Goal: Task Accomplishment & Management: Complete application form

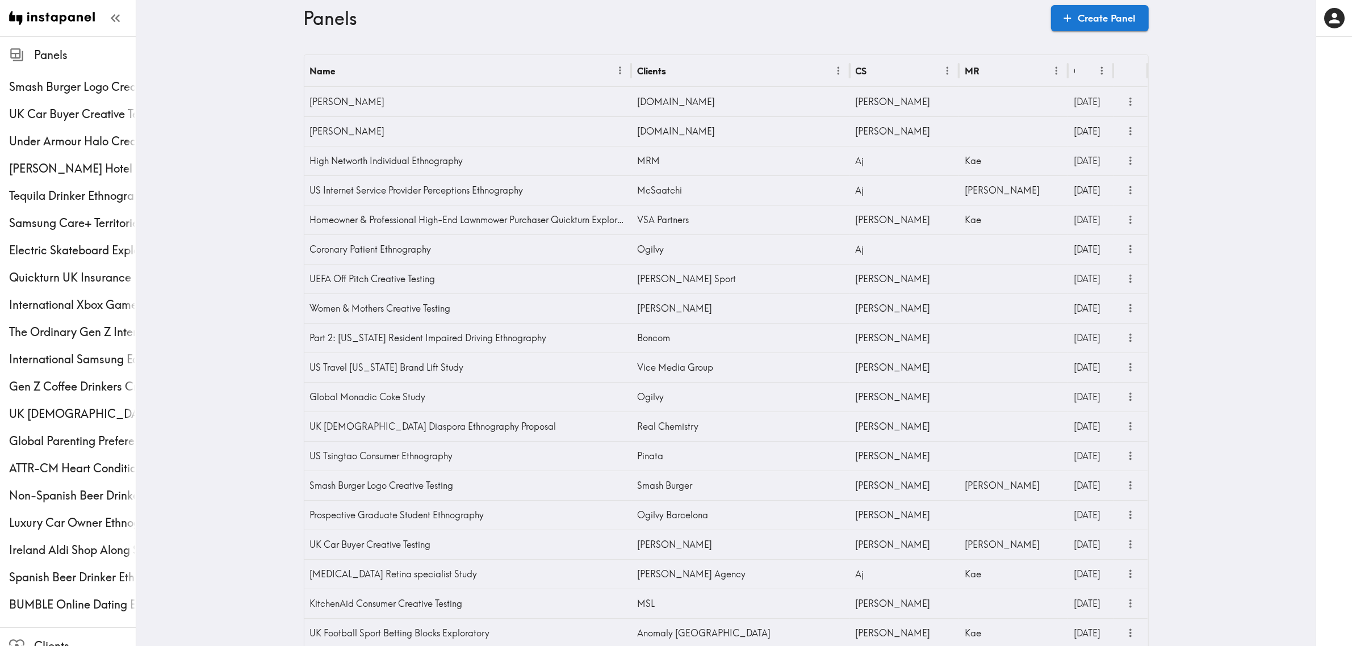
click at [1129, 548] on icon "more" at bounding box center [1130, 544] width 2 height 9
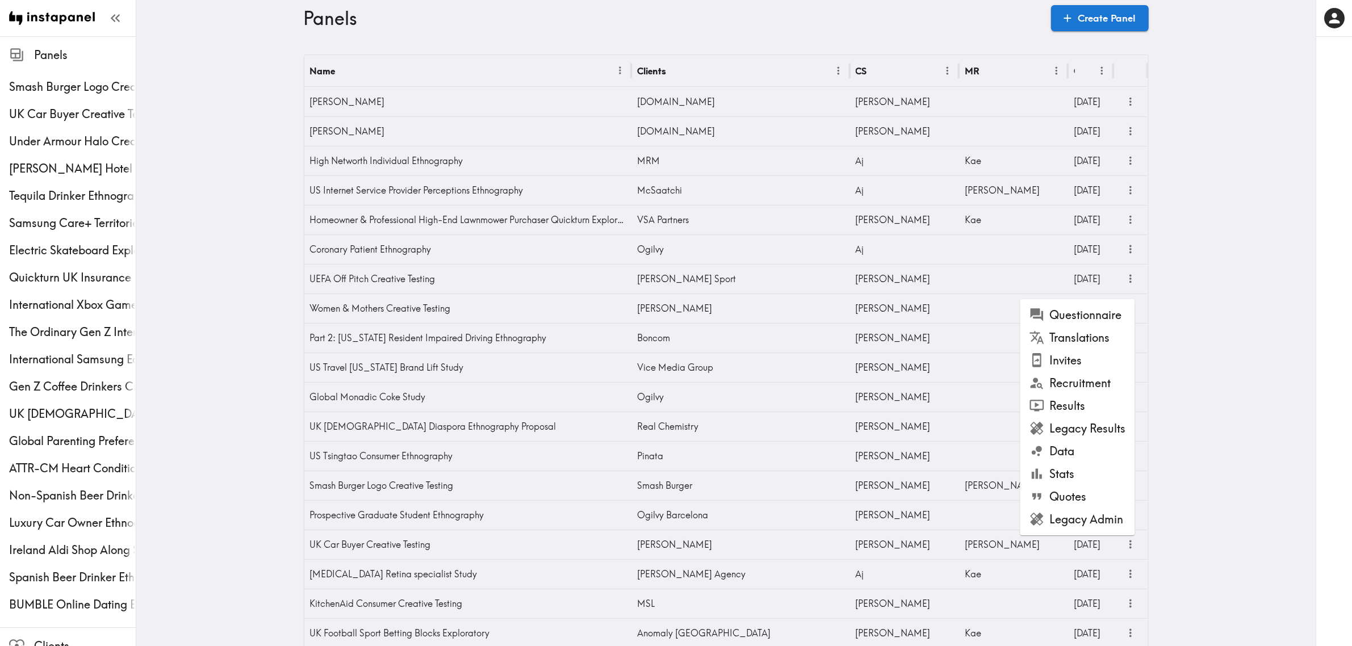
click at [1069, 318] on li "Questionnaire" at bounding box center [1077, 315] width 115 height 23
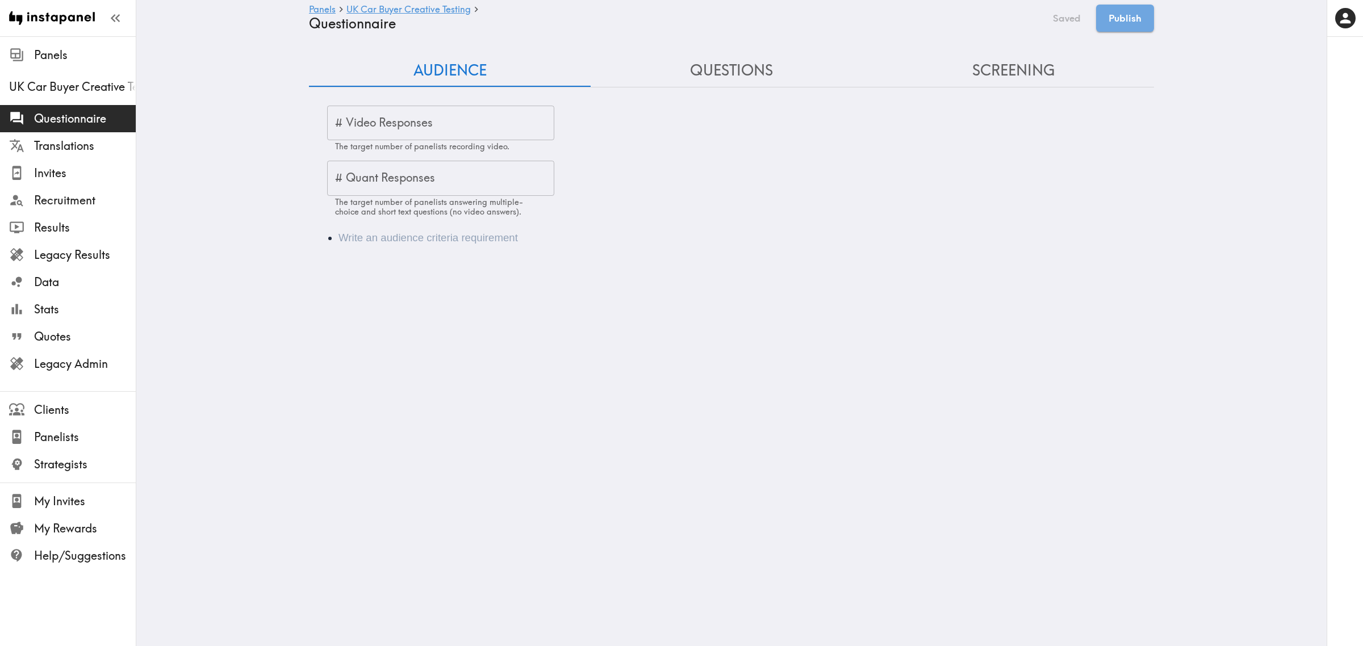
click at [368, 234] on li "Audience" at bounding box center [747, 238] width 818 height 16
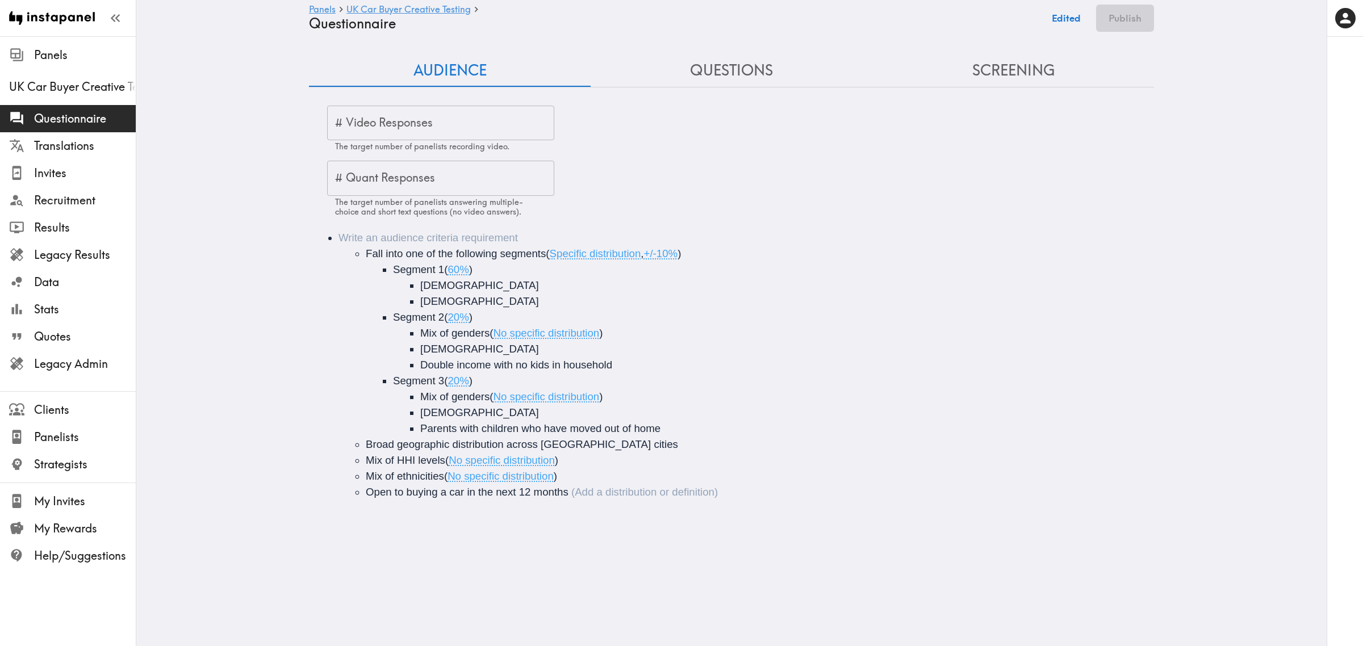
click at [366, 251] on li "Fall into one of the following segments ( Specific distribution , +/-10% ) Segm…" at bounding box center [769, 341] width 806 height 191
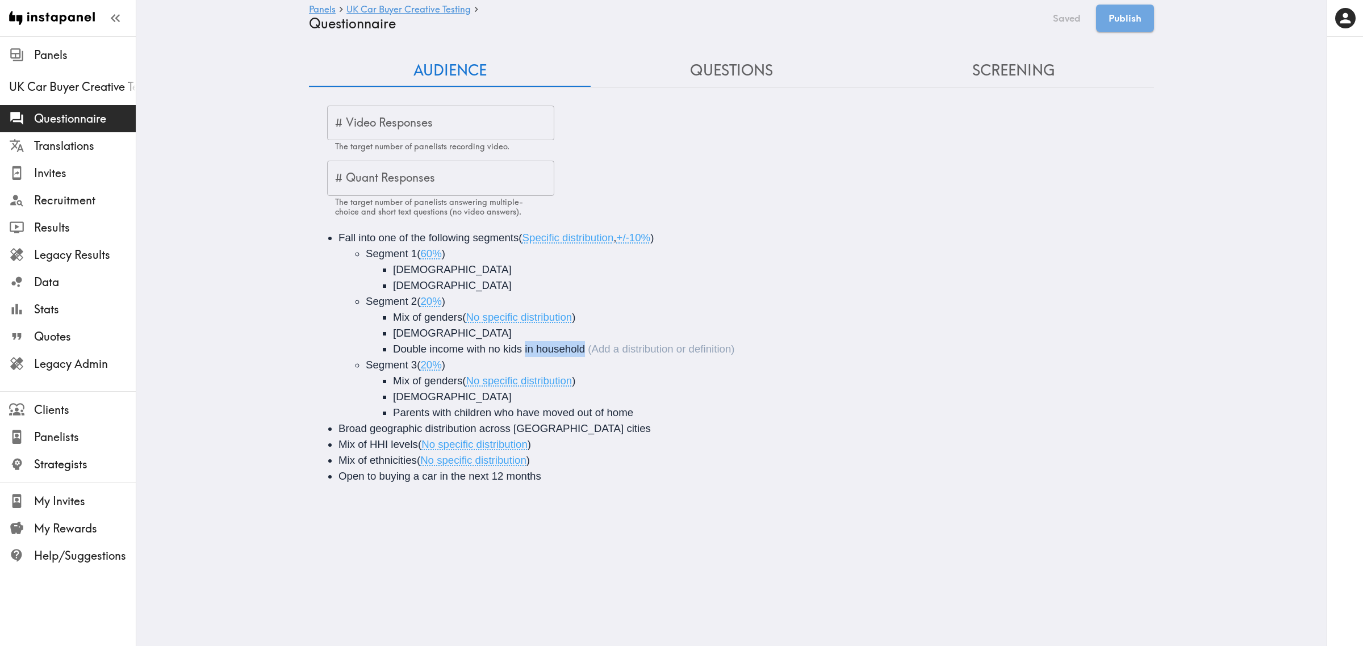
drag, startPoint x: 548, startPoint y: 353, endPoint x: 518, endPoint y: 351, distance: 30.2
click at [518, 351] on li "Double income with no kids in household" at bounding box center [790, 349] width 795 height 16
click at [401, 114] on div "# Video Responses # Video Responses The target number of panelists recording vi…" at bounding box center [440, 129] width 227 height 47
type input "20"
click at [764, 61] on button "Questions" at bounding box center [731, 71] width 282 height 32
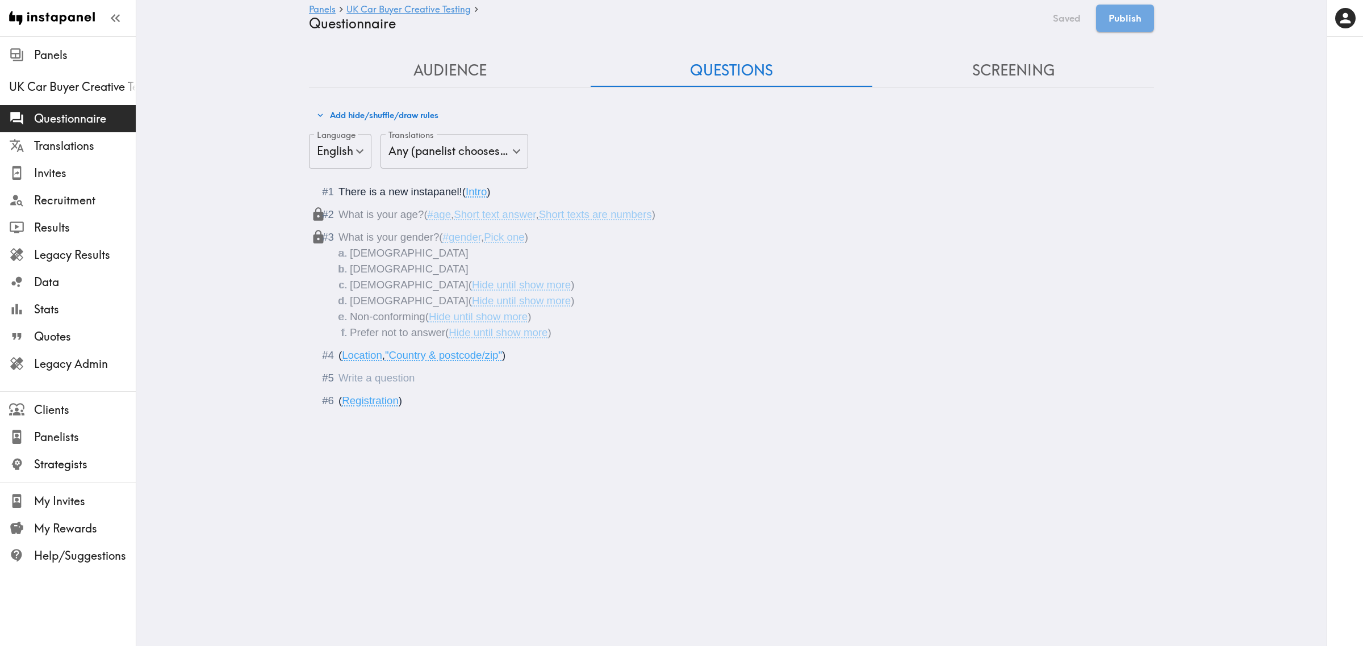
click at [338, 374] on div "Questionnaire" at bounding box center [338, 378] width 0 height 12
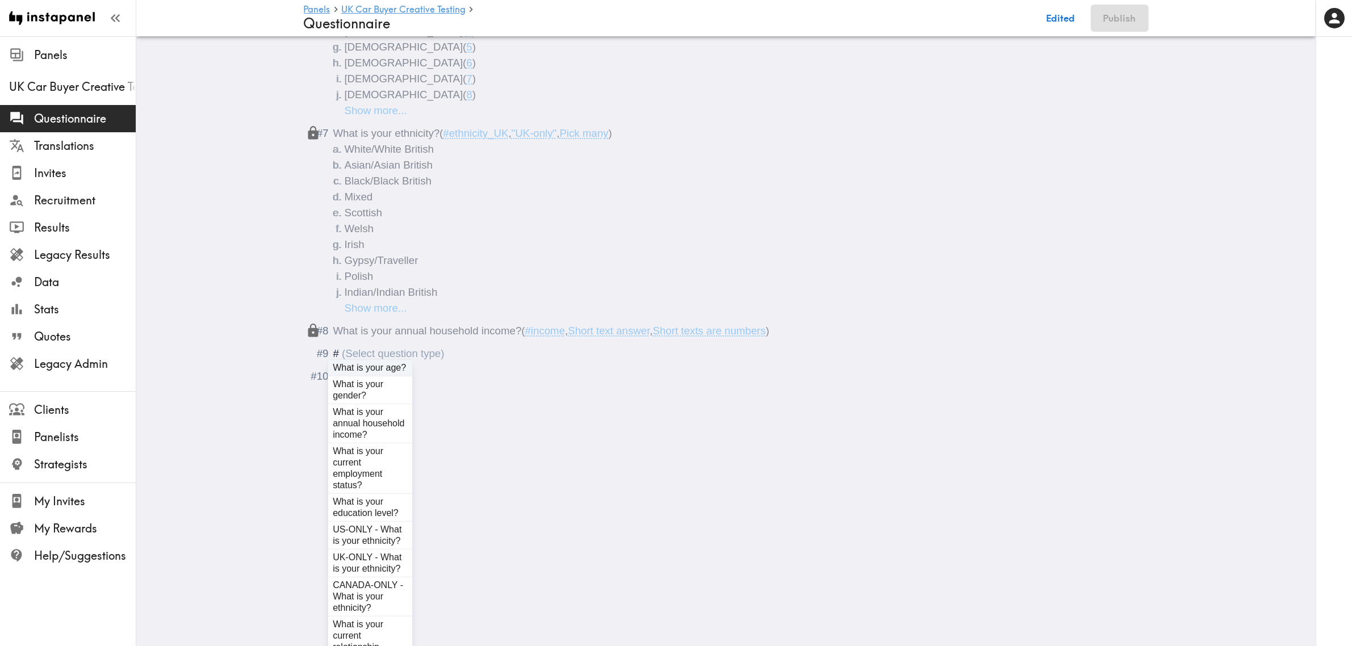
scroll to position [653, 0]
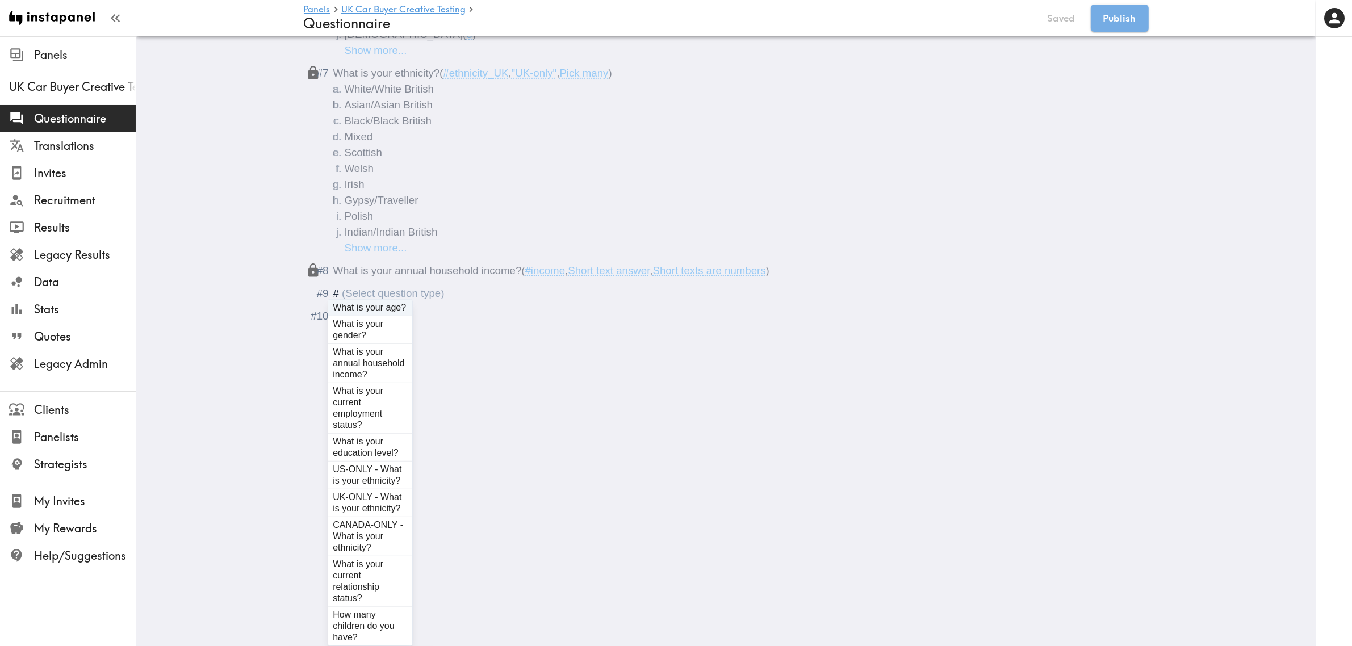
click at [401, 287] on div "#" at bounding box center [388, 293] width 111 height 12
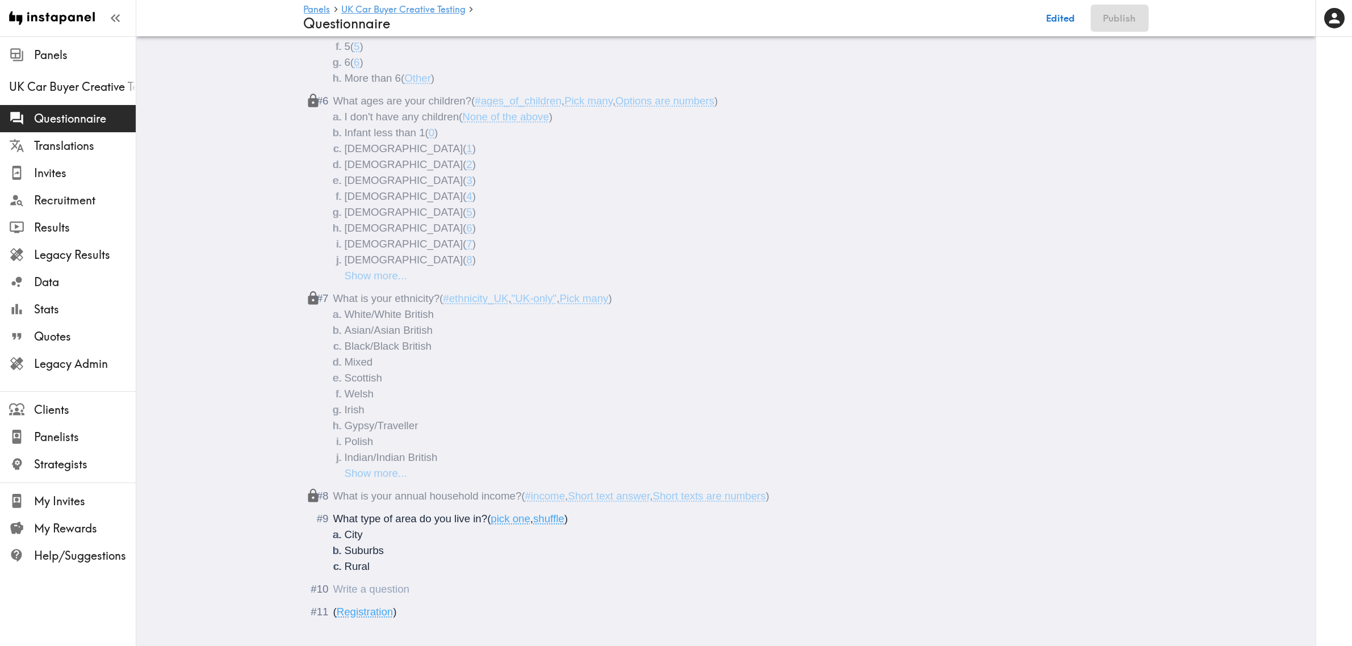
scroll to position [450, 0]
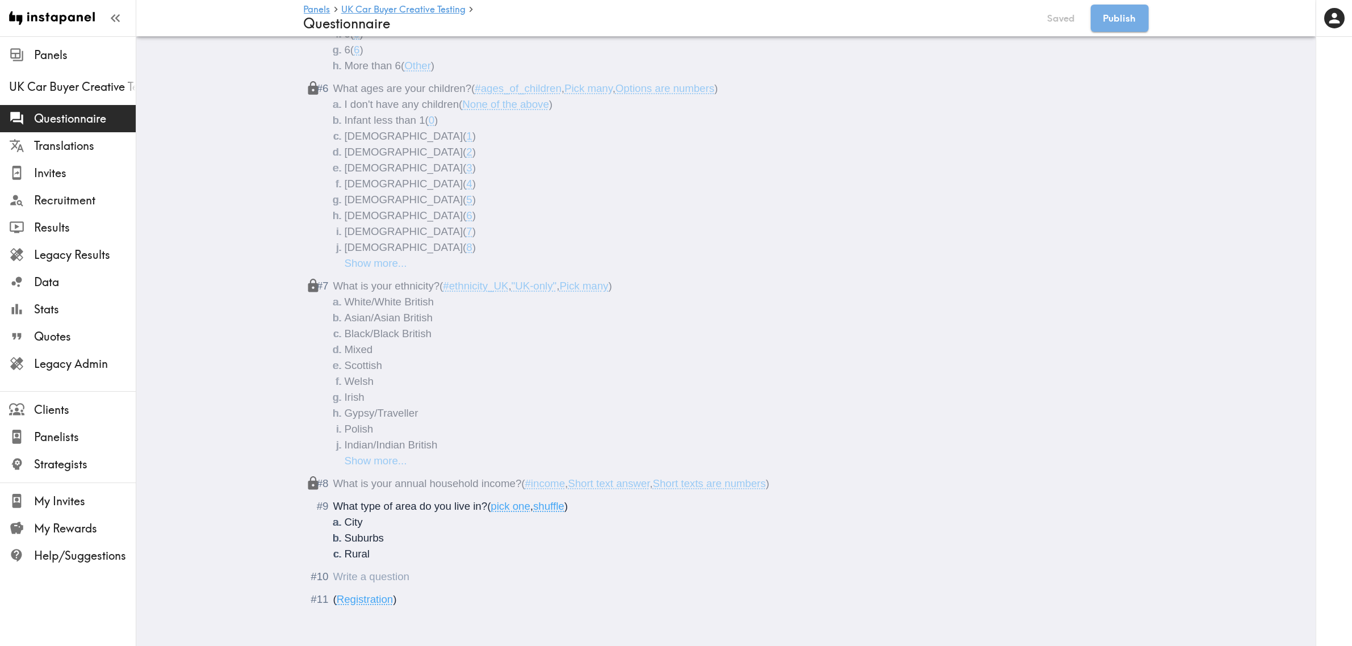
click at [333, 571] on div "Questionnaire" at bounding box center [333, 577] width 0 height 12
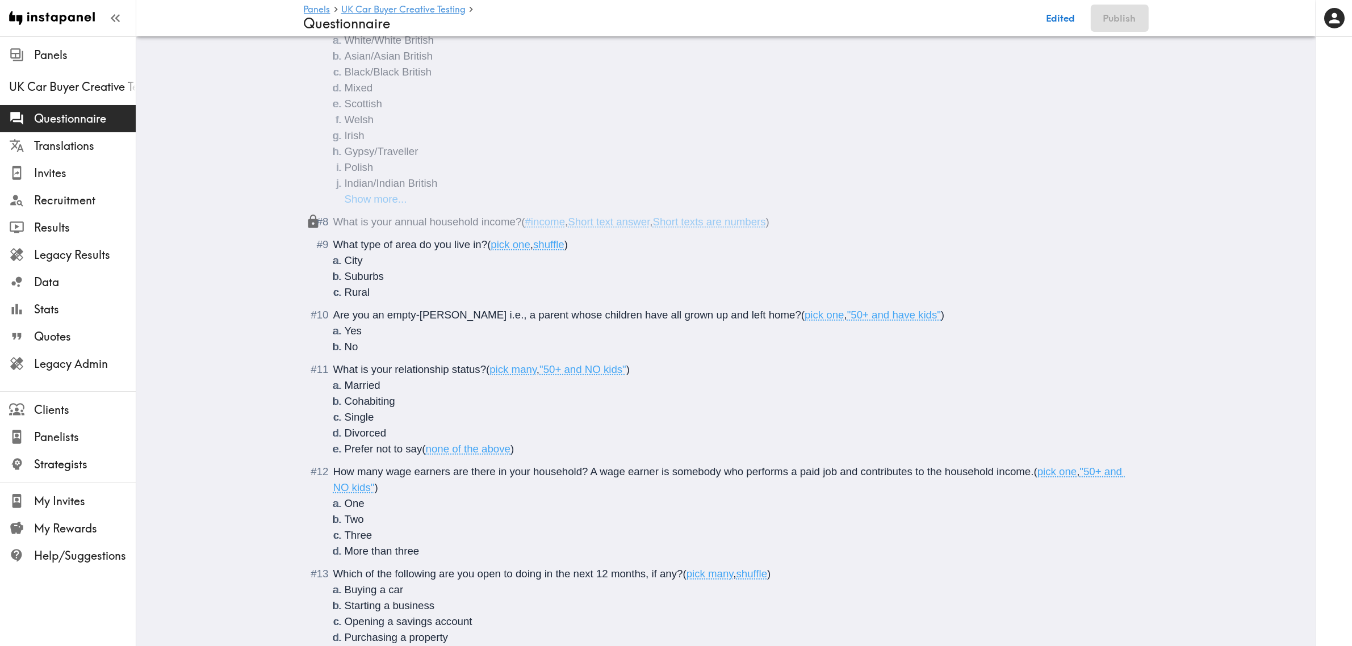
scroll to position [676, 0]
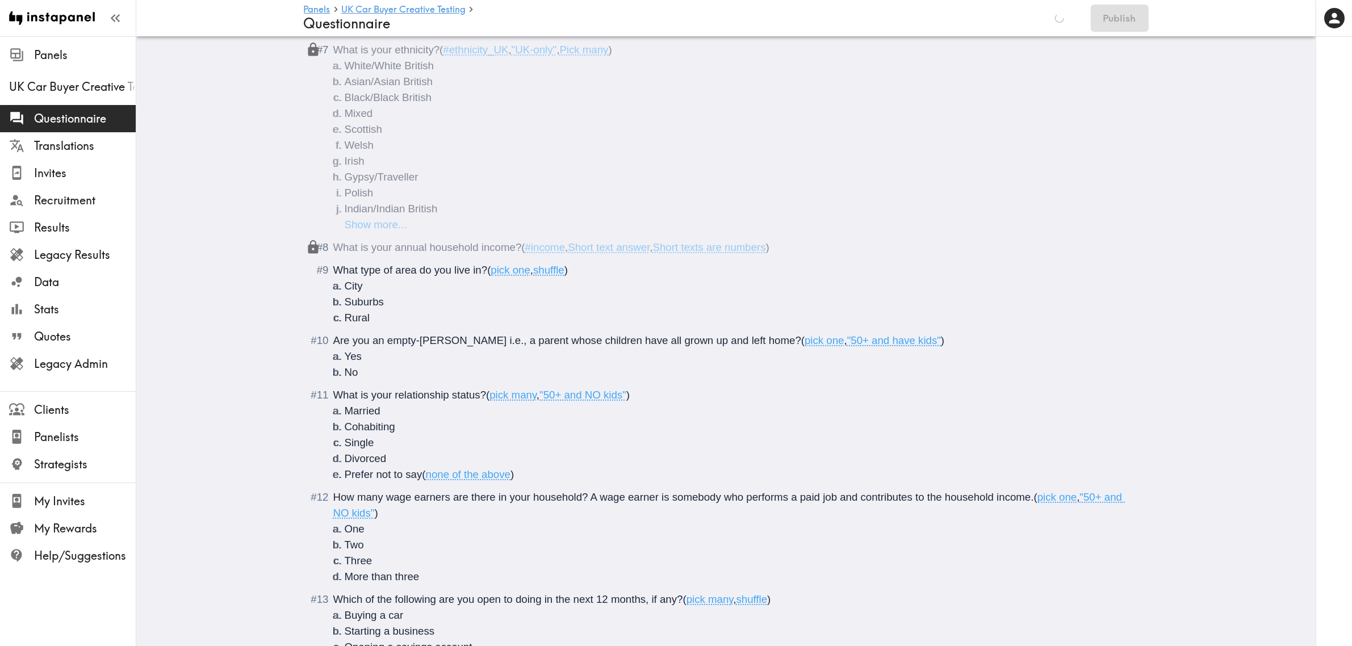
click at [383, 341] on span "Are you an empty-nester i.e., a parent whose children have all grown up and lef…" at bounding box center [567, 340] width 468 height 12
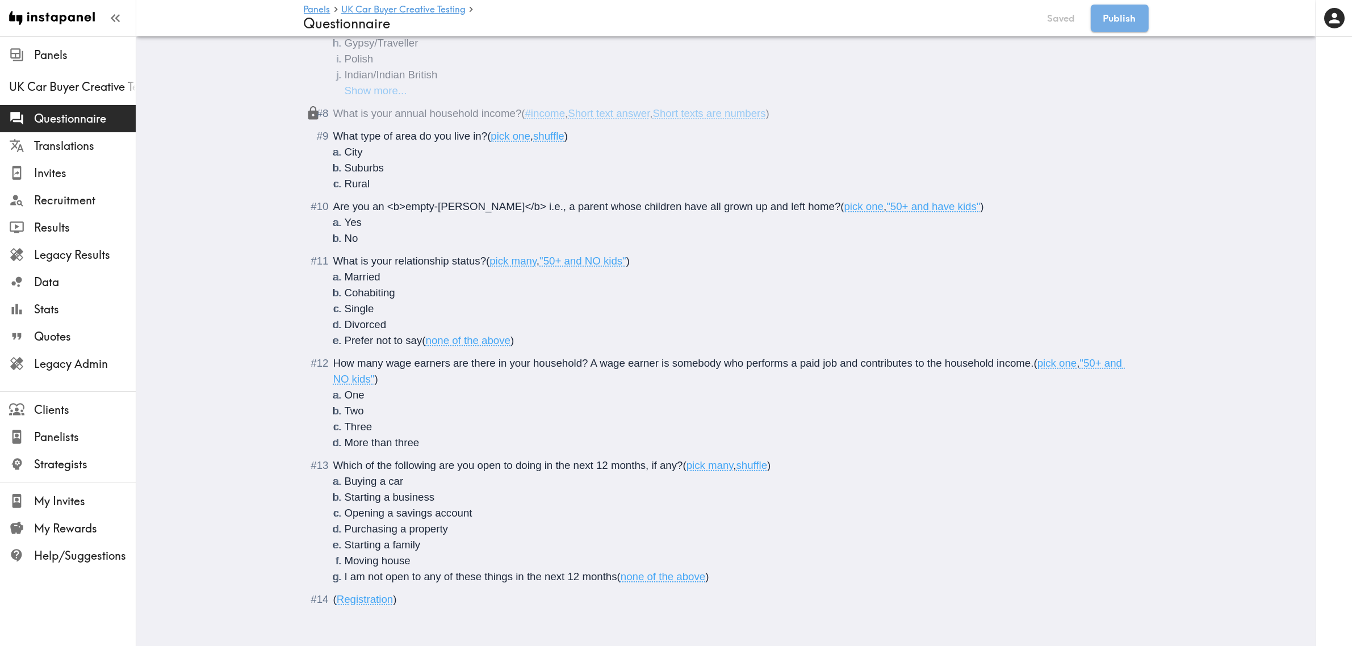
scroll to position [820, 0]
click at [472, 459] on span "Which of the following are you open to doing in the next 12 months, if any?" at bounding box center [508, 465] width 350 height 12
click at [609, 459] on span "Which of the following are you <b>open to doing</b> in the next 12 months, if a…" at bounding box center [527, 465] width 389 height 12
click at [744, 571] on li "I am not open to any of these things in the next 12 months ( none of the above )" at bounding box center [740, 577] width 790 height 16
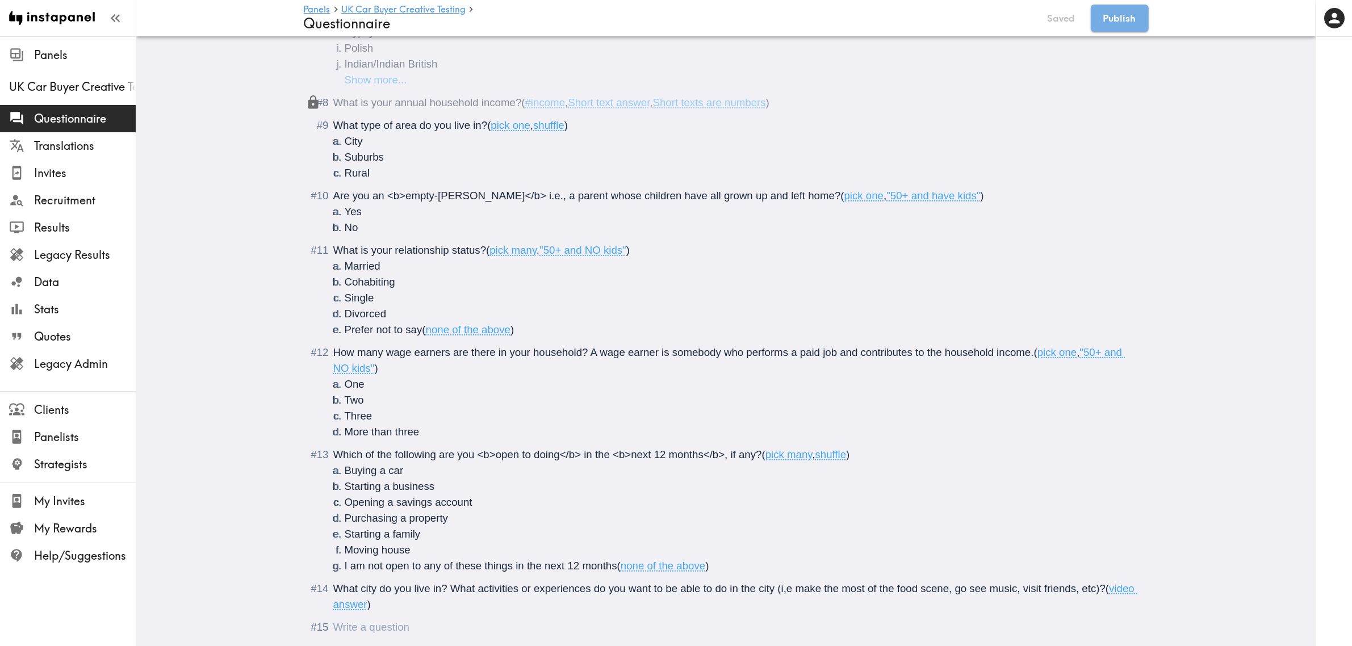
click at [404, 627] on div "Questionnaire" at bounding box center [734, 627] width 802 height 16
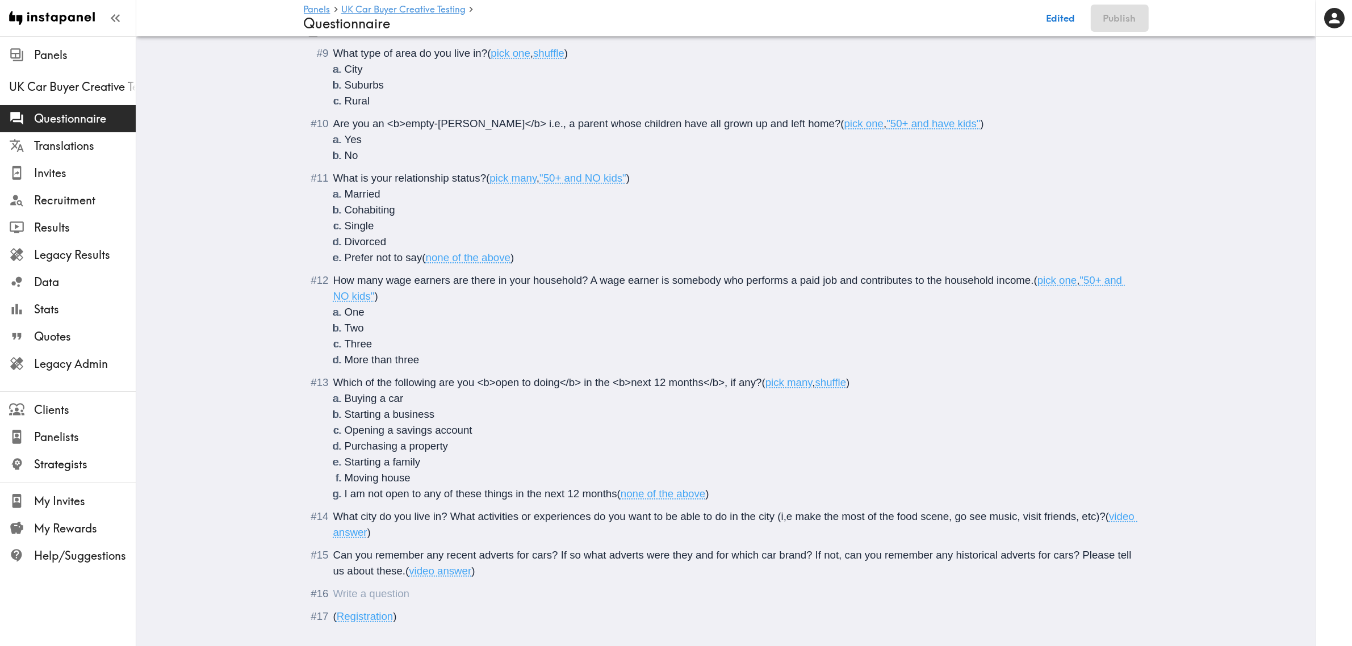
scroll to position [917, 0]
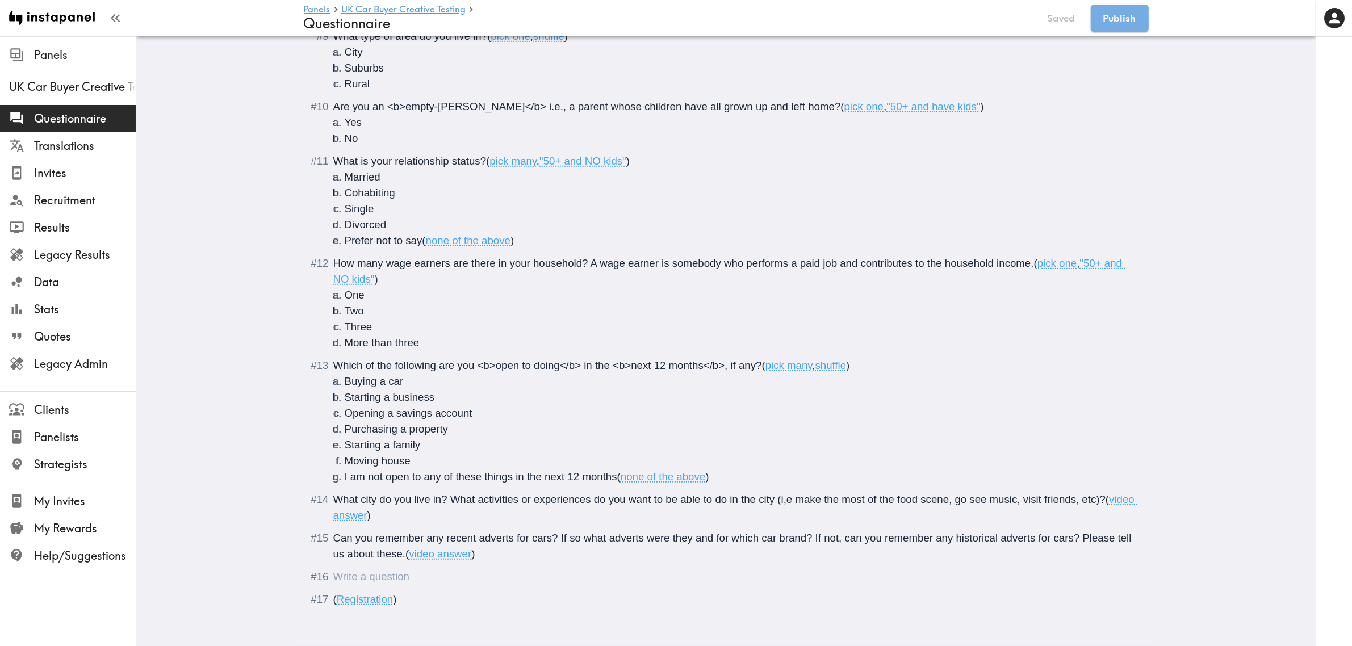
drag, startPoint x: 401, startPoint y: 548, endPoint x: 316, endPoint y: 528, distance: 88.1
click at [333, 530] on div "Can you remember any recent adverts for cars? If so what adverts were they and …" at bounding box center [734, 546] width 802 height 32
click at [813, 534] on span "Can you remember any recent adverts for cars? If so what adverts were they and …" at bounding box center [707, 546] width 748 height 28
click at [333, 574] on div "Questionnaire" at bounding box center [333, 577] width 0 height 12
click at [333, 571] on div "Questionnaire" at bounding box center [333, 577] width 0 height 12
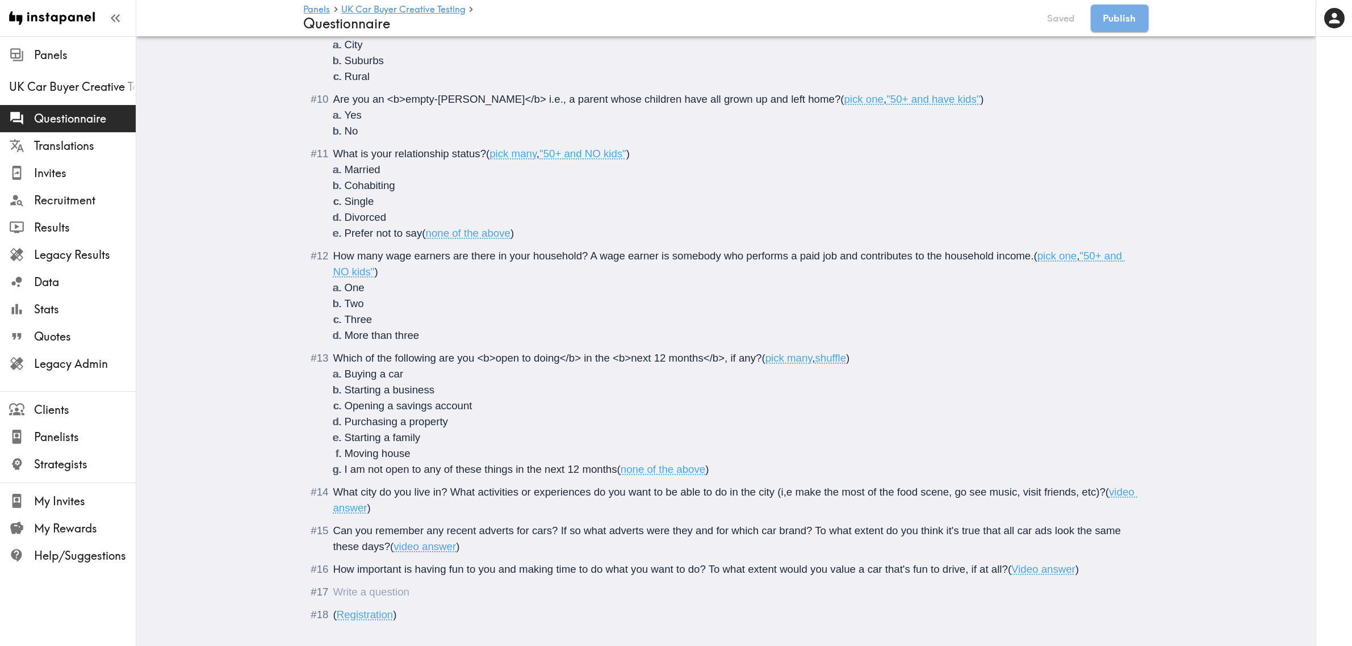
click at [344, 577] on div "How important is having fun to you and making time to do what you want to do? T…" at bounding box center [734, 569] width 802 height 16
click at [333, 589] on div "Questionnaire" at bounding box center [333, 592] width 0 height 12
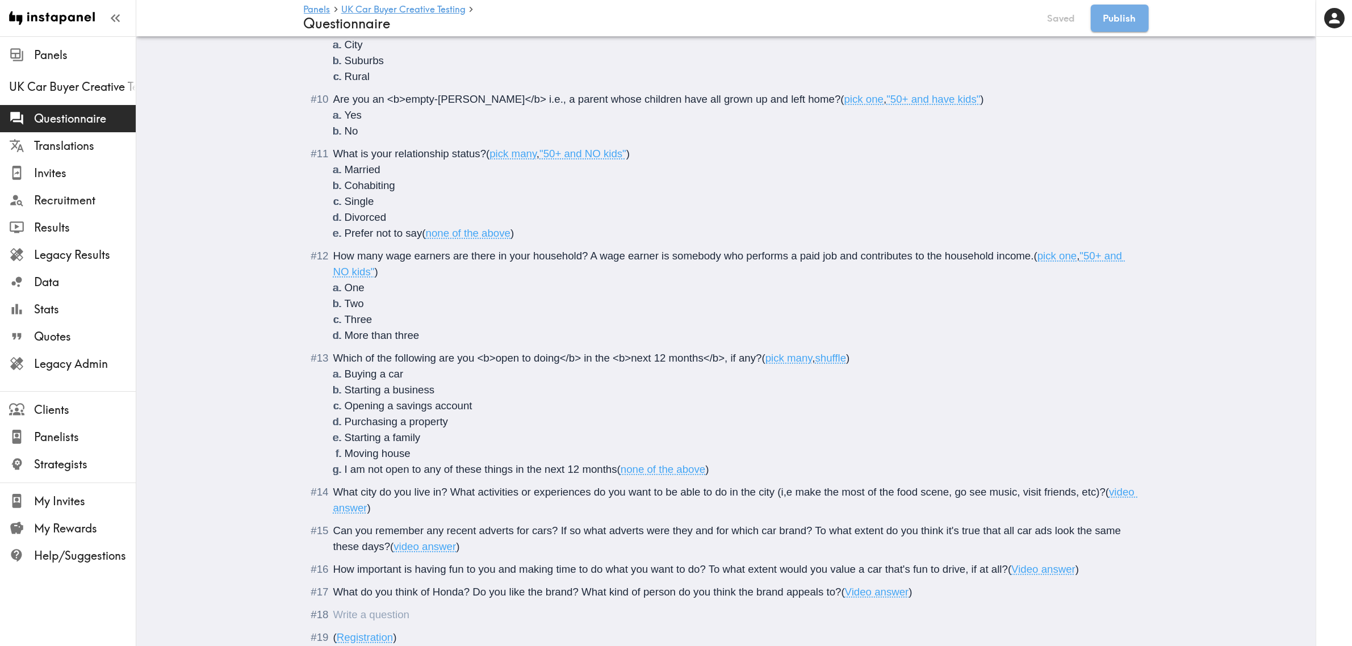
click at [333, 615] on div "Questionnaire" at bounding box center [333, 615] width 0 height 12
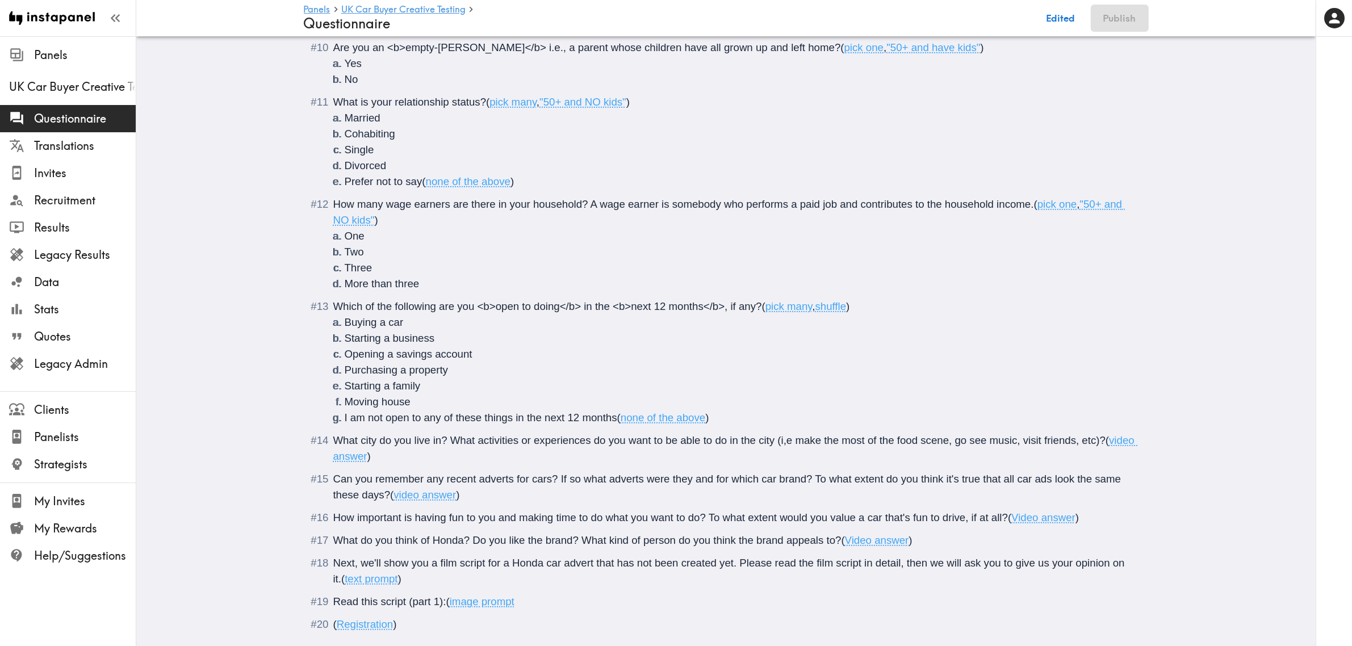
scroll to position [1001, 0]
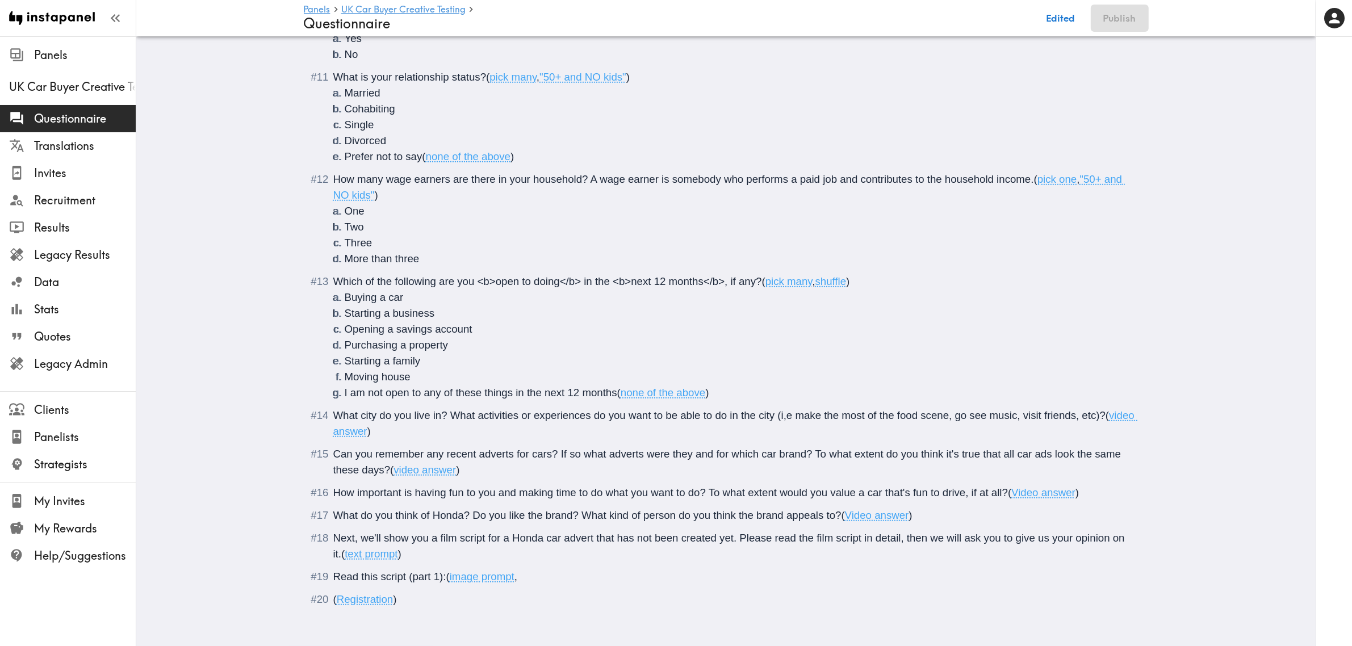
type input "C:\fakepath\Part 1.png"
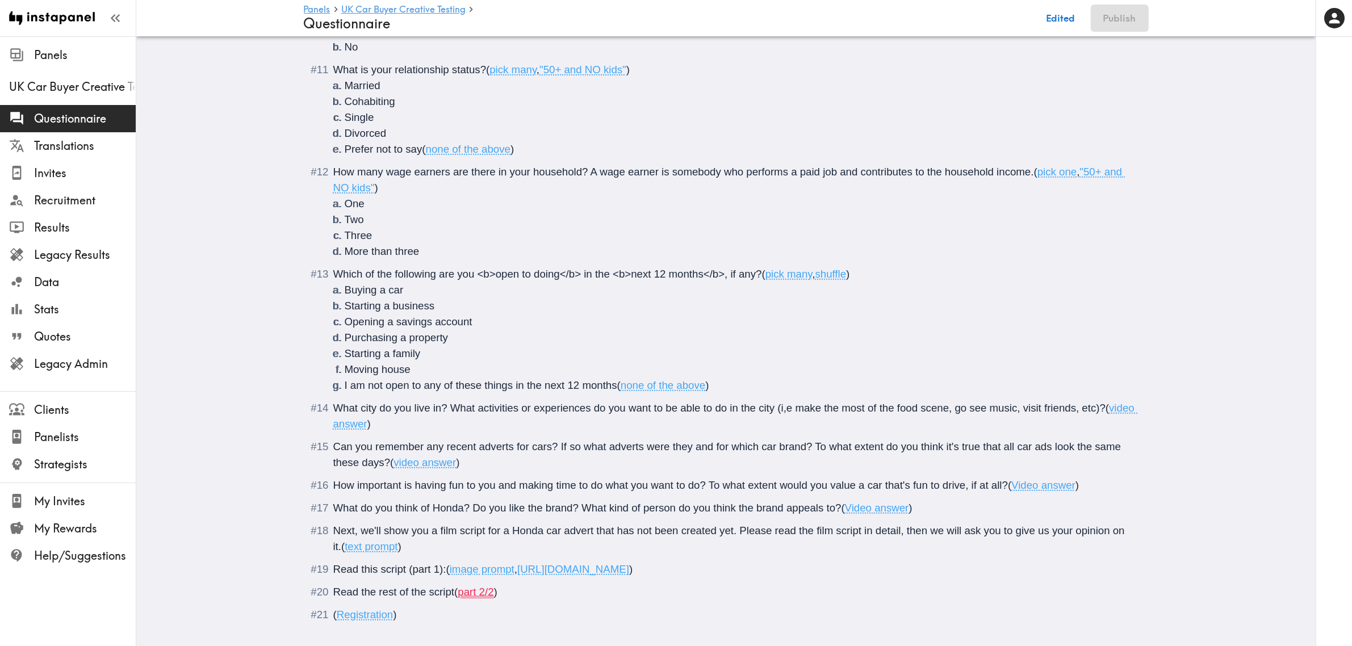
click at [433, 571] on span "Read this script (part 1):" at bounding box center [389, 569] width 113 height 12
type input "C:\fakepath\Part 2.png"
click at [333, 621] on div "Questionnaire" at bounding box center [333, 615] width 0 height 12
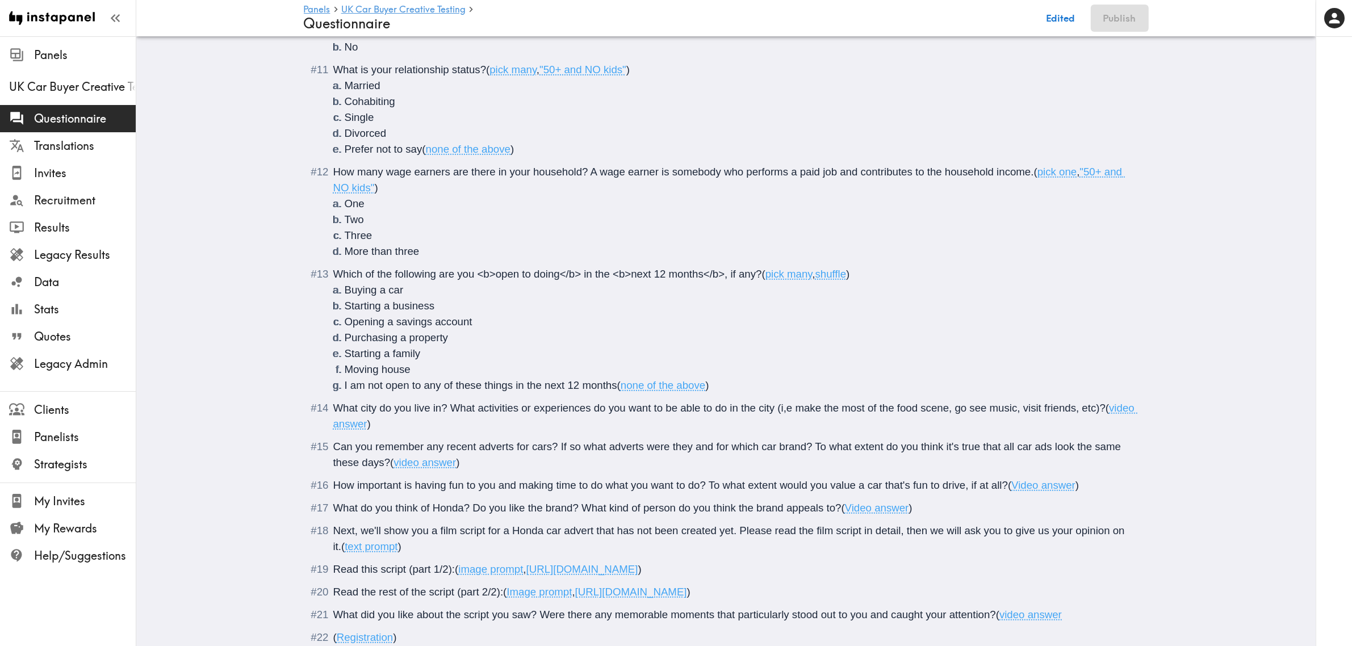
scroll to position [1049, 0]
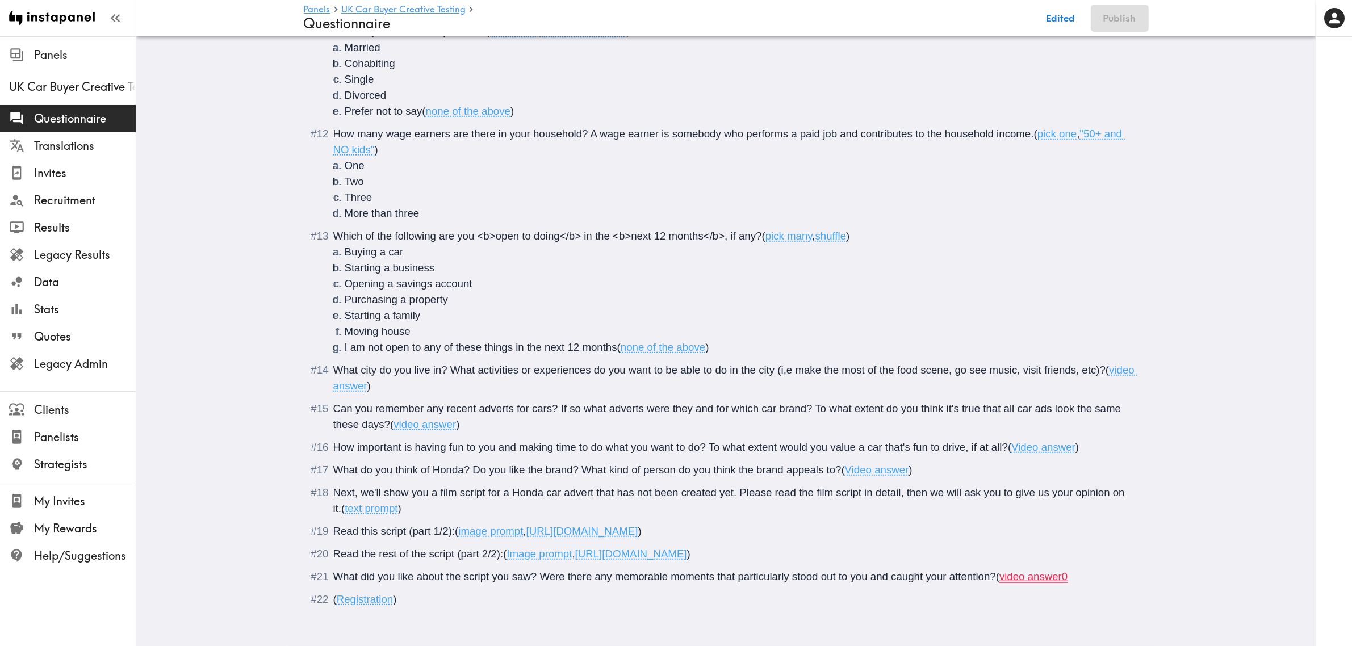
click at [1127, 569] on div "What did you like about the script you saw? Were there any memorable moments th…" at bounding box center [734, 577] width 802 height 16
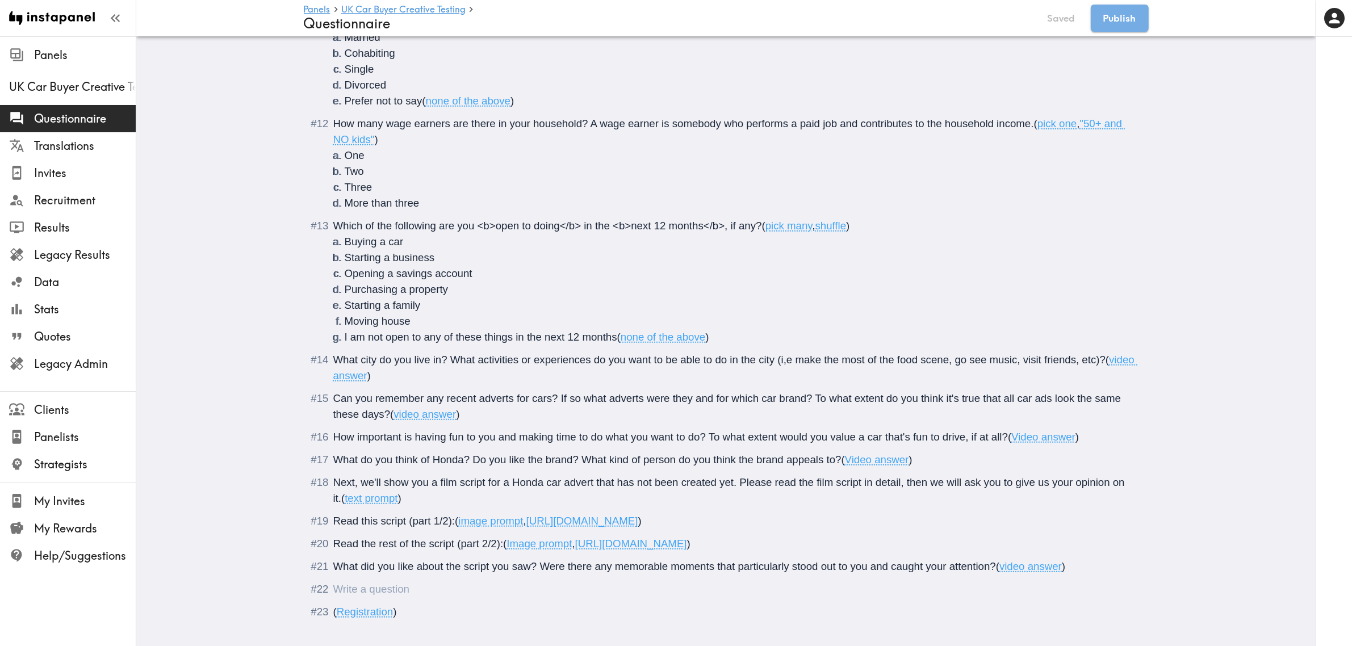
click at [333, 588] on div "Questionnaire" at bounding box center [333, 589] width 0 height 12
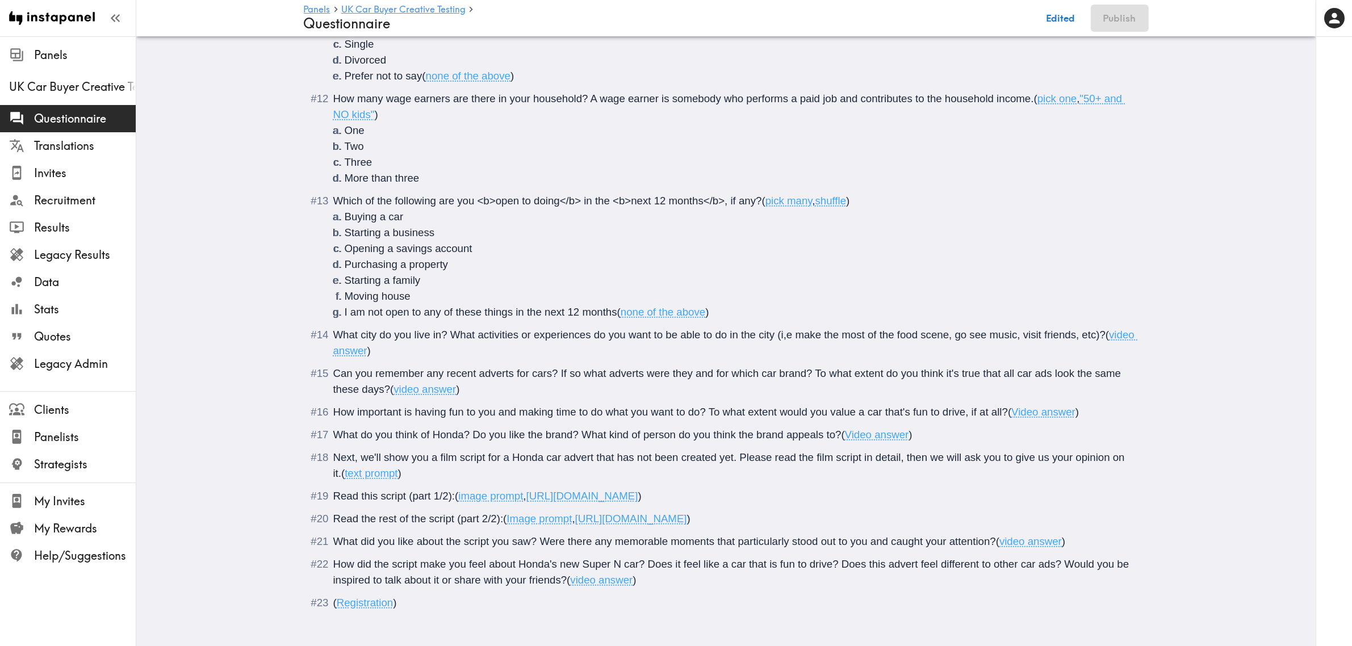
scroll to position [1088, 0]
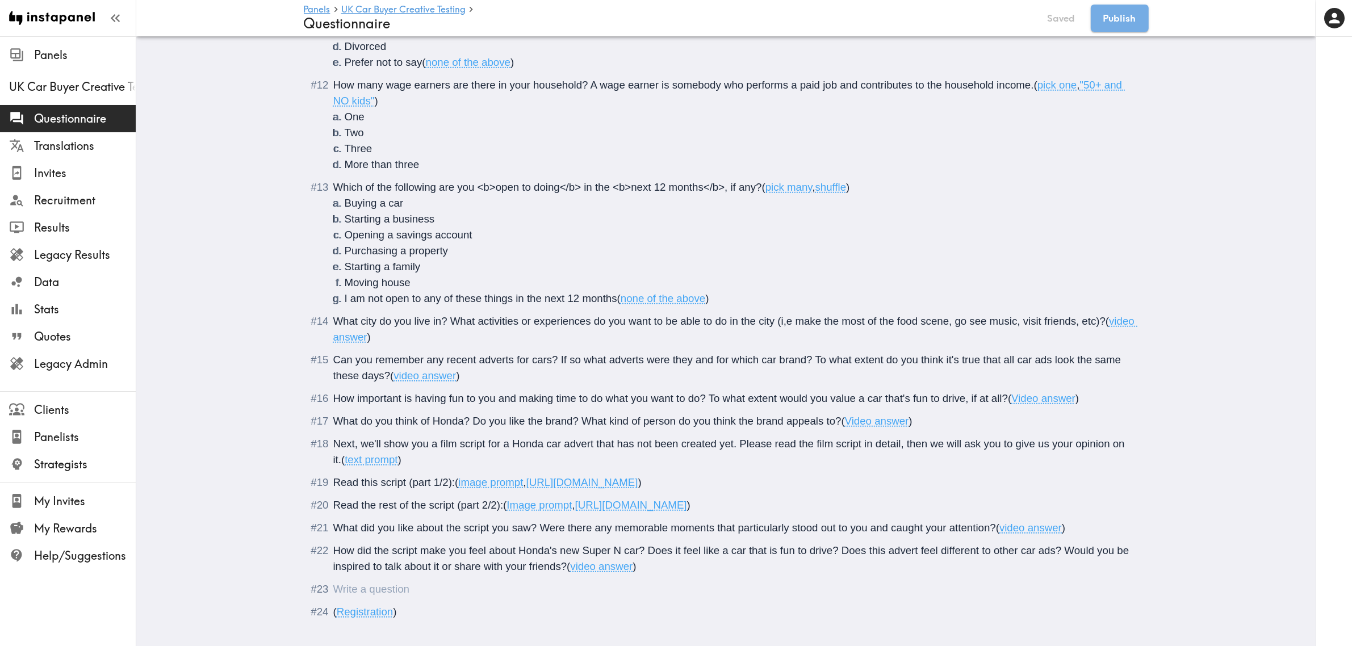
click at [333, 585] on div "Questionnaire" at bounding box center [333, 589] width 0 height 12
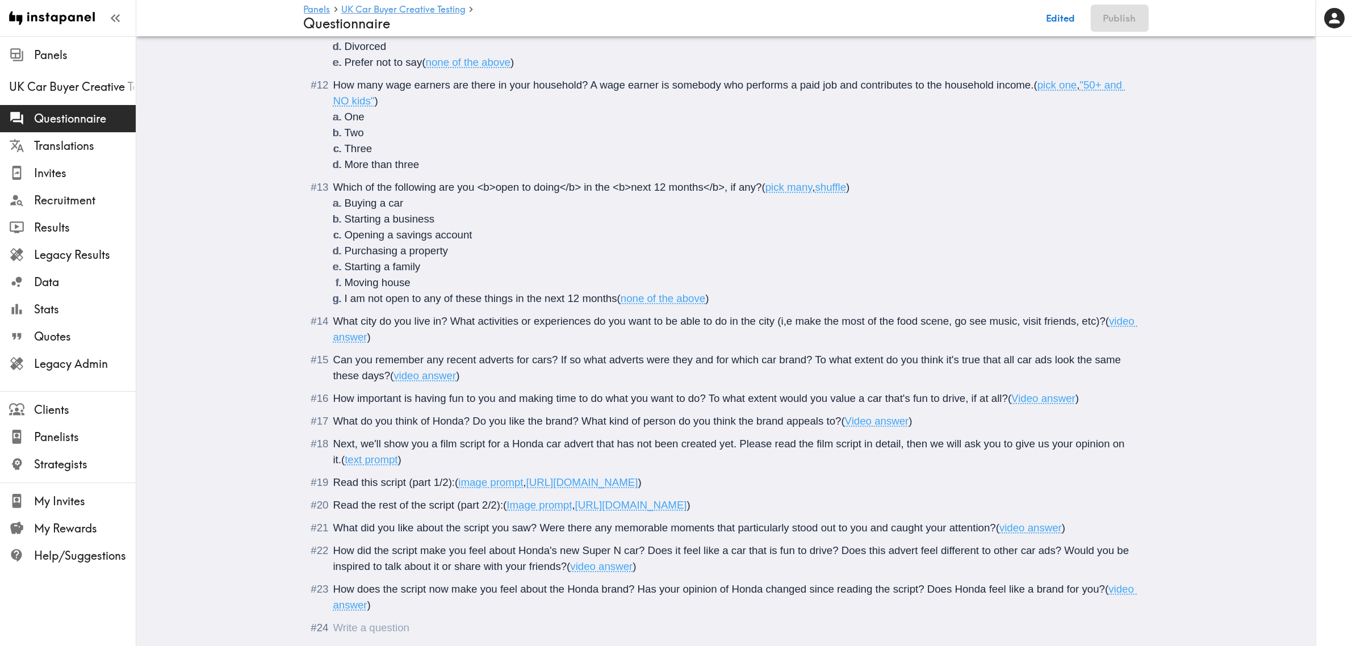
scroll to position [1150, 0]
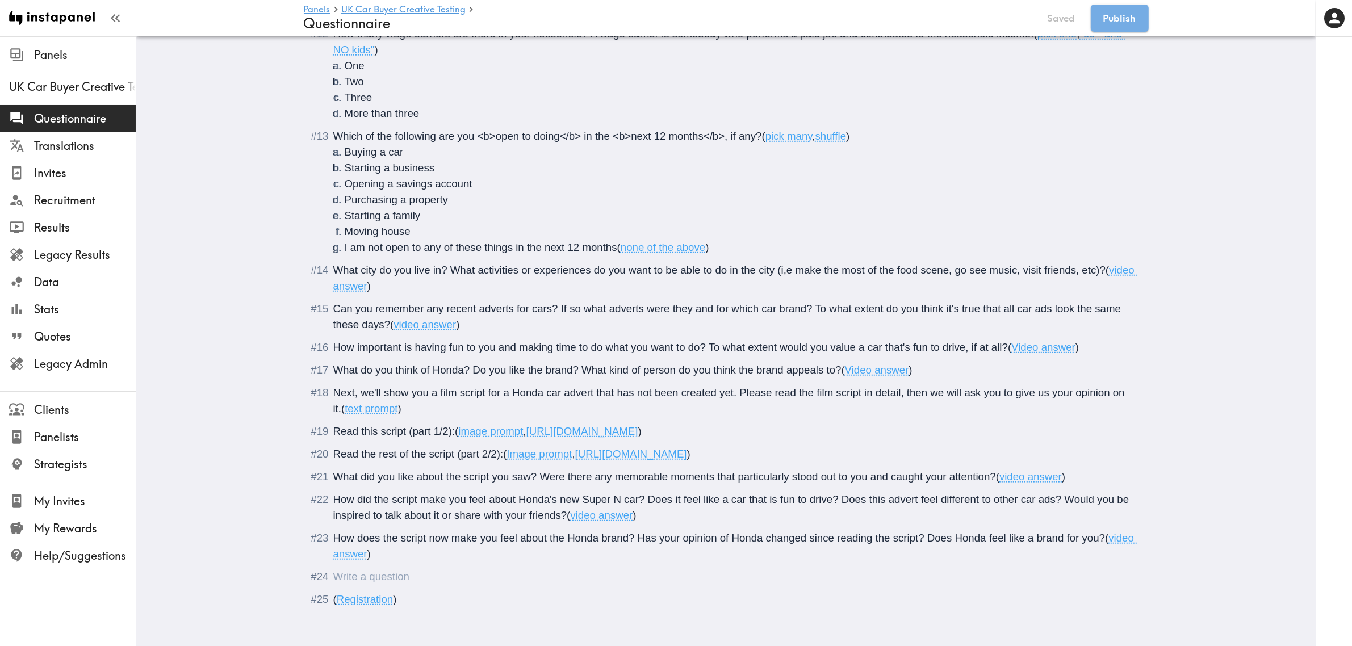
click at [333, 571] on div "Questionnaire" at bounding box center [333, 577] width 0 height 12
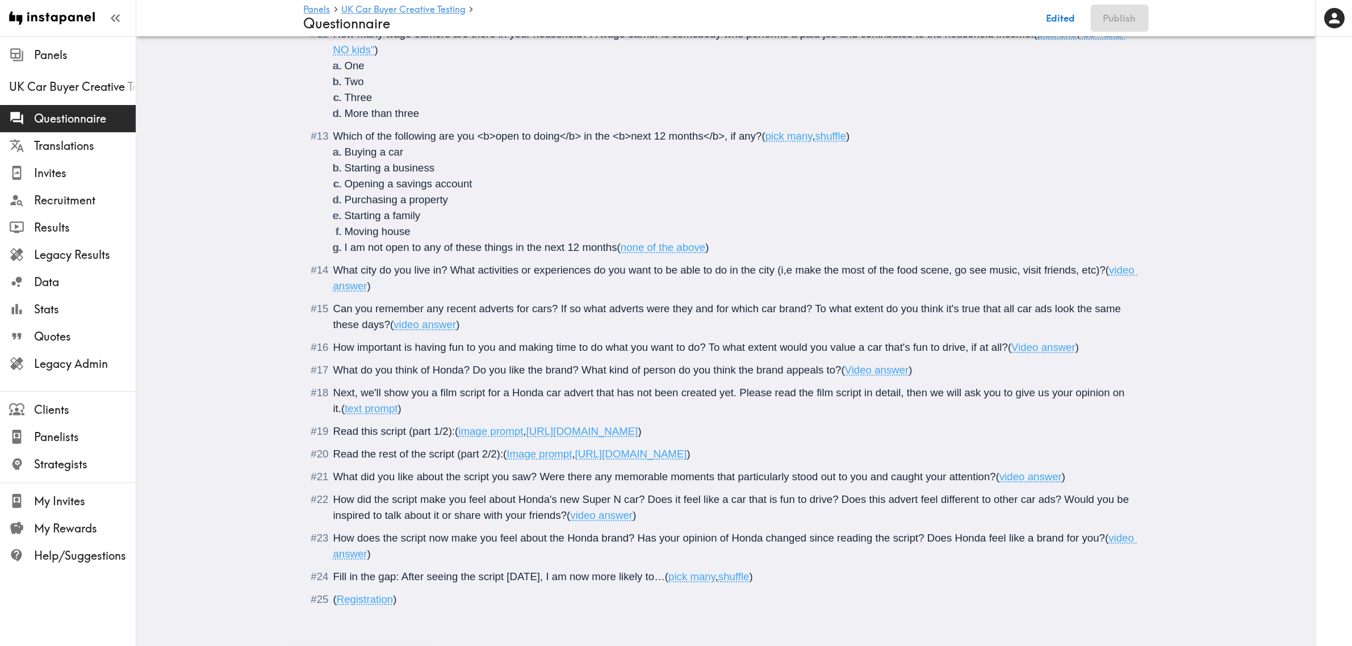
scroll to position [1165, 0]
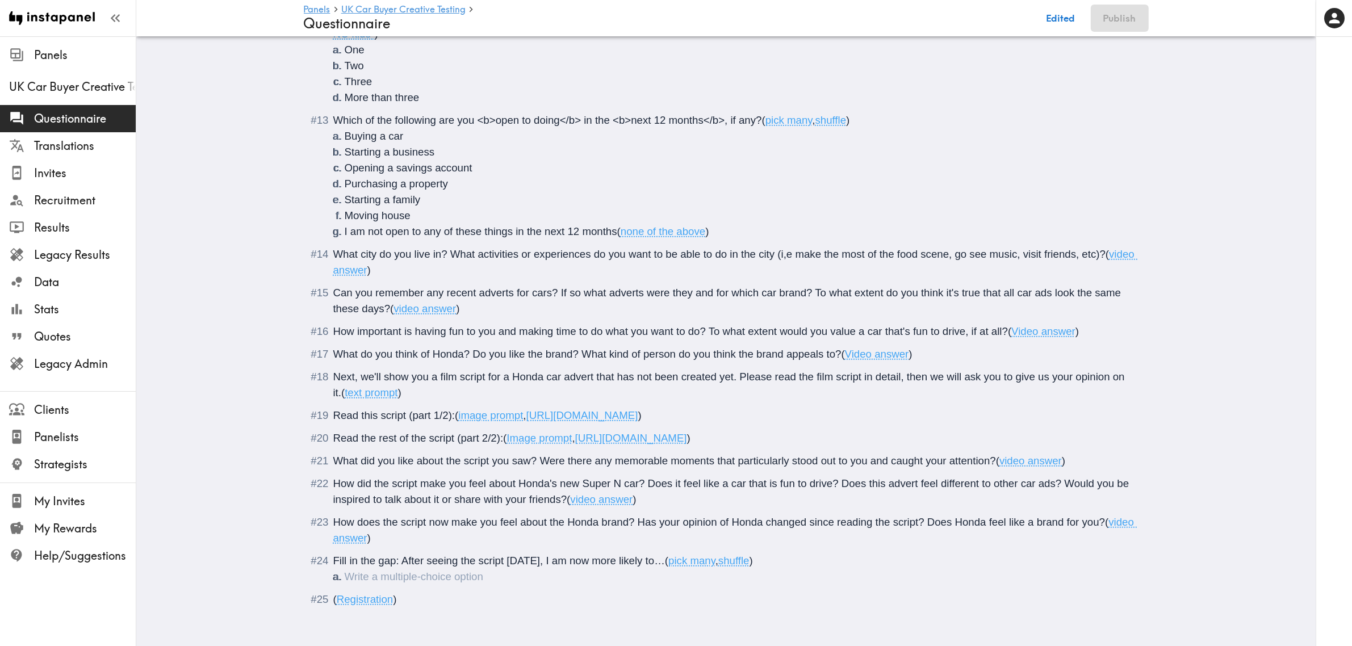
click at [586, 555] on span "Fill in the gap: After seeing the script today, I am now more likely to…" at bounding box center [499, 561] width 332 height 12
click at [580, 555] on span "Fill in the gap: After seeing the script today, I am now more likely to…" at bounding box center [499, 561] width 332 height 12
click at [683, 555] on span "(" at bounding box center [684, 561] width 3 height 12
click at [672, 555] on span "Fill in the gap: After seeing the script today, I am now <b>more likely to…" at bounding box center [508, 561] width 350 height 12
click at [369, 574] on li "Questionnaire" at bounding box center [740, 577] width 790 height 16
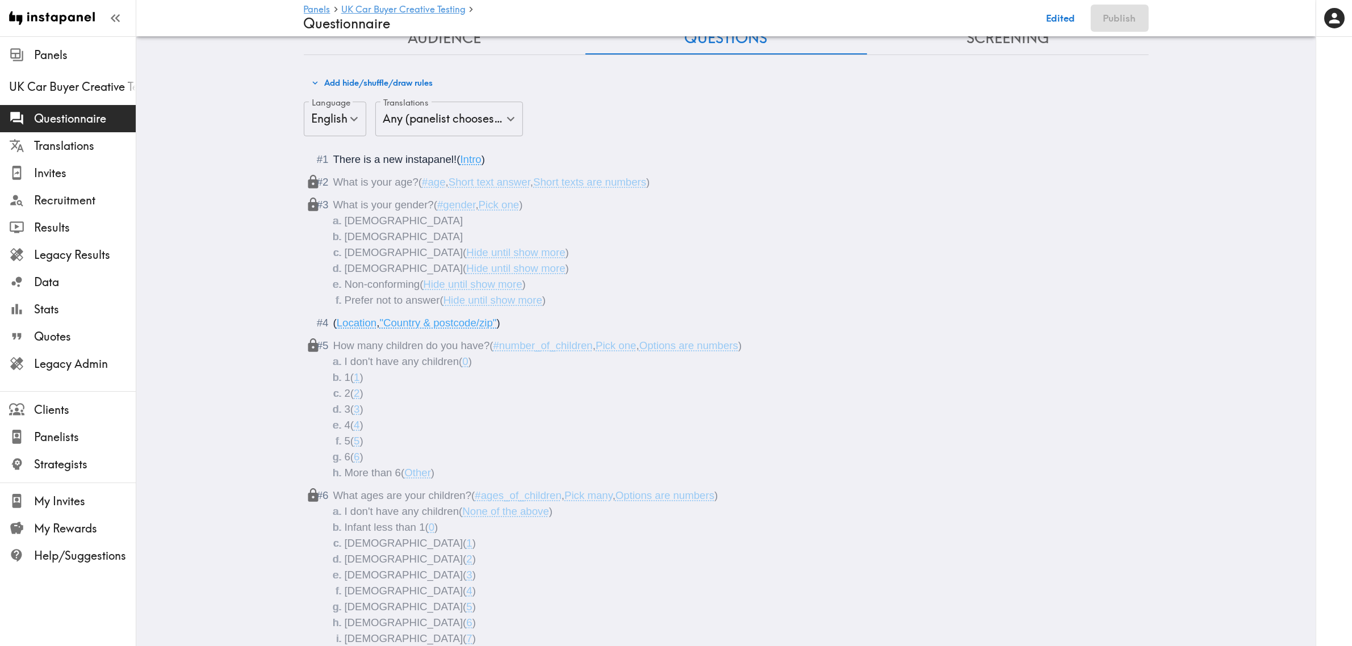
scroll to position [0, 0]
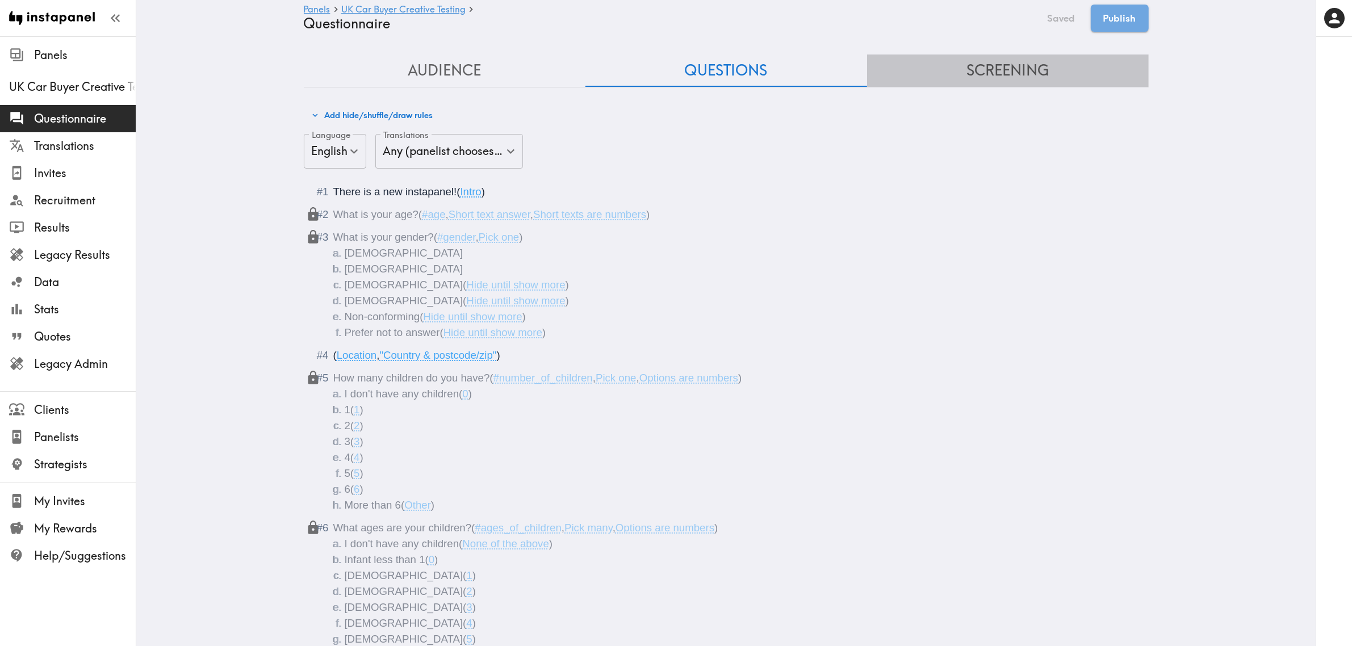
click at [1019, 70] on button "Screening" at bounding box center [1008, 71] width 282 height 32
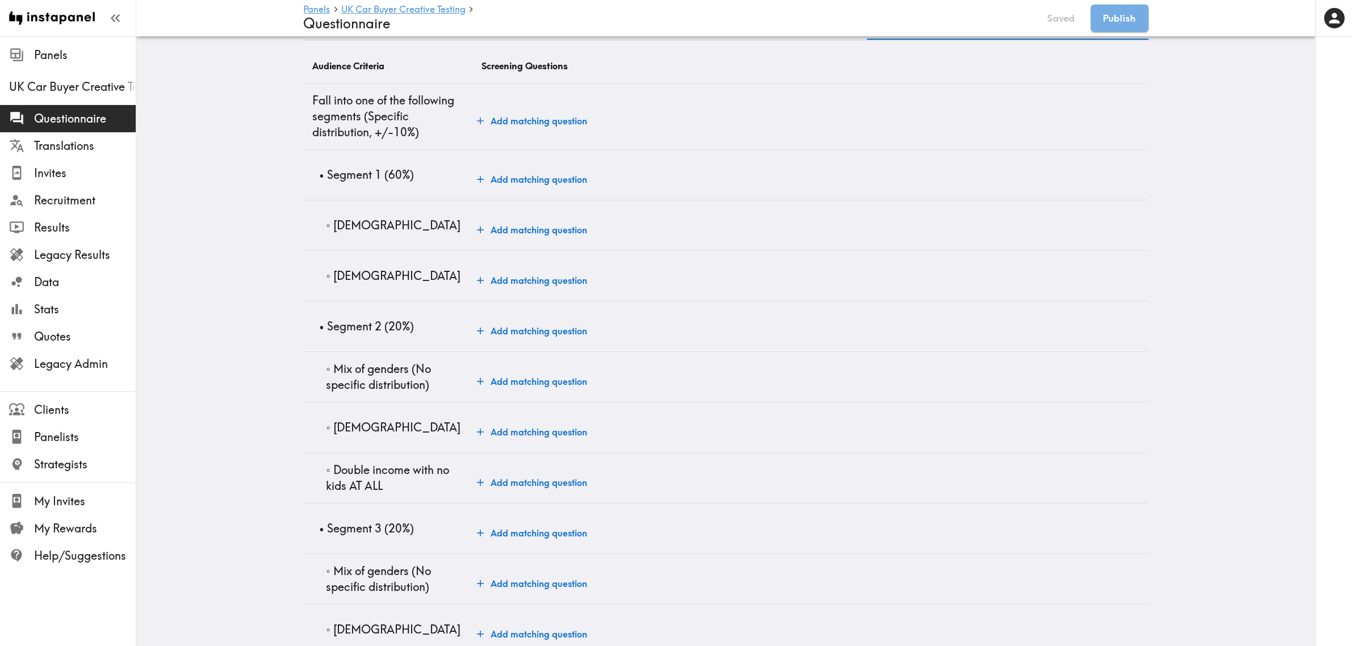
scroll to position [71, 0]
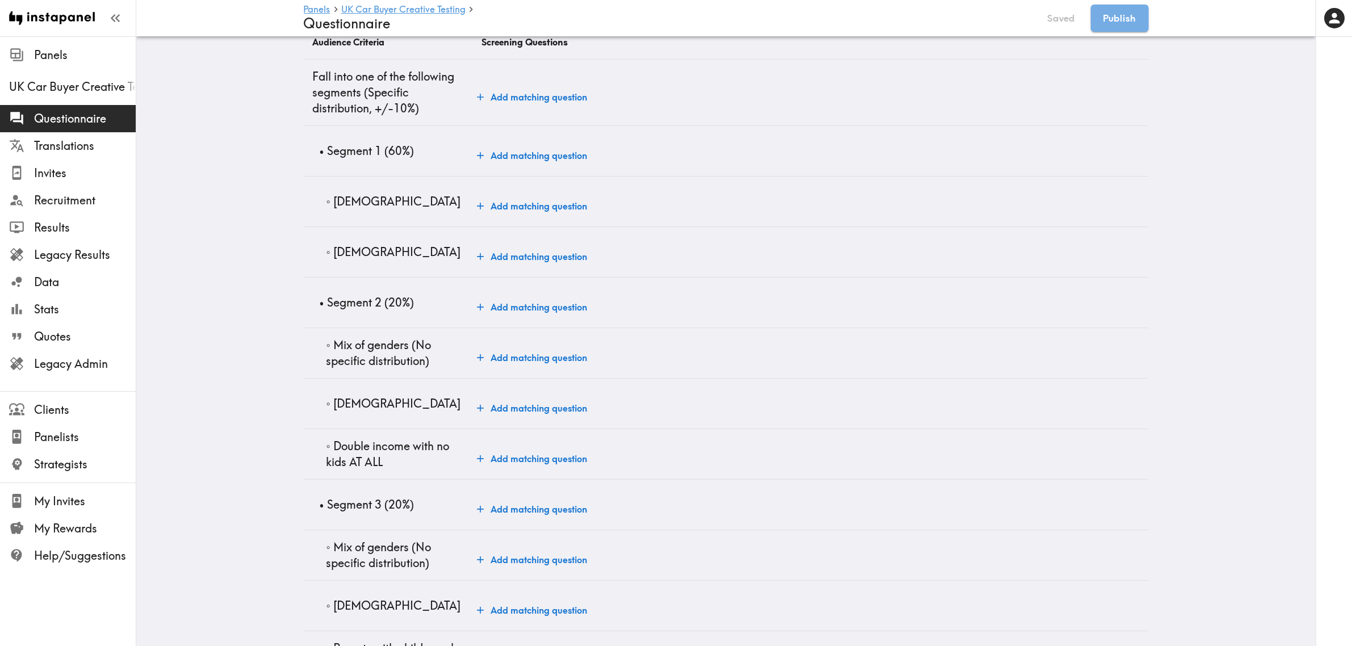
click at [540, 198] on button "Add matching question" at bounding box center [531, 206] width 119 height 23
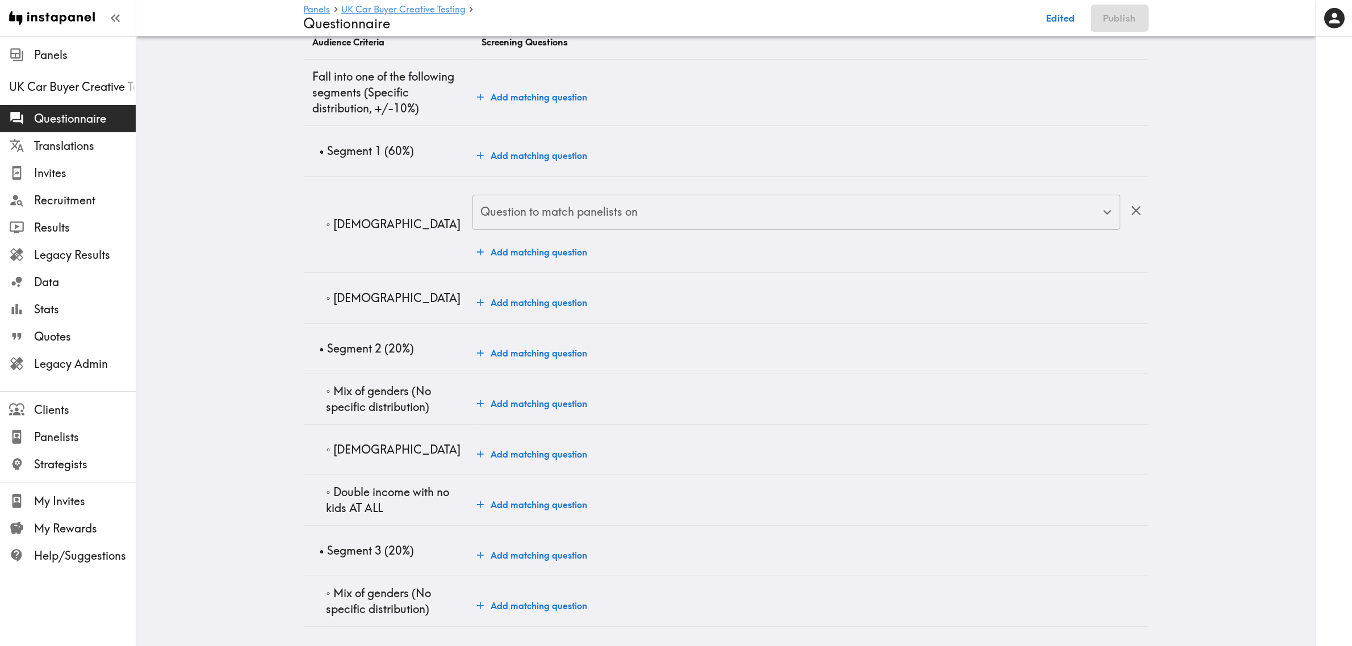
click at [581, 207] on div "Question to match panelists on Question to match panelists on" at bounding box center [795, 213] width 647 height 37
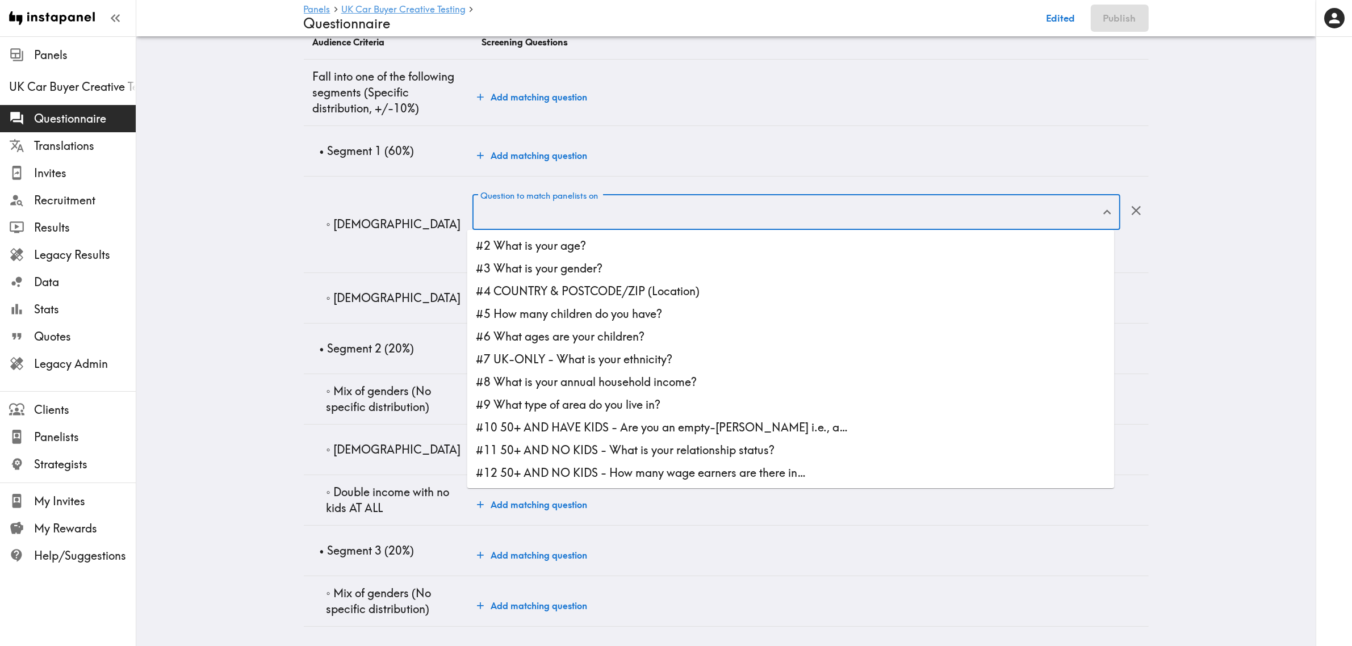
click at [585, 257] on li "#3 What is your gender?" at bounding box center [790, 268] width 647 height 23
type input "#3 What is your gender?"
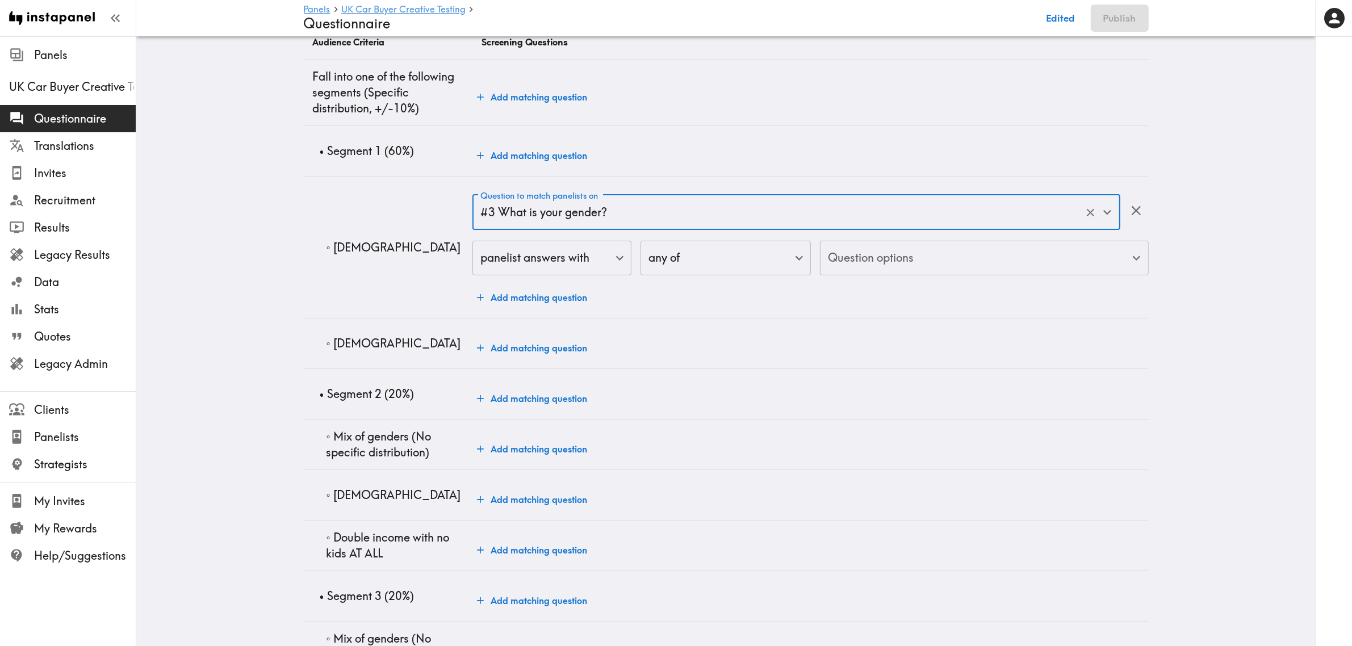
click at [874, 253] on body "Instapanel - Panels - UK Car Buyer Creative Testing - Questionnaire Panels UK C…" at bounding box center [676, 487] width 1352 height 1044
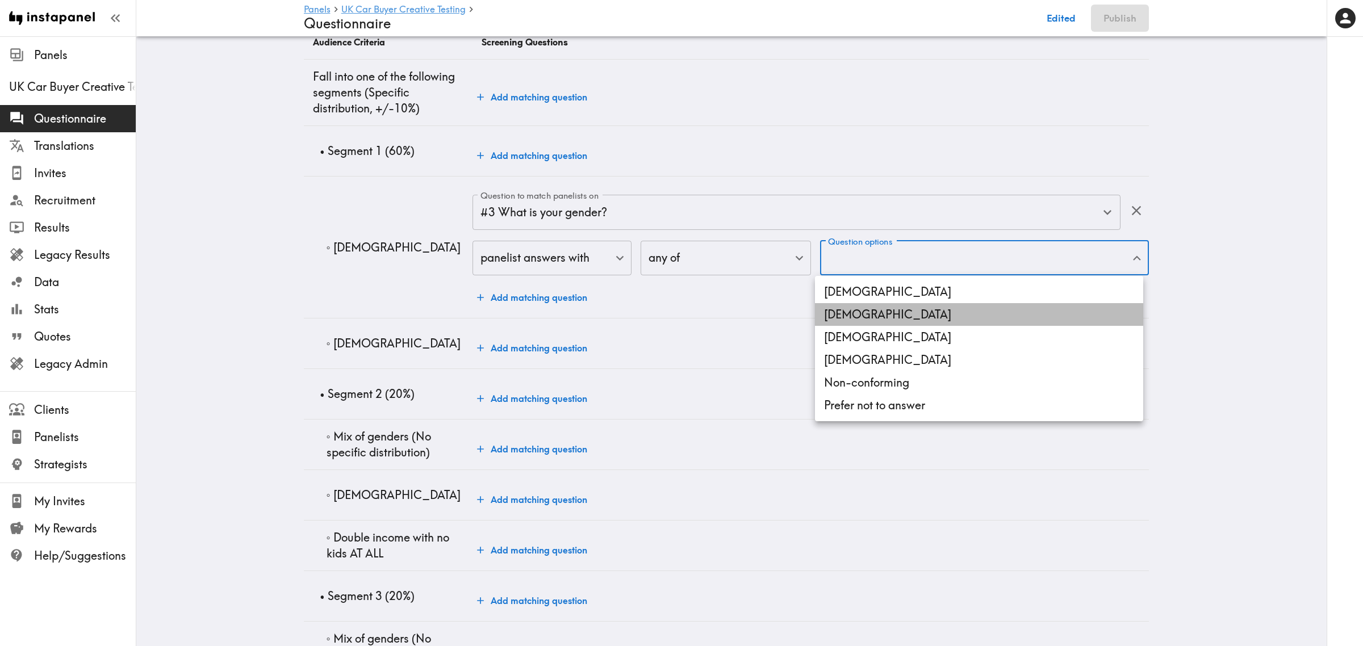
click at [878, 310] on li "Female" at bounding box center [979, 314] width 328 height 23
type input "Female"
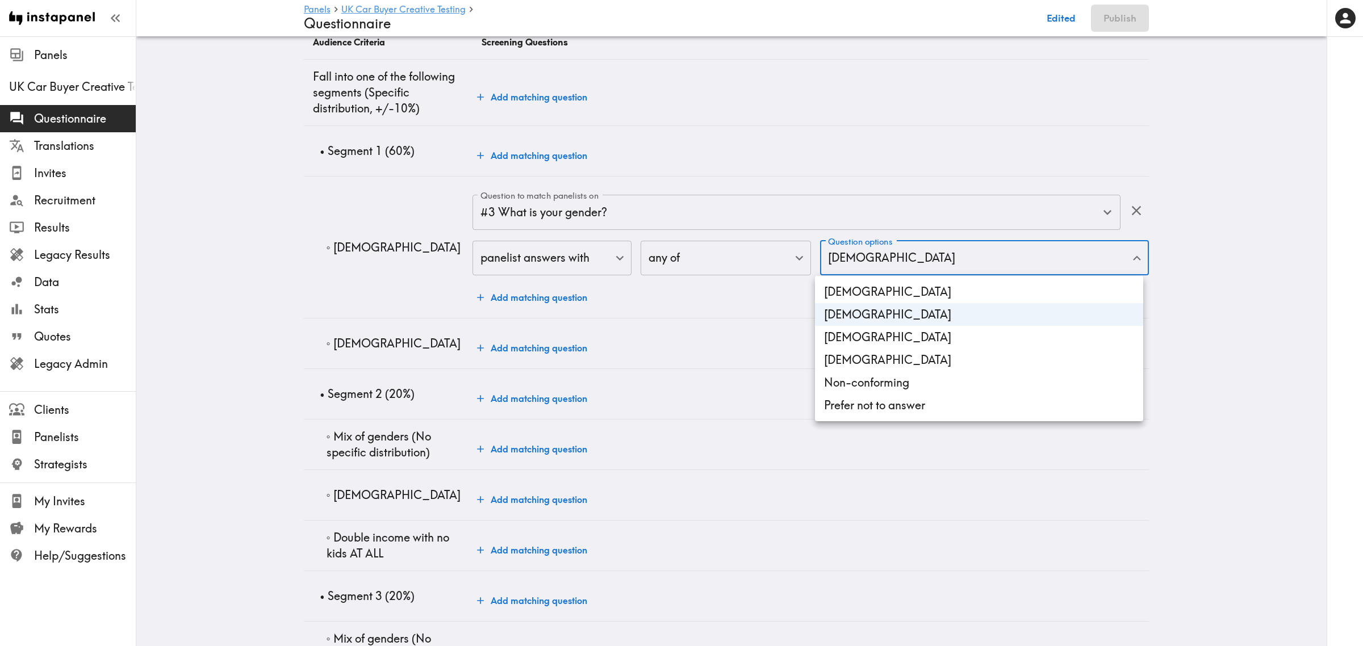
click at [408, 268] on div at bounding box center [681, 323] width 1363 height 646
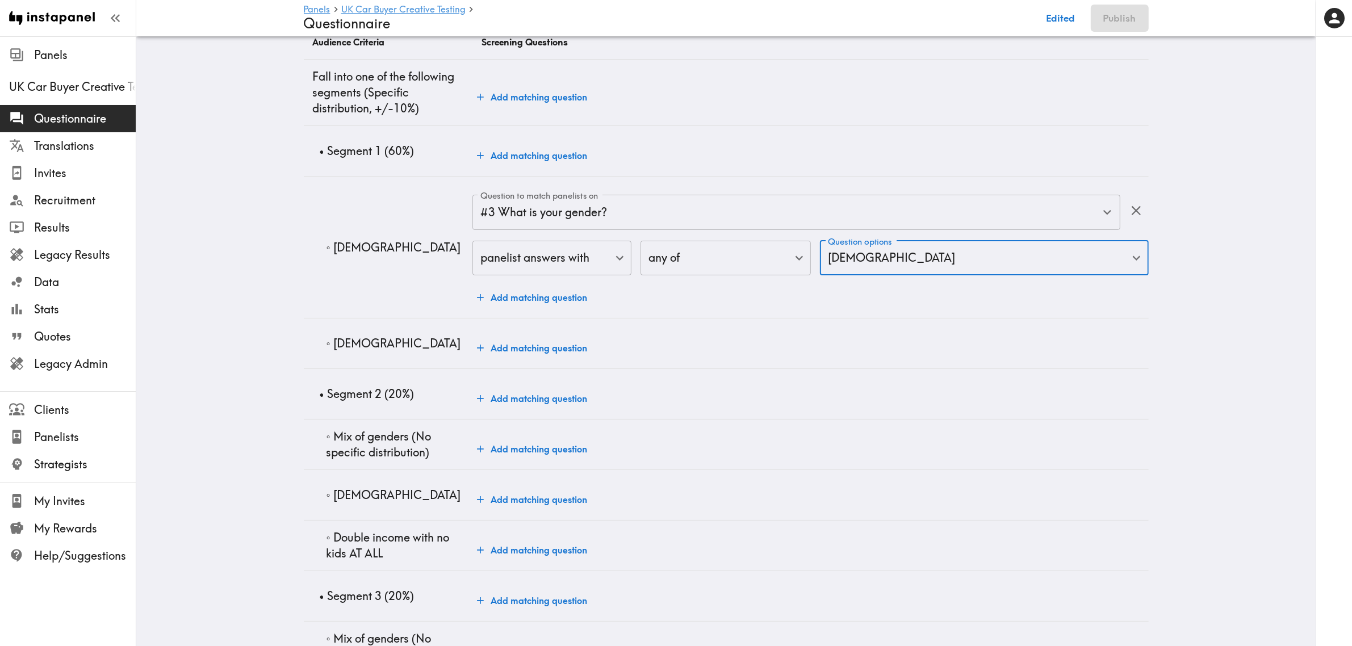
click at [560, 350] on button "Add matching question" at bounding box center [531, 348] width 119 height 23
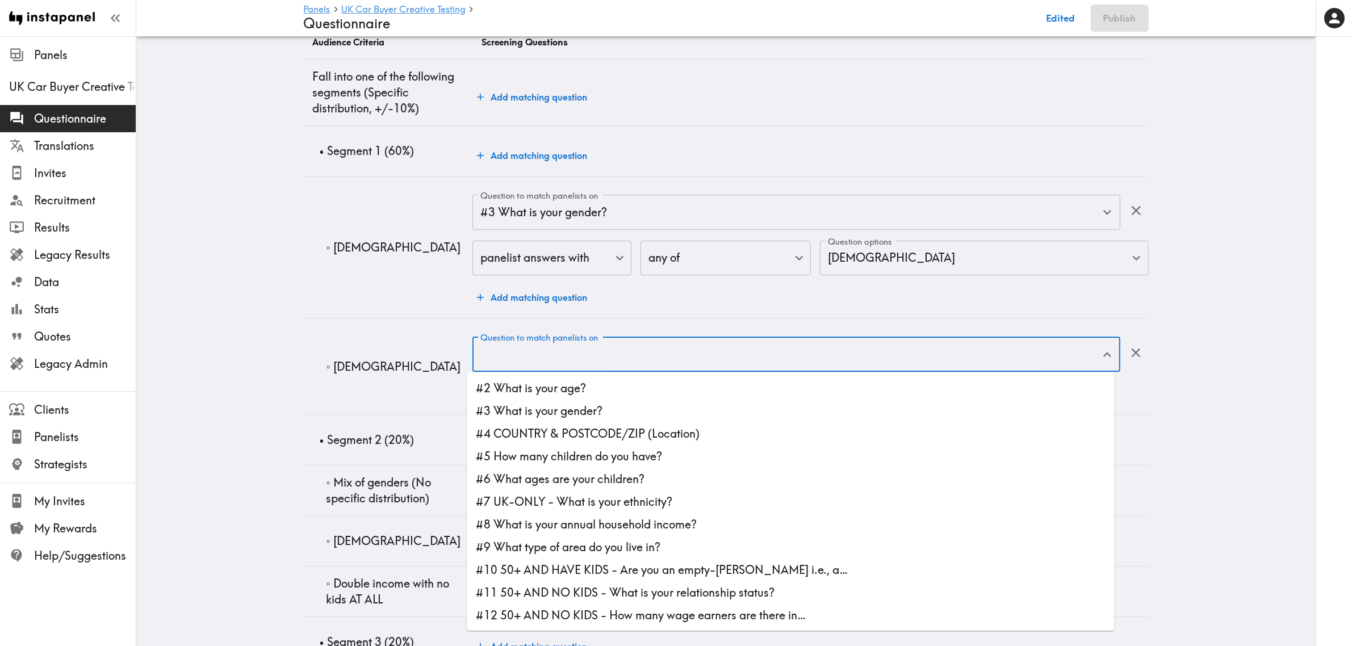
click at [588, 348] on div "Question to match panelists on Question to match panelists on" at bounding box center [795, 355] width 647 height 37
click at [594, 398] on li "#2 What is your age?" at bounding box center [790, 388] width 647 height 23
type input "#2 What is your age?"
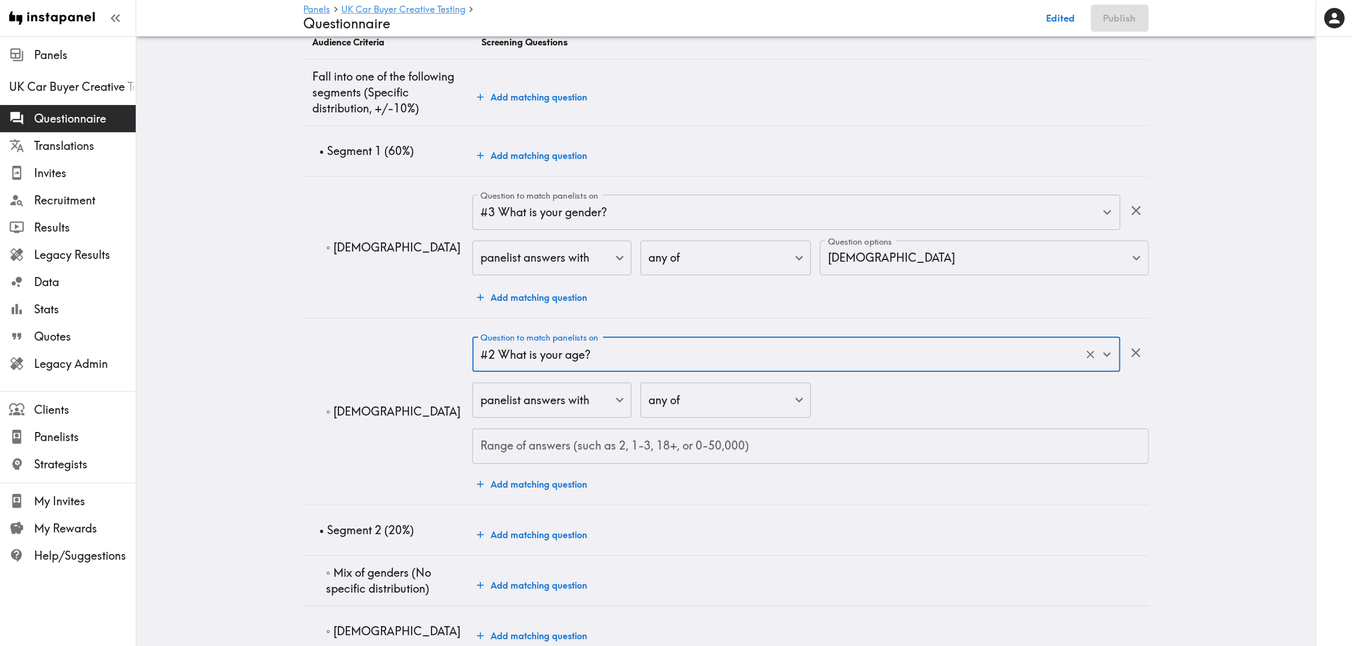
click at [724, 455] on input "Range of answers (such as 2, 1-3, 18+, or 0-50,000)" at bounding box center [810, 446] width 676 height 35
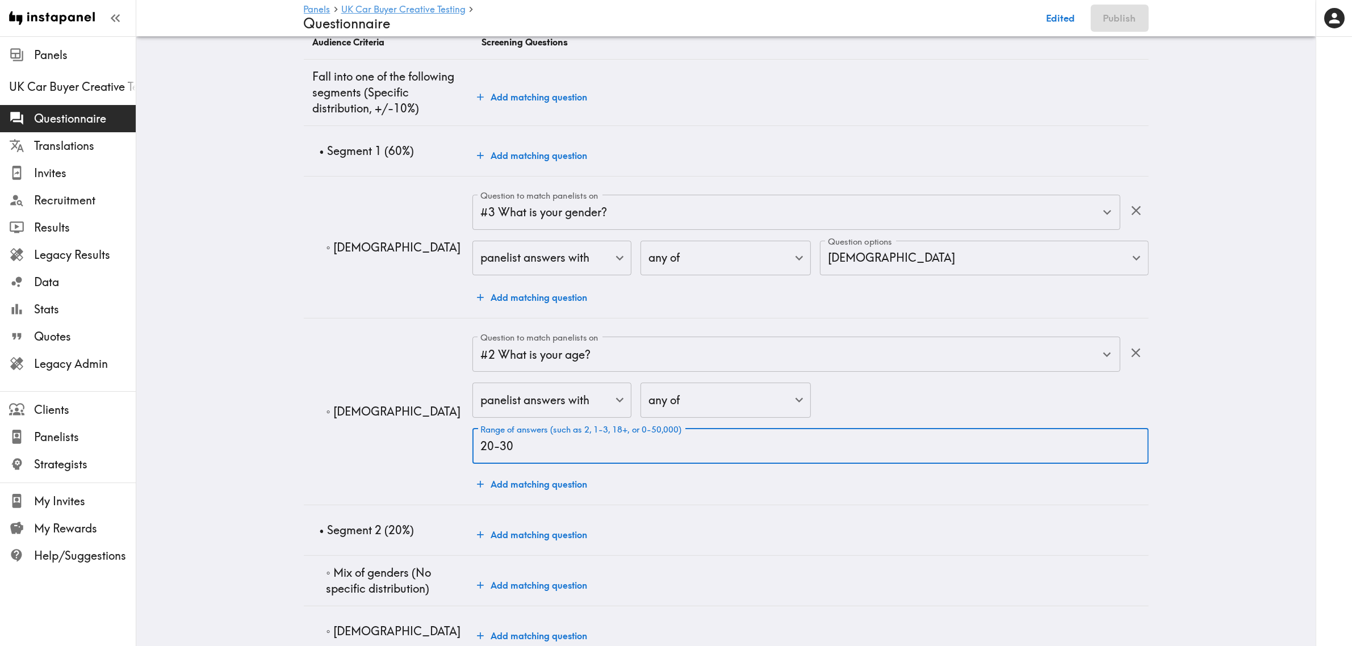
type input "20-30"
click at [250, 328] on main "Panels UK Car Buyer Creative Testing Questionnaire Edited Publish Audience Ques…" at bounding box center [725, 555] width 1179 height 1180
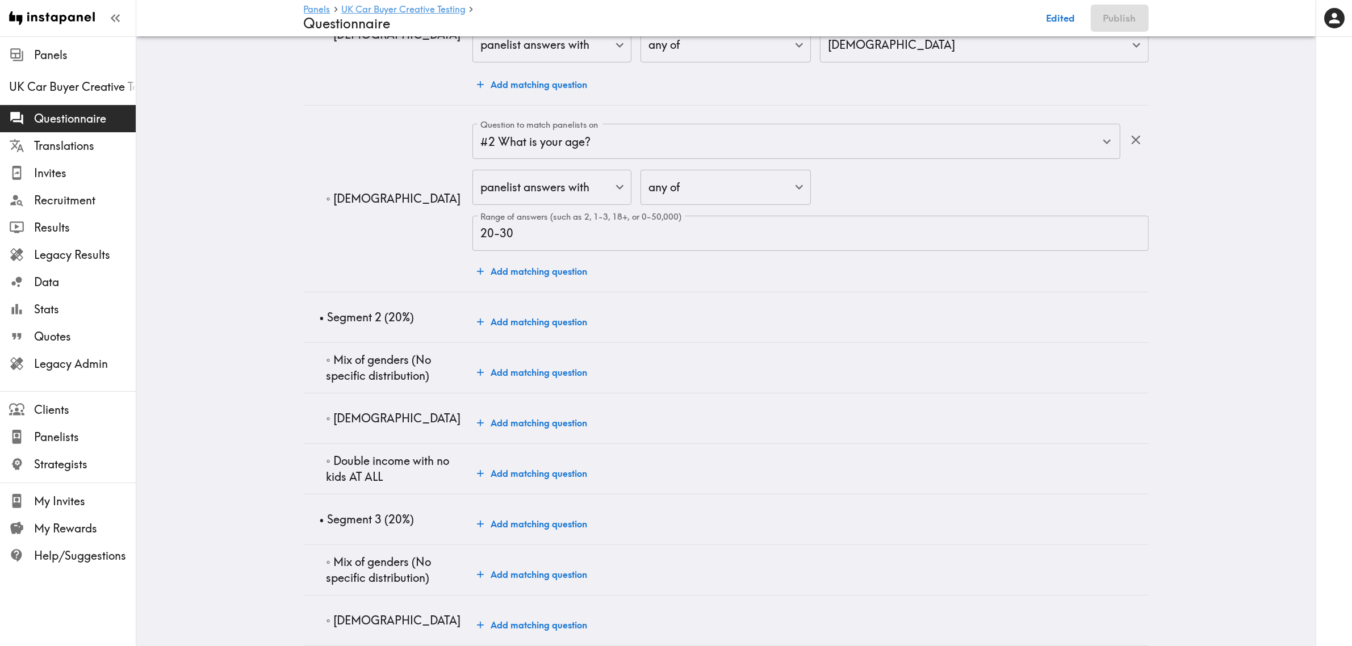
click at [563, 380] on button "Add matching question" at bounding box center [531, 372] width 119 height 23
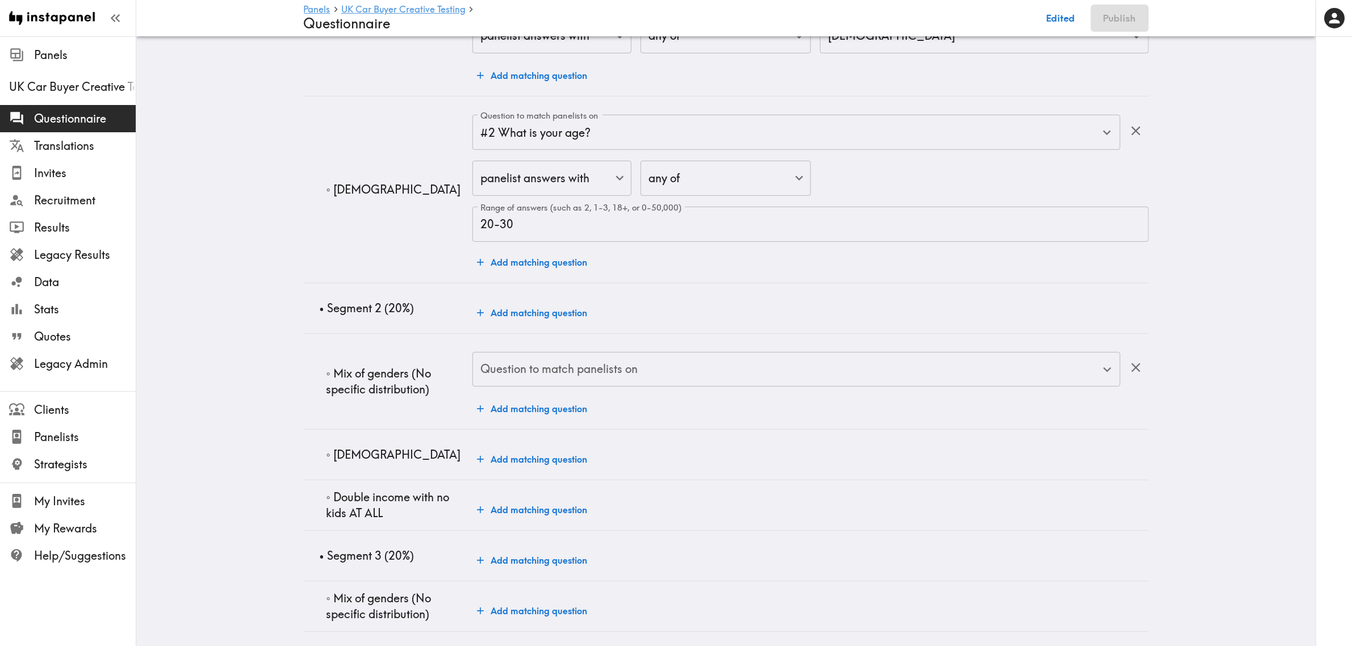
scroll to position [426, 0]
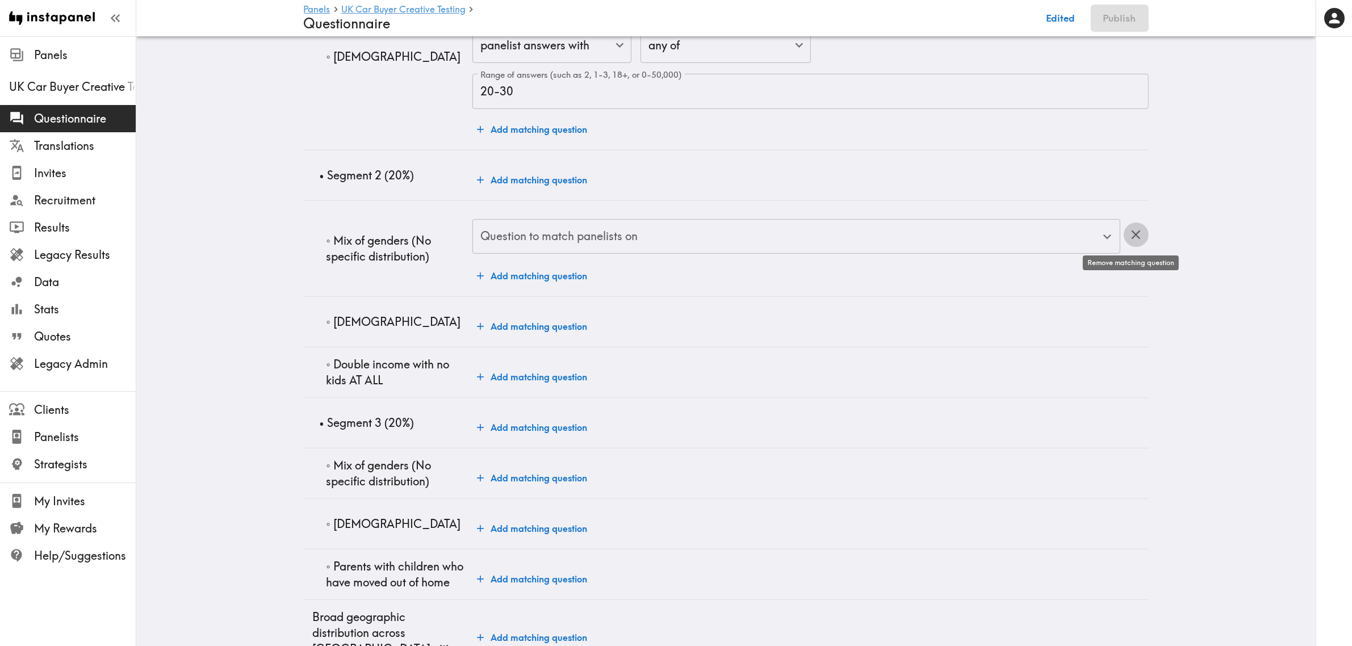
click at [1129, 232] on icon "button" at bounding box center [1135, 234] width 15 height 15
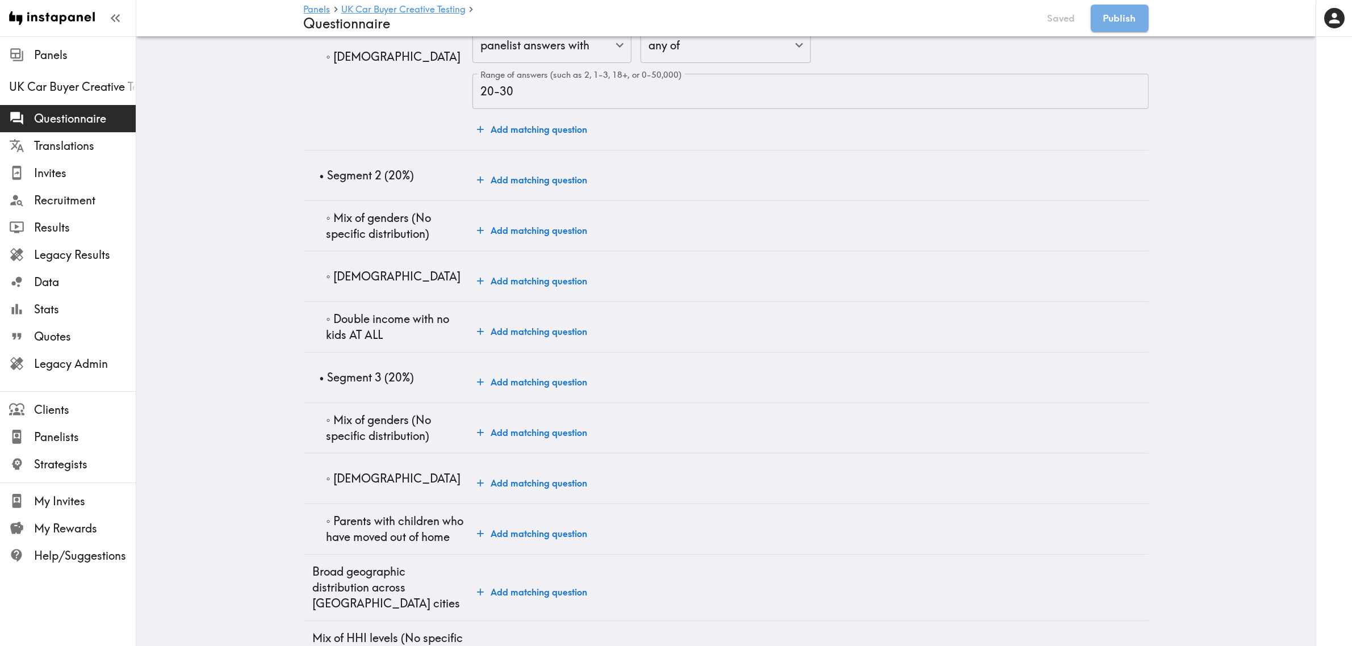
click at [534, 232] on button "Add matching question" at bounding box center [531, 230] width 119 height 23
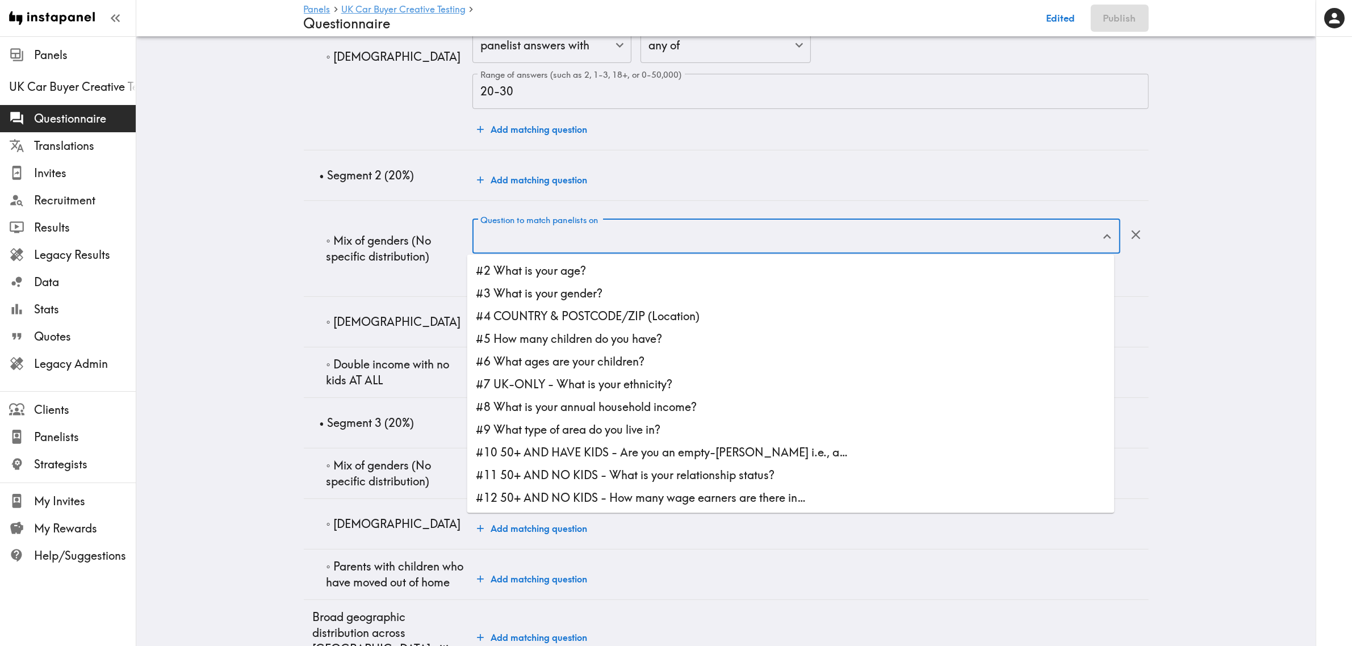
click at [585, 239] on input "Question to match panelists on" at bounding box center [787, 236] width 620 height 25
click at [585, 292] on li "#3 What is your gender?" at bounding box center [790, 293] width 647 height 23
type input "#3 What is your gender?"
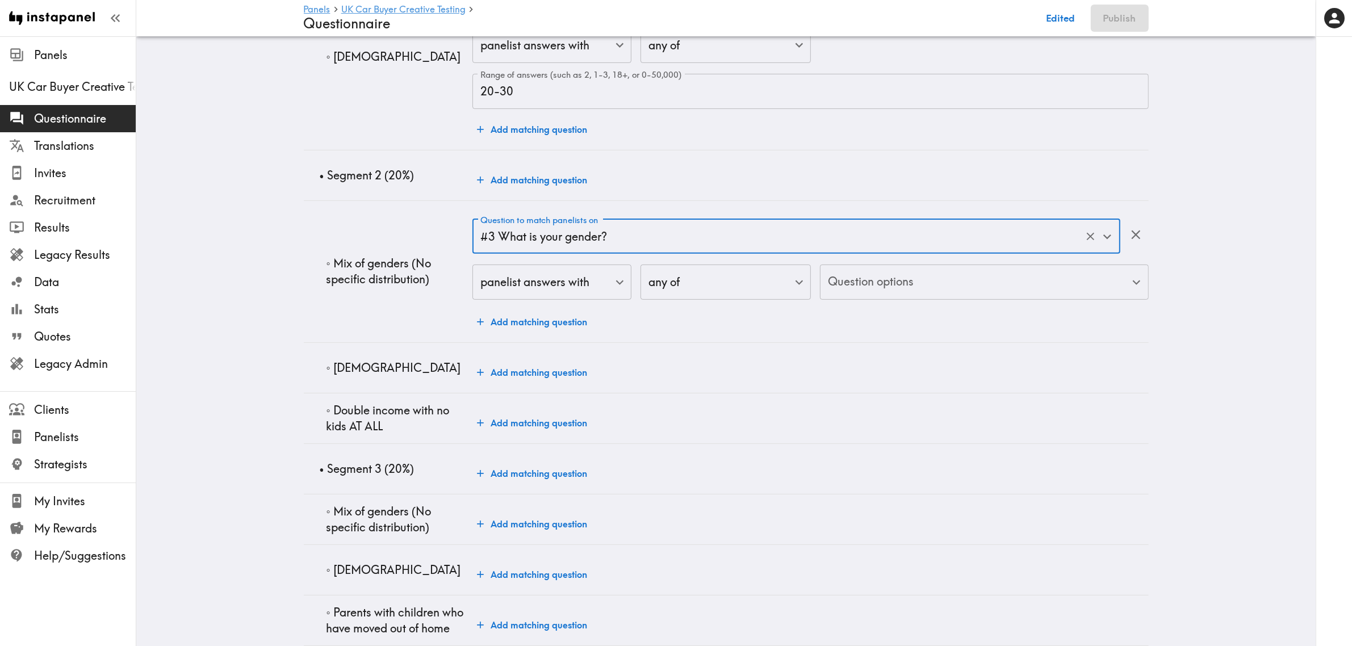
click at [899, 290] on body "Instapanel - Panels - UK Car Buyer Creative Testing - Questionnaire Panels UK C…" at bounding box center [676, 247] width 1352 height 1272
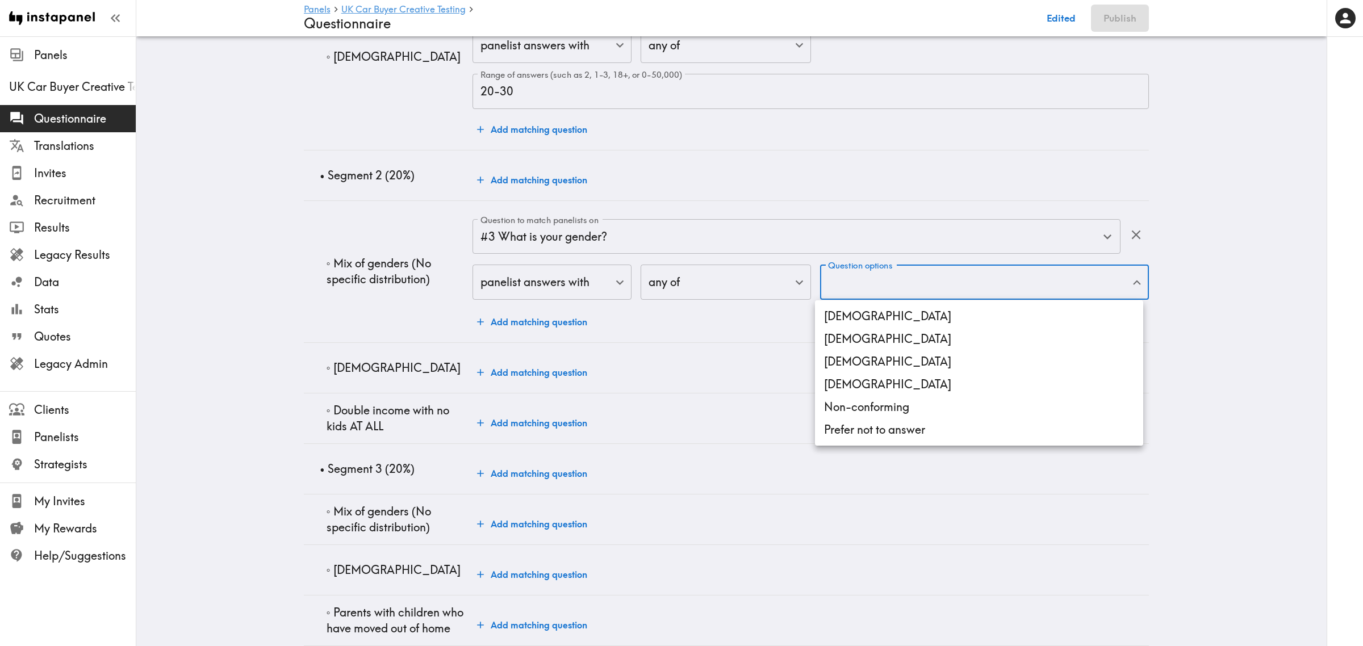
click at [875, 317] on li "[DEMOGRAPHIC_DATA]" at bounding box center [979, 316] width 328 height 23
click at [876, 337] on li "[DEMOGRAPHIC_DATA]" at bounding box center [979, 339] width 328 height 23
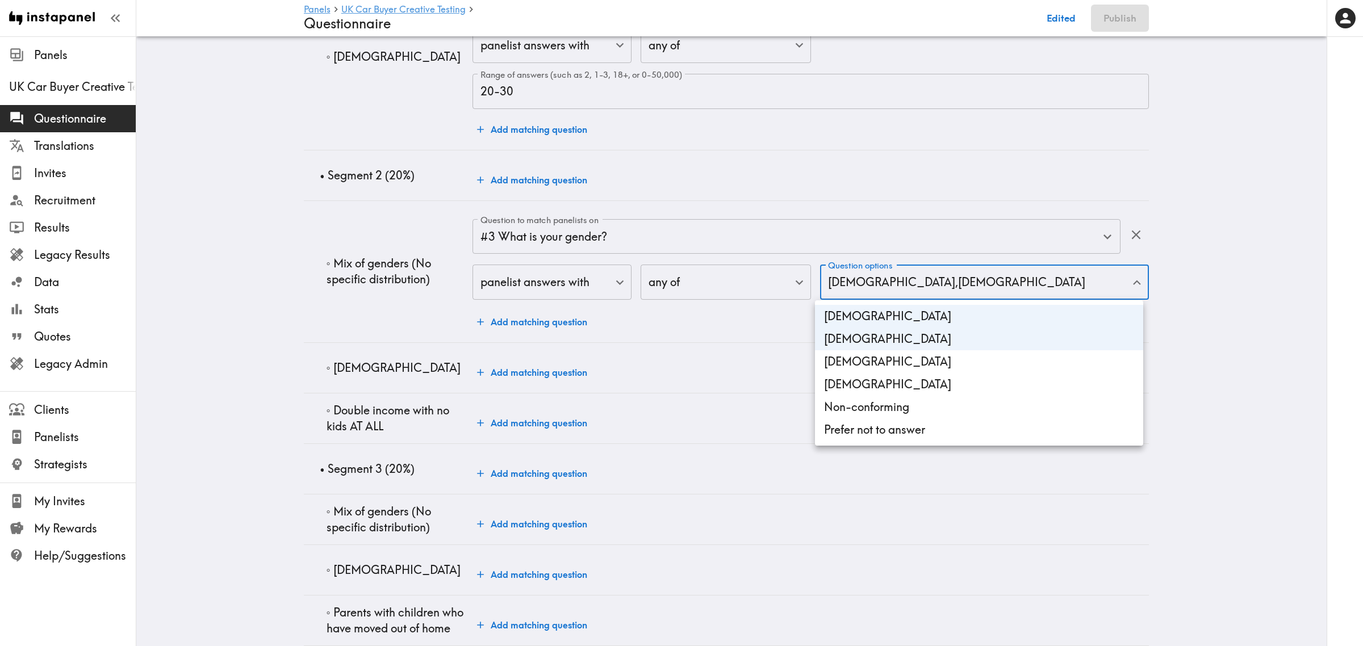
click at [880, 359] on li "[DEMOGRAPHIC_DATA]" at bounding box center [979, 361] width 328 height 23
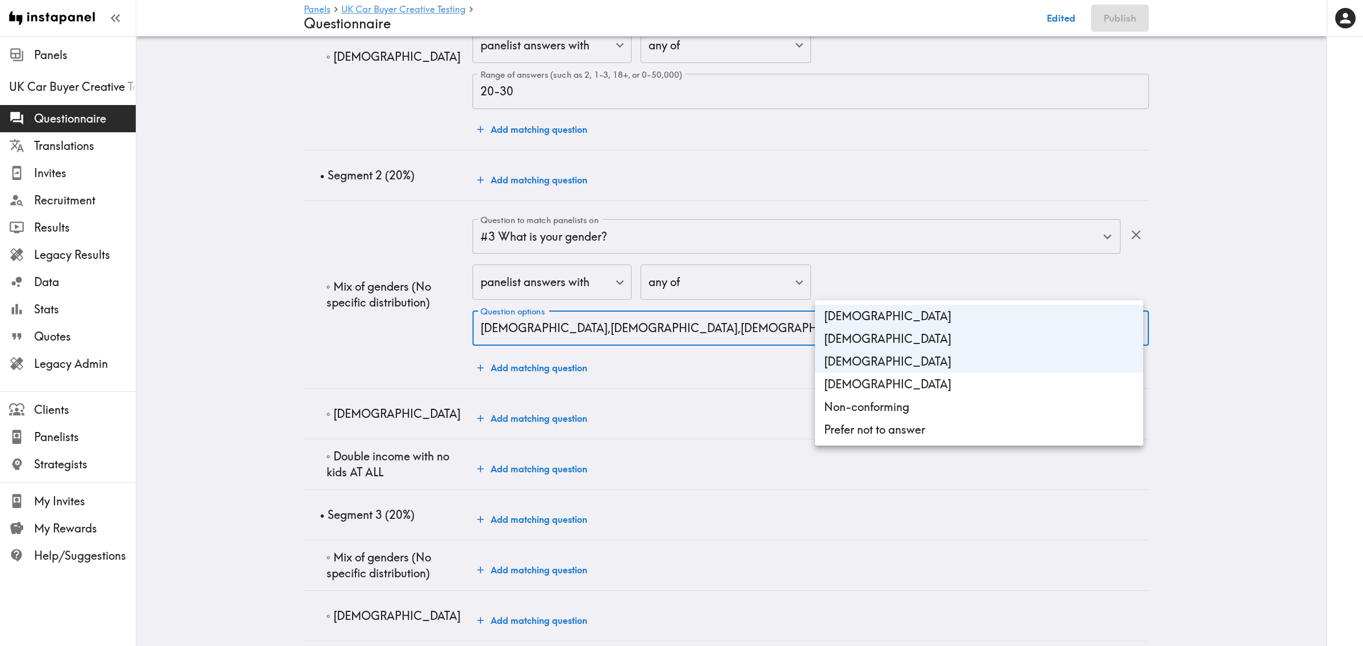
click at [883, 378] on li "[DEMOGRAPHIC_DATA]" at bounding box center [979, 384] width 328 height 23
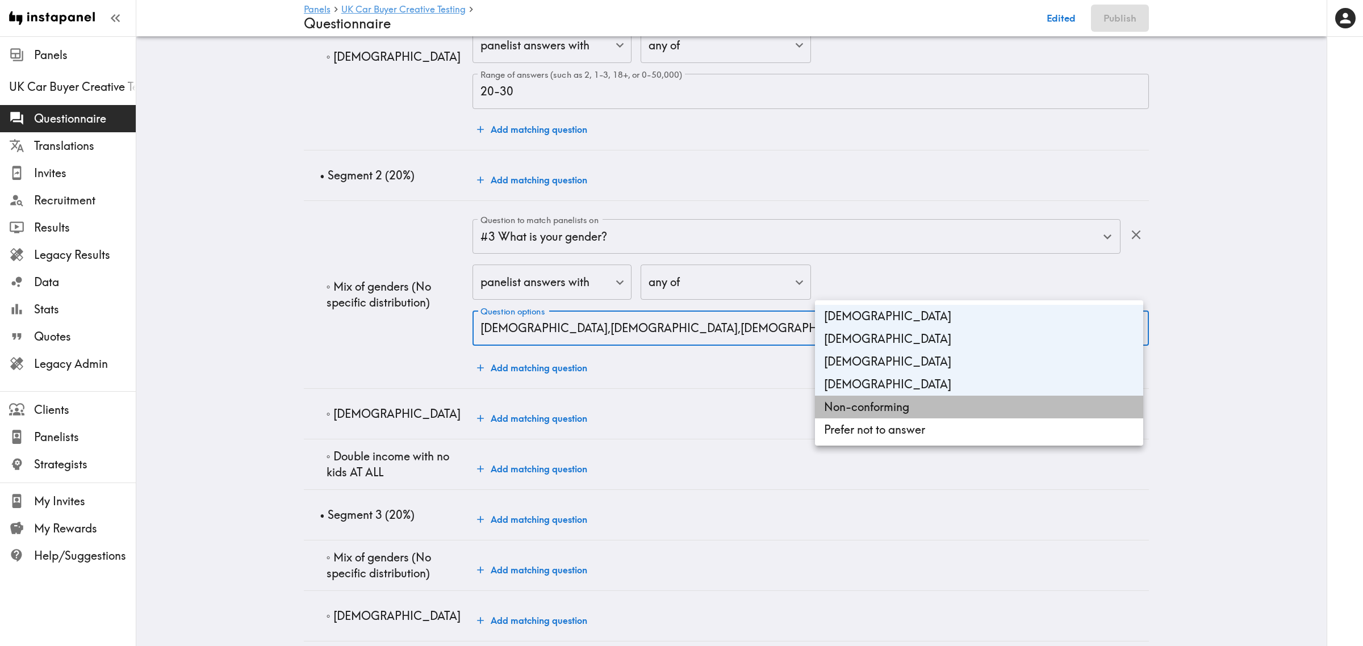
click at [891, 404] on li "Non-conforming" at bounding box center [979, 407] width 328 height 23
click at [954, 425] on li "Prefer not to answer" at bounding box center [979, 429] width 328 height 23
type input "Male,Female,Transgender,Non-binary,Non-conforming,gender_Prefer_not_to_answer"
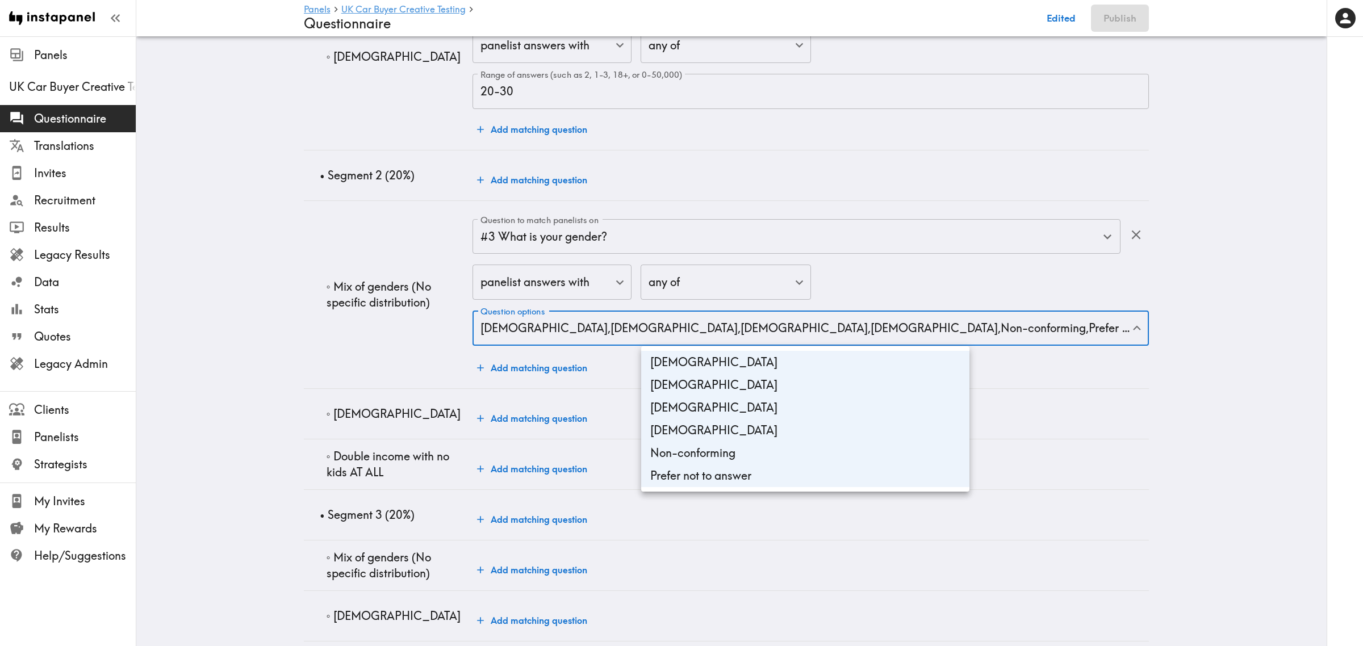
click at [193, 264] on div at bounding box center [681, 323] width 1363 height 646
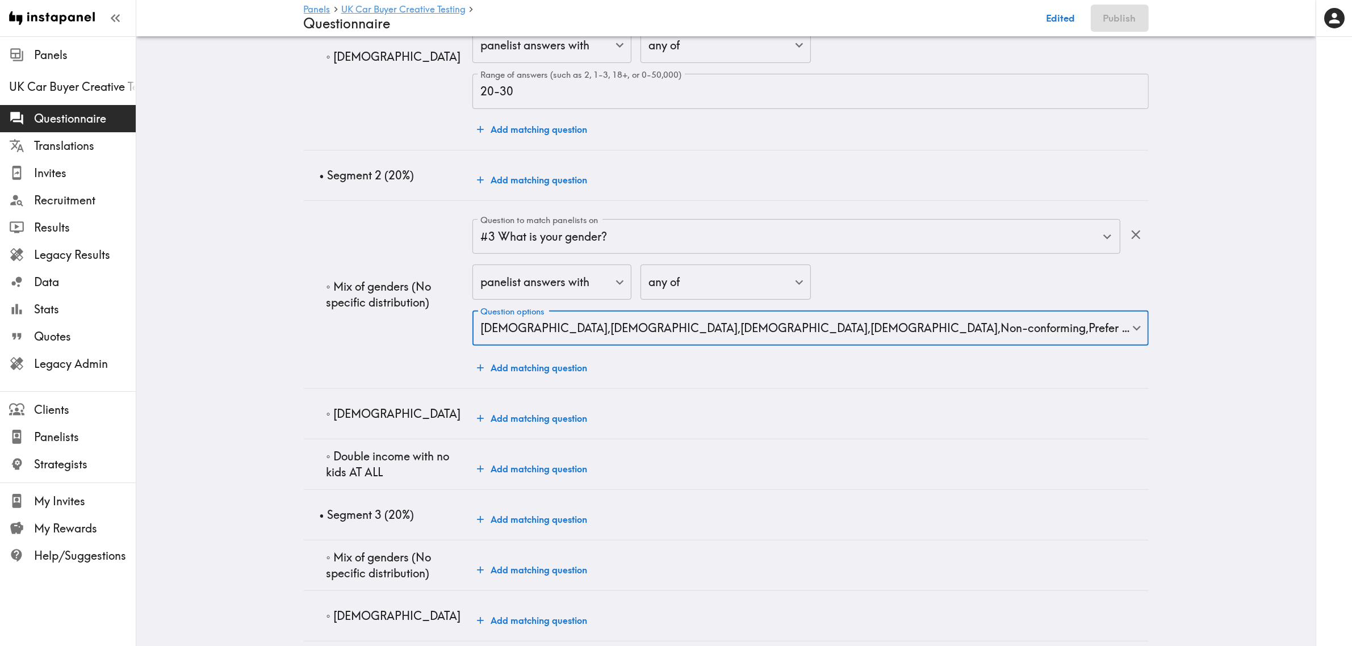
click at [560, 426] on button "Add matching question" at bounding box center [531, 418] width 119 height 23
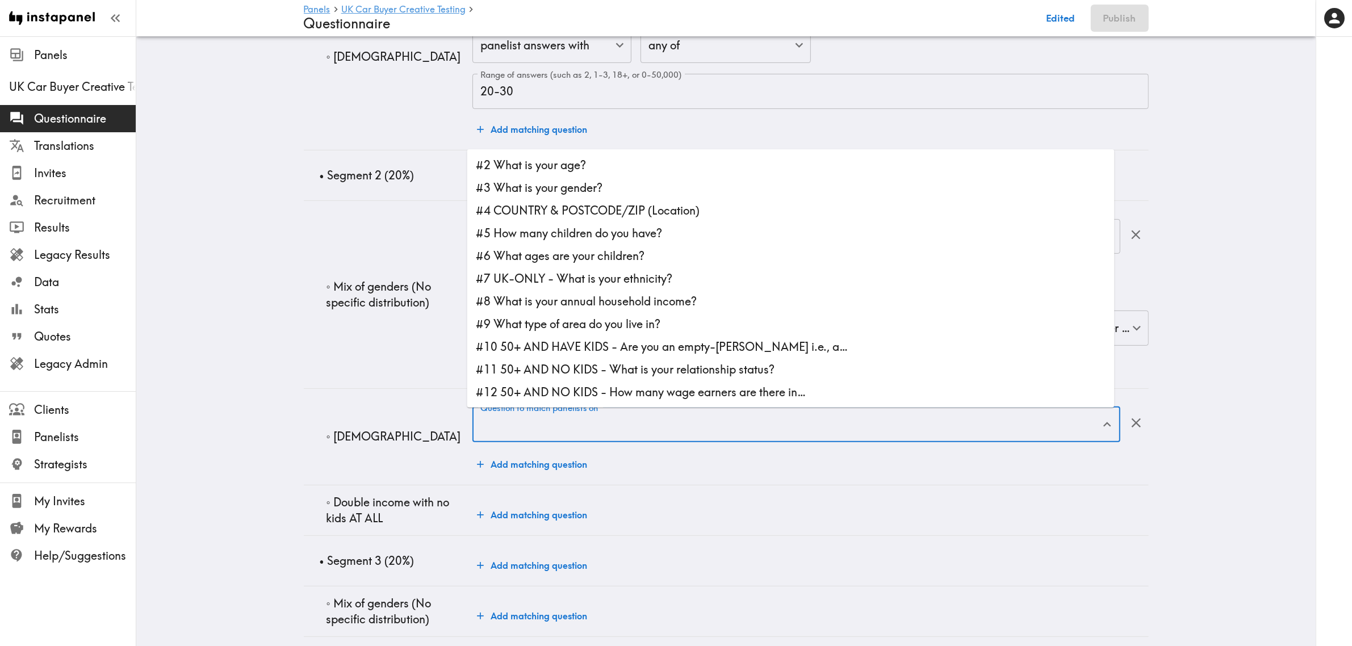
click at [597, 429] on input "Question to match panelists on" at bounding box center [787, 424] width 620 height 25
click at [534, 171] on li "#2 What is your age?" at bounding box center [790, 165] width 647 height 23
type input "#2 What is your age?"
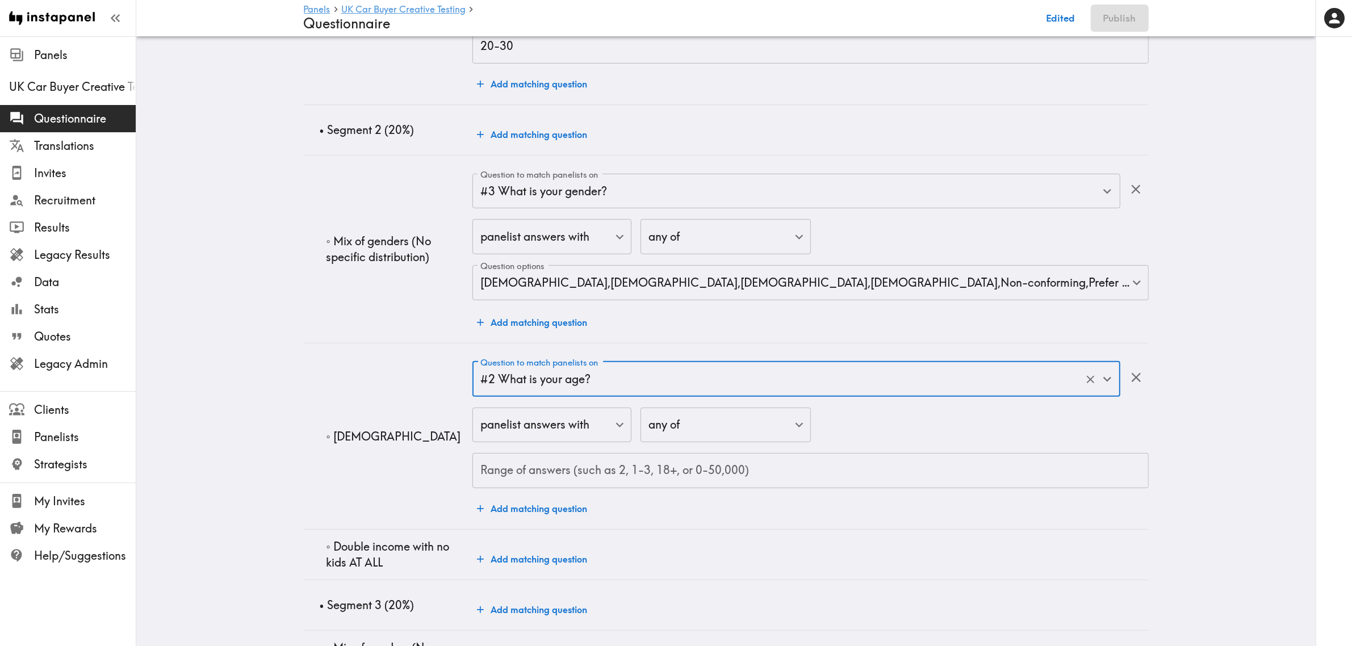
scroll to position [497, 0]
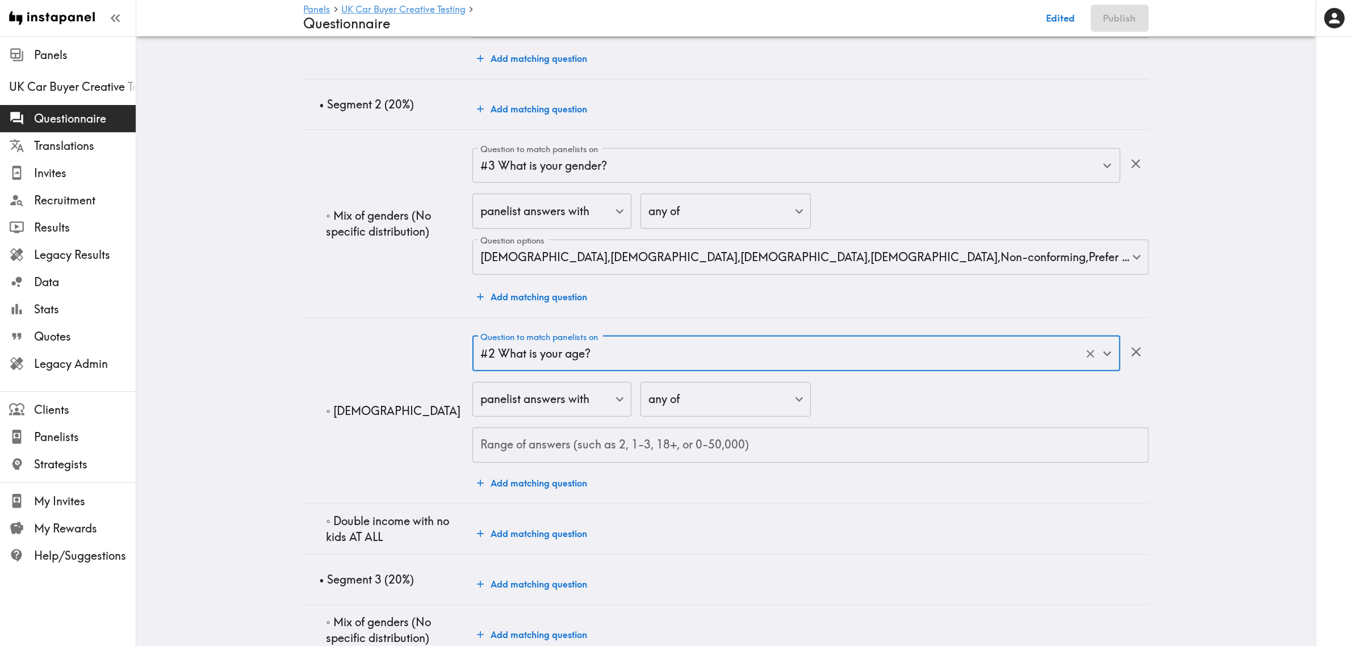
click at [597, 440] on div "Range of answers (such as 2, 1-3, 18+, or 0-50,000) Range of answers (such as 2…" at bounding box center [810, 444] width 676 height 35
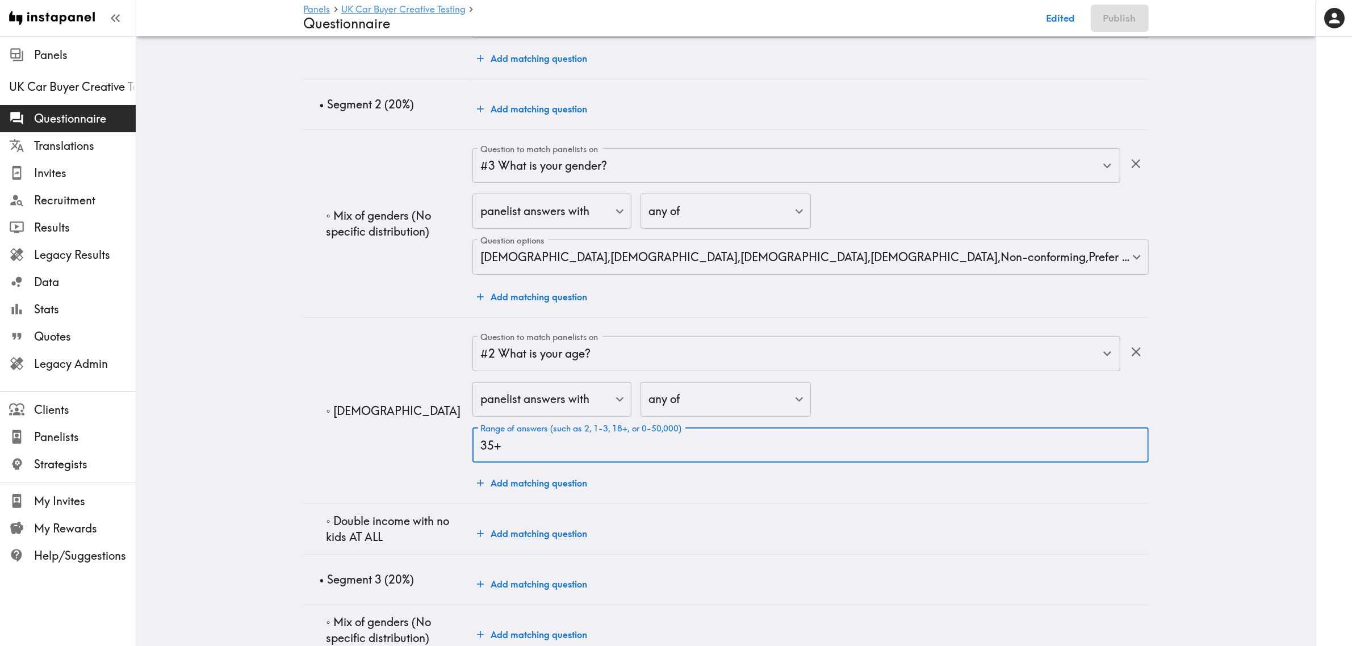
type input "35+"
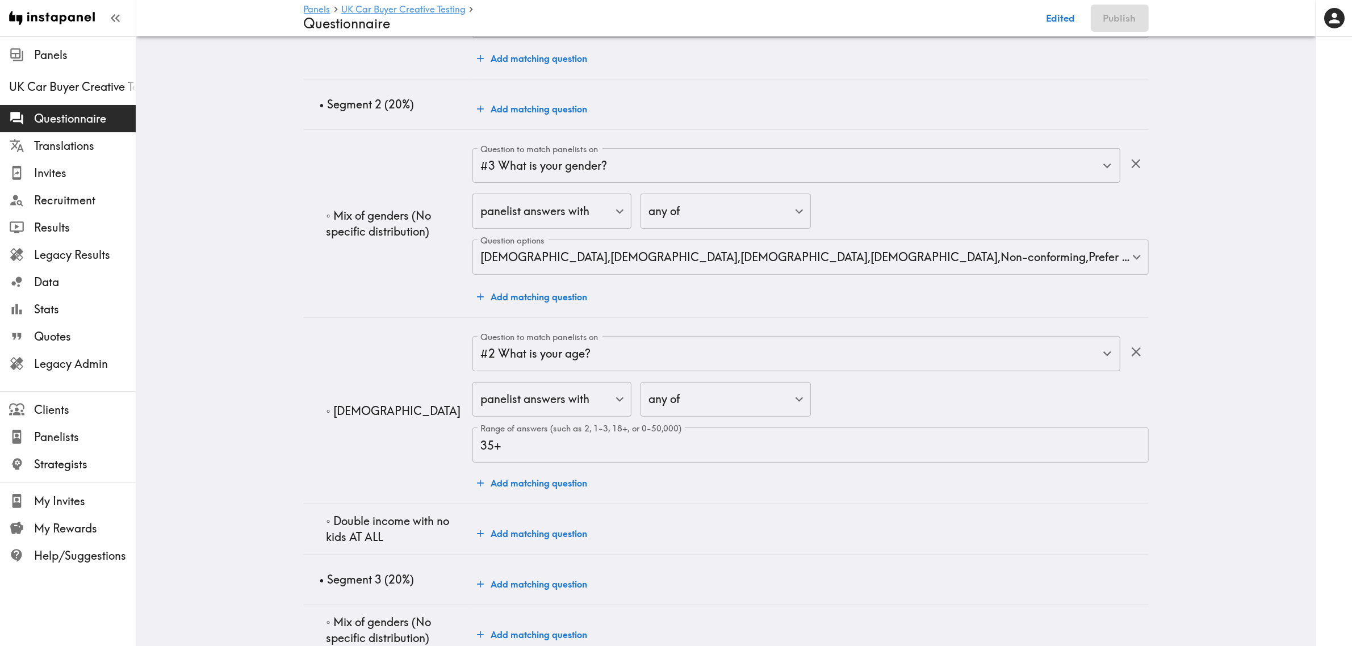
click at [254, 421] on main "Panels UK Car Buyer Creative Testing Questionnaire Edited Publish Audience Ques…" at bounding box center [725, 266] width 1179 height 1453
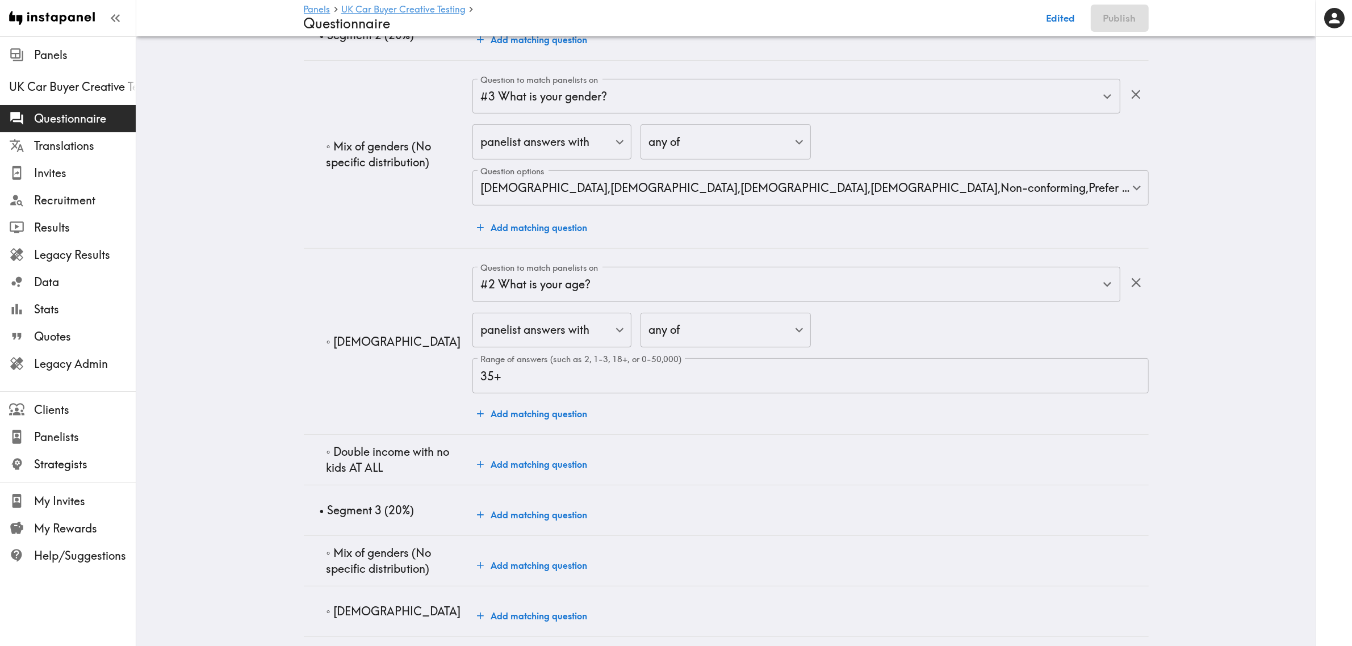
scroll to position [710, 0]
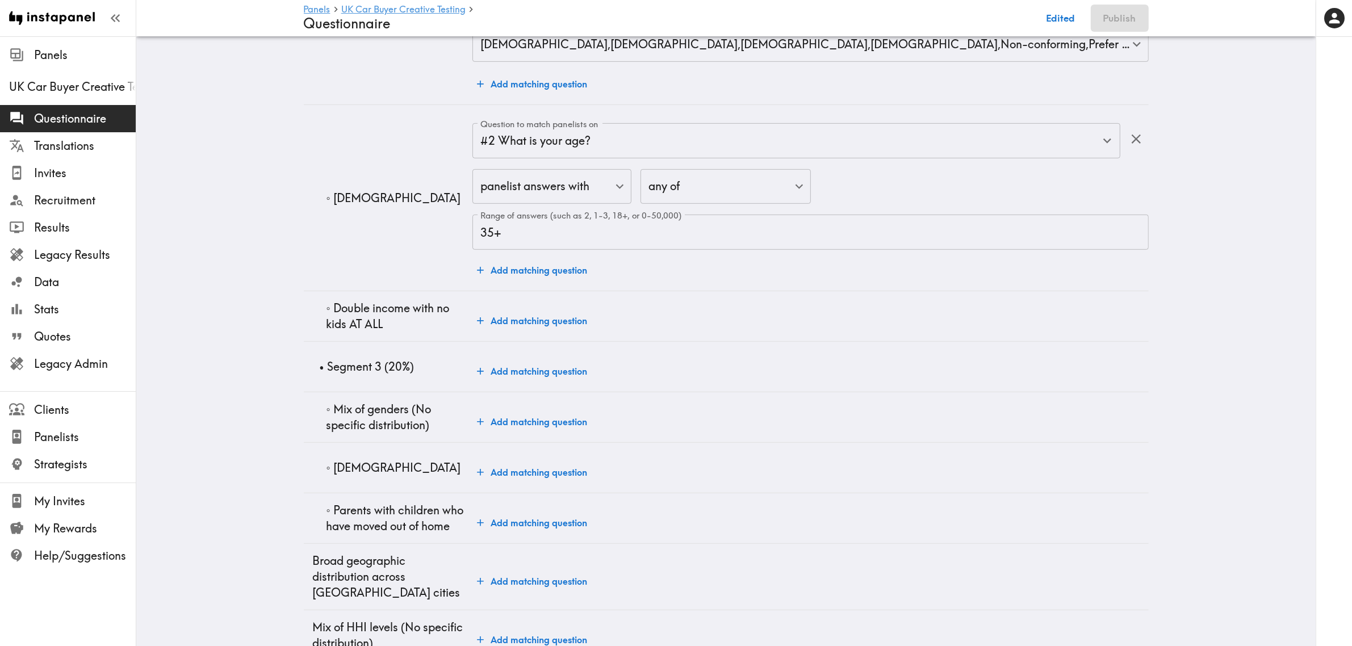
click at [517, 312] on button "Add matching question" at bounding box center [531, 320] width 119 height 23
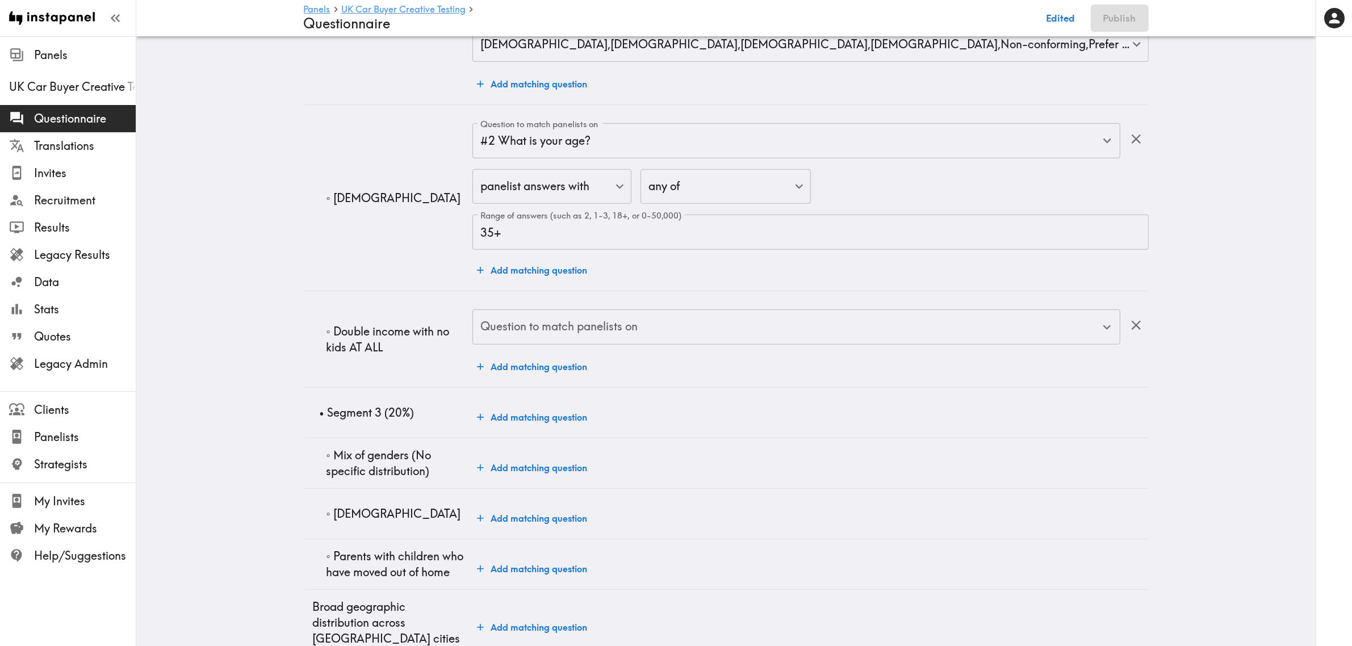
click at [590, 324] on div "Question to match panelists on Question to match panelists on" at bounding box center [795, 327] width 647 height 37
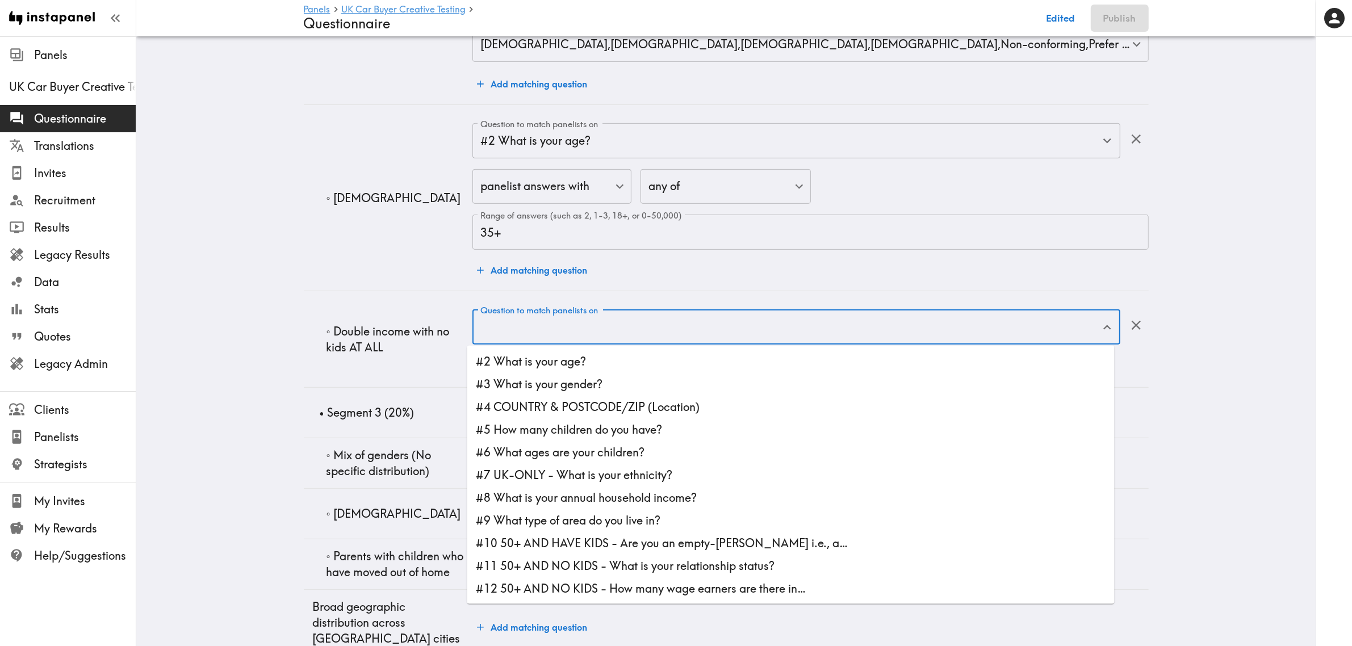
click at [622, 429] on li "#5 How many children do you have?" at bounding box center [790, 429] width 647 height 23
type input "#5 How many children do you have?"
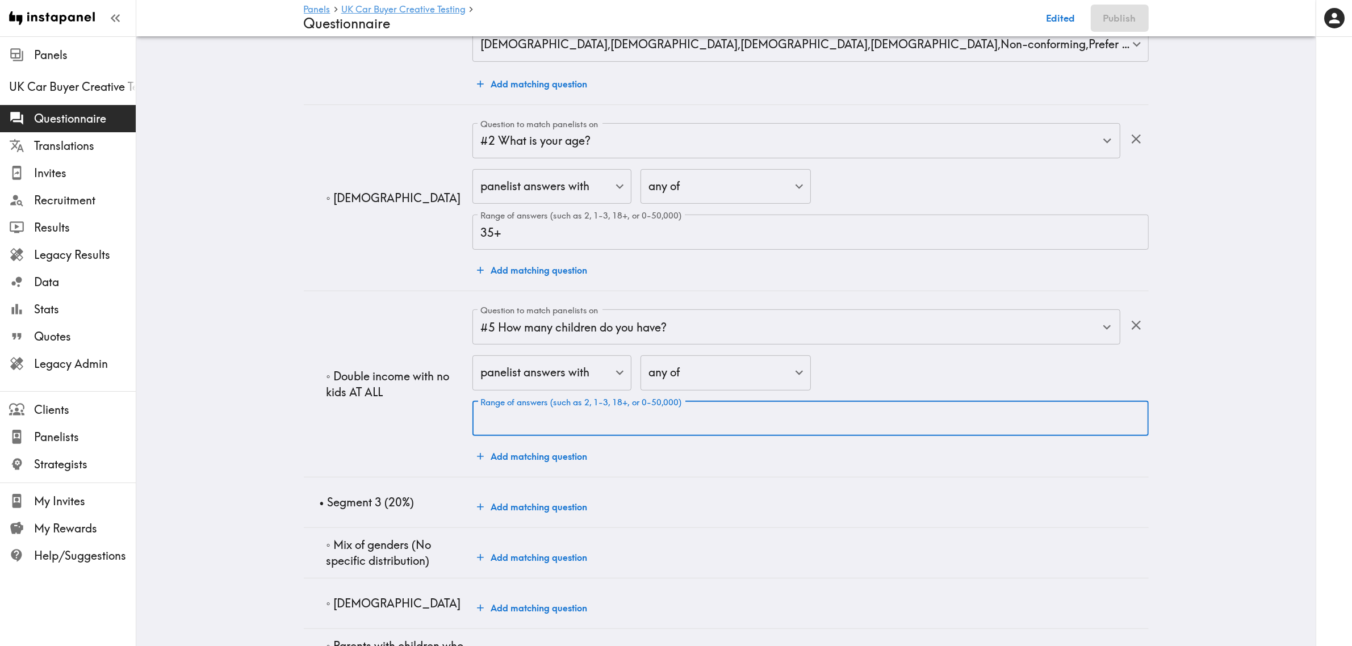
click at [619, 417] on input "Range of answers (such as 2, 1-3, 18+, or 0-50,000)" at bounding box center [810, 418] width 676 height 35
click at [541, 463] on button "Add matching question" at bounding box center [531, 456] width 119 height 23
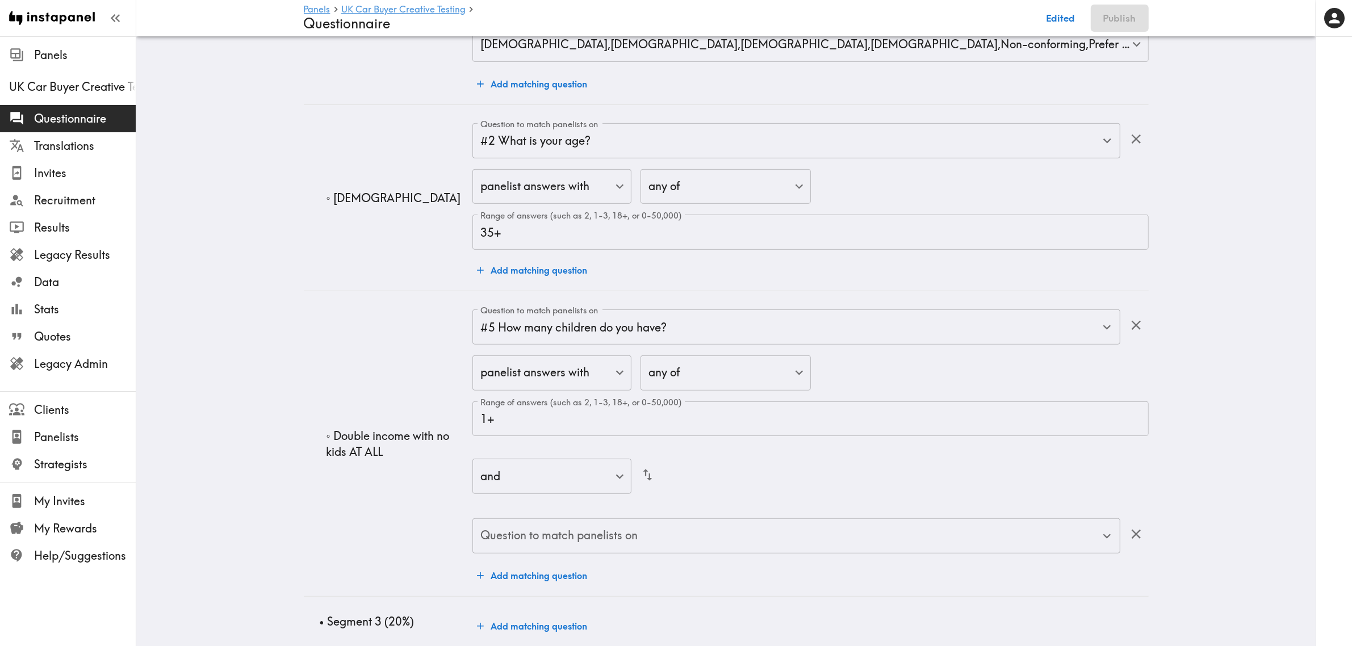
click at [615, 527] on input "Question to match panelists on" at bounding box center [787, 535] width 620 height 25
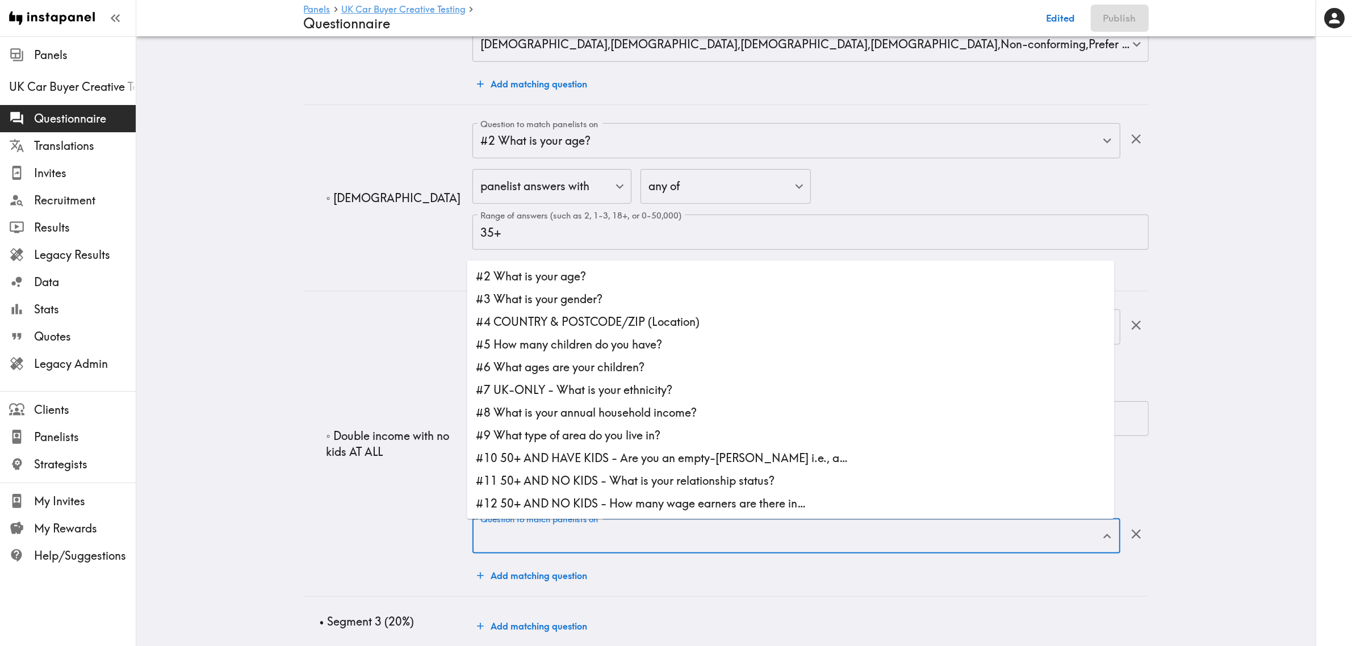
scroll to position [68, 0]
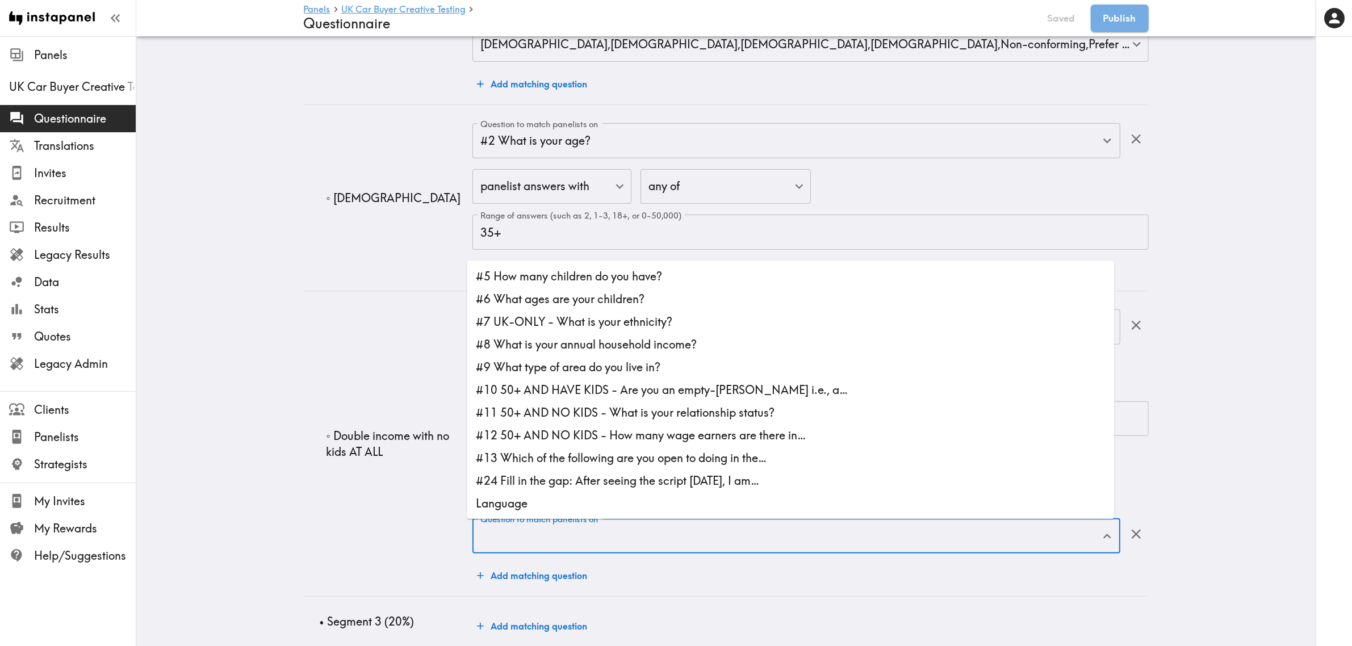
click at [329, 429] on td "◦ Double income with no kids AT ALL" at bounding box center [388, 443] width 169 height 305
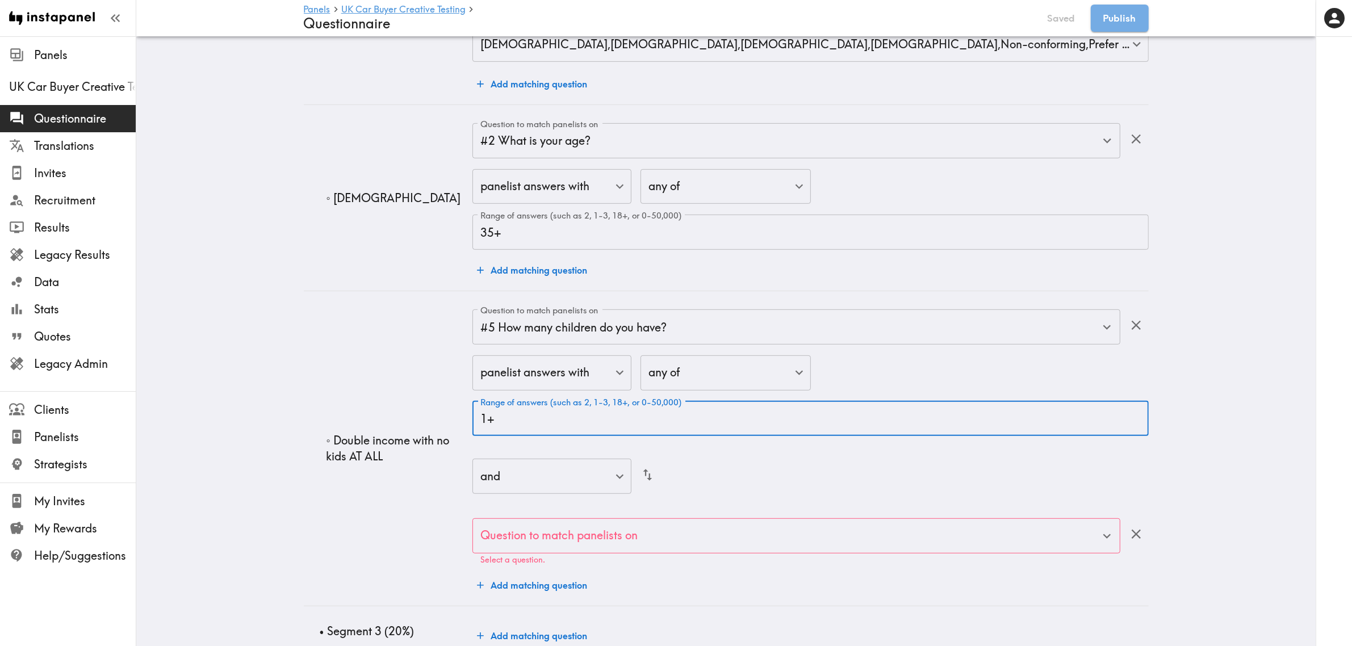
drag, startPoint x: 472, startPoint y: 419, endPoint x: 449, endPoint y: 421, distance: 23.4
click at [449, 422] on tr "◦ Double income with no kids AT ALL Question to match panelists on #5 How many …" at bounding box center [726, 448] width 845 height 315
type input "0"
click at [291, 393] on div "Audience Questions Screening # Video Responses 20 # Video Responses The target …" at bounding box center [726, 186] width 872 height 1682
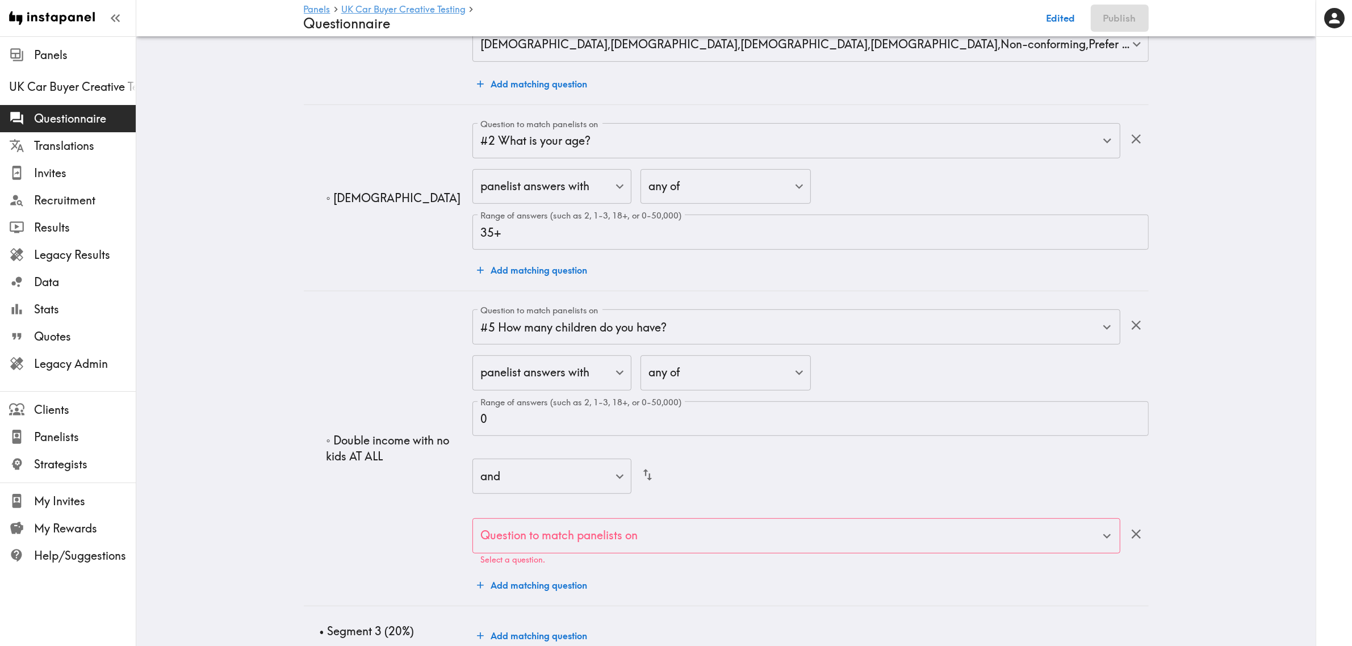
click at [606, 534] on input "Question to match panelists on" at bounding box center [787, 535] width 620 height 25
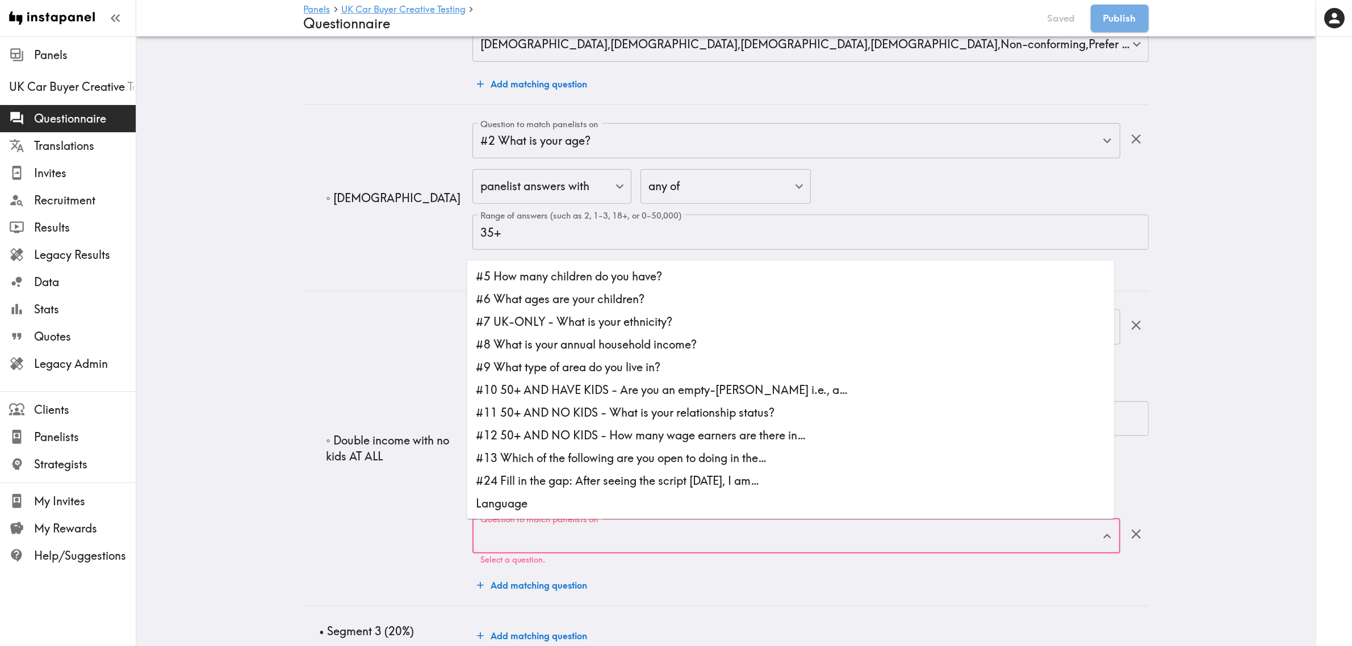
click at [636, 409] on li "#11 50+ AND NO KIDS - What is your relationship status?" at bounding box center [790, 412] width 647 height 23
type input "#11 50+ AND NO KIDS - What is your relationship status?"
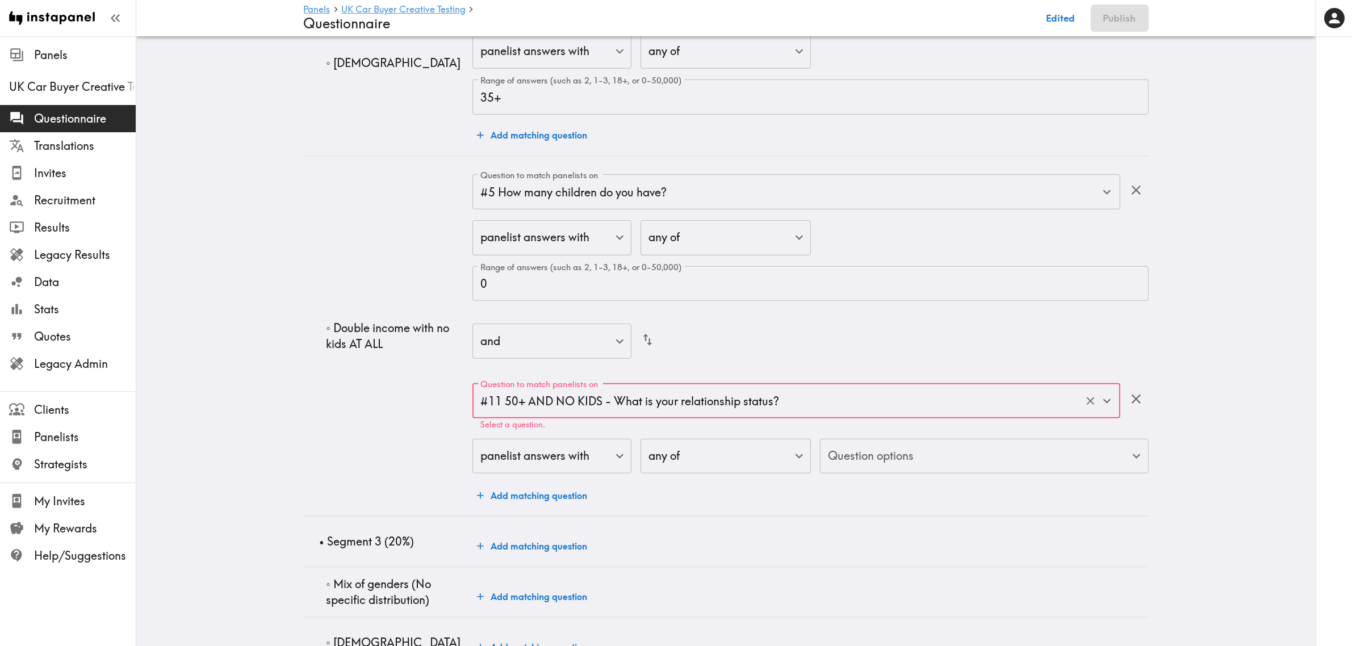
scroll to position [852, 0]
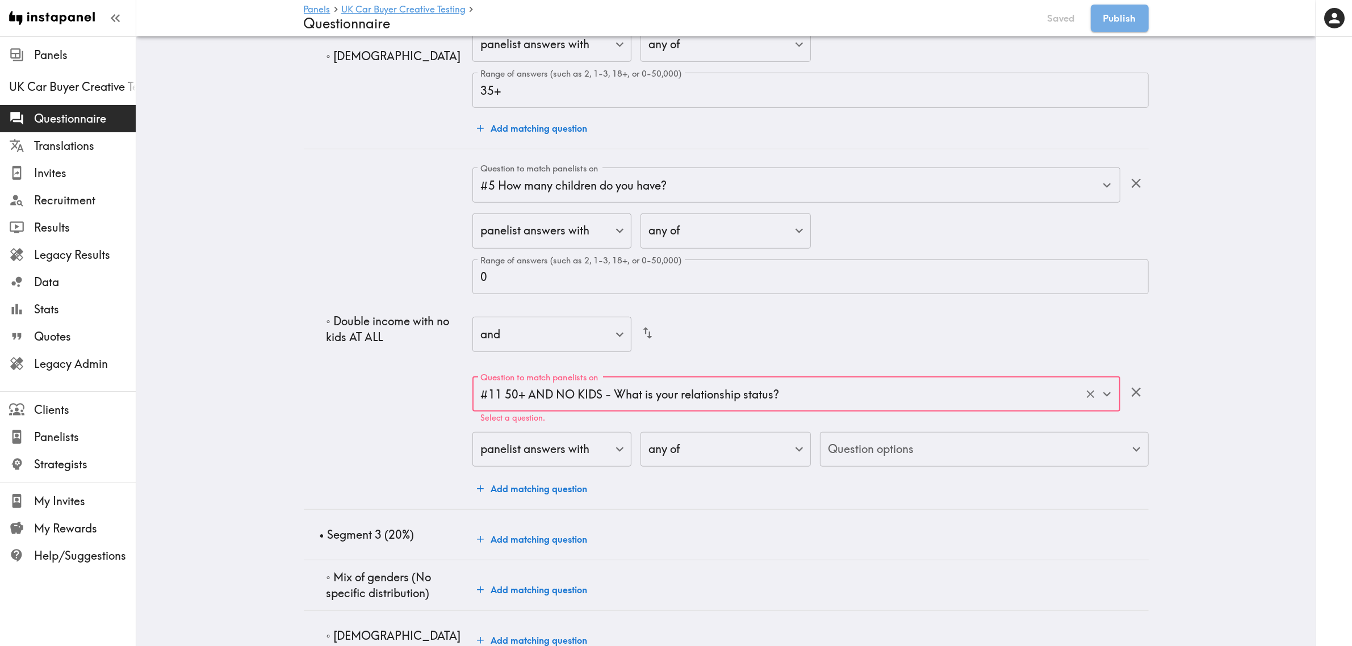
click at [906, 446] on body "Instapanel - Panels - UK Car Buyer Creative Testing - Questionnaire Panels UK C…" at bounding box center [676, 66] width 1352 height 1763
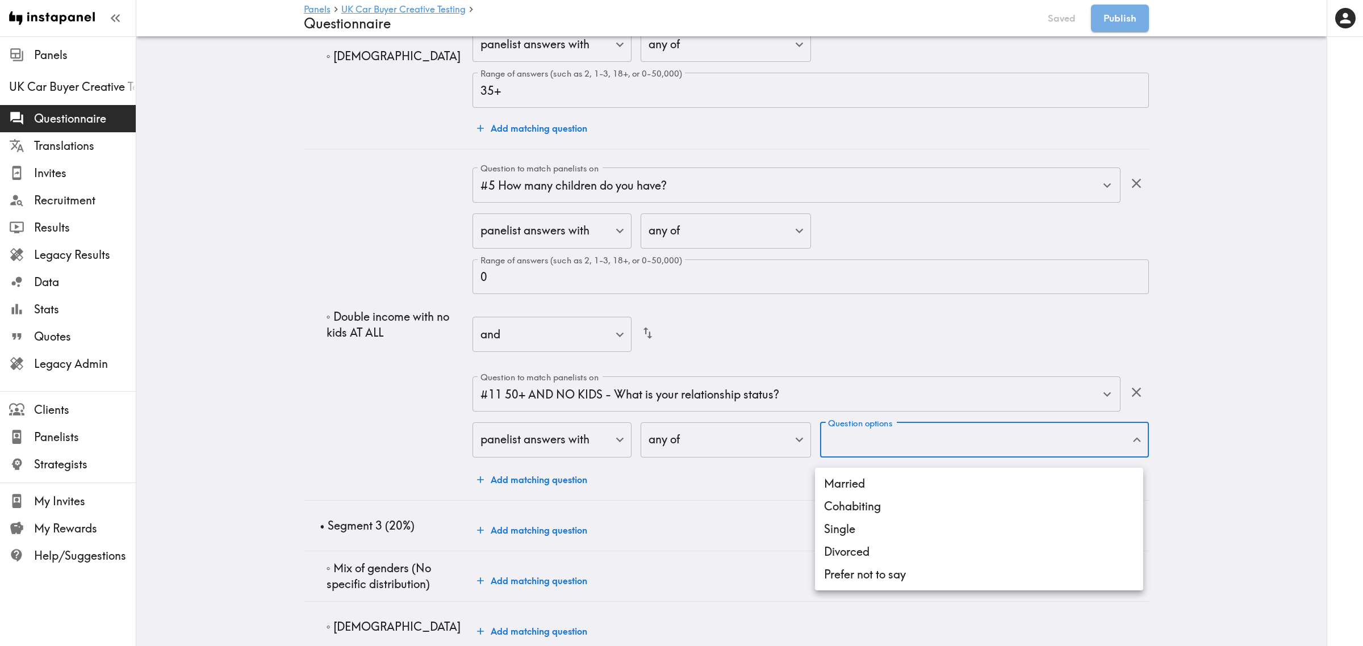
click at [871, 483] on li "Married" at bounding box center [979, 483] width 328 height 23
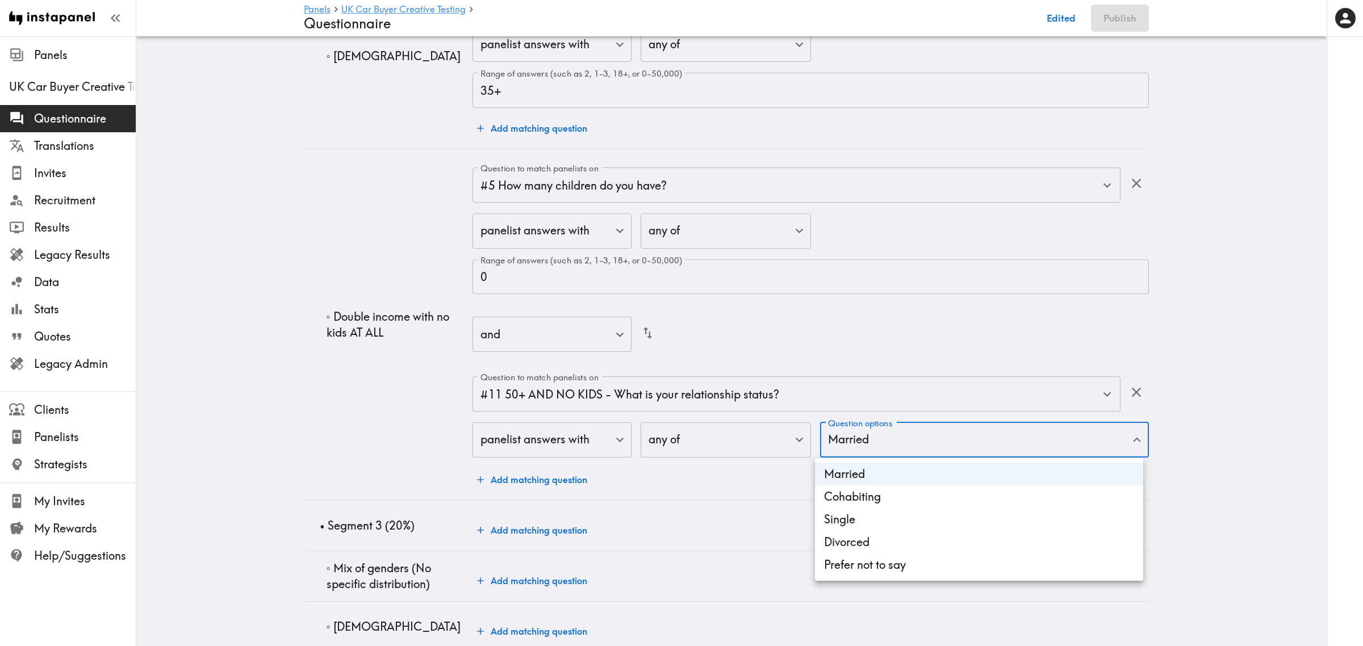
click at [869, 498] on li "Cohabiting" at bounding box center [979, 496] width 328 height 23
click at [867, 545] on li "Divorced" at bounding box center [979, 542] width 328 height 23
type input "bf83e005-147f-4ac5-8599-ca229a07564c,204edf72-cfe8-4415-89fe-e742a31d71c3,c03c9…"
click at [294, 427] on div at bounding box center [681, 323] width 1363 height 646
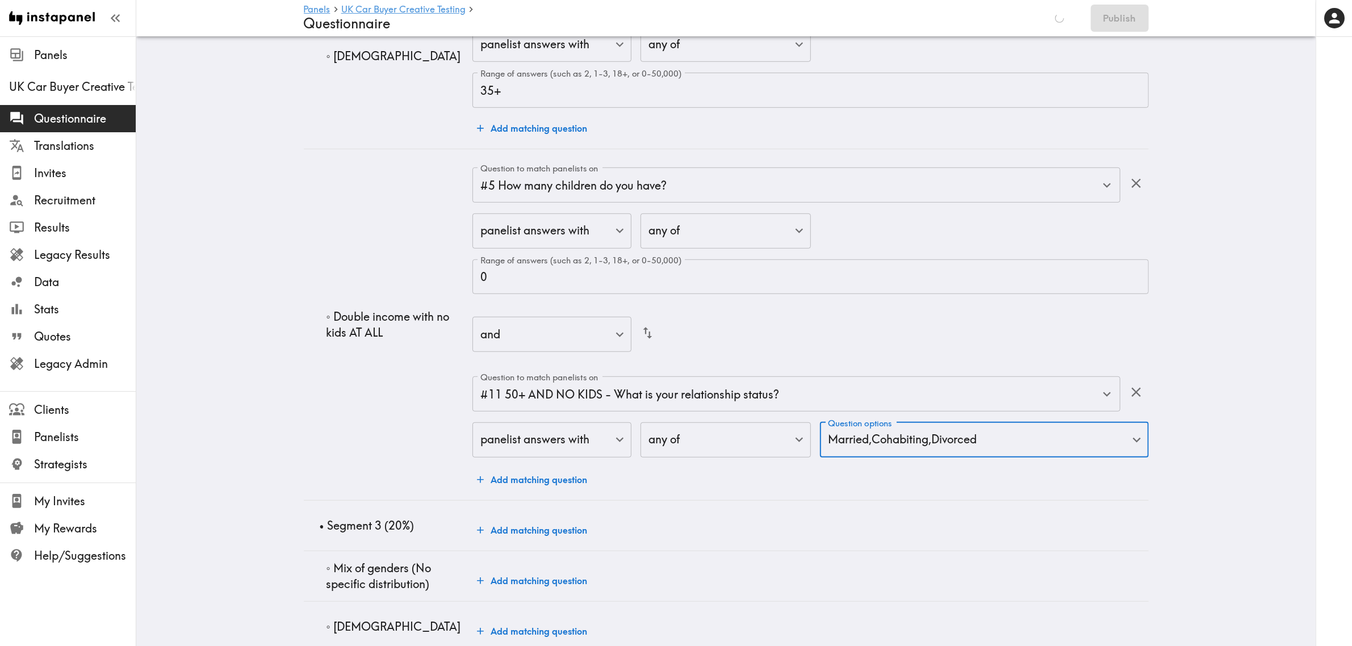
click at [529, 474] on button "Add matching question" at bounding box center [531, 479] width 119 height 23
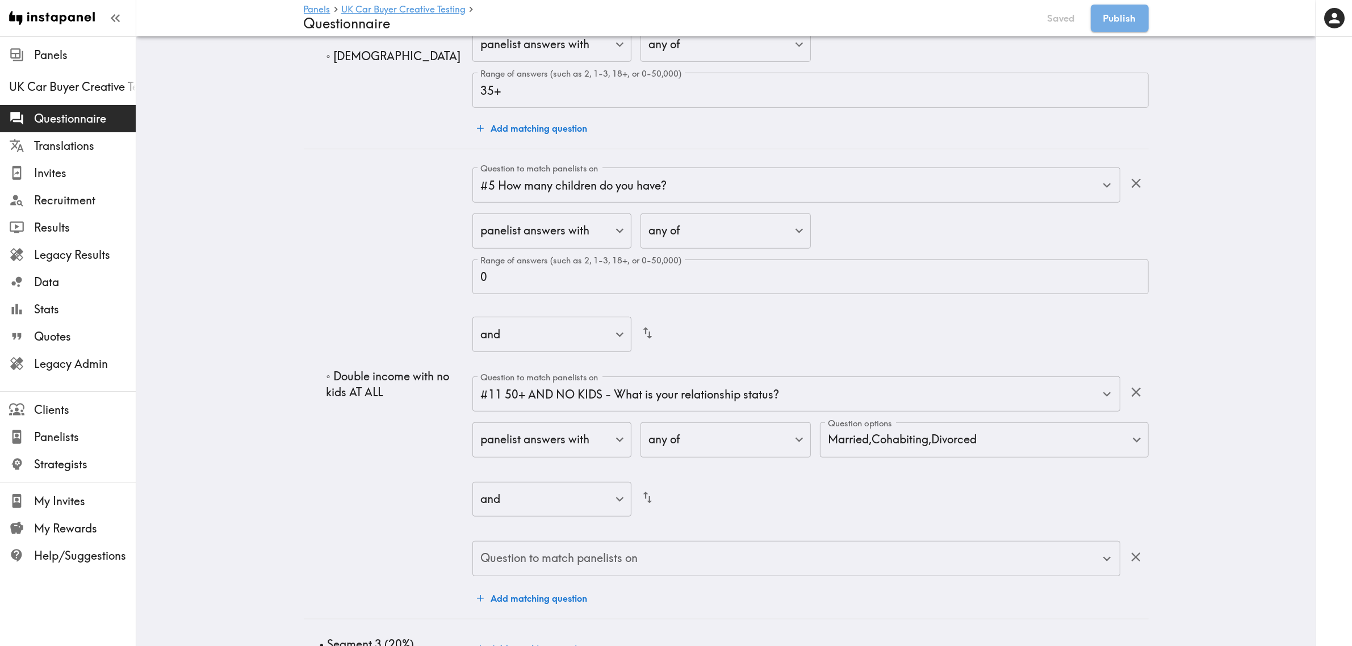
click at [648, 560] on input "Question to match panelists on" at bounding box center [787, 558] width 620 height 25
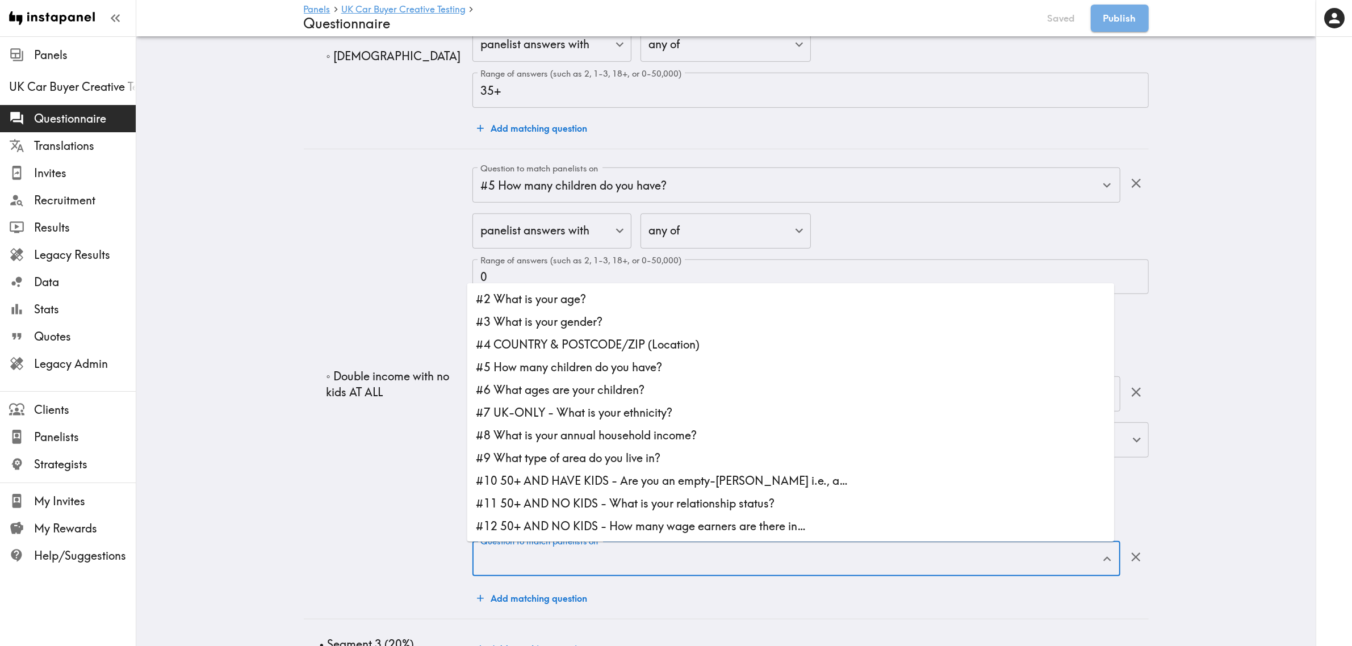
scroll to position [68, 0]
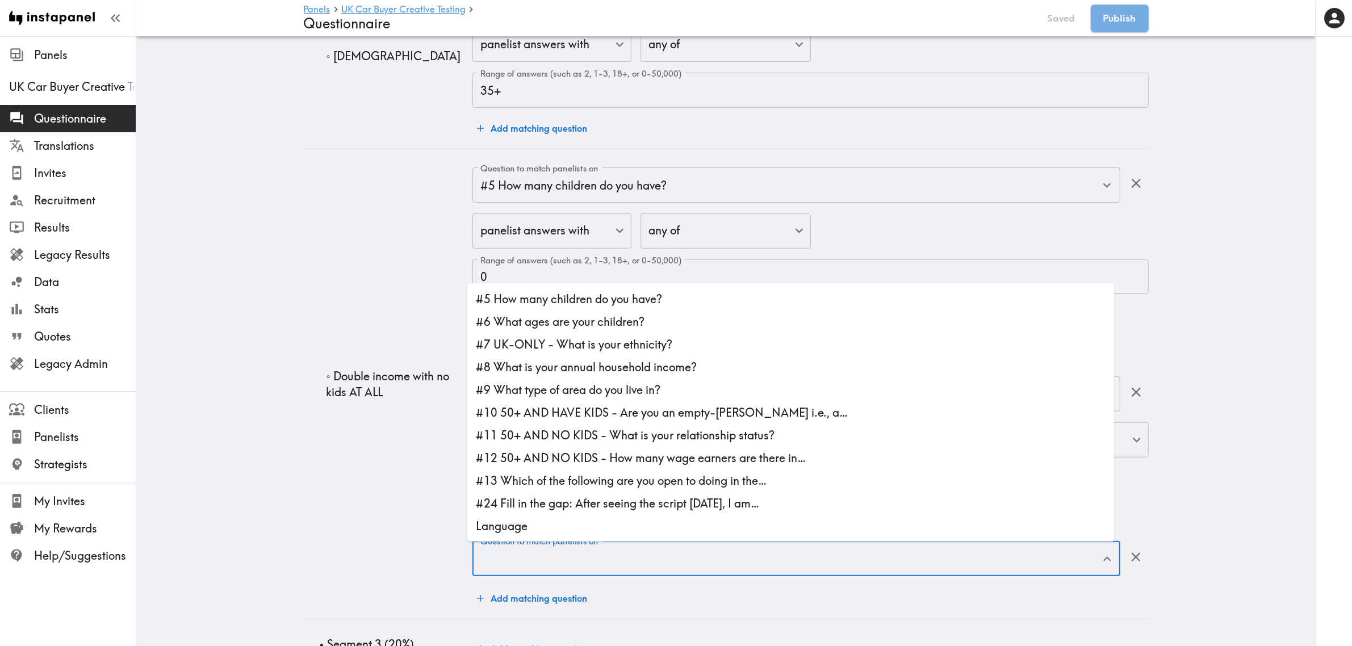
click at [639, 458] on li "#12 50+ AND NO KIDS - How many wage earners are there in…" at bounding box center [790, 458] width 647 height 23
type input "#12 50+ AND NO KIDS - How many wage earners are there in…"
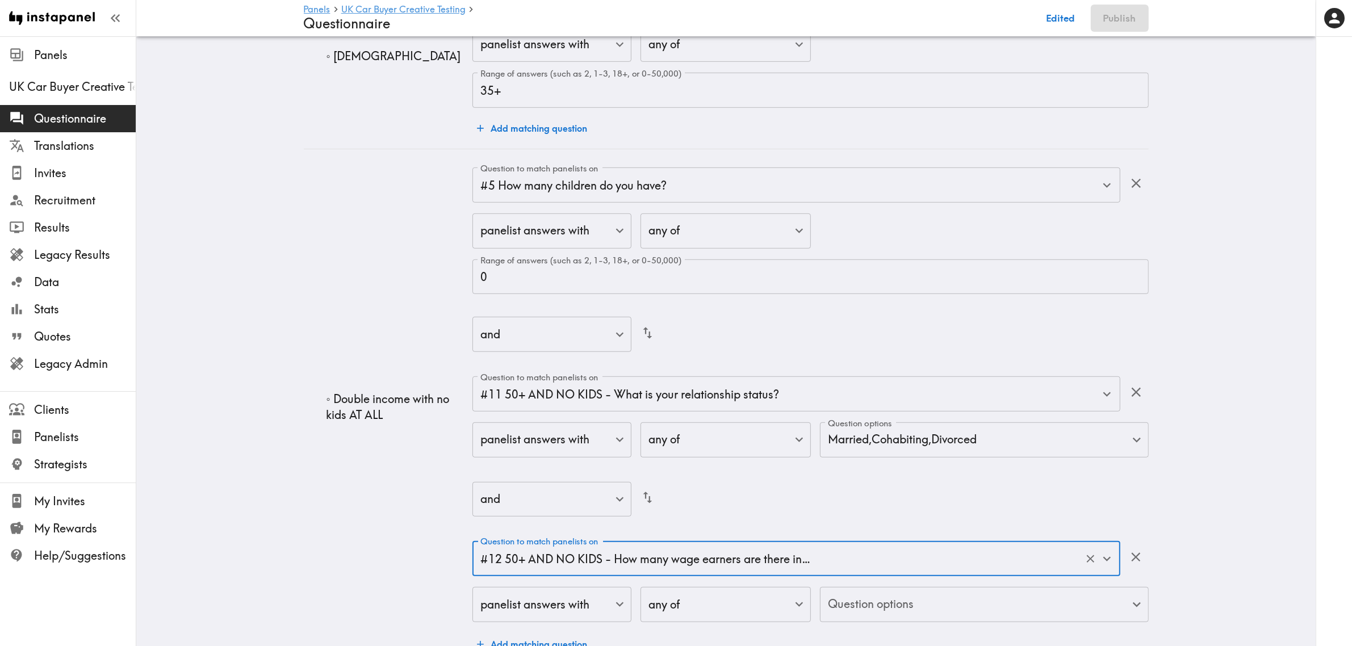
click at [919, 609] on body "Instapanel - Panels - UK Car Buyer Creative Testing - Questionnaire Panels UK C…" at bounding box center [676, 144] width 1352 height 1919
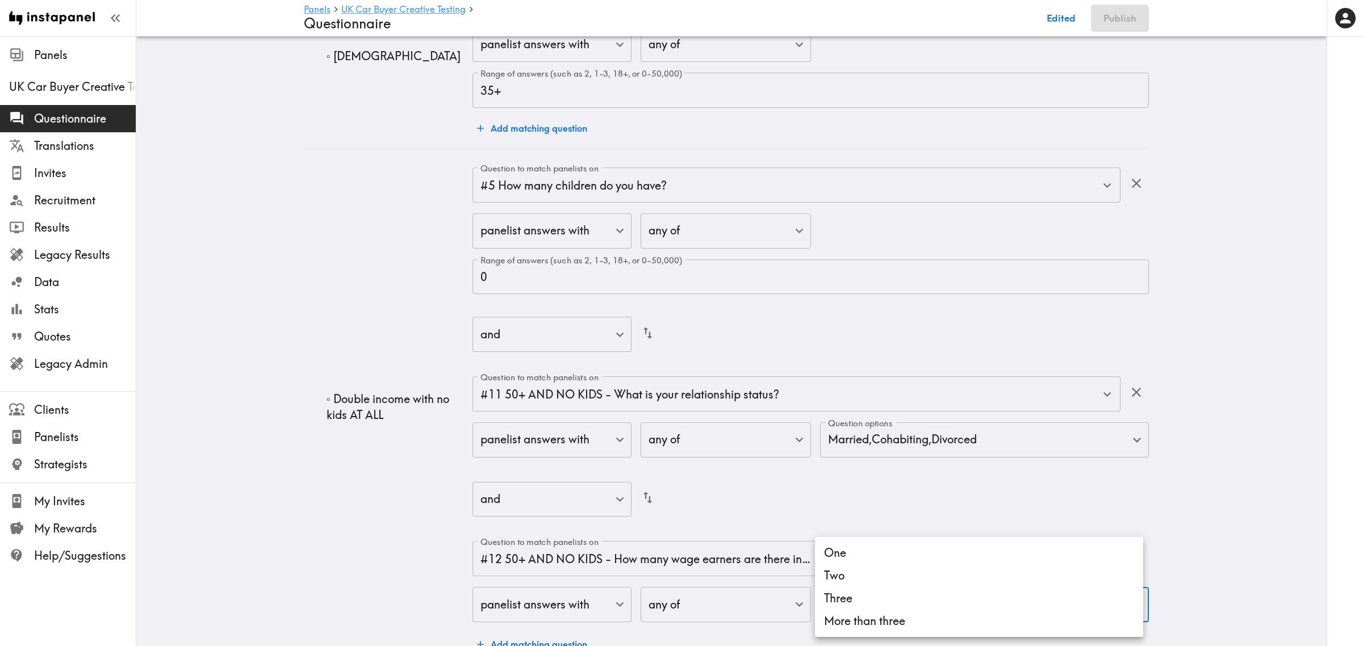
click at [887, 575] on li "Two" at bounding box center [979, 575] width 328 height 23
type input "ba3f2f99-db2c-4b25-9aae-63d24165fee5"
click at [332, 458] on div at bounding box center [681, 323] width 1363 height 646
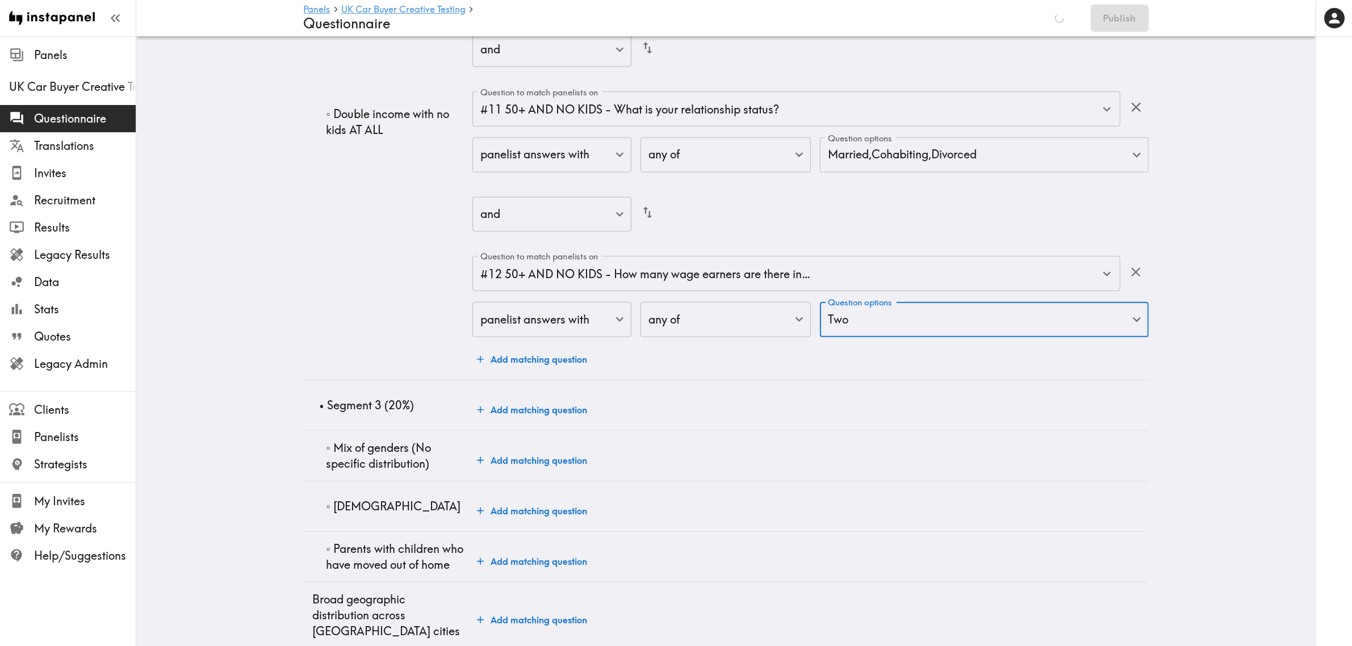
scroll to position [1206, 0]
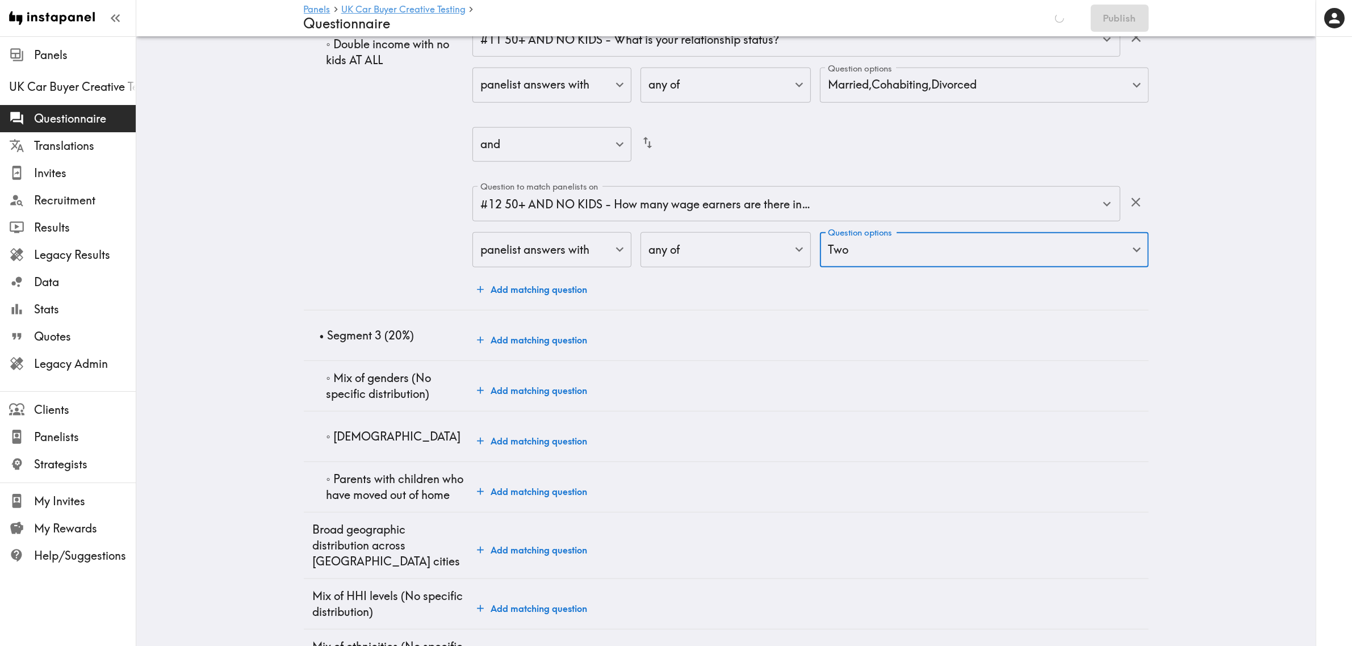
click at [509, 393] on button "Add matching question" at bounding box center [531, 390] width 119 height 23
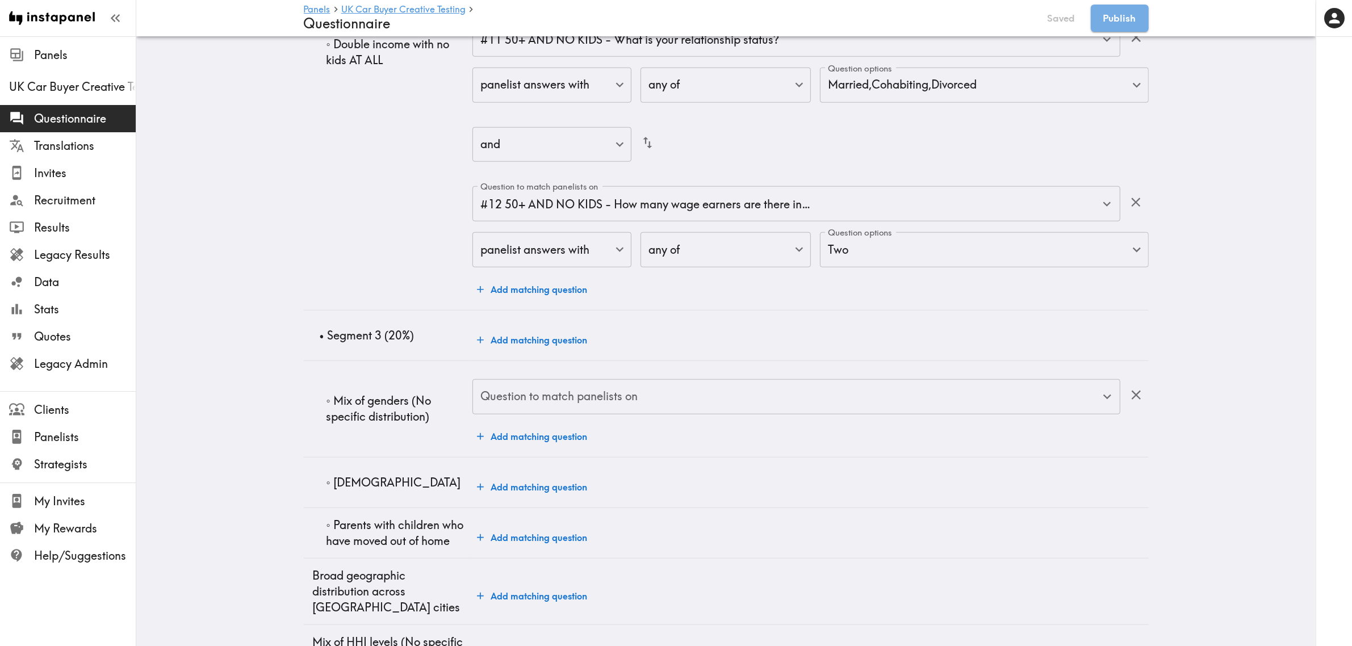
click at [568, 400] on input "Question to match panelists on" at bounding box center [787, 396] width 620 height 25
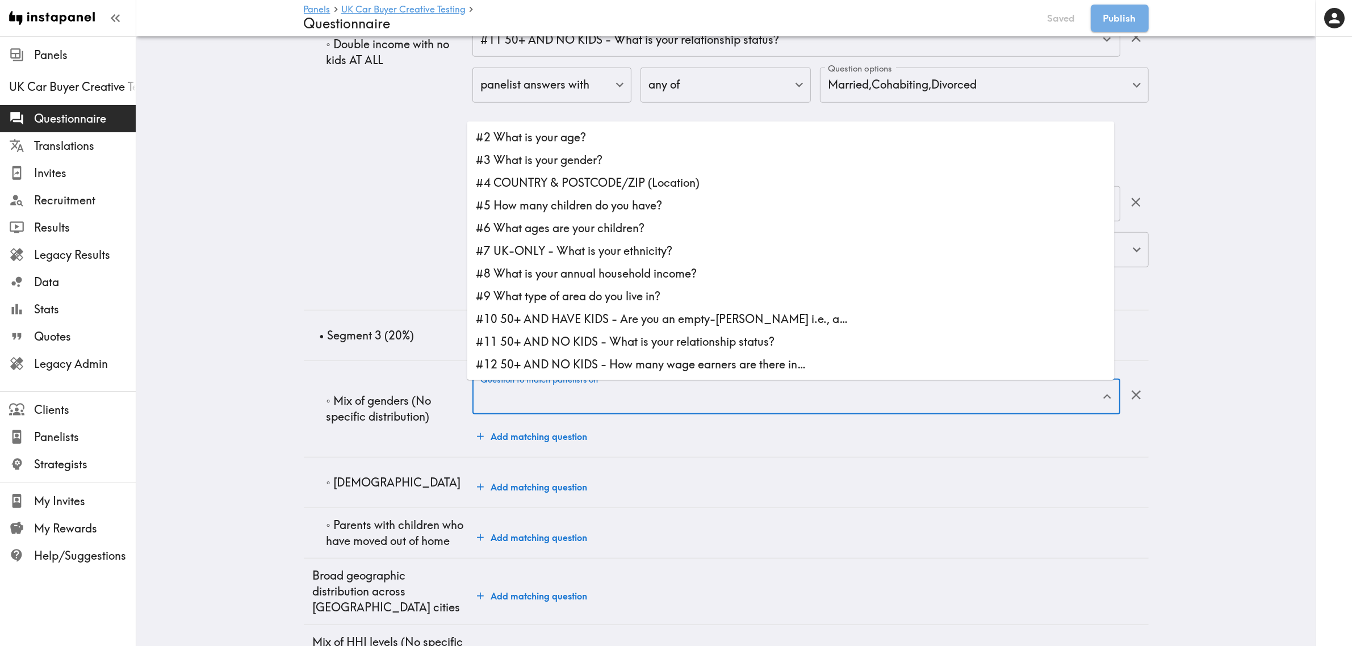
click at [580, 163] on li "#3 What is your gender?" at bounding box center [790, 160] width 647 height 23
type input "#3 What is your gender?"
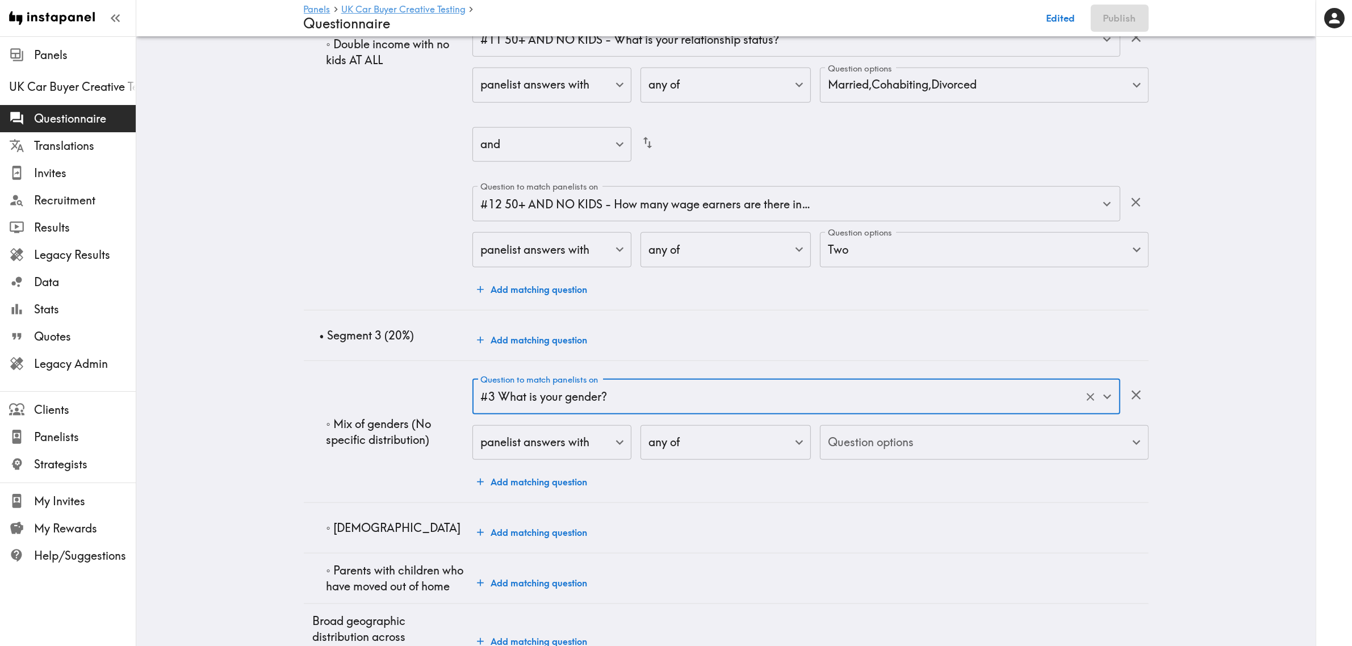
click at [844, 463] on div "Question to match panelists on #3 What is your gender? Question to match paneli…" at bounding box center [810, 436] width 676 height 115
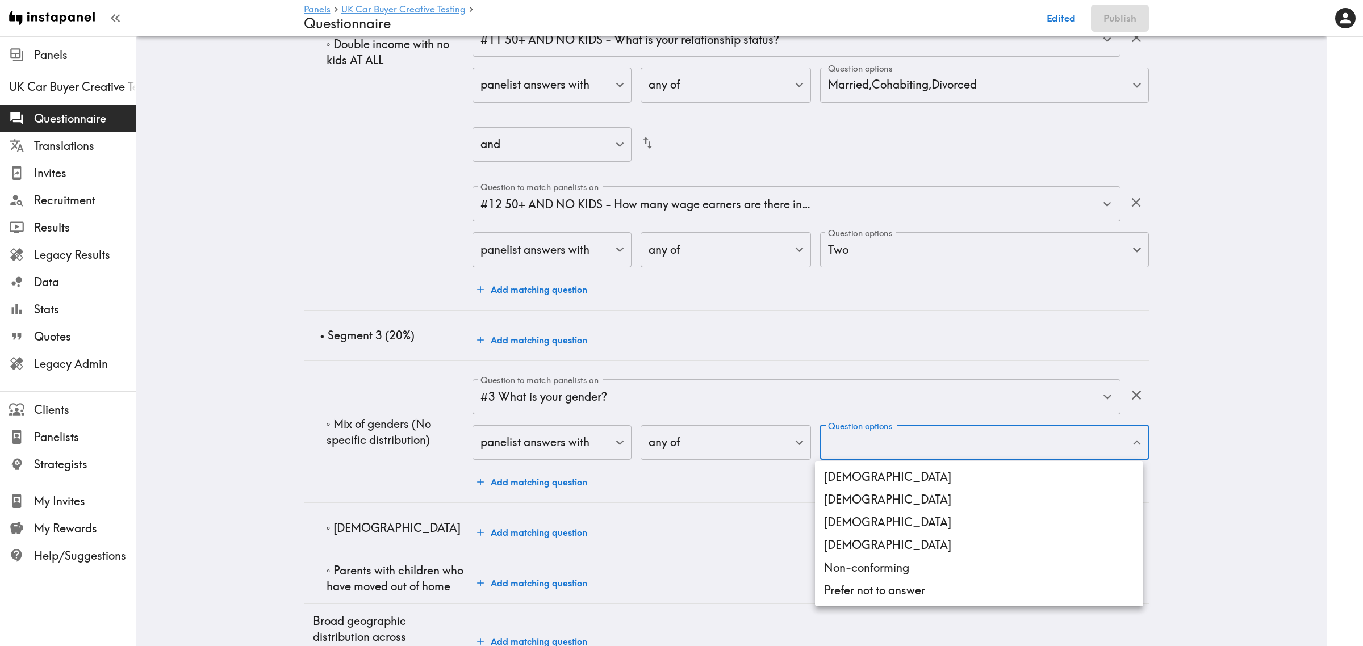
click at [853, 467] on li "[DEMOGRAPHIC_DATA]" at bounding box center [979, 477] width 328 height 23
click at [856, 501] on li "[DEMOGRAPHIC_DATA]" at bounding box center [979, 499] width 328 height 23
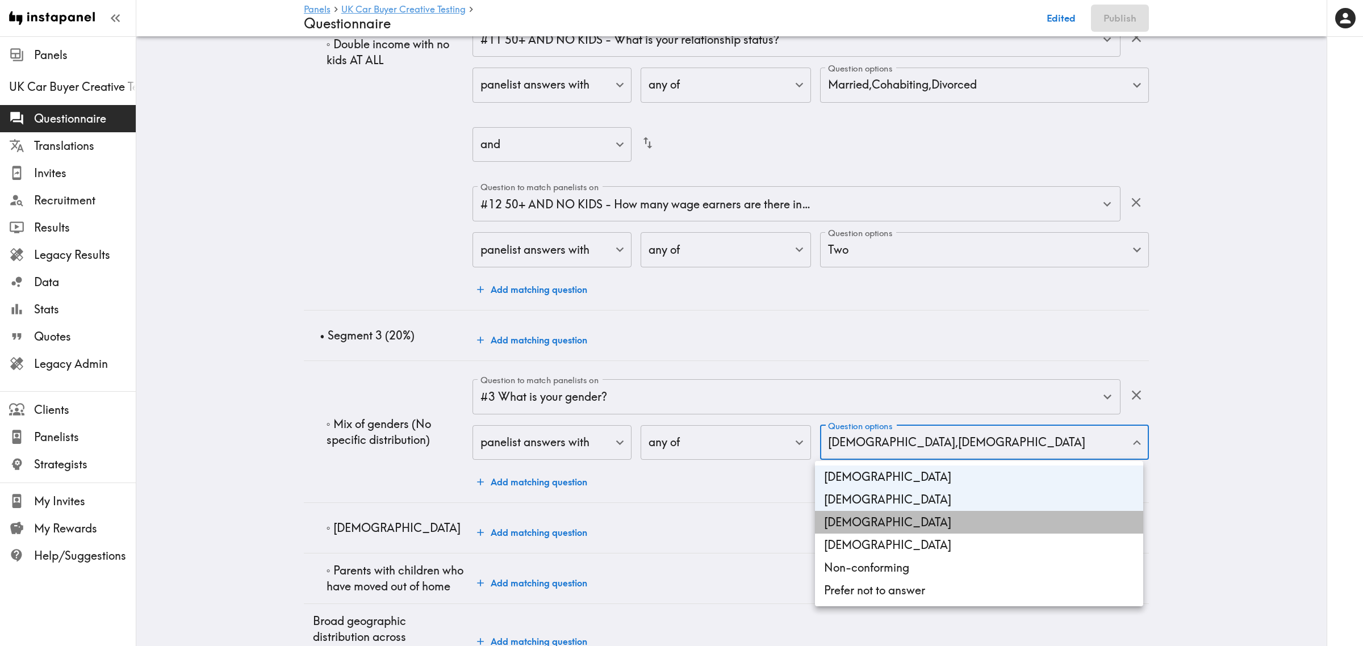
click at [861, 524] on li "Transgender" at bounding box center [979, 522] width 328 height 23
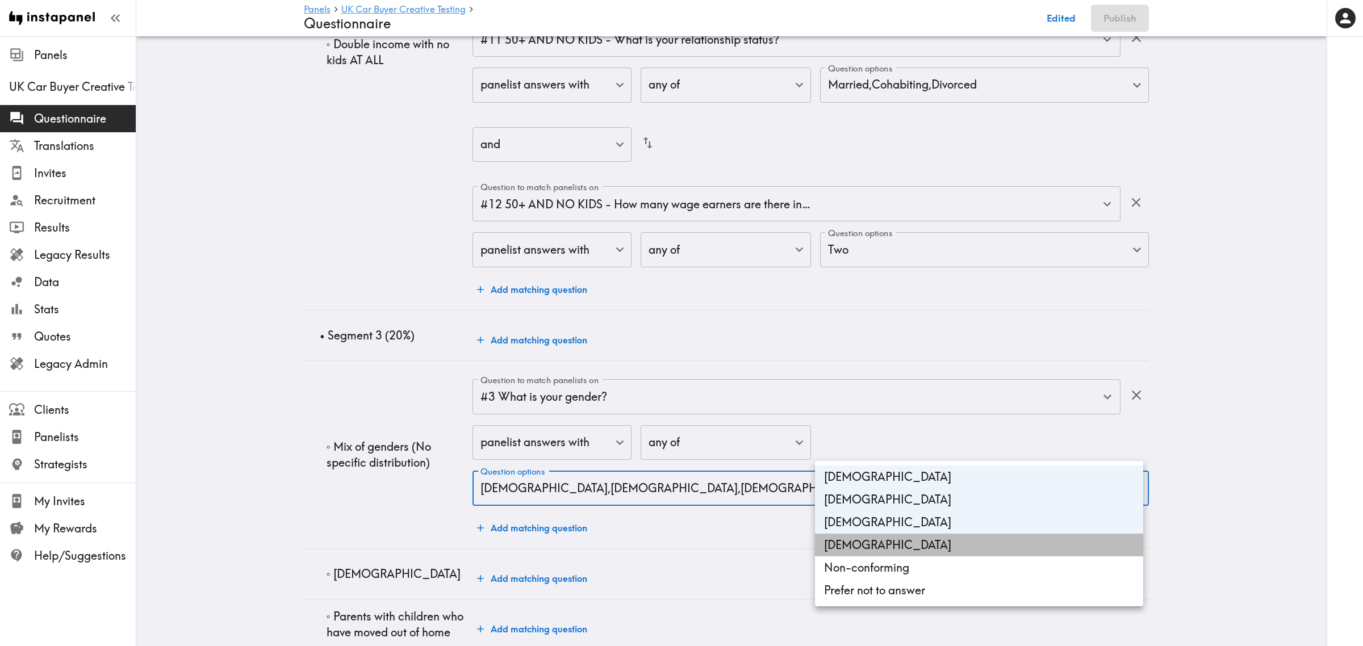
click at [867, 548] on li "Non-binary" at bounding box center [979, 545] width 328 height 23
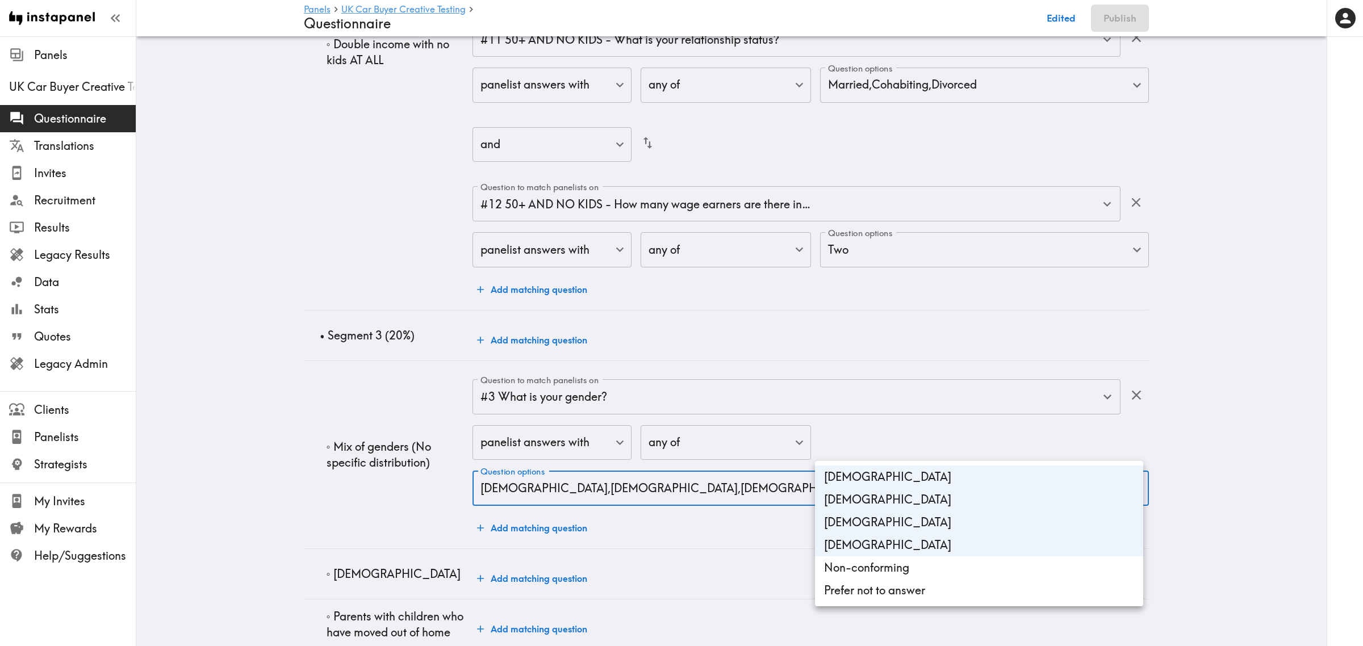
click at [871, 568] on li "Non-conforming" at bounding box center [979, 567] width 328 height 23
type input "Male,Female,Transgender,Non-binary,Non-conforming"
click at [181, 407] on div at bounding box center [681, 323] width 1363 height 646
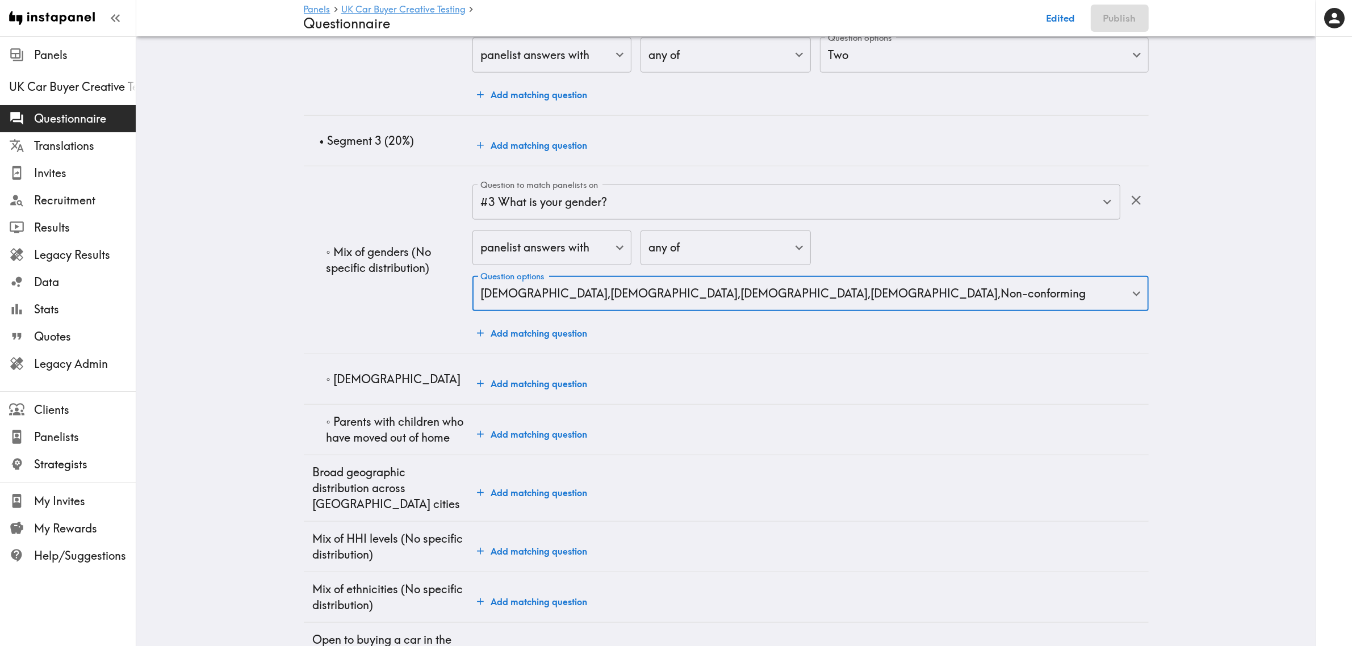
scroll to position [1412, 0]
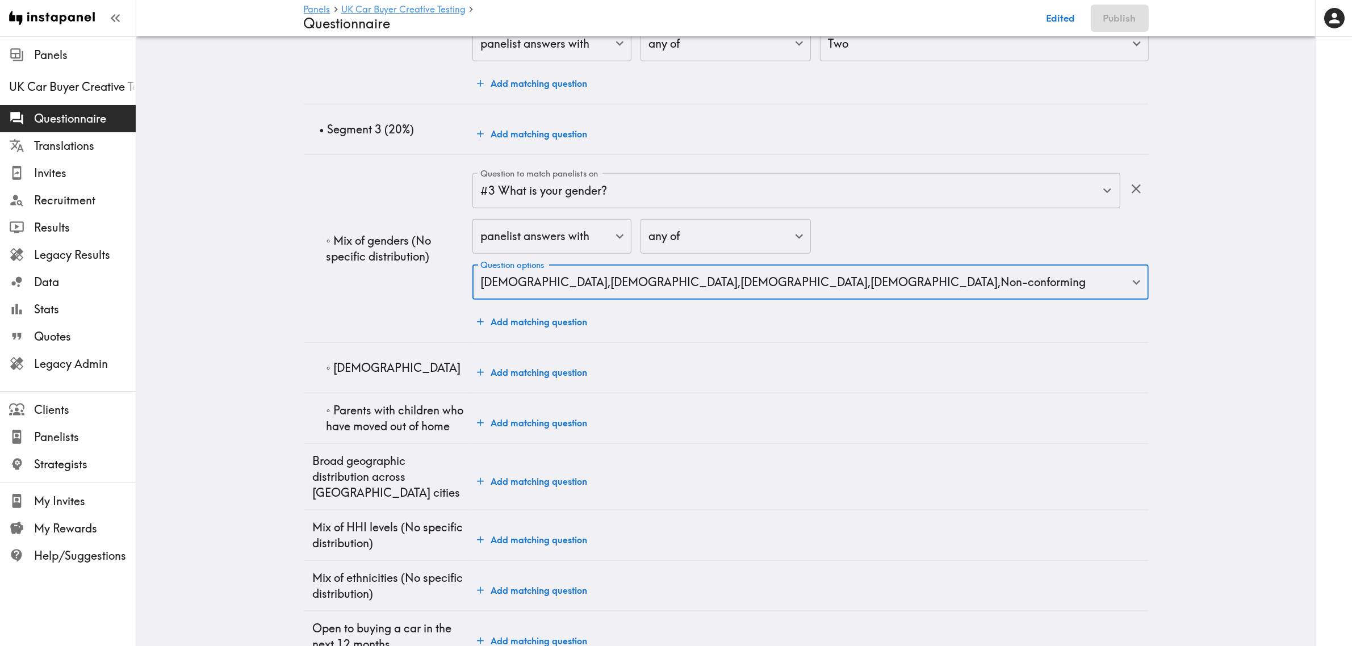
click at [514, 361] on button "Add matching question" at bounding box center [531, 372] width 119 height 23
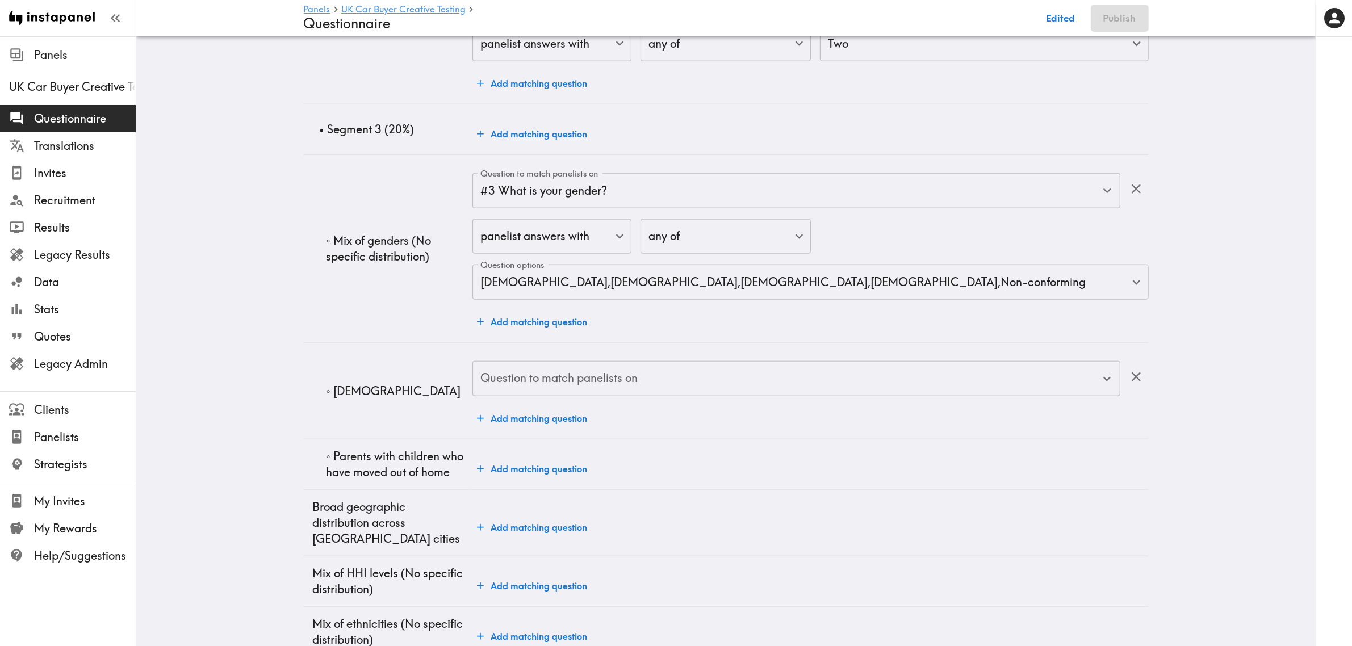
click at [550, 366] on input "Question to match panelists on" at bounding box center [787, 378] width 620 height 25
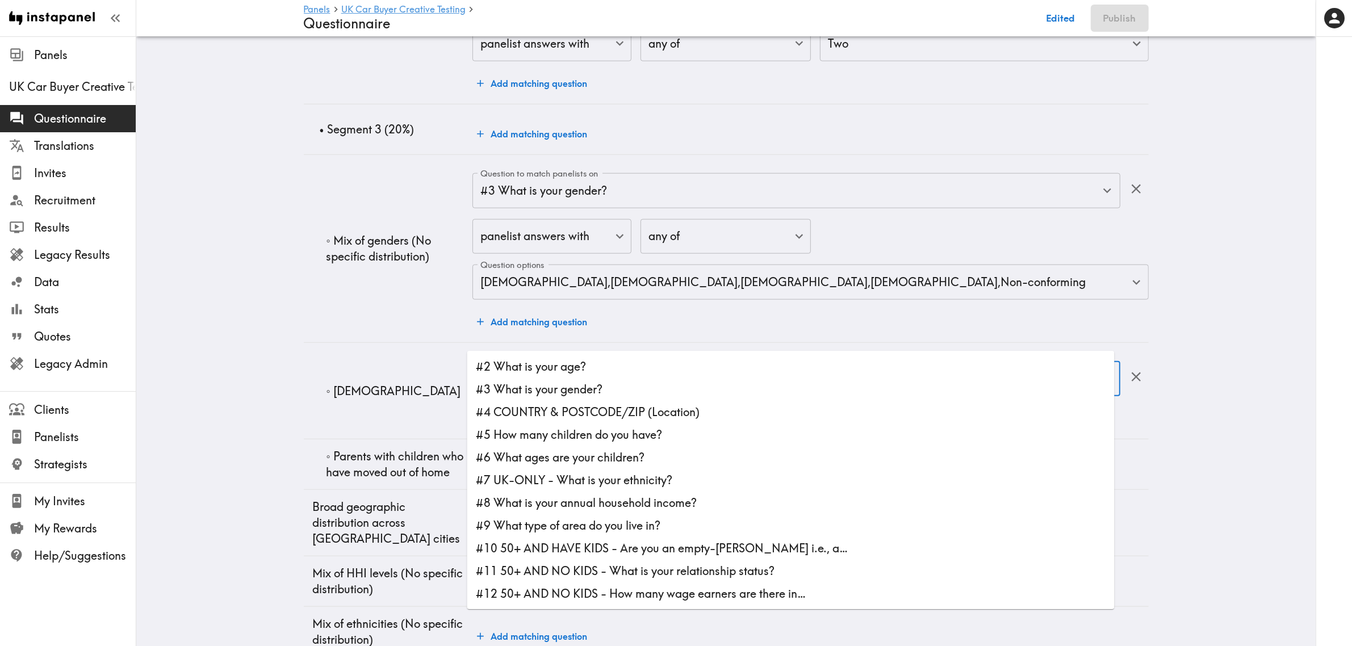
click at [555, 364] on li "#2 What is your age?" at bounding box center [790, 366] width 647 height 23
type input "#2 What is your age?"
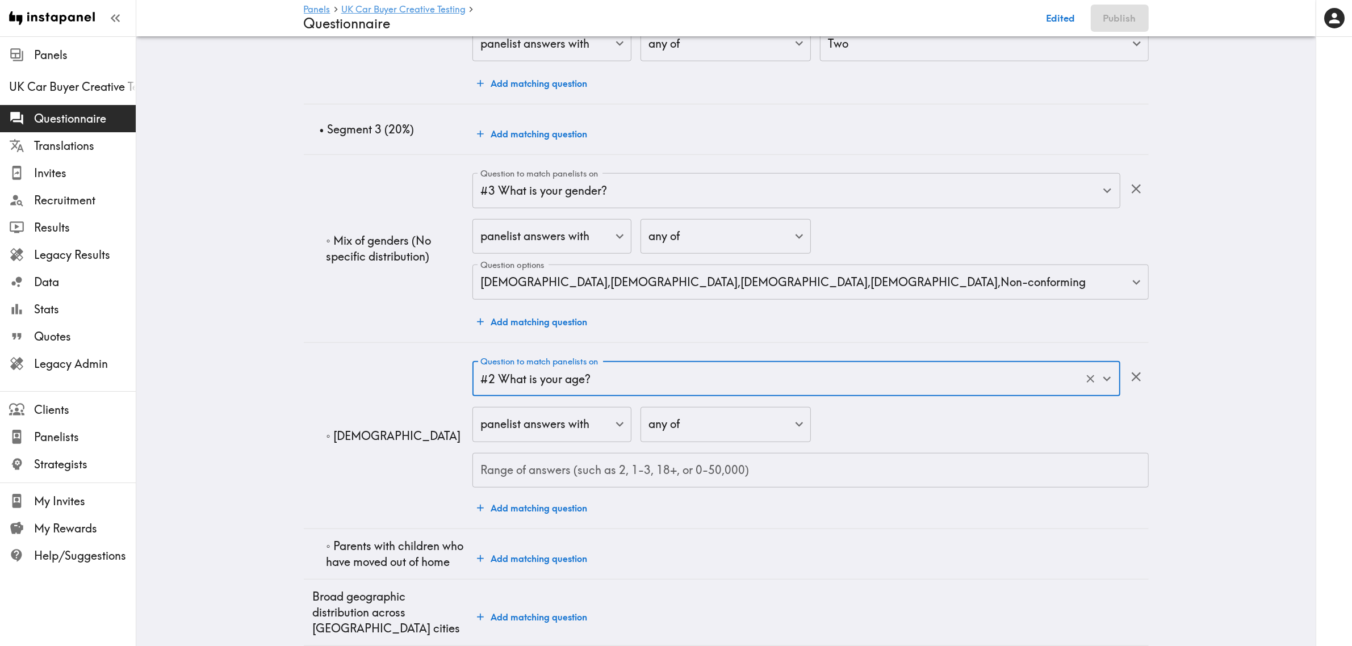
click at [596, 453] on input "Range of answers (such as 2, 1-3, 18+, or 0-50,000)" at bounding box center [810, 470] width 676 height 35
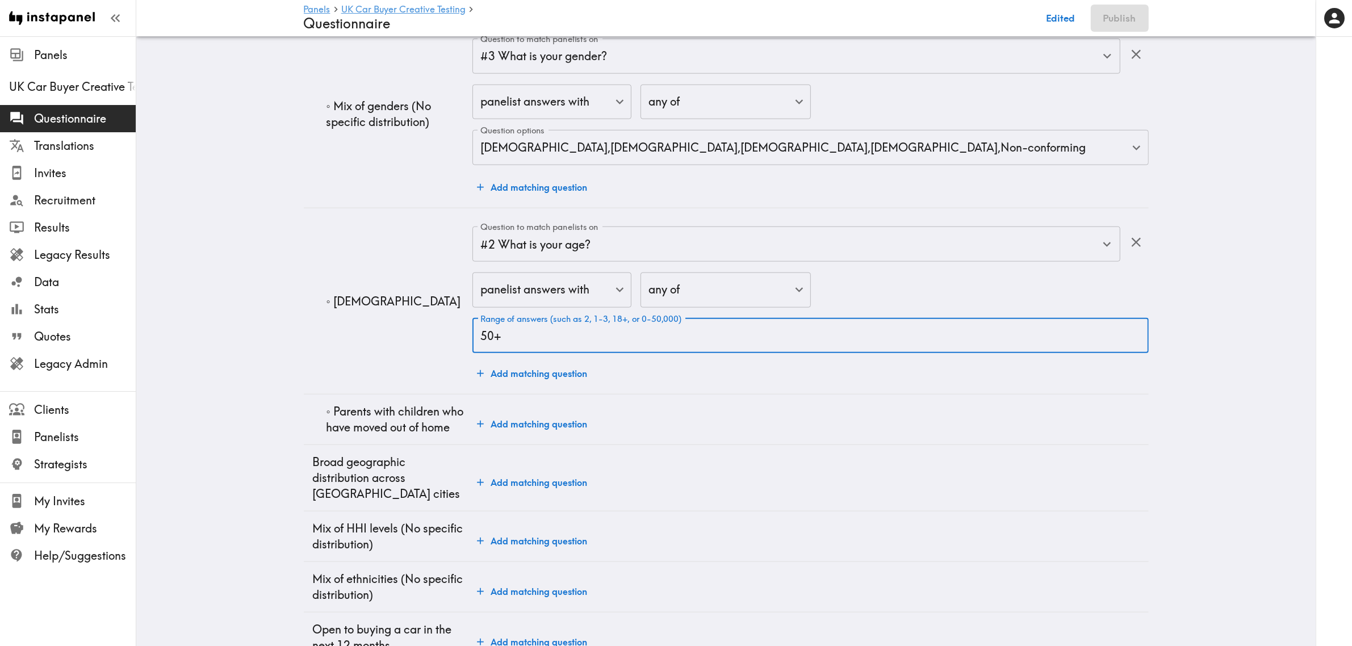
scroll to position [1548, 0]
type input "50+"
click at [526, 412] on button "Add matching question" at bounding box center [531, 423] width 119 height 23
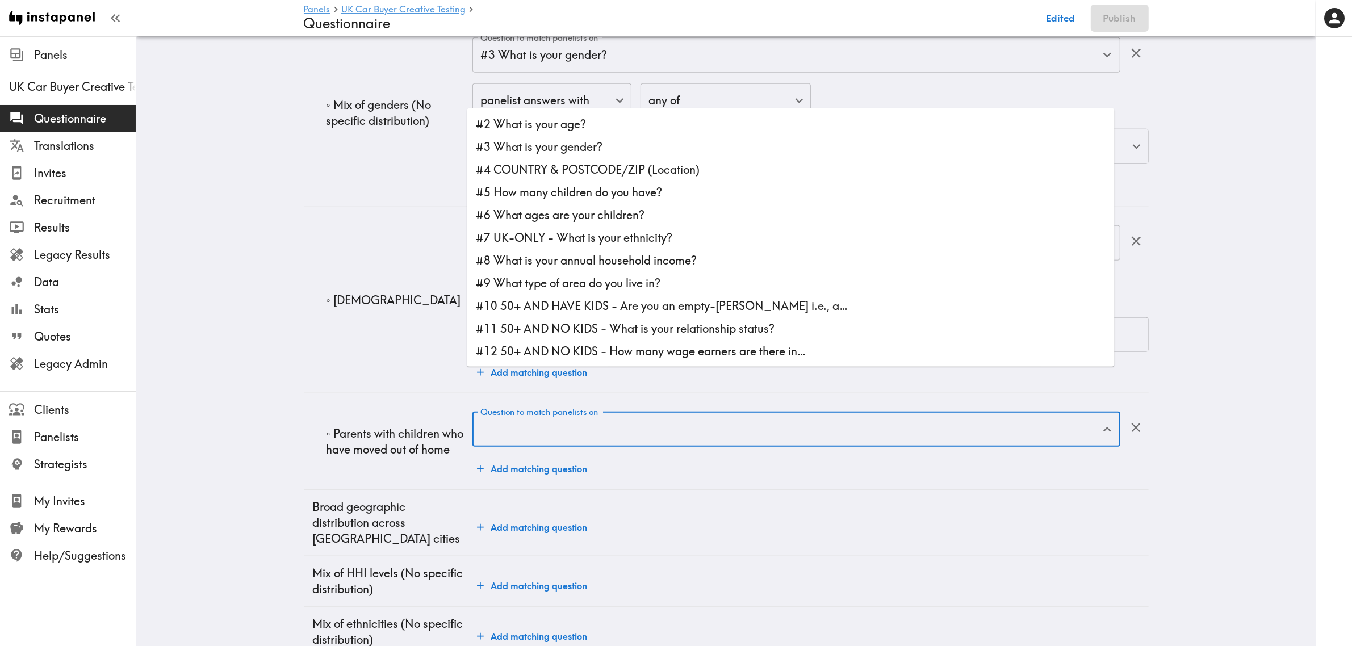
click at [574, 417] on input "Question to match panelists on" at bounding box center [787, 429] width 620 height 25
click at [626, 193] on li "#5 How many children do you have?" at bounding box center [790, 192] width 647 height 23
type input "#5 How many children do you have?"
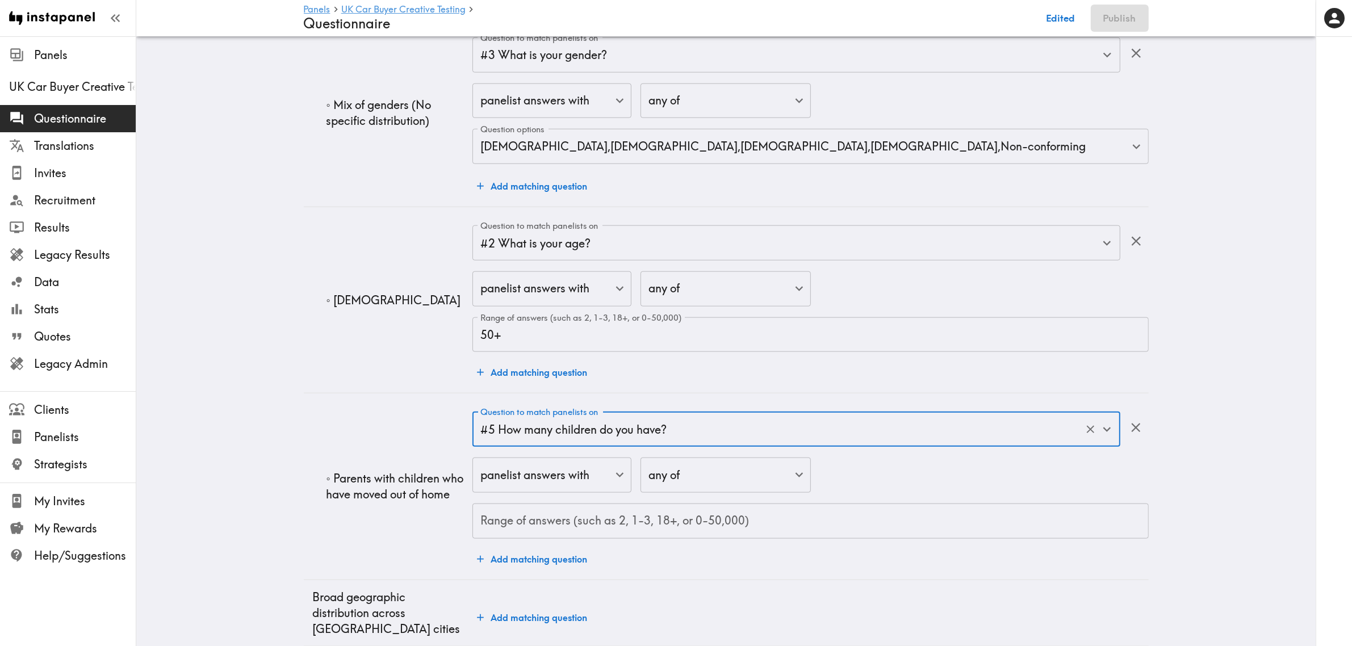
click at [680, 504] on input "Range of answers (such as 2, 1-3, 18+, or 0-50,000)" at bounding box center [810, 521] width 676 height 35
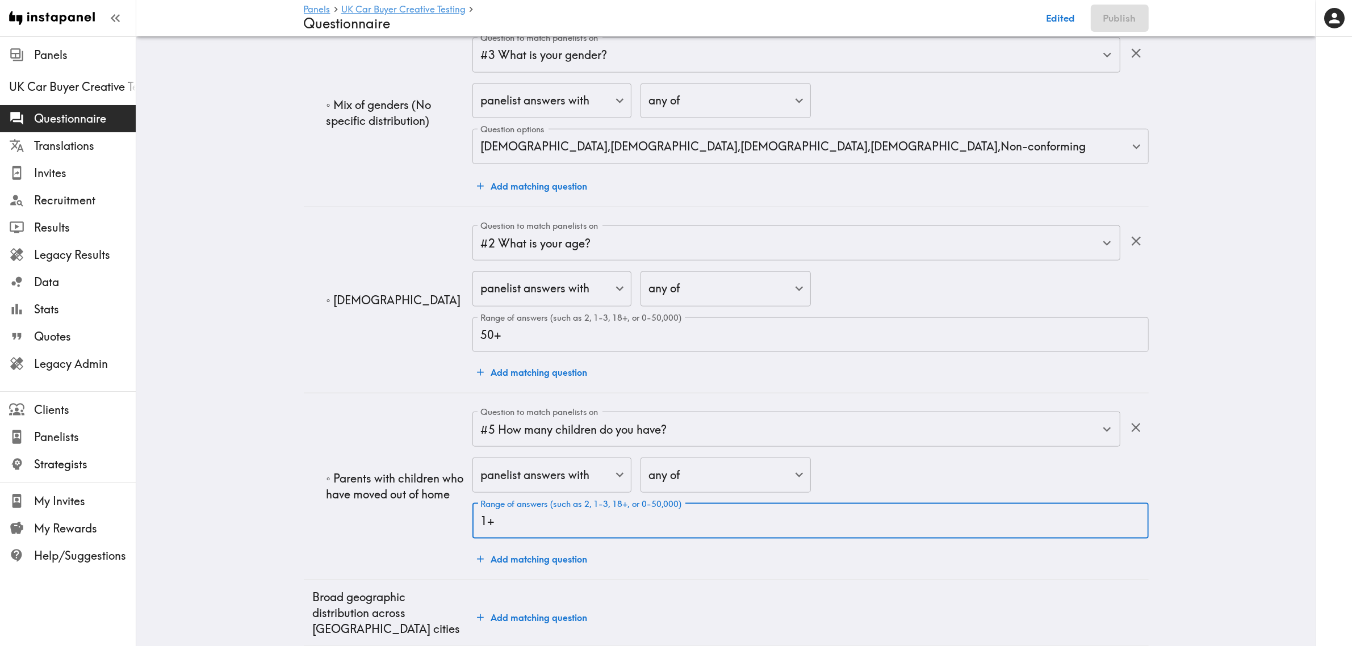
type input "1+"
click at [550, 548] on button "Add matching question" at bounding box center [531, 559] width 119 height 23
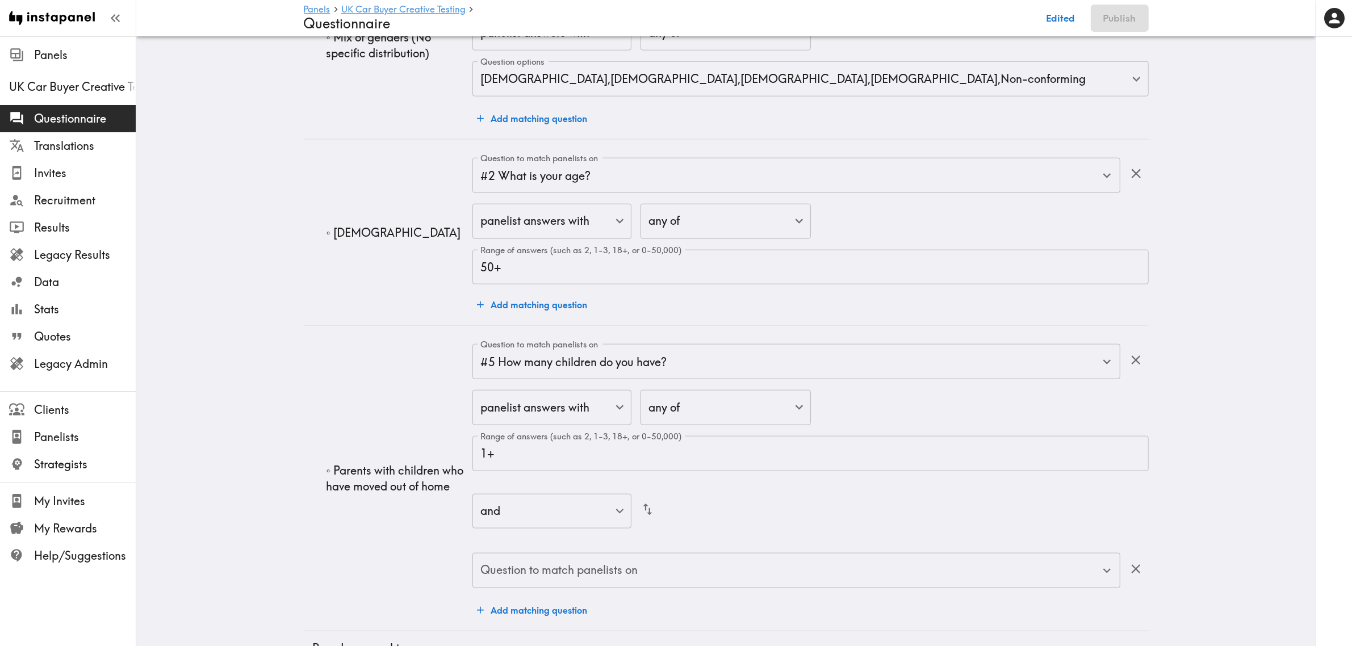
scroll to position [1619, 0]
click at [606, 550] on div "Question to match panelists on Question to match panelists on" at bounding box center [795, 568] width 647 height 37
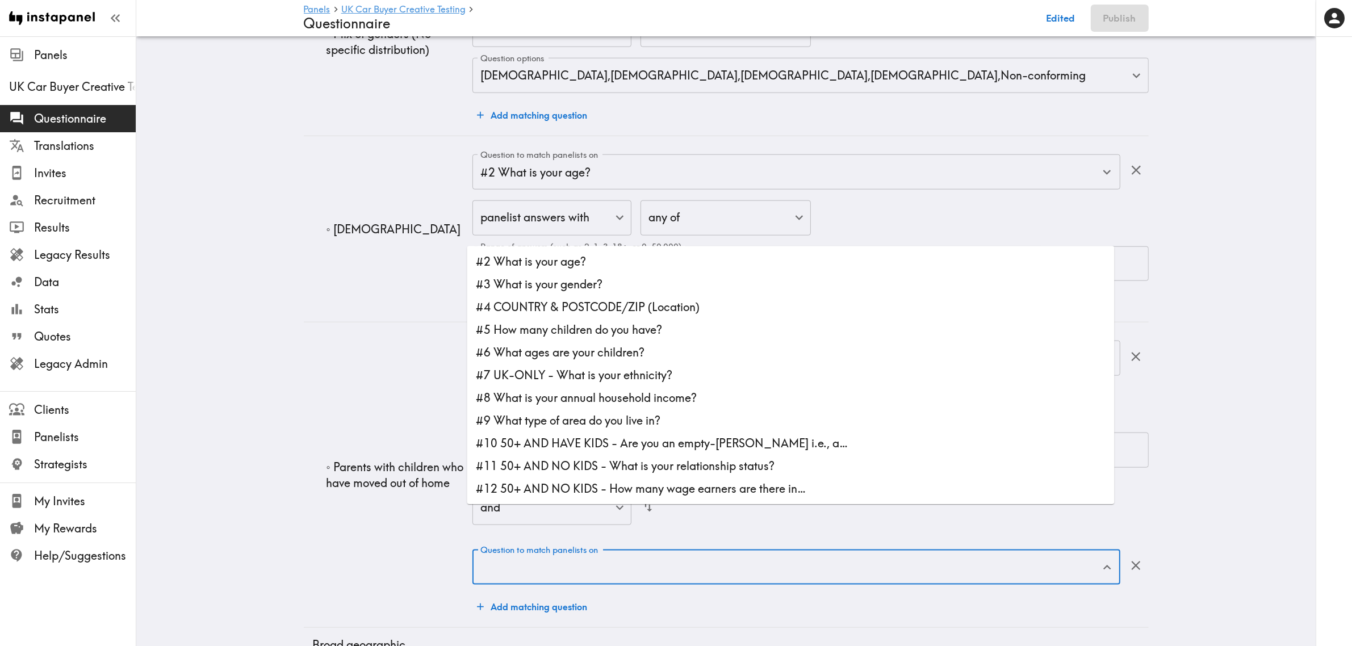
click at [567, 355] on li "#6 What ages are your children?" at bounding box center [790, 352] width 647 height 23
type input "#6 What ages are your children?"
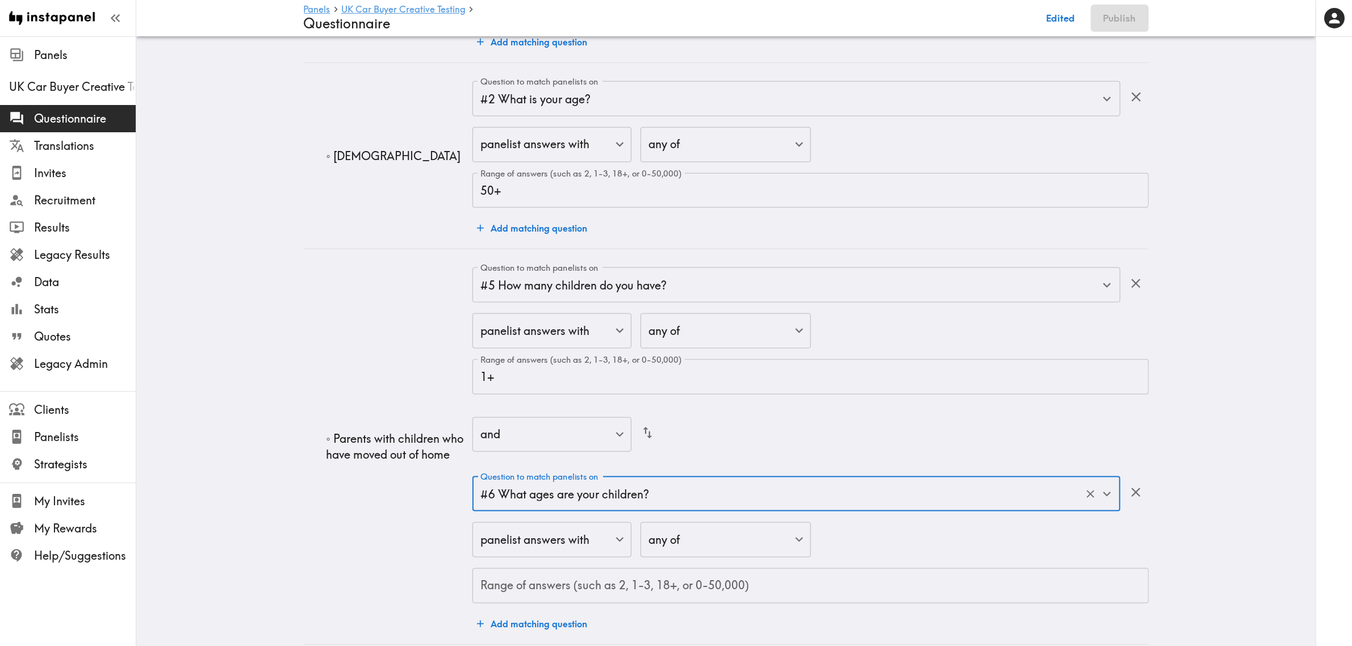
scroll to position [1761, 0]
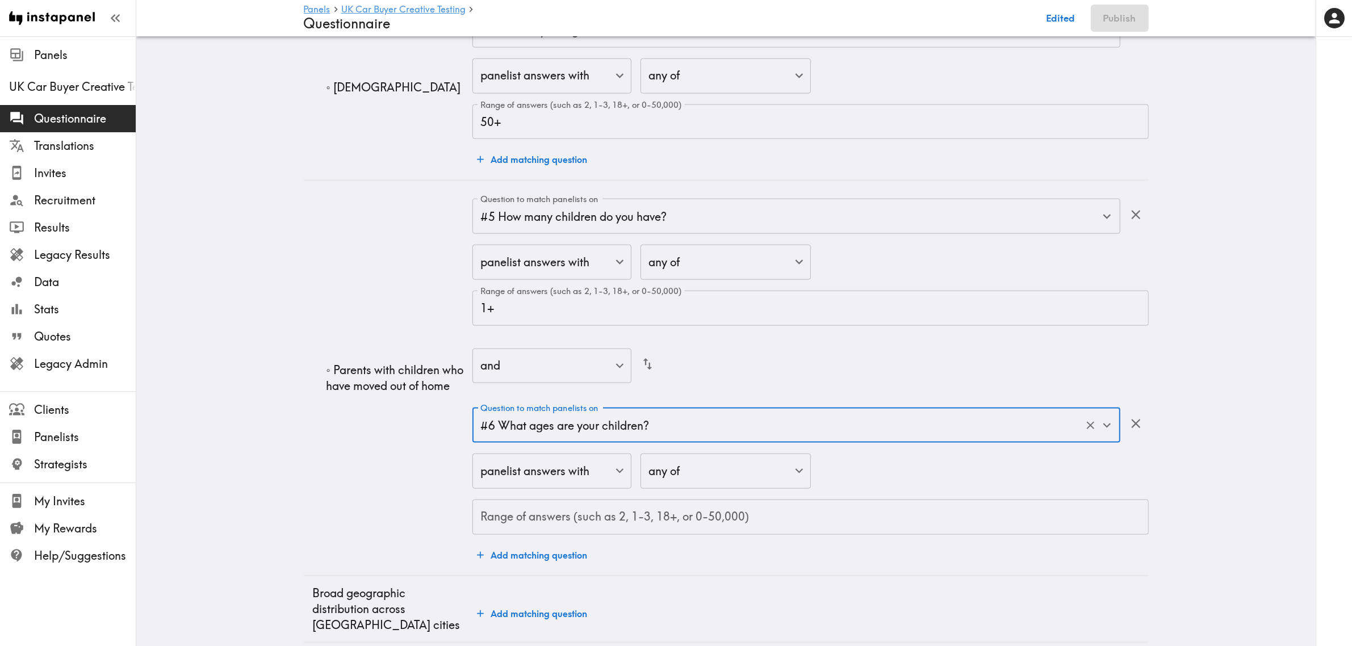
click at [615, 500] on input "Range of answers (such as 2, 1-3, 18+, or 0-50,000)" at bounding box center [810, 517] width 676 height 35
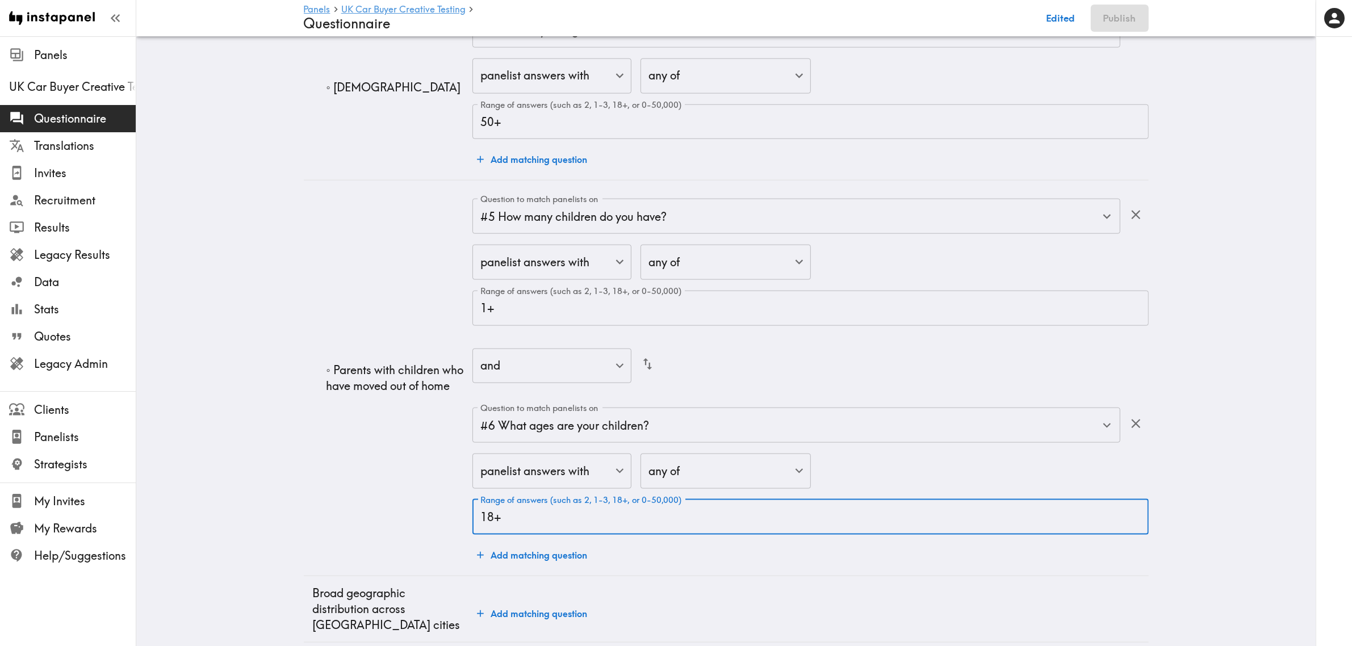
type input "18+"
click at [356, 427] on td "◦ Parents with children who have moved out of home" at bounding box center [388, 378] width 169 height 395
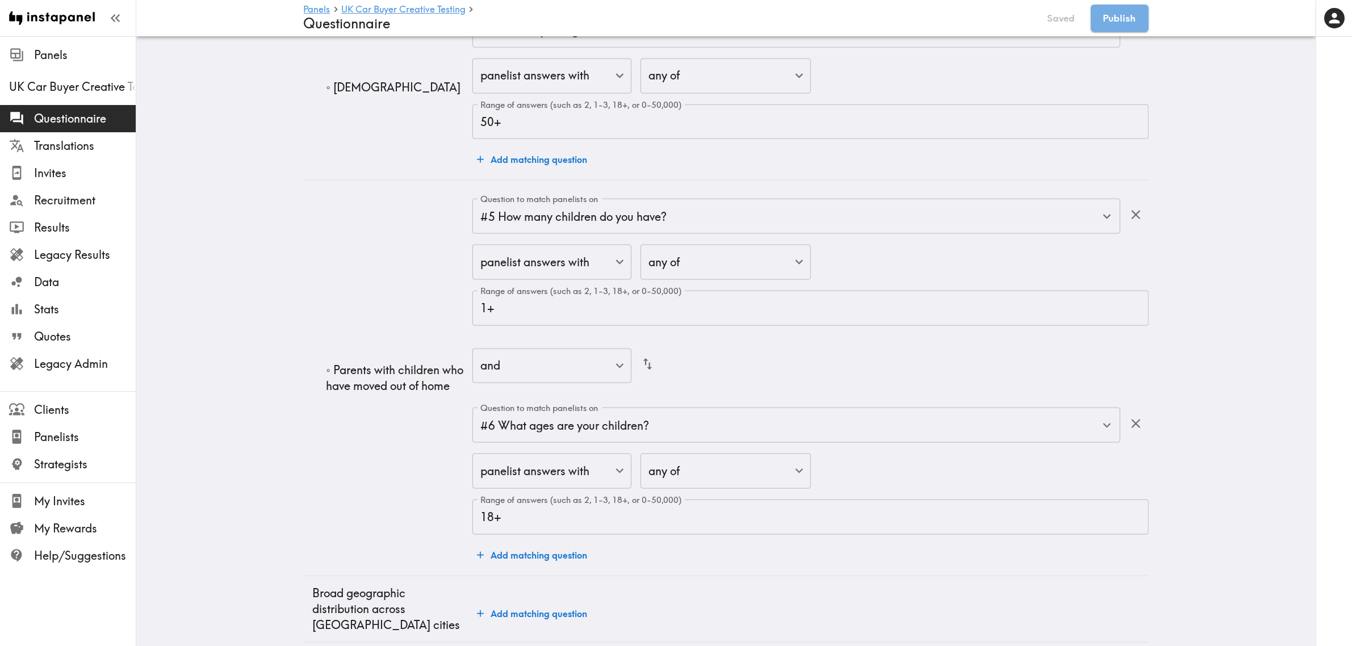
scroll to position [1832, 0]
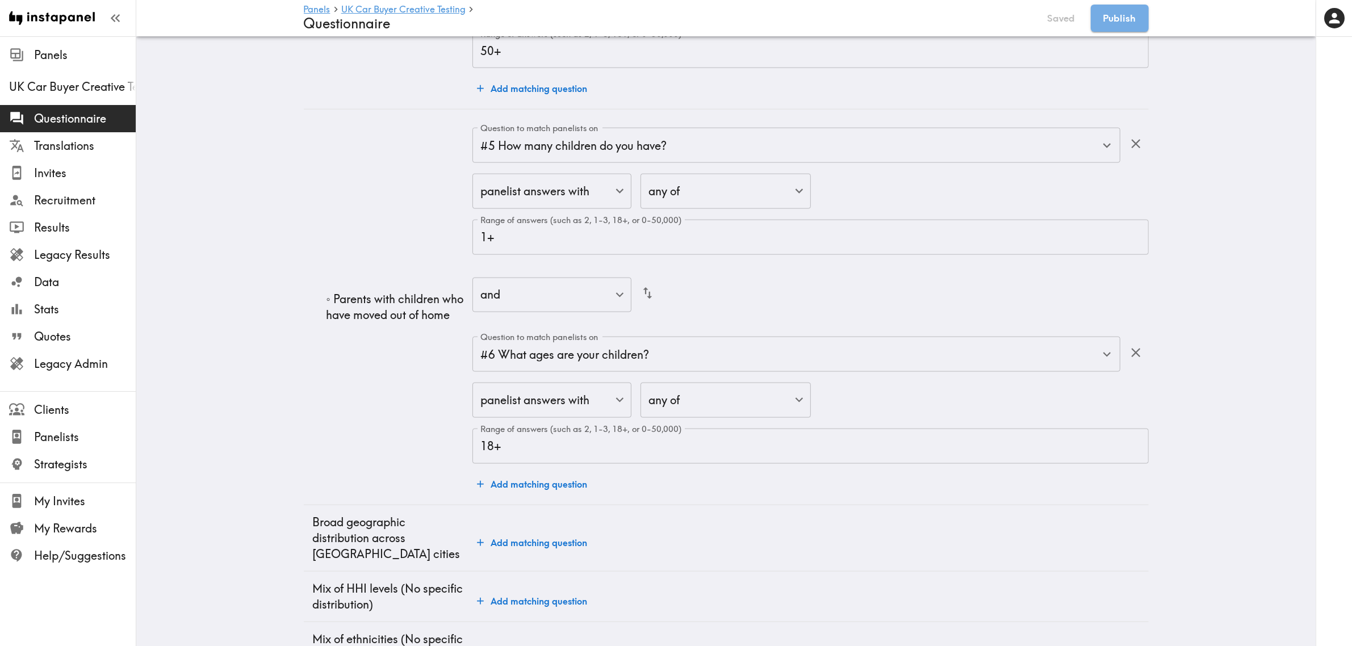
click at [550, 473] on button "Add matching question" at bounding box center [531, 484] width 119 height 23
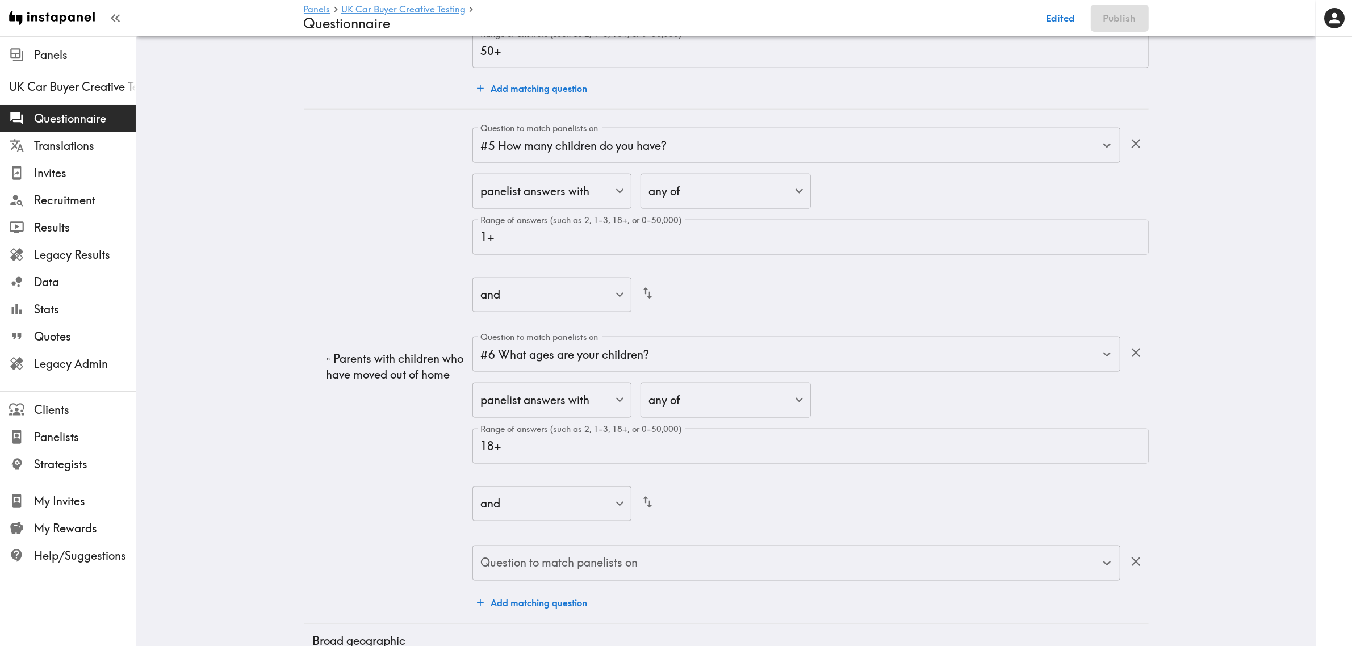
click at [436, 440] on div at bounding box center [681, 323] width 1363 height 646
click at [626, 551] on input "Question to match panelists on" at bounding box center [787, 563] width 620 height 25
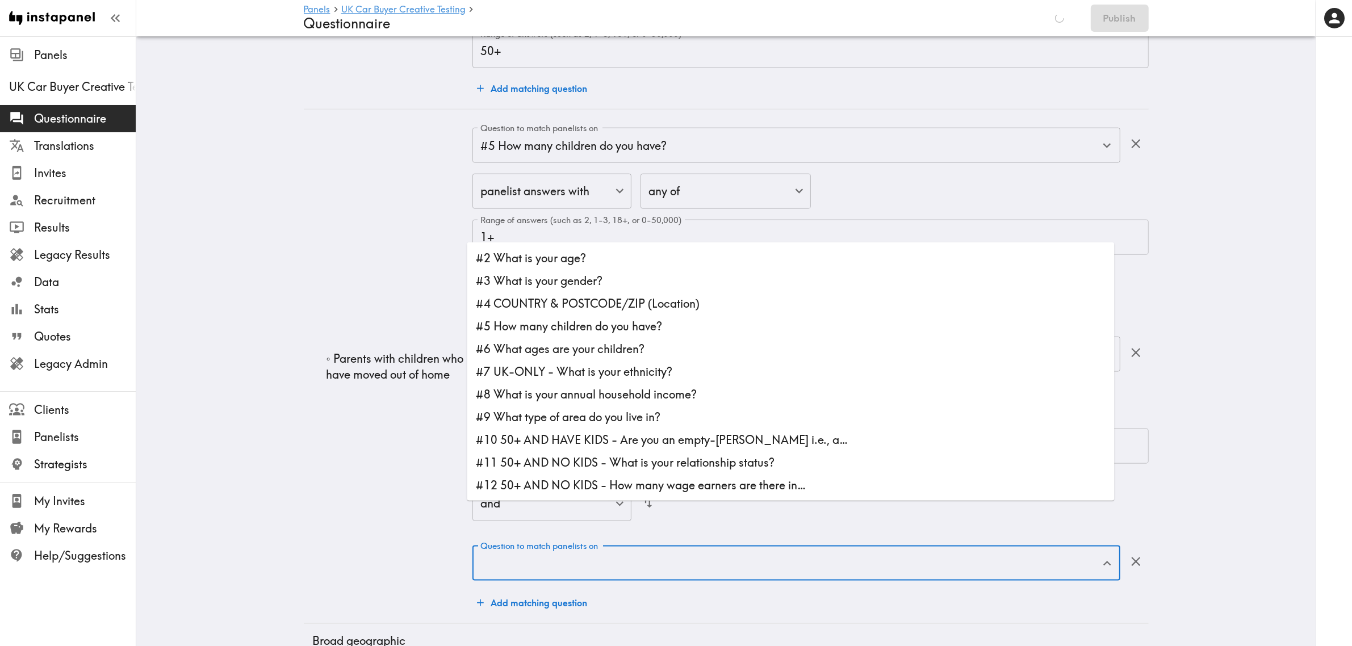
scroll to position [68, 0]
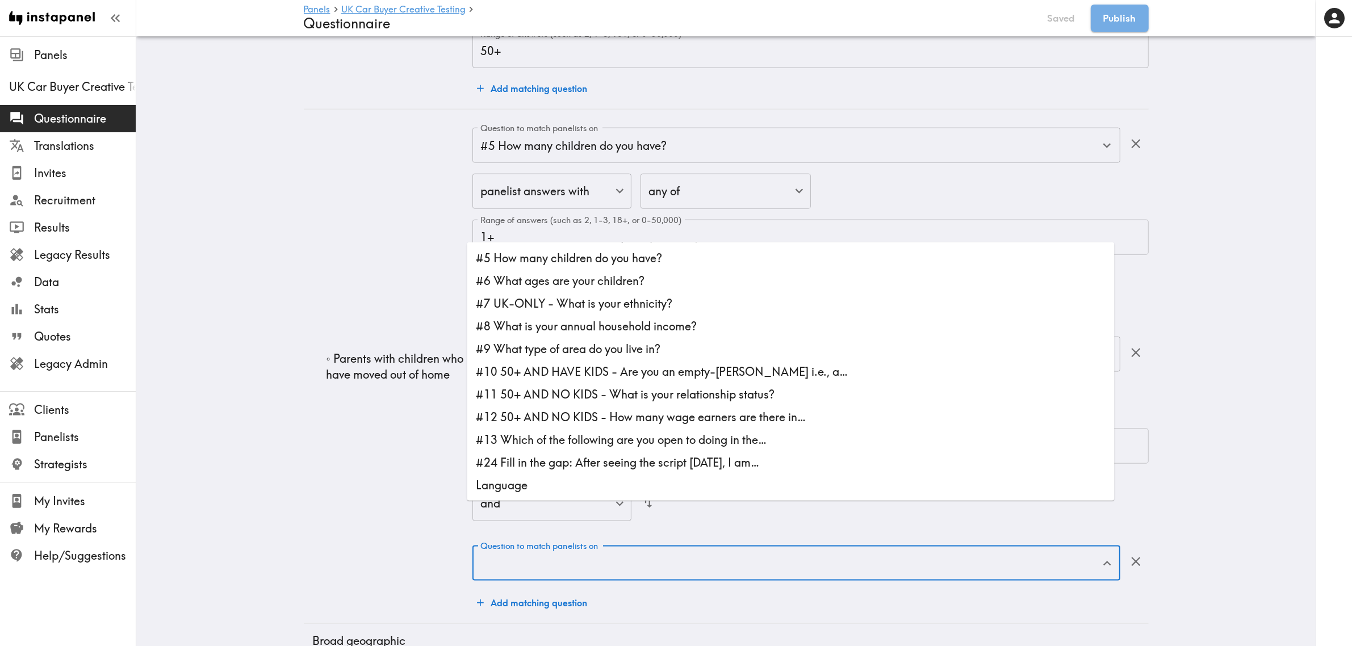
click at [632, 372] on li "#10 50+ AND HAVE KIDS - Are you an empty-nester i.e., a…" at bounding box center [790, 372] width 647 height 23
type input "#10 50+ AND HAVE KIDS - Are you an empty-nester i.e., a…"
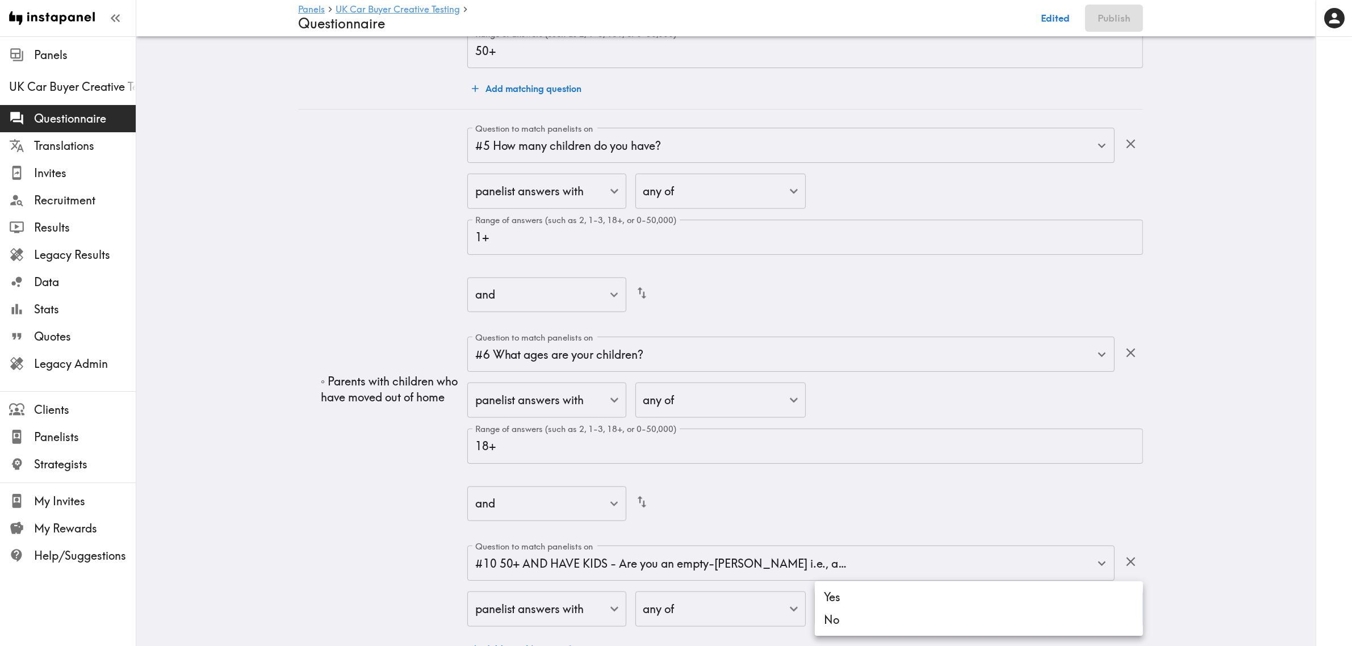
click at [887, 588] on li "Yes" at bounding box center [979, 597] width 328 height 23
type input "2571689c-a581-4811-a5aa-f901e2723404"
click at [255, 473] on div at bounding box center [681, 323] width 1363 height 646
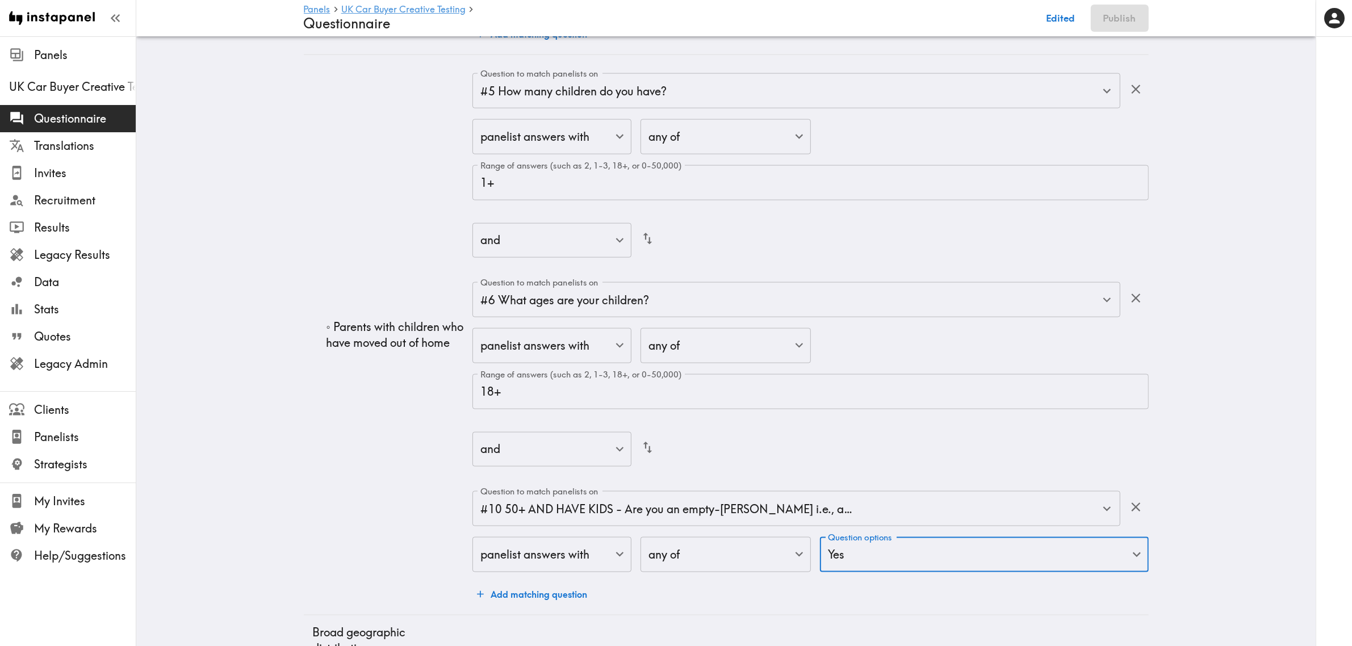
scroll to position [2042, 0]
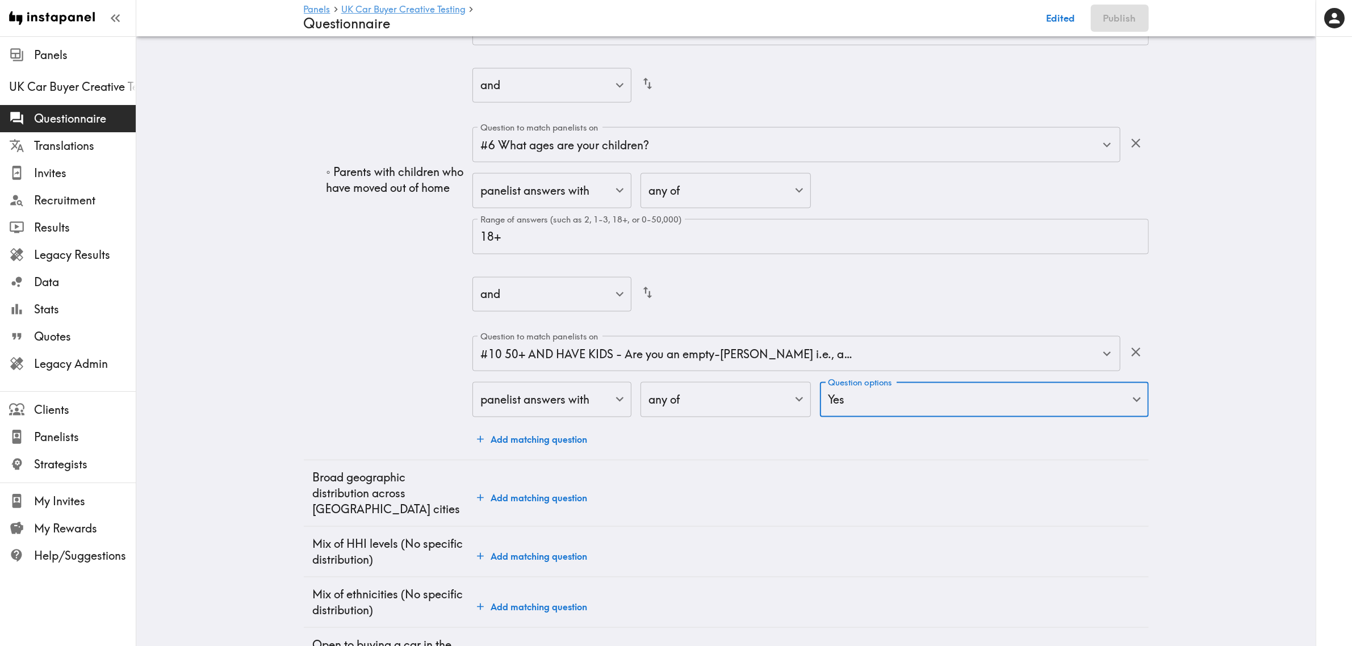
click at [554, 487] on button "Add matching question" at bounding box center [531, 498] width 119 height 23
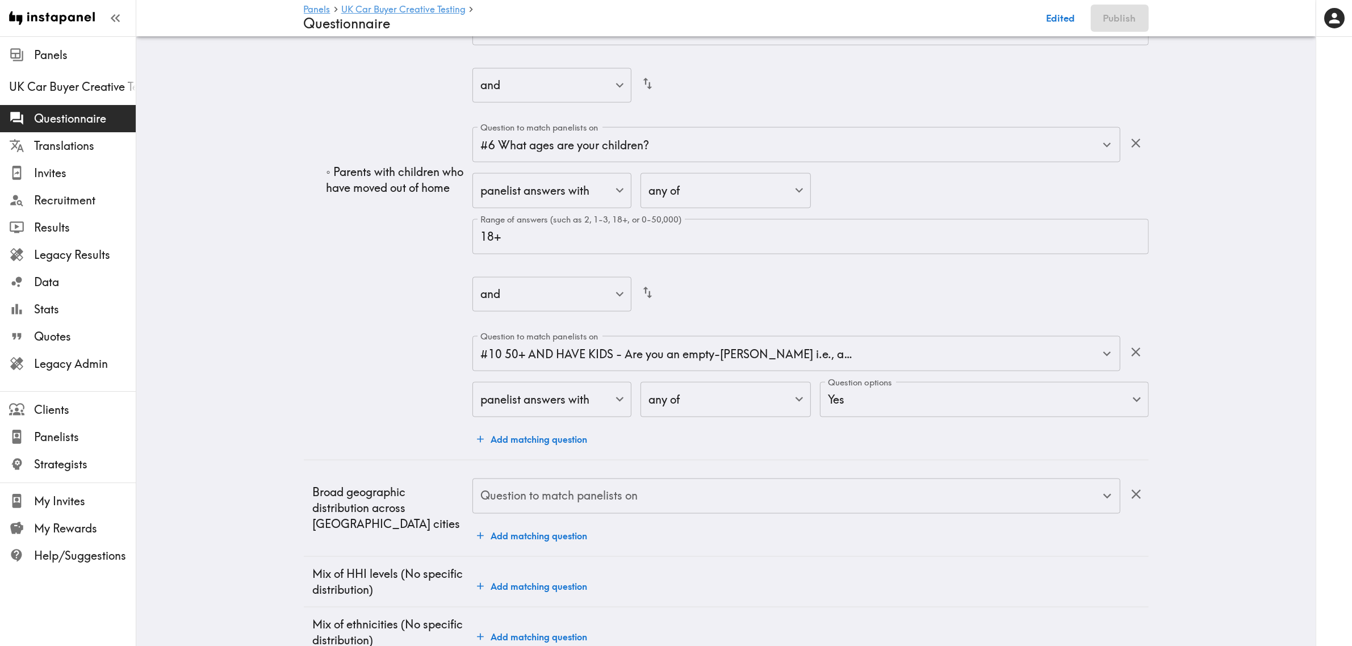
click at [643, 484] on input "Question to match panelists on" at bounding box center [787, 496] width 620 height 25
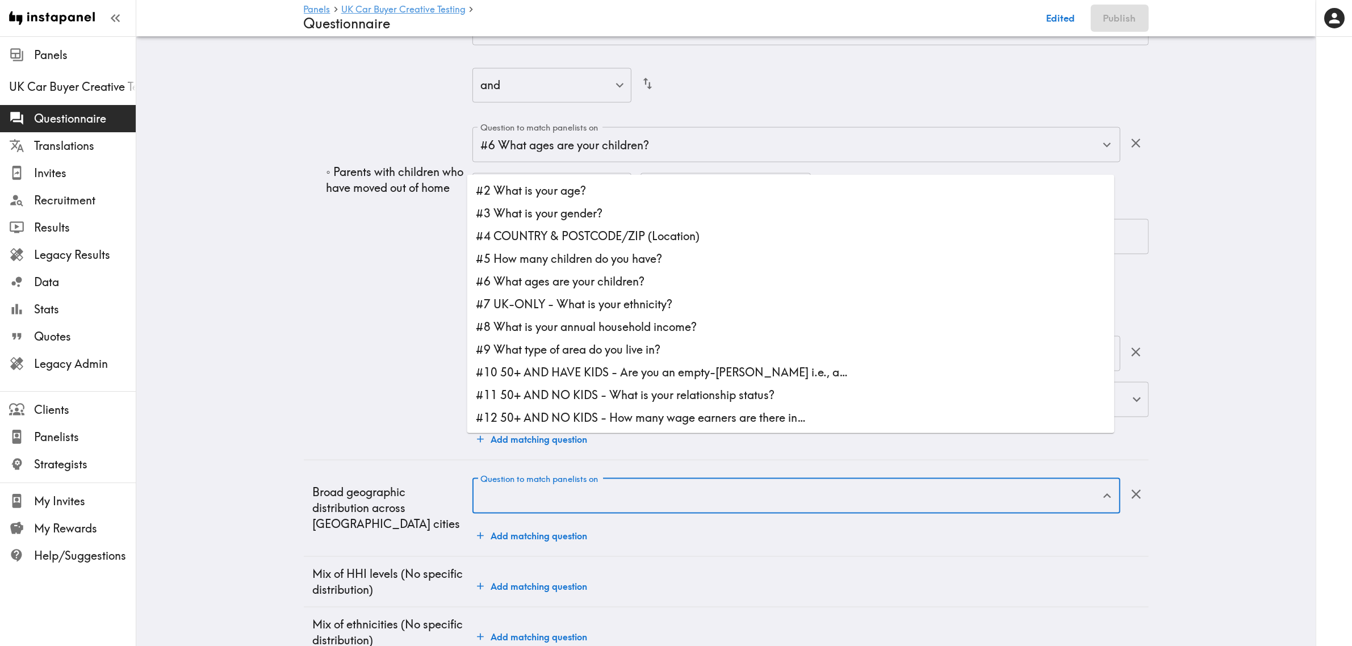
click at [584, 342] on li "#9 What type of area do you live in?" at bounding box center [790, 349] width 647 height 23
type input "#9 What type of area do you live in?"
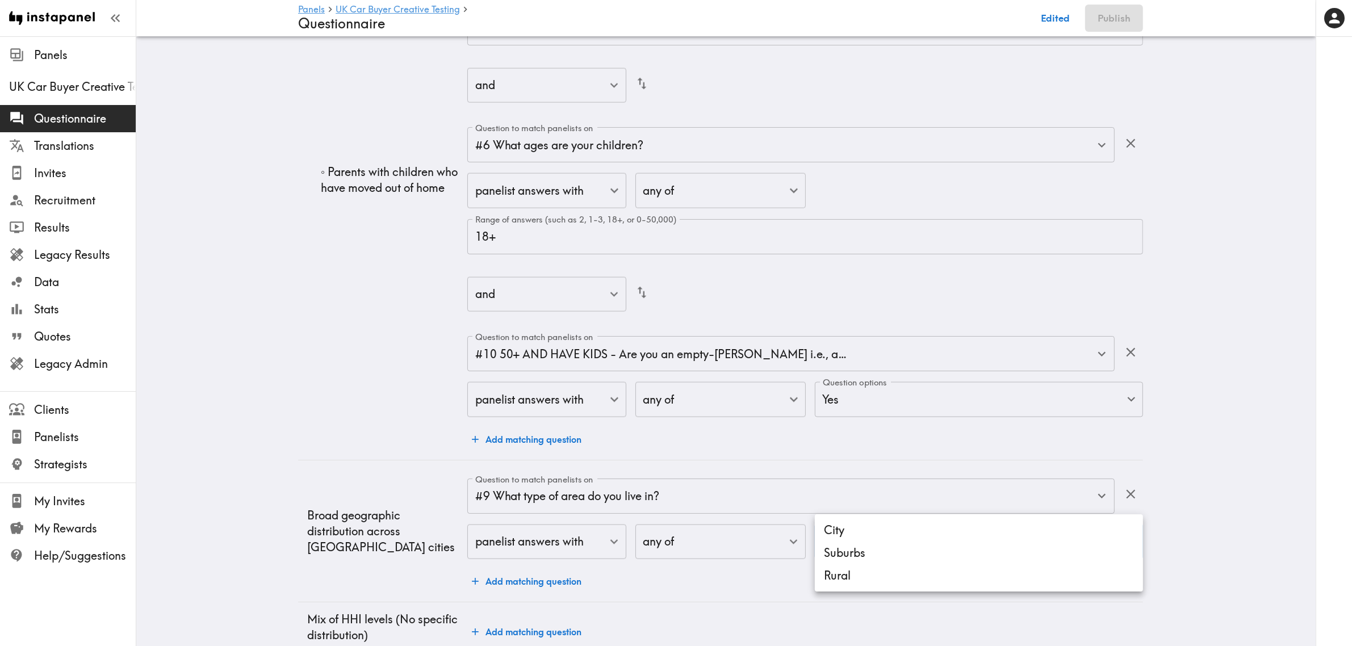
click at [893, 531] on li "City" at bounding box center [979, 530] width 328 height 23
type input "1cd1f02f-58b2-4cb8-8d87-3748fac0d6a0"
click at [307, 401] on div at bounding box center [681, 323] width 1363 height 646
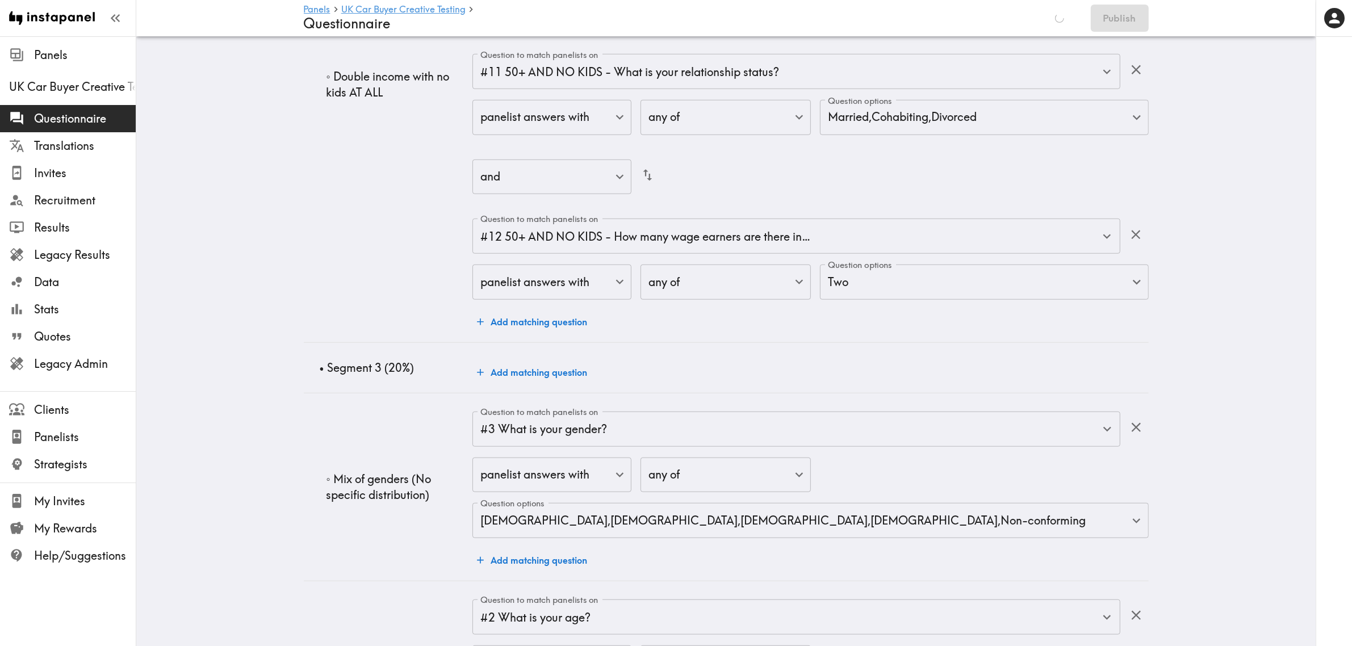
scroll to position [2133, 0]
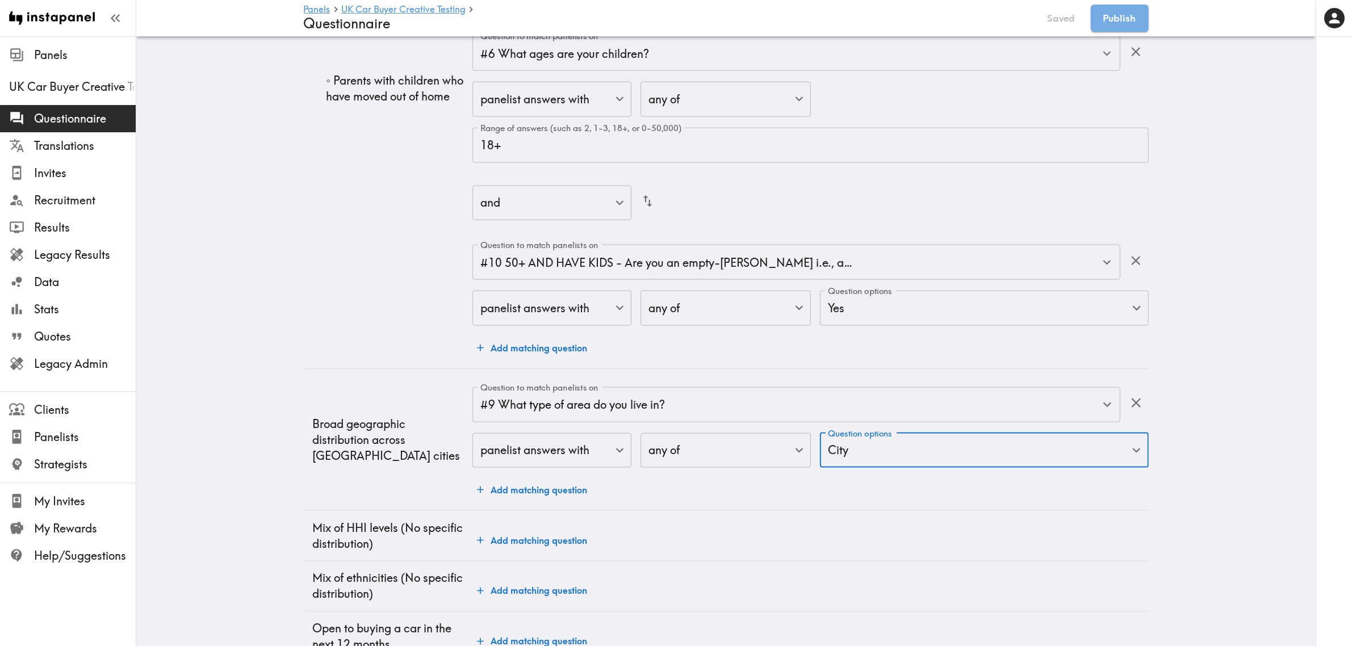
click at [568, 479] on button "Add matching question" at bounding box center [531, 490] width 119 height 23
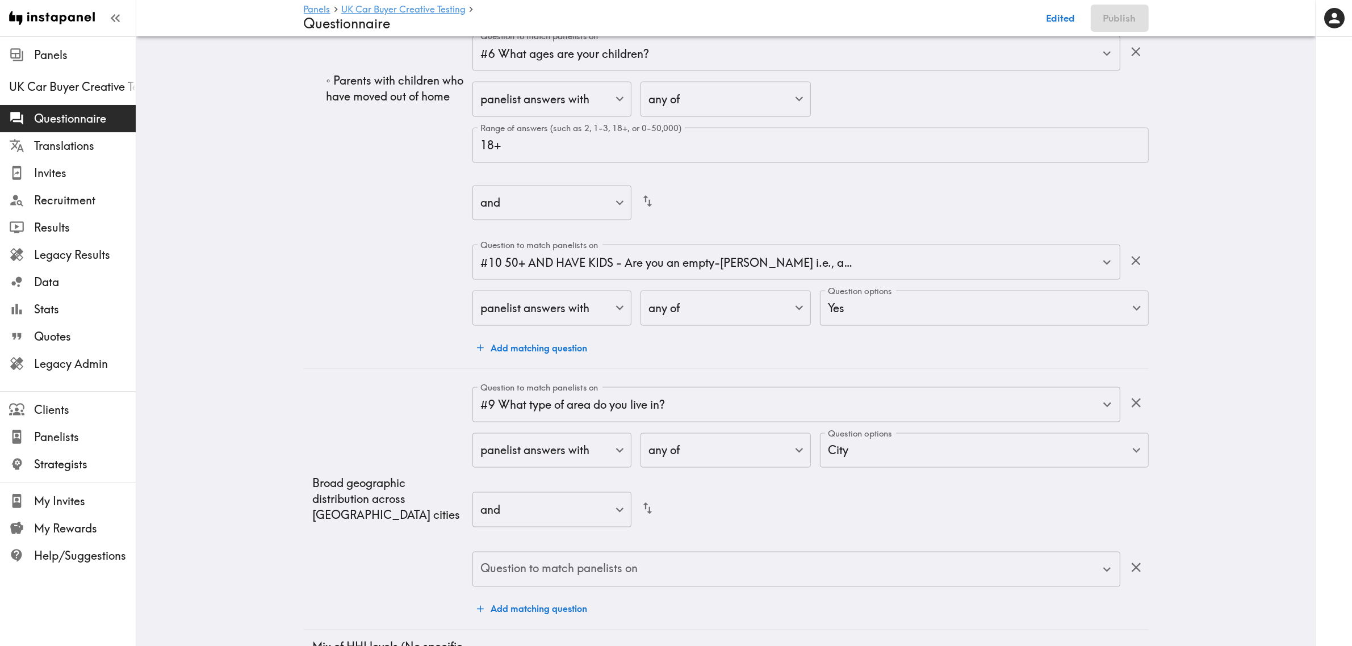
click at [577, 461] on div at bounding box center [681, 323] width 1363 height 646
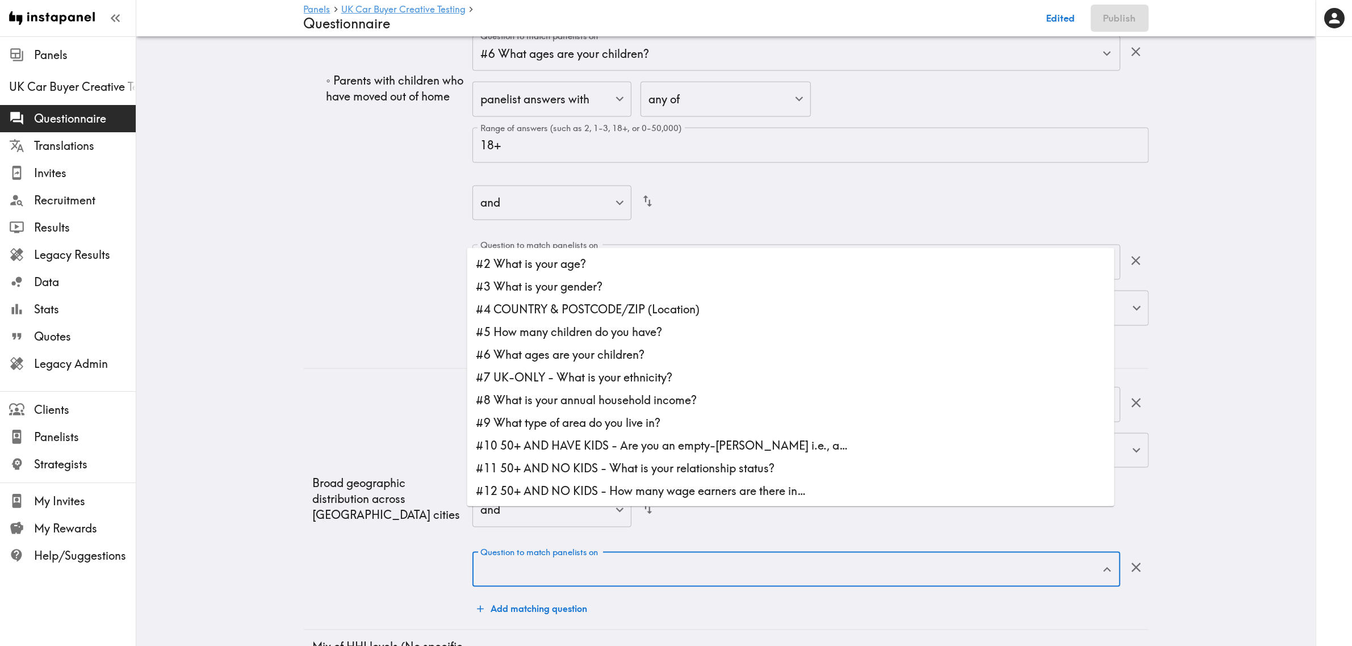
click at [602, 552] on div "Question to match panelists on Question to match panelists on" at bounding box center [795, 570] width 647 height 37
click at [592, 310] on li "#4 COUNTRY & POSTCODE/ZIP (Location)" at bounding box center [790, 309] width 647 height 23
type input "#4 COUNTRY & POSTCODE/ZIP (Location)"
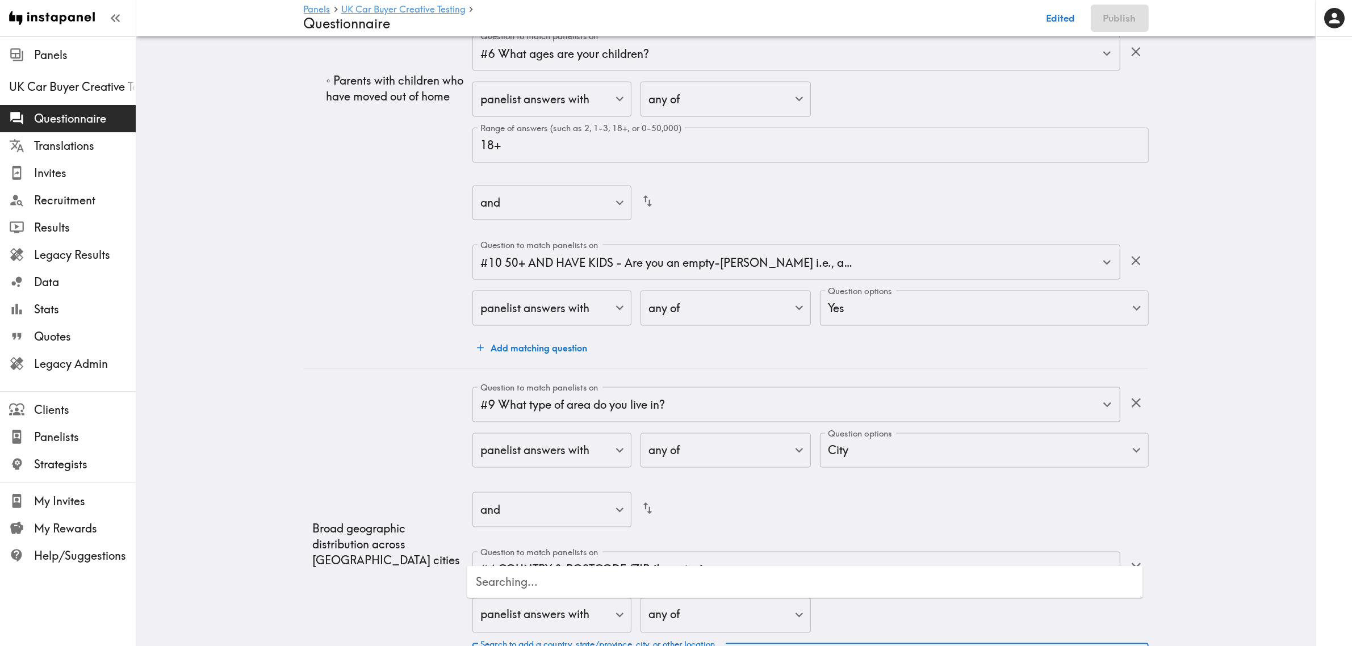
type input "united king"
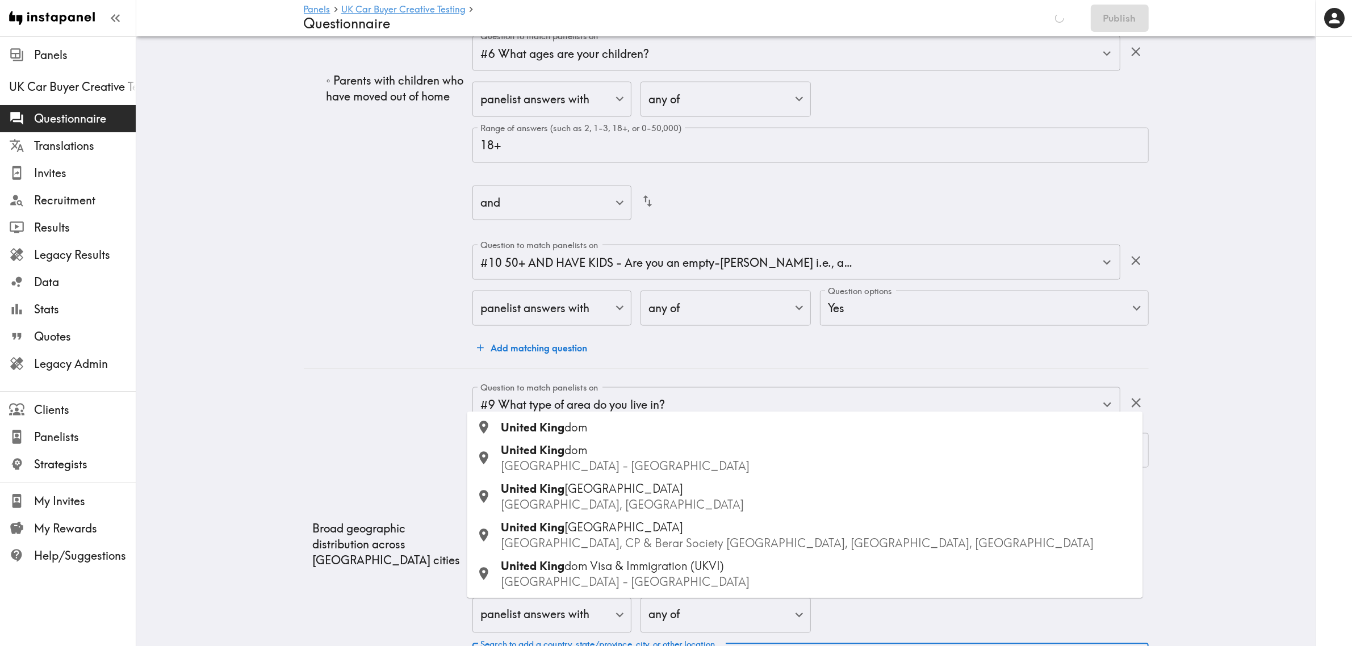
click at [582, 421] on span "dom" at bounding box center [576, 428] width 23 height 14
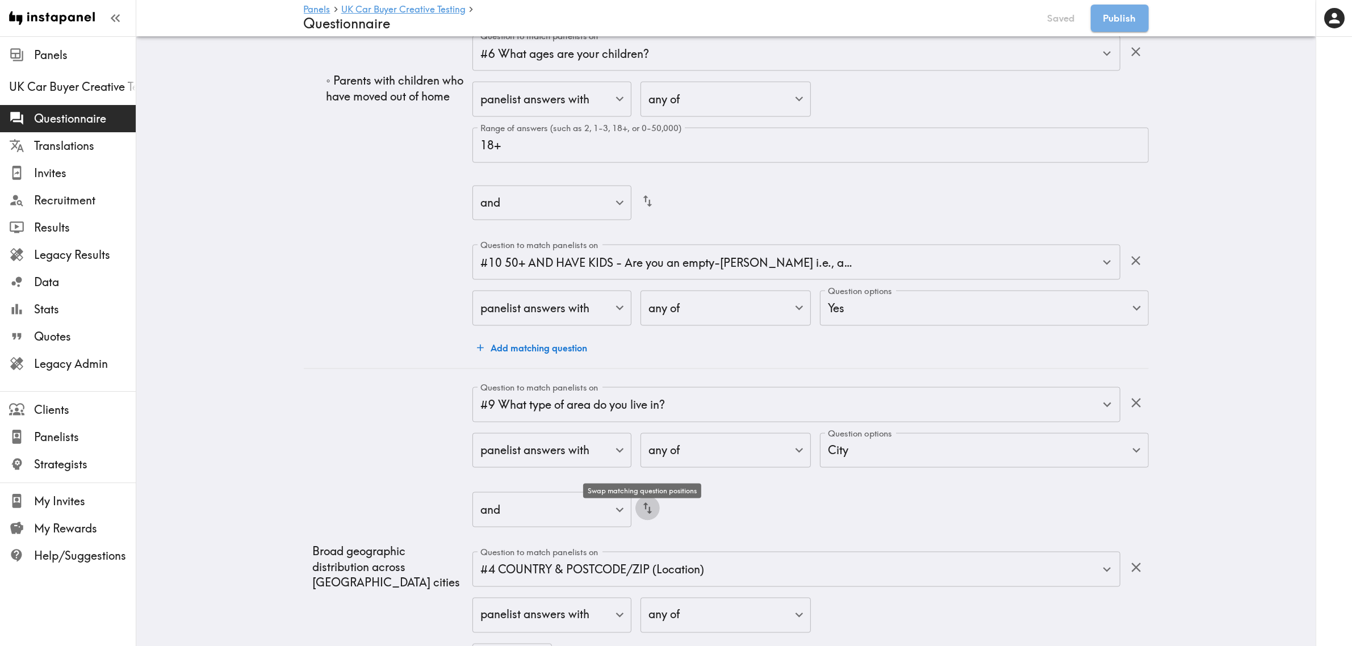
click at [644, 502] on icon "button" at bounding box center [647, 508] width 9 height 12
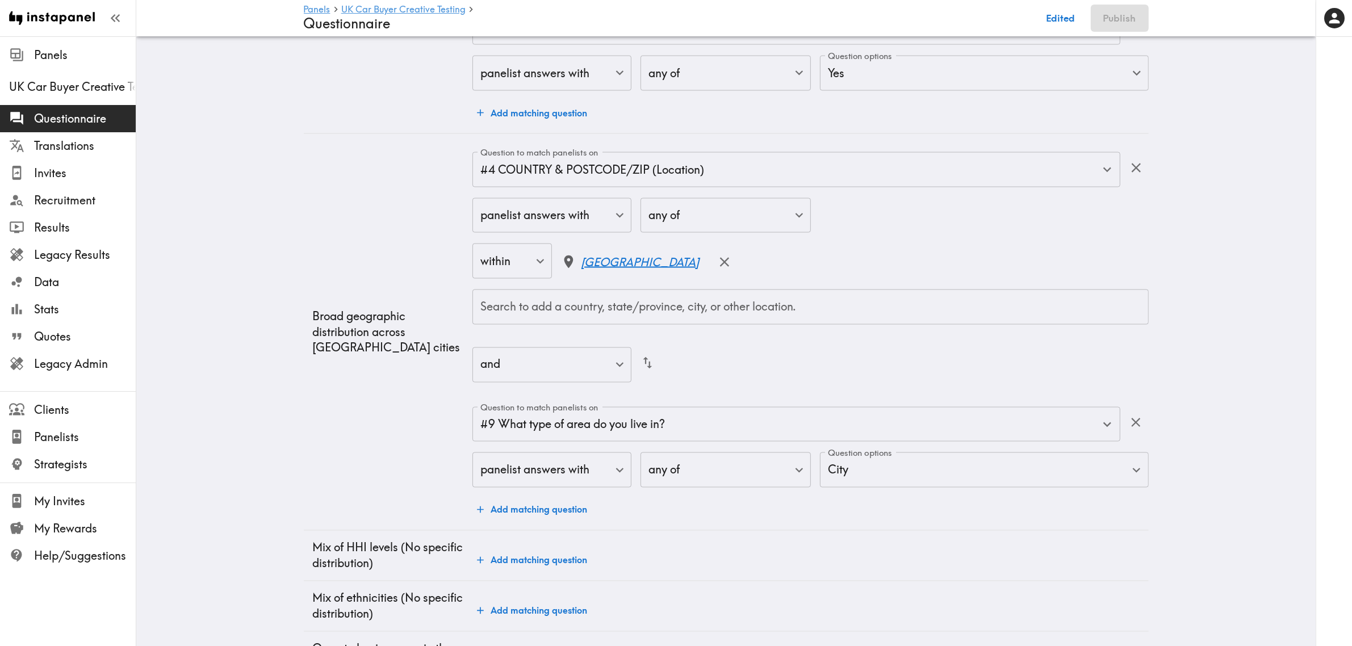
scroll to position [2388, 0]
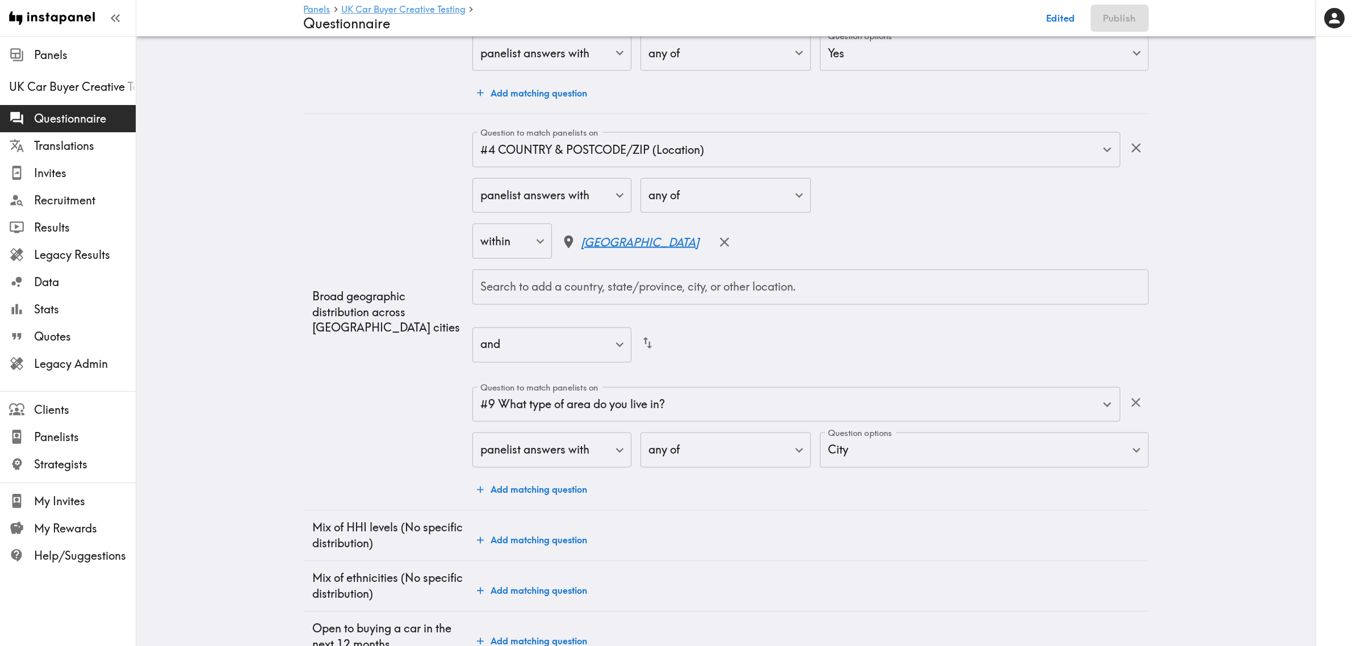
click at [511, 529] on button "Add matching question" at bounding box center [531, 540] width 119 height 23
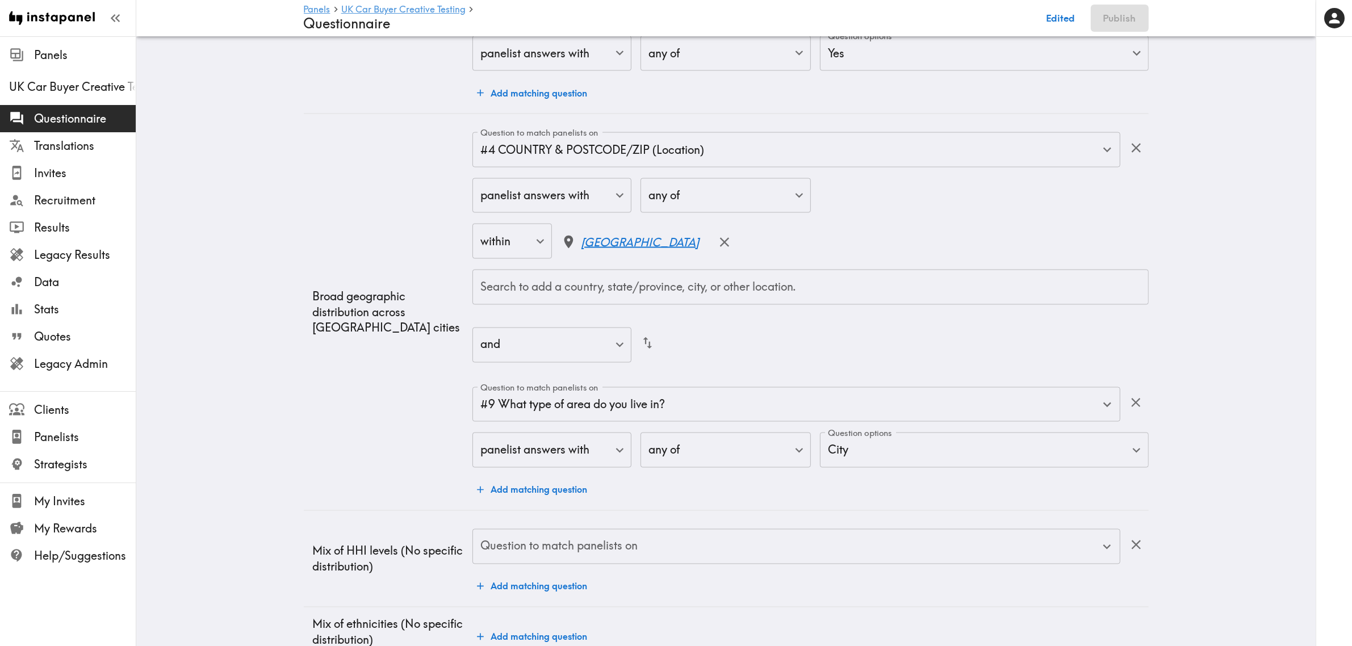
click at [1136, 537] on icon "button" at bounding box center [1135, 544] width 15 height 15
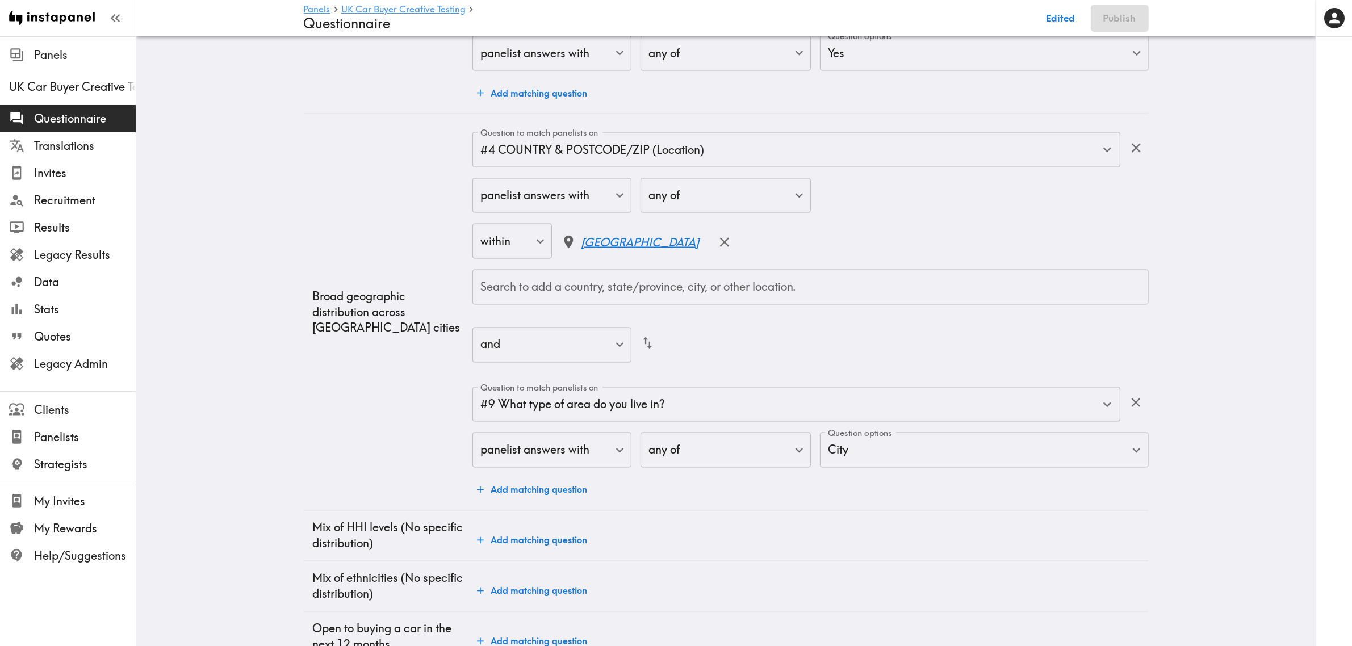
click at [532, 630] on button "Add matching question" at bounding box center [531, 641] width 119 height 23
click at [585, 635] on input "Question to match panelists on" at bounding box center [787, 647] width 620 height 25
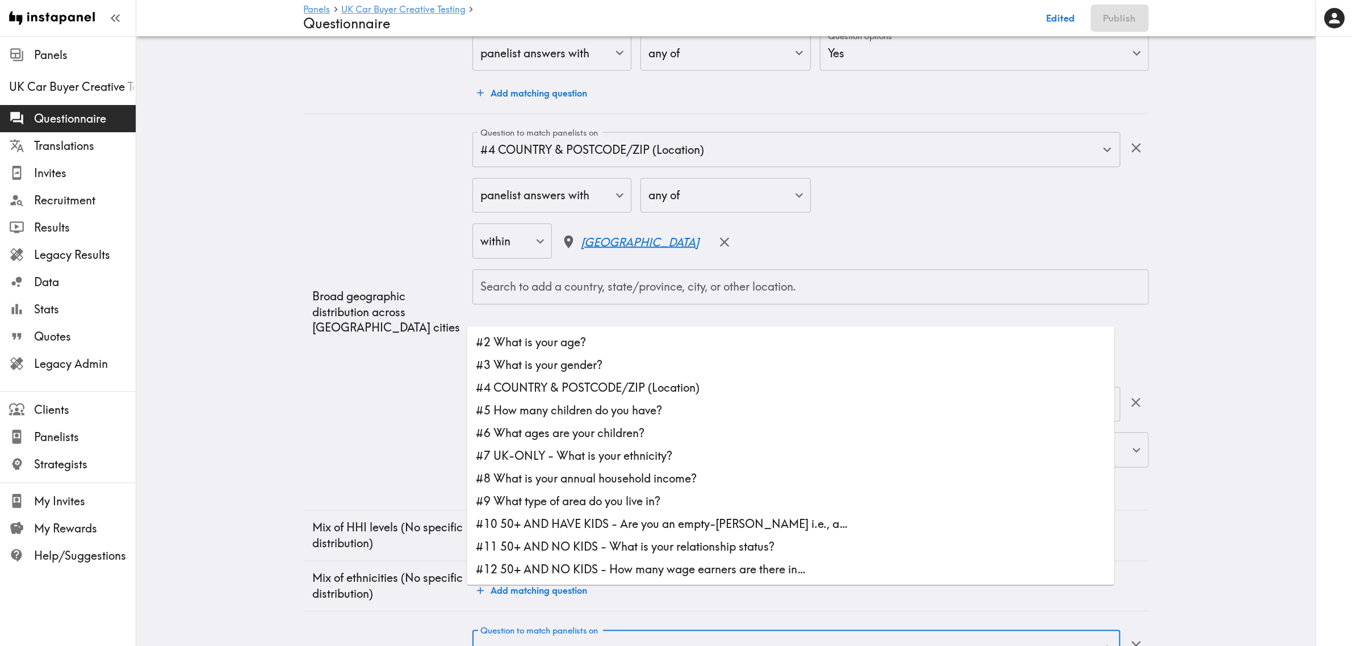
scroll to position [68, 0]
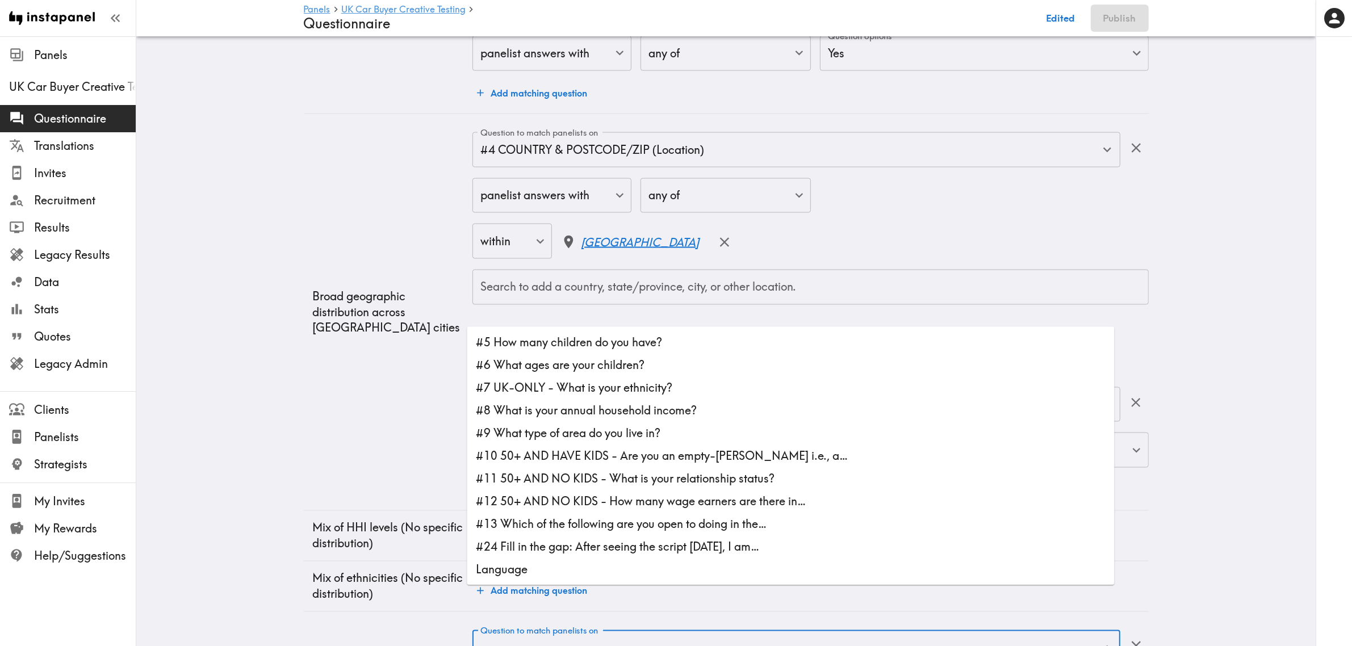
click at [603, 518] on li "#13 Which of the following are you open to doing in the…" at bounding box center [790, 524] width 647 height 23
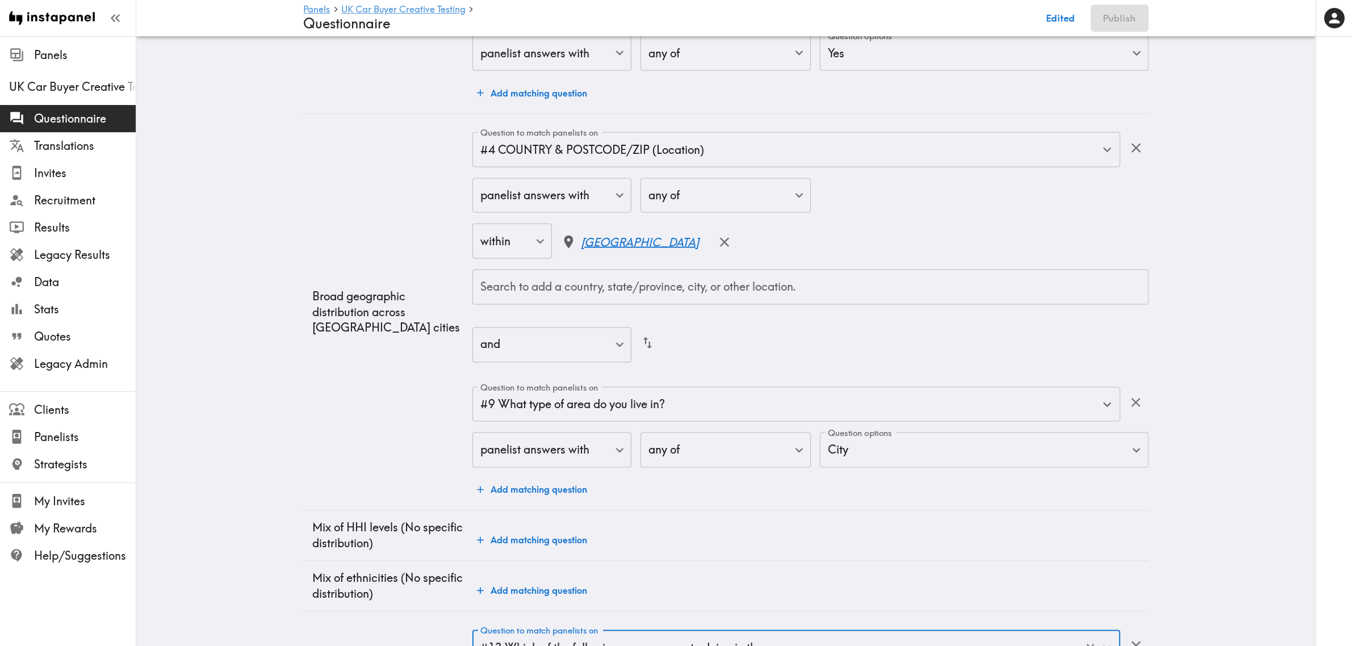
type input "#13 Which of the following are you open to doing in the…"
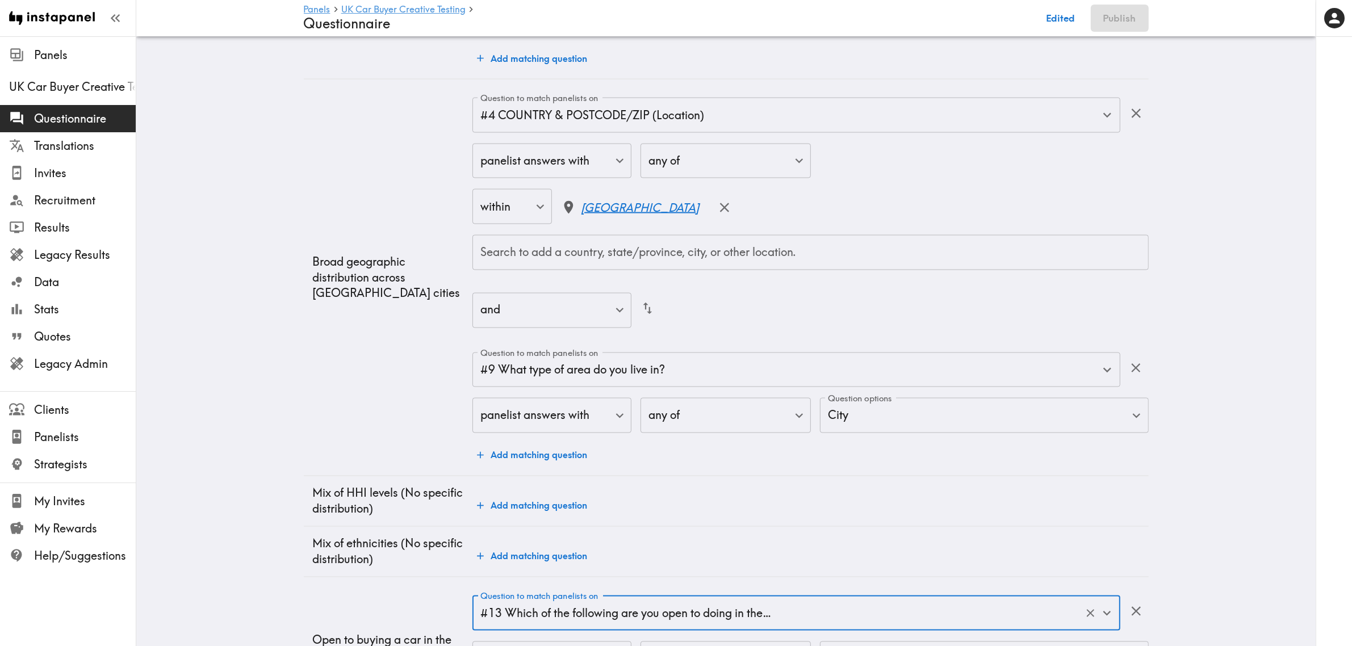
scroll to position [2479, 0]
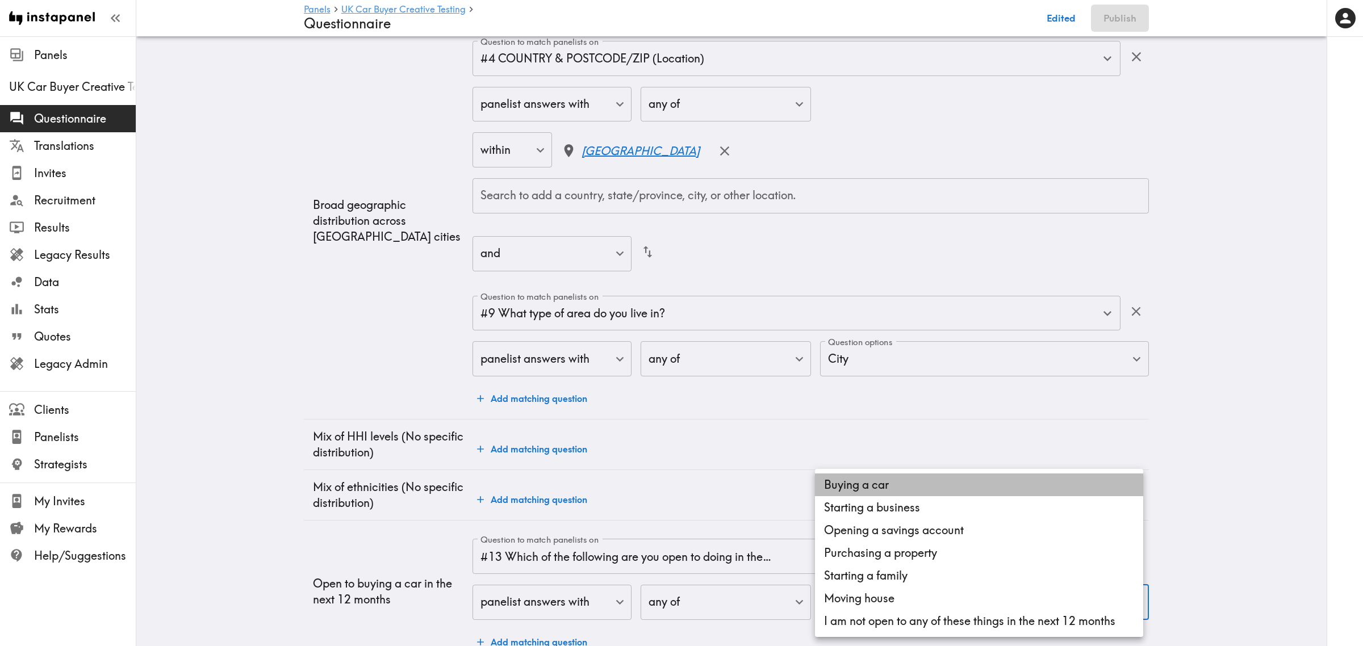
click at [888, 484] on li "Buying a car" at bounding box center [979, 484] width 328 height 23
type input "74d3da1e-ef46-42c2-b2e6-5387873167f0"
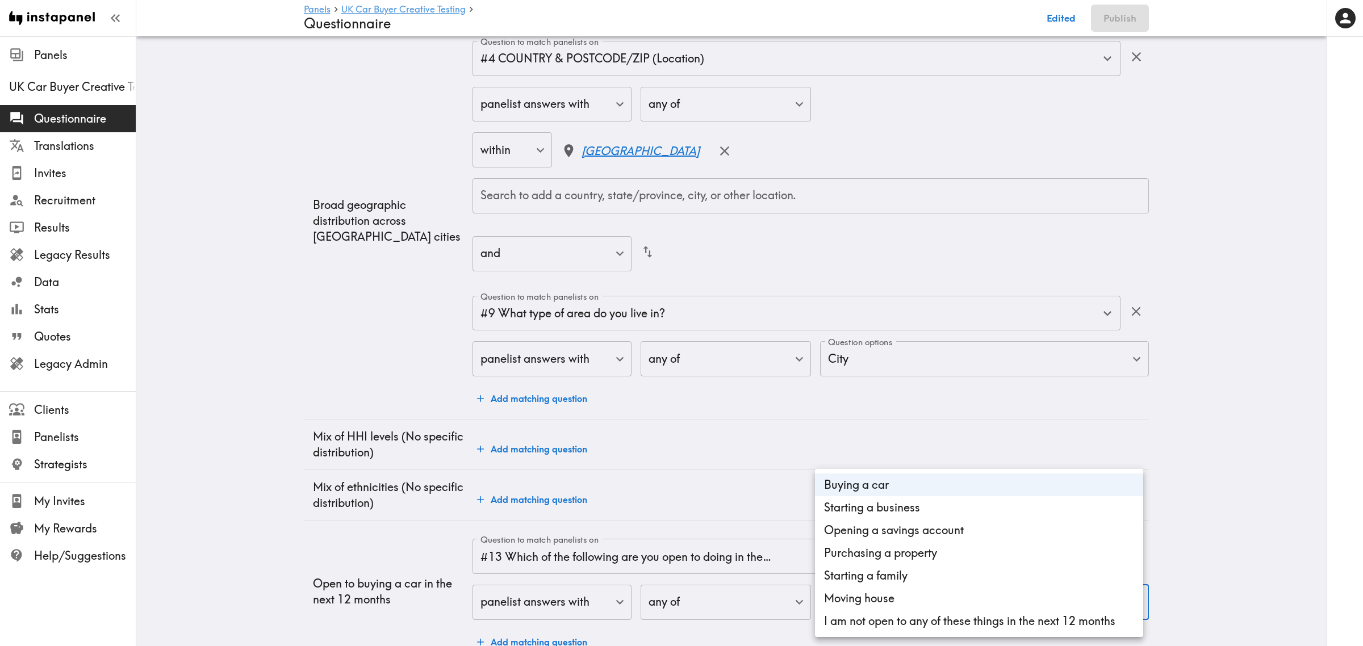
click at [288, 441] on div at bounding box center [681, 323] width 1363 height 646
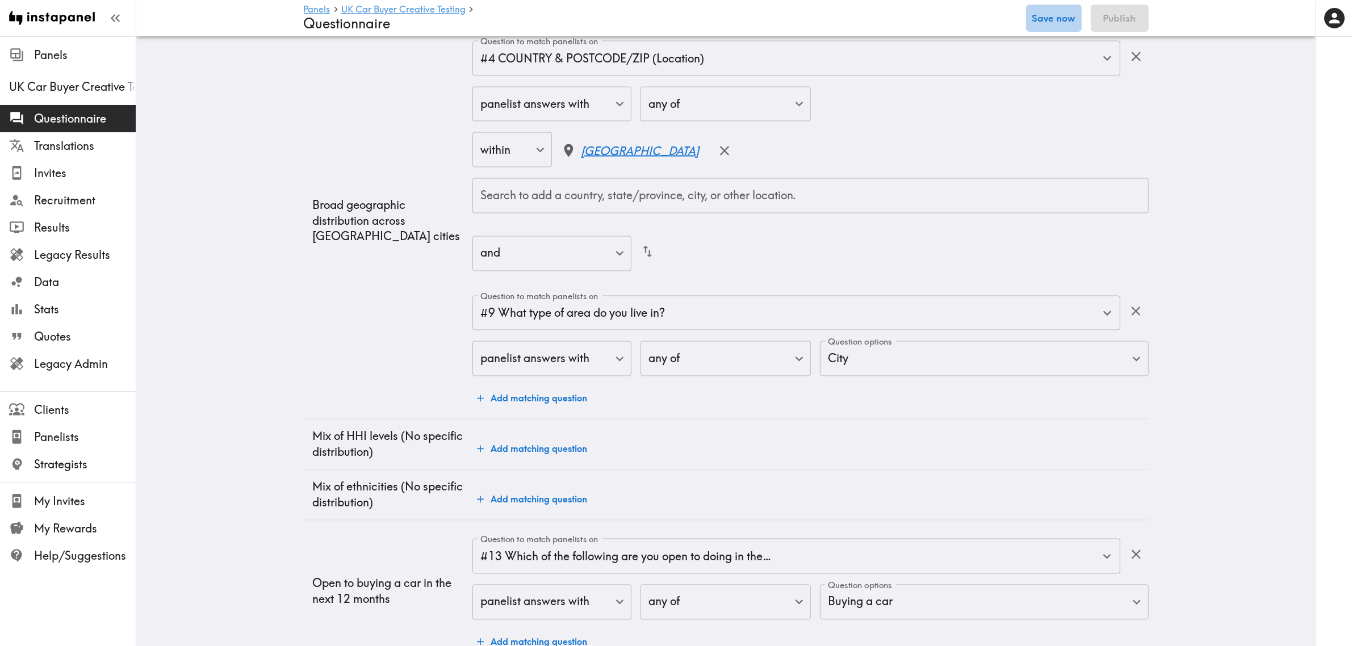
click at [1069, 20] on button "Save now" at bounding box center [1054, 18] width 56 height 27
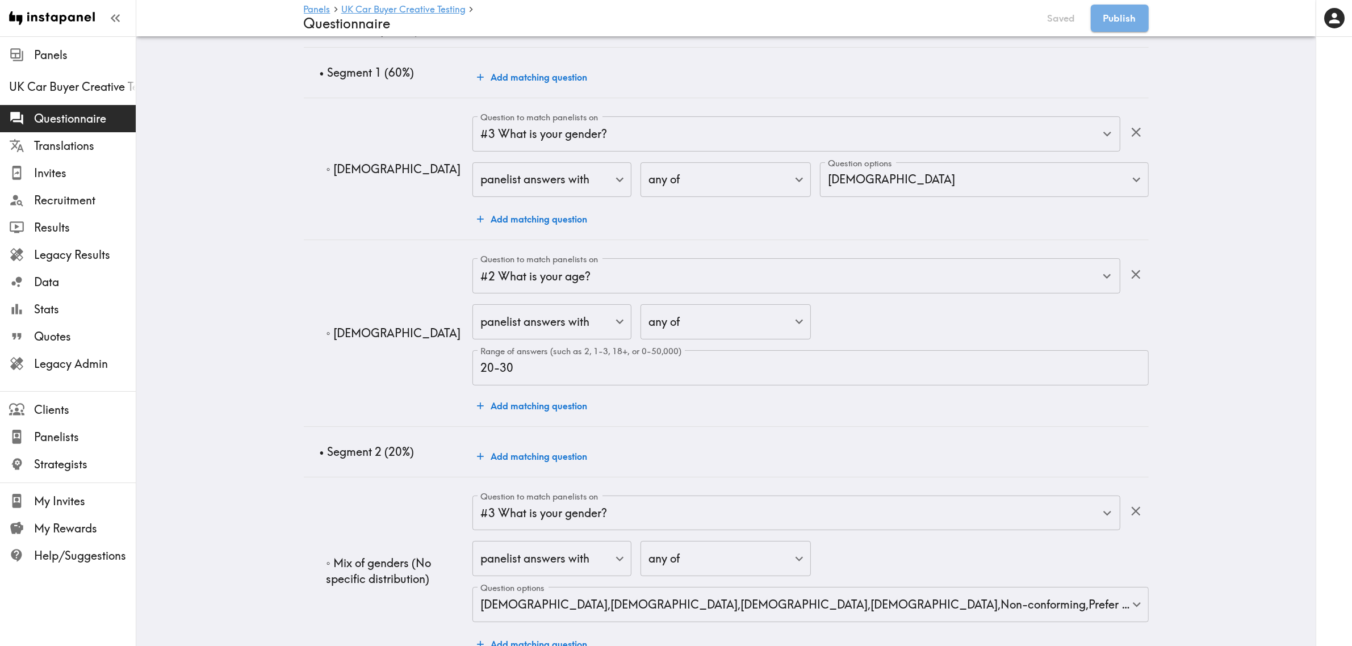
scroll to position [0, 0]
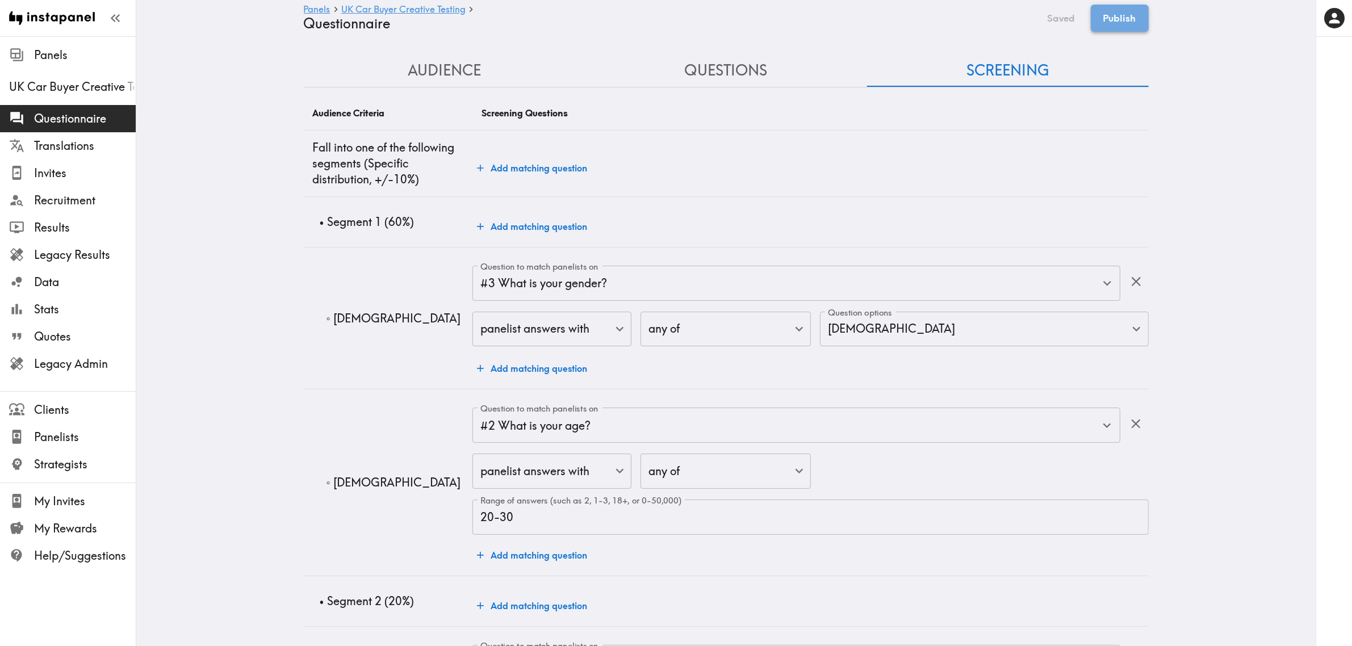
click at [1123, 14] on button "Publish" at bounding box center [1120, 18] width 58 height 27
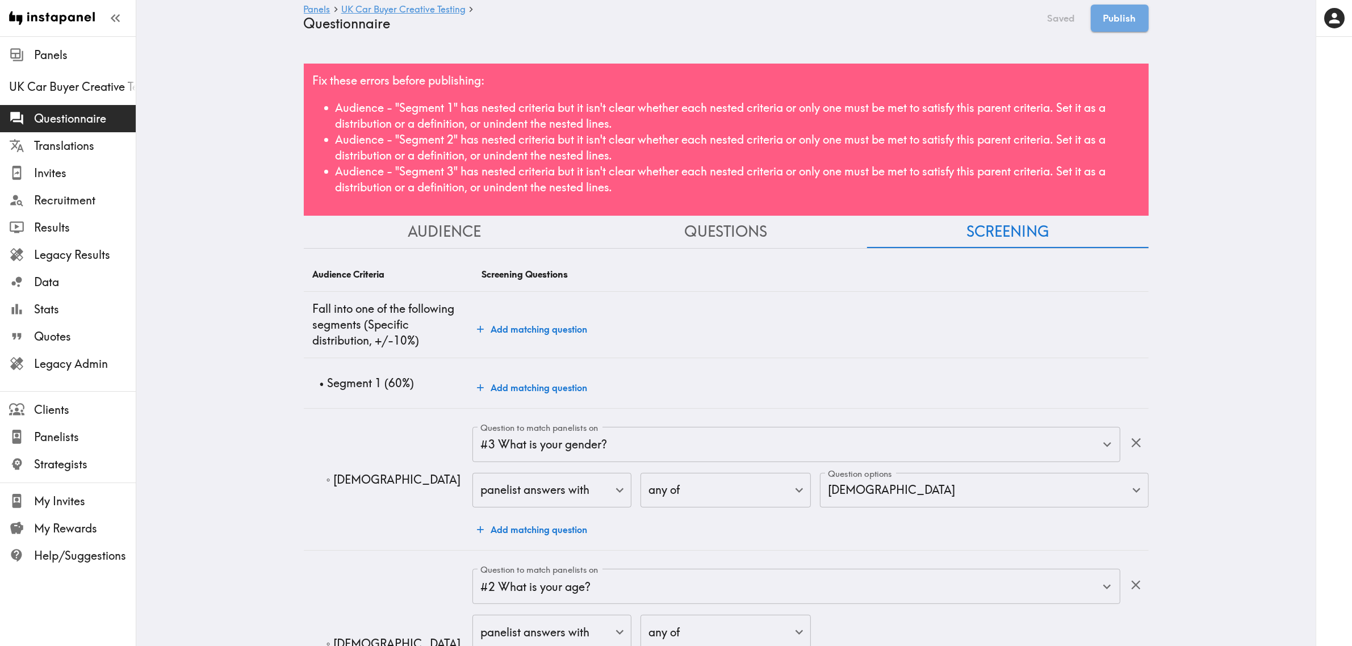
click at [447, 230] on button "Audience" at bounding box center [445, 232] width 282 height 32
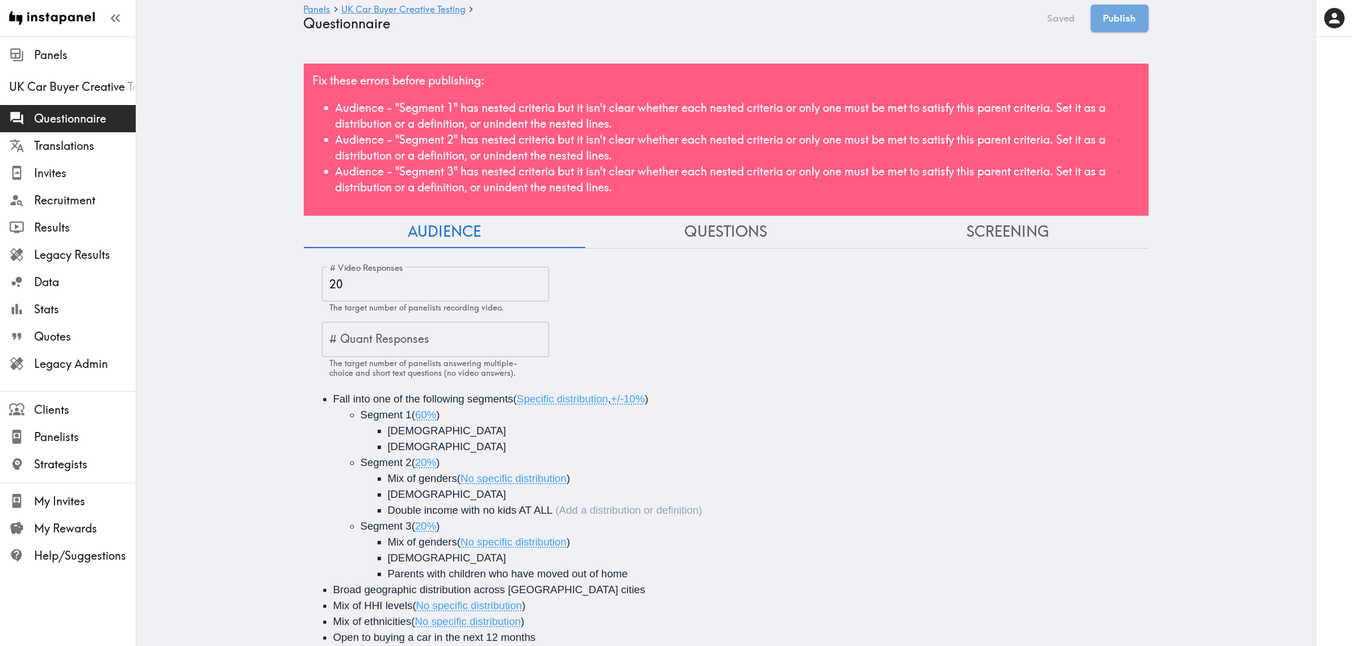
click at [443, 422] on li "Segment 1 ( 60% ) Female 20-30 years old" at bounding box center [764, 431] width 806 height 48
click at [443, 416] on li "Segment 1 ( 60% ) Female 20-30 years old" at bounding box center [764, 431] width 806 height 48
click at [415, 415] on span "60%" at bounding box center [425, 415] width 21 height 12
click at [203, 425] on main "Panels UK Car Buyer Creative Testing Questionnaire Edited Publish Fix these err…" at bounding box center [725, 356] width 1179 height 641
click at [415, 464] on span "20%" at bounding box center [425, 462] width 21 height 12
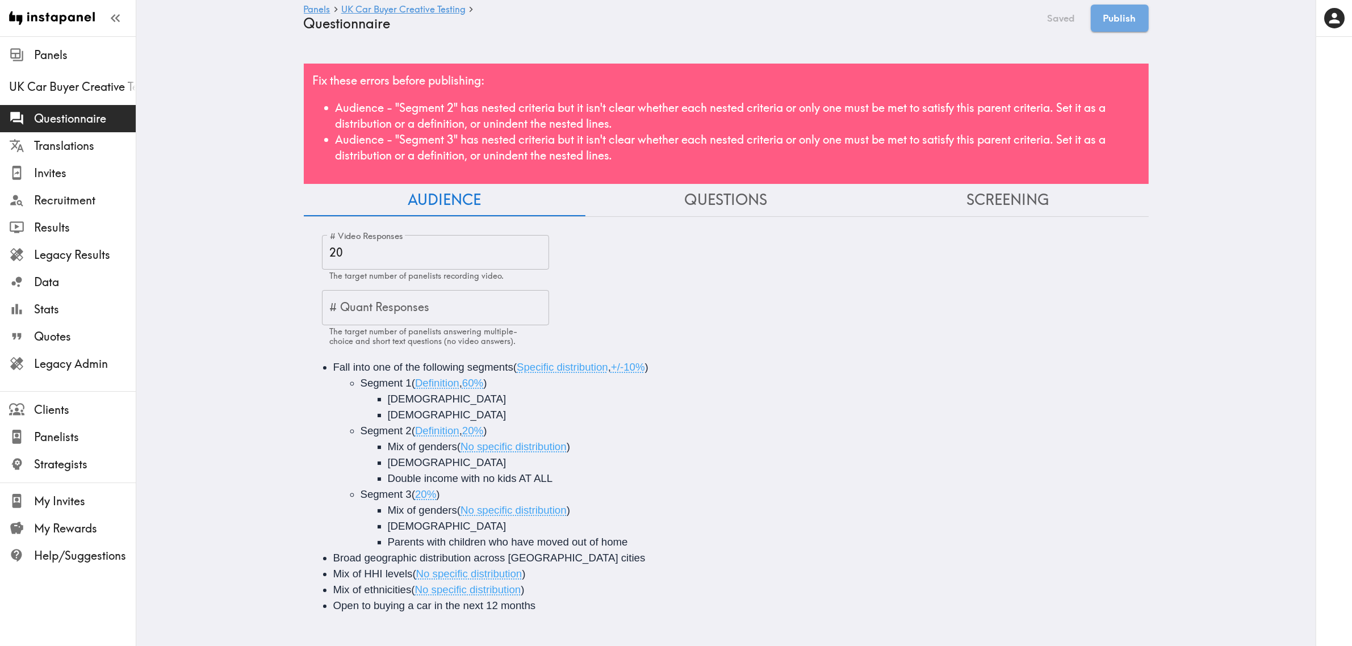
click at [415, 494] on span "20%" at bounding box center [425, 494] width 21 height 12
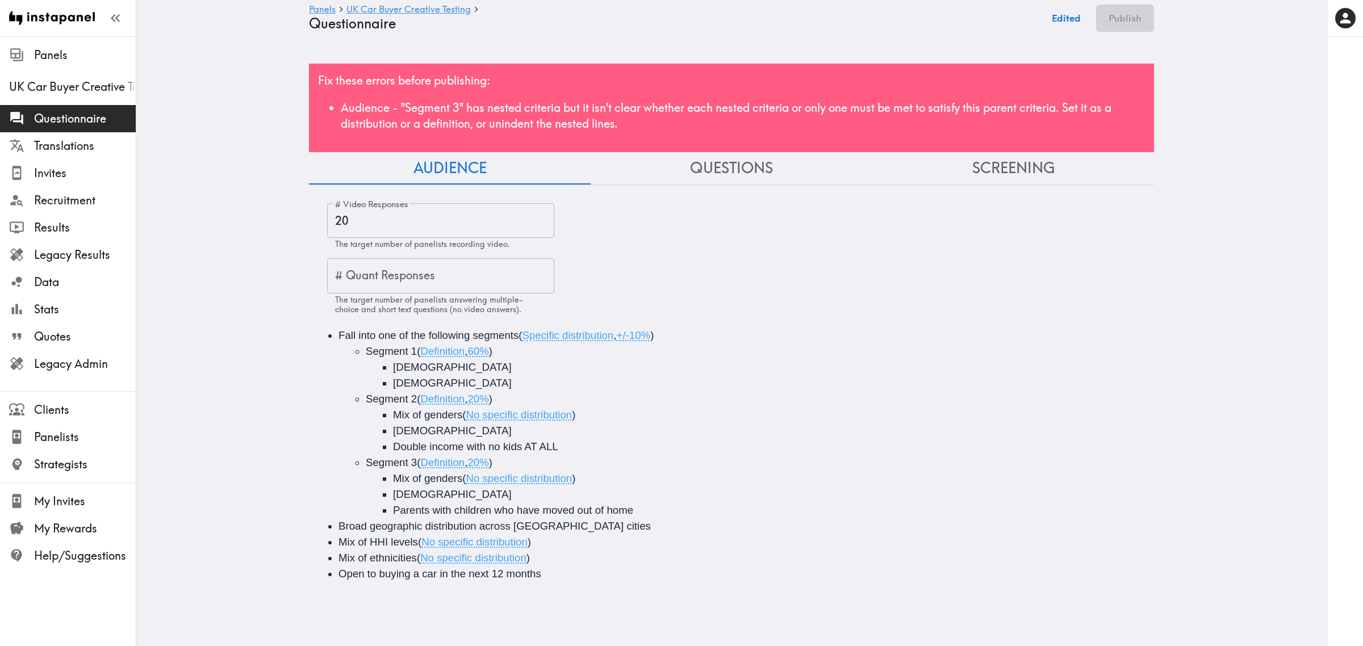
click at [328, 453] on ul "Fall into one of the following segments ( Specific distribution , +/-10% ) Segm…" at bounding box center [731, 455] width 818 height 254
click at [1059, 15] on button "Save now" at bounding box center [1059, 18] width 56 height 27
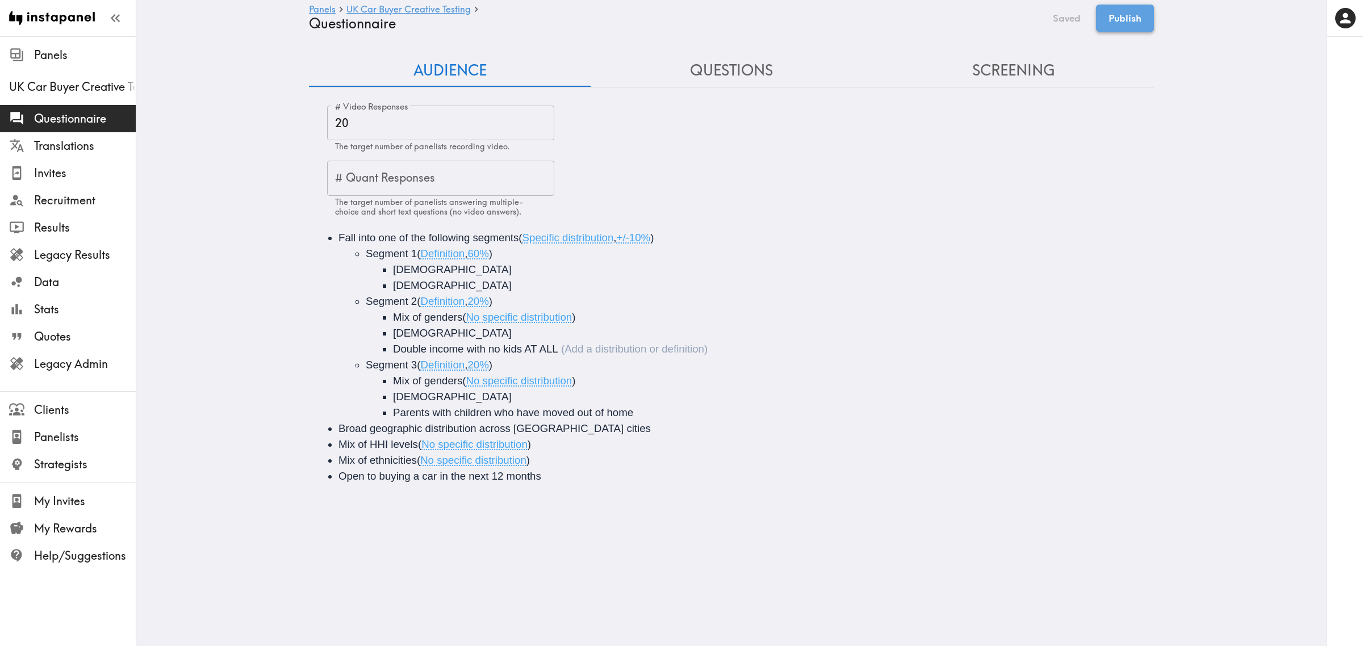
click at [1109, 20] on button "Publish" at bounding box center [1125, 18] width 58 height 27
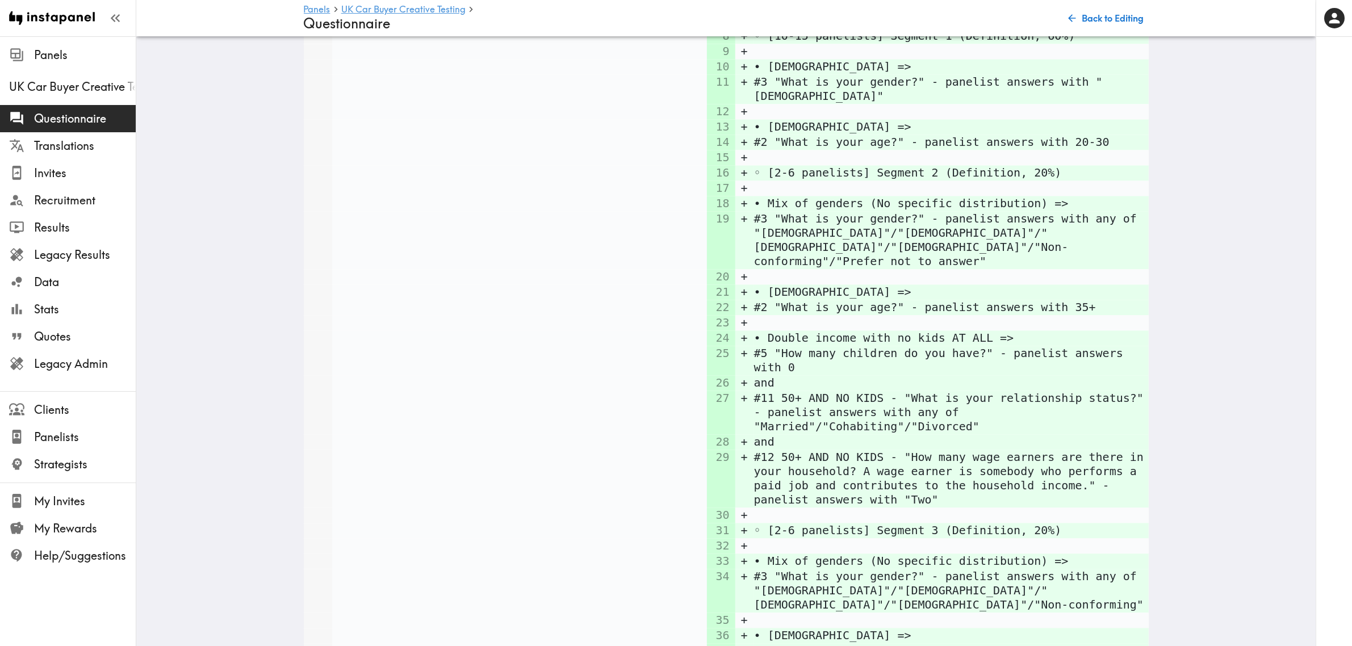
scroll to position [3263, 0]
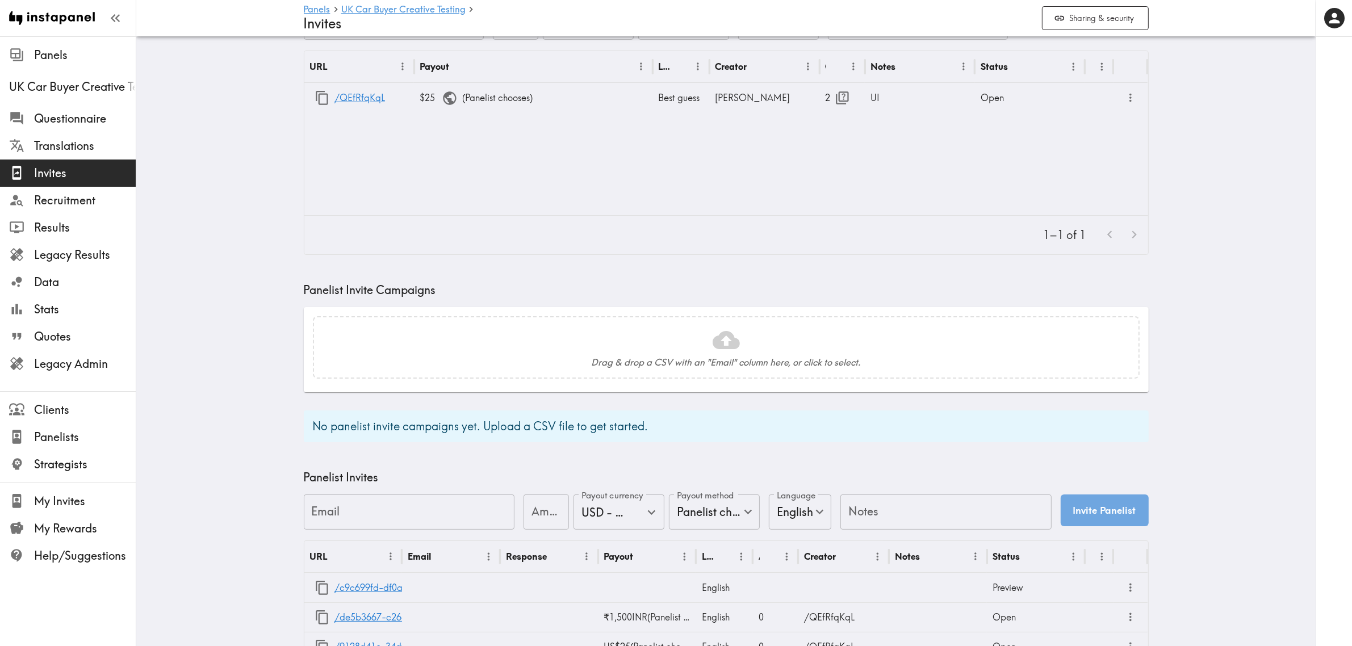
scroll to position [200, 0]
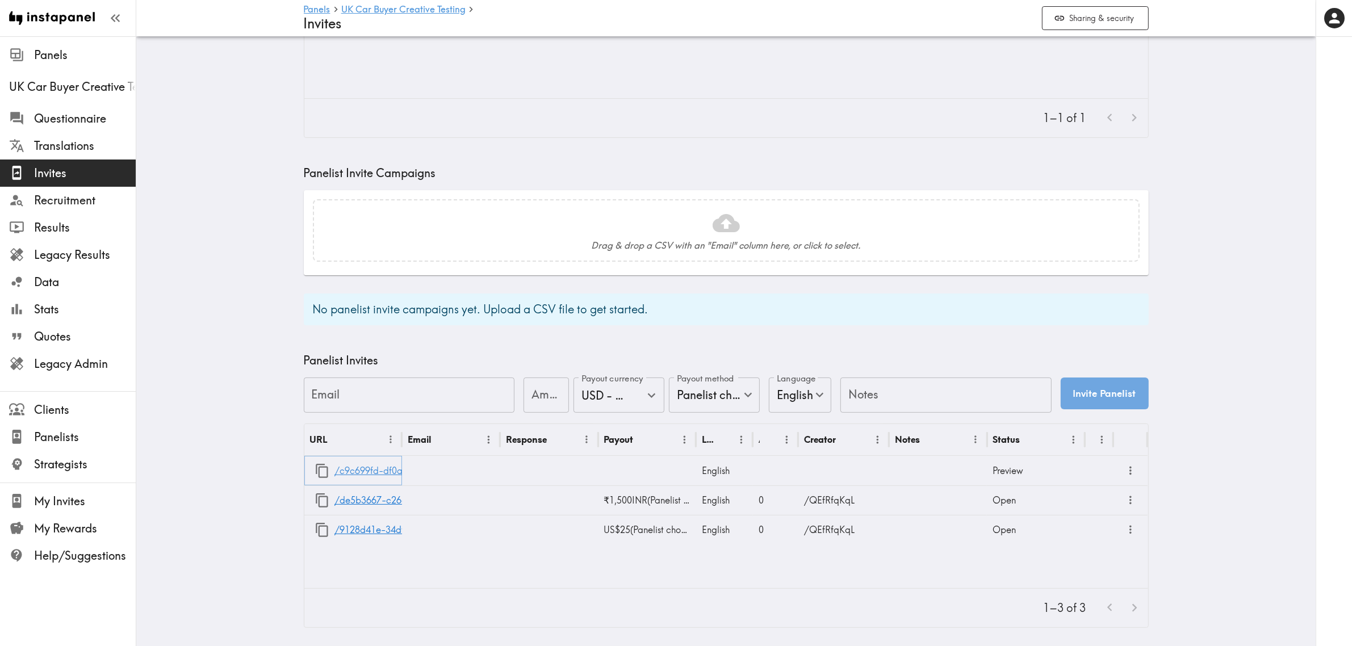
click at [386, 463] on link "/c9c699fd-df0a-48f7-892b-57ef26b3a234" at bounding box center [424, 470] width 181 height 29
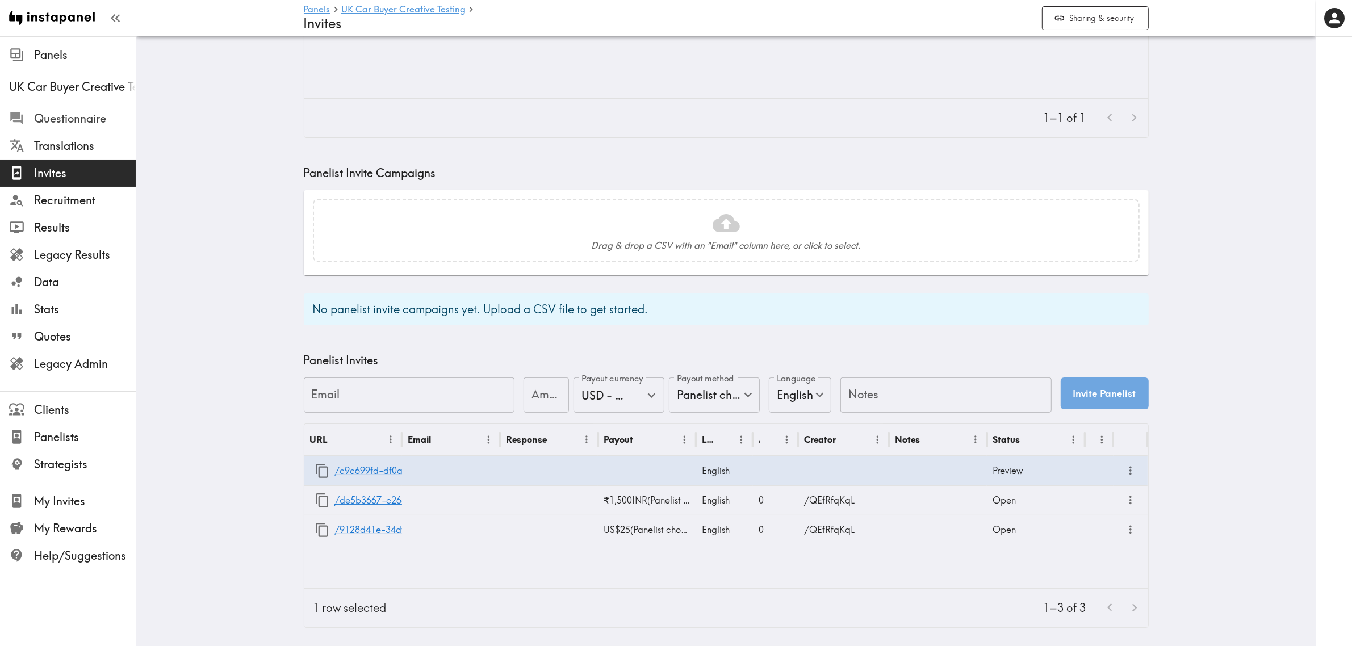
drag, startPoint x: 75, startPoint y: 118, endPoint x: 169, endPoint y: 117, distance: 94.2
click at [75, 118] on span "Questionnaire" at bounding box center [85, 119] width 102 height 16
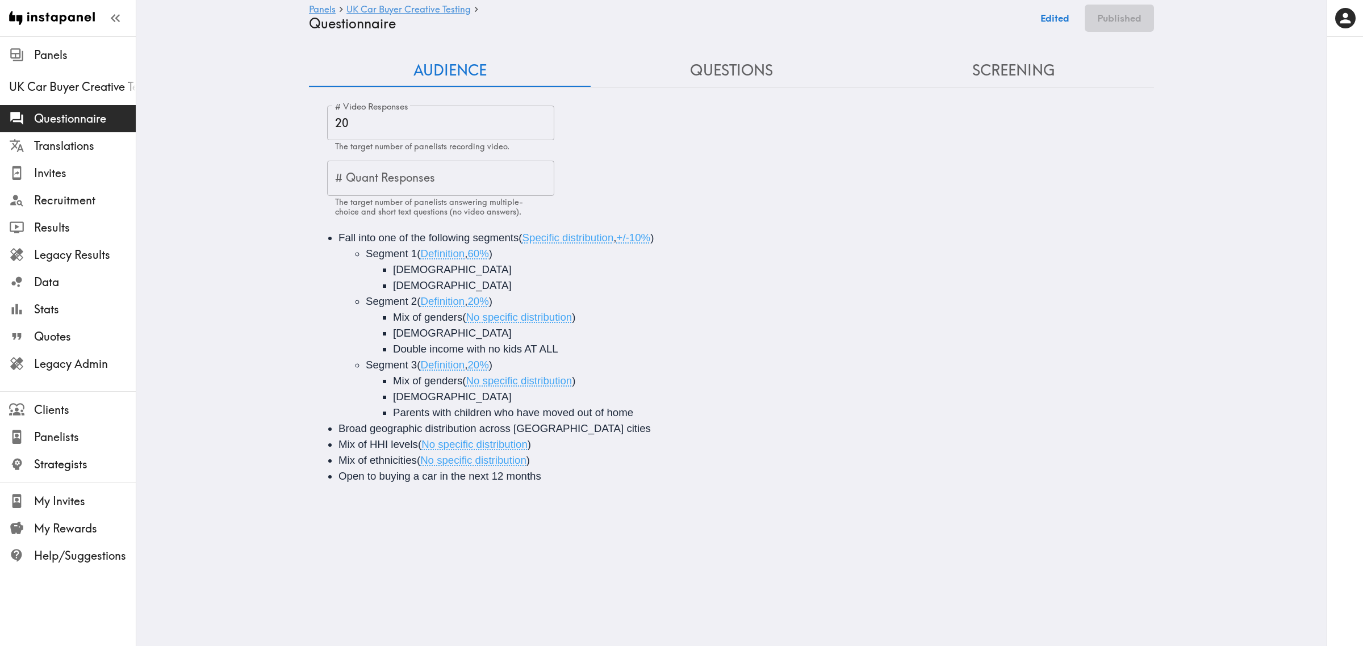
click at [966, 78] on button "Screening" at bounding box center [1013, 71] width 282 height 32
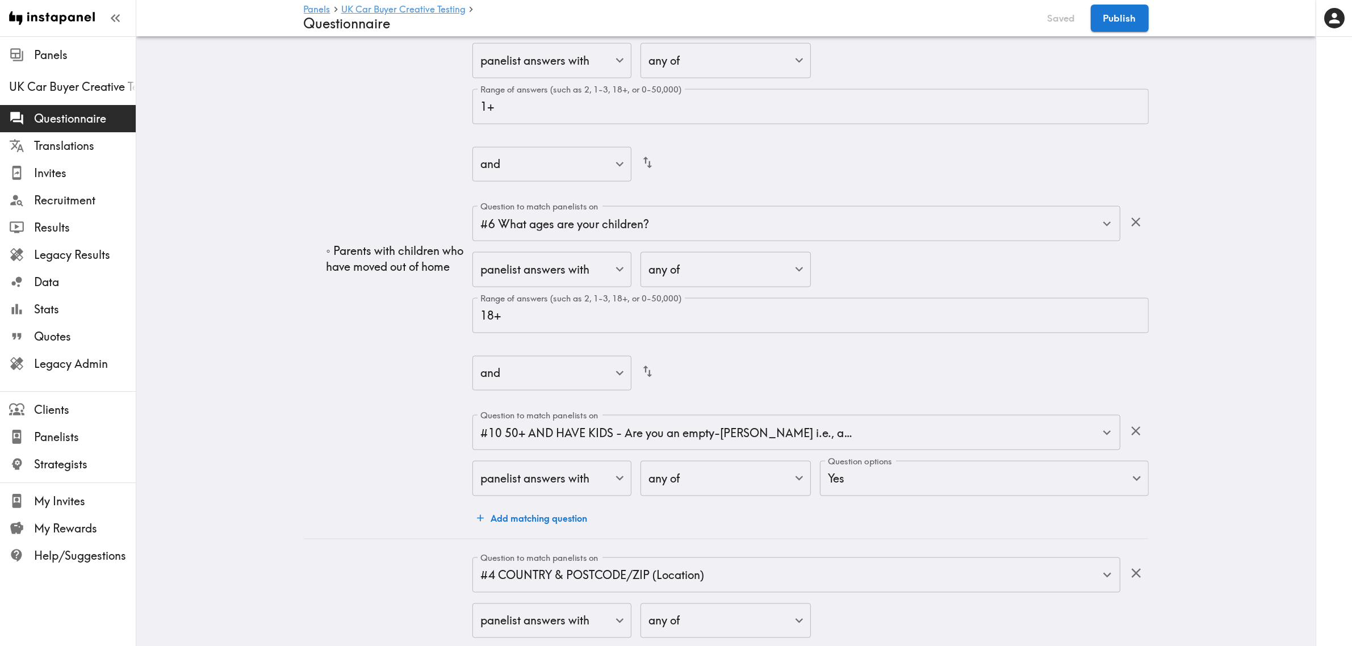
scroll to position [2026, 0]
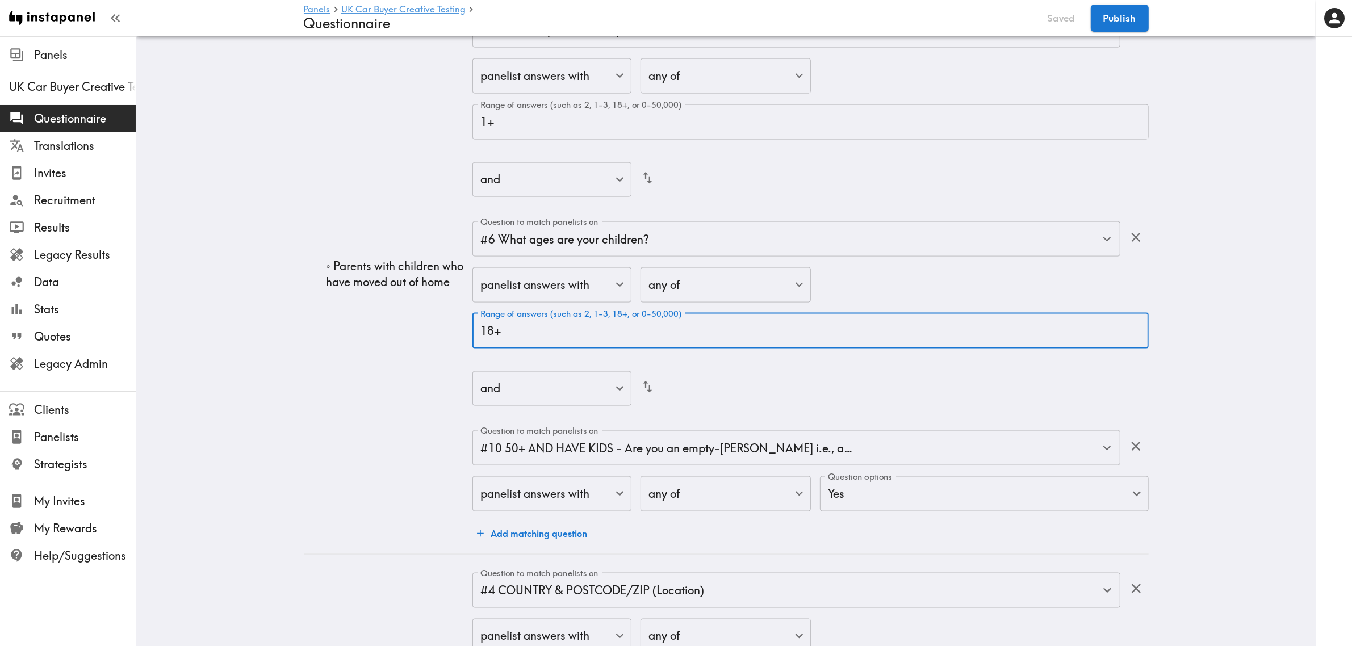
drag, startPoint x: 524, startPoint y: 290, endPoint x: 459, endPoint y: 287, distance: 65.3
click at [459, 287] on tr "◦ Parents with children who have moved out of home Question to match panelists …" at bounding box center [726, 274] width 845 height 560
click at [590, 313] on input "18+" at bounding box center [810, 330] width 676 height 35
click at [402, 336] on td "◦ Parents with children who have moved out of home" at bounding box center [388, 274] width 169 height 560
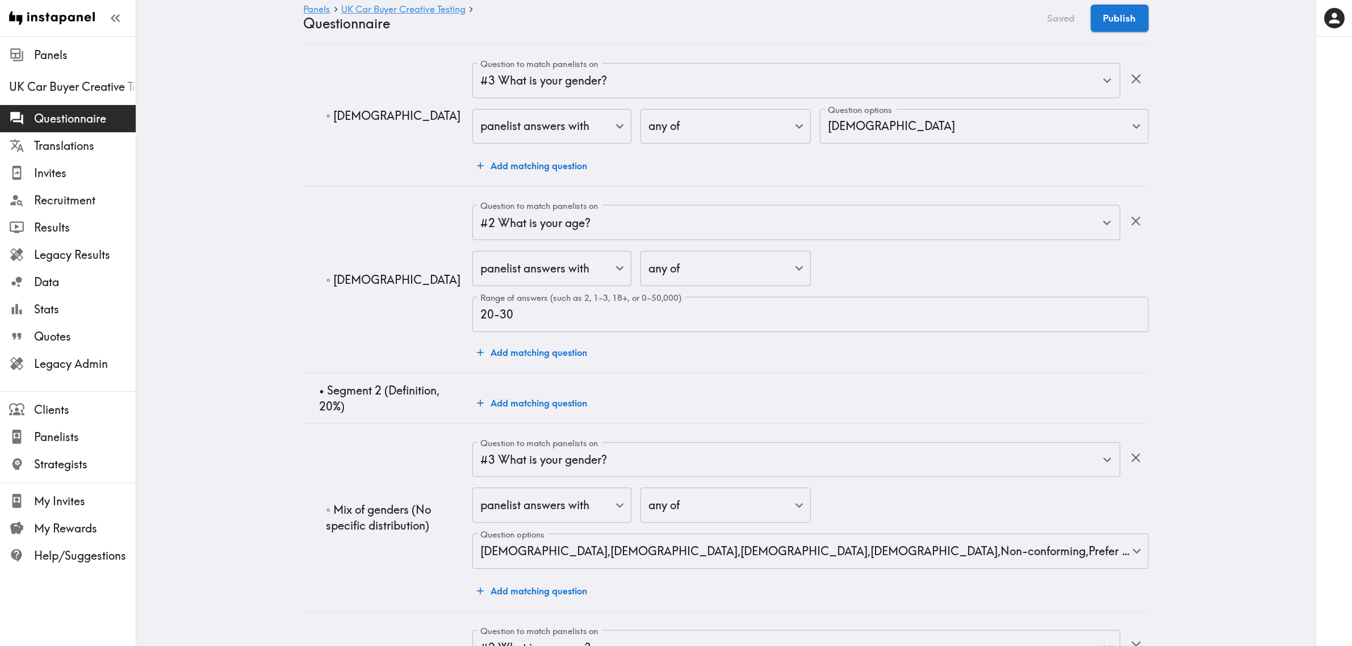
scroll to position [0, 0]
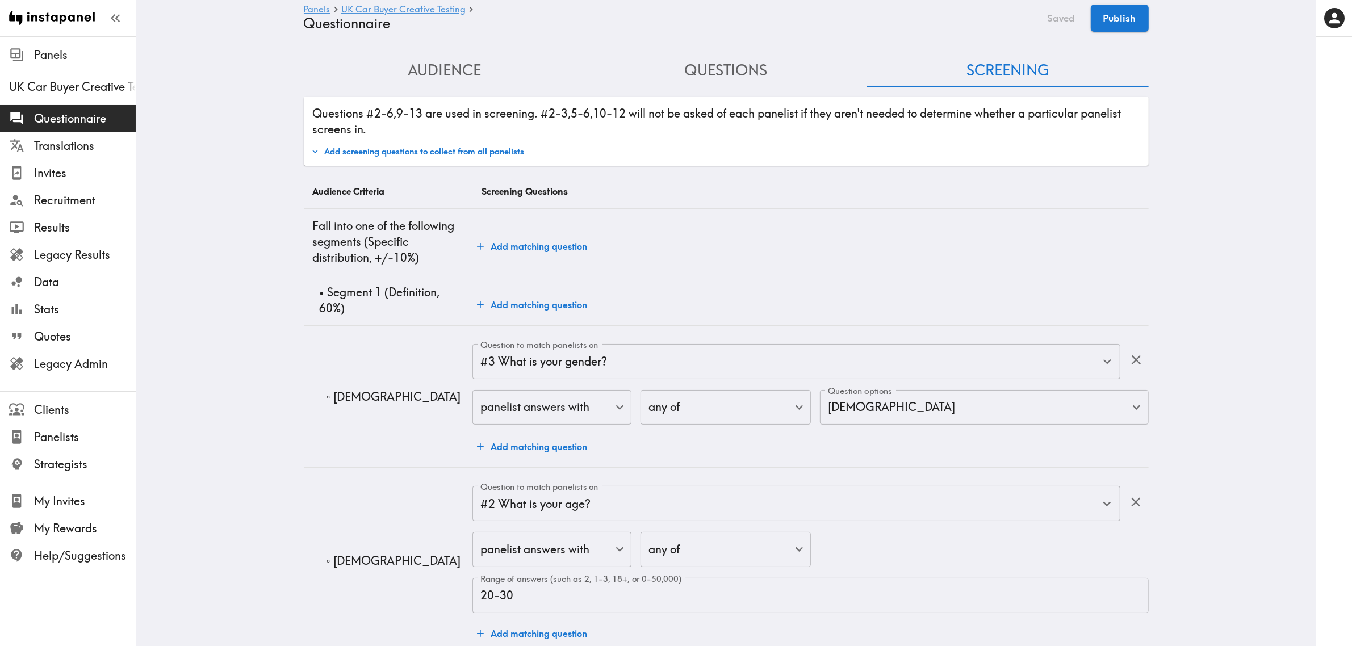
click at [725, 84] on button "Questions" at bounding box center [726, 71] width 282 height 32
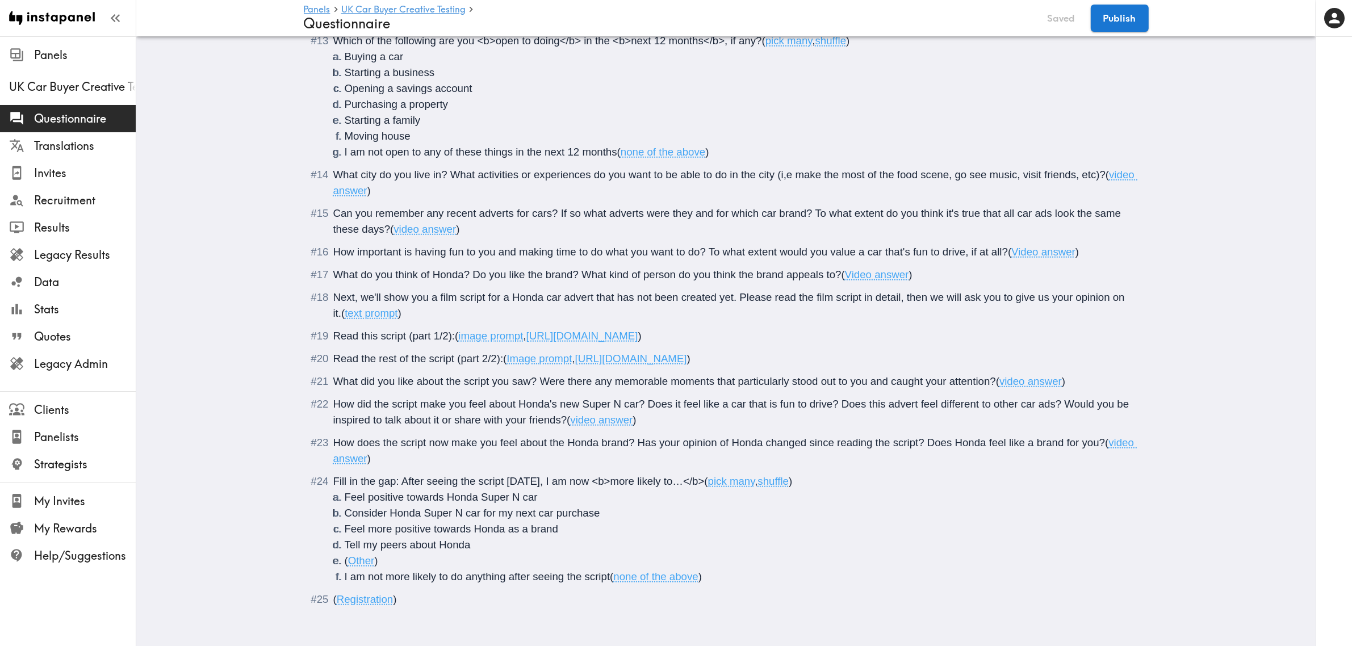
scroll to position [1244, 0]
click at [642, 330] on span ")" at bounding box center [639, 336] width 3 height 12
click at [690, 353] on span ")" at bounding box center [688, 359] width 3 height 12
click at [1066, 18] on button "Save now" at bounding box center [1054, 18] width 56 height 27
click at [1124, 19] on button "Publish" at bounding box center [1120, 18] width 58 height 27
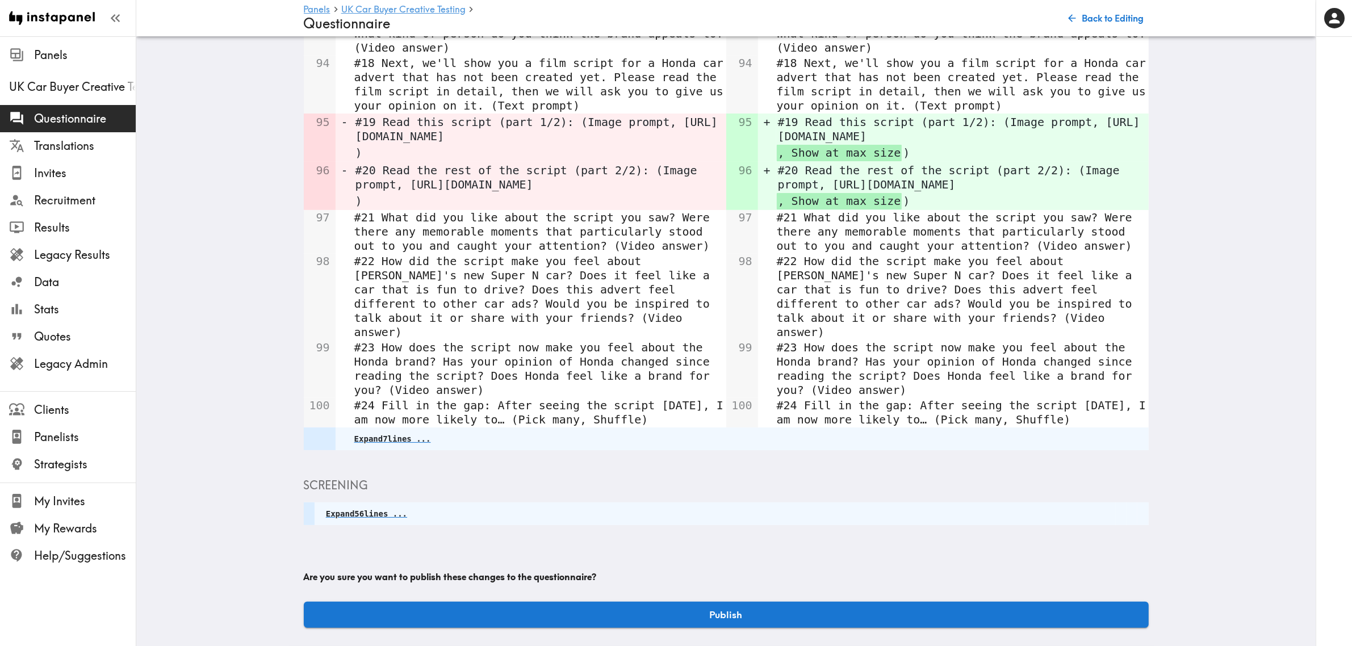
scroll to position [244, 0]
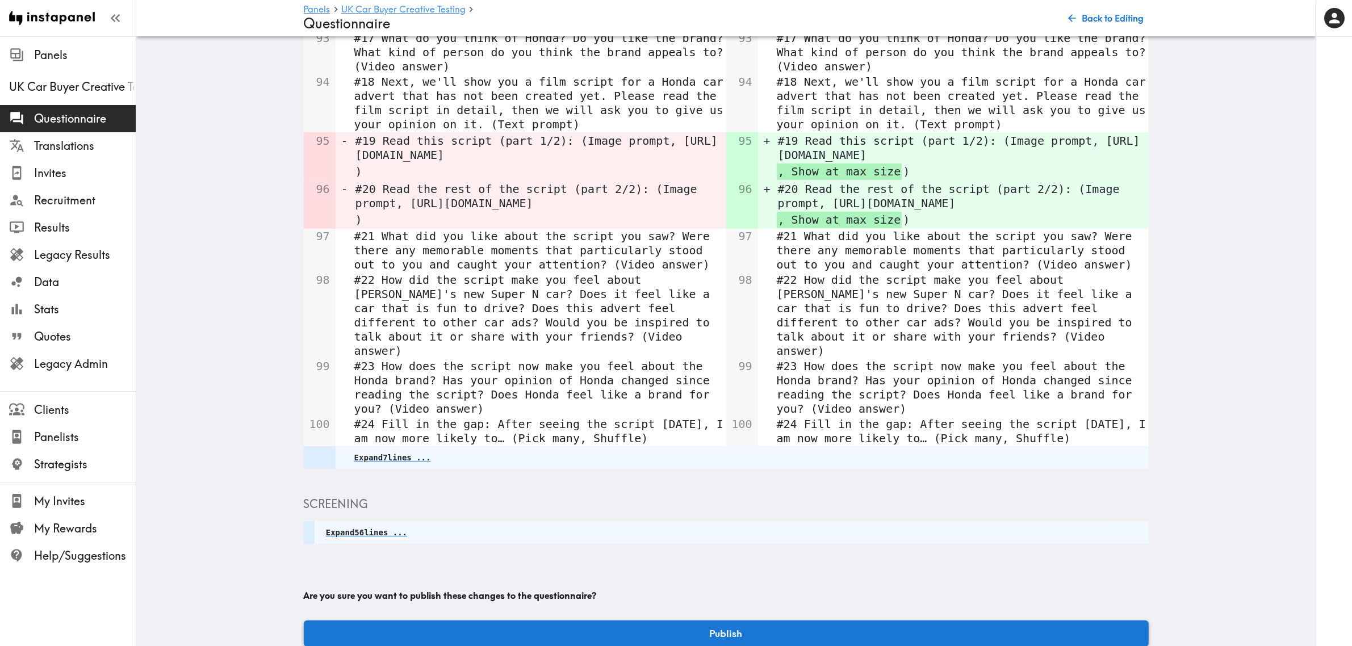
click at [875, 621] on button "Publish" at bounding box center [726, 634] width 845 height 26
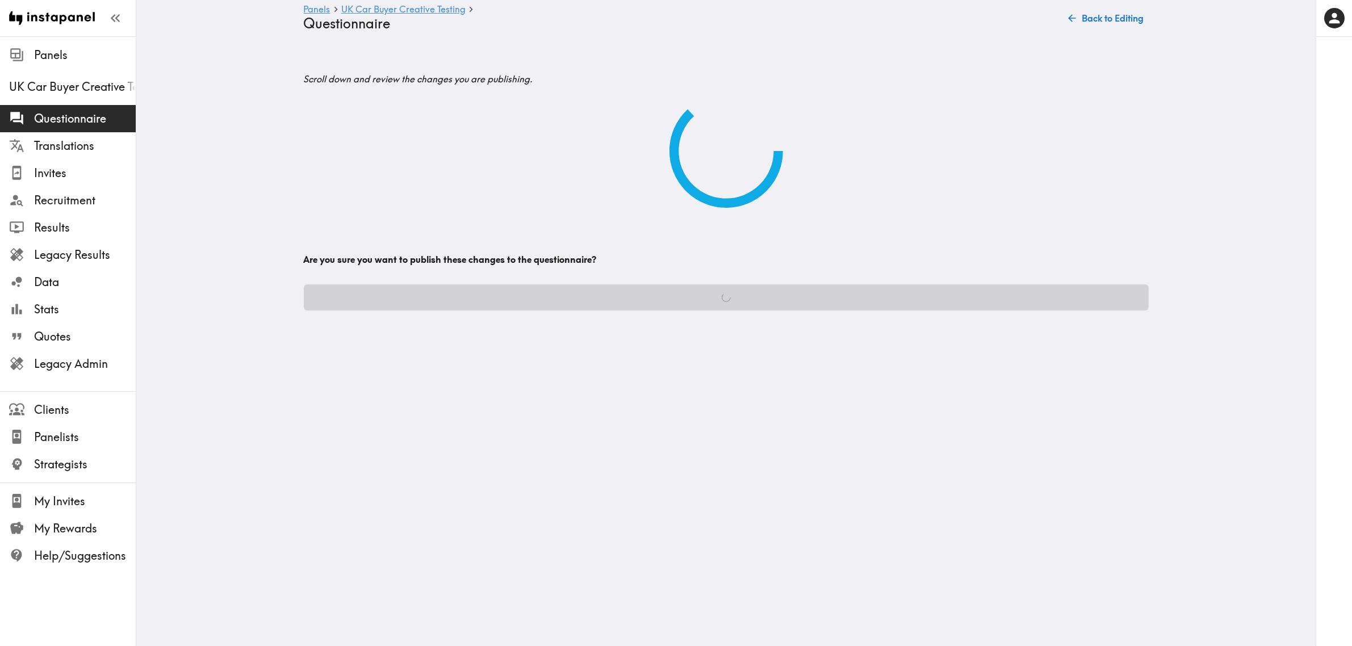
scroll to position [0, 0]
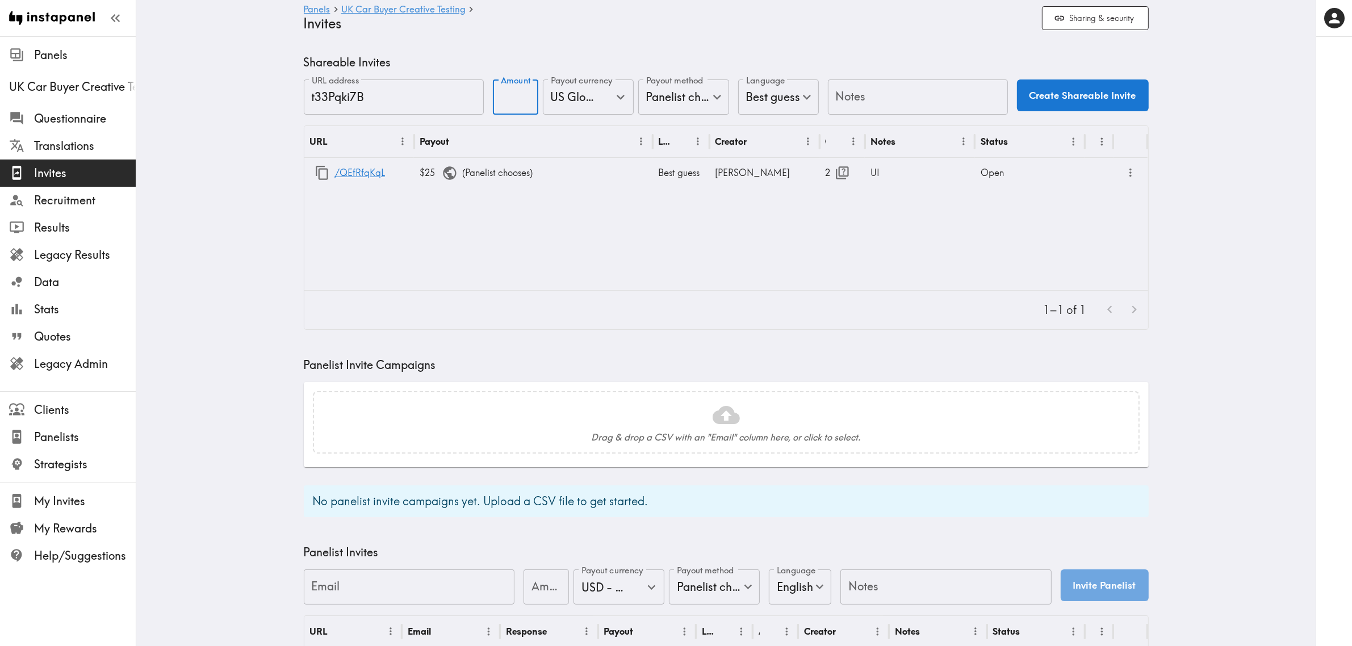
click at [512, 97] on input "Amount" at bounding box center [515, 96] width 45 height 35
type input "30"
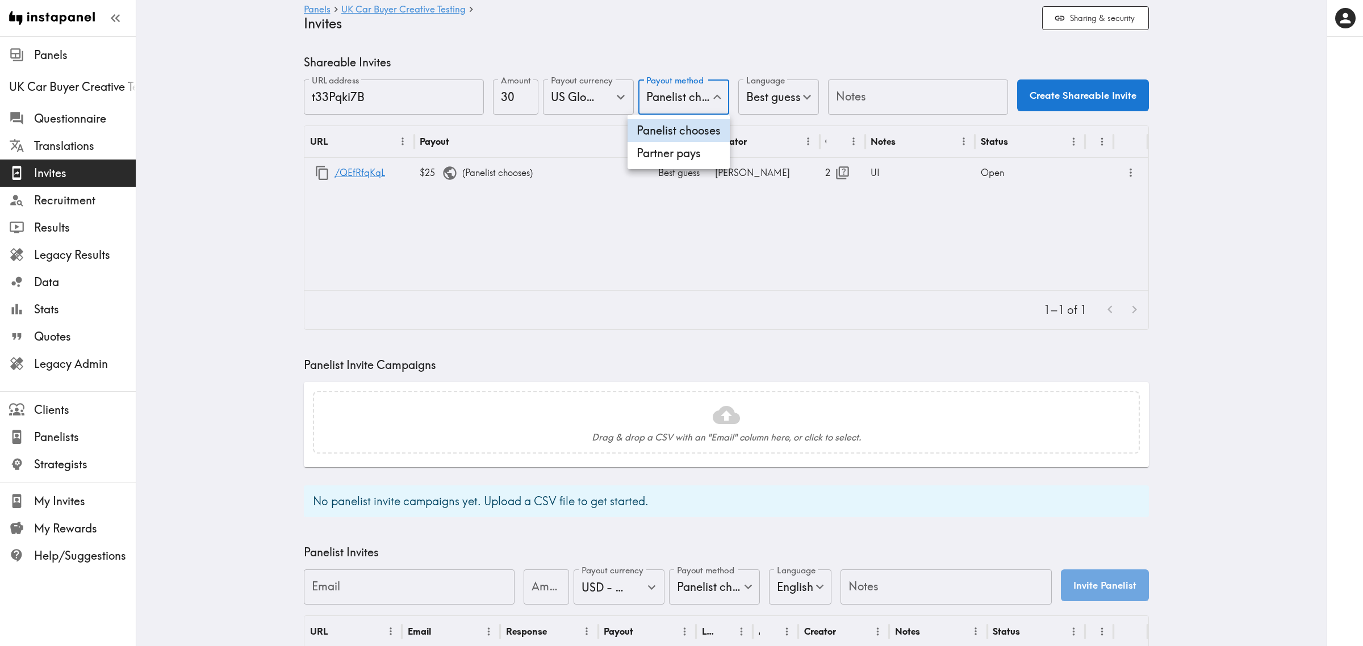
click at [676, 95] on body "Instapanel - Panels - UK Car Buyer Creative Testing - Invites Panels UK Car Buy…" at bounding box center [681, 437] width 1363 height 802
click at [686, 155] on li "Partner pays" at bounding box center [678, 153] width 102 height 23
type input "Partner pays"
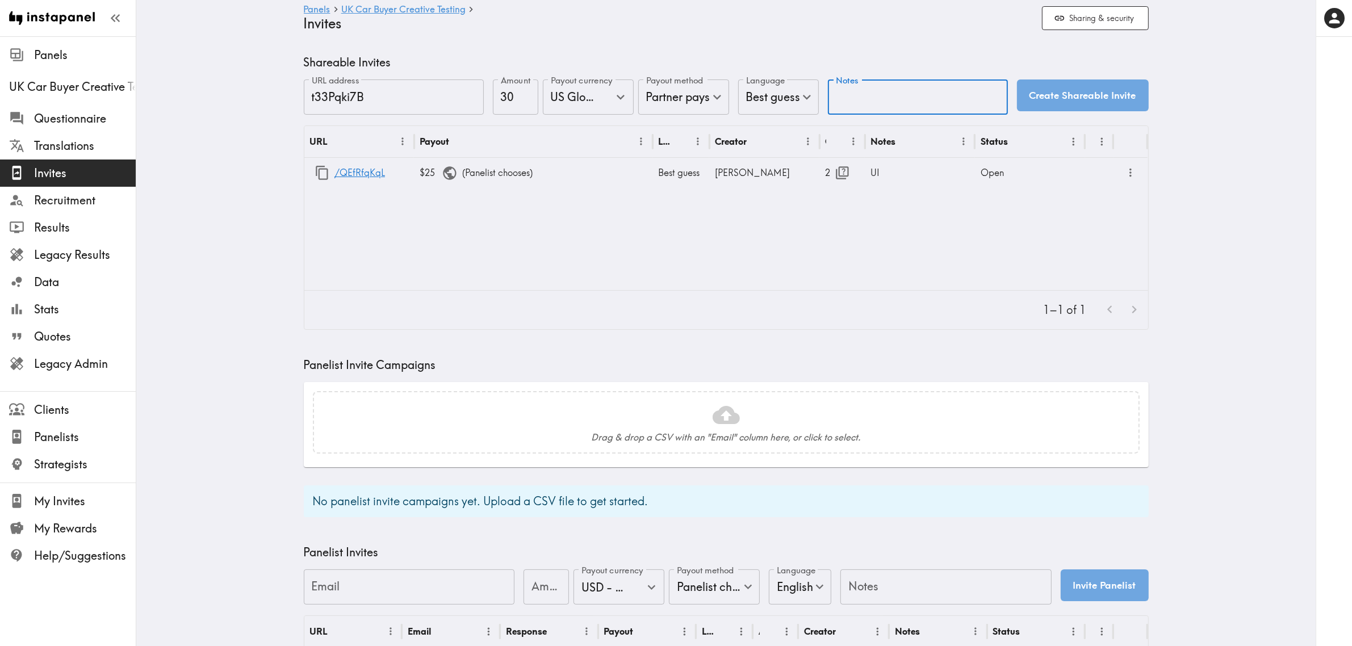
click at [891, 90] on input "Notes" at bounding box center [918, 96] width 180 height 35
type input "Respondent"
click at [565, 106] on input "US Global Equivalent - converted and cost-of-living adjusted" at bounding box center [572, 97] width 49 height 25
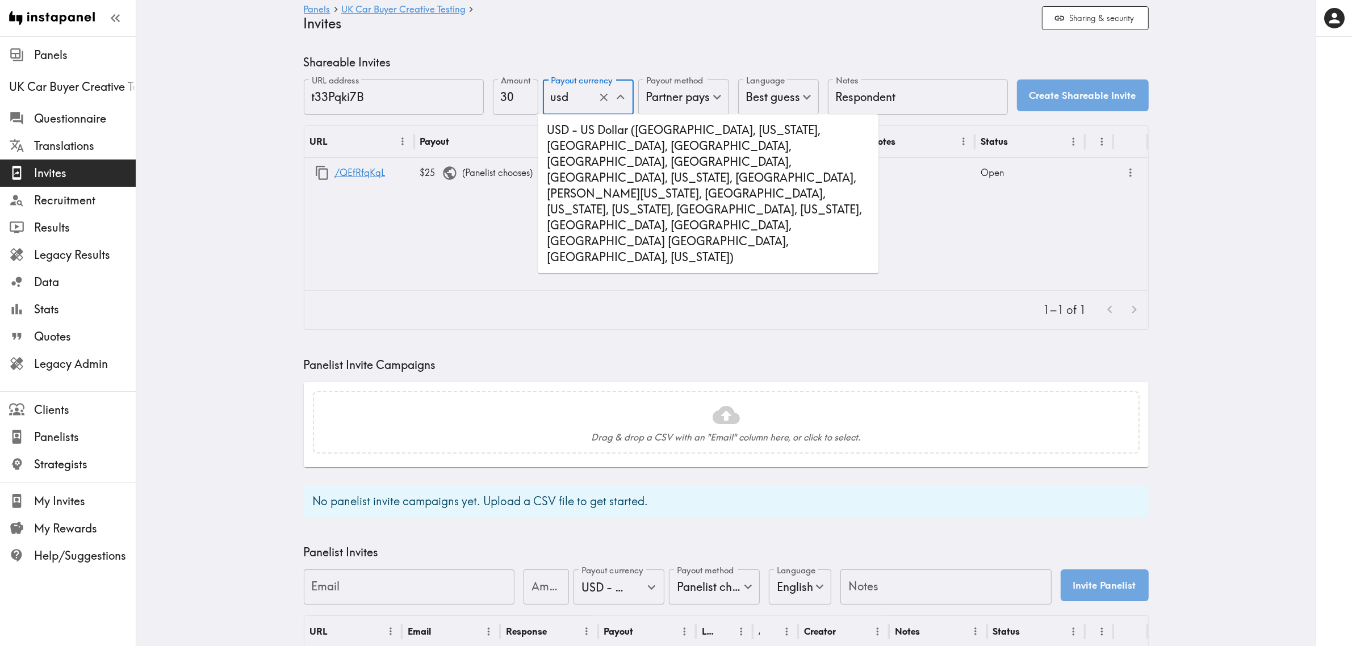
click at [628, 170] on li "USD - US Dollar (United States of America, American Samoa, Bonaire, Sint Eustat…" at bounding box center [708, 194] width 341 height 150
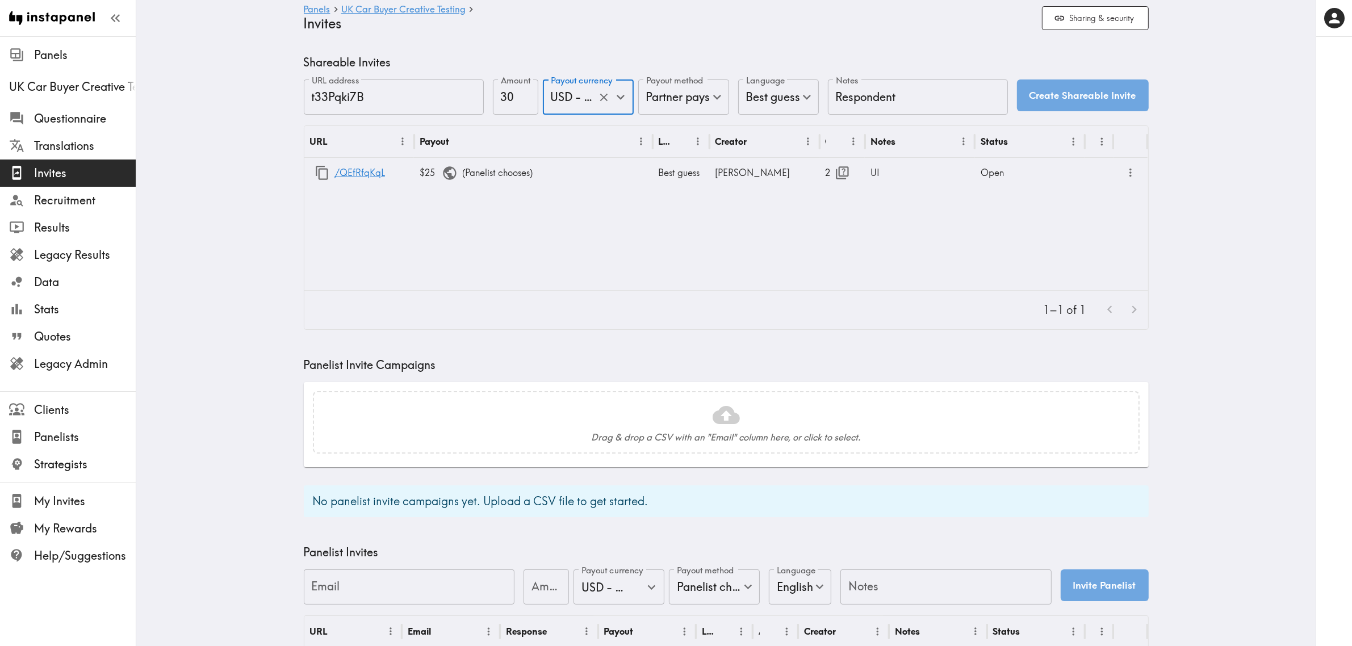
type input "USD - US Dollar (United States of America, American Samoa, Bonaire, Sint Eustat…"
click at [1068, 101] on button "Create Shareable Invite" at bounding box center [1083, 95] width 132 height 32
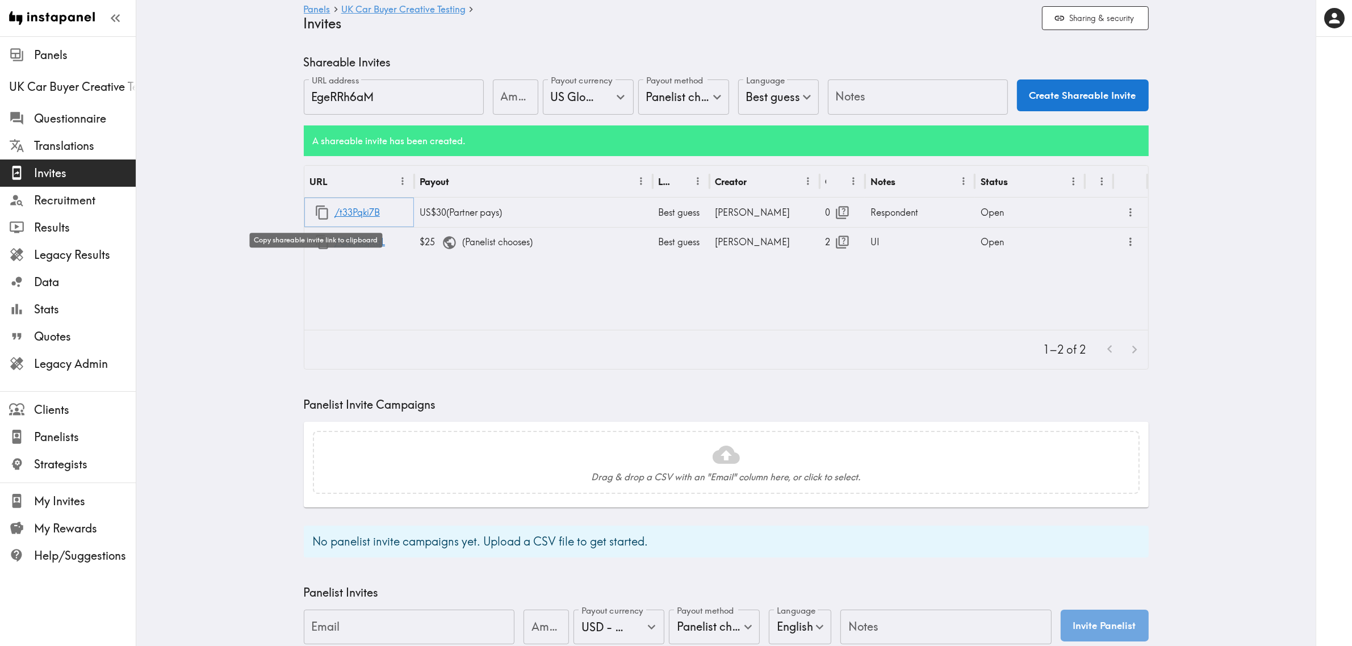
click at [316, 215] on icon "button" at bounding box center [322, 213] width 12 height 14
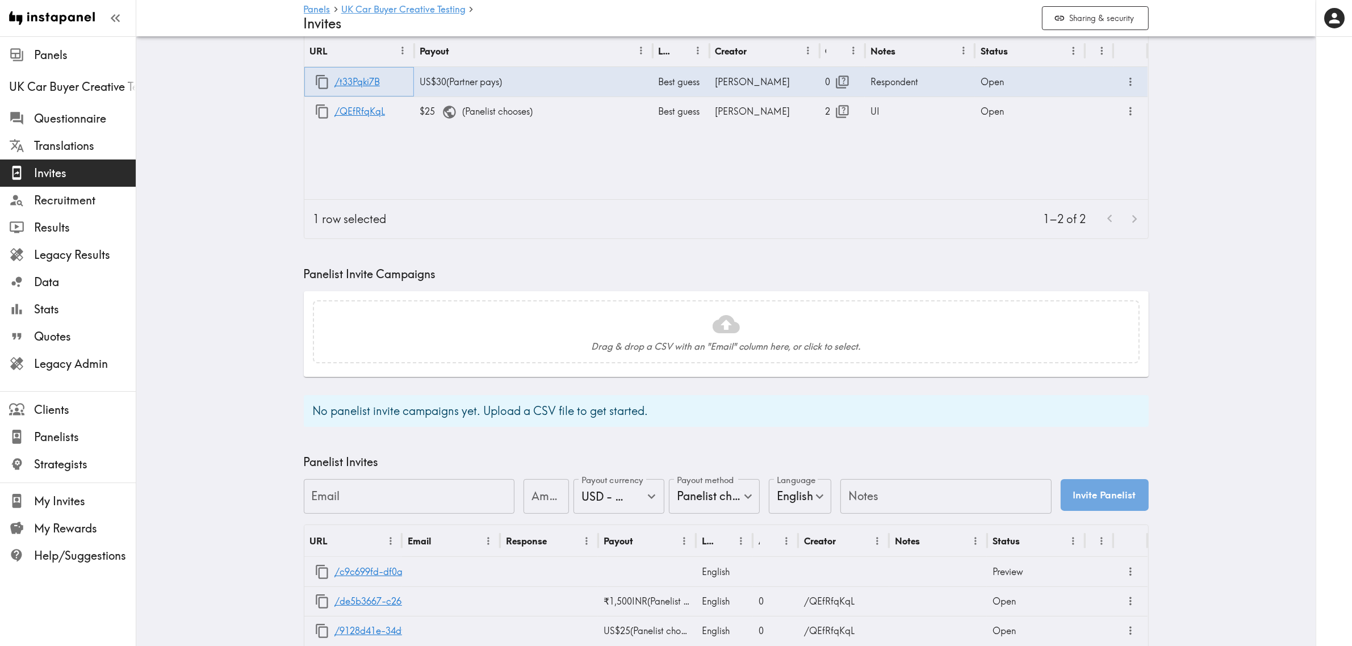
scroll to position [142, 0]
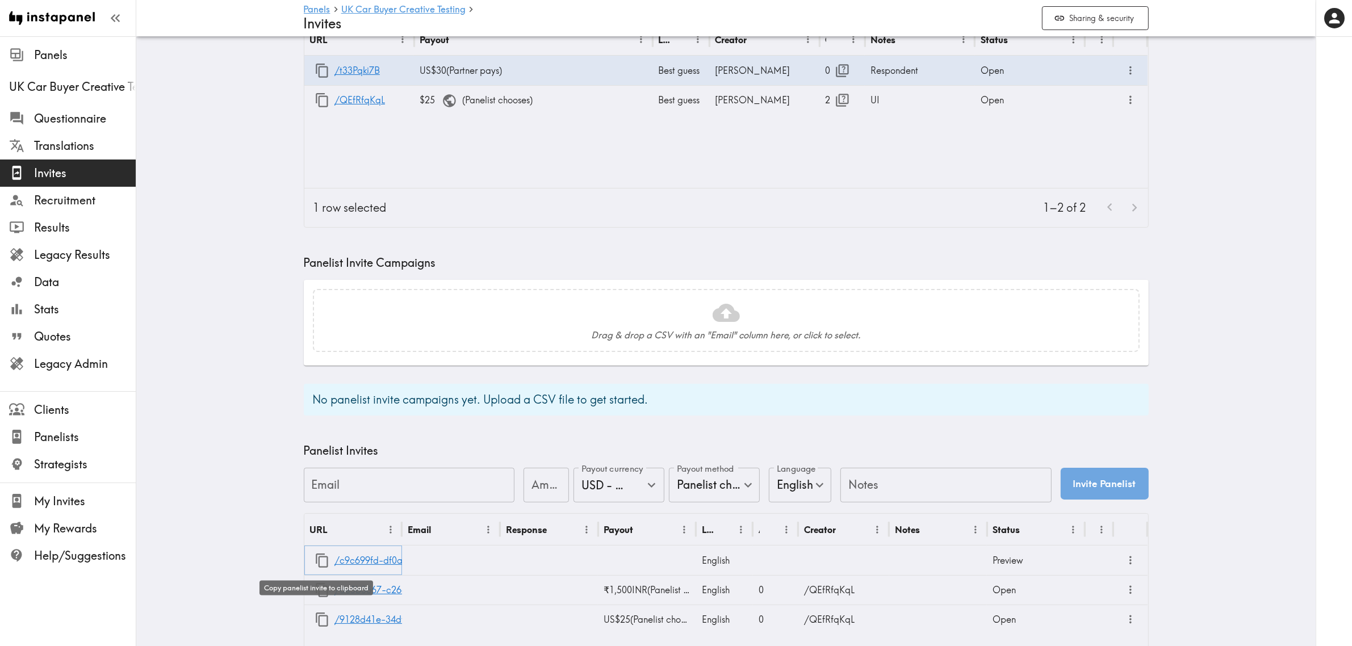
click at [316, 560] on icon "button" at bounding box center [322, 560] width 15 height 15
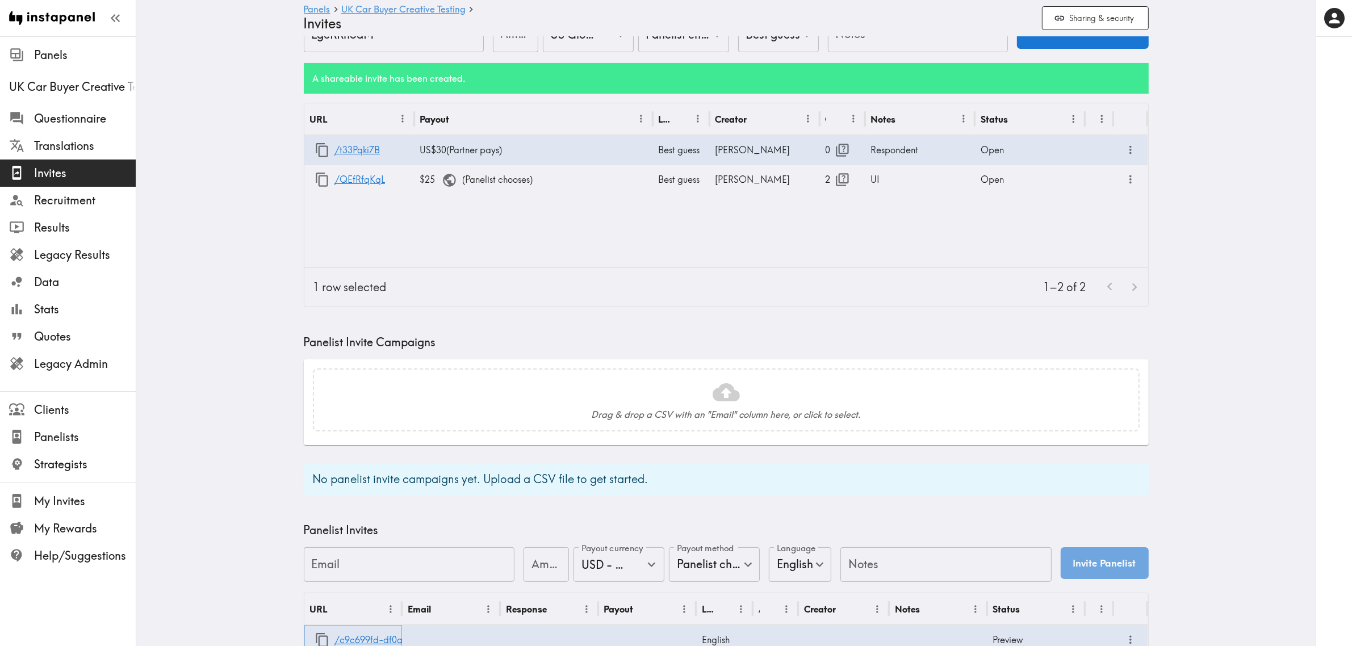
scroll to position [0, 0]
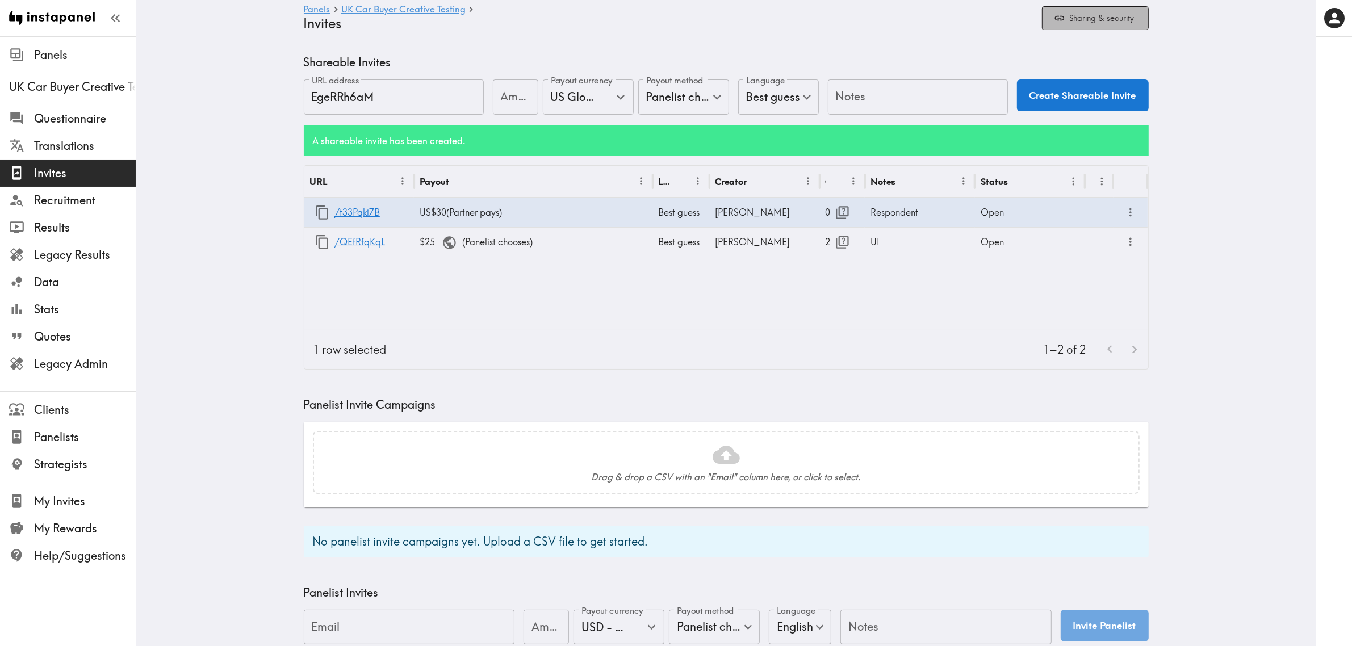
click at [1096, 20] on button "Sharing & security" at bounding box center [1095, 18] width 107 height 24
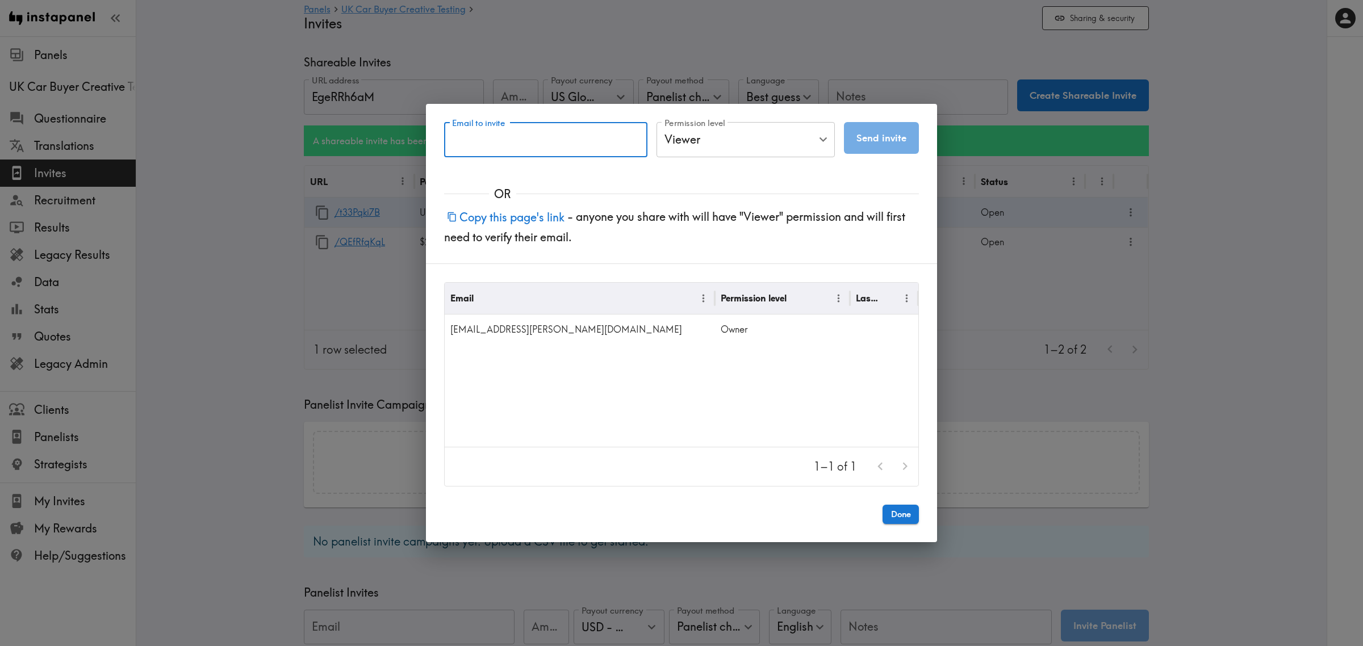
click at [546, 140] on input "Email to invite" at bounding box center [545, 139] width 203 height 35
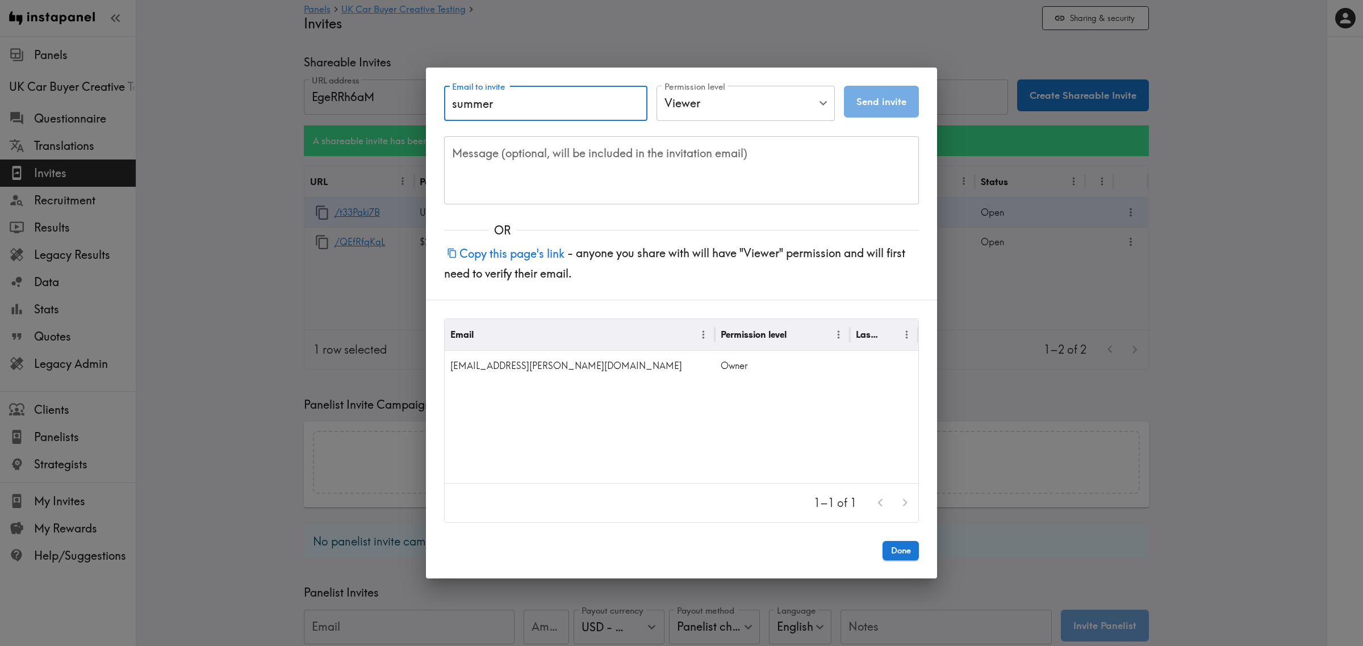
drag, startPoint x: 517, startPoint y: 104, endPoint x: 417, endPoint y: 100, distance: 99.4
click at [417, 100] on div "Email to invite summer Email to invite Permission level Viewer Viewer Permissio…" at bounding box center [681, 323] width 1363 height 646
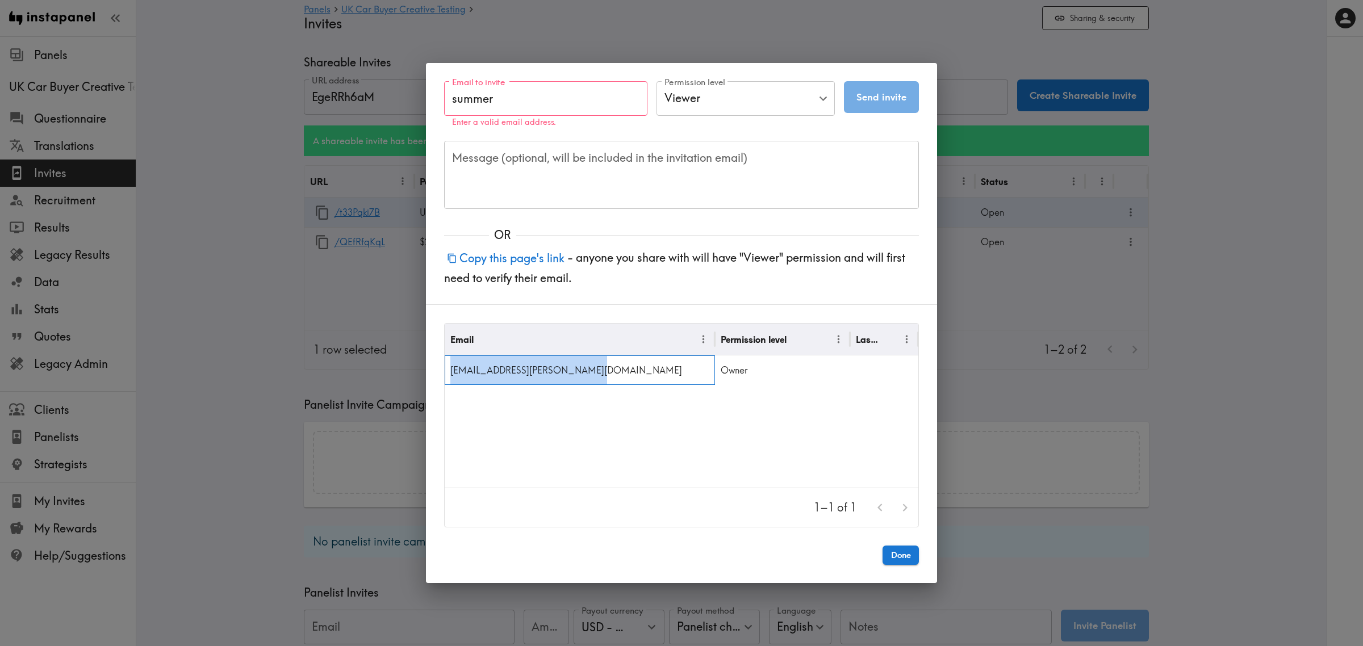
drag, startPoint x: 589, startPoint y: 370, endPoint x: 449, endPoint y: 372, distance: 139.7
click at [449, 372] on div "summer.taylor@pablolondon.com" at bounding box center [580, 370] width 270 height 30
copy div "summer.taylor@pablolondon.com"
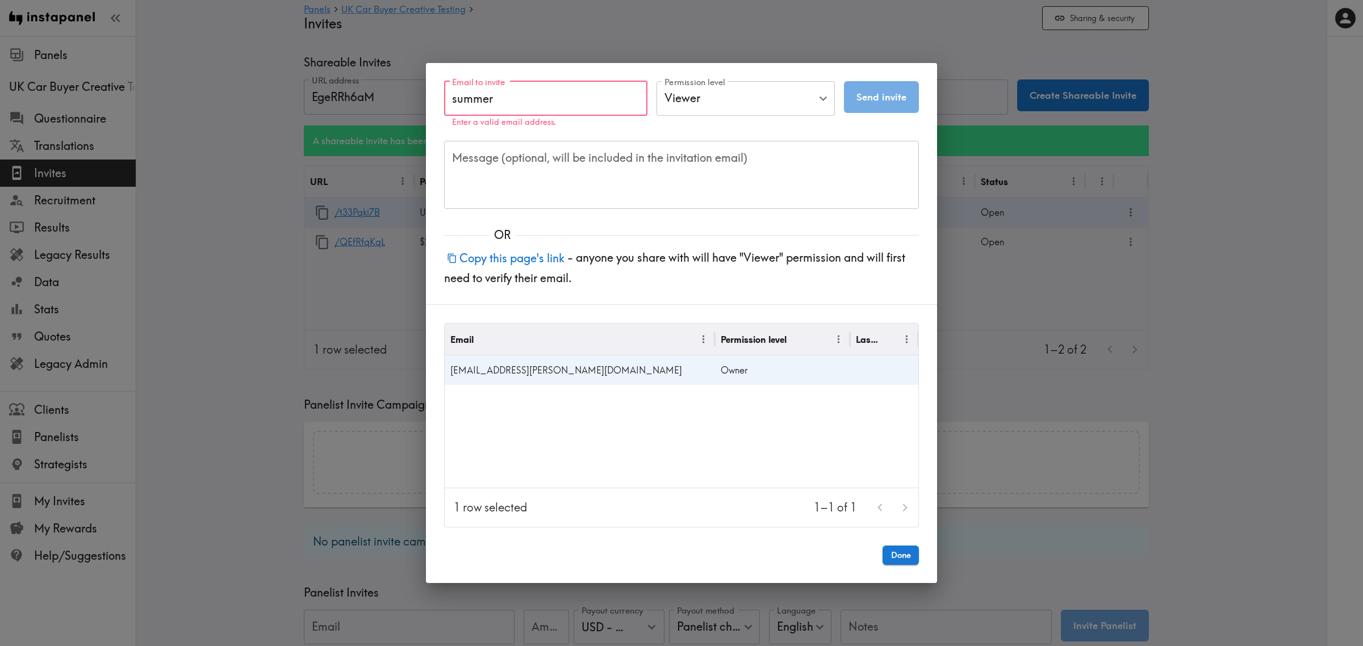
drag, startPoint x: 542, startPoint y: 99, endPoint x: 398, endPoint y: 93, distance: 144.4
click at [398, 93] on div "Email to invite summer Email to invite Enter a valid email address. Permission …" at bounding box center [681, 323] width 1363 height 646
paste input ".taylor@pablolondon.com"
type input "summer.taylor@pablolondon.com"
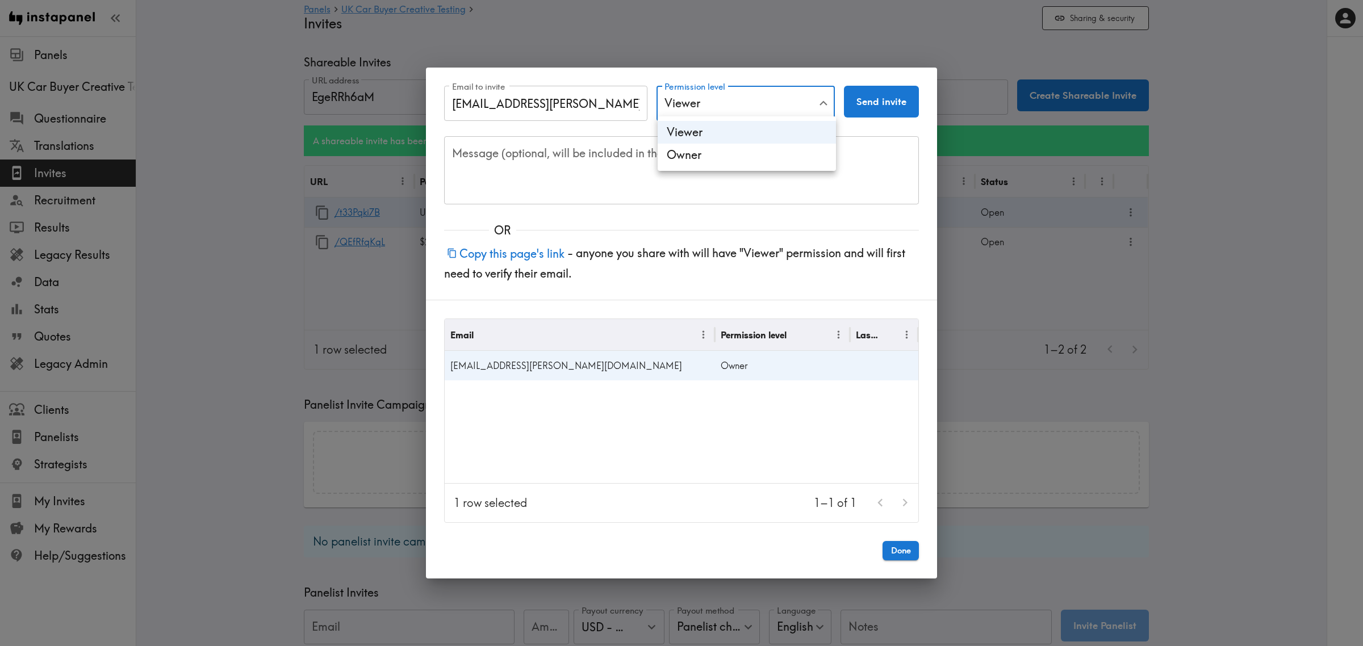
click at [742, 101] on body "Instapanel - Panels - UK Car Buyer Creative Testing - Invites Panels UK Car Buy…" at bounding box center [681, 456] width 1363 height 841
click at [748, 154] on li "Owner" at bounding box center [746, 155] width 178 height 23
type input "Owner"
click at [678, 159] on textarea "Message (optional, will be included in the invitation email)" at bounding box center [681, 169] width 459 height 49
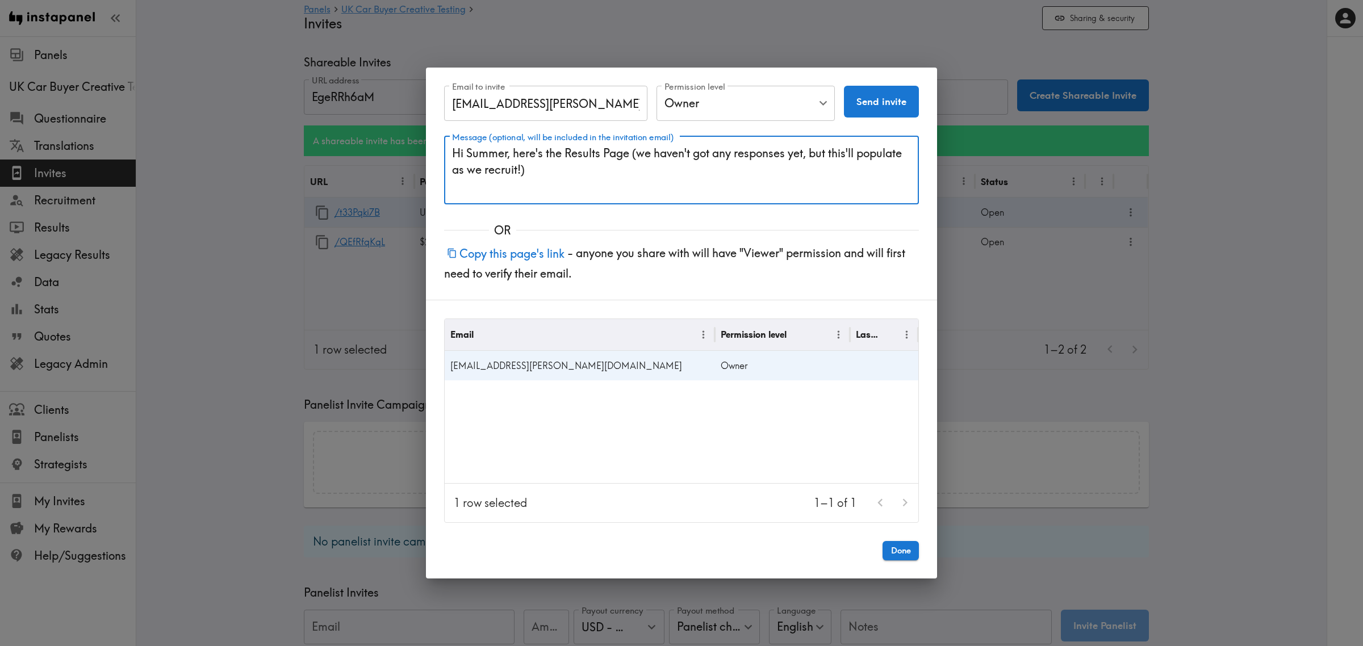
type textarea "Hi Summer, here's the Results Page (we haven't got any responses yet, but this'…"
click at [879, 99] on button "Send invite" at bounding box center [881, 102] width 75 height 32
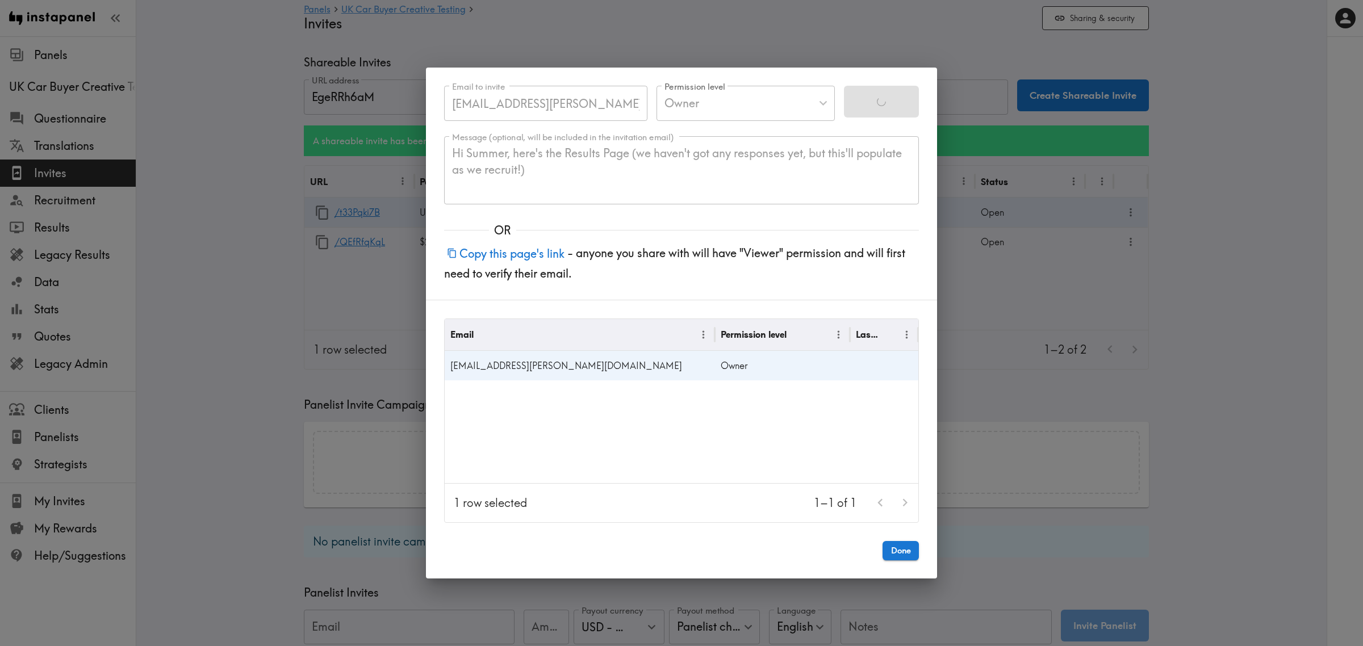
type input "Viewer"
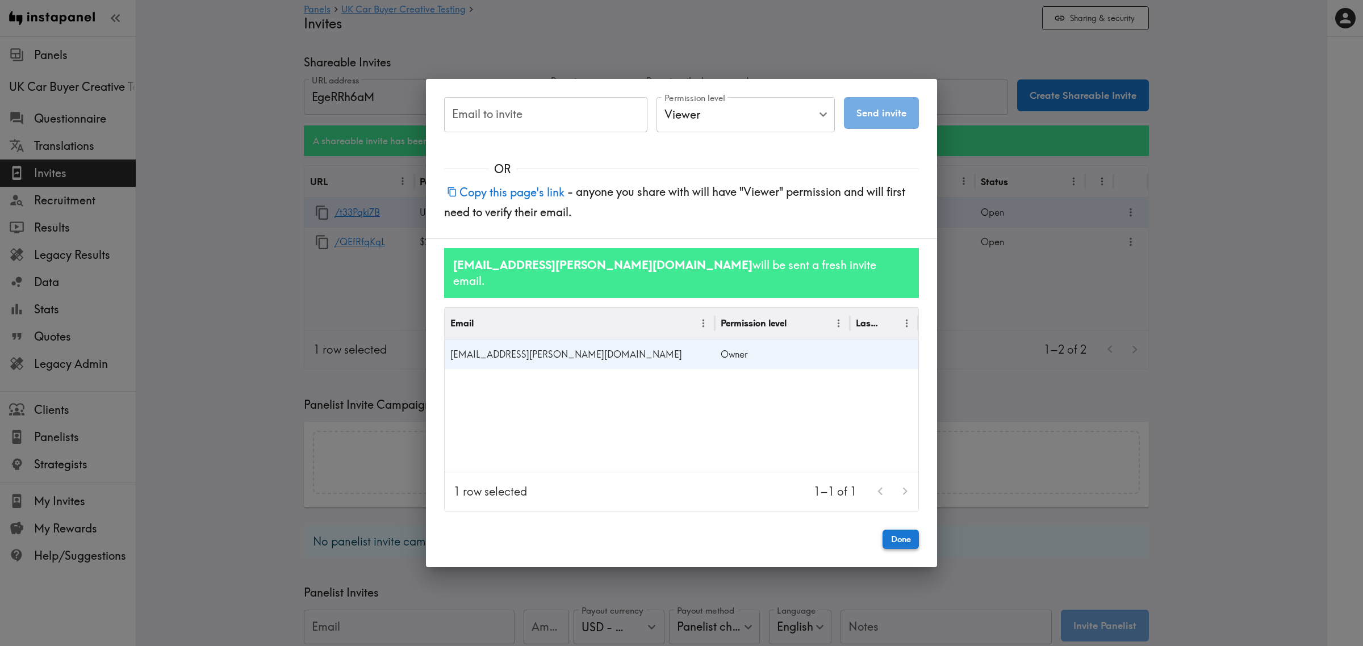
click at [898, 532] on button "Done" at bounding box center [900, 539] width 36 height 19
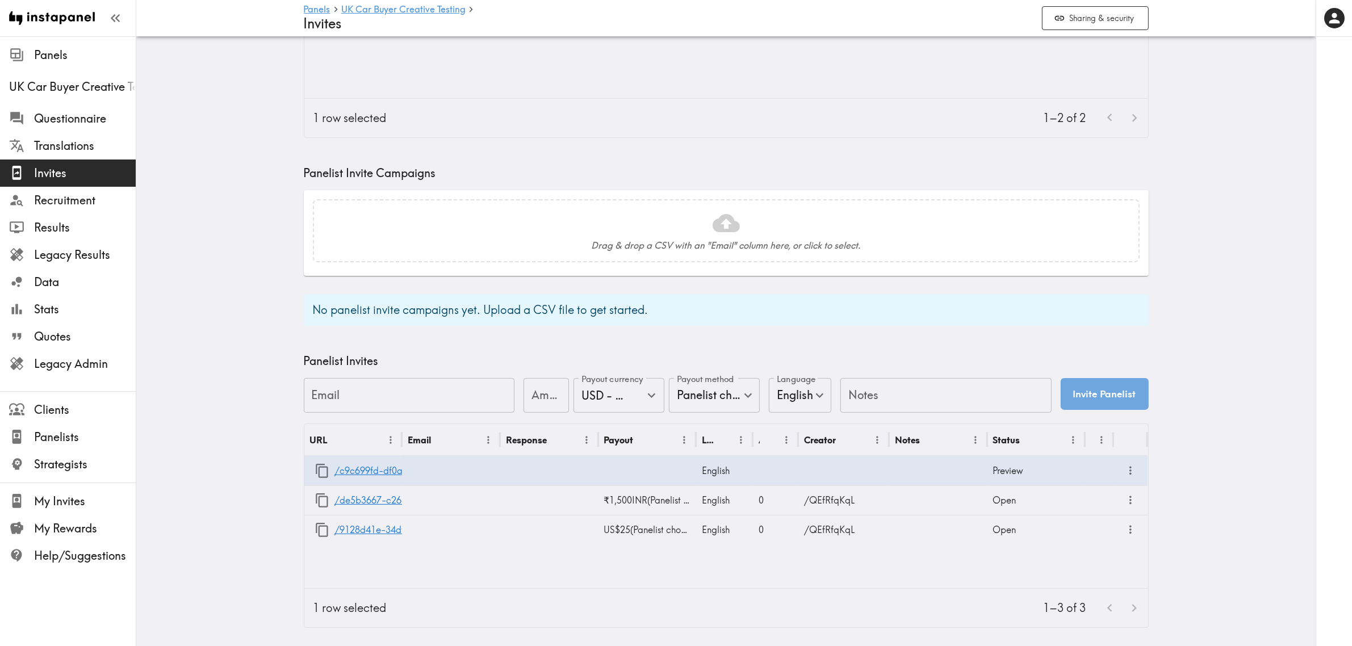
scroll to position [241, 0]
click at [316, 464] on icon "button" at bounding box center [322, 471] width 12 height 14
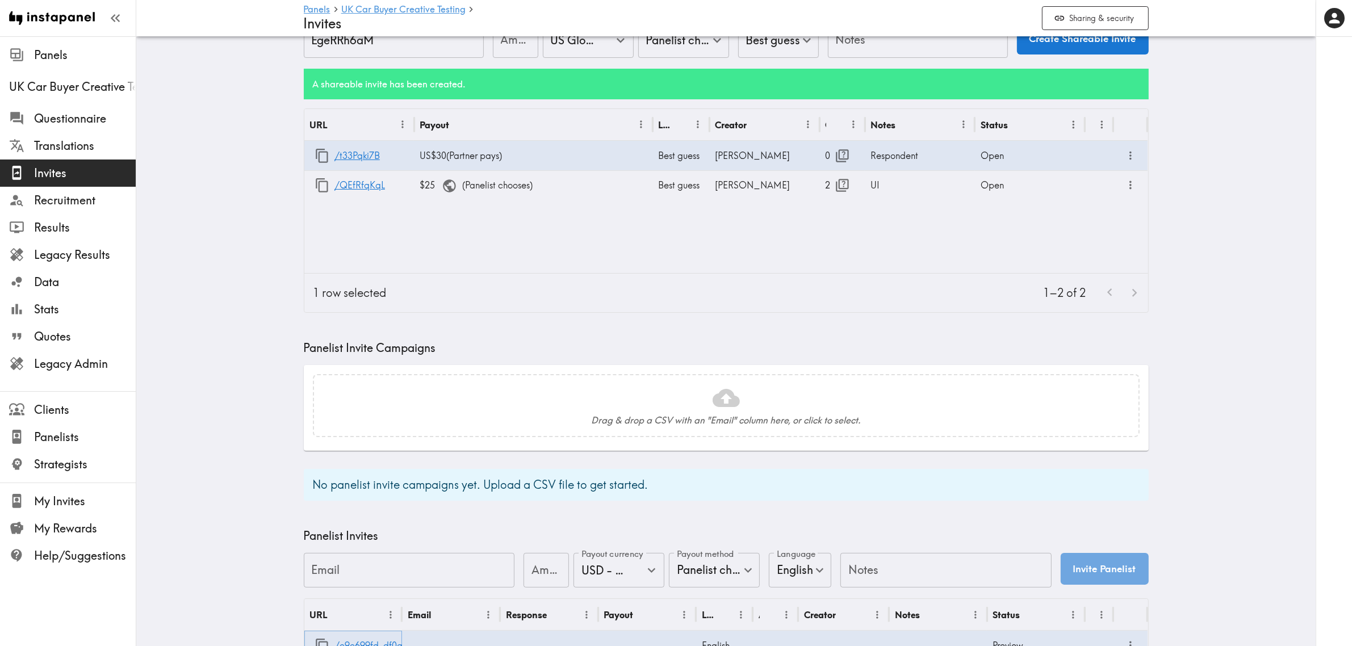
scroll to position [0, 0]
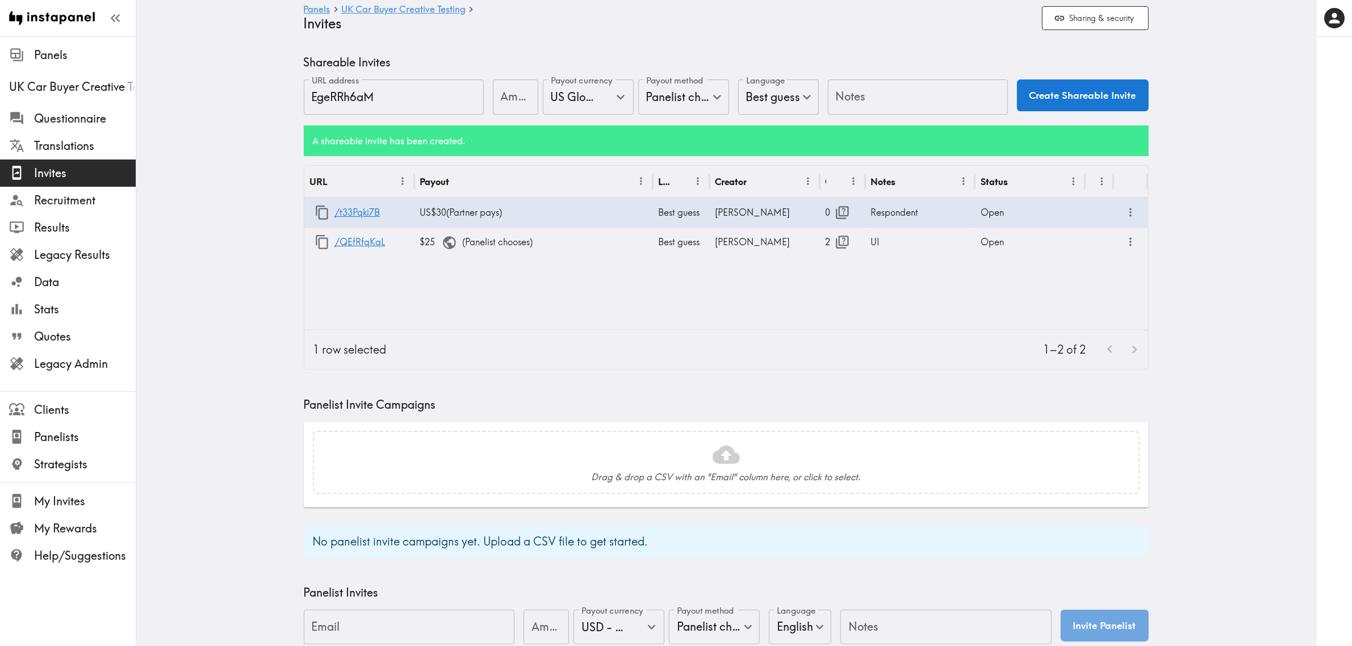
click at [243, 185] on main "Panels UK Car Buyer Creative Testing Invites Sharing & security Shareable Invit…" at bounding box center [725, 456] width 1179 height 841
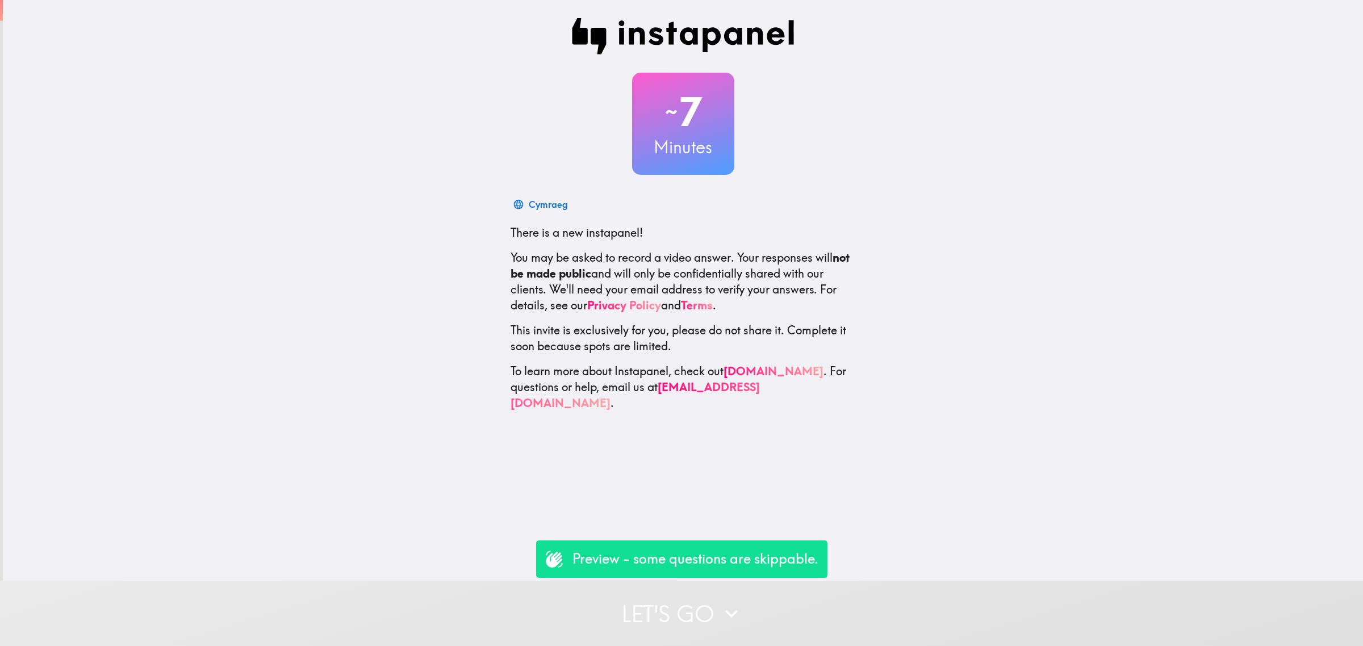
click at [731, 601] on icon "button" at bounding box center [731, 613] width 25 height 25
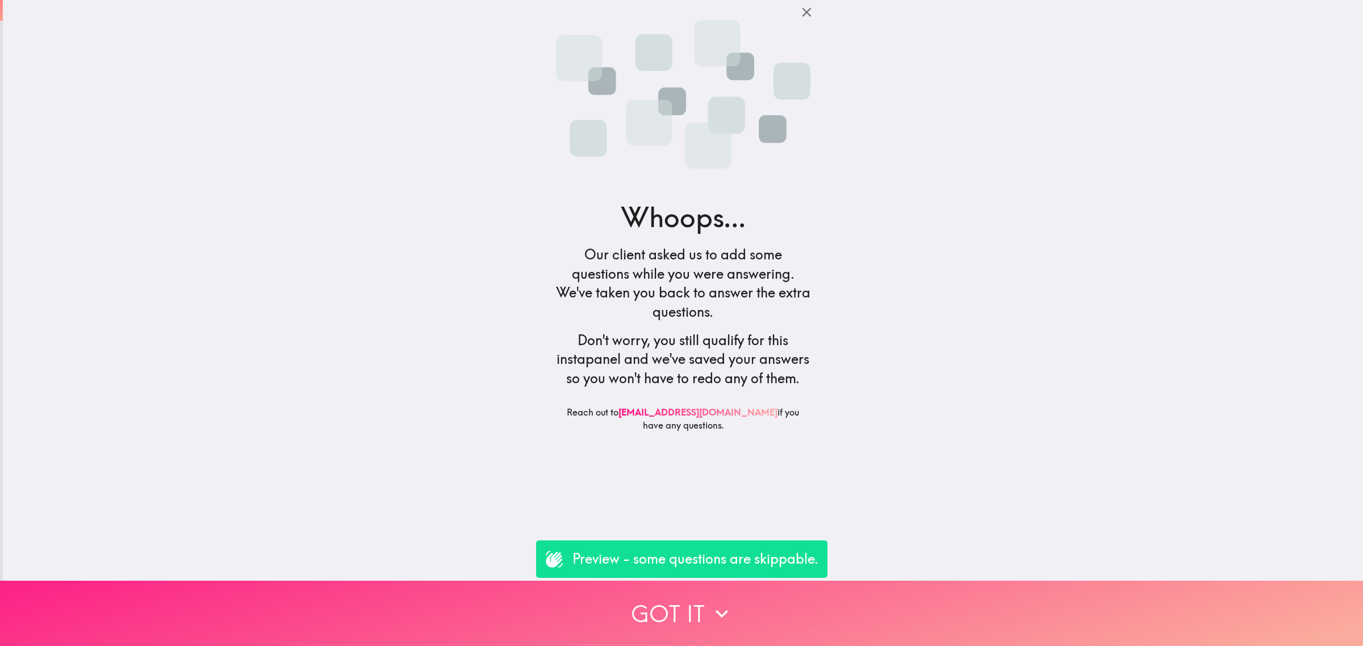
click at [782, 594] on button "Got it" at bounding box center [681, 613] width 1363 height 65
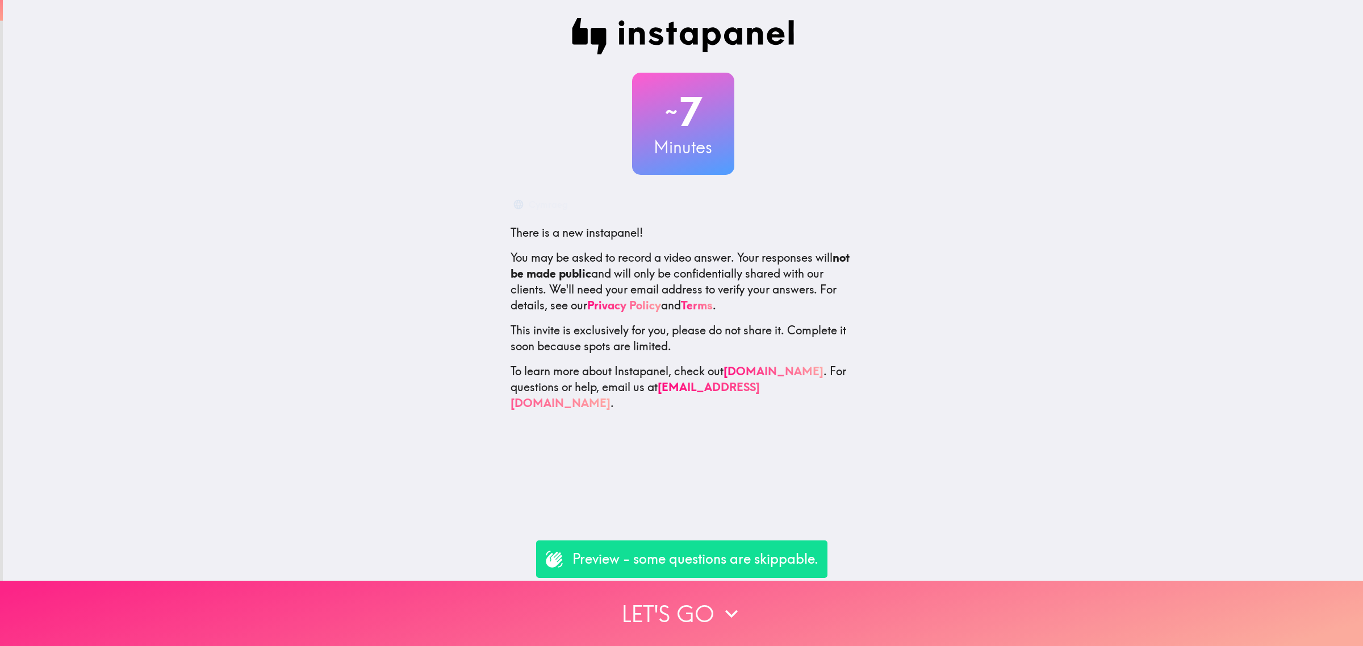
click at [706, 605] on button "Let's go" at bounding box center [681, 613] width 1363 height 65
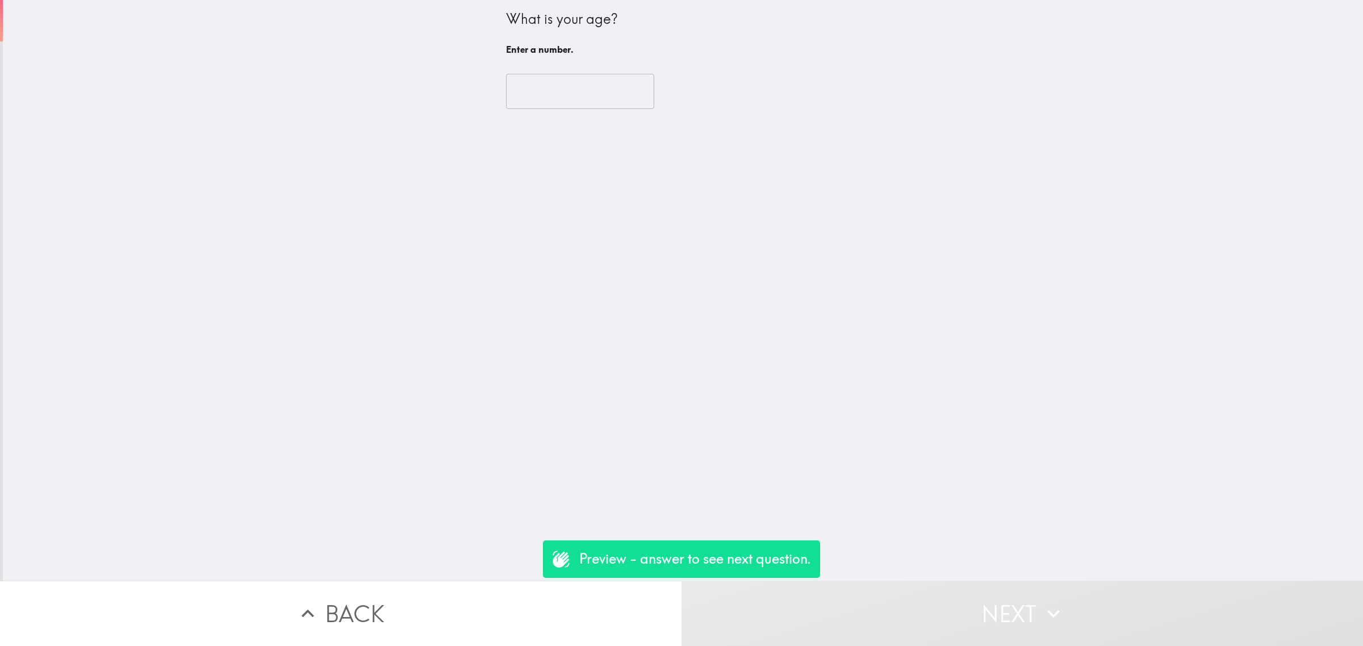
click at [593, 100] on input "number" at bounding box center [580, 91] width 148 height 35
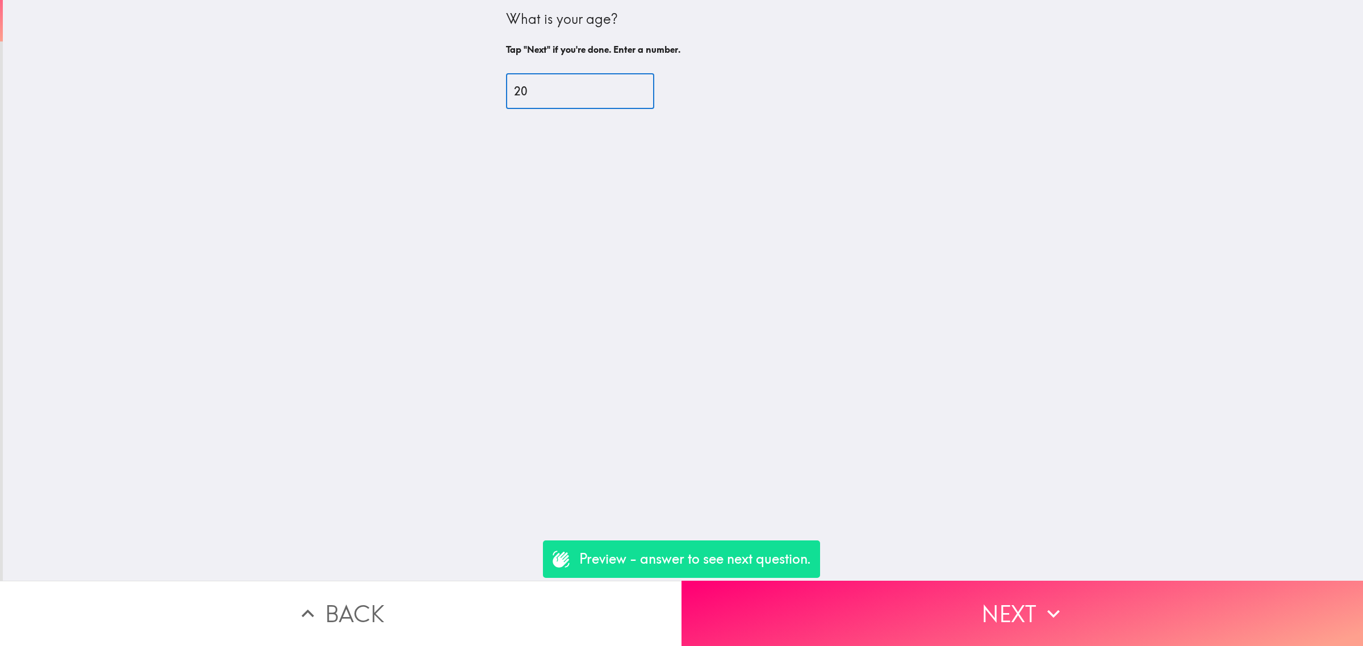
type input "20"
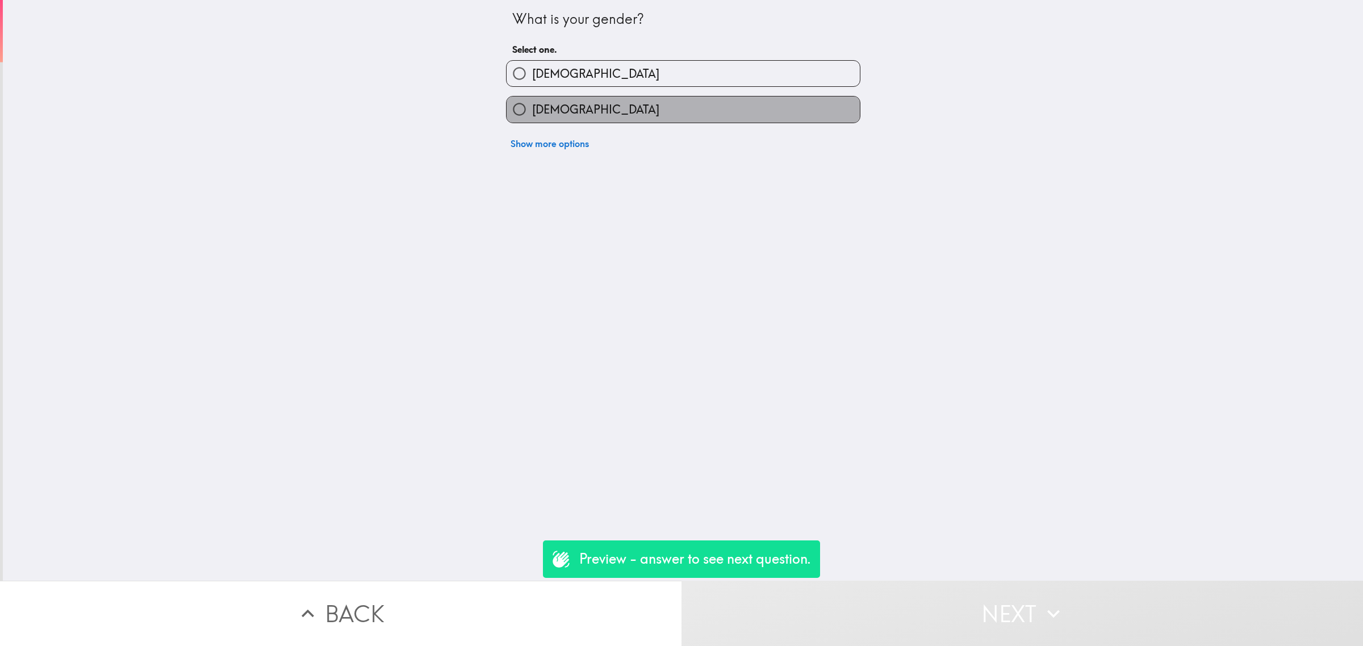
click at [589, 97] on label "[DEMOGRAPHIC_DATA]" at bounding box center [682, 110] width 353 height 26
click at [532, 97] on input "[DEMOGRAPHIC_DATA]" at bounding box center [519, 110] width 26 height 26
radio input "true"
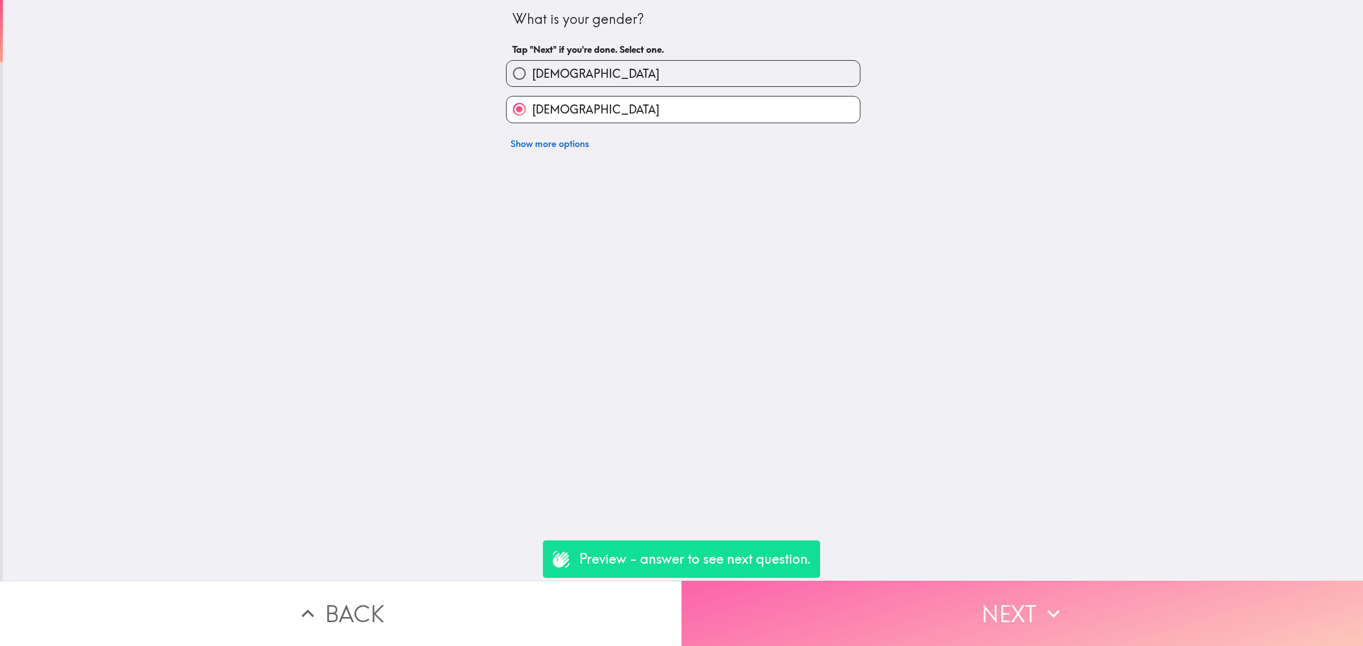
click at [1011, 593] on button "Next" at bounding box center [1021, 613] width 681 height 65
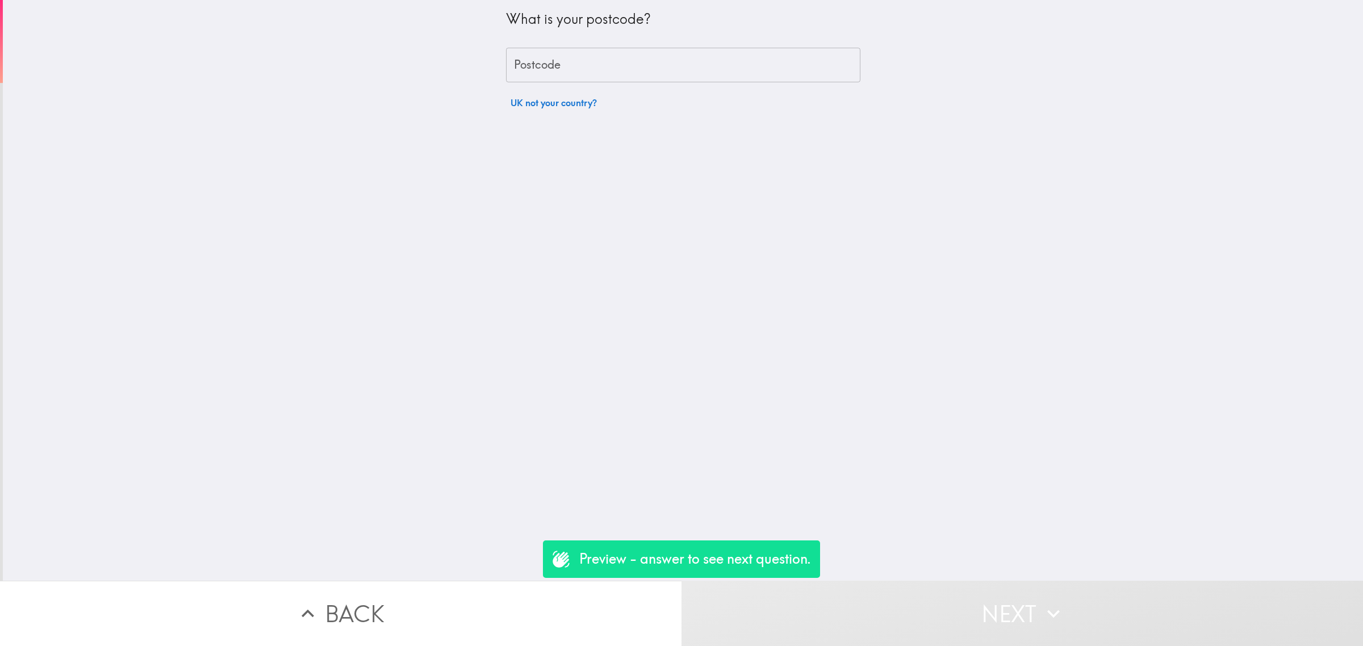
click at [573, 56] on input "Postcode" at bounding box center [683, 65] width 354 height 35
type input "rm156pr"
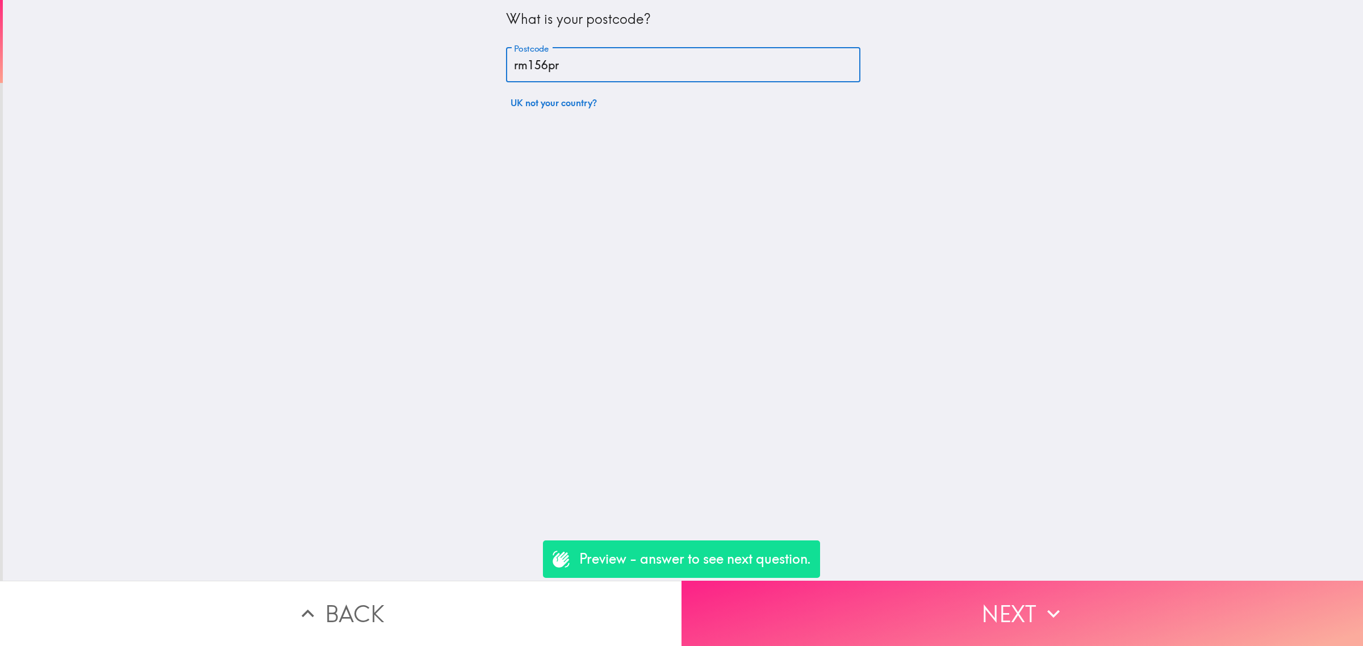
click at [940, 589] on button "Next" at bounding box center [1021, 613] width 681 height 65
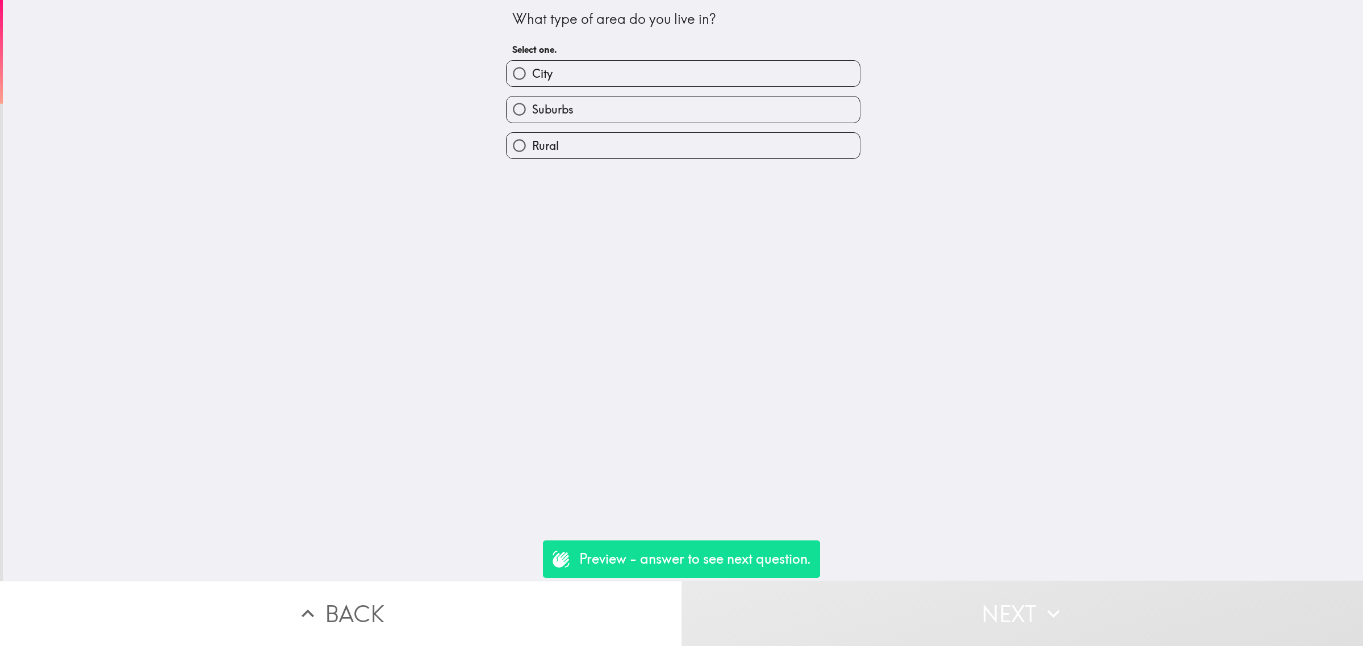
click at [532, 73] on span "City" at bounding box center [542, 74] width 20 height 16
click at [528, 73] on input "City" at bounding box center [519, 74] width 26 height 26
radio input "true"
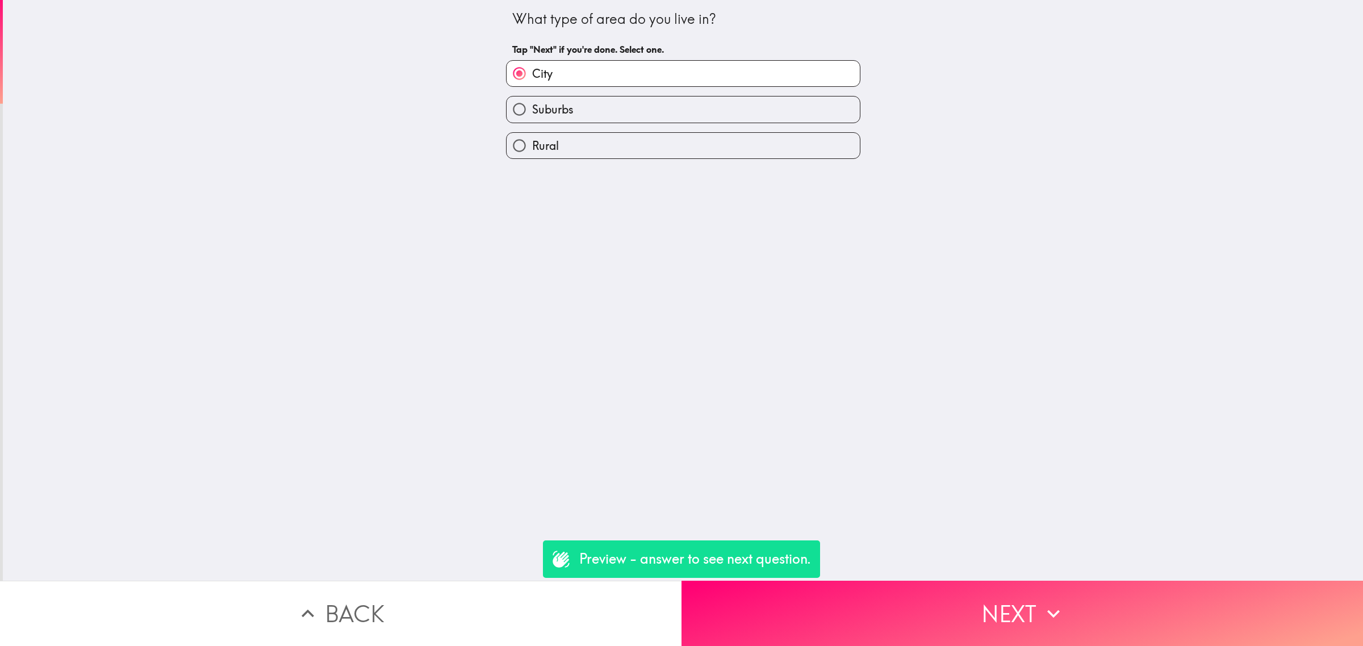
click at [931, 568] on div "What type of area do you live in? Tap "Next" if you're done. Select one. City S…" at bounding box center [683, 290] width 1360 height 581
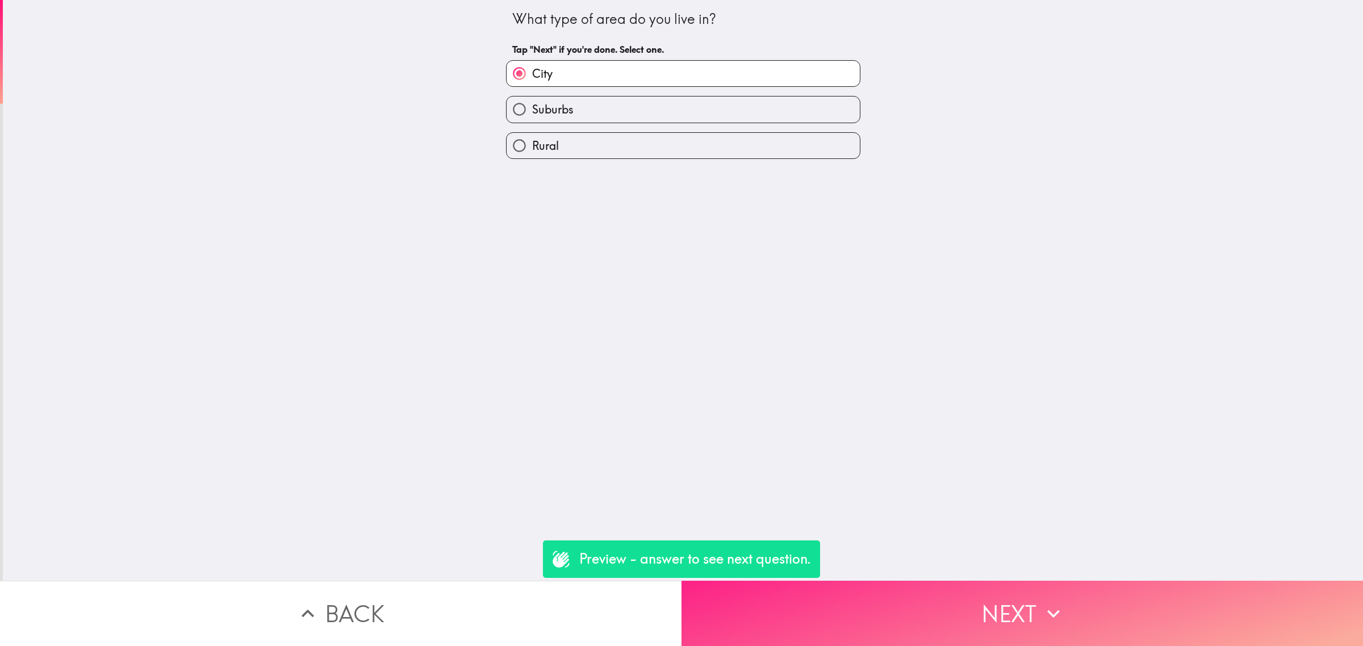
click at [946, 597] on button "Next" at bounding box center [1021, 613] width 681 height 65
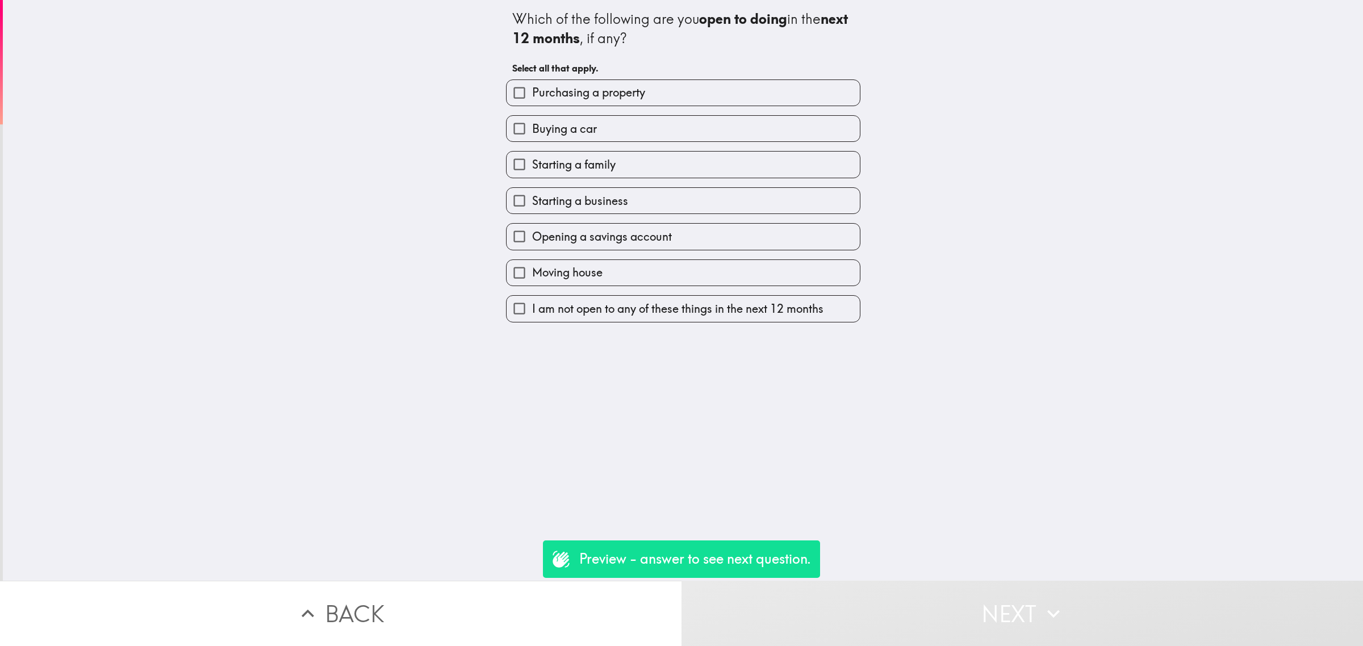
click at [581, 155] on label "Starting a family" at bounding box center [682, 165] width 353 height 26
click at [532, 155] on input "Starting a family" at bounding box center [519, 165] width 26 height 26
checkbox input "true"
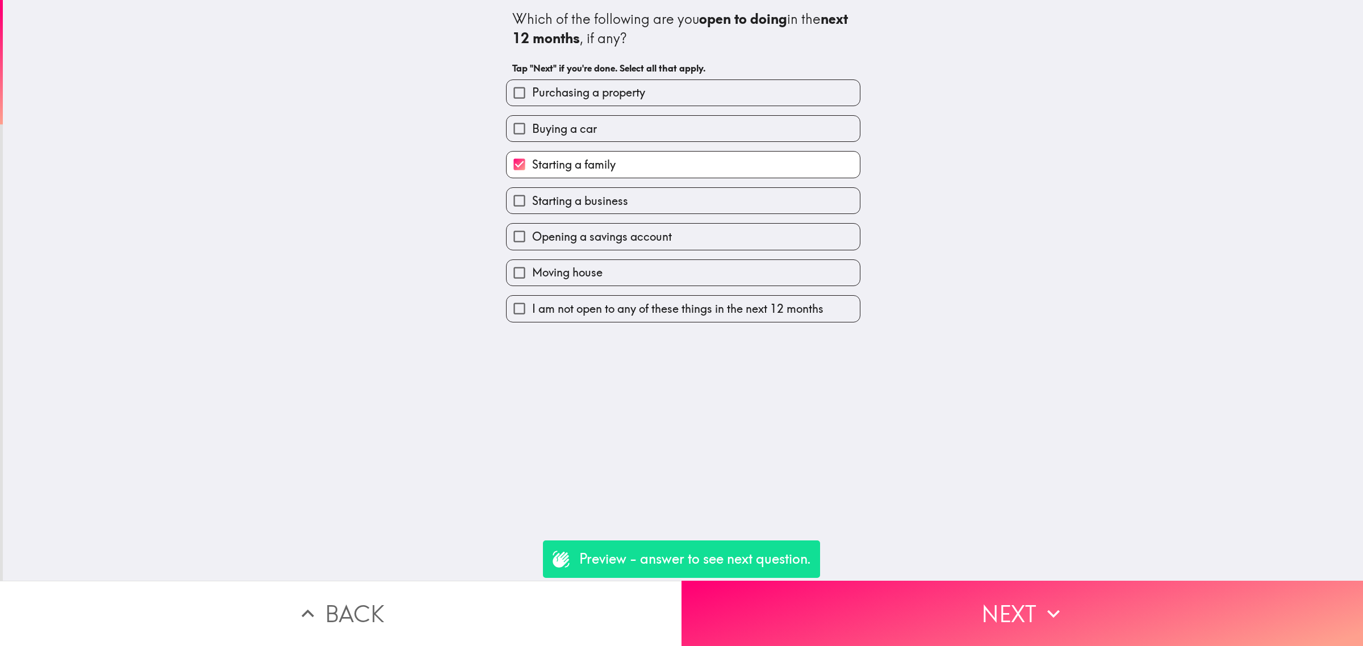
click at [590, 123] on label "Buying a car" at bounding box center [682, 129] width 353 height 26
click at [532, 123] on input "Buying a car" at bounding box center [519, 129] width 26 height 26
checkbox input "true"
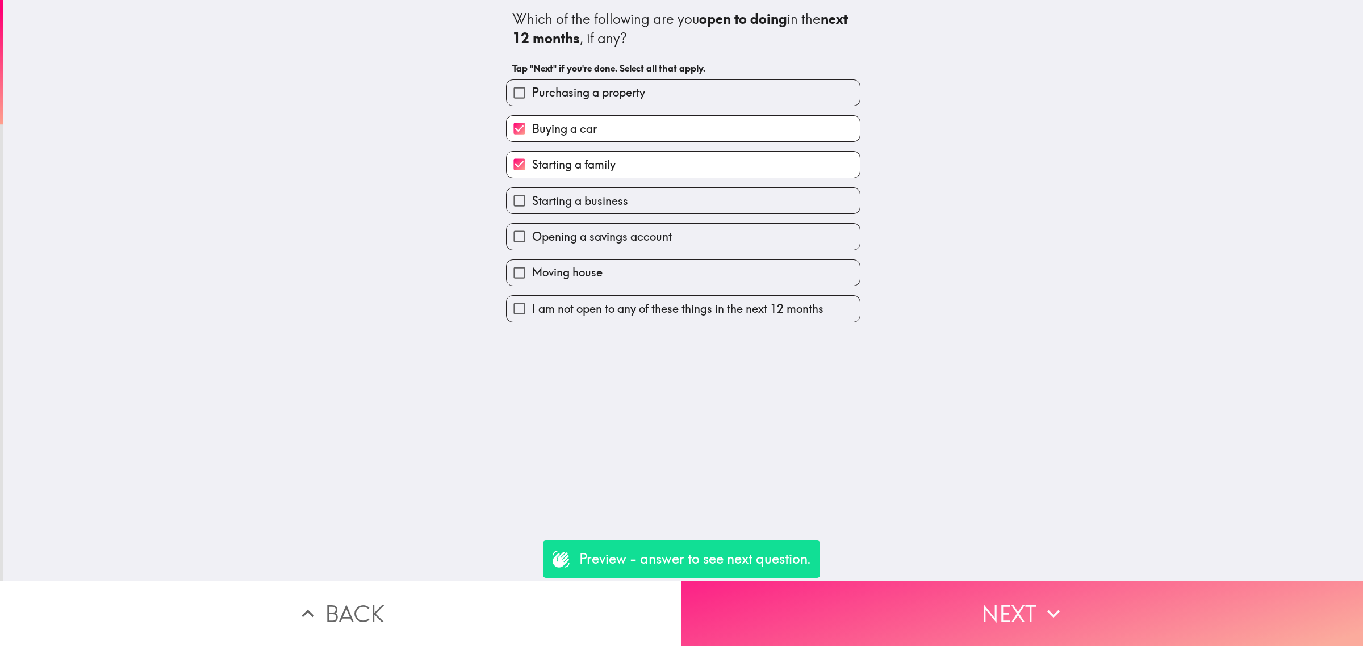
click at [994, 595] on button "Next" at bounding box center [1021, 613] width 681 height 65
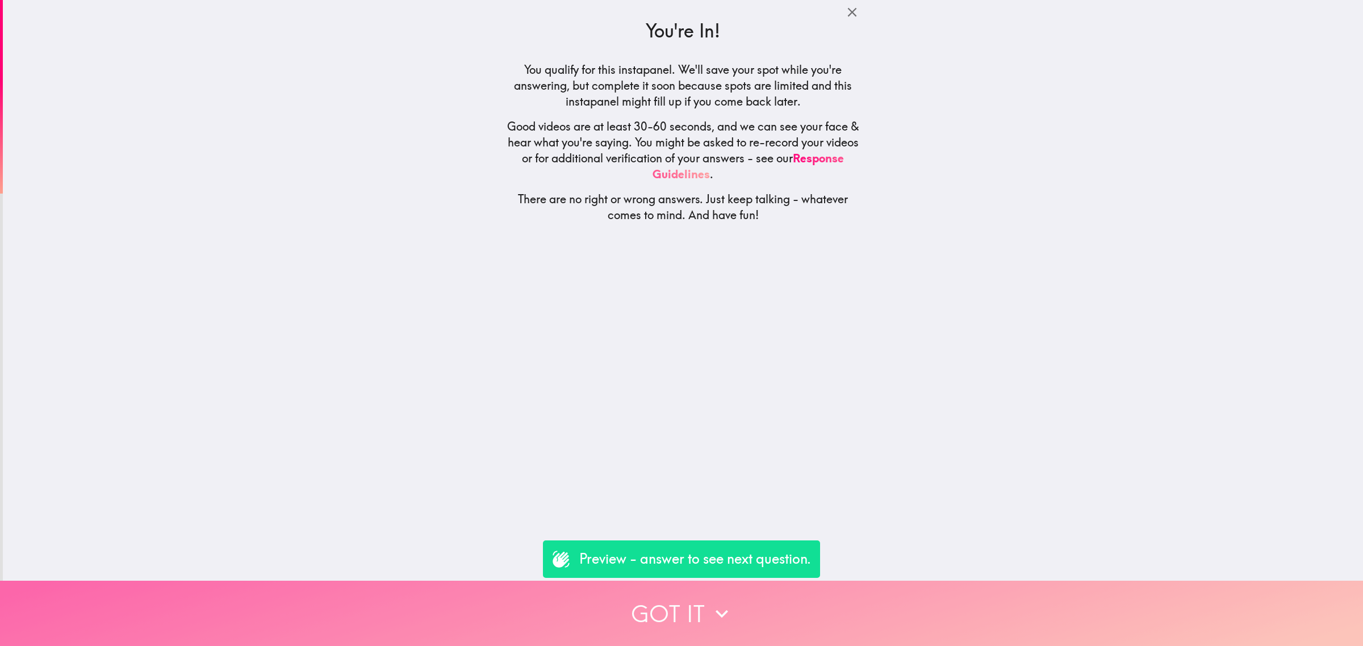
click at [971, 597] on button "Got it" at bounding box center [681, 613] width 1363 height 65
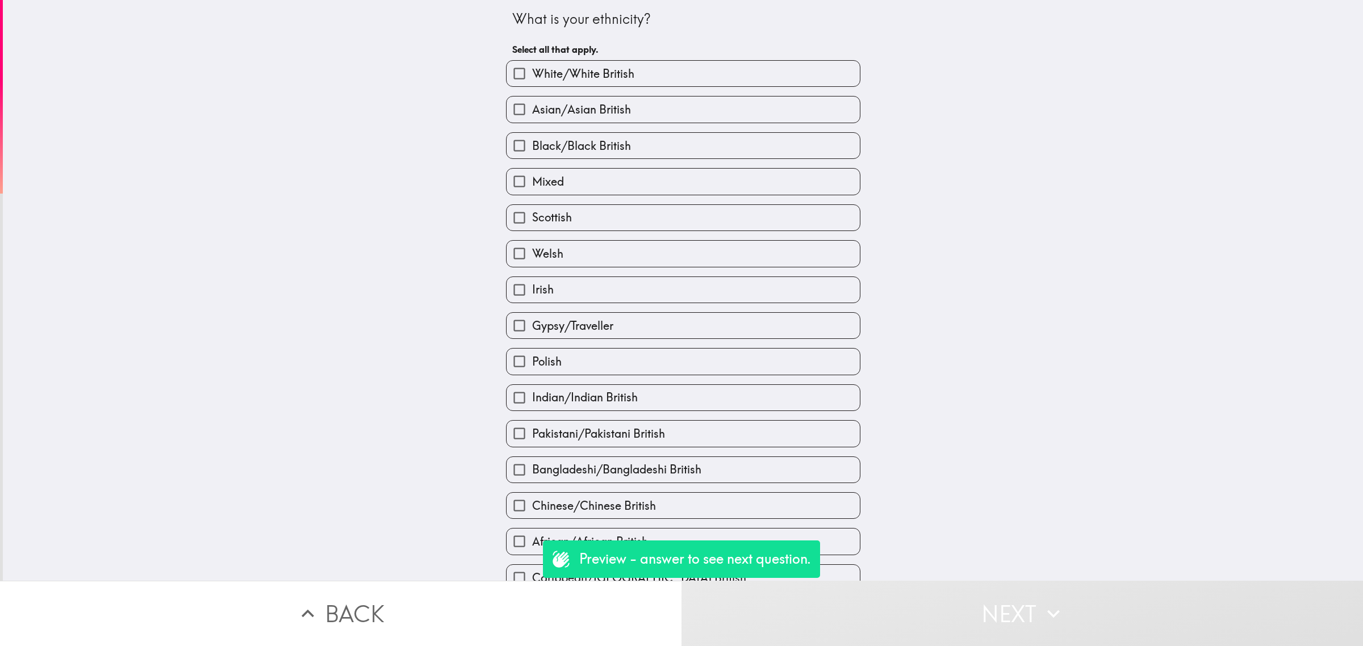
click at [619, 384] on div "Indian/Indian British" at bounding box center [678, 393] width 363 height 36
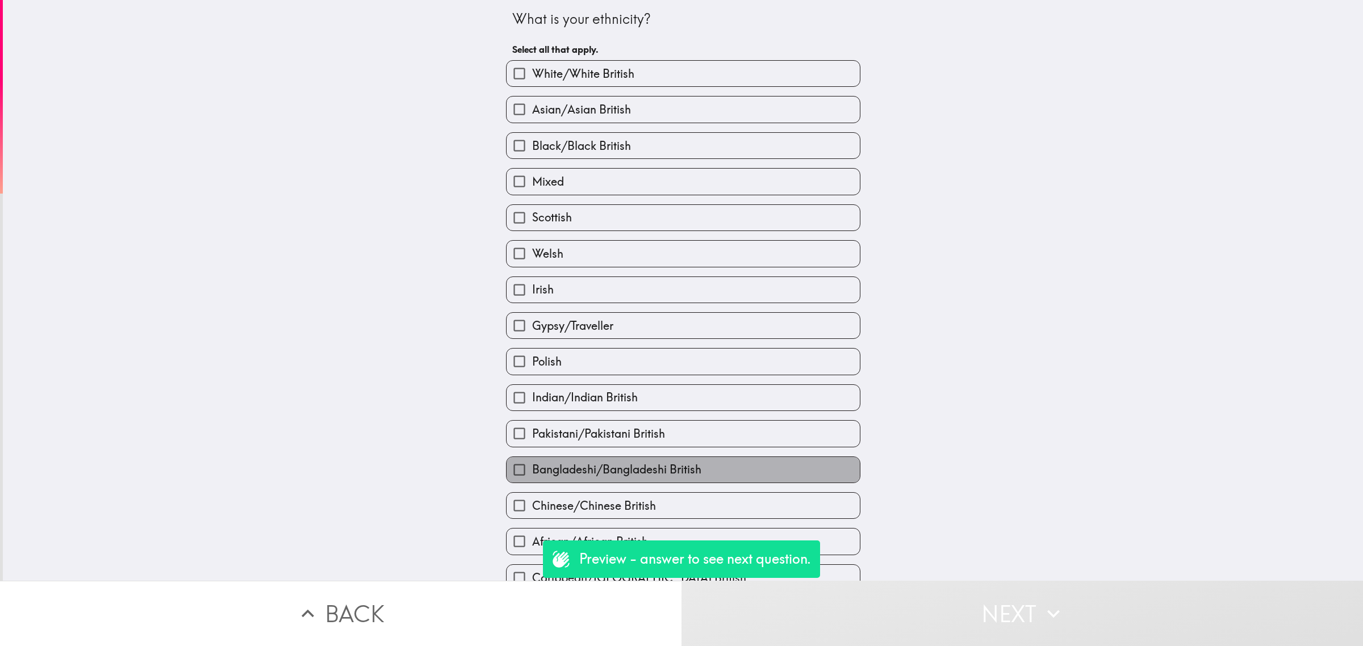
click at [740, 471] on label "Bangladeshi/Bangladeshi British" at bounding box center [682, 470] width 353 height 26
click at [532, 471] on input "Bangladeshi/Bangladeshi British" at bounding box center [519, 470] width 26 height 26
checkbox input "true"
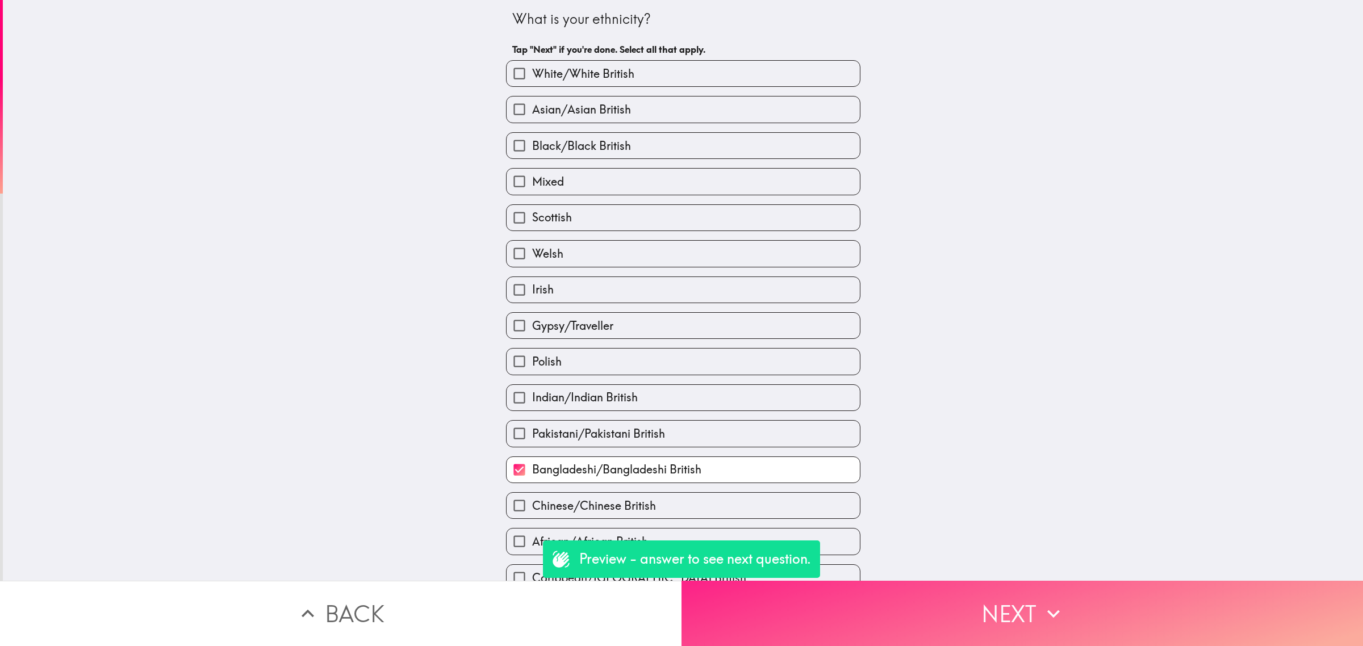
click at [884, 607] on button "Next" at bounding box center [1021, 613] width 681 height 65
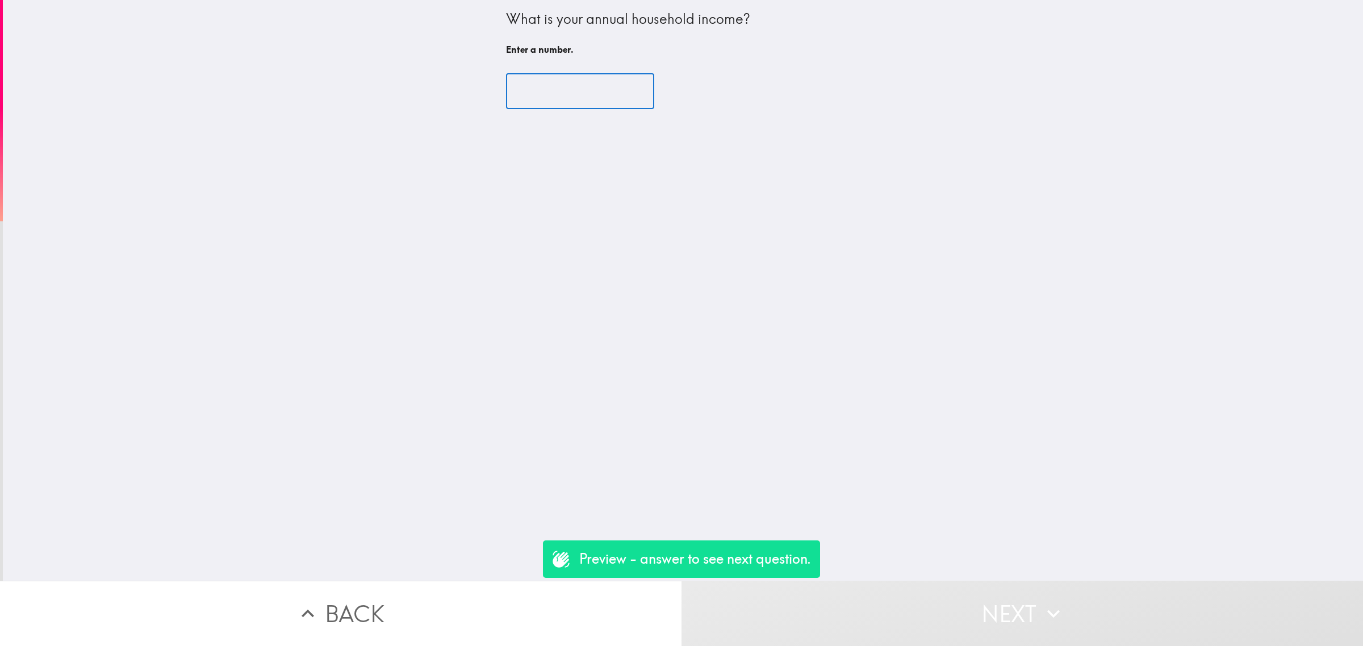
click at [555, 98] on input "number" at bounding box center [580, 91] width 148 height 35
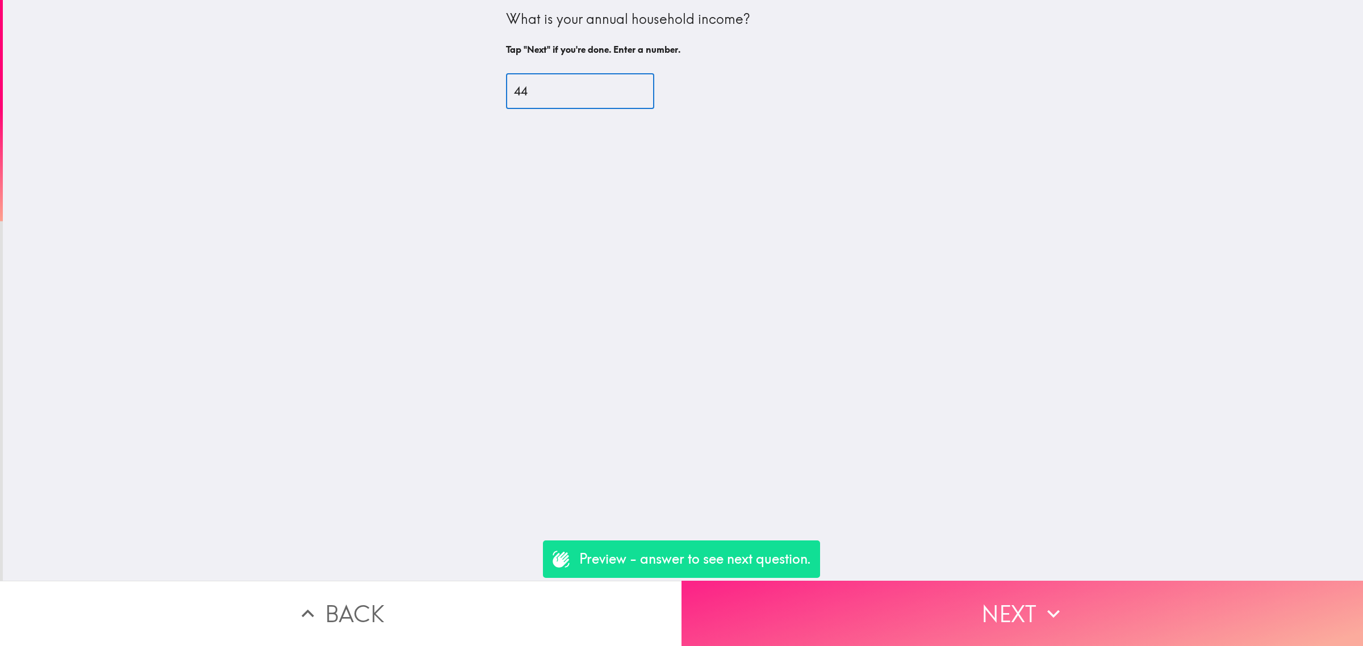
type input "44"
click at [895, 592] on button "Next" at bounding box center [1021, 613] width 681 height 65
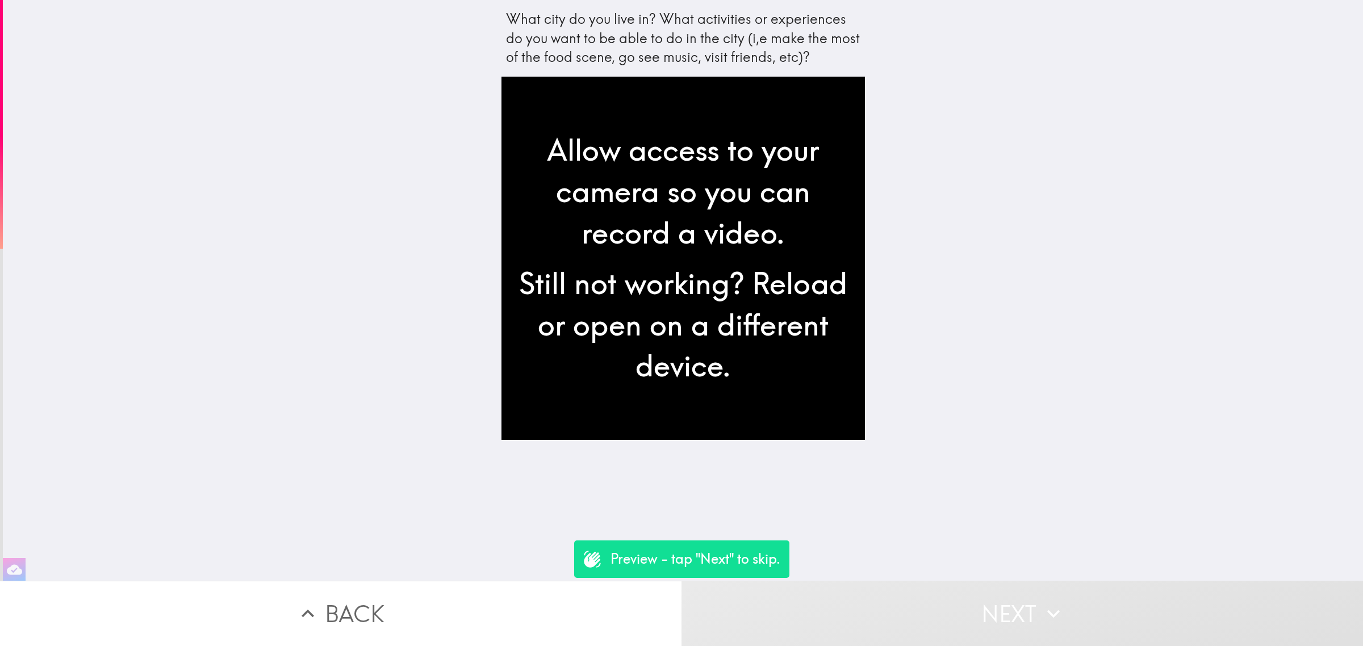
click at [585, 597] on button "Back" at bounding box center [340, 613] width 681 height 65
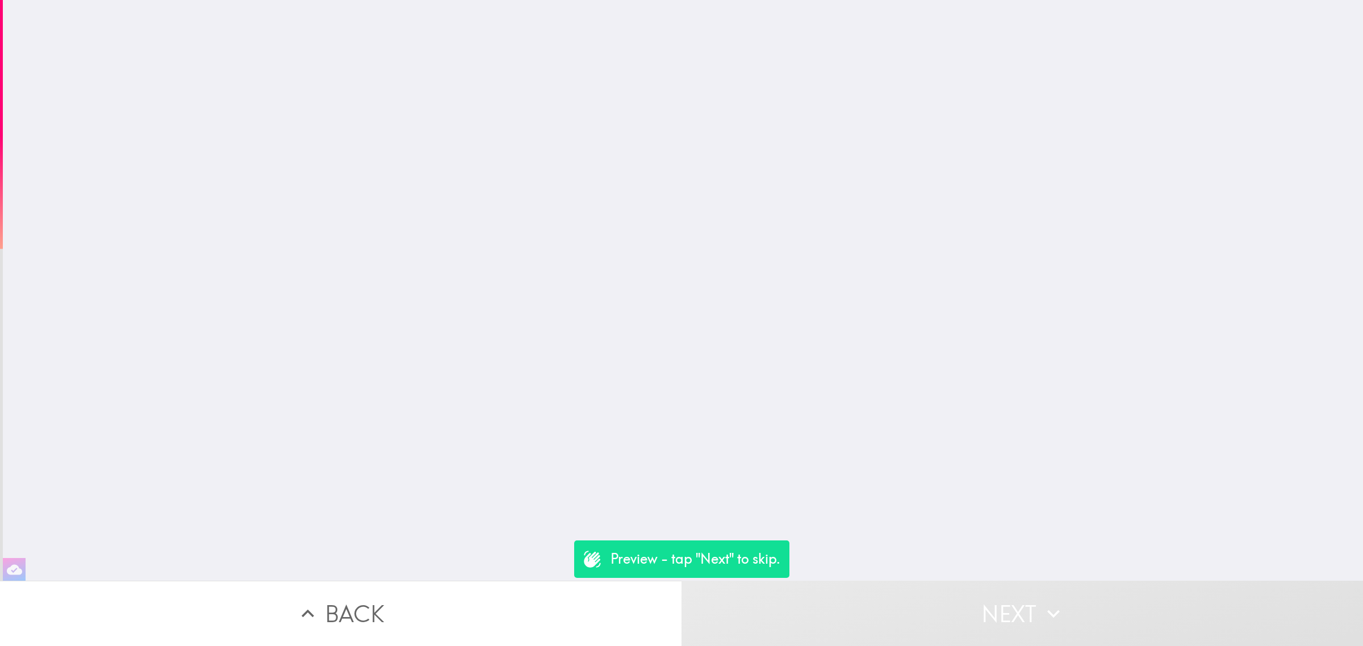
click at [581, 599] on button "Back" at bounding box center [340, 613] width 681 height 65
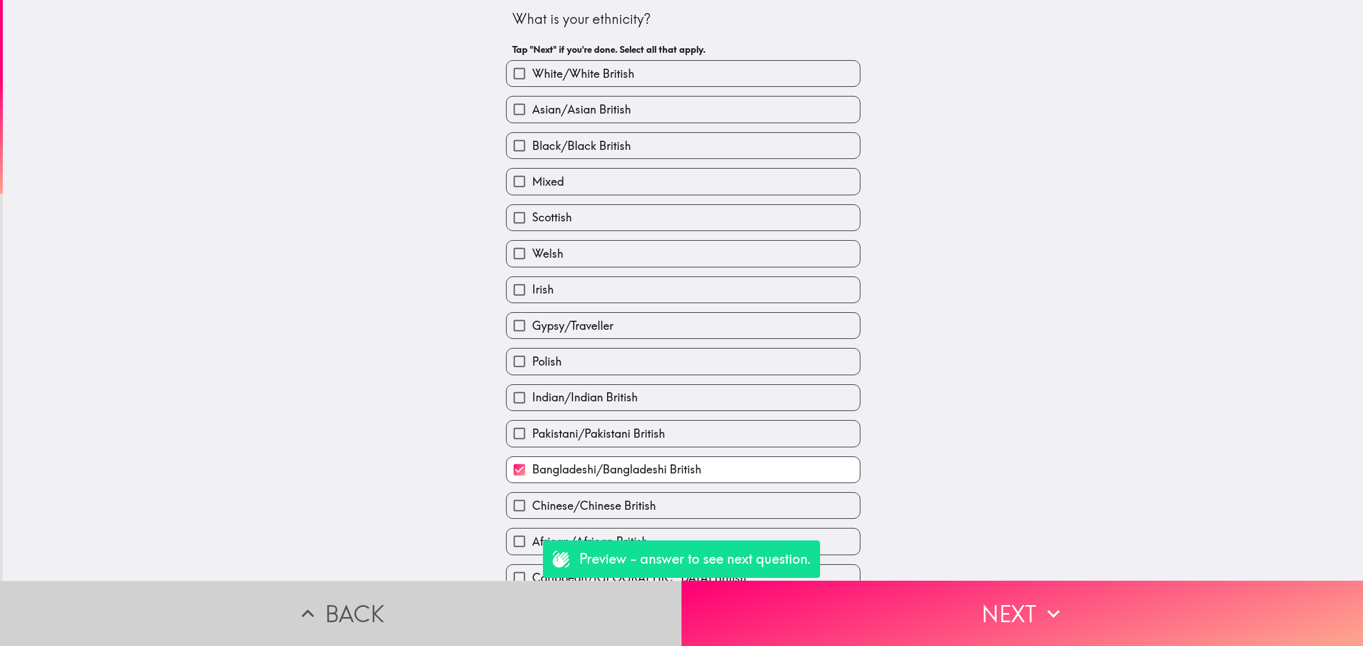
click at [515, 609] on button "Back" at bounding box center [340, 613] width 681 height 65
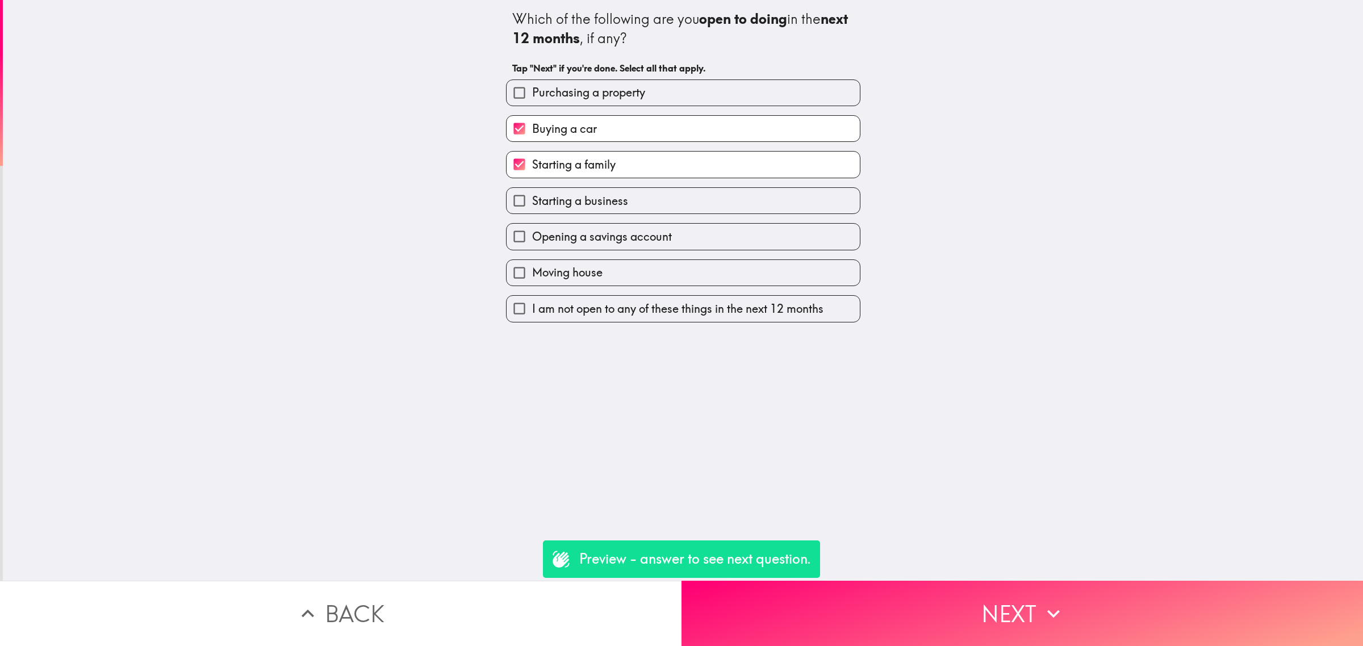
click at [490, 614] on button "Back" at bounding box center [340, 613] width 681 height 65
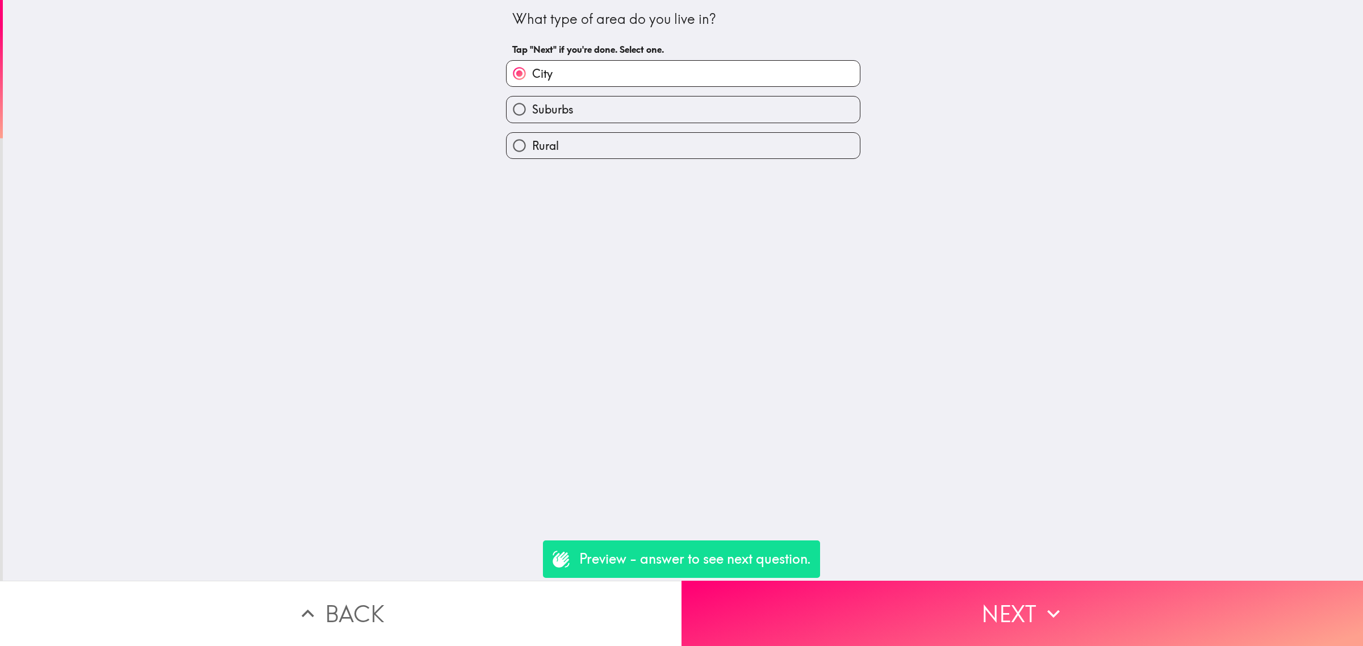
click at [490, 614] on button "Back" at bounding box center [340, 613] width 681 height 65
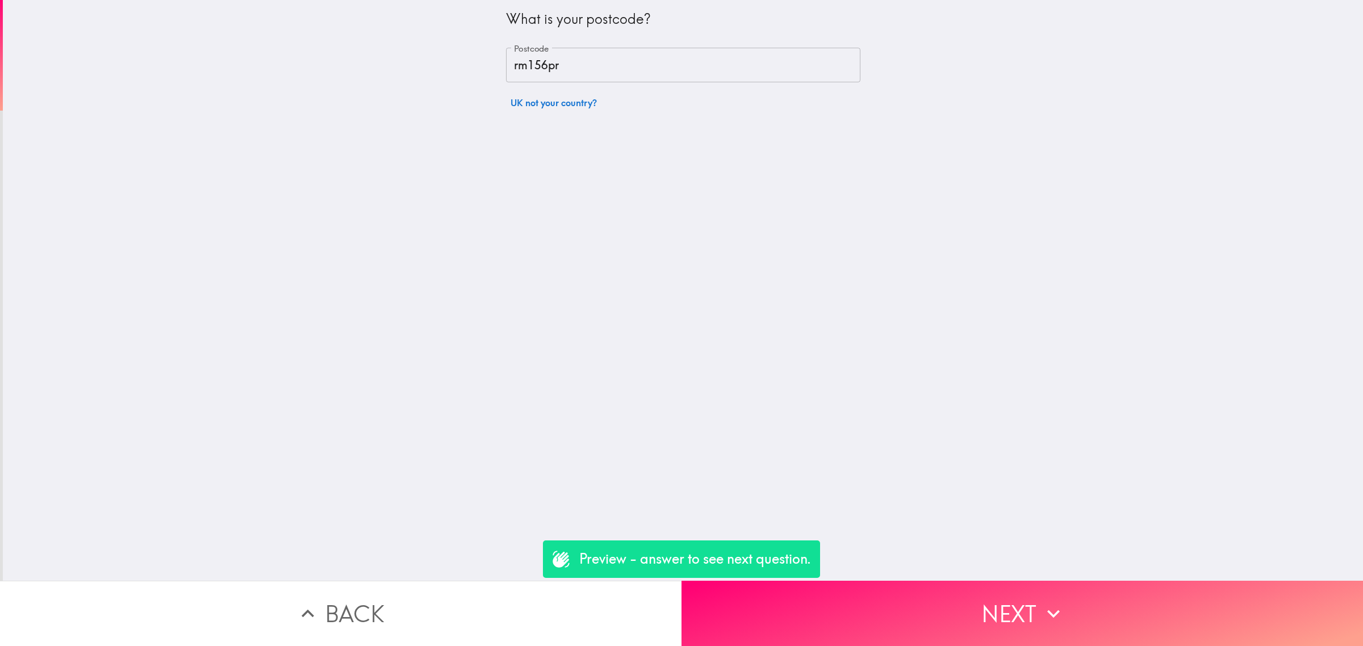
click at [487, 614] on button "Back" at bounding box center [340, 613] width 681 height 65
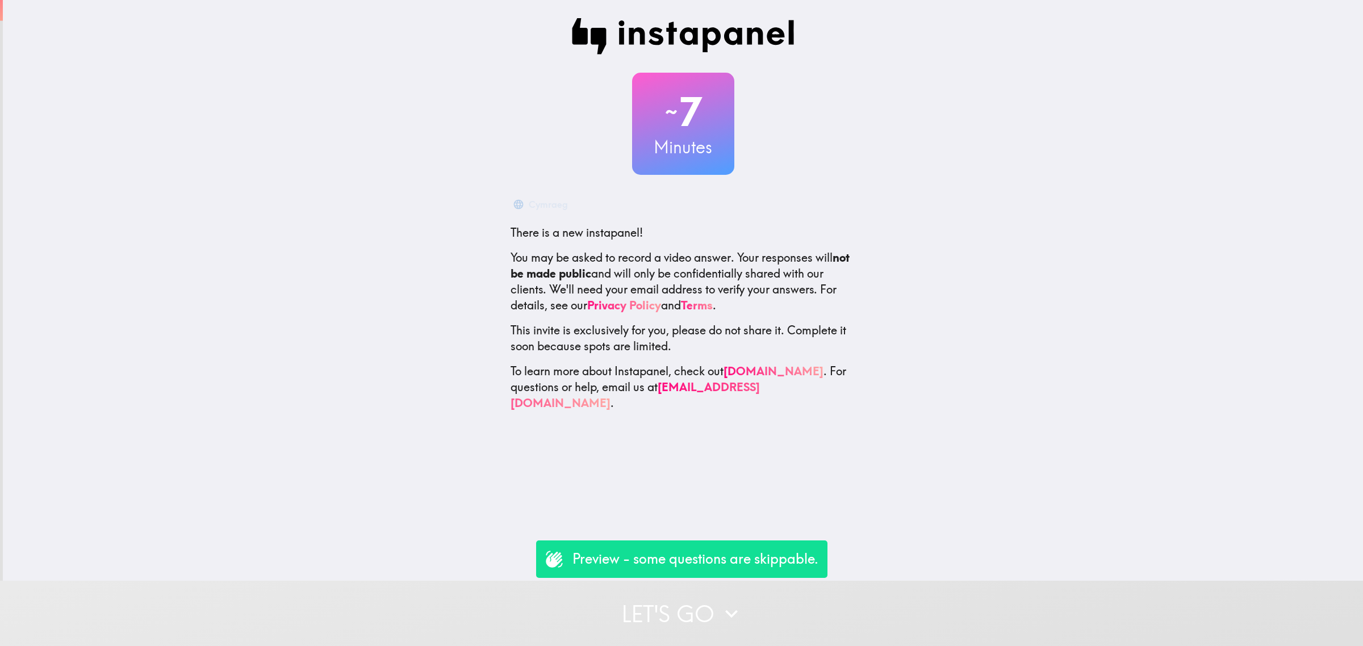
click at [663, 616] on button "Let's go" at bounding box center [681, 613] width 1363 height 65
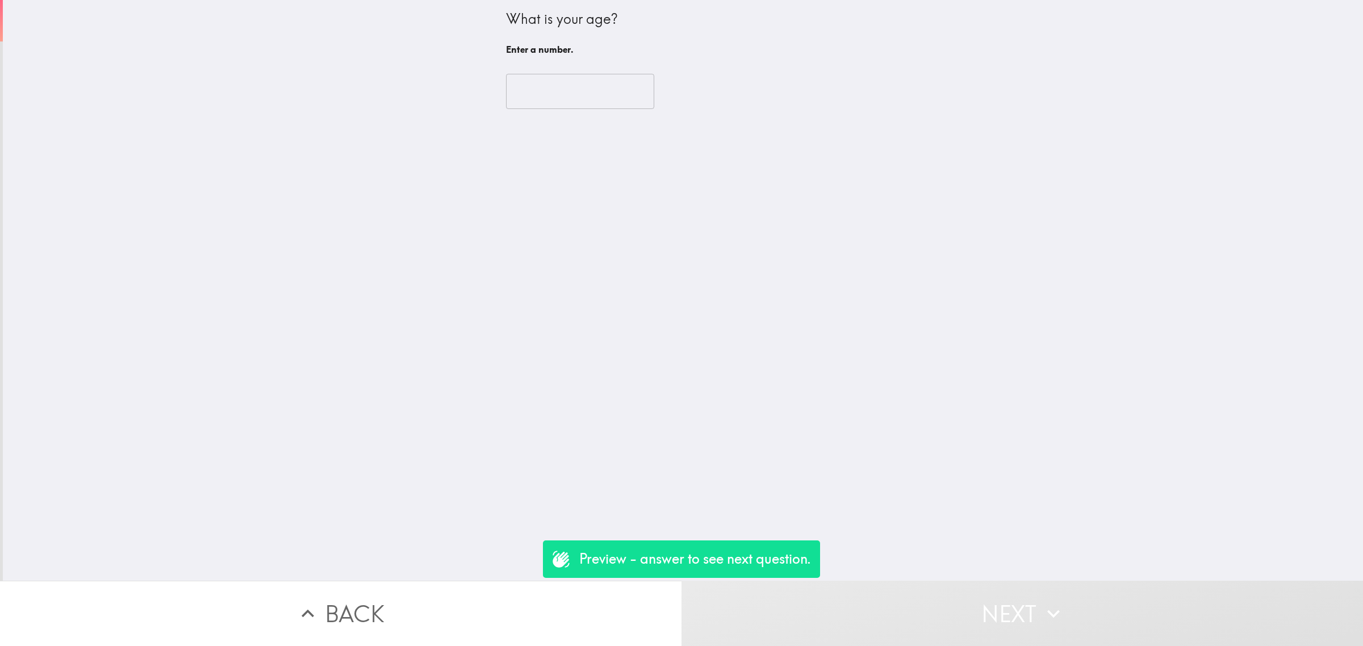
click at [566, 97] on input "number" at bounding box center [580, 91] width 148 height 35
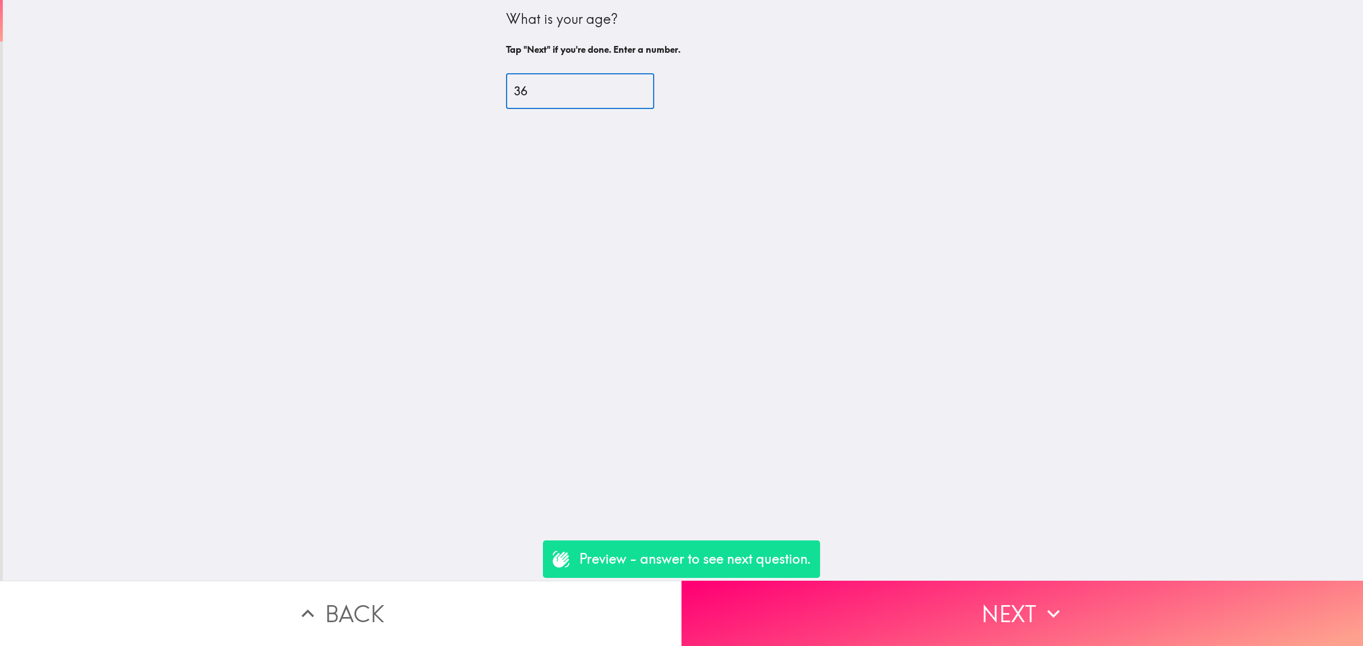
type input "36"
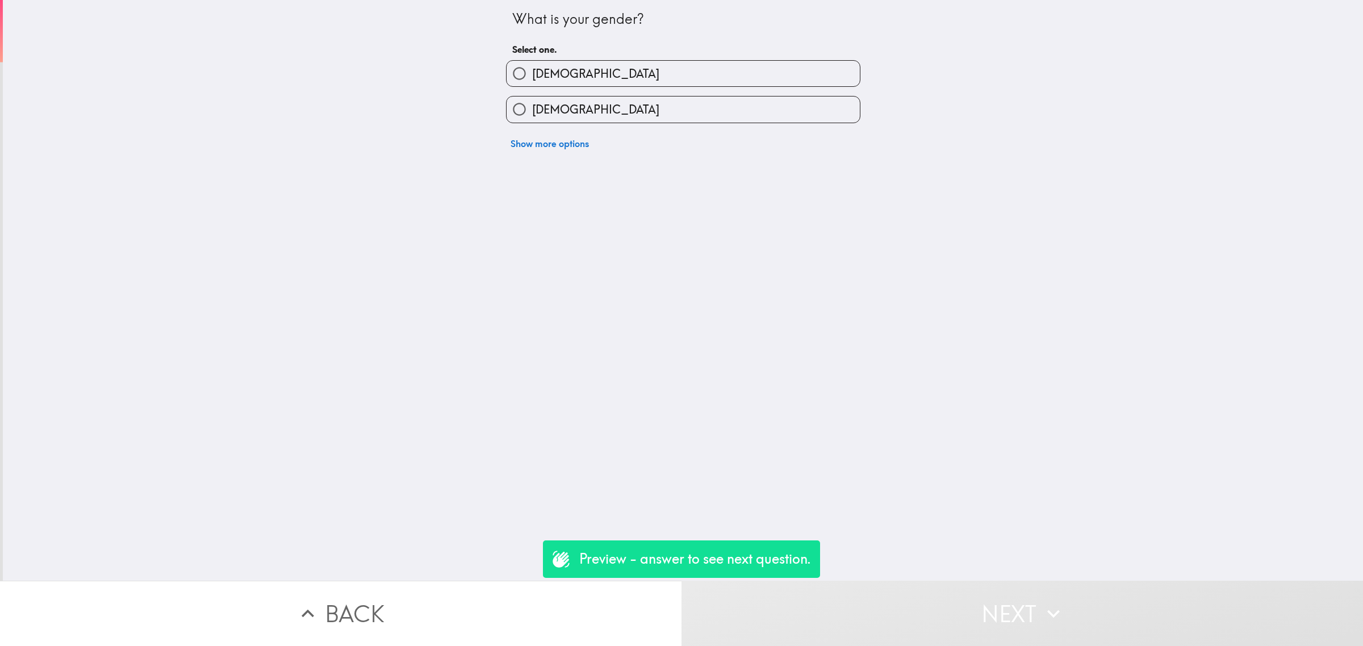
click at [568, 76] on label "[DEMOGRAPHIC_DATA]" at bounding box center [682, 74] width 353 height 26
click at [532, 76] on input "[DEMOGRAPHIC_DATA]" at bounding box center [519, 74] width 26 height 26
radio input "true"
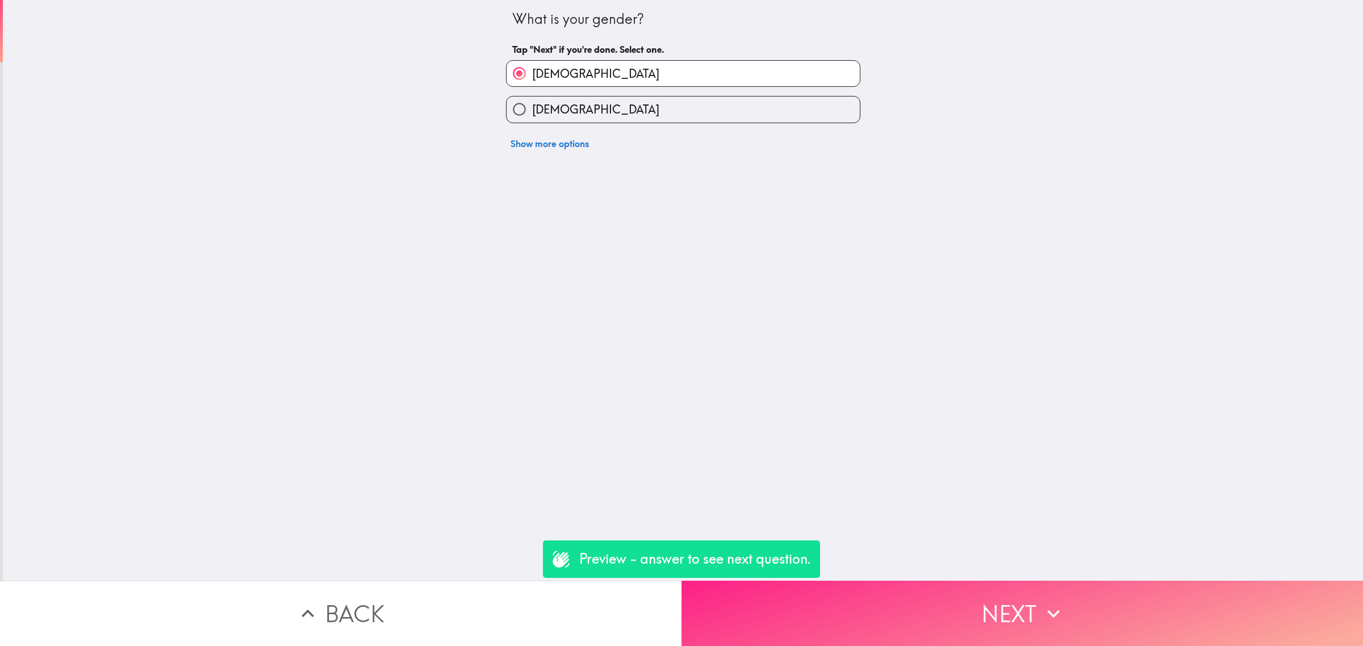
click at [894, 588] on button "Next" at bounding box center [1021, 613] width 681 height 65
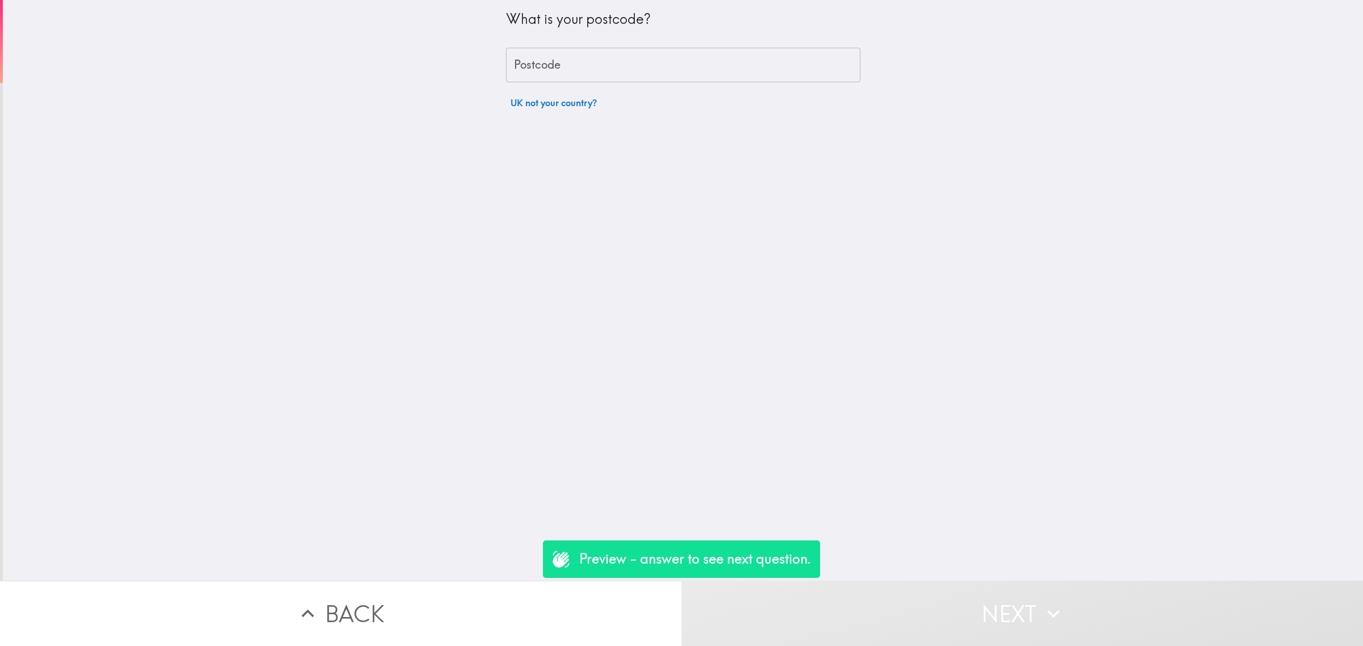
click at [551, 68] on input "Postcode" at bounding box center [683, 65] width 354 height 35
type input "rm156pr"
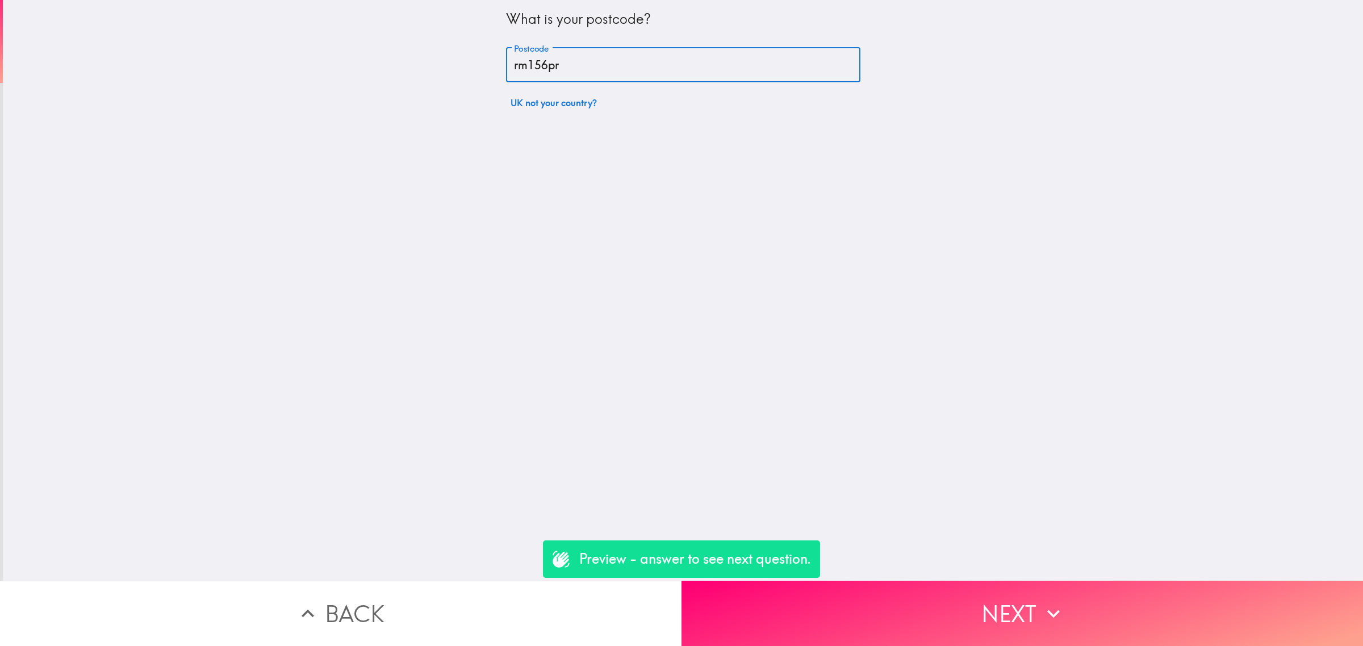
click at [934, 595] on button "Next" at bounding box center [1021, 613] width 681 height 65
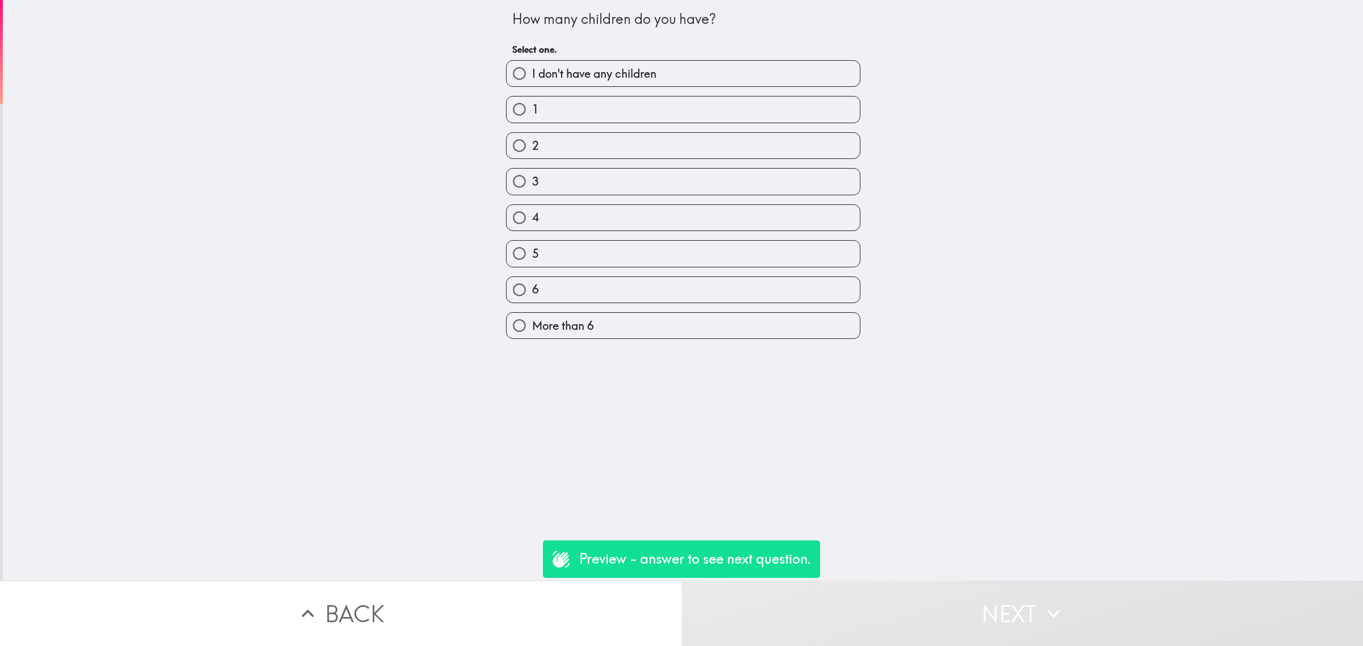
click at [585, 72] on span "I don't have any children" at bounding box center [594, 74] width 124 height 16
click at [532, 72] on input "I don't have any children" at bounding box center [519, 74] width 26 height 26
radio input "true"
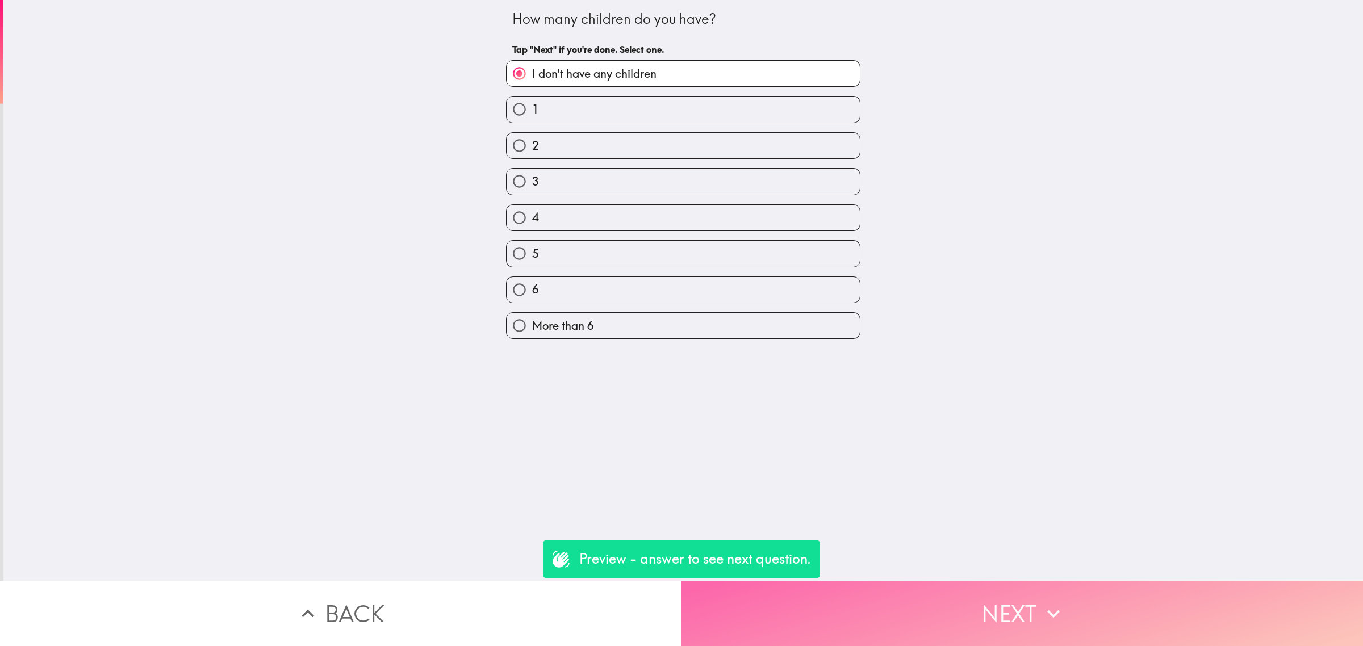
click at [998, 594] on button "Next" at bounding box center [1021, 613] width 681 height 65
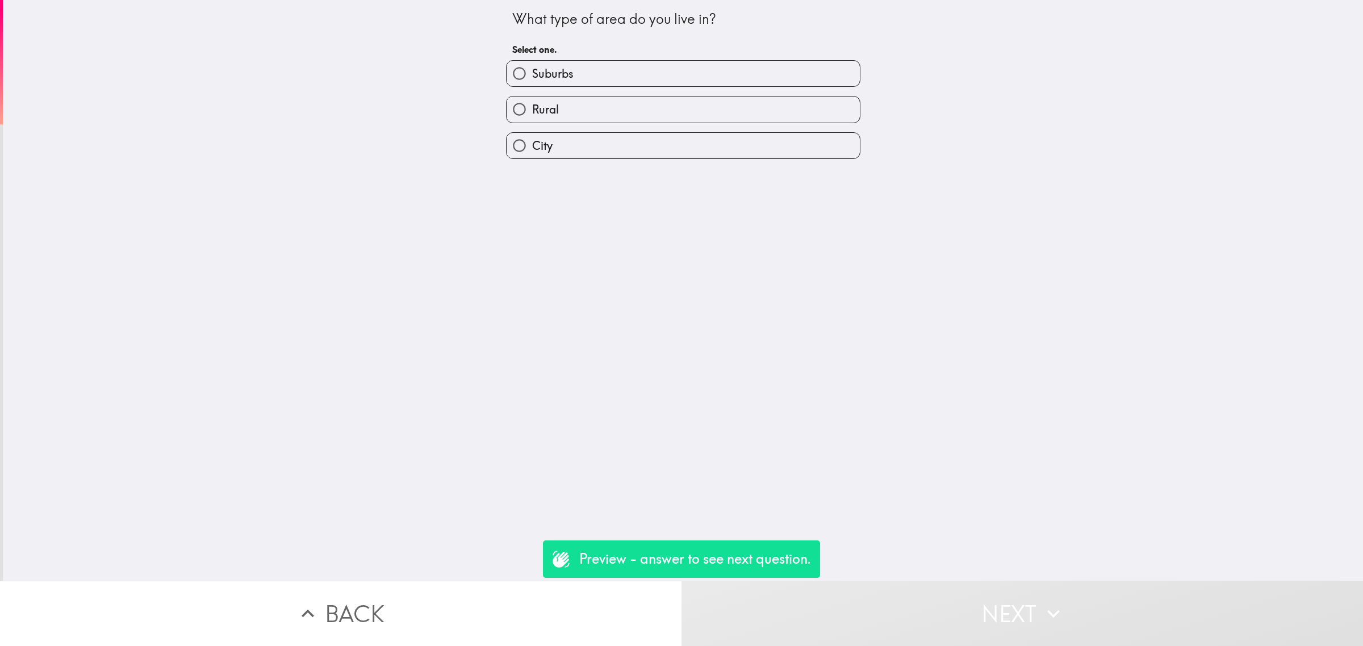
click at [552, 145] on label "City" at bounding box center [682, 146] width 353 height 26
click at [532, 145] on input "City" at bounding box center [519, 146] width 26 height 26
radio input "true"
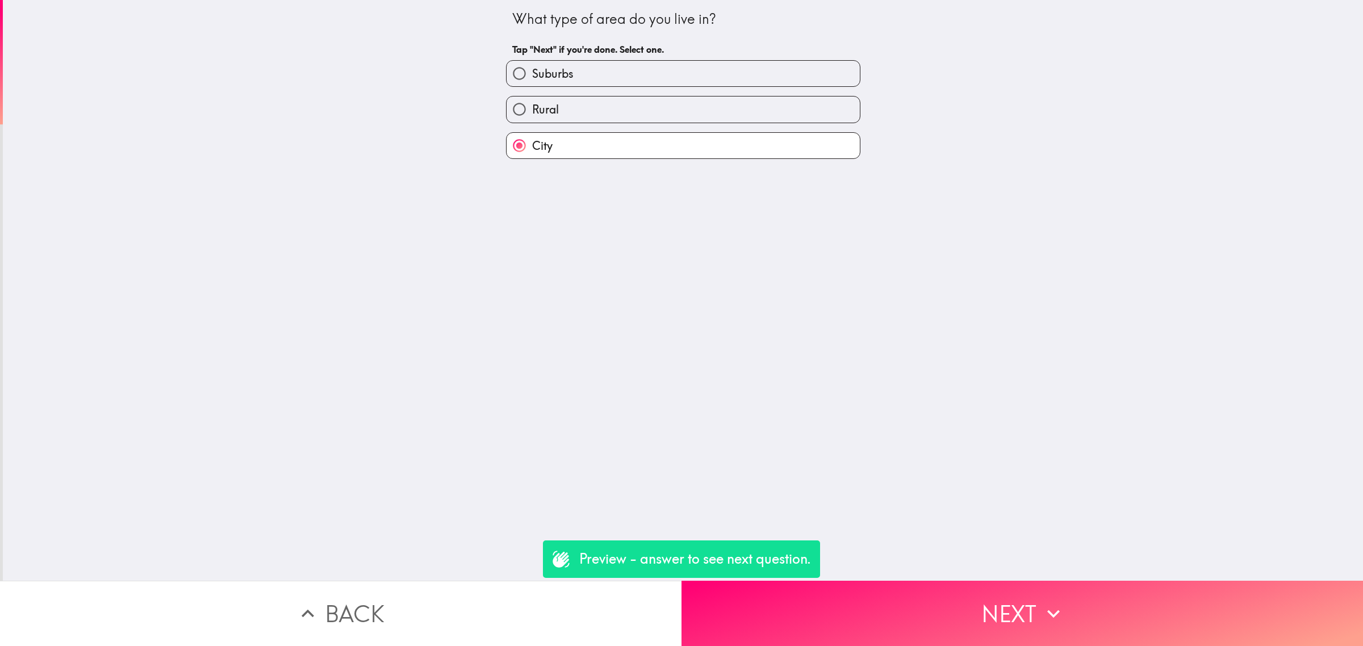
click at [936, 582] on button "Next" at bounding box center [1021, 613] width 681 height 65
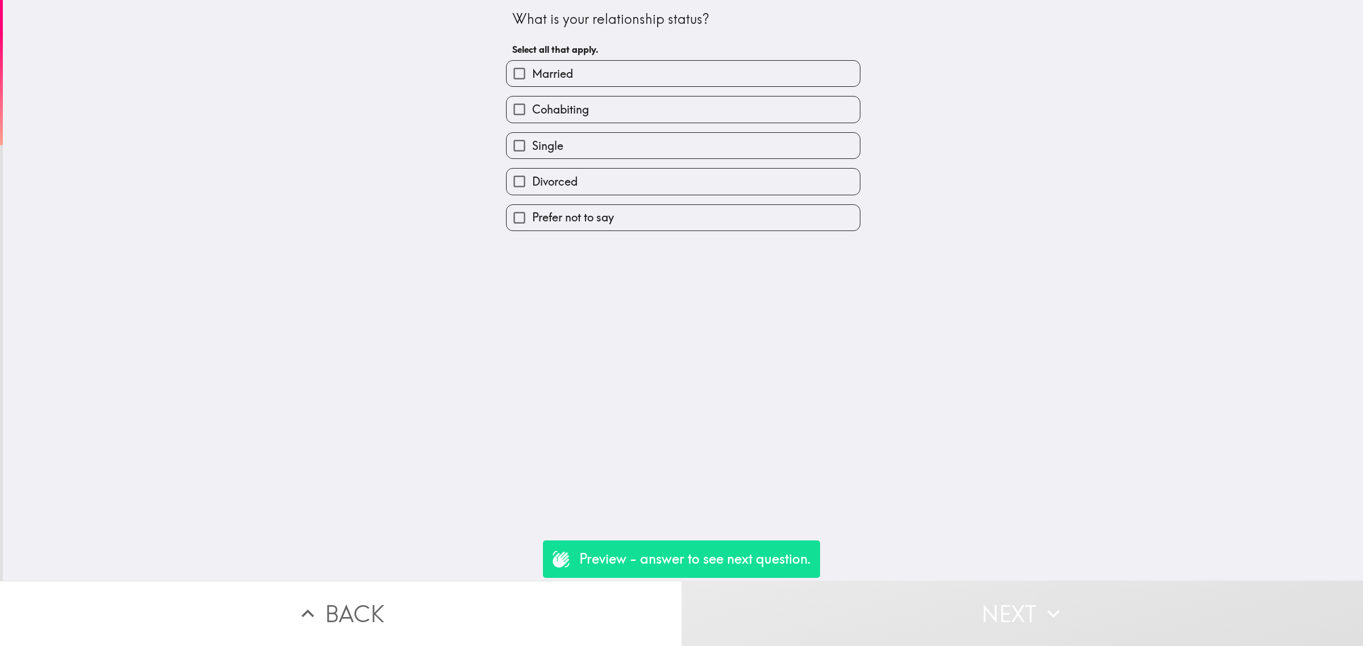
click at [521, 611] on button "Back" at bounding box center [340, 613] width 681 height 65
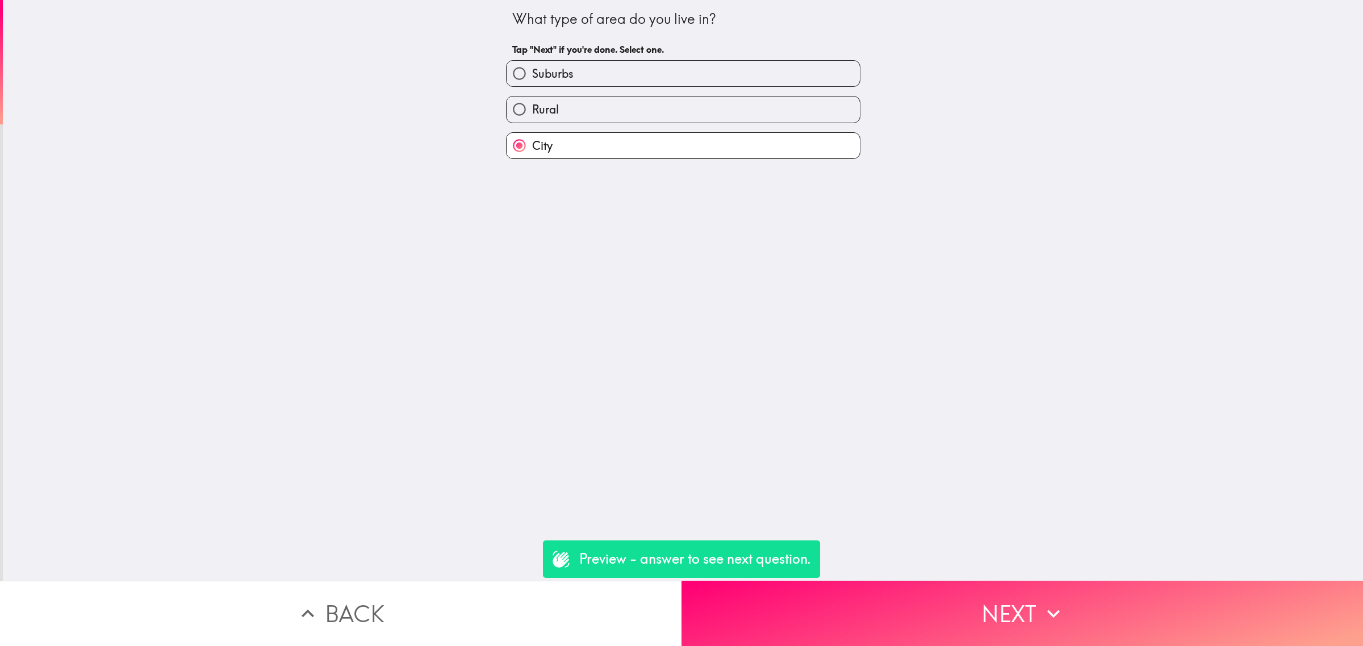
click at [500, 610] on button "Back" at bounding box center [340, 613] width 681 height 65
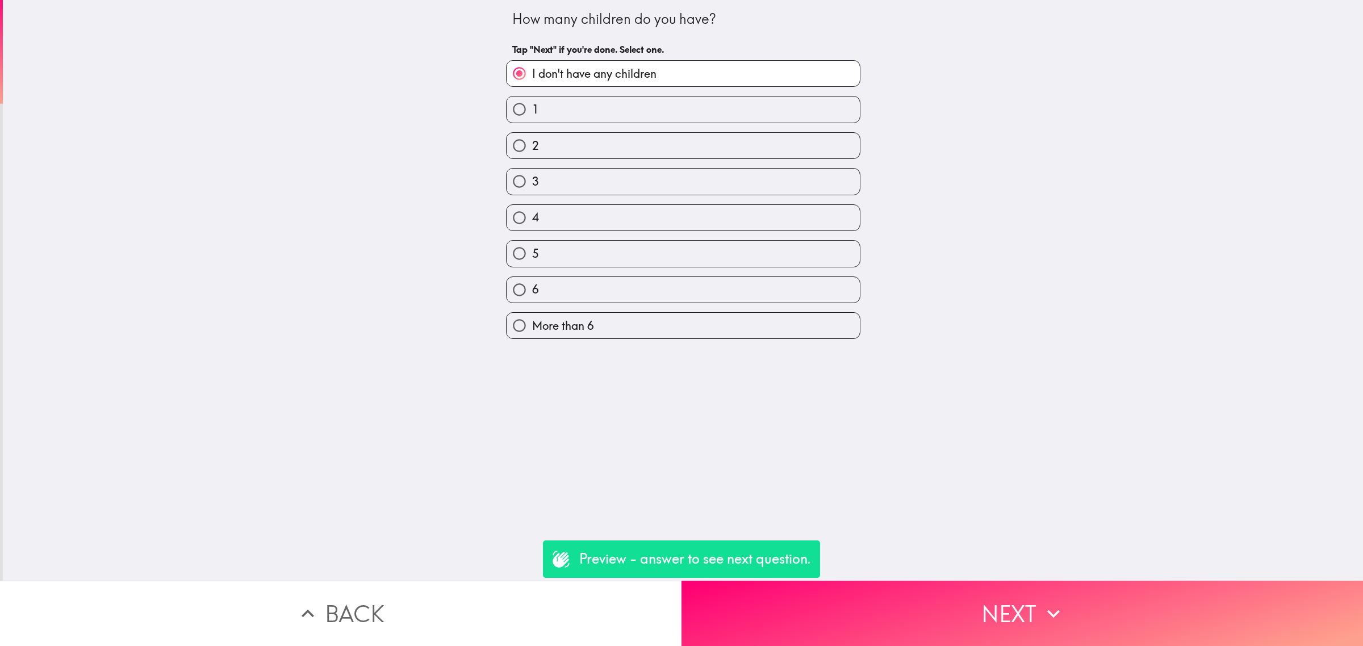
click at [559, 597] on button "Back" at bounding box center [340, 613] width 681 height 65
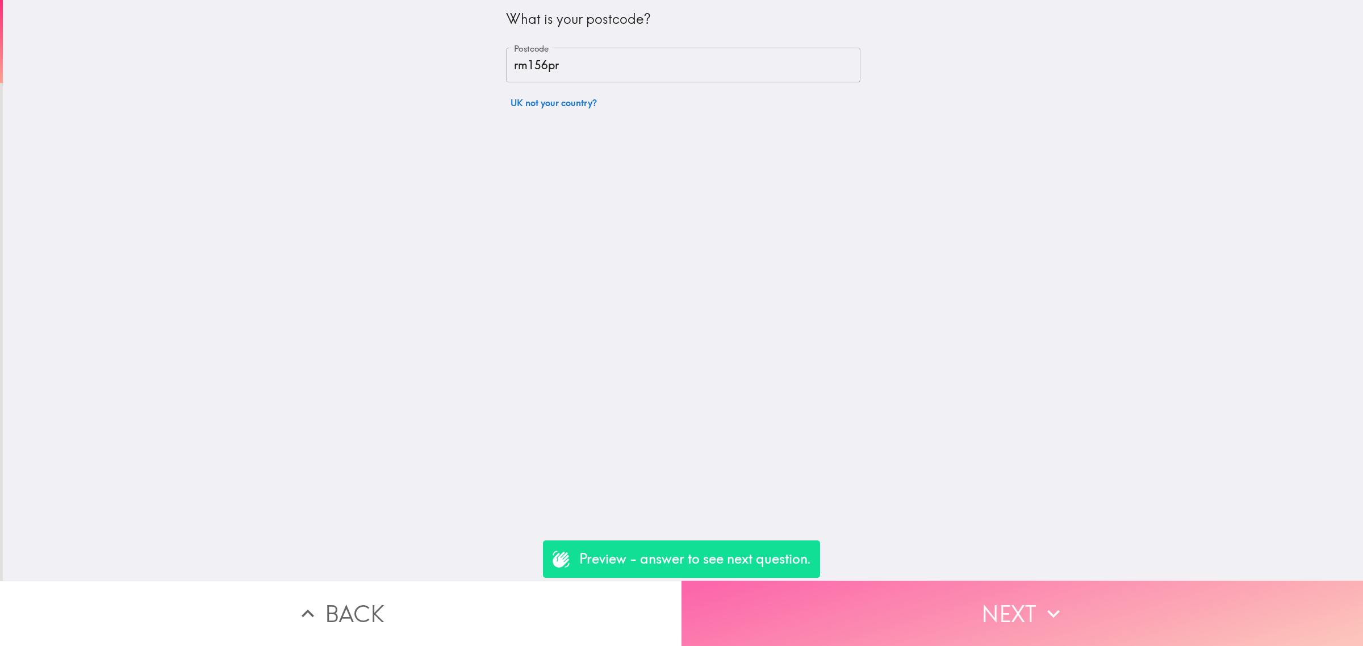
click at [849, 619] on button "Next" at bounding box center [1021, 613] width 681 height 65
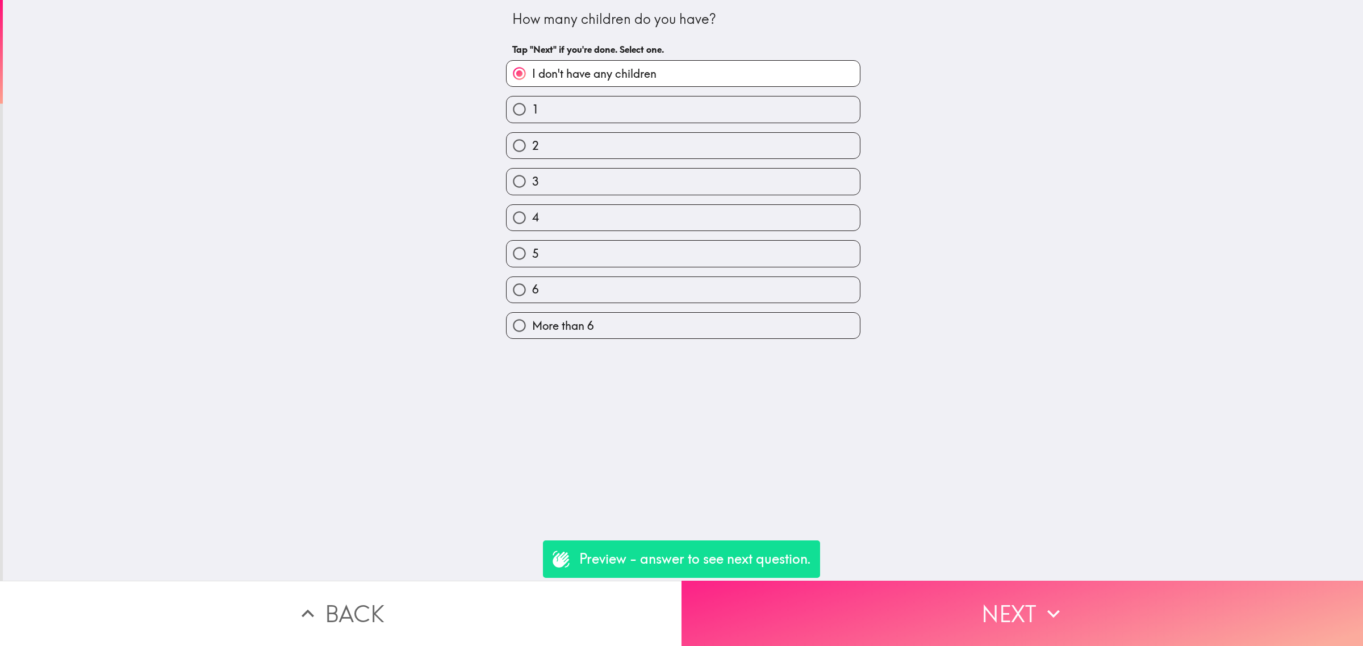
click at [849, 614] on button "Next" at bounding box center [1021, 613] width 681 height 65
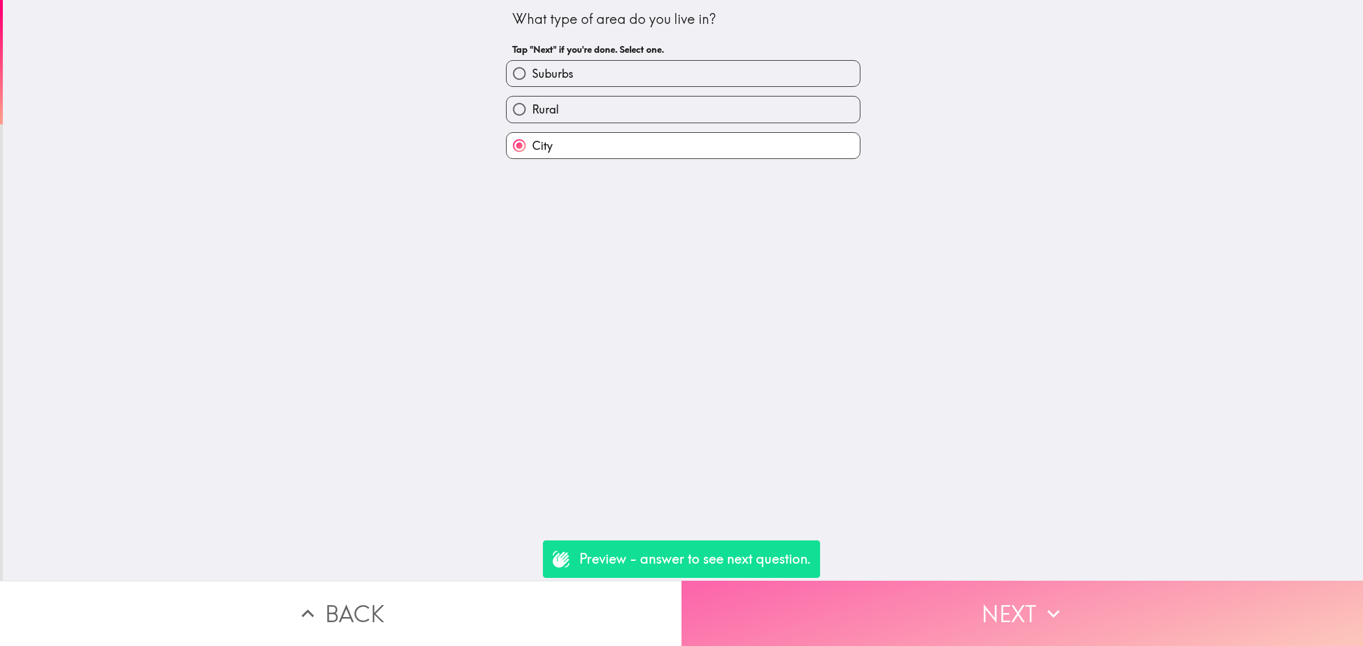
click at [849, 614] on button "Next" at bounding box center [1021, 613] width 681 height 65
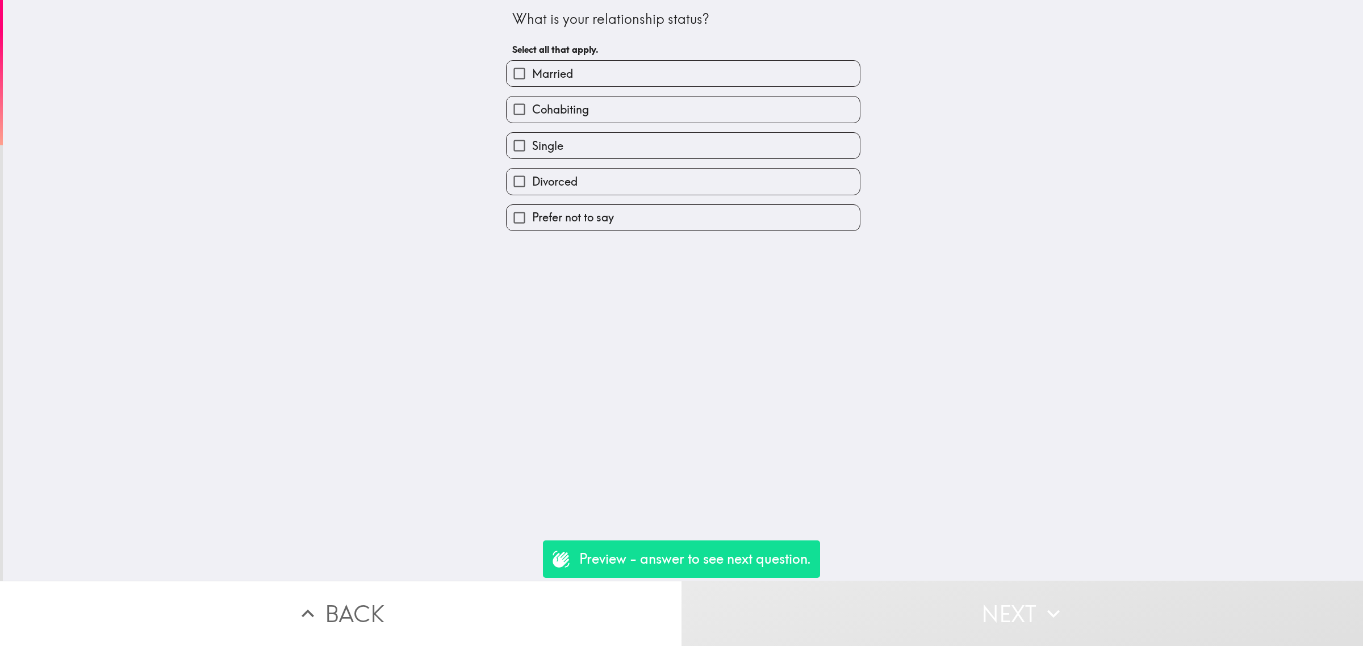
click at [572, 70] on label "Married" at bounding box center [682, 74] width 353 height 26
click at [532, 70] on input "Married" at bounding box center [519, 74] width 26 height 26
checkbox input "true"
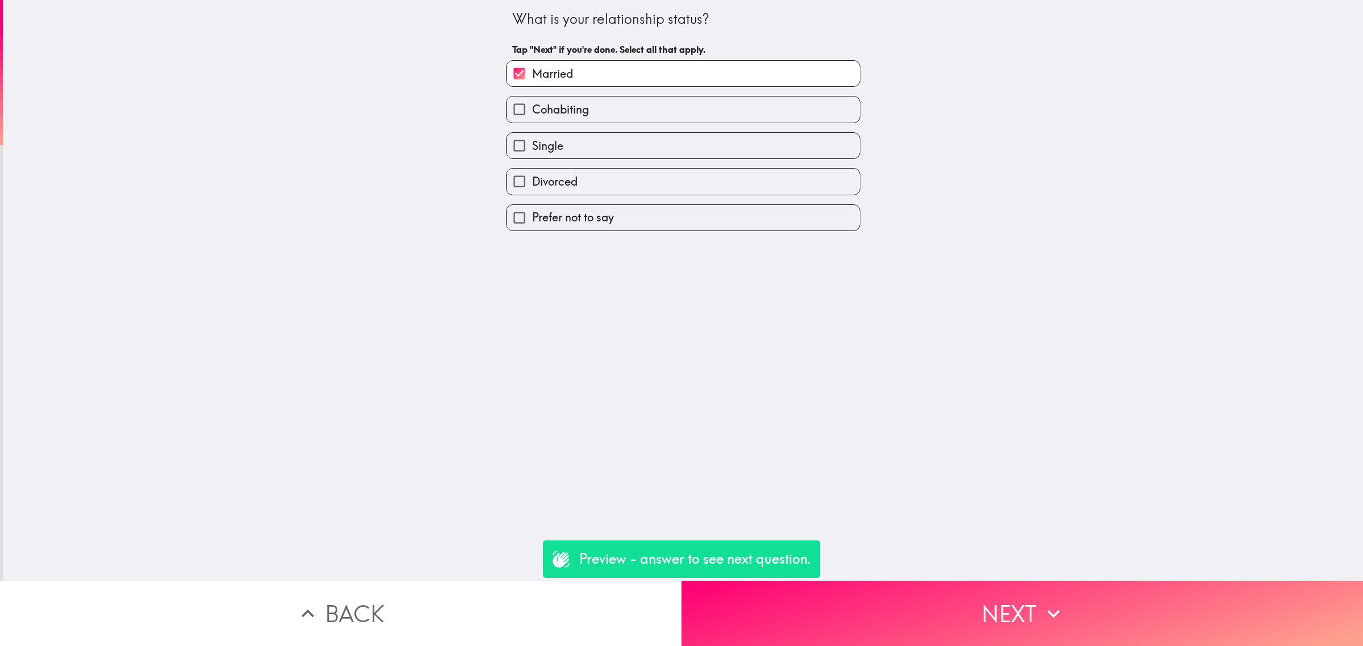
click at [1003, 596] on button "Next" at bounding box center [1021, 613] width 681 height 65
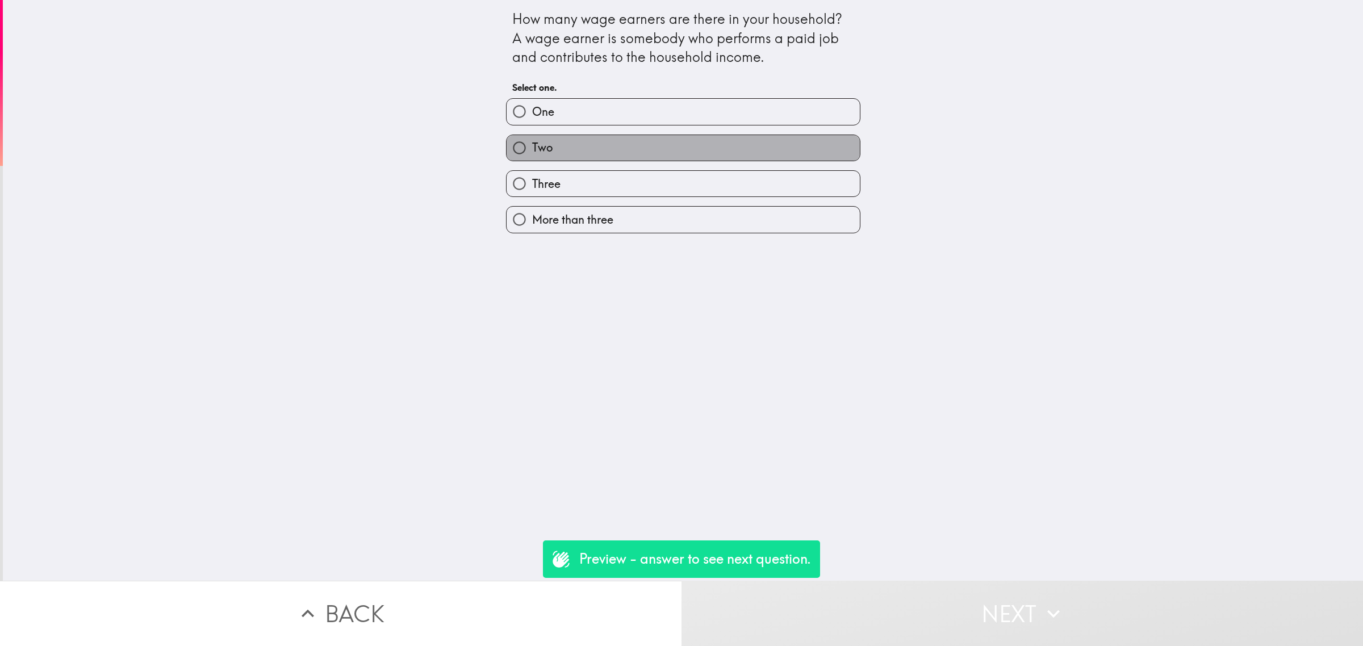
click at [640, 152] on label "Two" at bounding box center [682, 148] width 353 height 26
click at [532, 152] on input "Two" at bounding box center [519, 148] width 26 height 26
radio input "true"
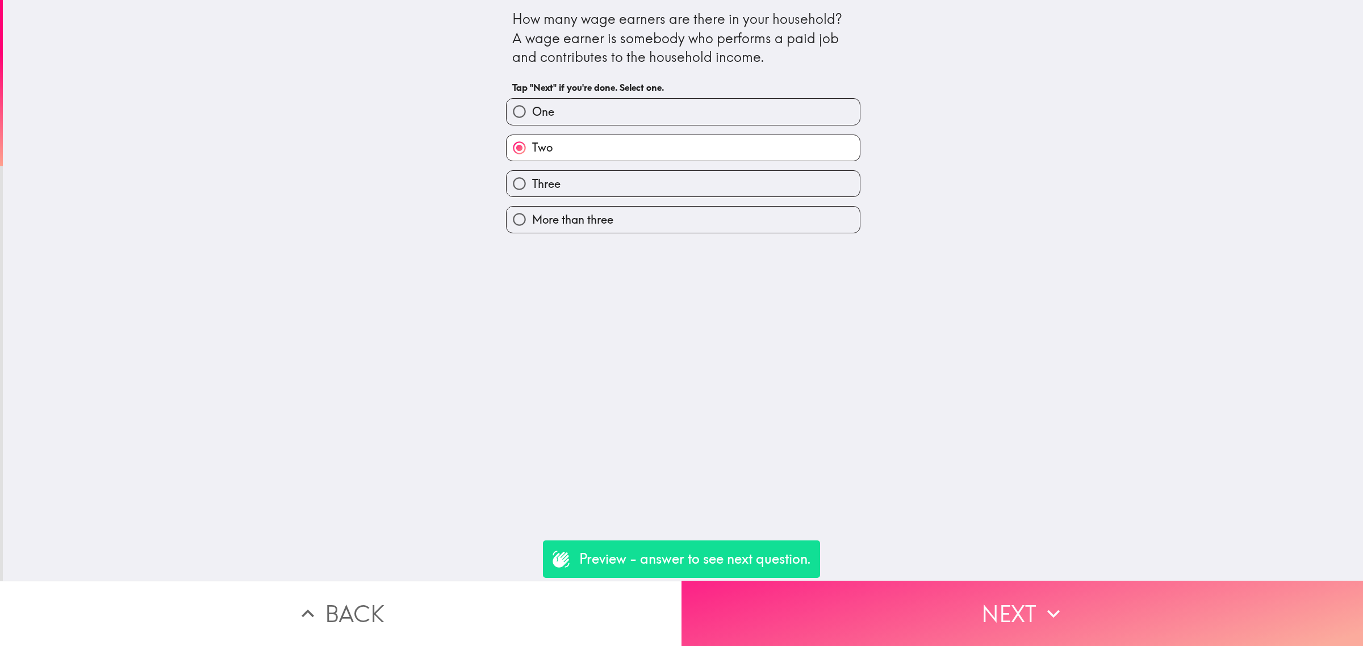
click at [946, 616] on button "Next" at bounding box center [1021, 613] width 681 height 65
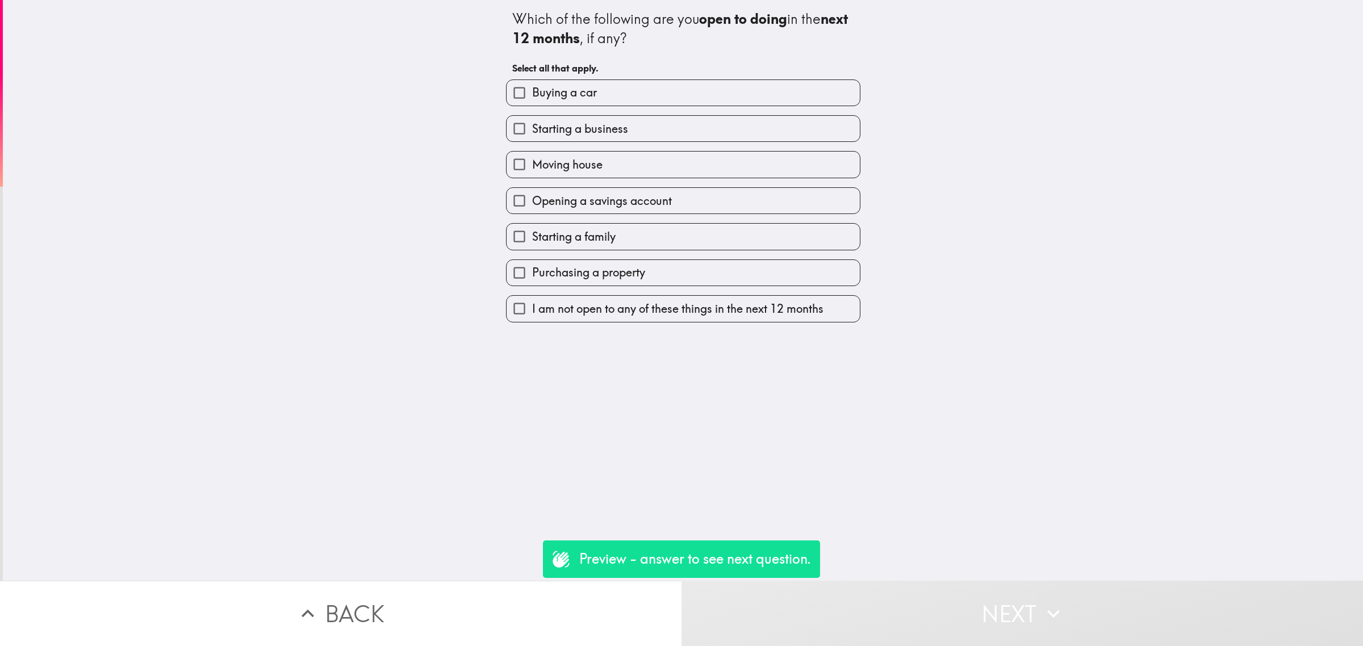
click at [597, 161] on label "Moving house" at bounding box center [682, 165] width 353 height 26
click at [532, 161] on input "Moving house" at bounding box center [519, 165] width 26 height 26
checkbox input "true"
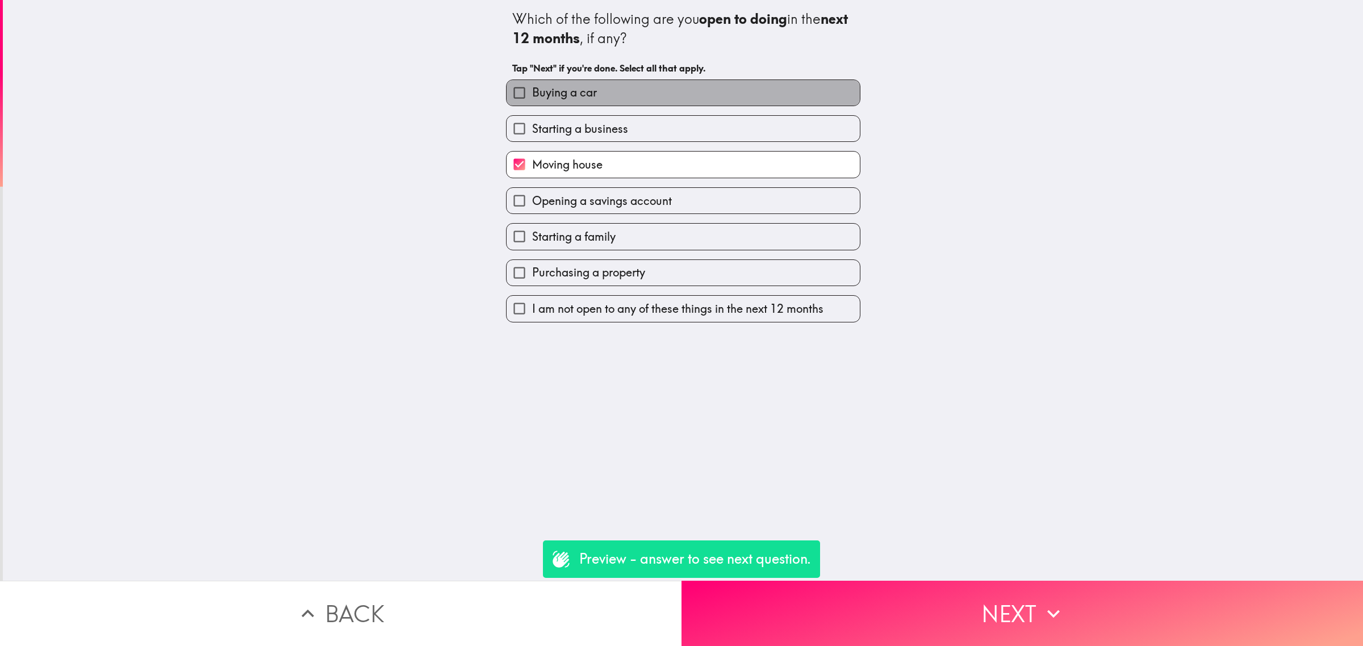
click at [597, 89] on label "Buying a car" at bounding box center [682, 93] width 353 height 26
click at [532, 89] on input "Buying a car" at bounding box center [519, 93] width 26 height 26
checkbox input "true"
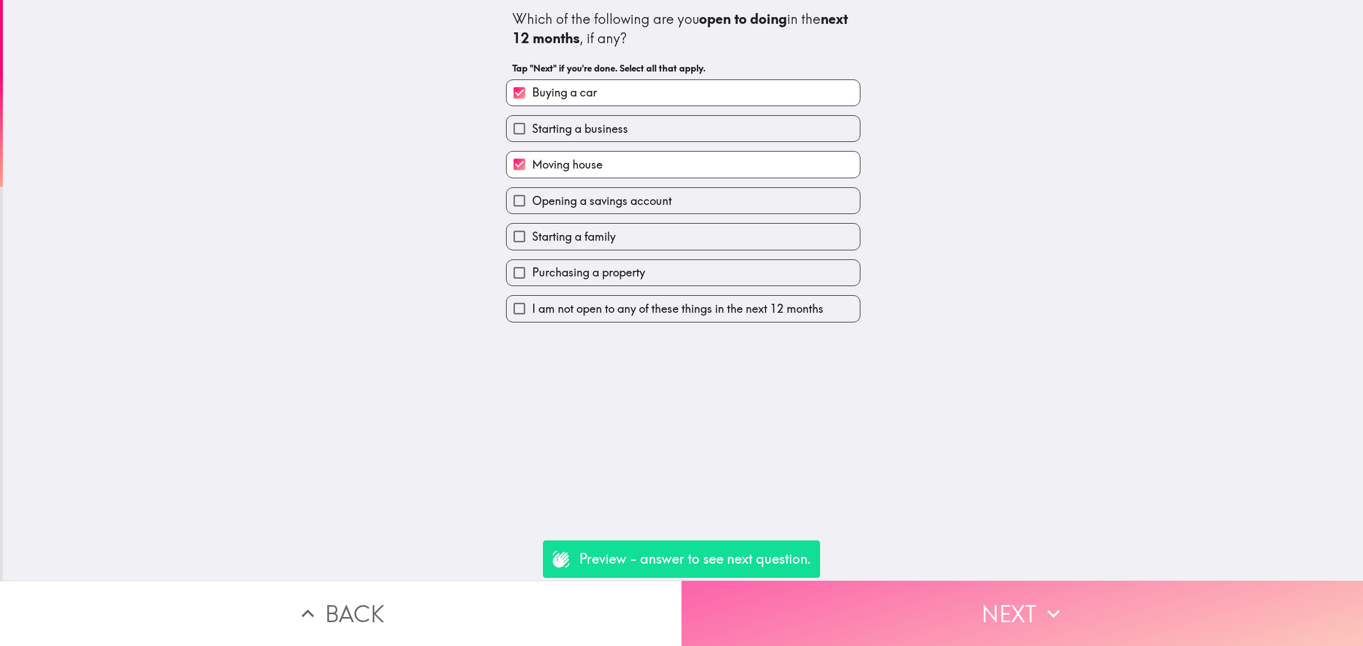
click at [1009, 590] on button "Next" at bounding box center [1021, 613] width 681 height 65
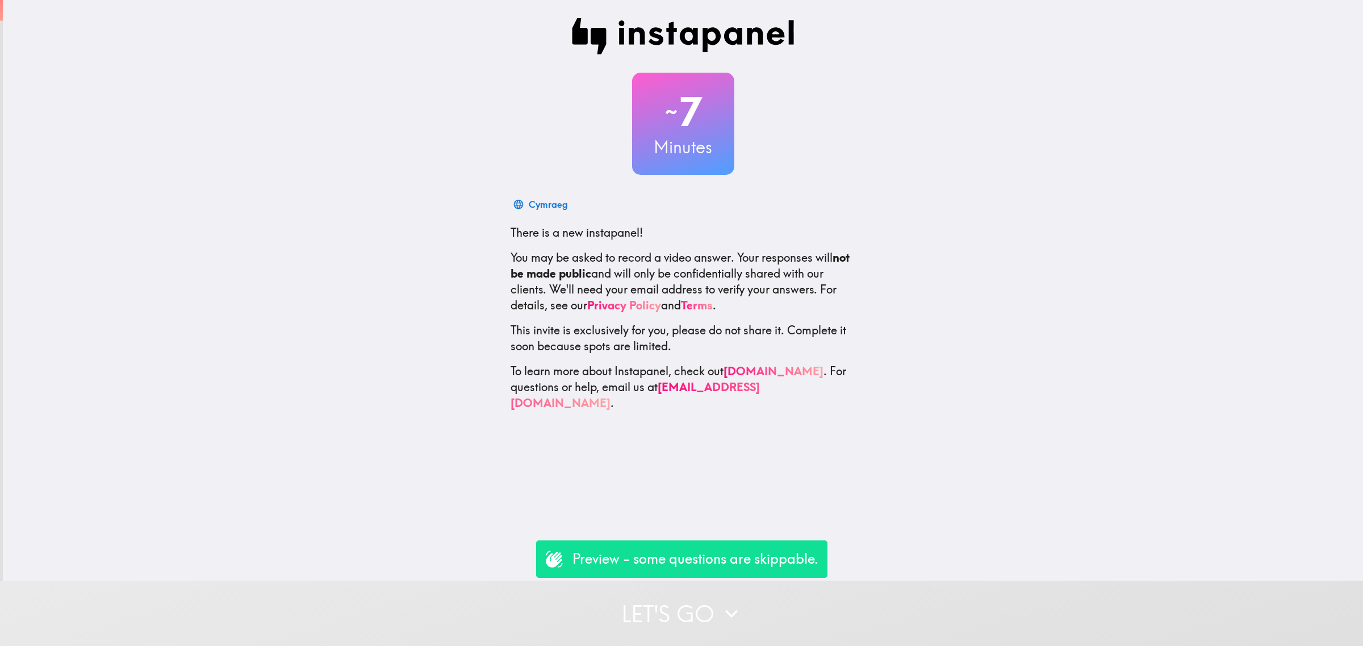
click at [755, 592] on button "Let's go" at bounding box center [681, 613] width 1363 height 65
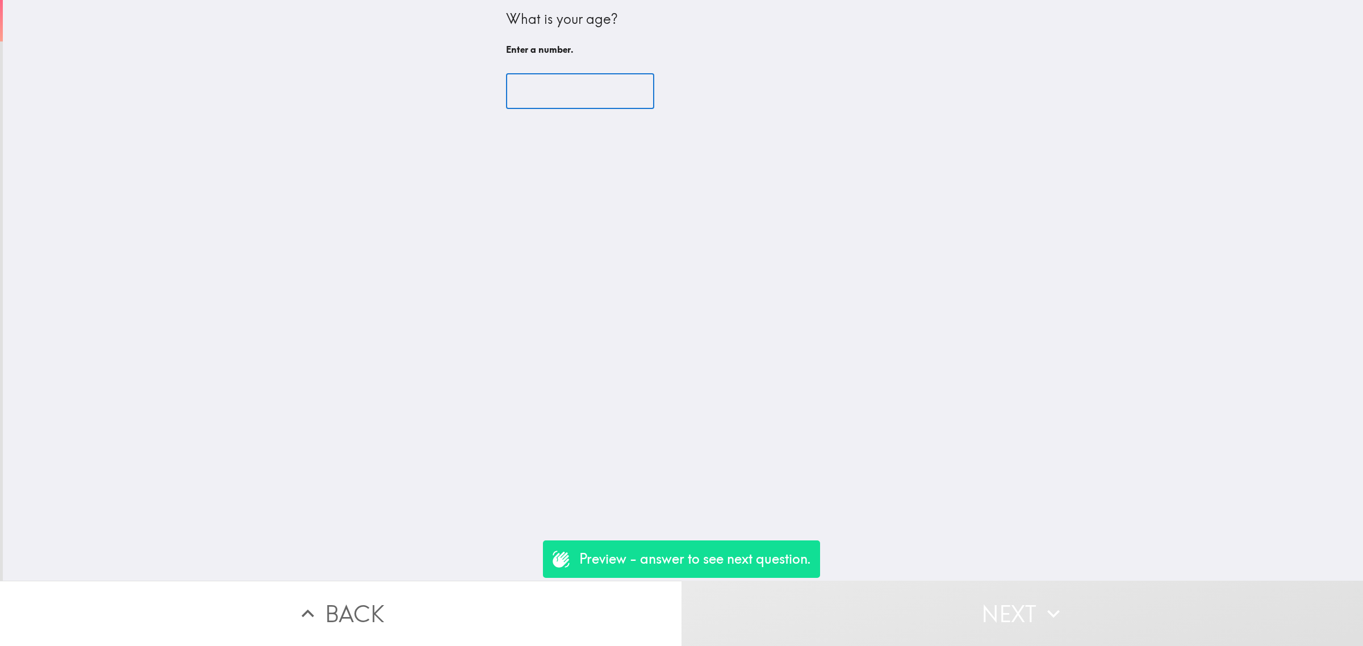
click at [534, 74] on input "number" at bounding box center [580, 91] width 148 height 35
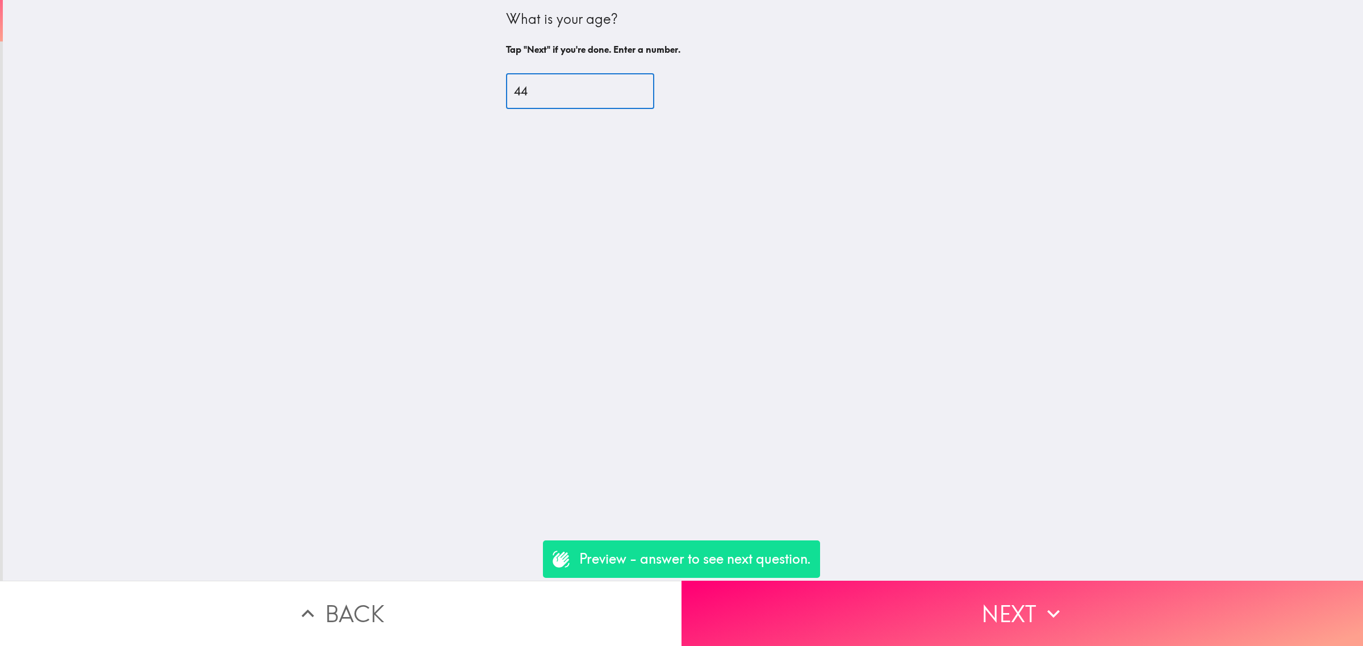
type input "44"
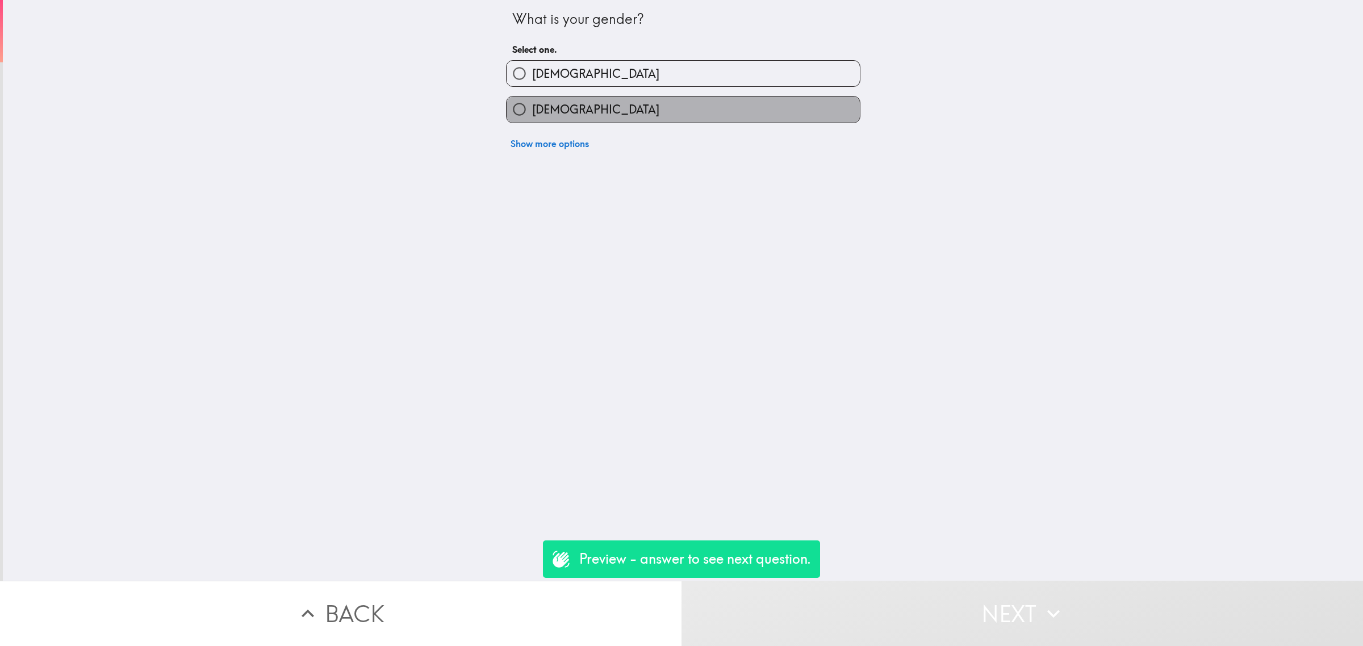
click at [563, 106] on label "[DEMOGRAPHIC_DATA]" at bounding box center [682, 110] width 353 height 26
click at [532, 106] on input "[DEMOGRAPHIC_DATA]" at bounding box center [519, 110] width 26 height 26
radio input "true"
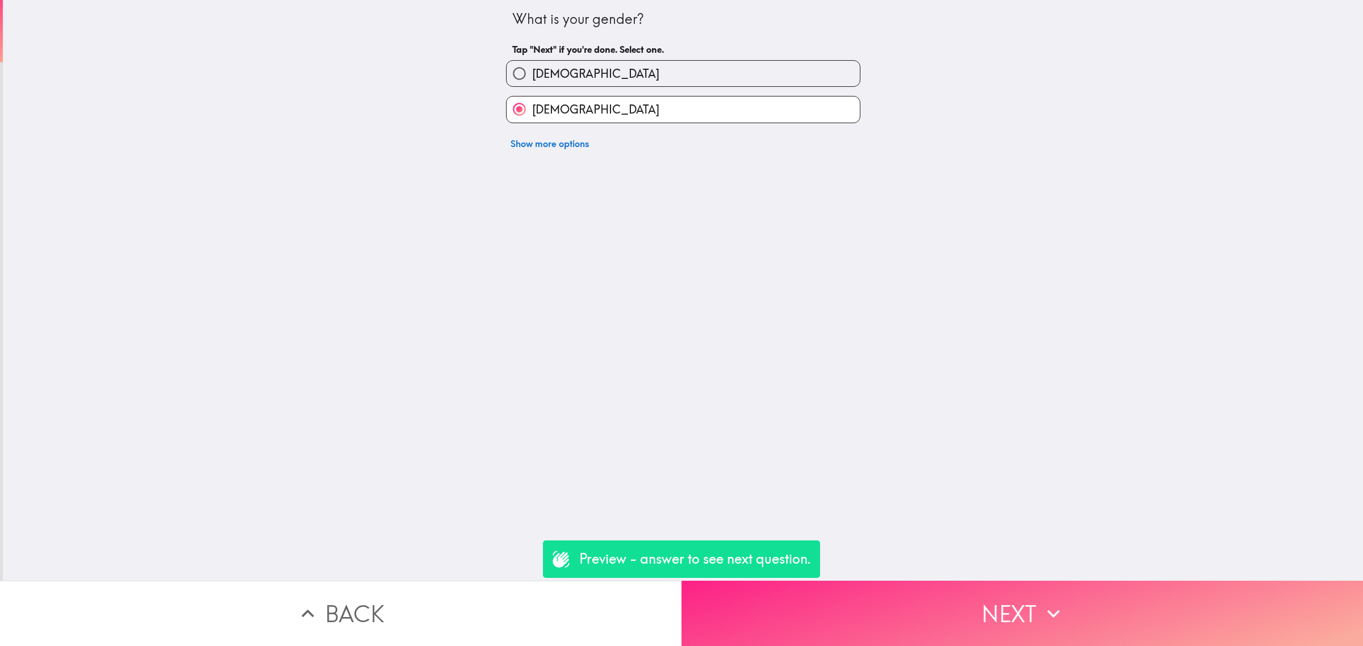
click at [971, 610] on button "Next" at bounding box center [1021, 613] width 681 height 65
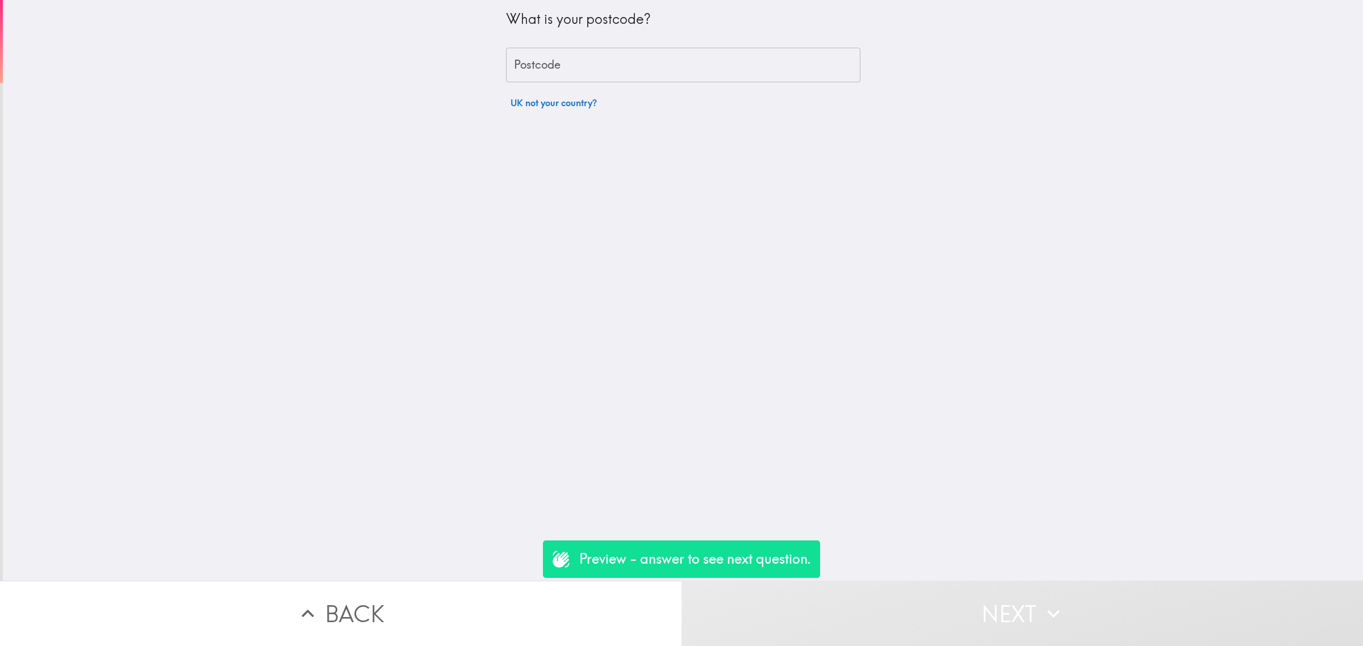
click at [562, 64] on input "Postcode" at bounding box center [683, 65] width 354 height 35
type input "rm156pr"
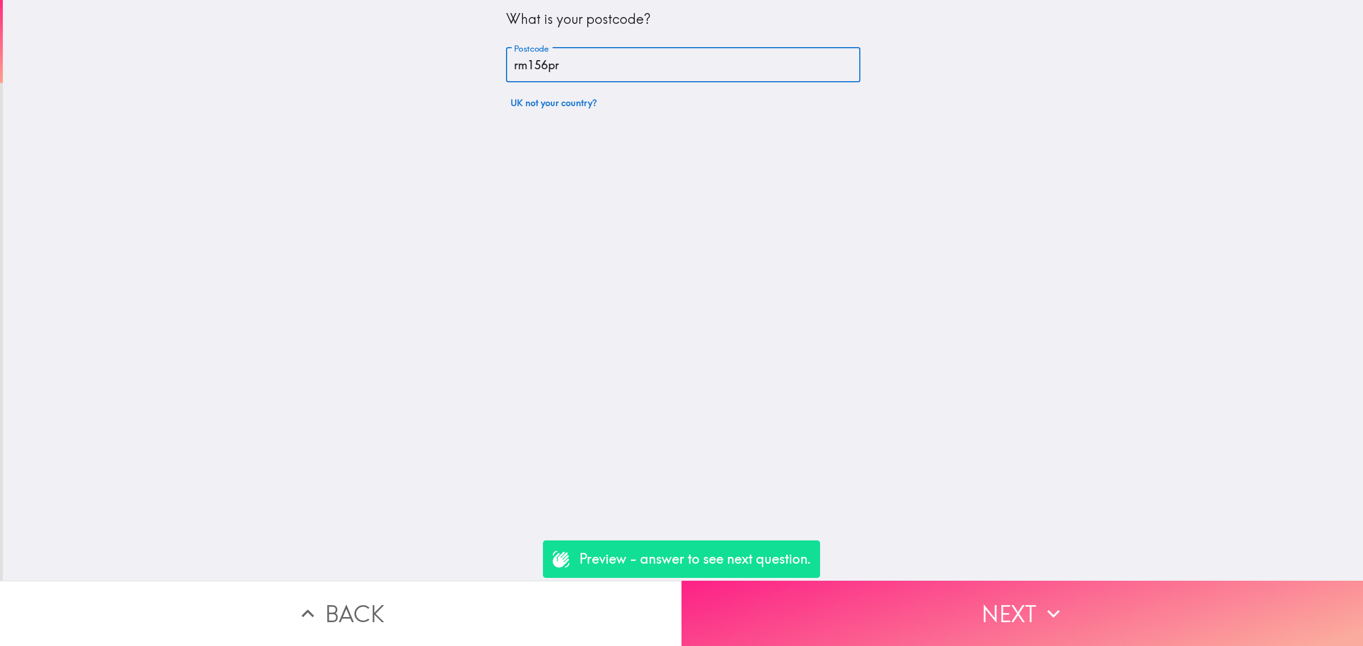
drag, startPoint x: 991, startPoint y: 631, endPoint x: 988, endPoint y: 614, distance: 17.2
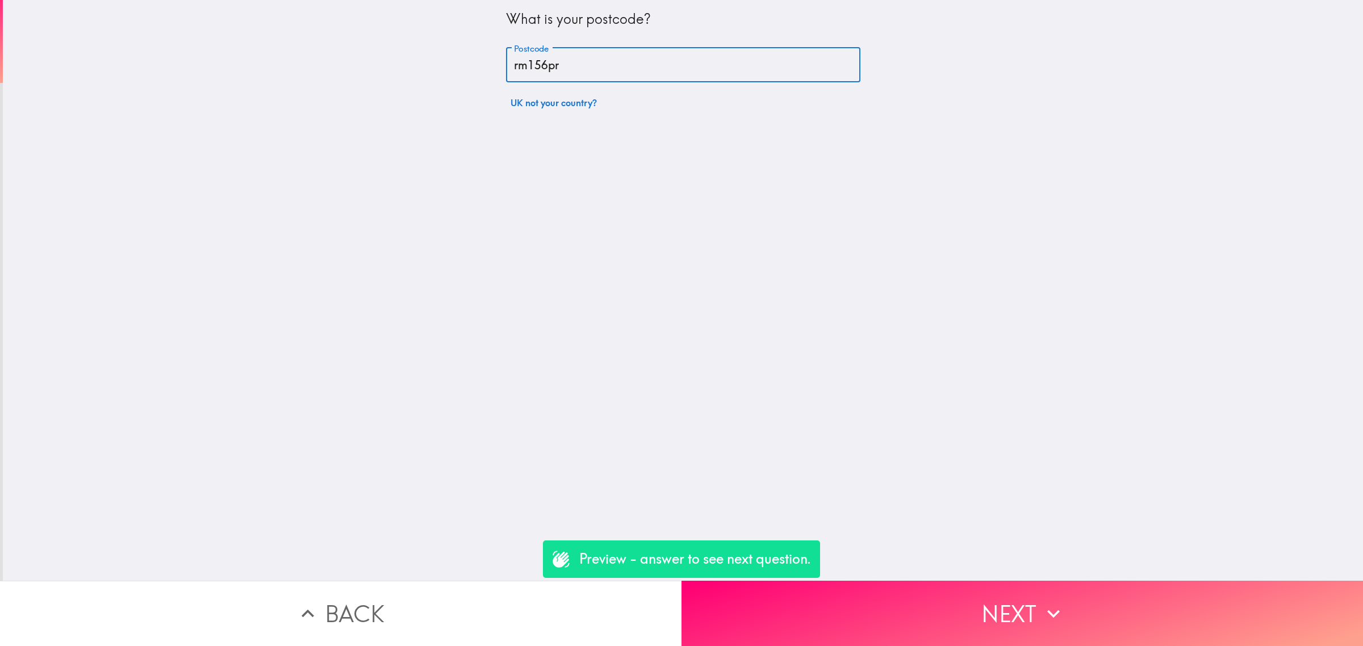
click at [991, 631] on button "Next" at bounding box center [1021, 613] width 681 height 65
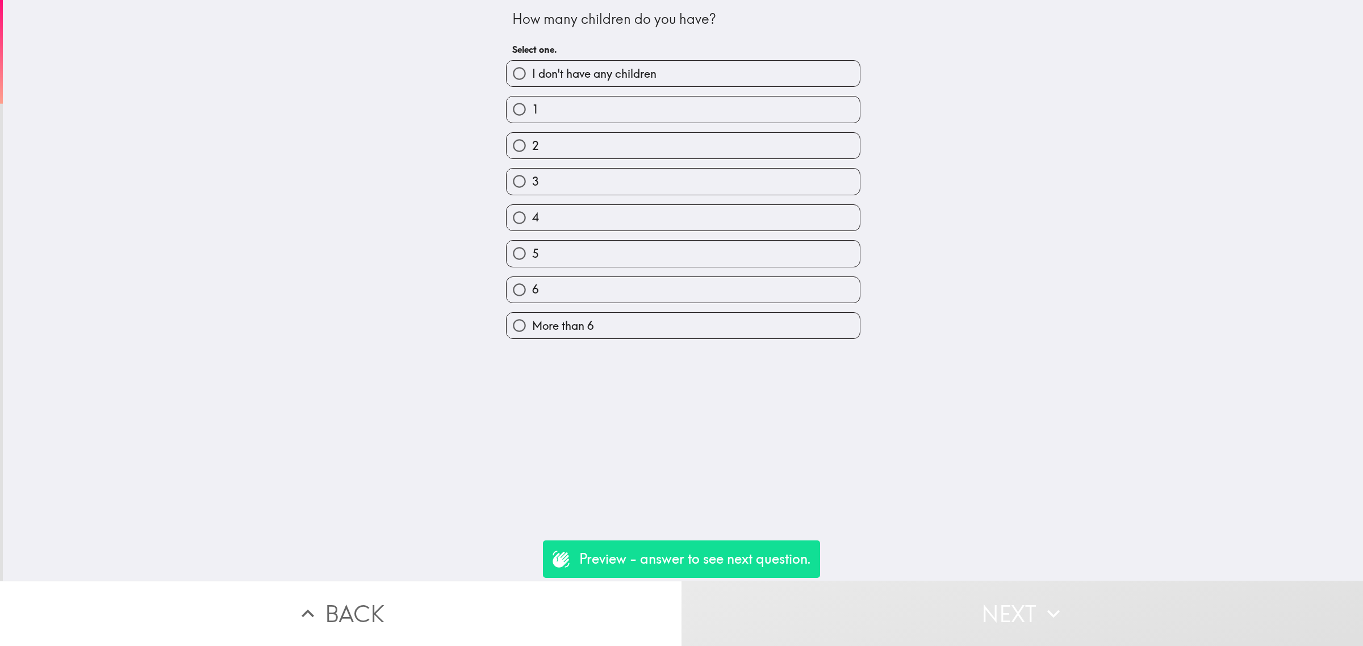
click at [567, 182] on label "3" at bounding box center [682, 182] width 353 height 26
click at [532, 182] on input "3" at bounding box center [519, 182] width 26 height 26
radio input "true"
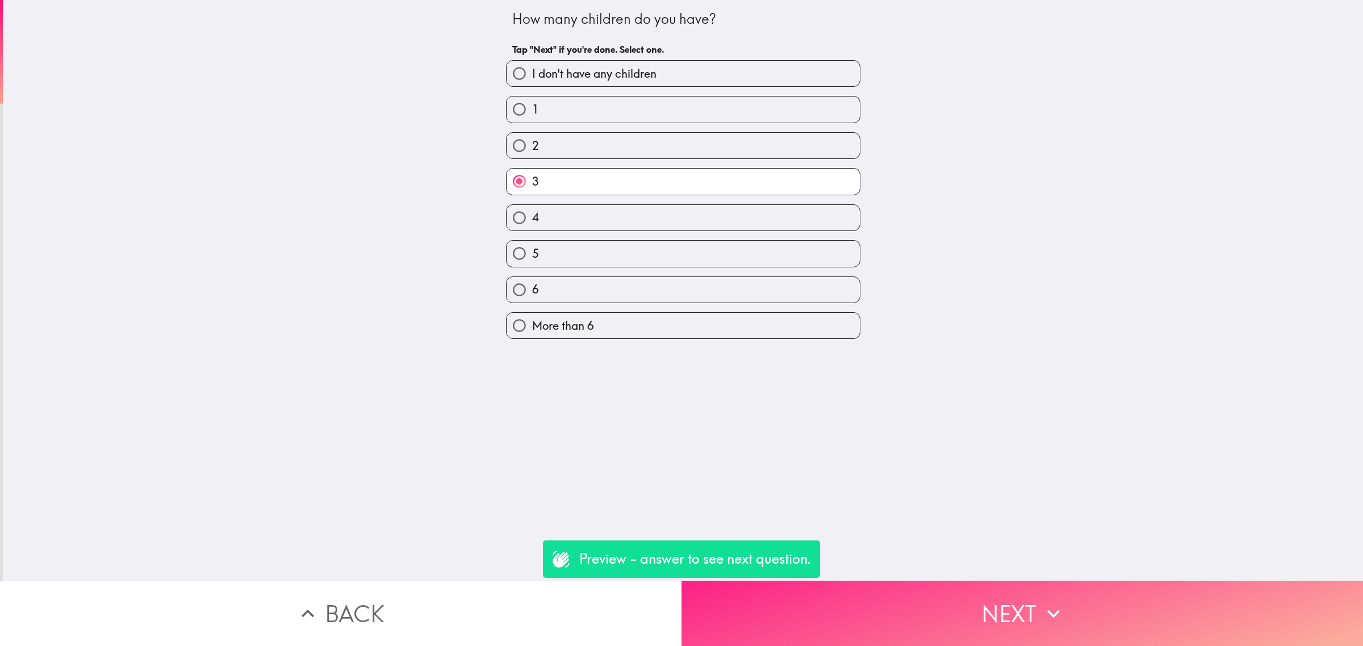
click at [953, 626] on button "Next" at bounding box center [1021, 613] width 681 height 65
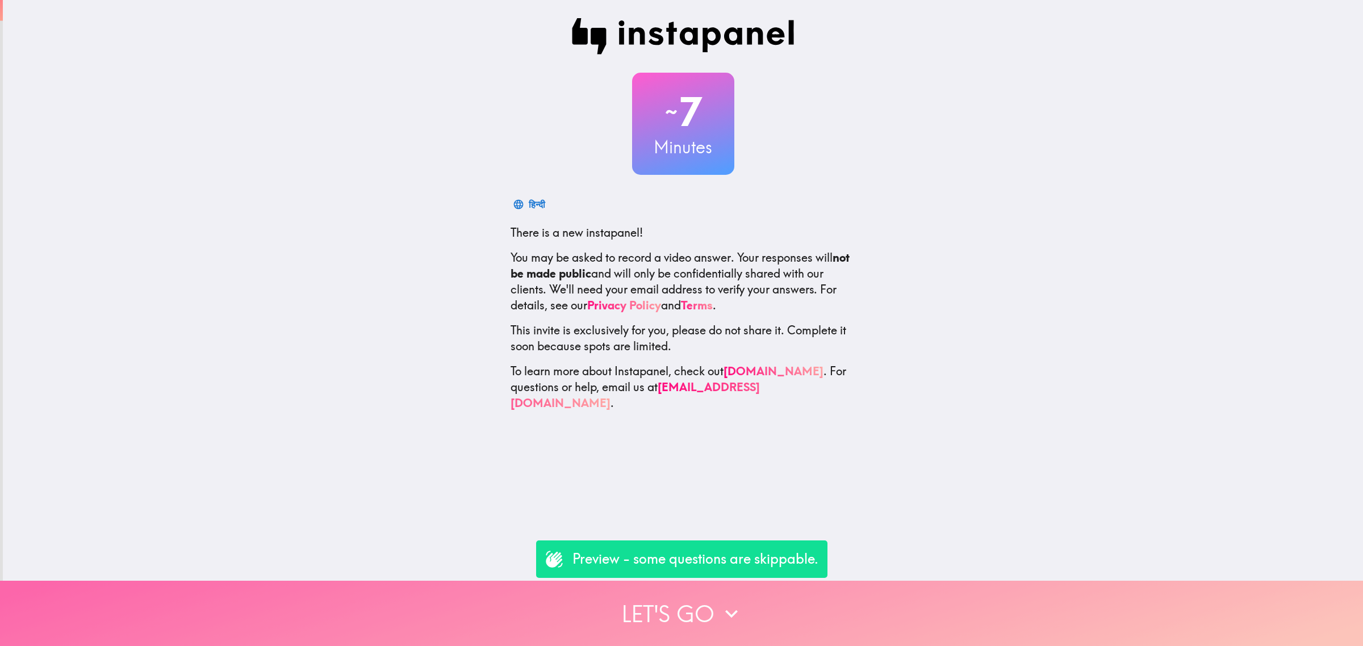
click at [802, 585] on button "Let's go" at bounding box center [681, 613] width 1363 height 65
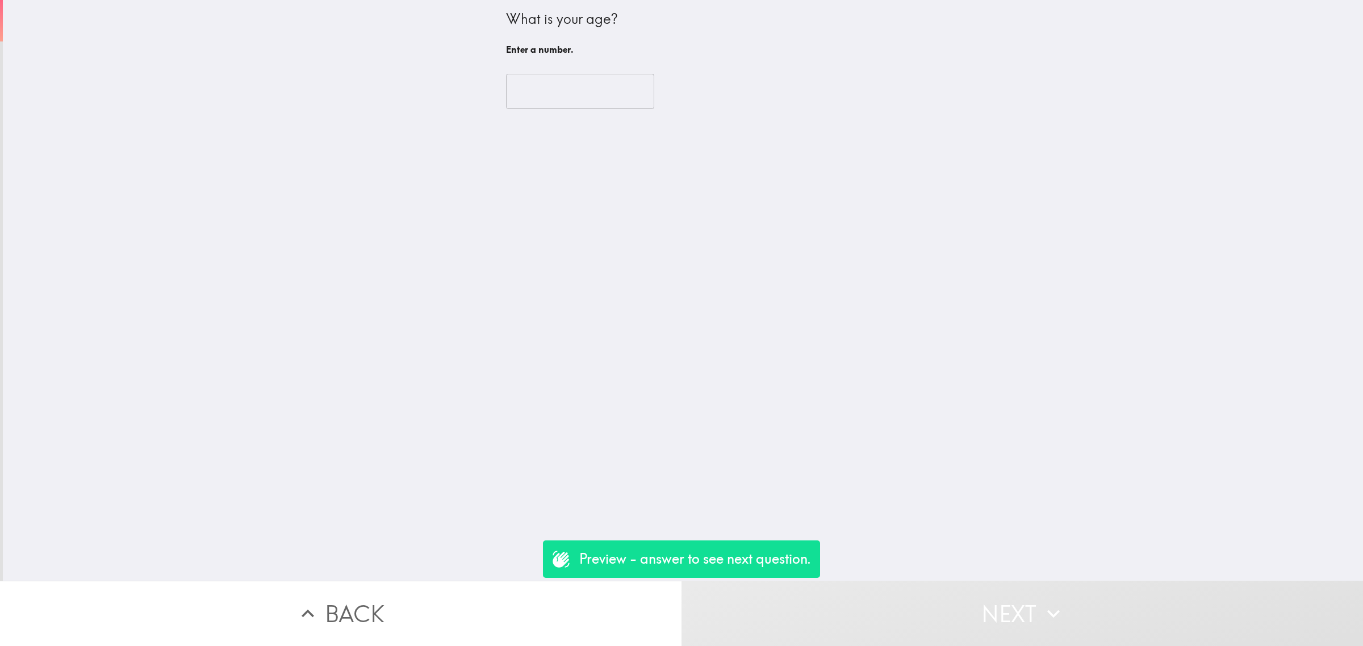
click at [564, 107] on input "number" at bounding box center [580, 91] width 148 height 35
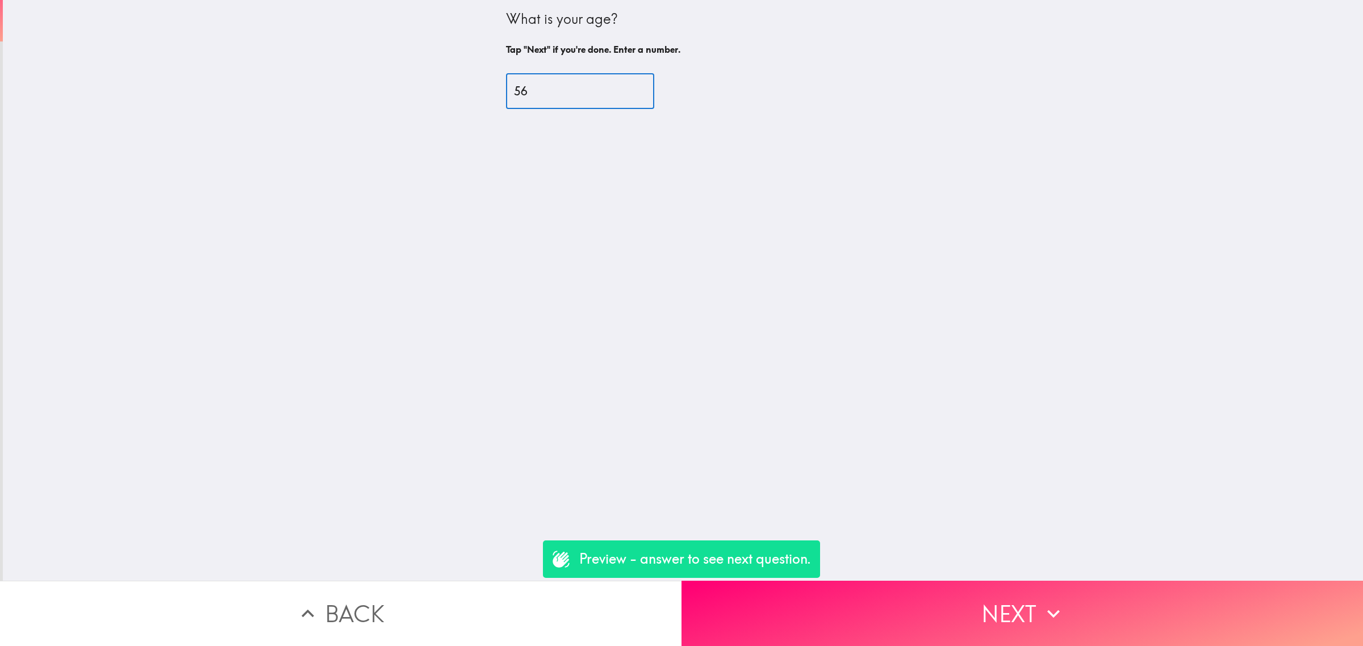
type input "56"
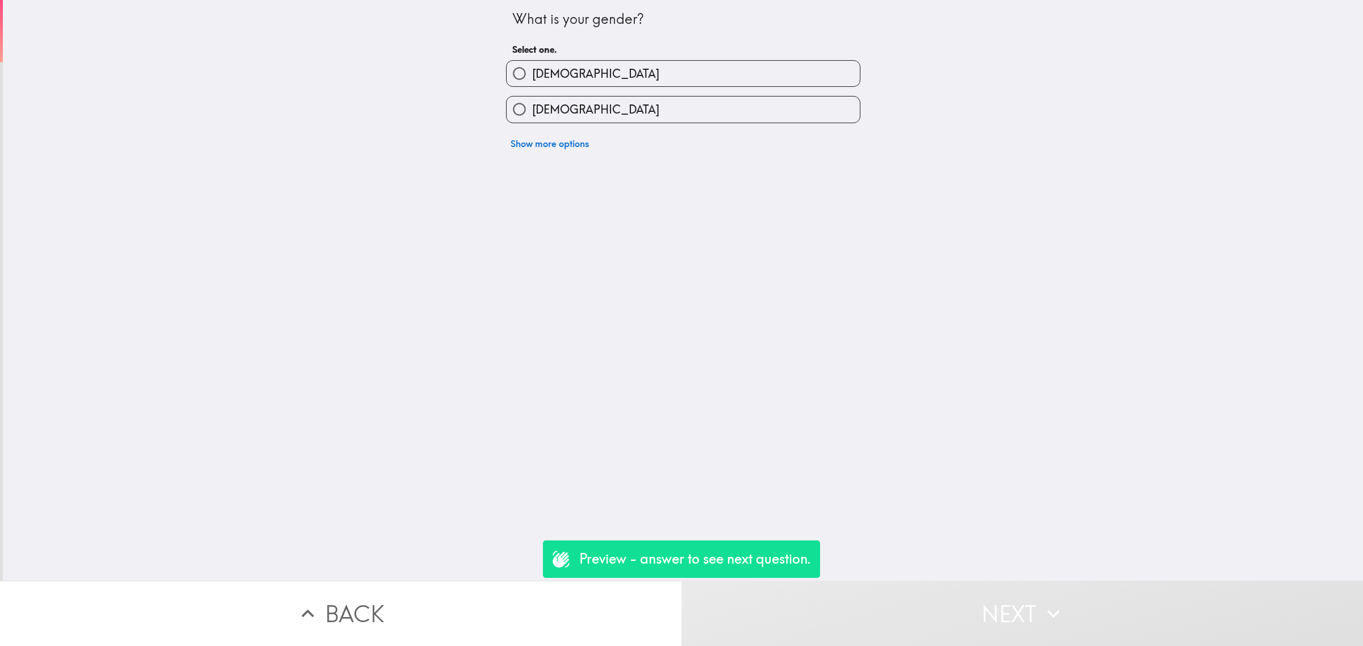
click at [572, 115] on label "[DEMOGRAPHIC_DATA]" at bounding box center [682, 110] width 353 height 26
click at [532, 115] on input "[DEMOGRAPHIC_DATA]" at bounding box center [519, 110] width 26 height 26
radio input "true"
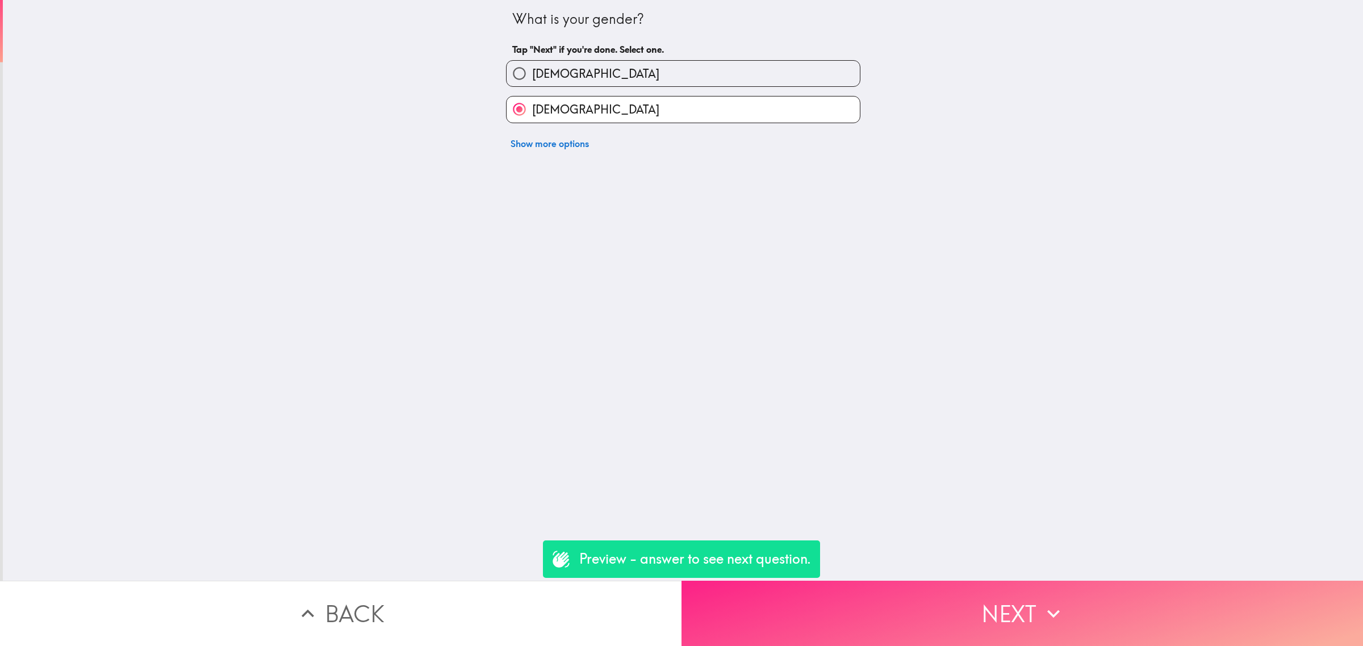
click at [994, 599] on button "Next" at bounding box center [1021, 613] width 681 height 65
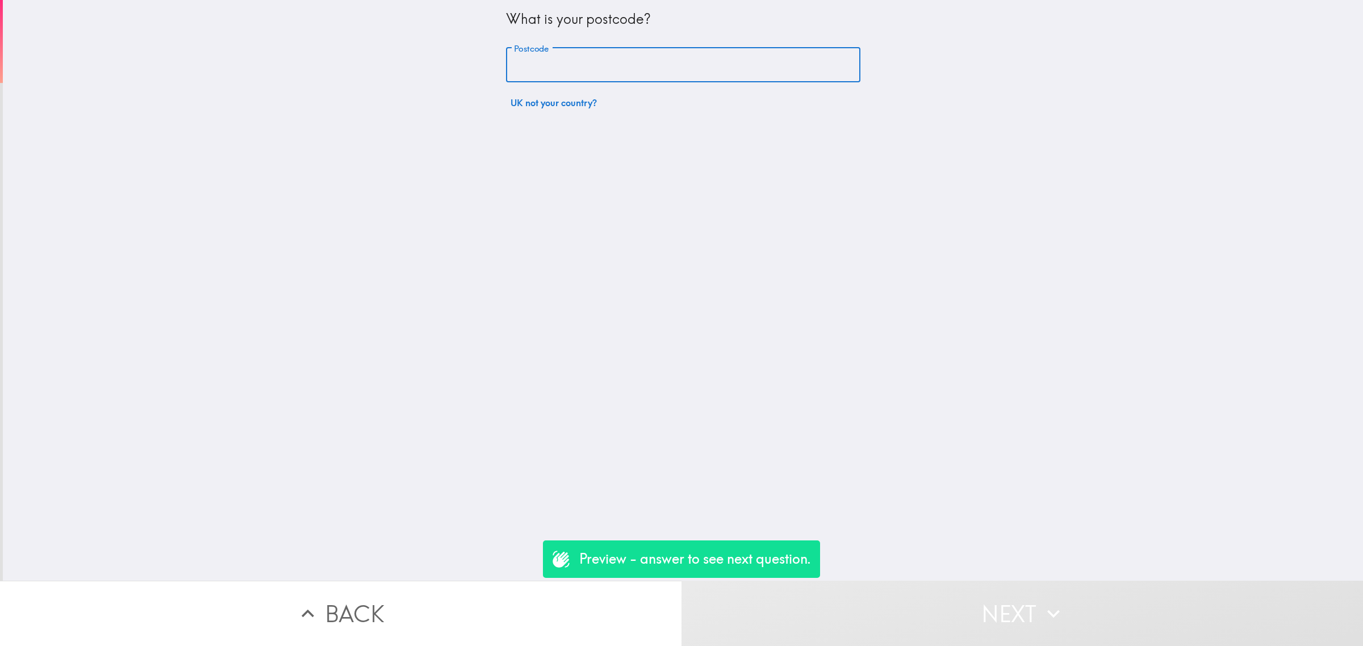
click at [565, 68] on input "Postcode" at bounding box center [683, 65] width 354 height 35
type input "rm156pr"
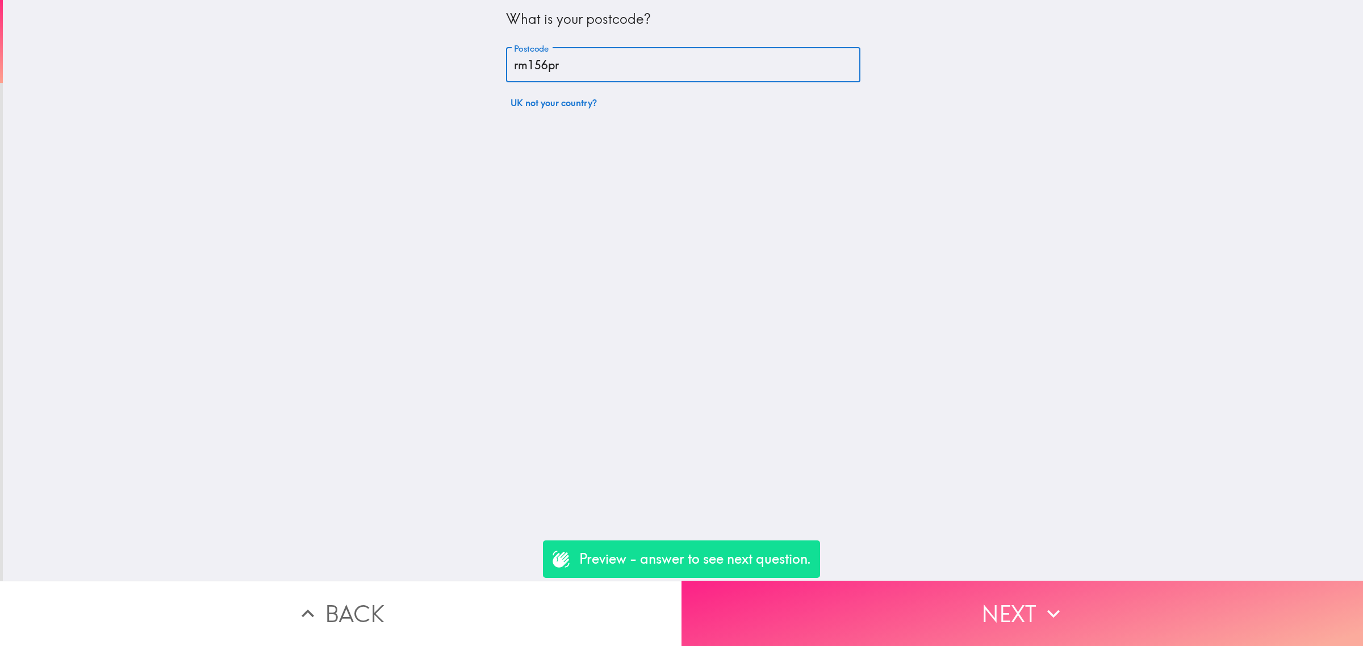
click at [927, 592] on button "Next" at bounding box center [1021, 613] width 681 height 65
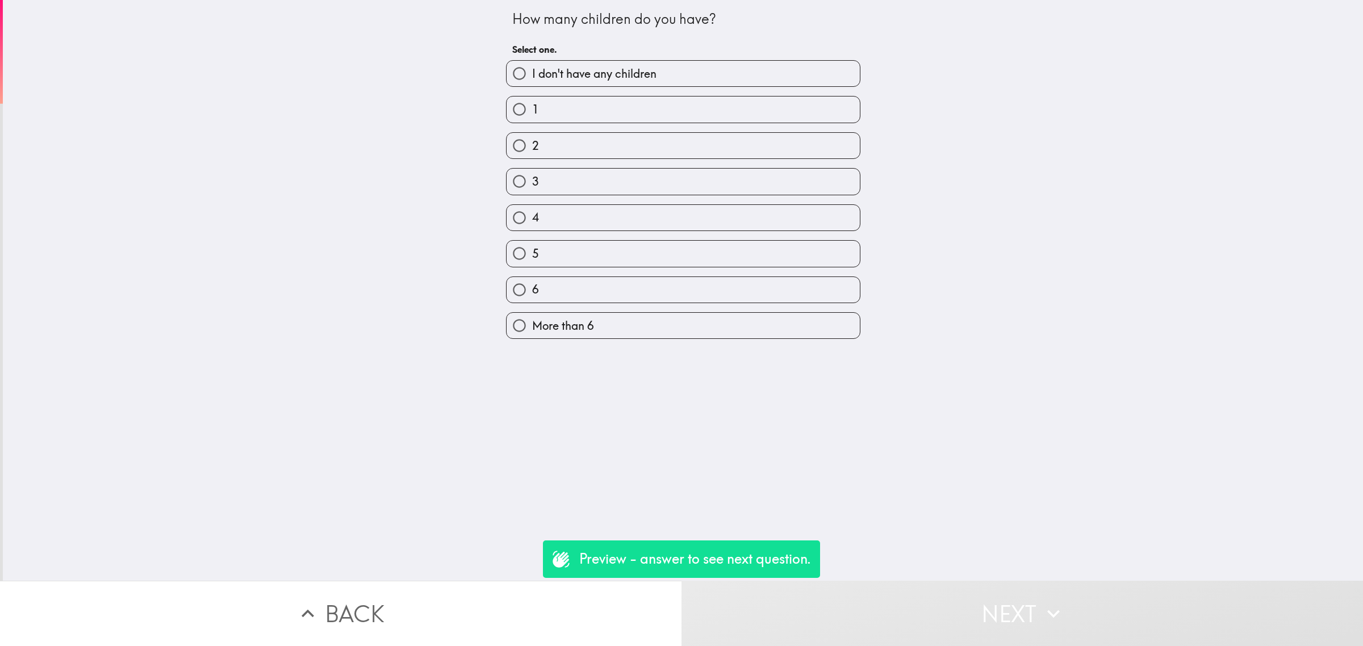
click at [574, 133] on label "2" at bounding box center [682, 146] width 353 height 26
click at [532, 133] on input "2" at bounding box center [519, 146] width 26 height 26
radio input "true"
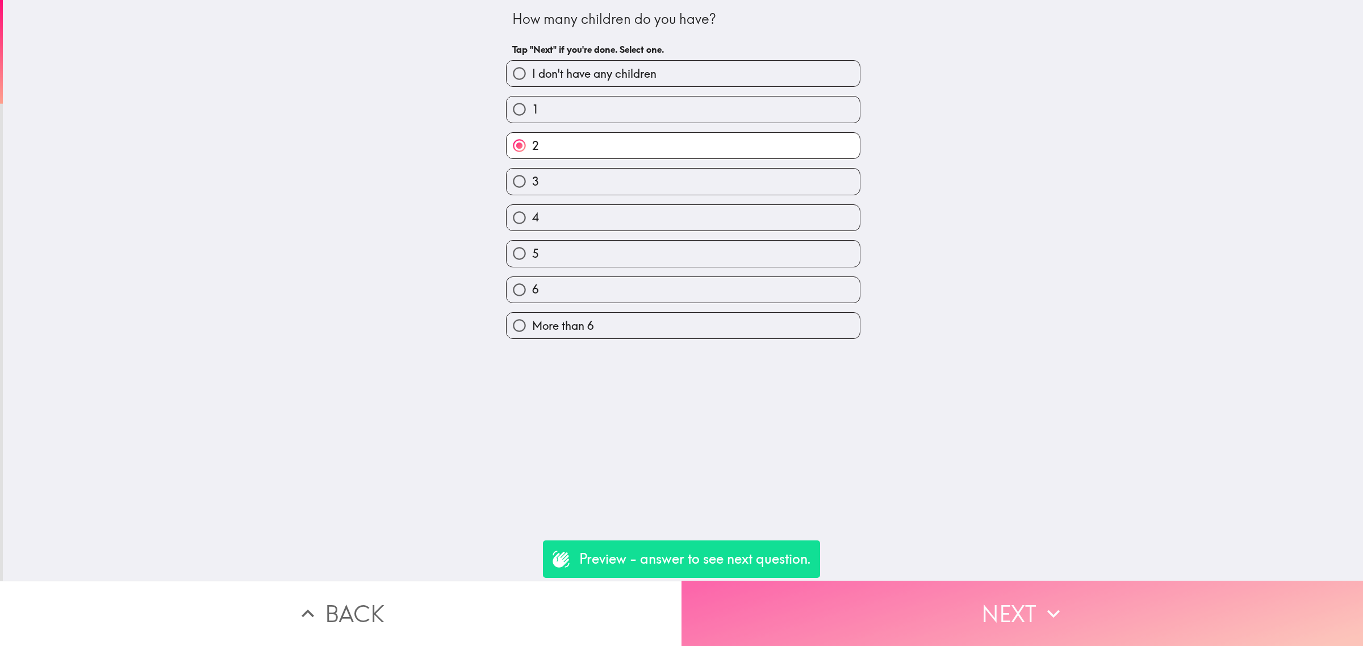
click at [942, 615] on button "Next" at bounding box center [1021, 613] width 681 height 65
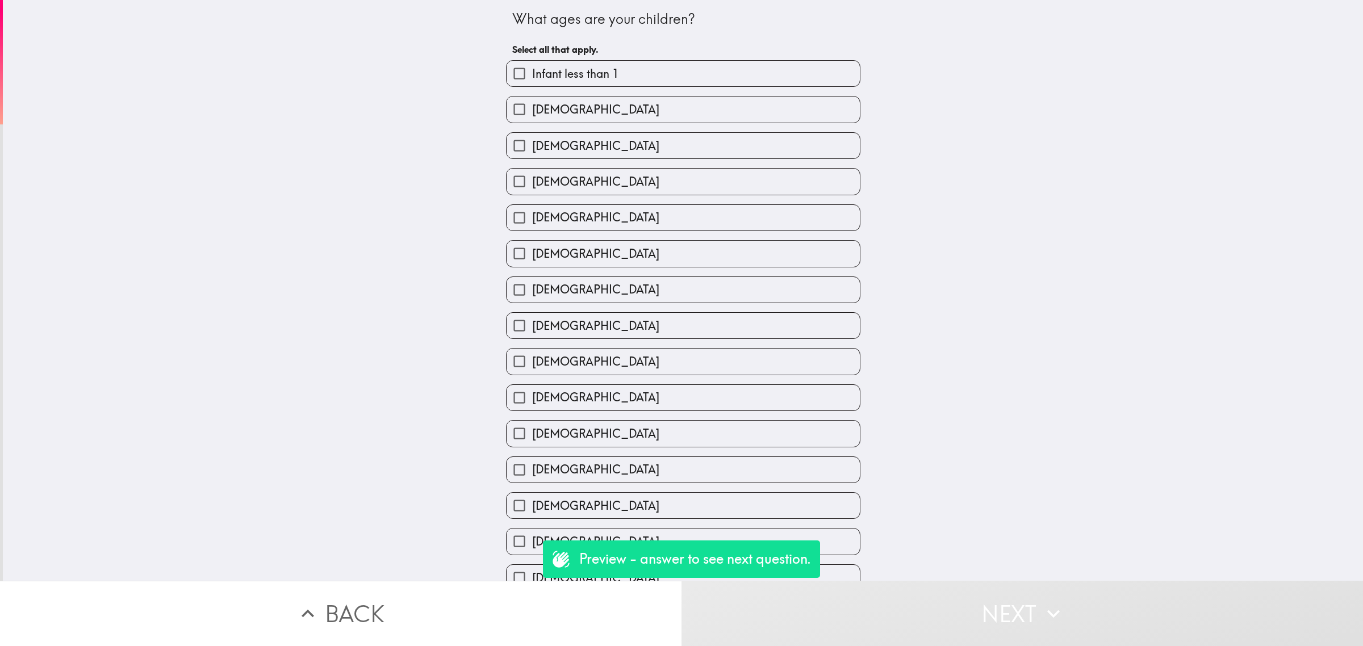
click at [622, 301] on label "6 years old" at bounding box center [682, 290] width 353 height 26
click at [532, 301] on input "6 years old" at bounding box center [519, 290] width 26 height 26
checkbox input "true"
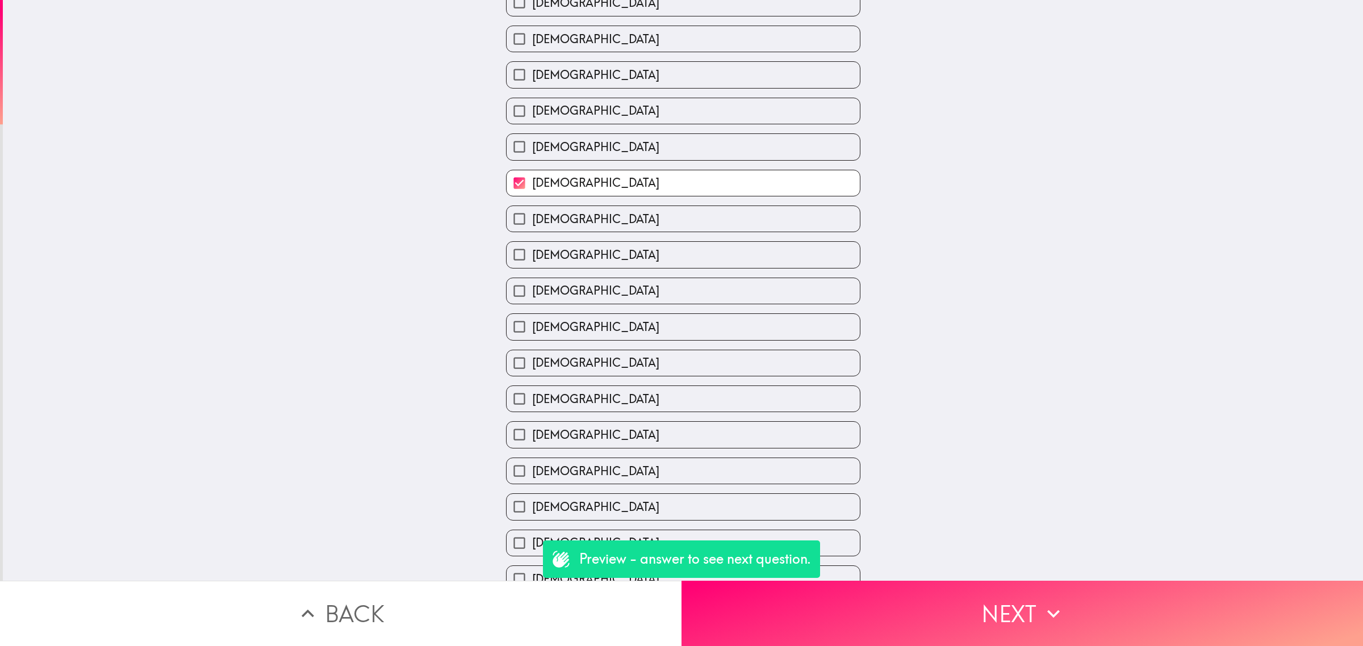
scroll to position [206, 0]
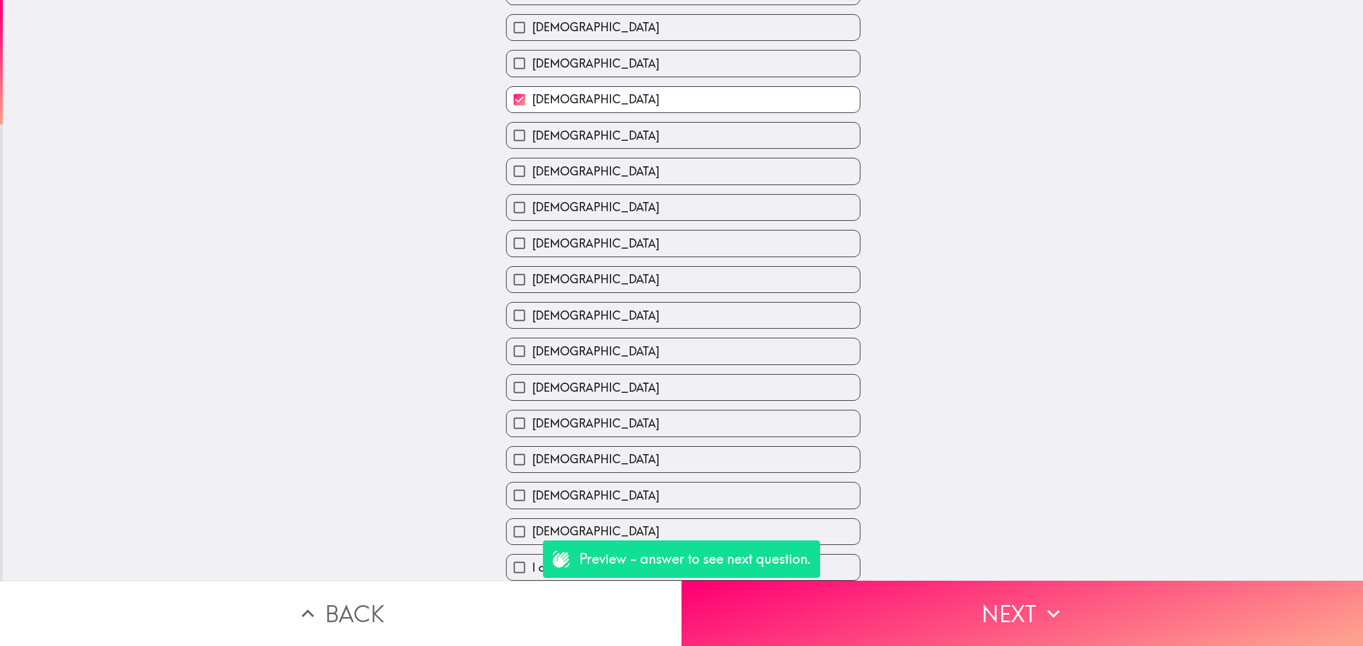
click at [642, 410] on label "15 years old" at bounding box center [682, 423] width 353 height 26
click at [532, 410] on input "15 years old" at bounding box center [519, 423] width 26 height 26
checkbox input "true"
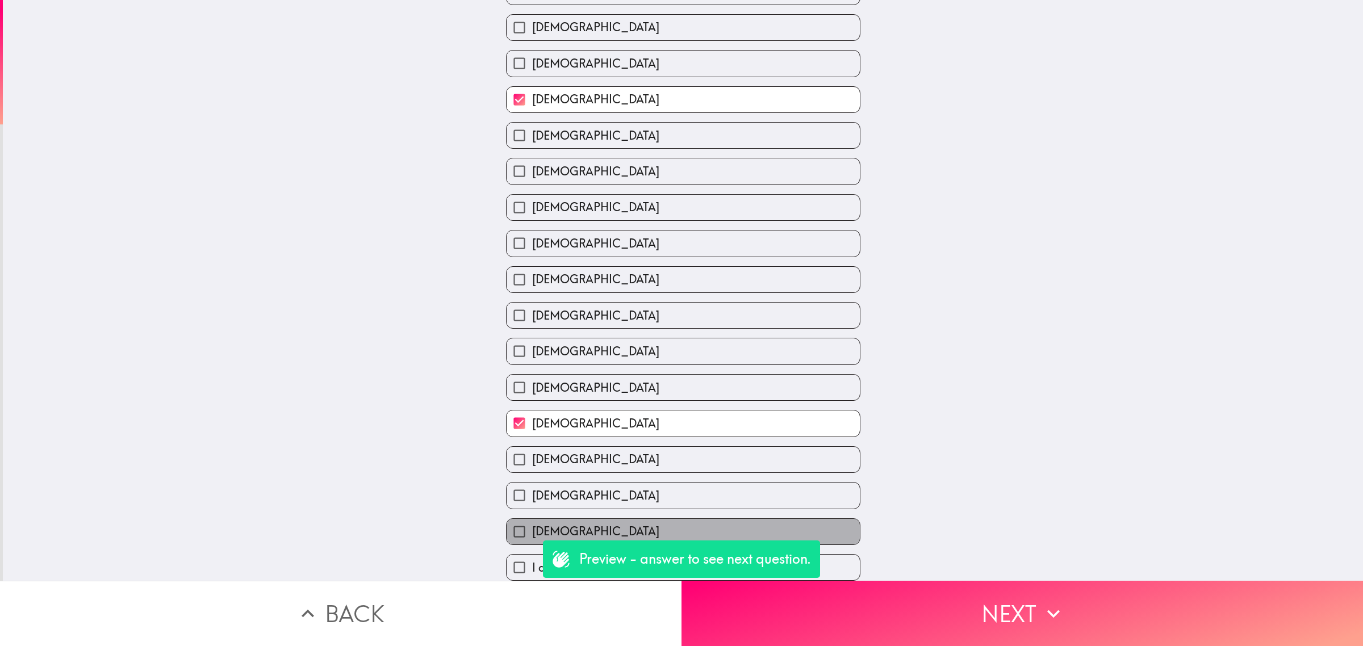
click at [700, 519] on label "18+ years old" at bounding box center [682, 532] width 353 height 26
click at [532, 519] on input "18+ years old" at bounding box center [519, 532] width 26 height 26
checkbox input "true"
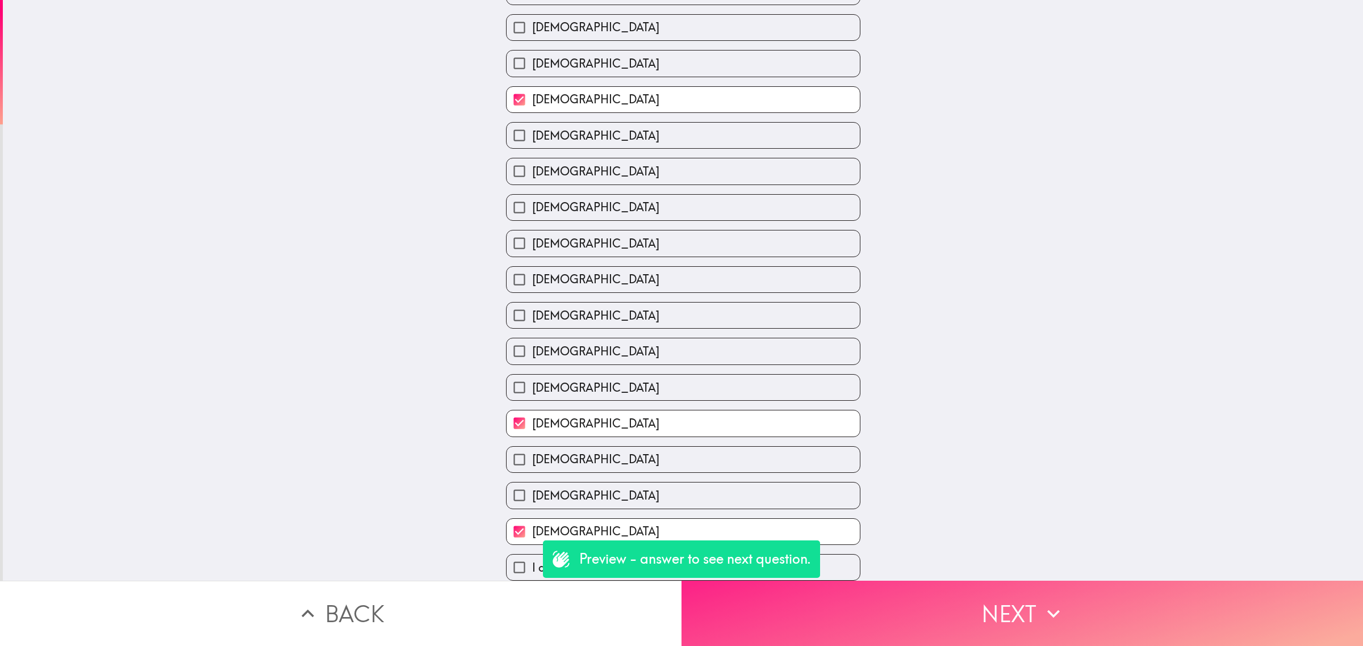
click at [818, 600] on button "Next" at bounding box center [1021, 613] width 681 height 65
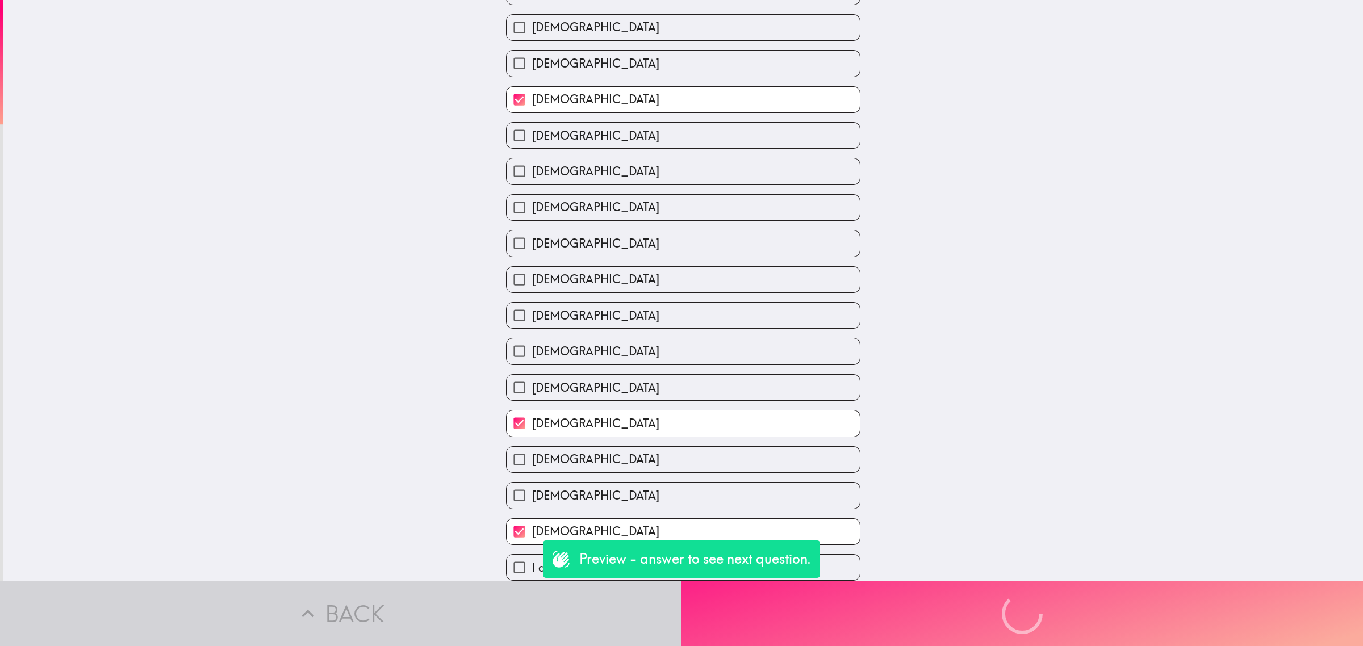
scroll to position [0, 0]
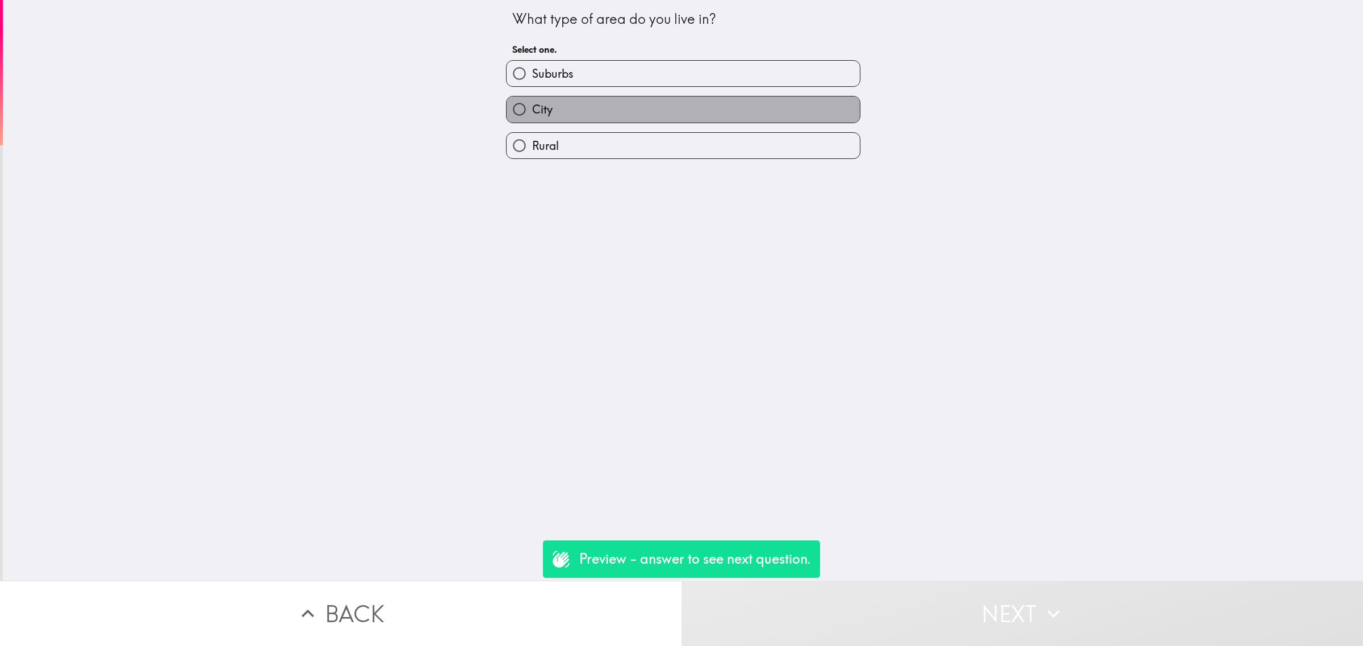
click at [542, 110] on label "City" at bounding box center [682, 110] width 353 height 26
click at [532, 110] on input "City" at bounding box center [519, 110] width 26 height 26
radio input "true"
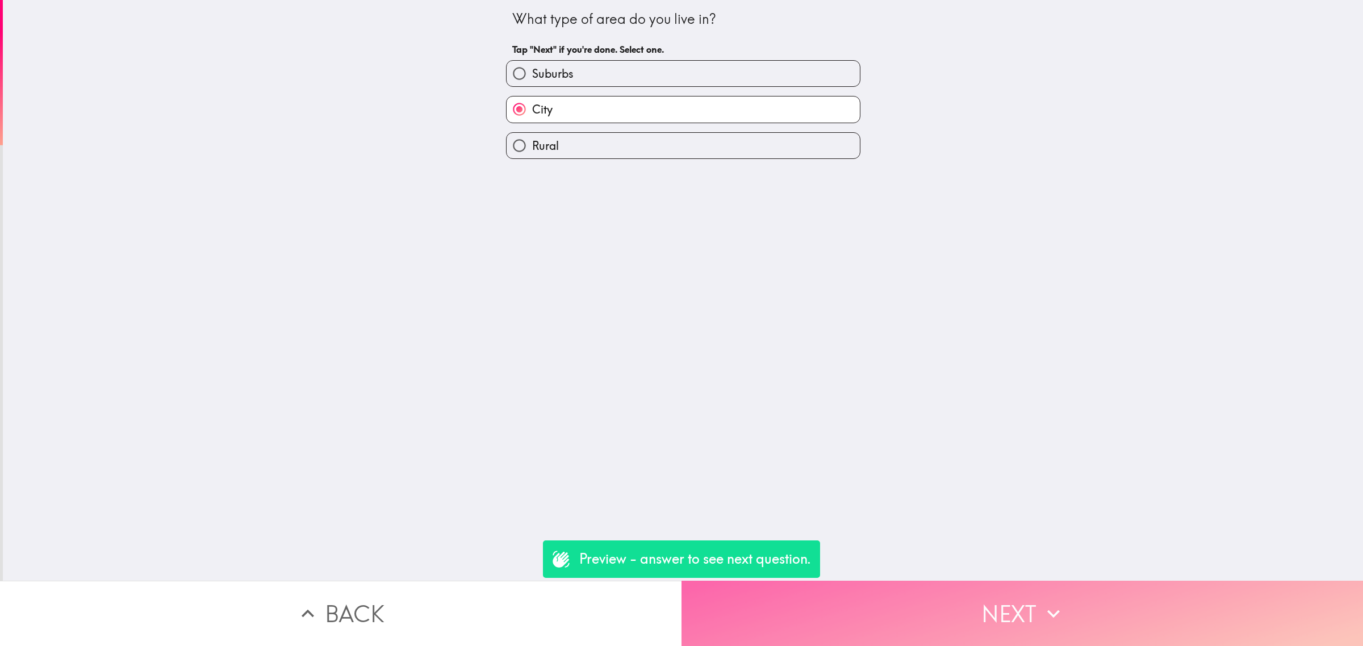
click at [875, 600] on button "Next" at bounding box center [1021, 613] width 681 height 65
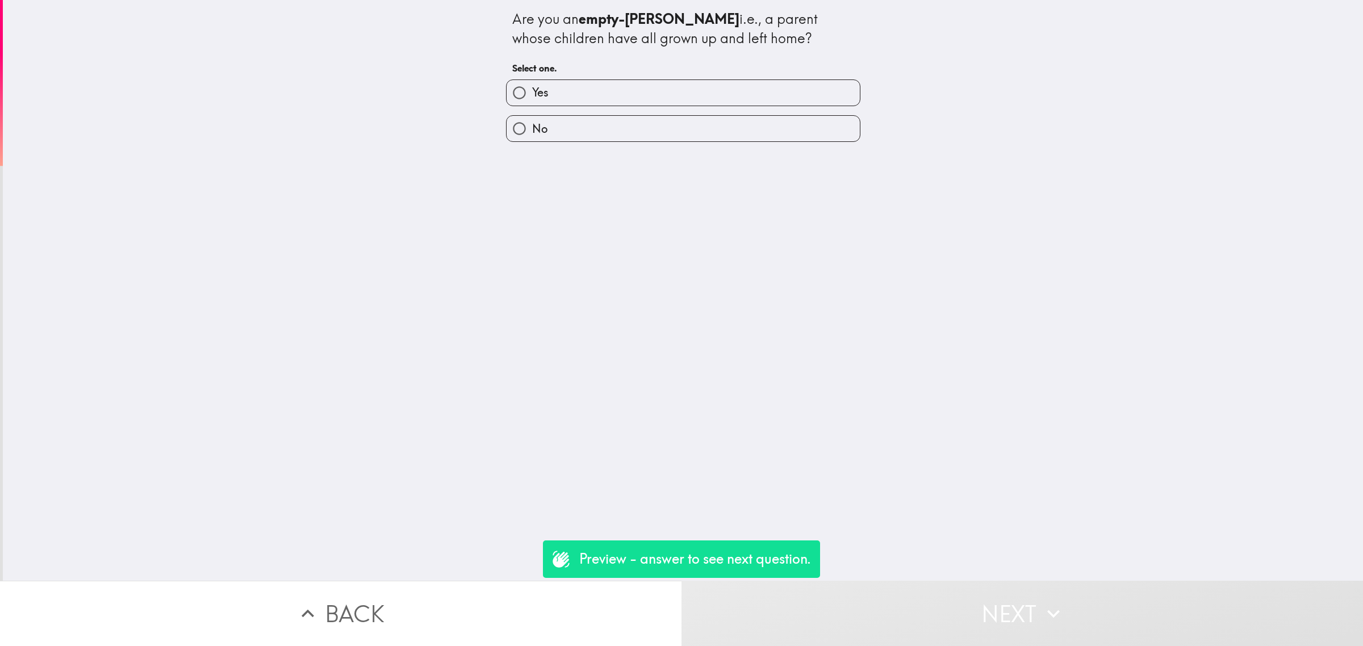
click at [613, 90] on label "Yes" at bounding box center [682, 93] width 353 height 26
click at [532, 90] on input "Yes" at bounding box center [519, 93] width 26 height 26
radio input "true"
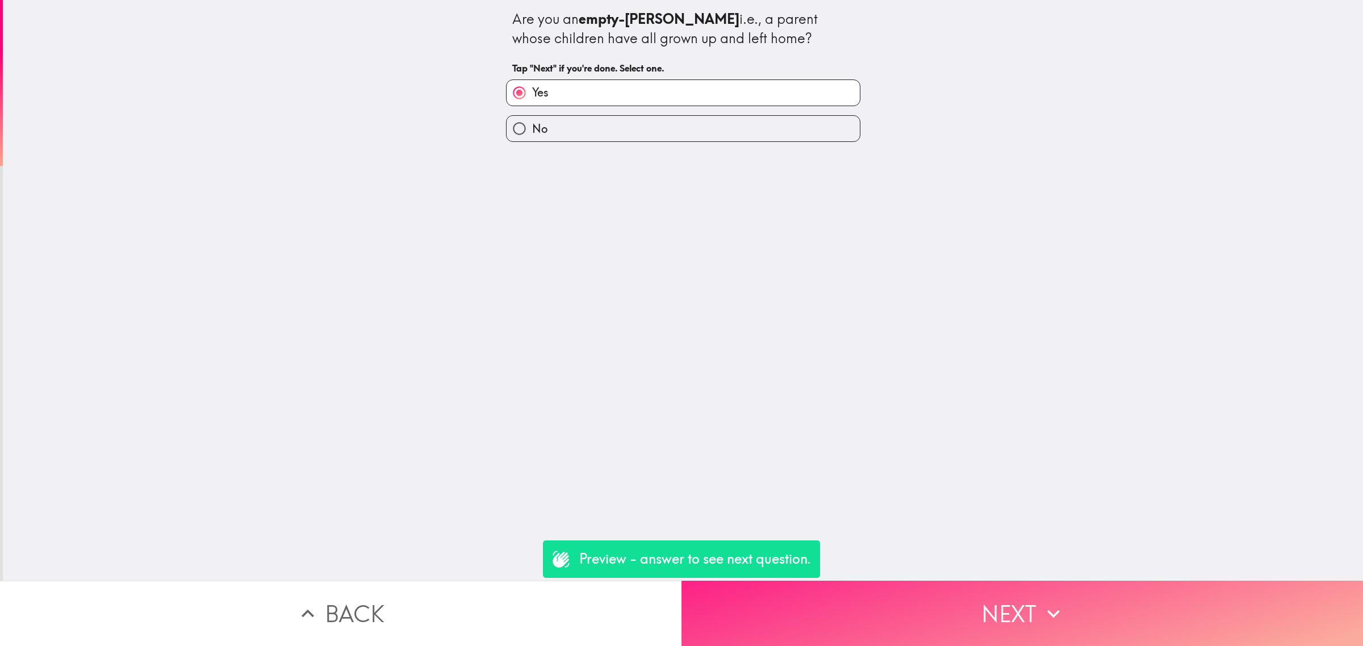
click at [909, 607] on button "Next" at bounding box center [1021, 613] width 681 height 65
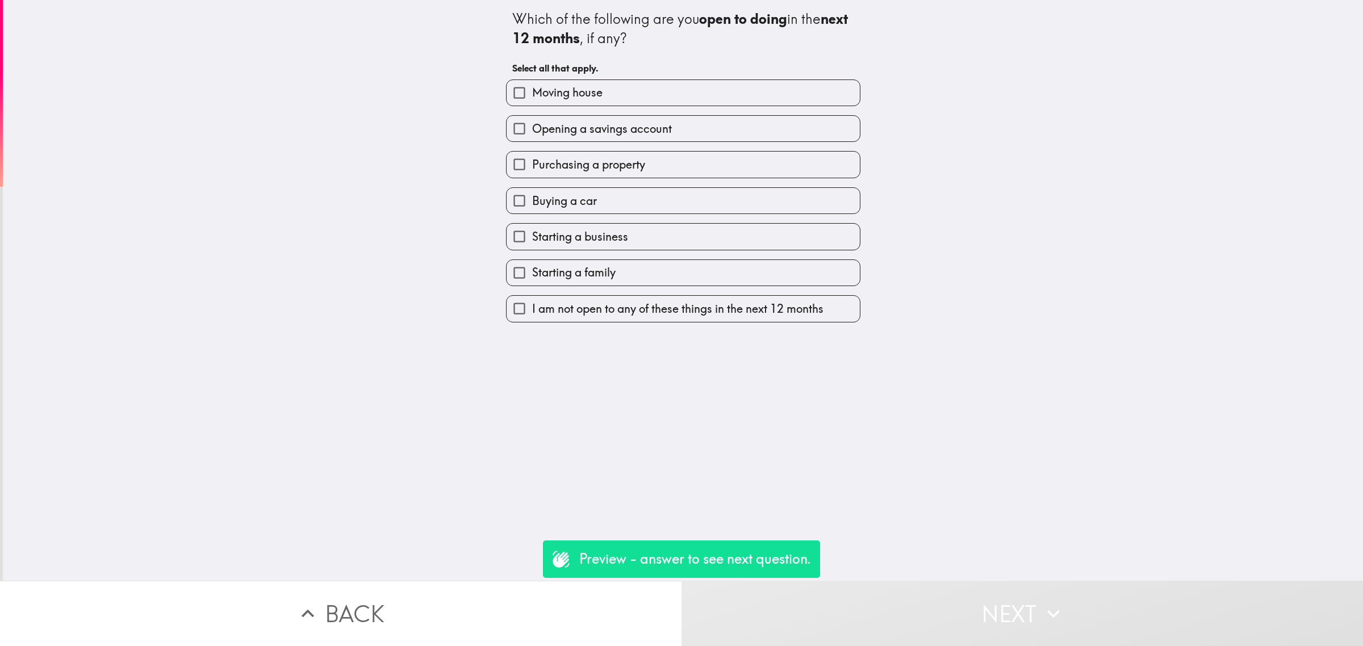
click at [600, 619] on button "Back" at bounding box center [340, 613] width 681 height 65
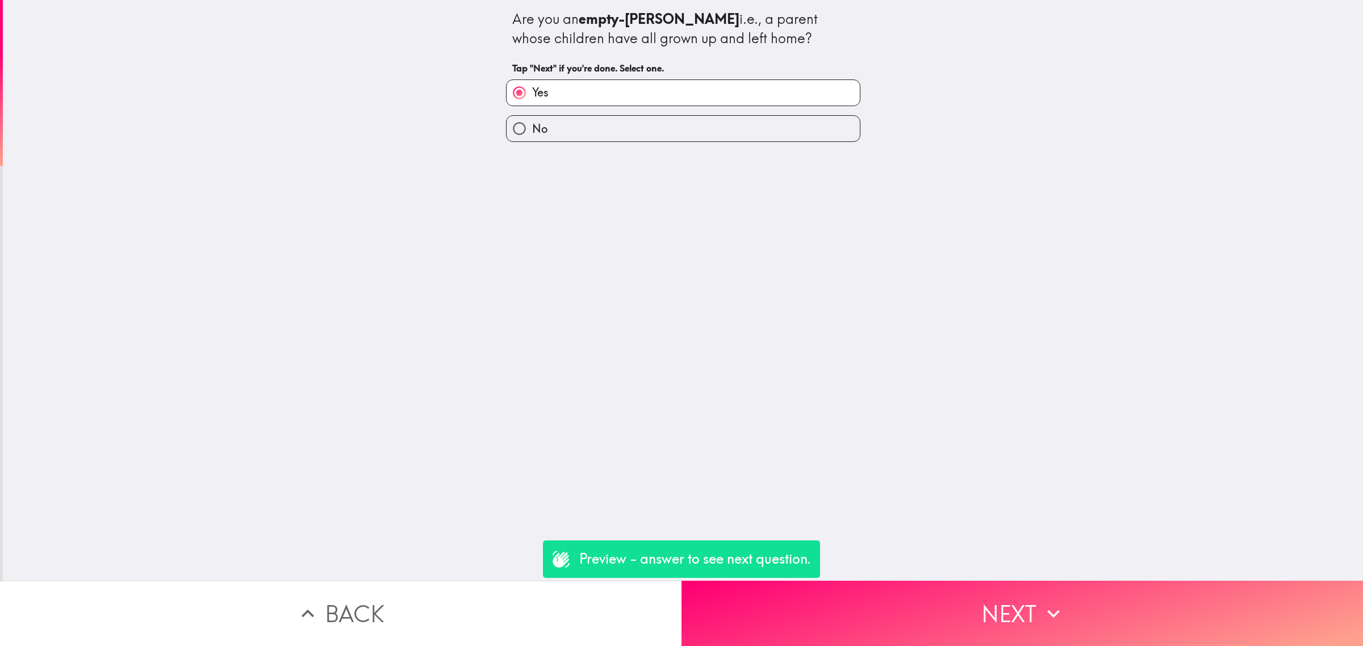
click at [557, 623] on button "Back" at bounding box center [340, 613] width 681 height 65
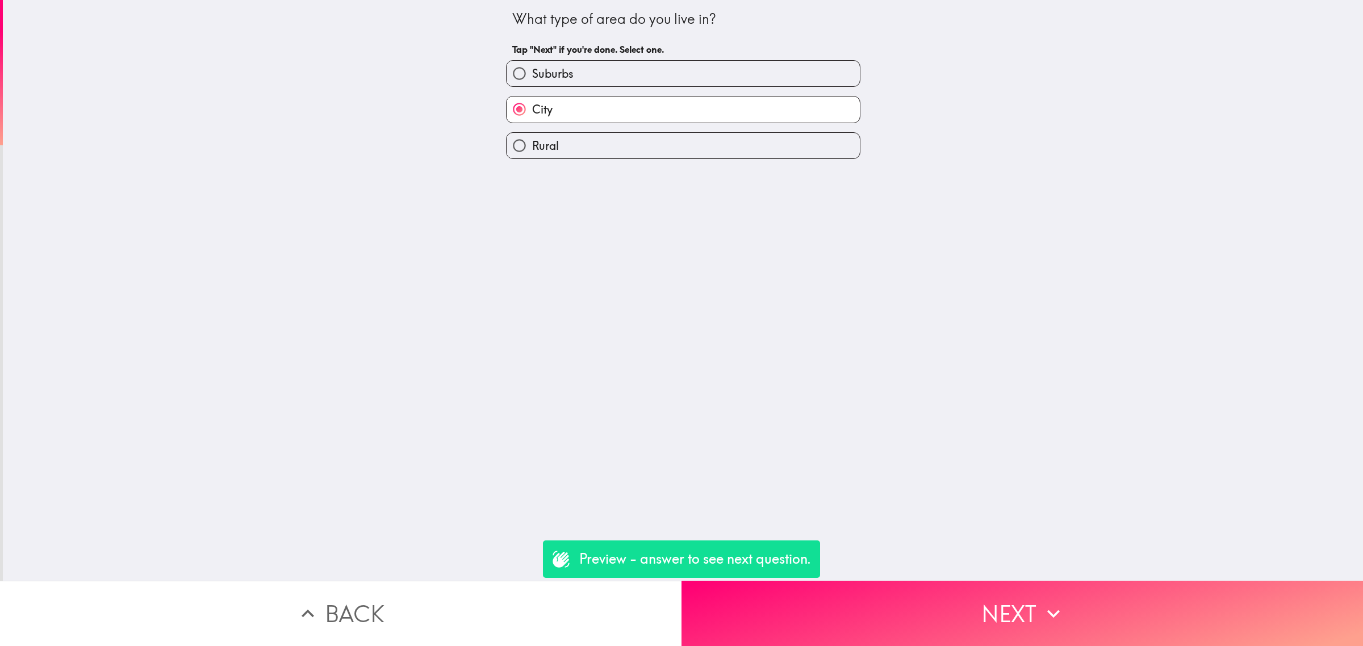
click at [557, 623] on button "Back" at bounding box center [340, 613] width 681 height 65
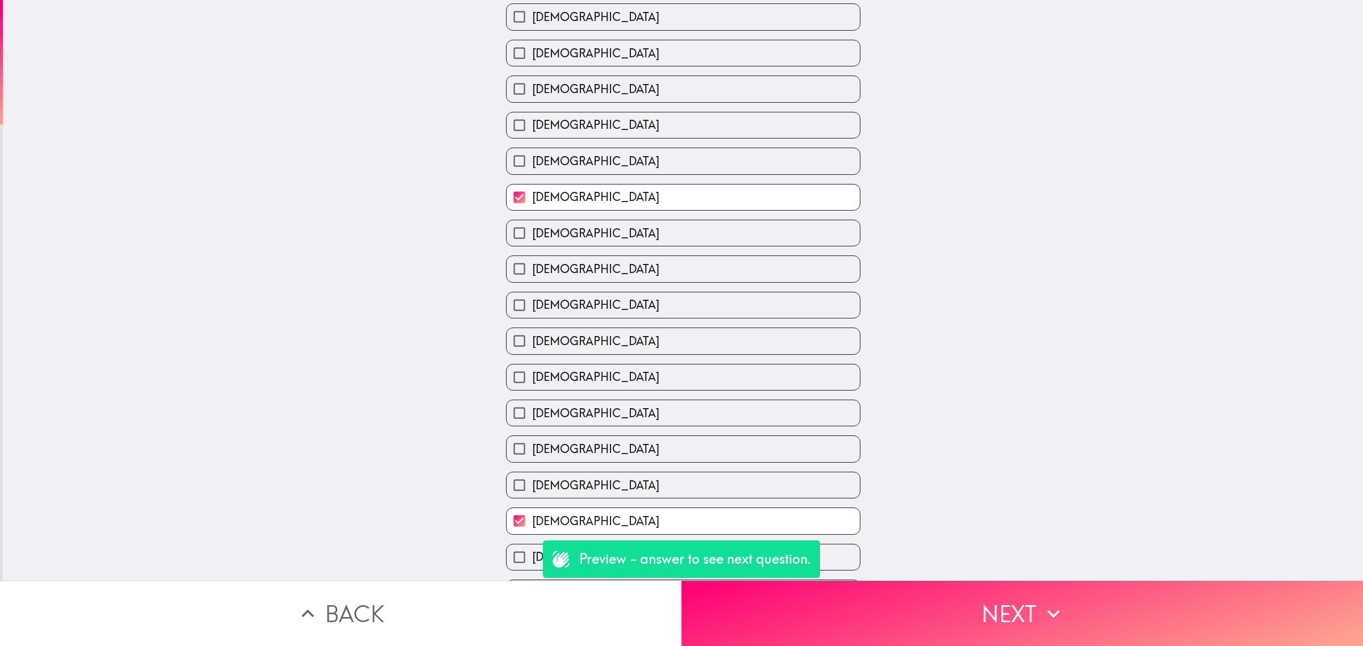
scroll to position [206, 0]
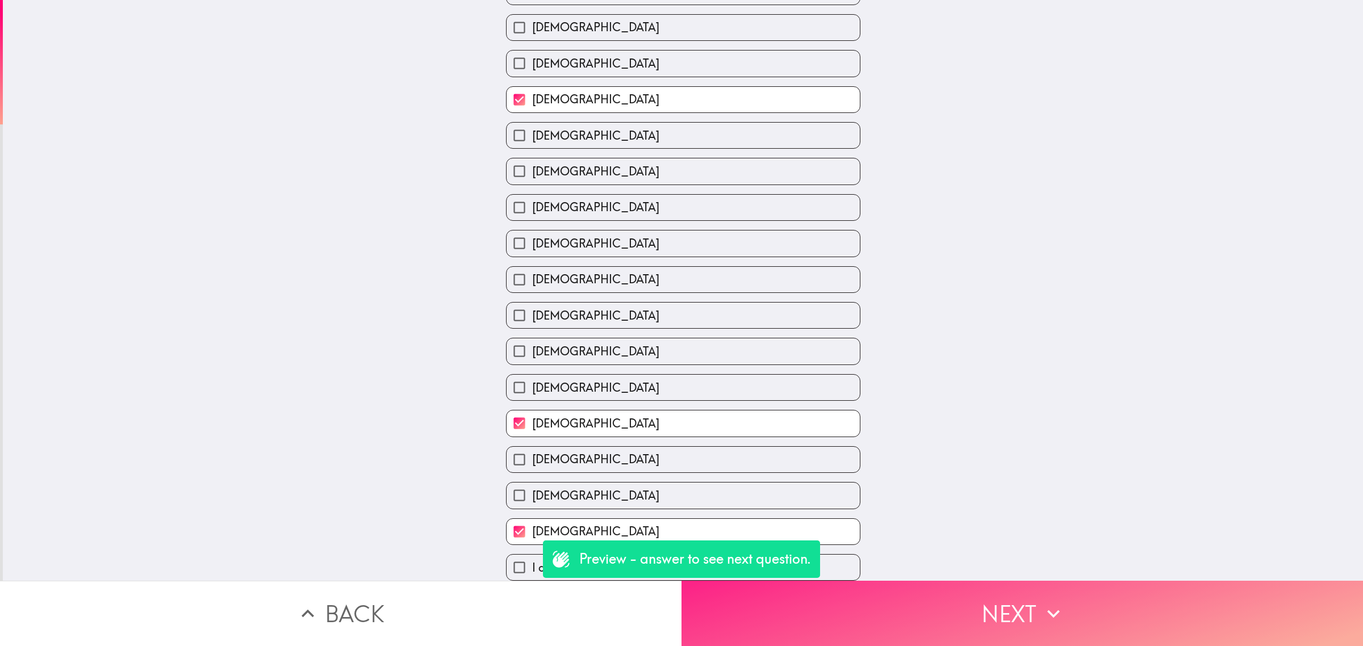
click at [902, 593] on button "Next" at bounding box center [1021, 613] width 681 height 65
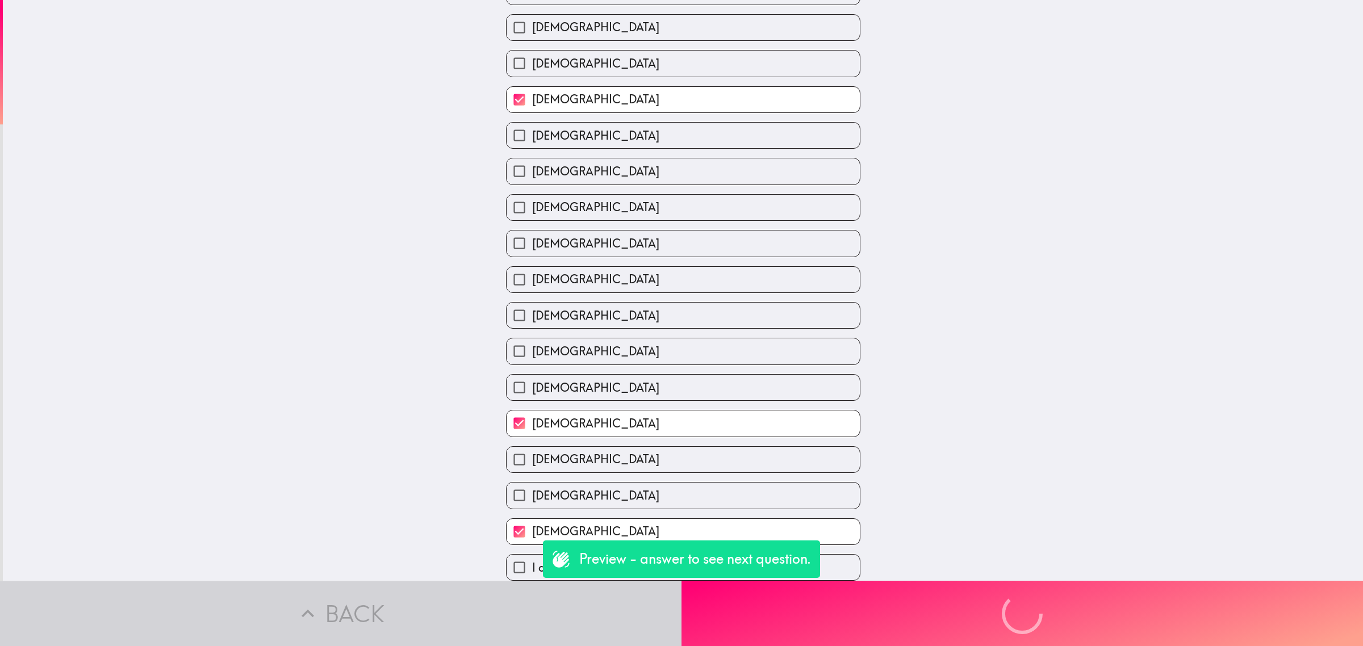
scroll to position [0, 0]
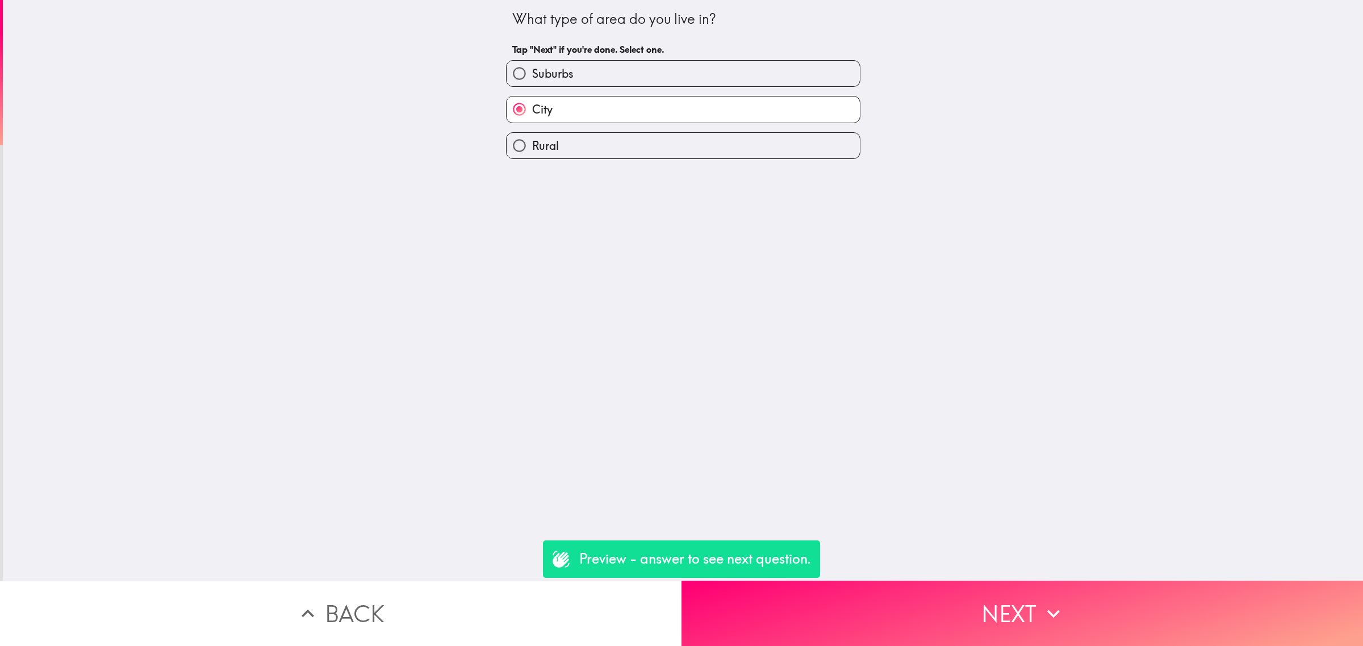
click at [909, 598] on button "Next" at bounding box center [1021, 613] width 681 height 65
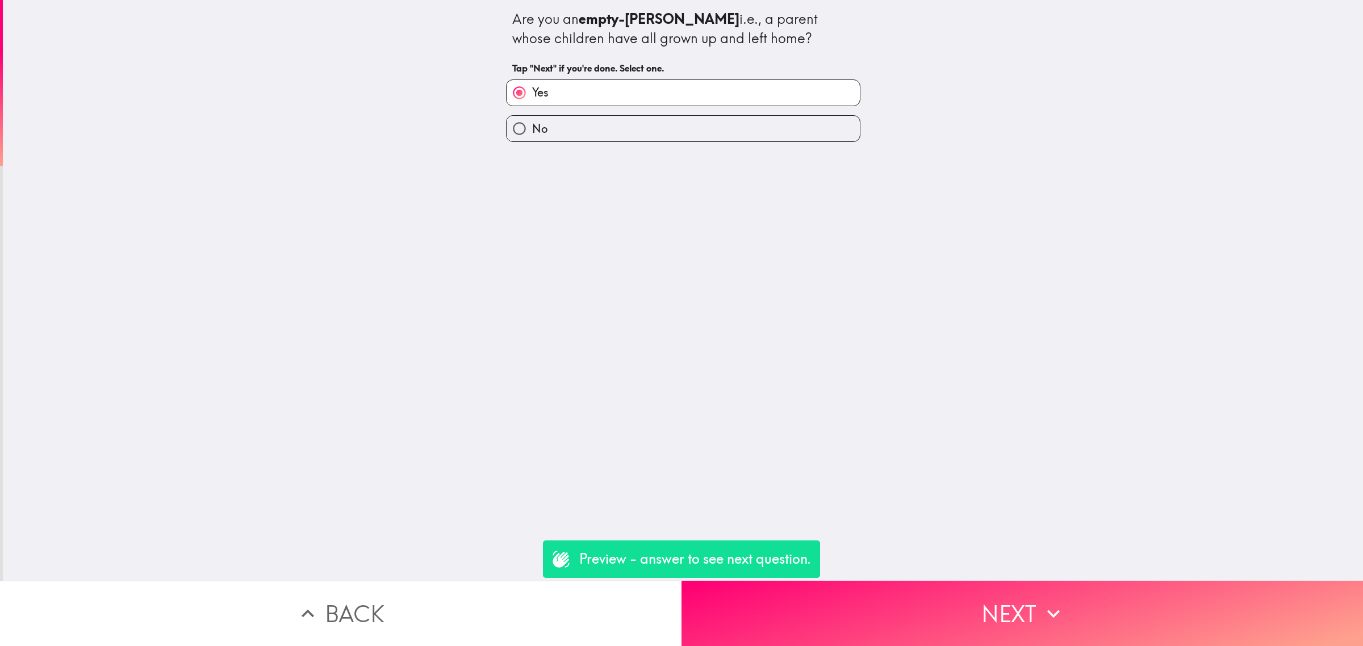
click at [909, 598] on button "Next" at bounding box center [1021, 613] width 681 height 65
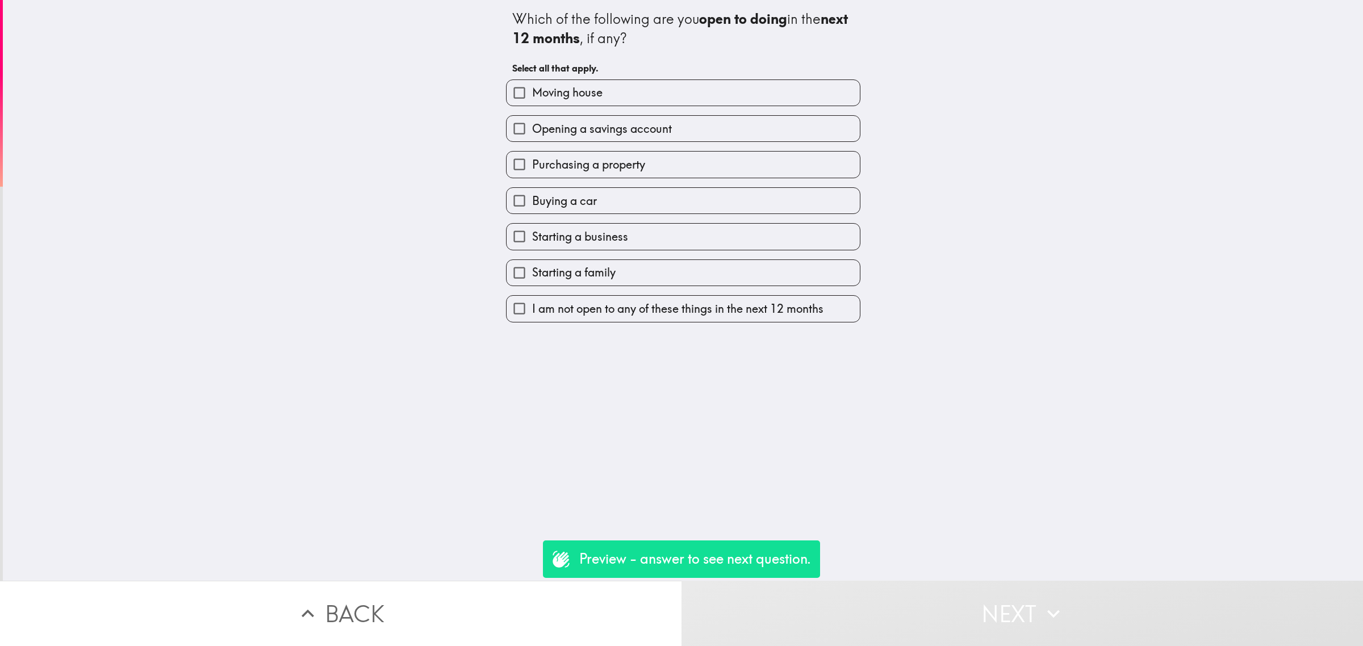
click at [909, 598] on button "Next" at bounding box center [1021, 613] width 681 height 65
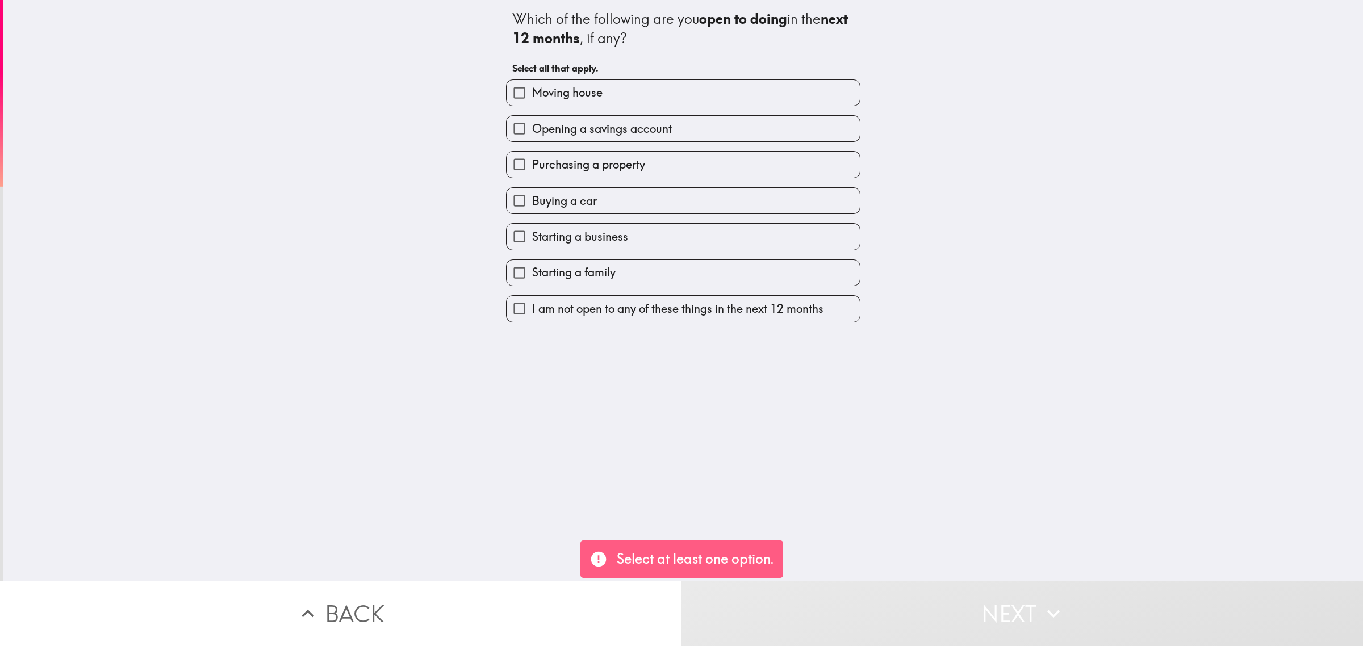
click at [642, 104] on label "Moving house" at bounding box center [682, 93] width 353 height 26
click at [532, 104] on input "Moving house" at bounding box center [519, 93] width 26 height 26
checkbox input "true"
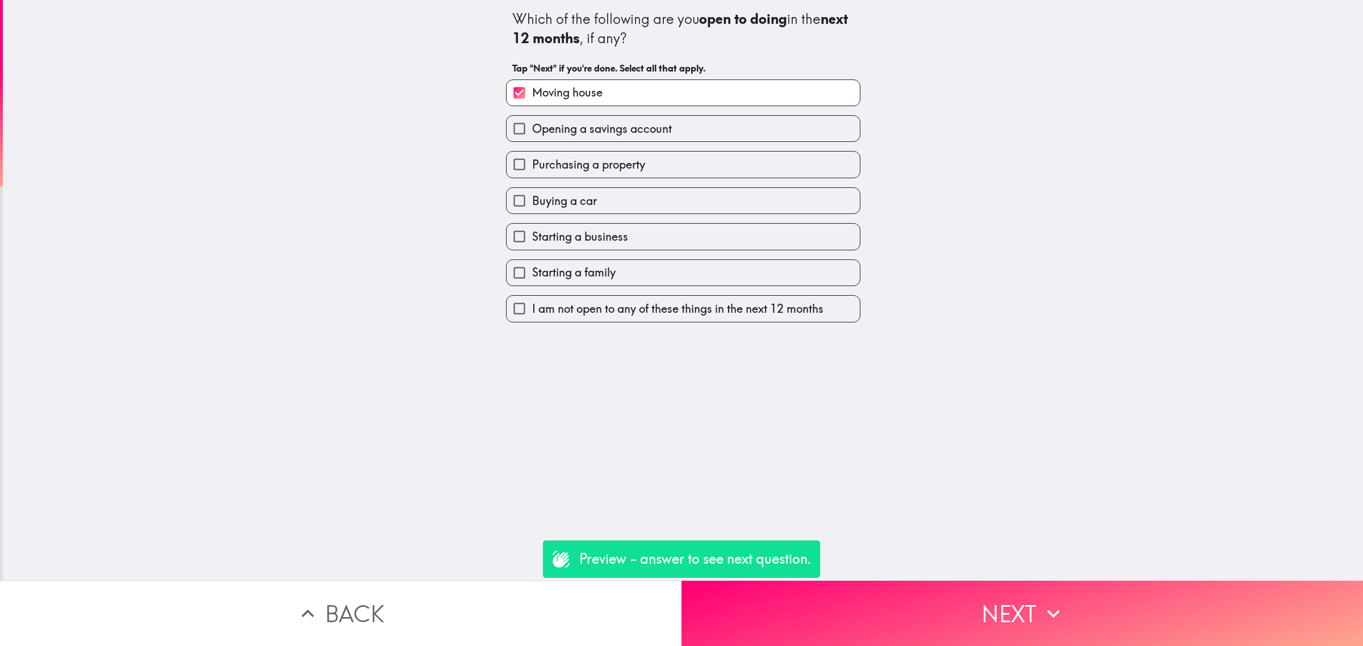
click at [668, 199] on label "Buying a car" at bounding box center [682, 201] width 353 height 26
click at [532, 199] on input "Buying a car" at bounding box center [519, 201] width 26 height 26
checkbox input "true"
click at [890, 565] on div "Which of the following are you open to doing in the next 12 months , if any? Ta…" at bounding box center [683, 290] width 1360 height 581
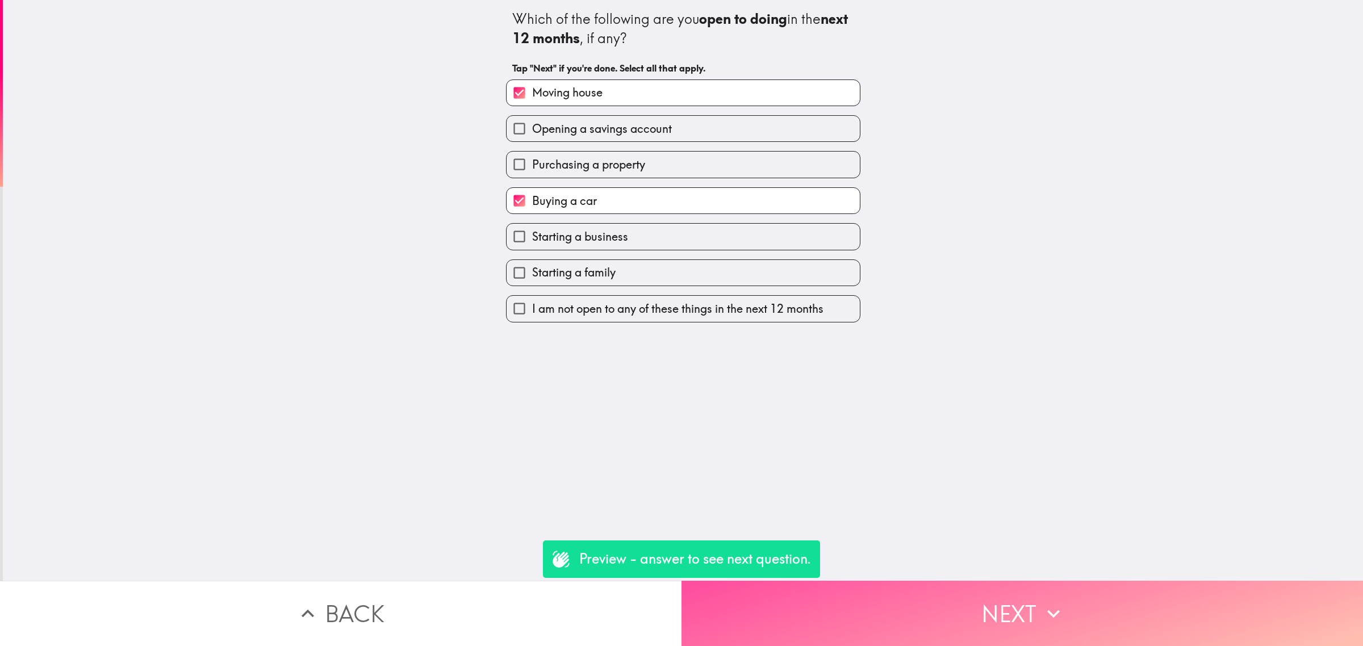
click at [902, 595] on button "Next" at bounding box center [1021, 613] width 681 height 65
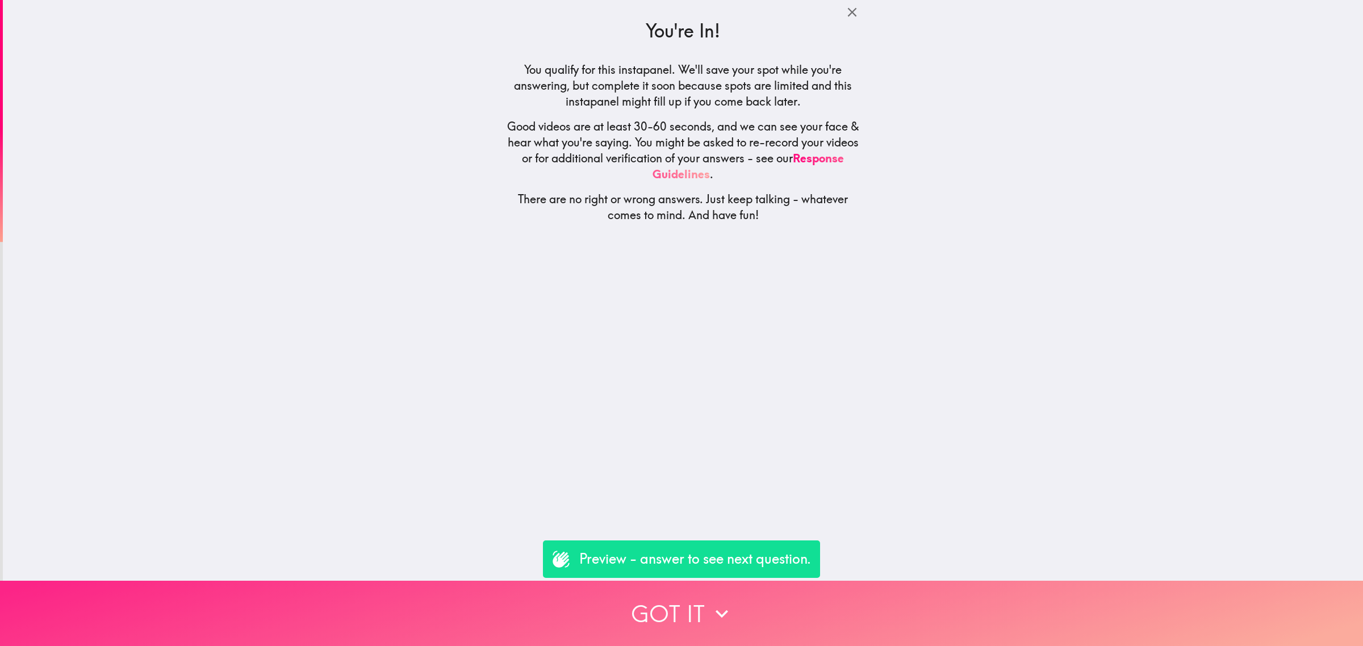
click at [908, 614] on button "Got it" at bounding box center [681, 613] width 1363 height 65
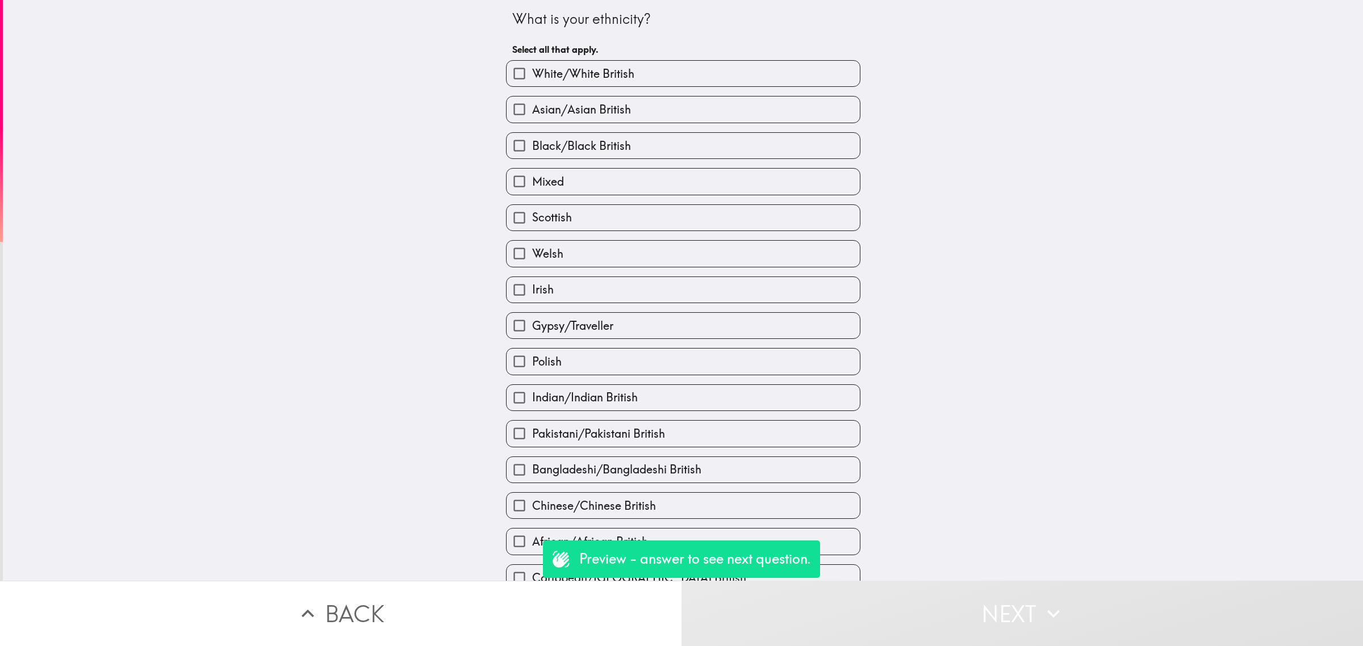
click at [602, 228] on label "Scottish" at bounding box center [682, 218] width 353 height 26
click at [532, 228] on input "Scottish" at bounding box center [519, 218] width 26 height 26
checkbox input "true"
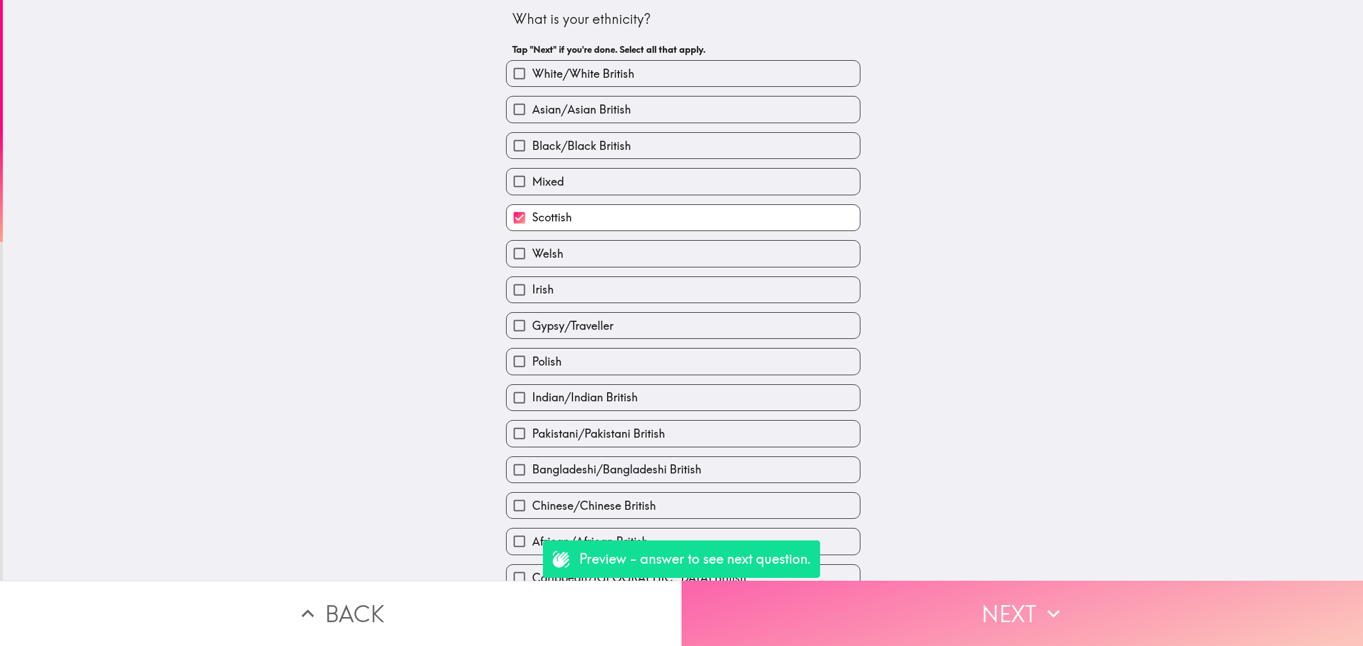
click at [892, 609] on button "Next" at bounding box center [1021, 613] width 681 height 65
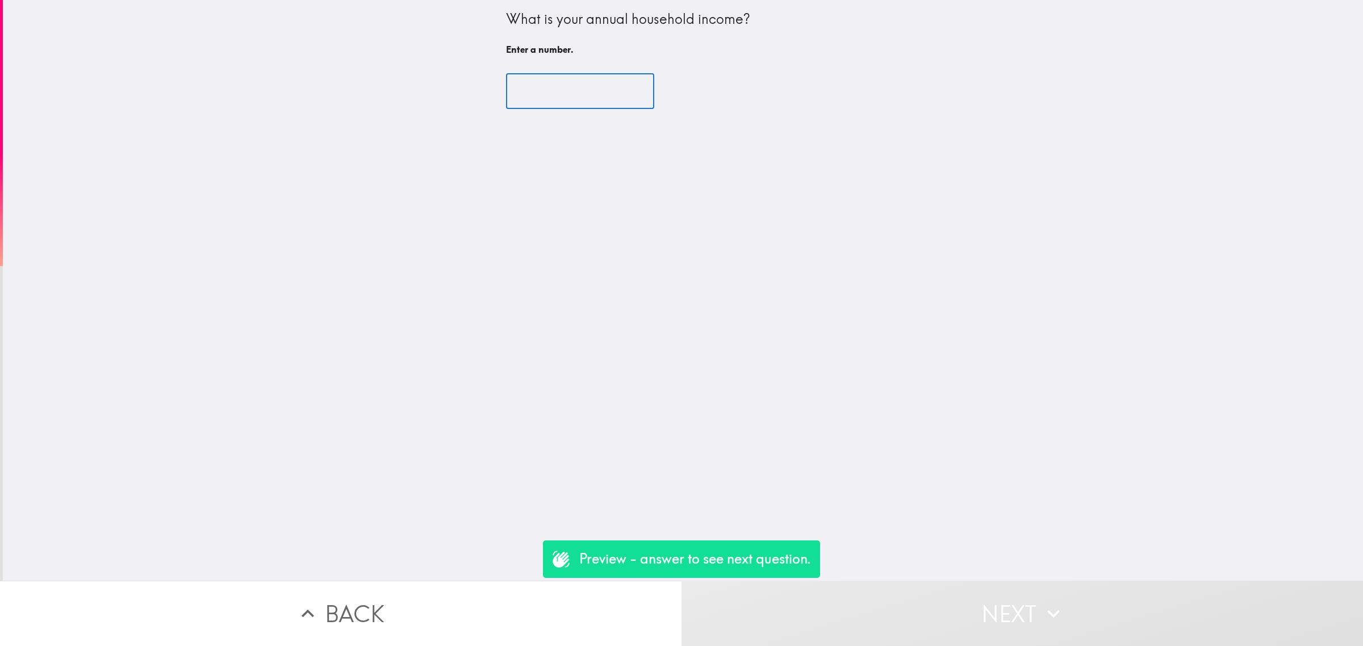
click at [556, 97] on input "number" at bounding box center [580, 91] width 148 height 35
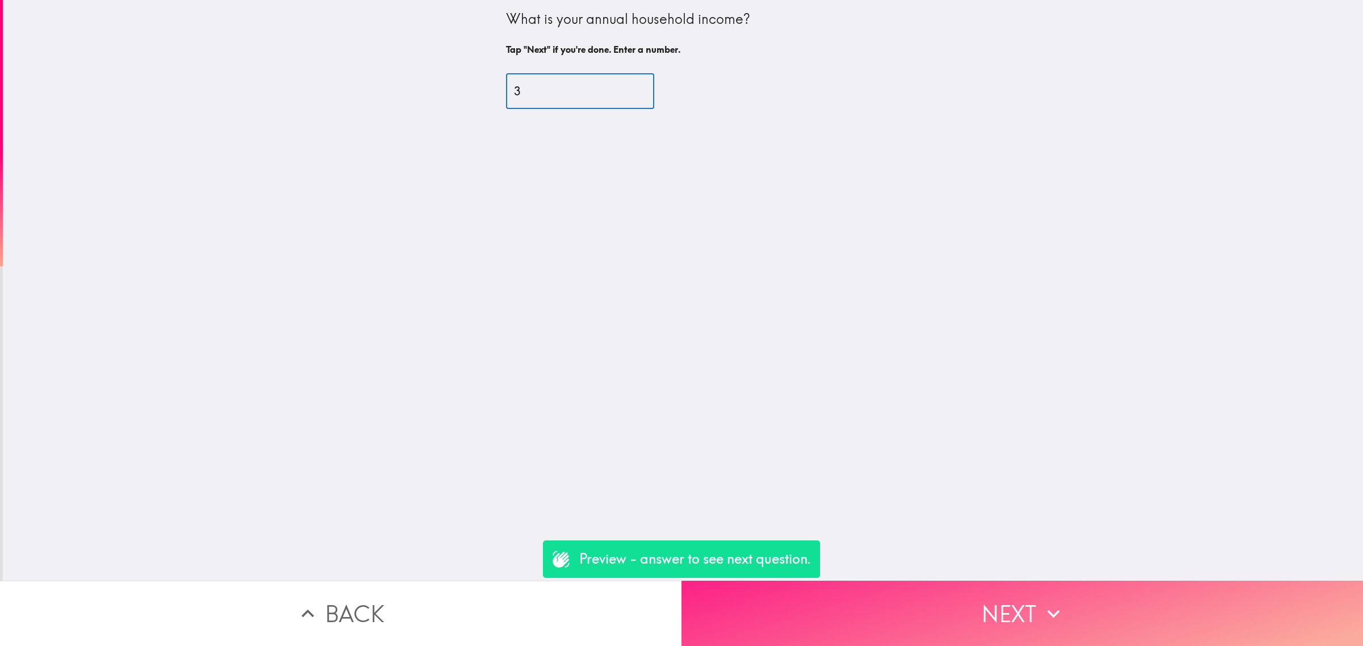
type input "3"
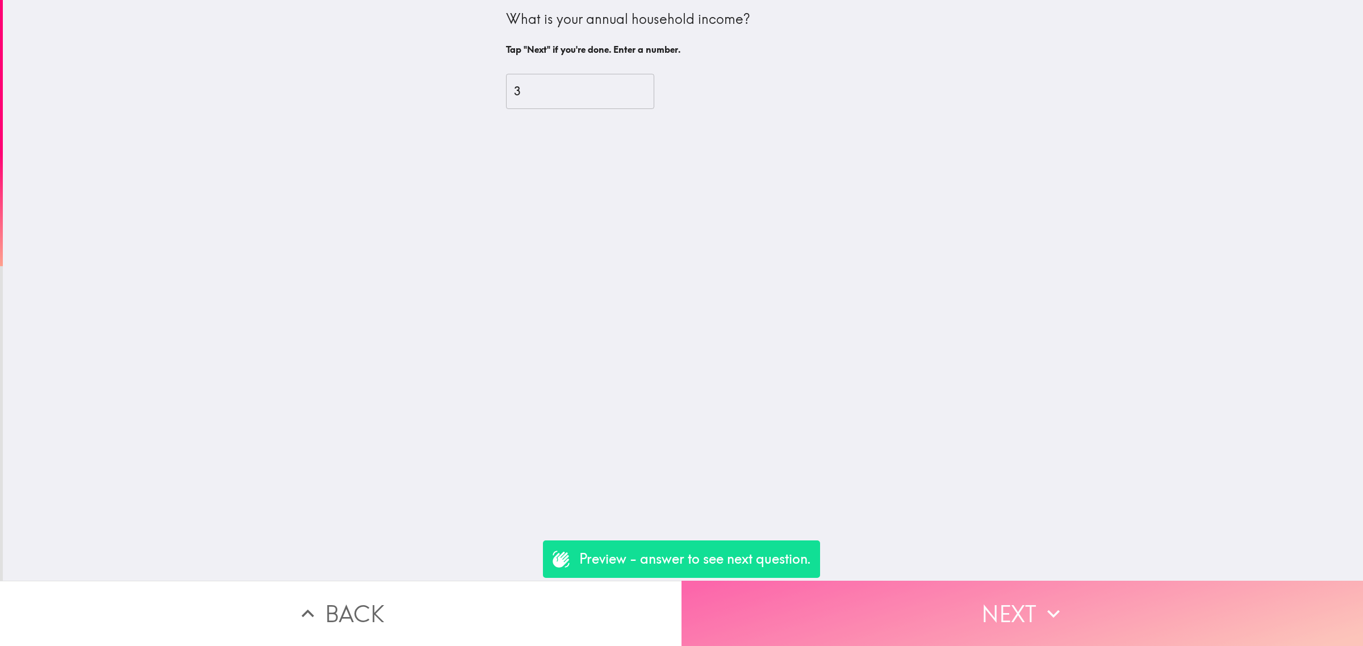
click at [998, 600] on button "Next" at bounding box center [1021, 613] width 681 height 65
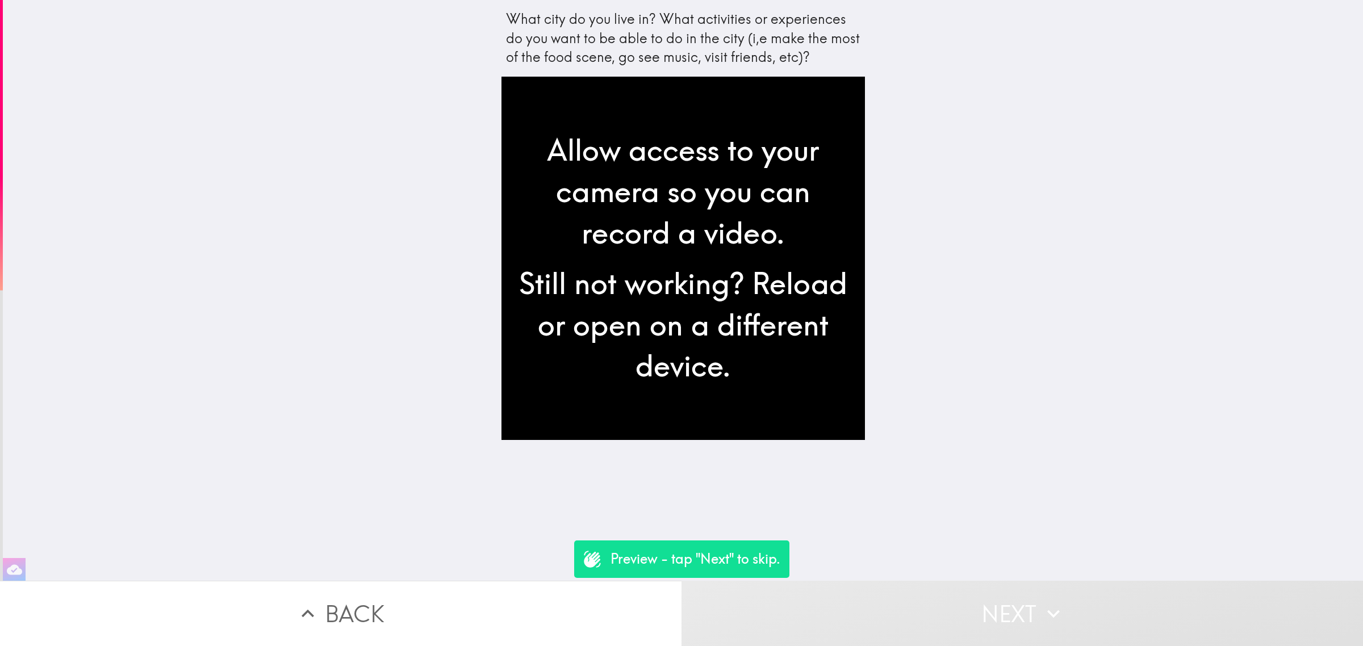
click at [951, 621] on button "Next" at bounding box center [1021, 613] width 681 height 65
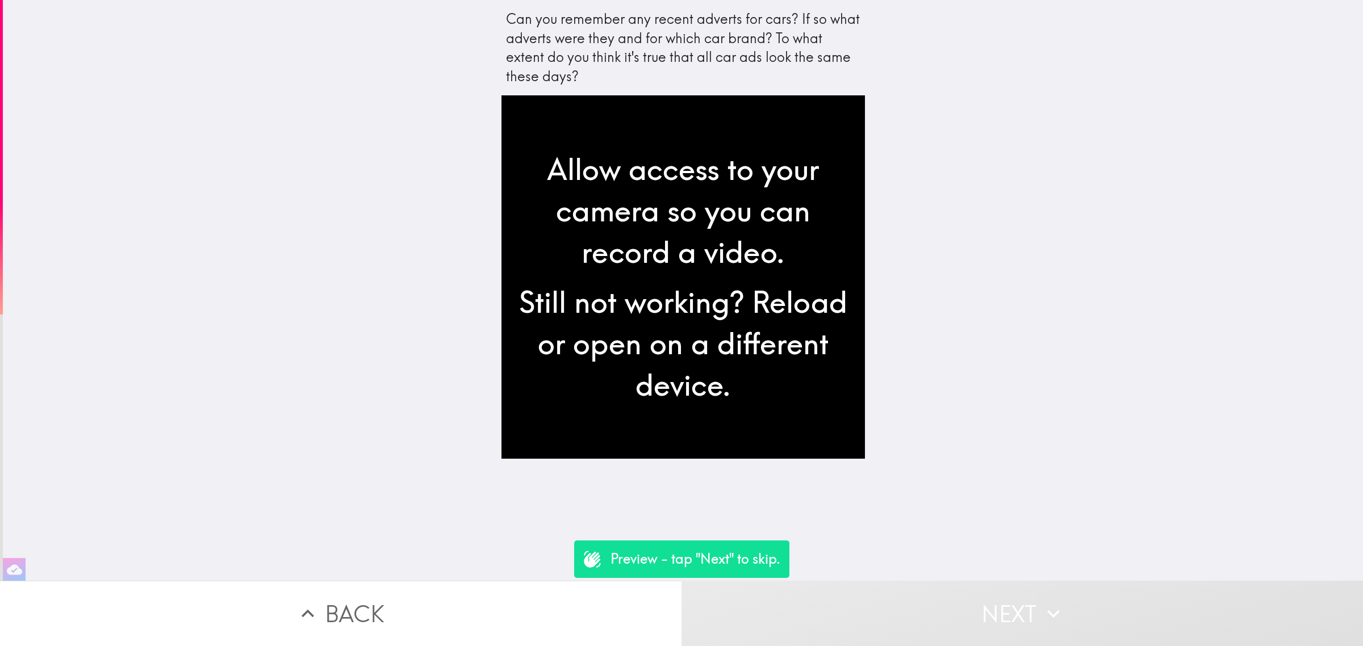
click at [945, 606] on button "Next" at bounding box center [1021, 613] width 681 height 65
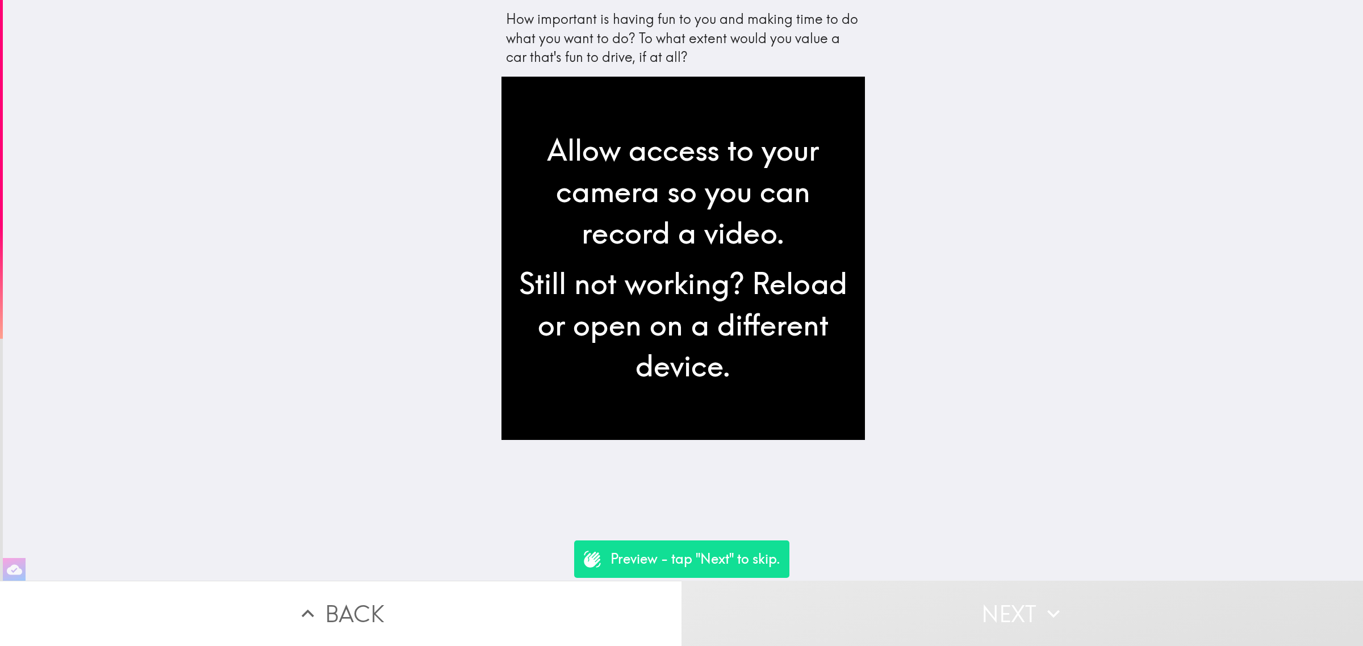
click at [946, 606] on button "Next" at bounding box center [1021, 613] width 681 height 65
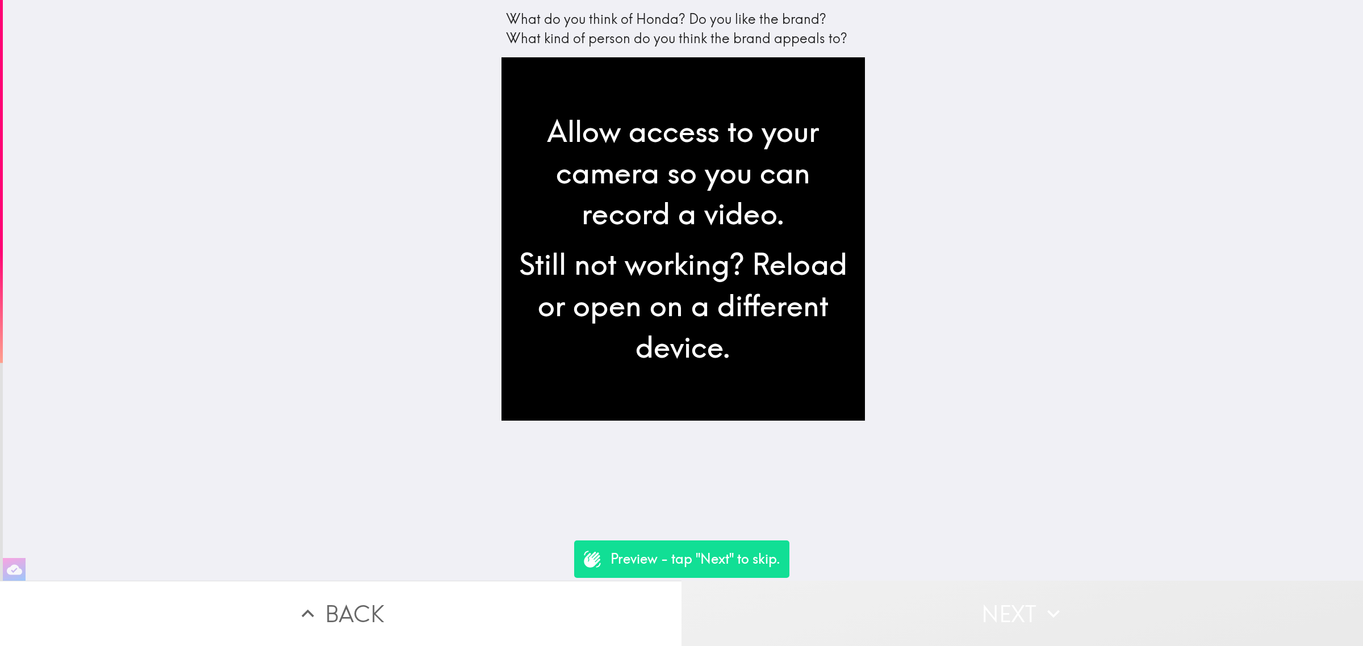
click at [946, 606] on button "Next" at bounding box center [1021, 613] width 681 height 65
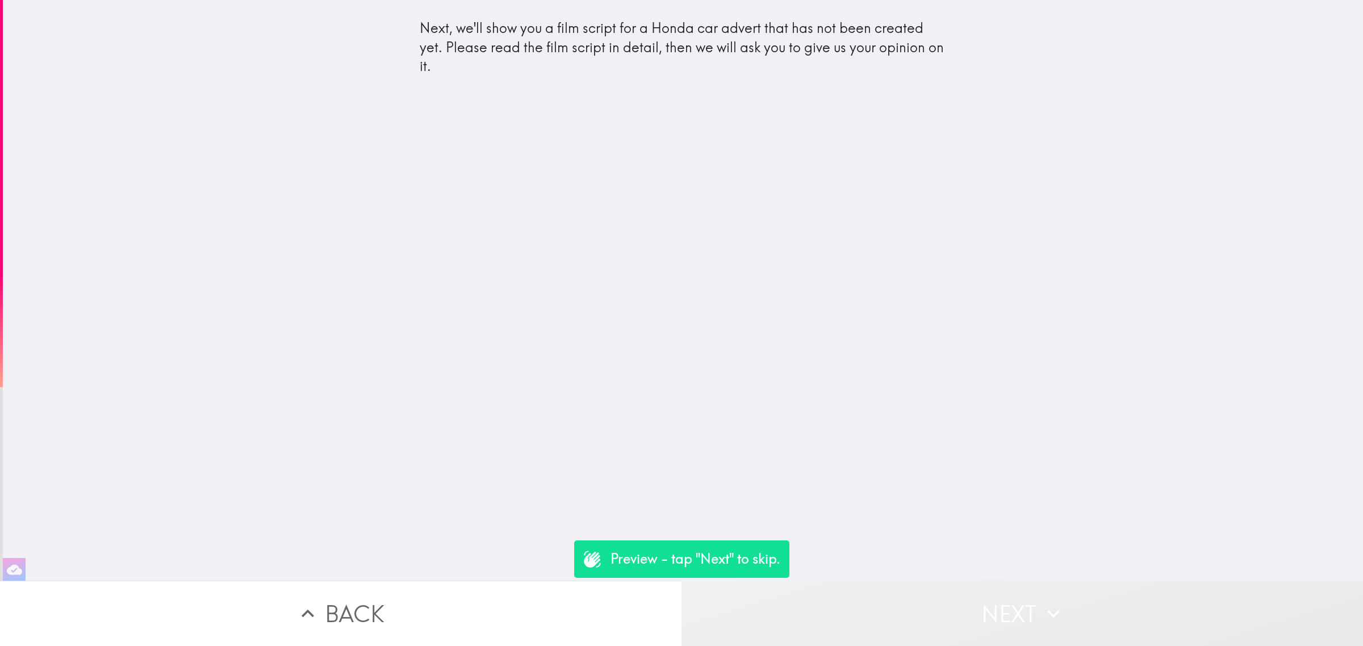
click at [946, 606] on button "Next" at bounding box center [1021, 613] width 681 height 65
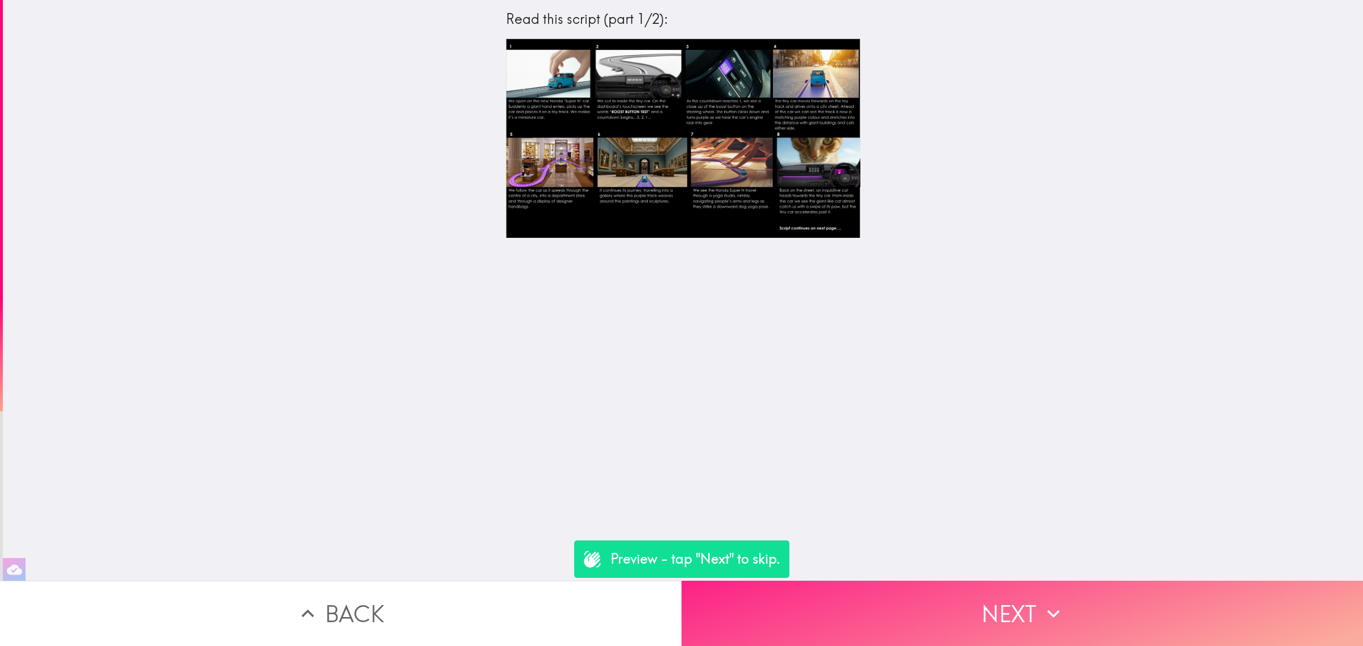
click at [923, 597] on button "Next" at bounding box center [1021, 613] width 681 height 65
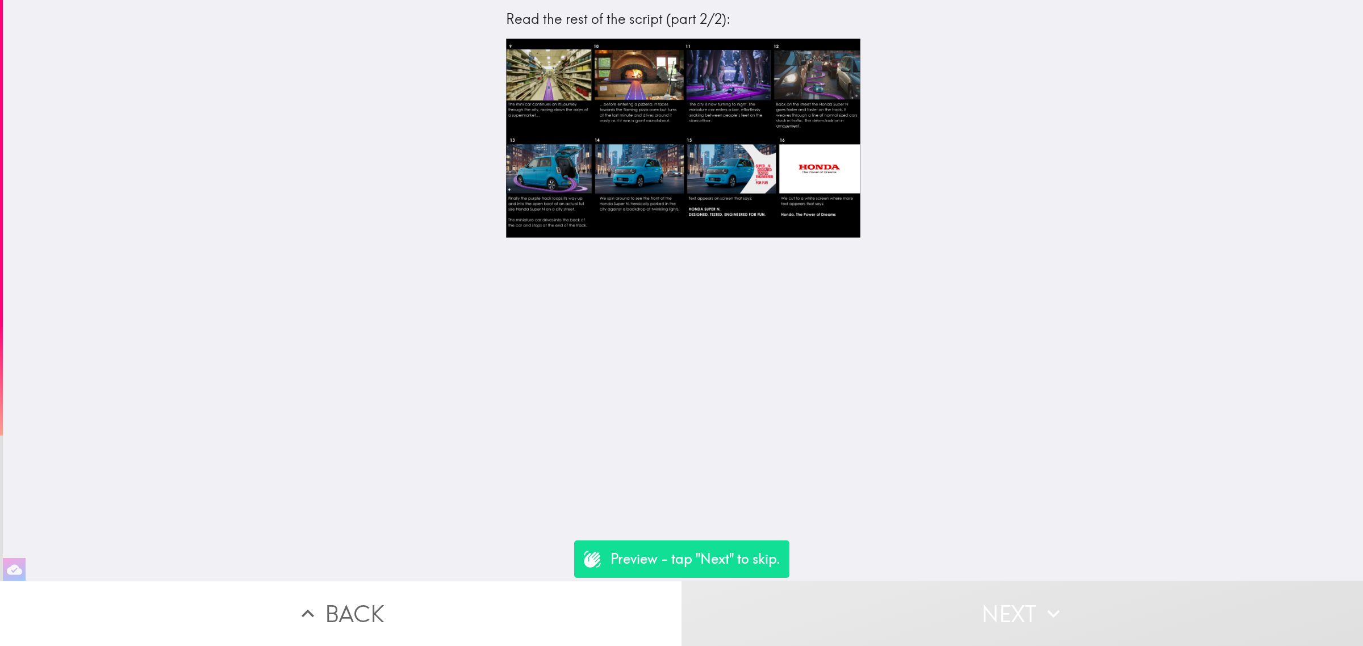
click at [923, 602] on button "Next" at bounding box center [1021, 613] width 681 height 65
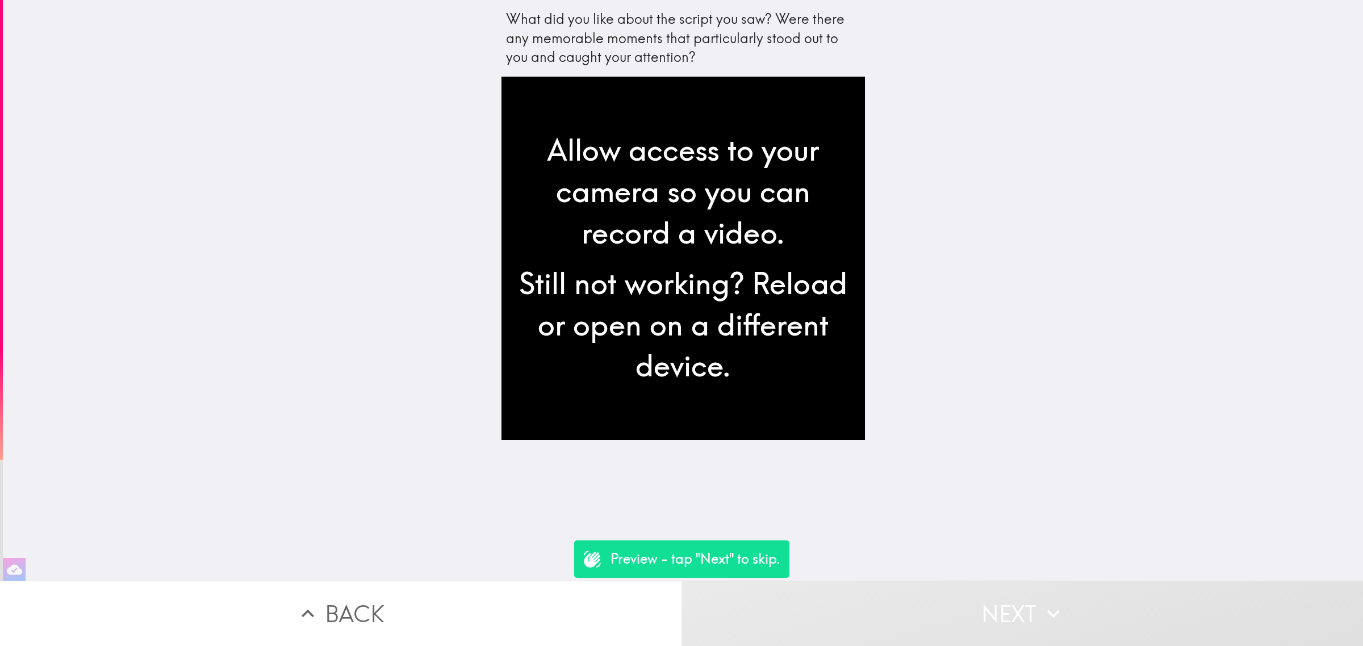
click at [926, 606] on button "Next" at bounding box center [1021, 613] width 681 height 65
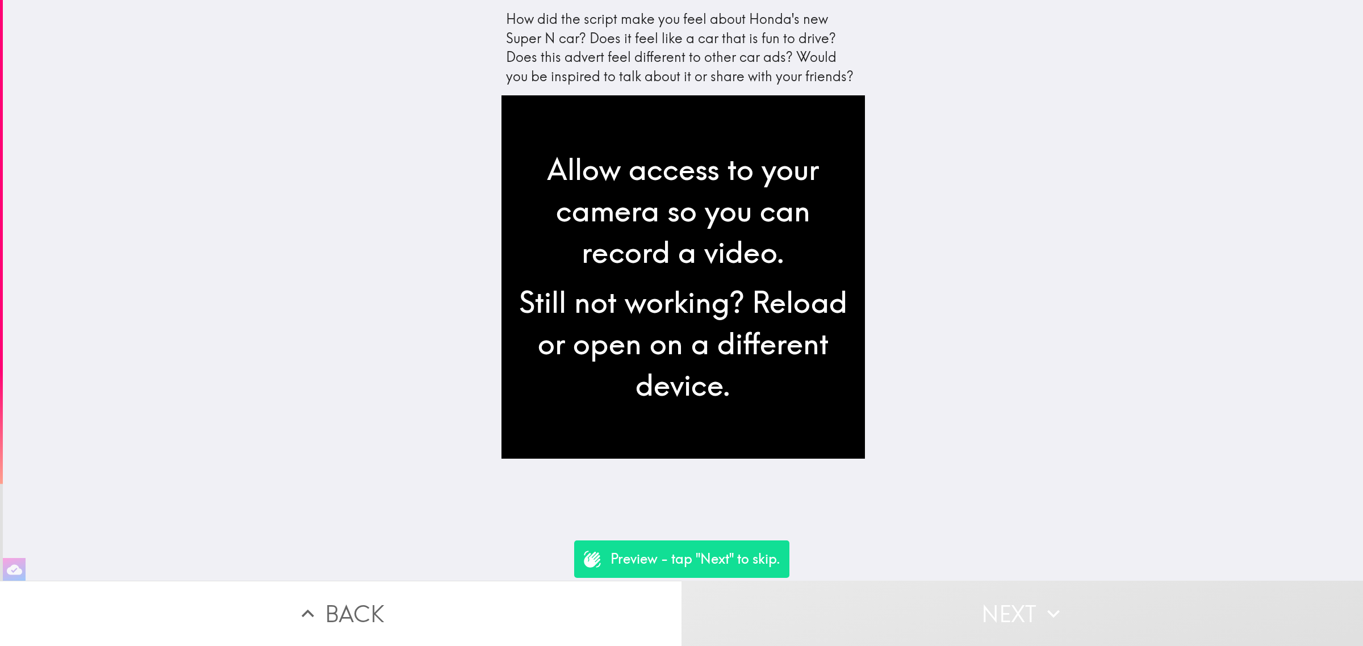
click at [926, 606] on button "Next" at bounding box center [1021, 613] width 681 height 65
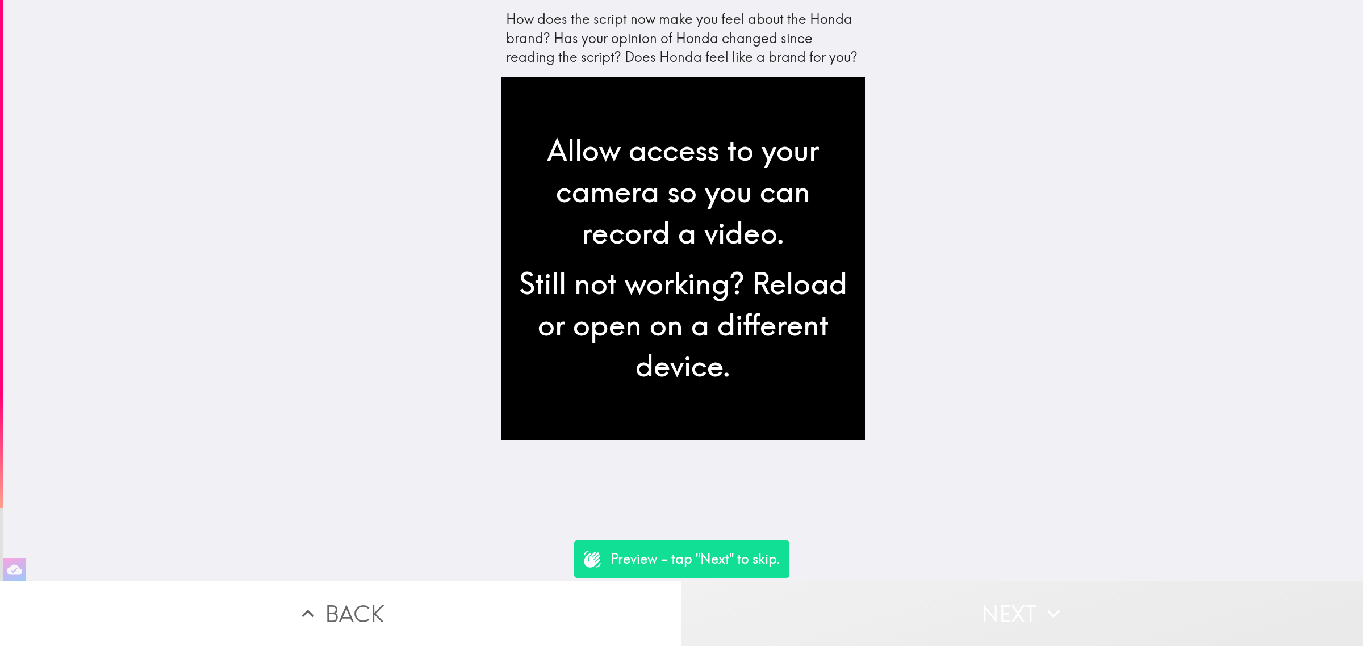
click at [925, 606] on button "Next" at bounding box center [1021, 613] width 681 height 65
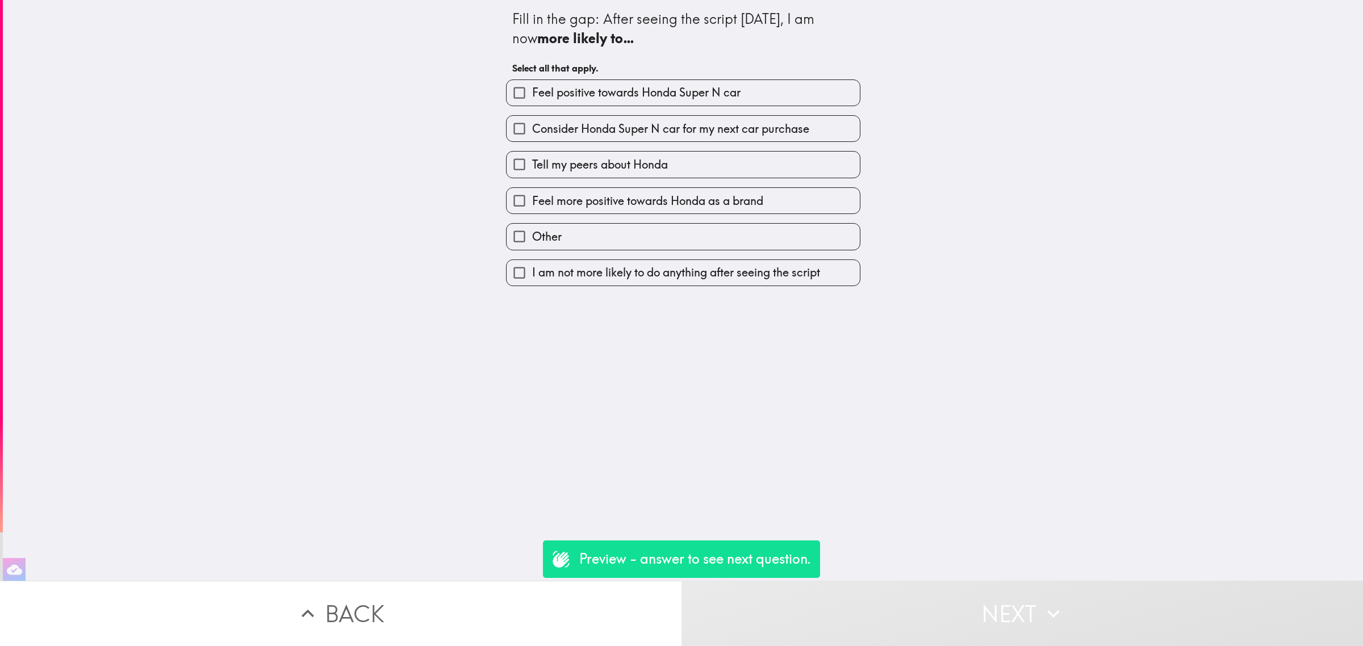
click at [662, 148] on div "Tell my peers about Honda" at bounding box center [678, 160] width 363 height 36
click at [665, 162] on label "Tell my peers about Honda" at bounding box center [682, 165] width 353 height 26
click at [532, 162] on input "Tell my peers about Honda" at bounding box center [519, 165] width 26 height 26
checkbox input "true"
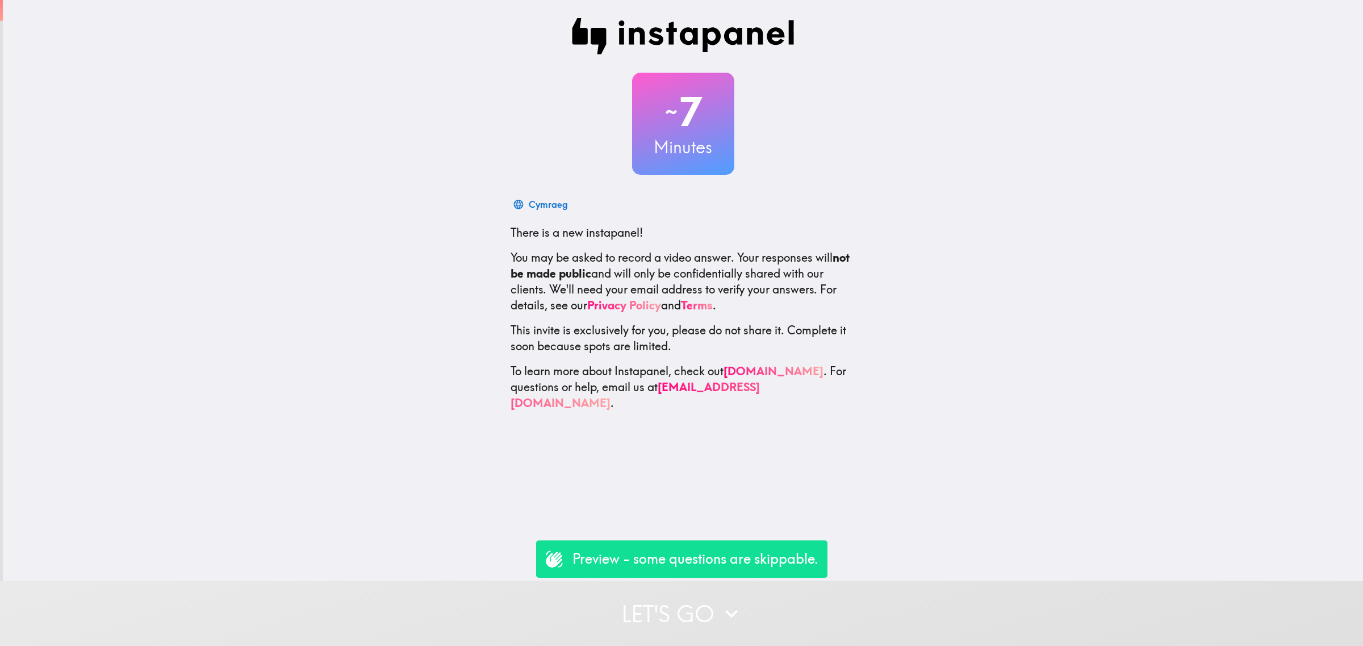
click at [800, 619] on button "Let's go" at bounding box center [681, 613] width 1363 height 65
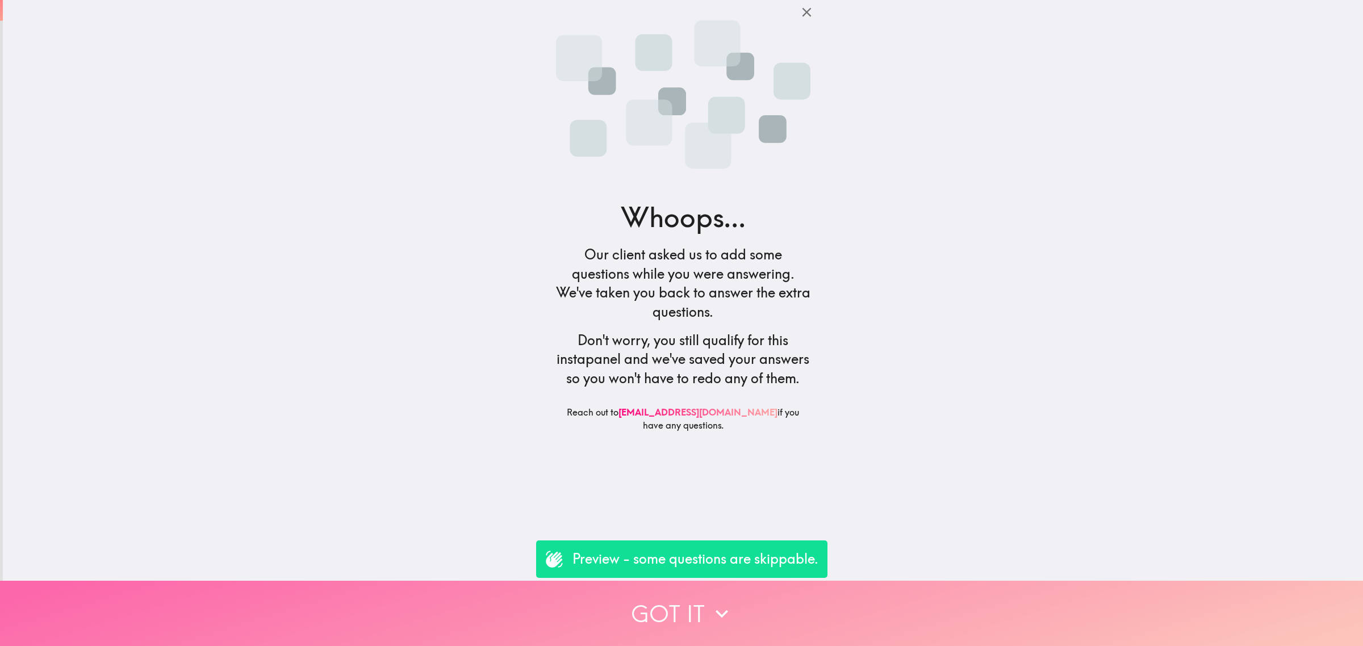
click at [793, 590] on button "Got it" at bounding box center [681, 613] width 1363 height 65
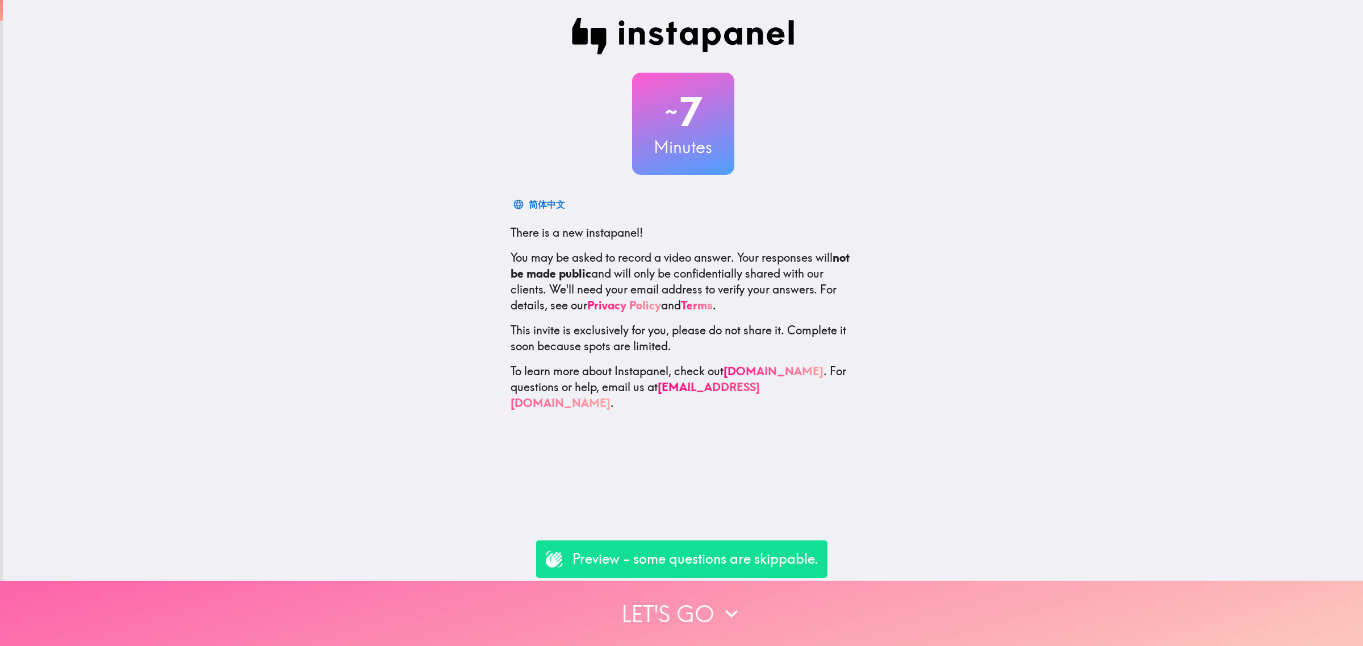
click at [870, 606] on button "Let's go" at bounding box center [681, 613] width 1363 height 65
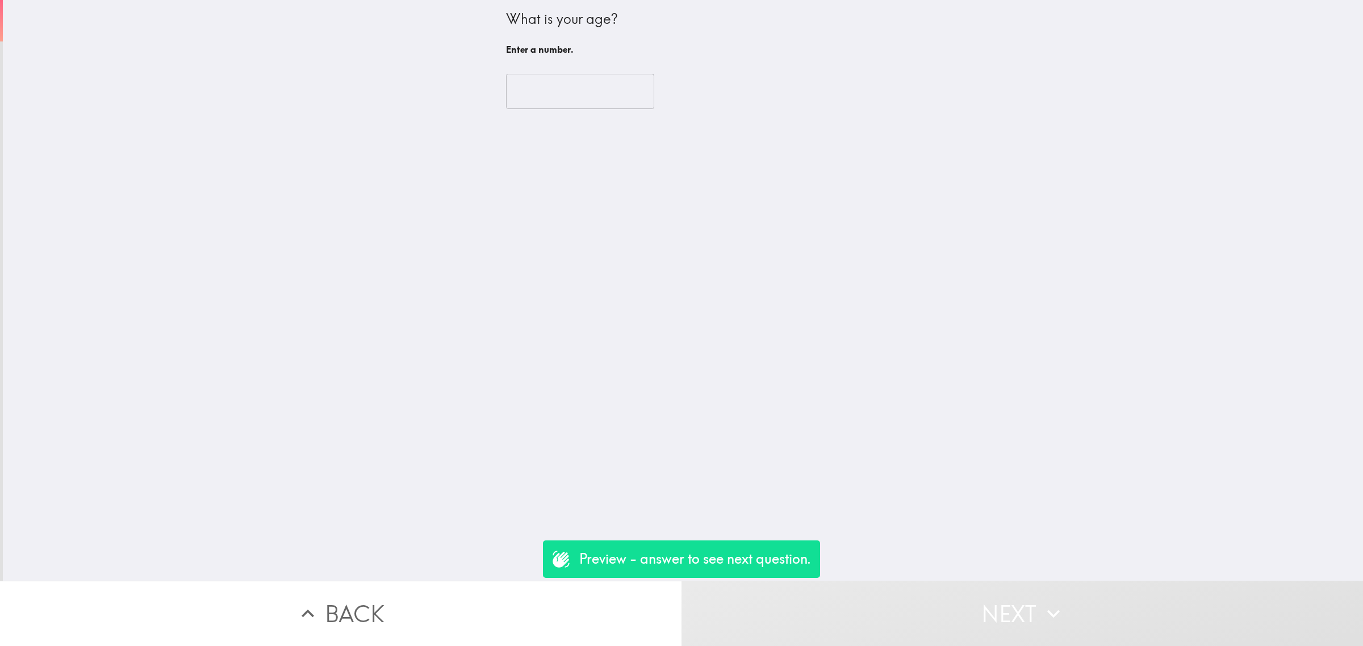
click at [551, 66] on div "​" at bounding box center [683, 91] width 354 height 62
click at [560, 81] on input "number" at bounding box center [580, 91] width 148 height 35
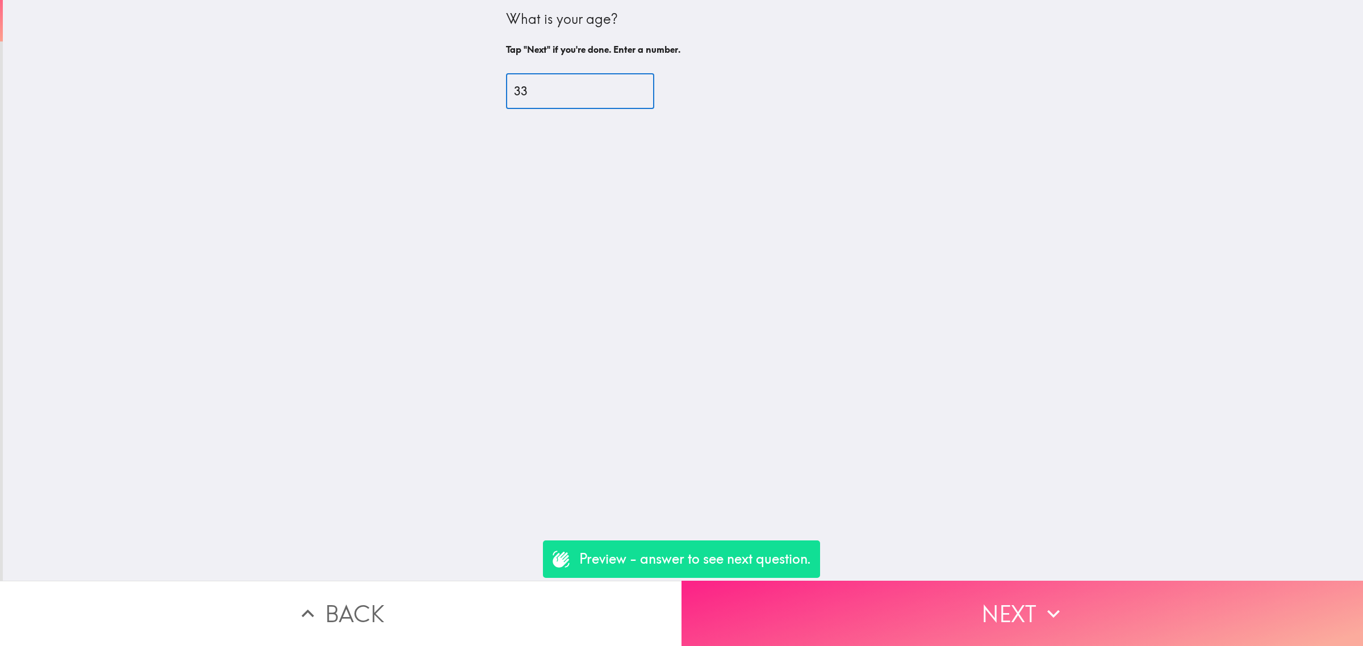
type input "33"
click at [924, 586] on button "Next" at bounding box center [1021, 613] width 681 height 65
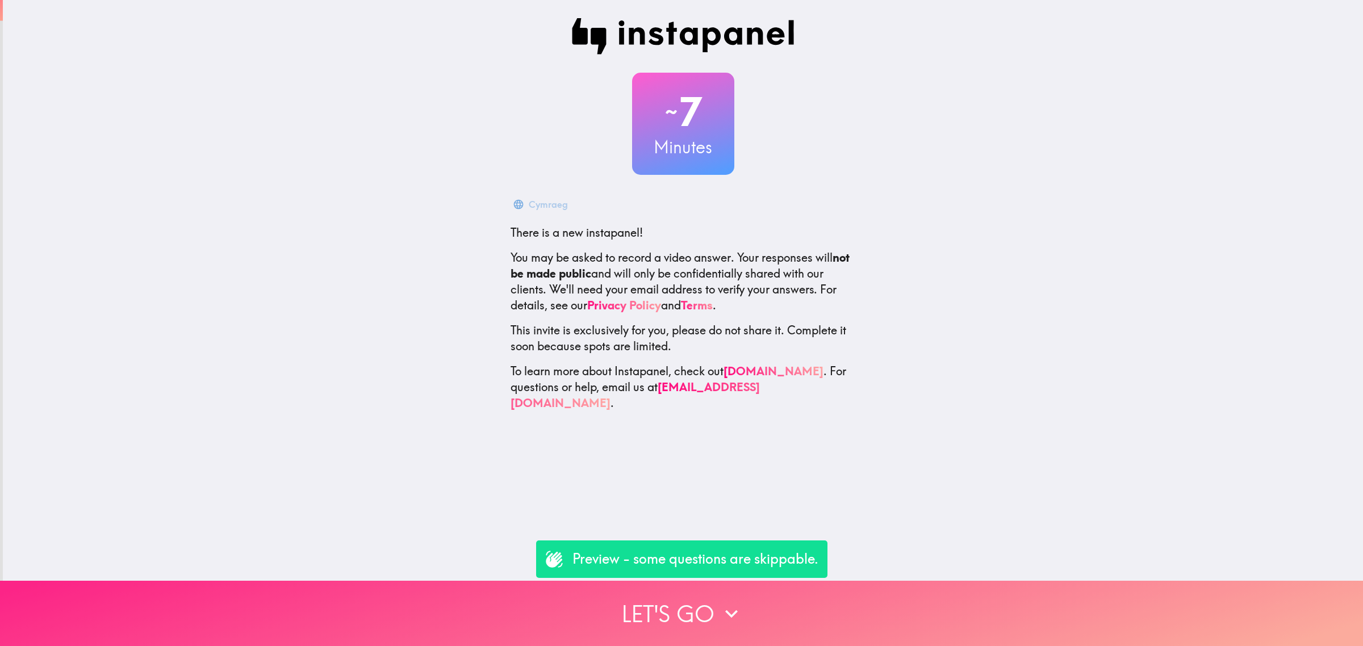
click at [807, 609] on button "Let's go" at bounding box center [681, 613] width 1363 height 65
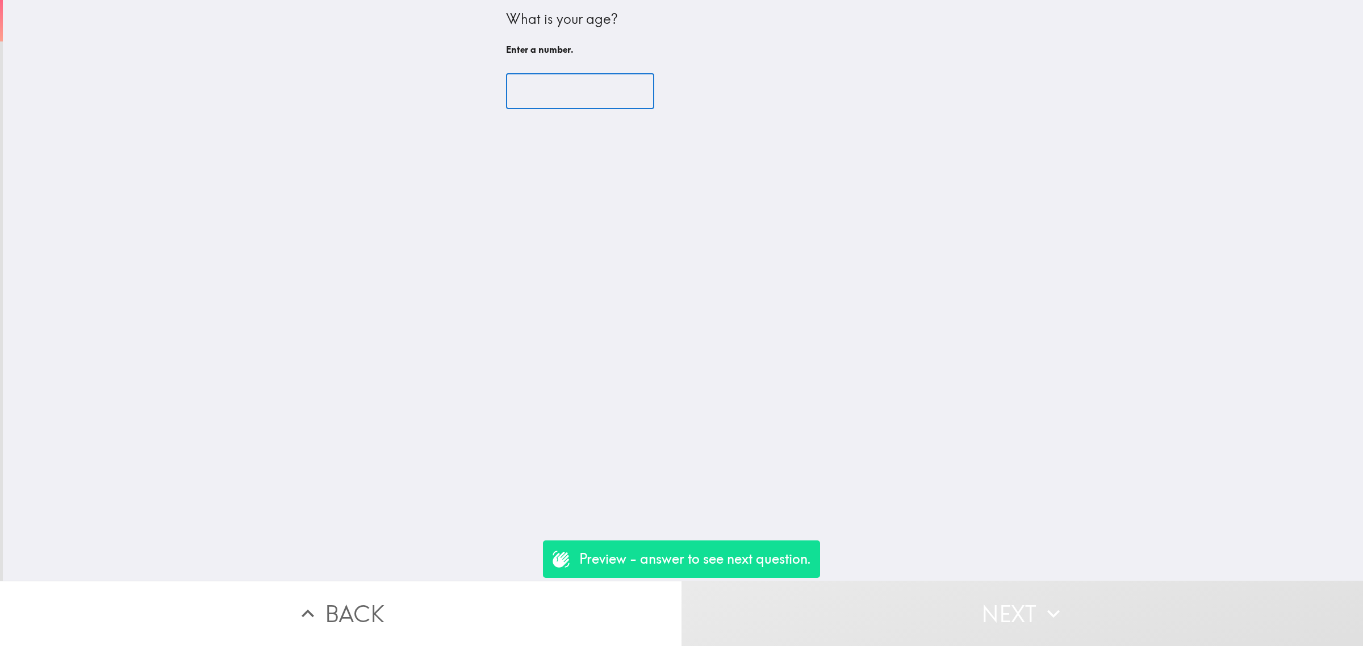
click at [558, 87] on input "number" at bounding box center [580, 91] width 148 height 35
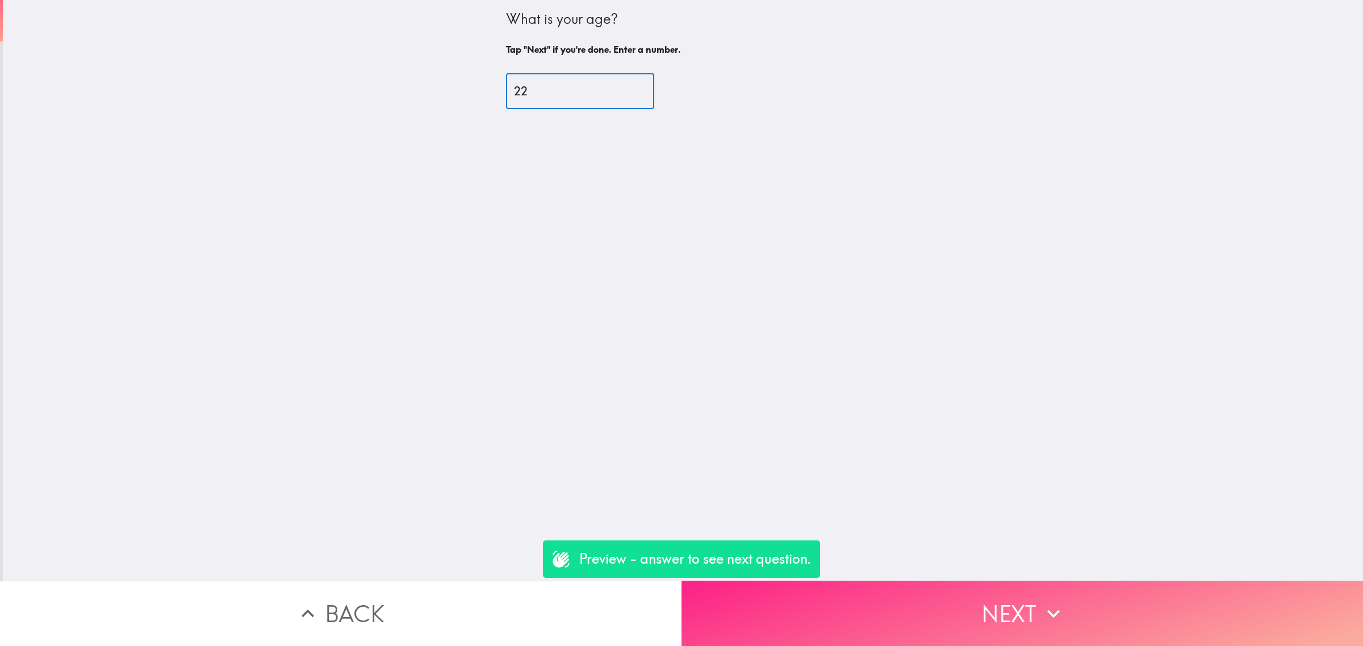
type input "22"
click at [929, 614] on button "Next" at bounding box center [1021, 613] width 681 height 65
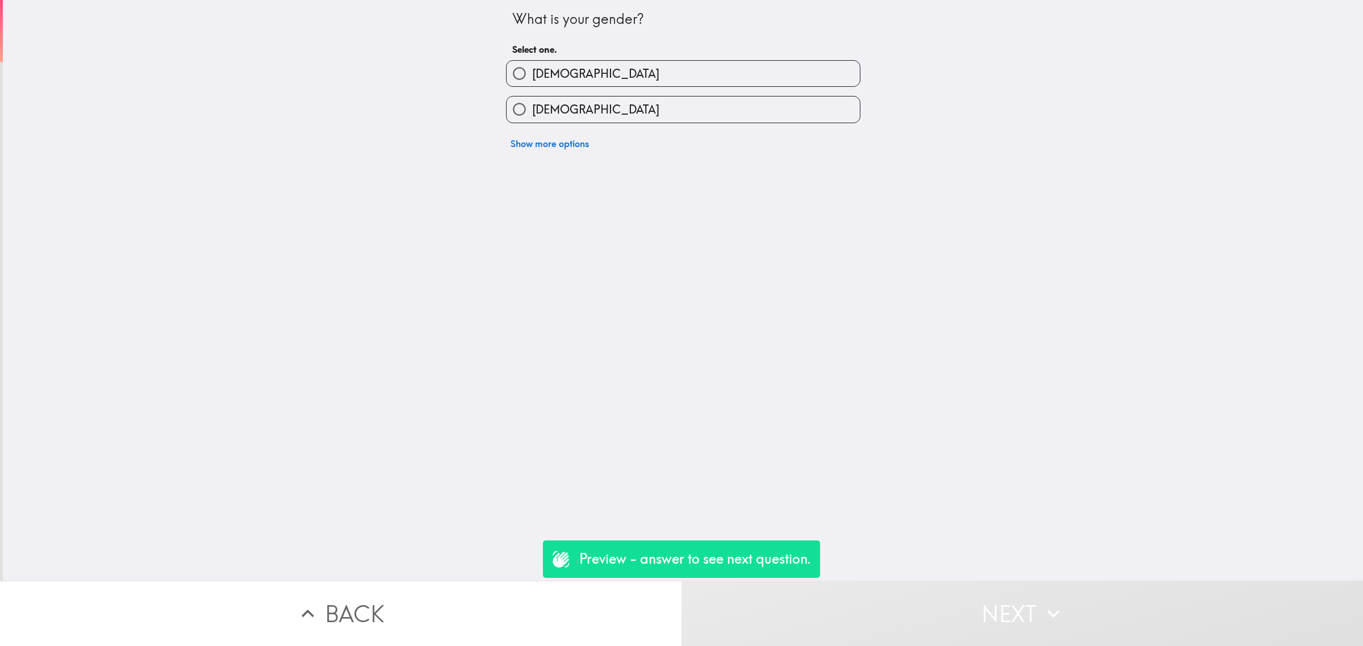
click at [559, 104] on label "[DEMOGRAPHIC_DATA]" at bounding box center [682, 110] width 353 height 26
click at [532, 104] on input "[DEMOGRAPHIC_DATA]" at bounding box center [519, 110] width 26 height 26
radio input "true"
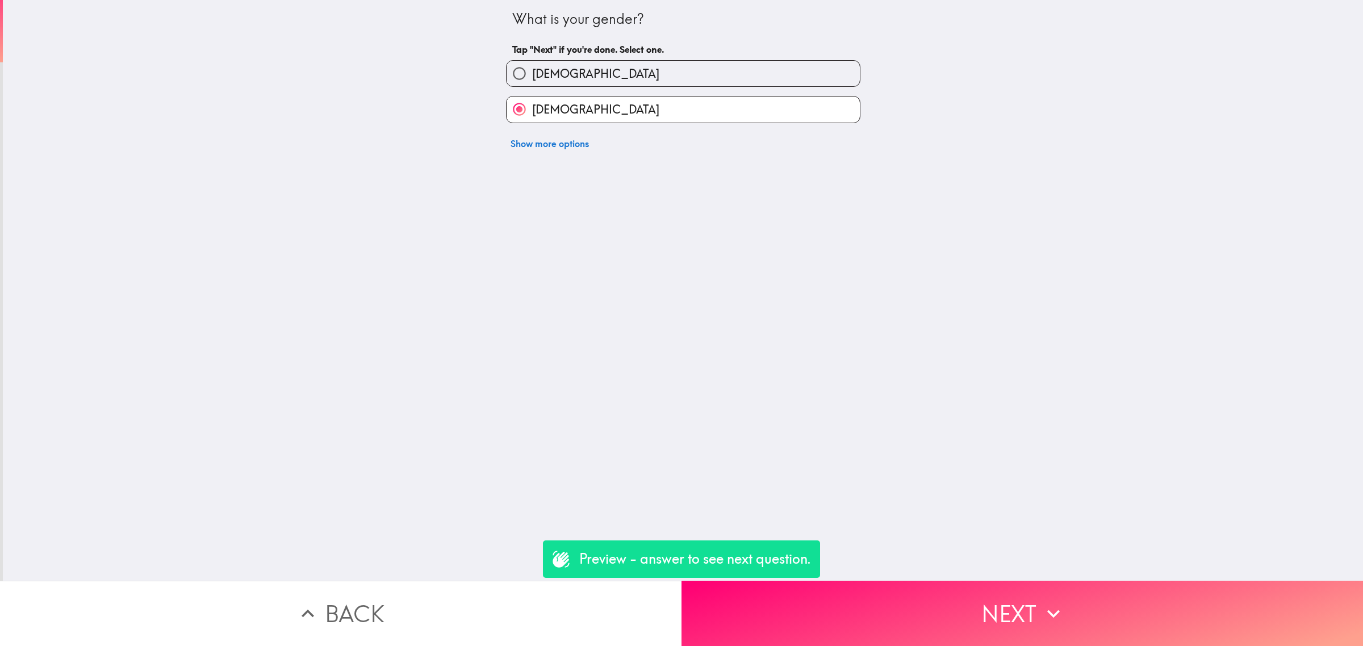
click at [914, 581] on button "Next" at bounding box center [1021, 613] width 681 height 65
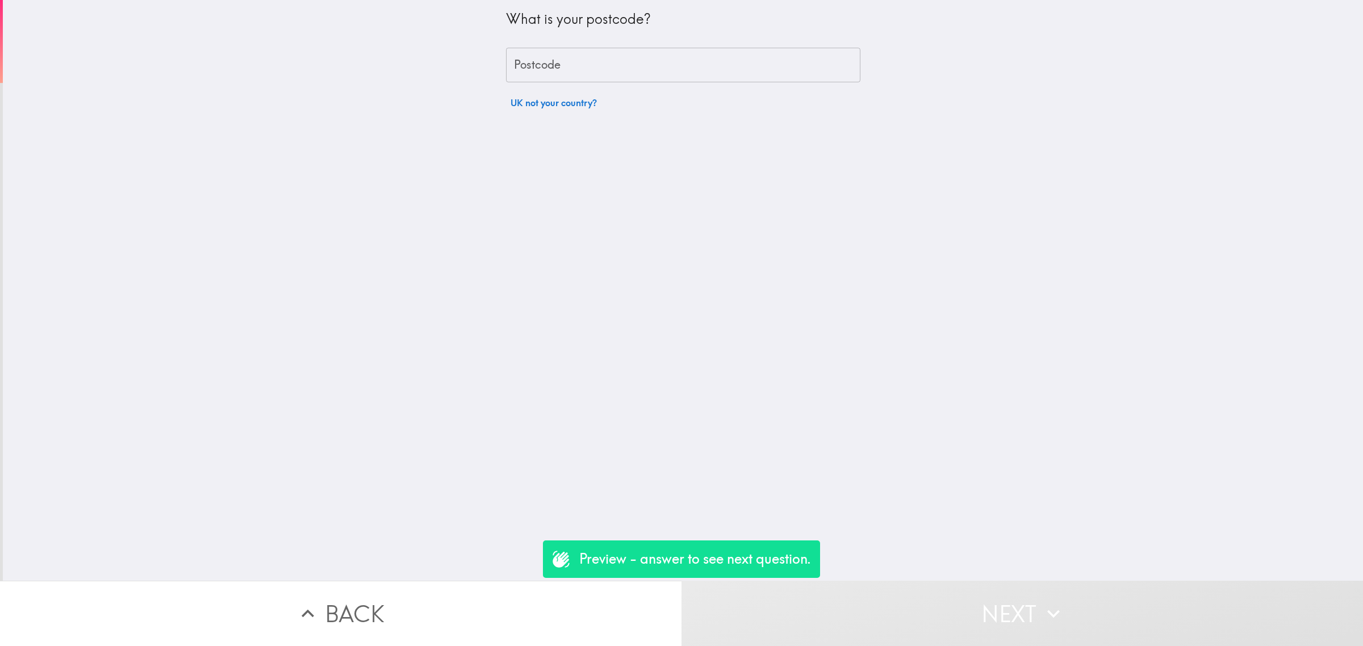
click at [586, 72] on input "Postcode" at bounding box center [683, 65] width 354 height 35
type input "rm156pr"
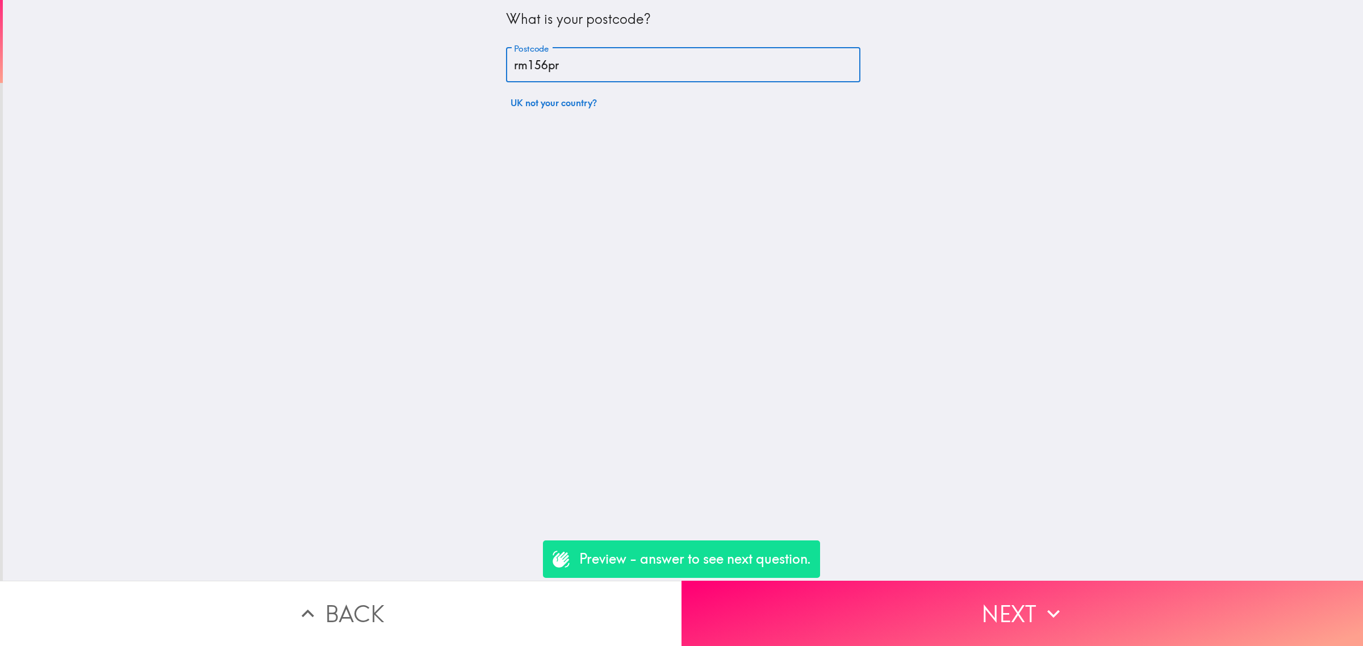
click at [914, 581] on button "Next" at bounding box center [1021, 613] width 681 height 65
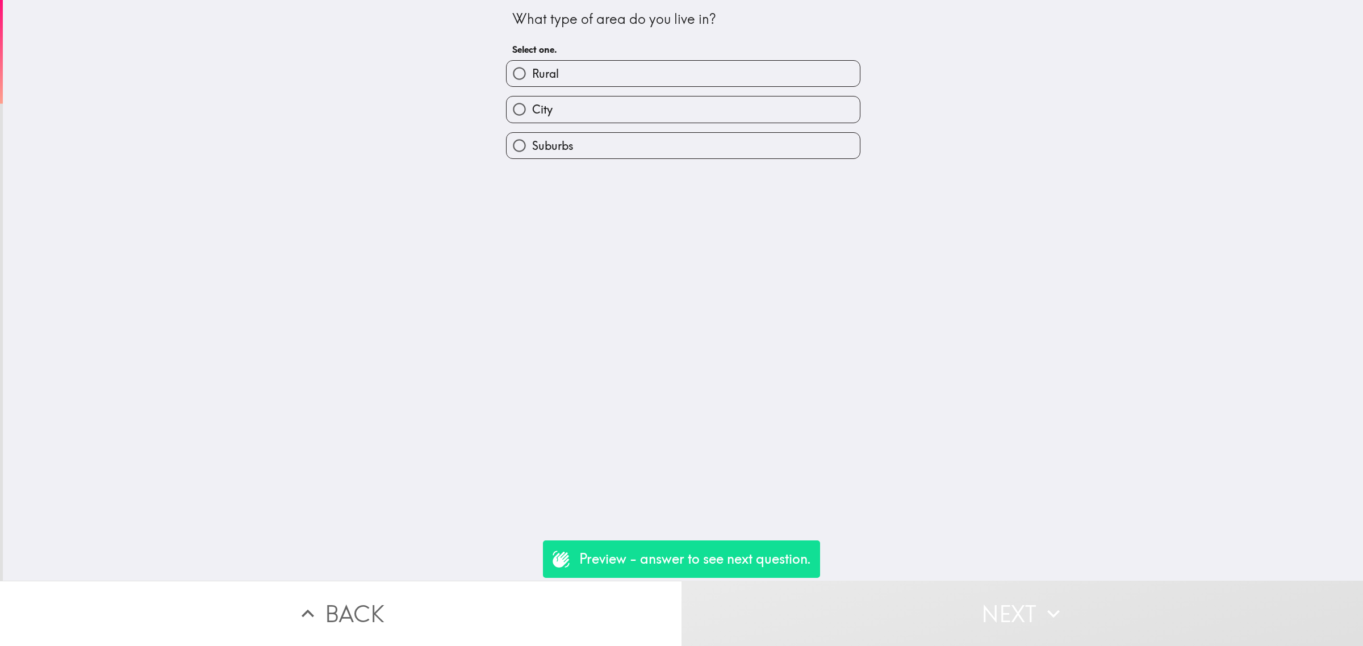
click at [559, 72] on label "Rural" at bounding box center [682, 74] width 353 height 26
click at [532, 72] on input "Rural" at bounding box center [519, 74] width 26 height 26
radio input "true"
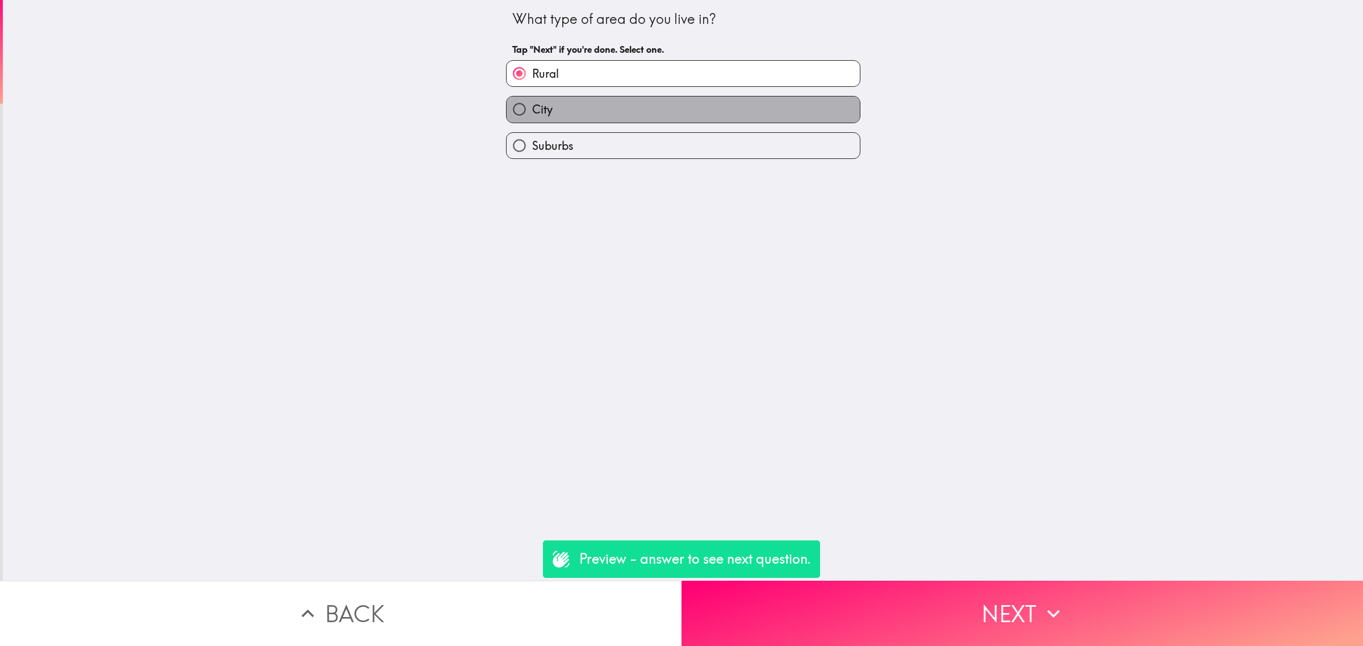
click at [566, 102] on label "City" at bounding box center [682, 110] width 353 height 26
click at [532, 102] on input "City" at bounding box center [519, 110] width 26 height 26
radio input "true"
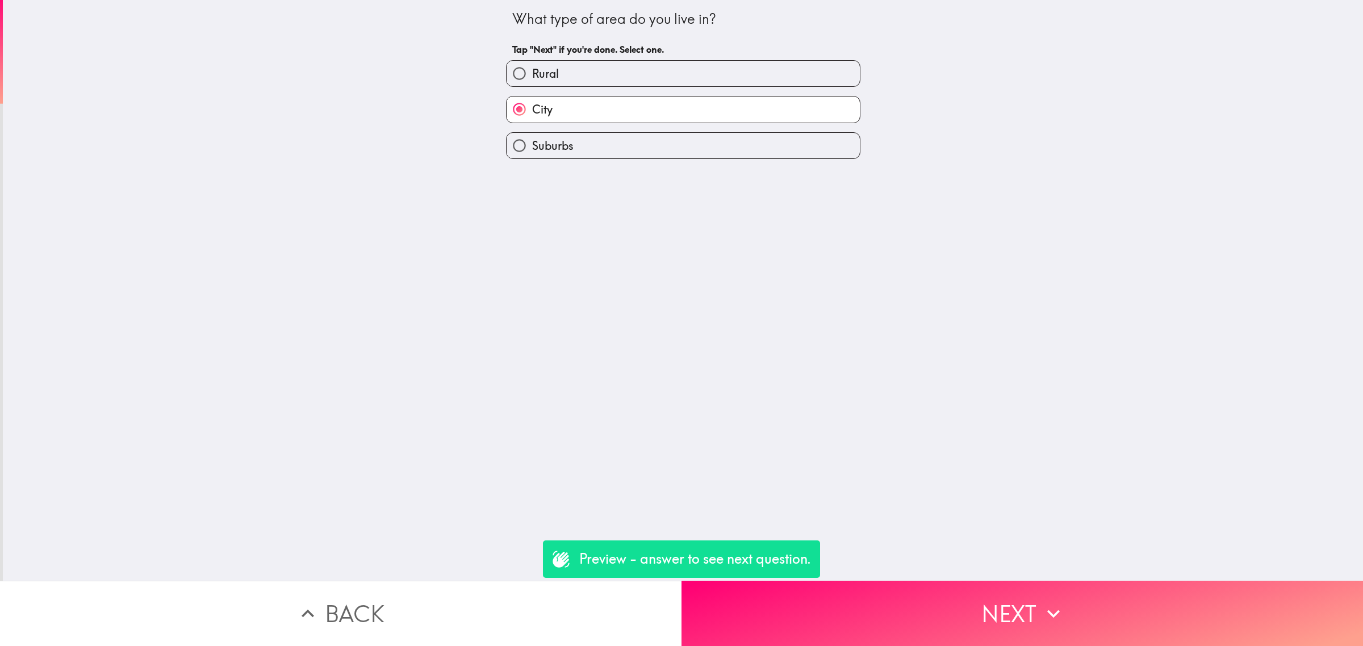
click at [1012, 594] on button "Next" at bounding box center [1021, 613] width 681 height 65
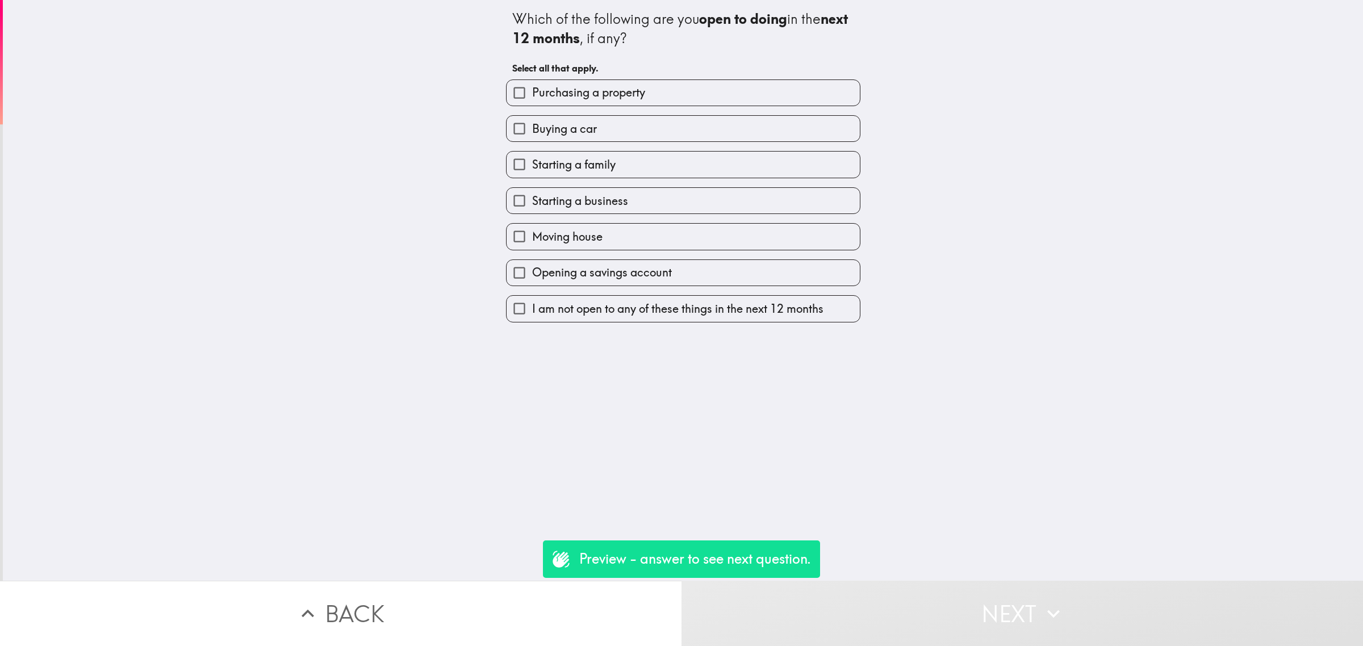
click at [628, 119] on label "Buying a car" at bounding box center [682, 129] width 353 height 26
click at [532, 119] on input "Buying a car" at bounding box center [519, 129] width 26 height 26
checkbox input "true"
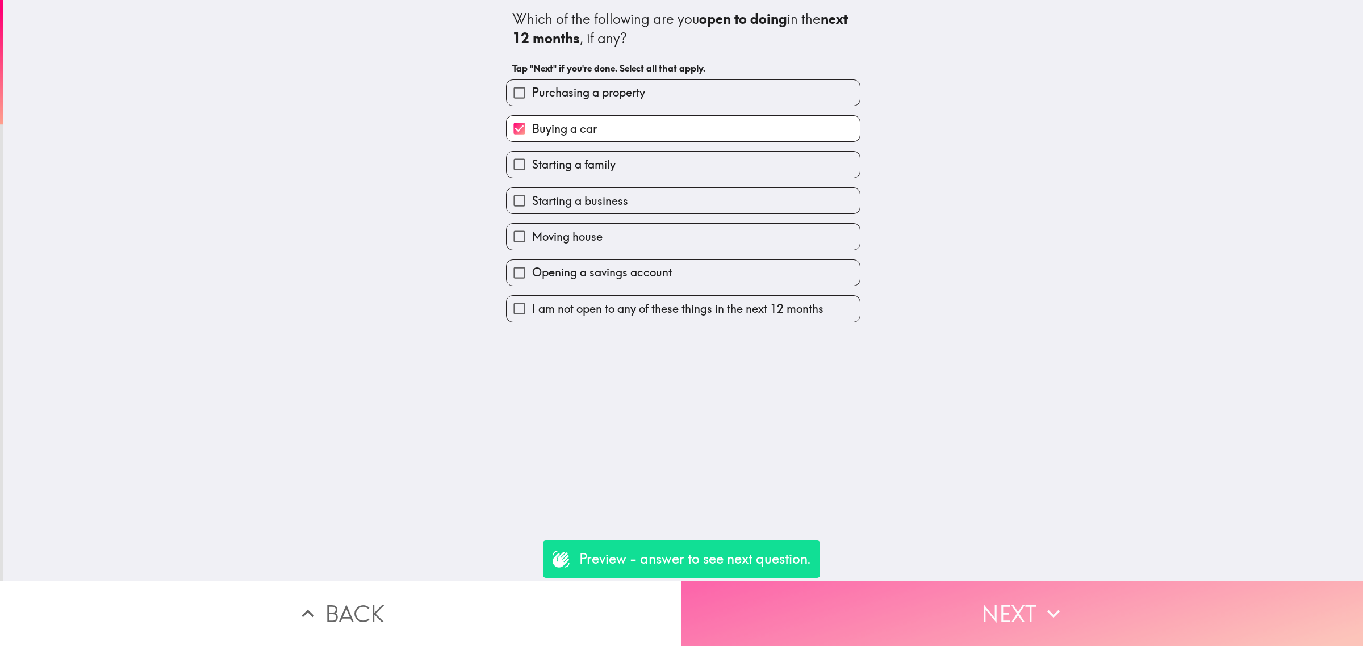
click at [1000, 610] on button "Next" at bounding box center [1021, 613] width 681 height 65
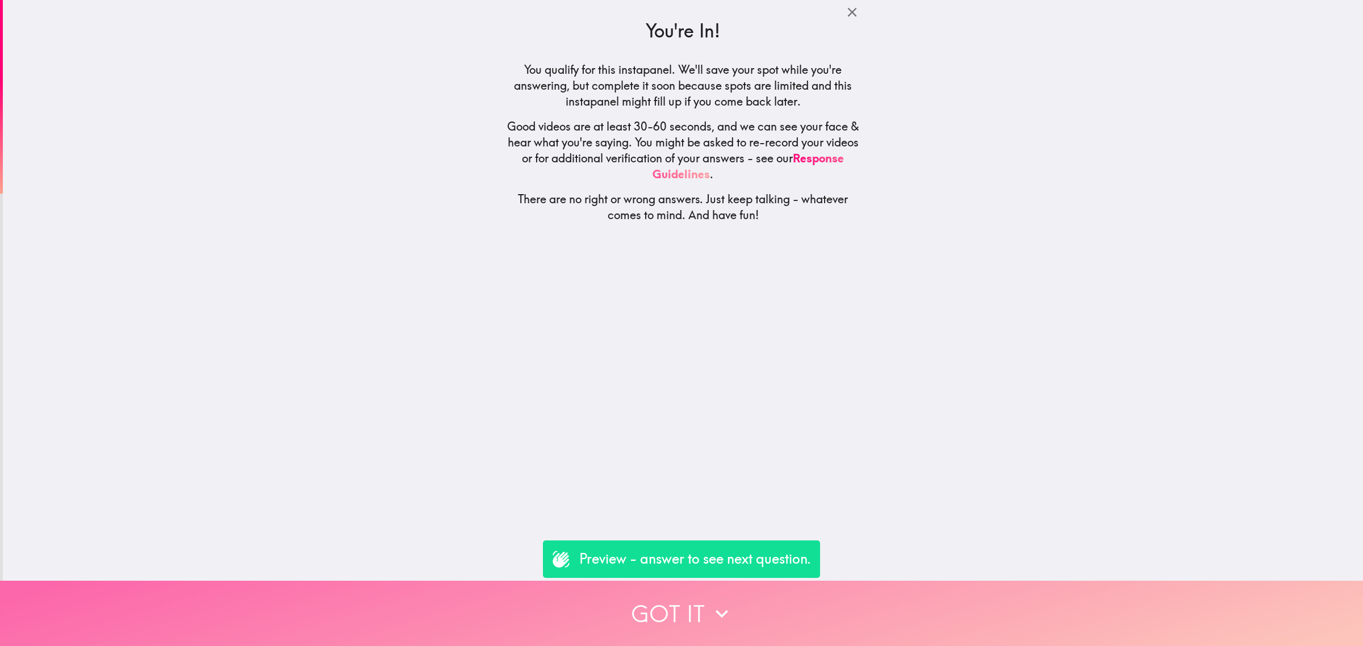
click at [882, 603] on button "Got it" at bounding box center [681, 613] width 1363 height 65
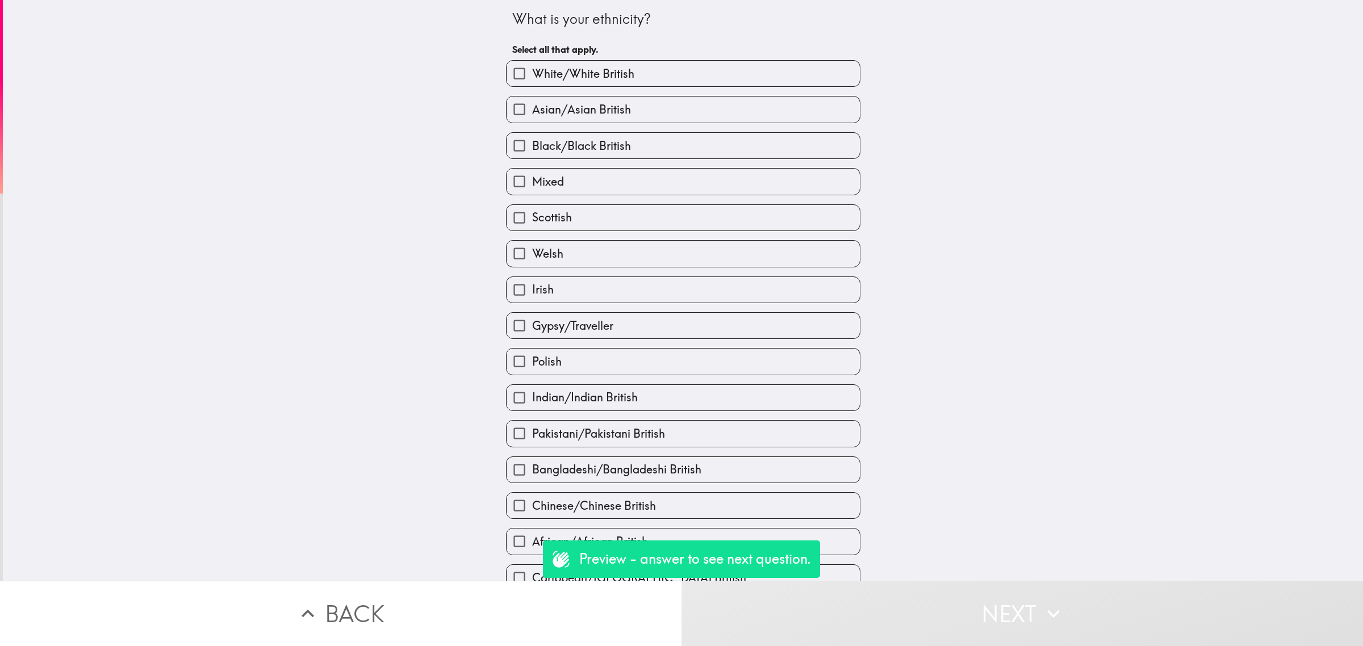
click at [705, 326] on label "Gypsy/Traveller" at bounding box center [682, 326] width 353 height 26
click at [532, 326] on input "Gypsy/Traveller" at bounding box center [519, 326] width 26 height 26
checkbox input "true"
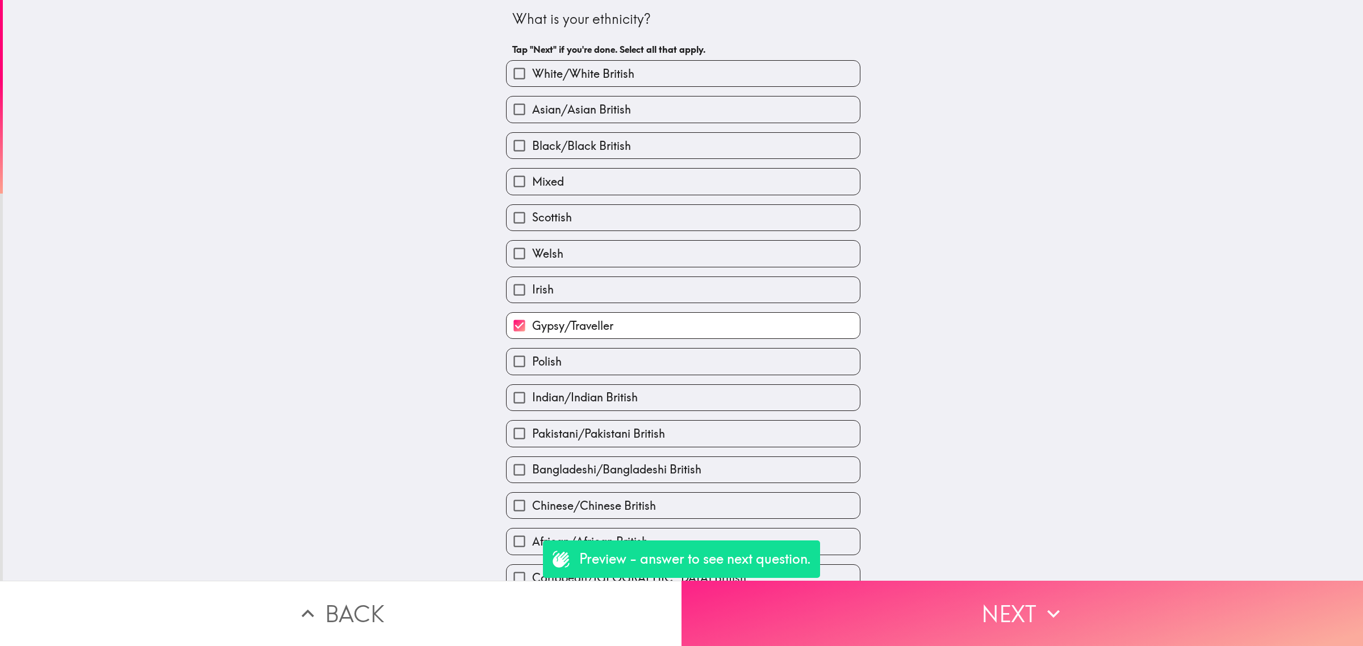
click at [927, 619] on button "Next" at bounding box center [1021, 613] width 681 height 65
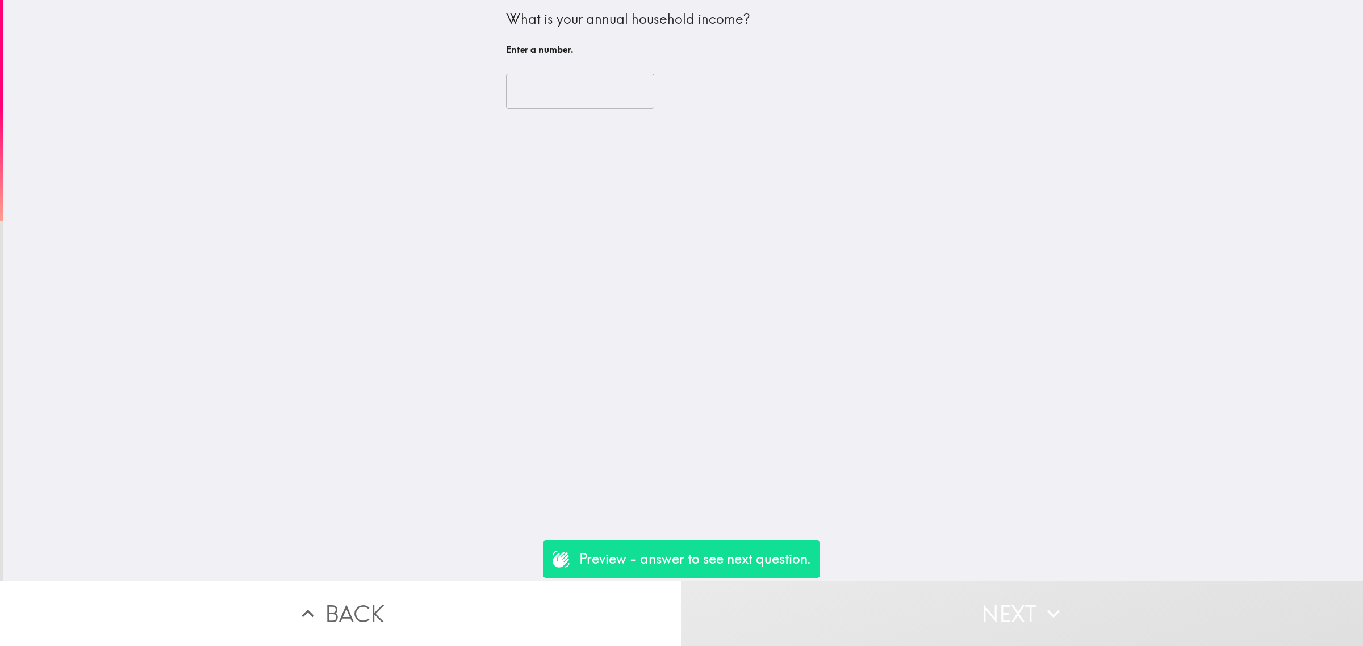
click at [566, 100] on input "number" at bounding box center [580, 91] width 148 height 35
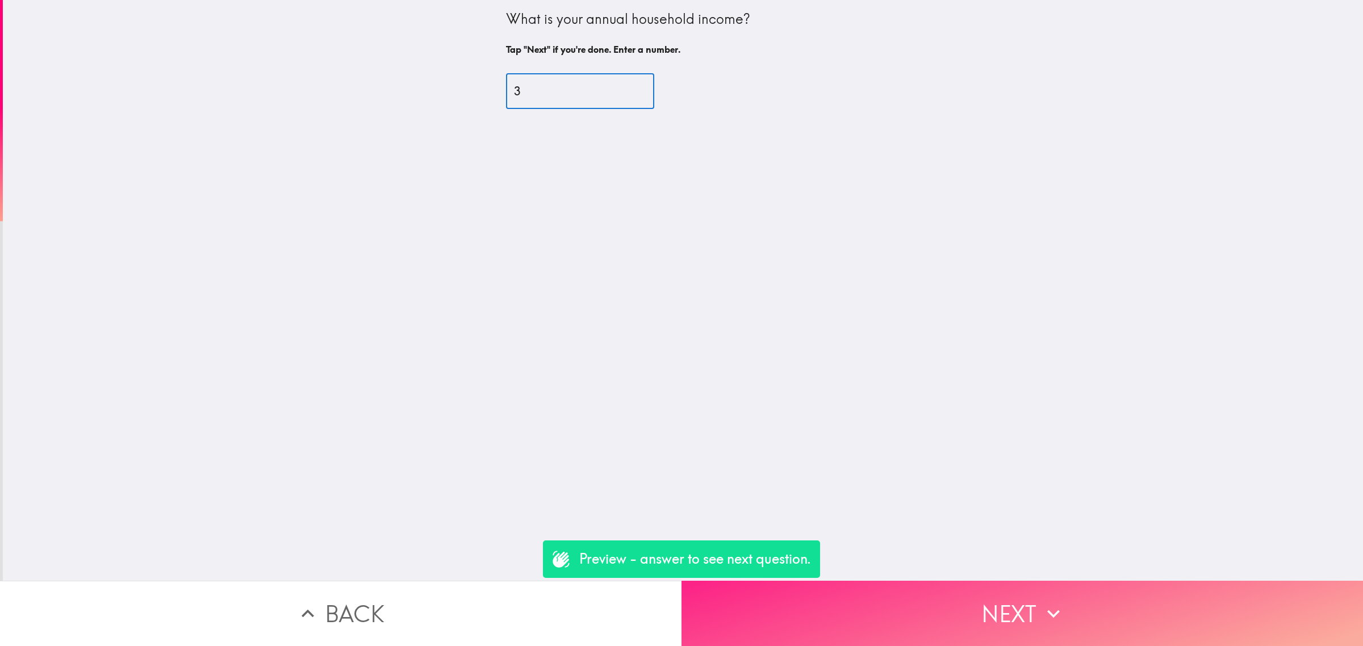
type input "3"
click at [977, 614] on button "Next" at bounding box center [1021, 613] width 681 height 65
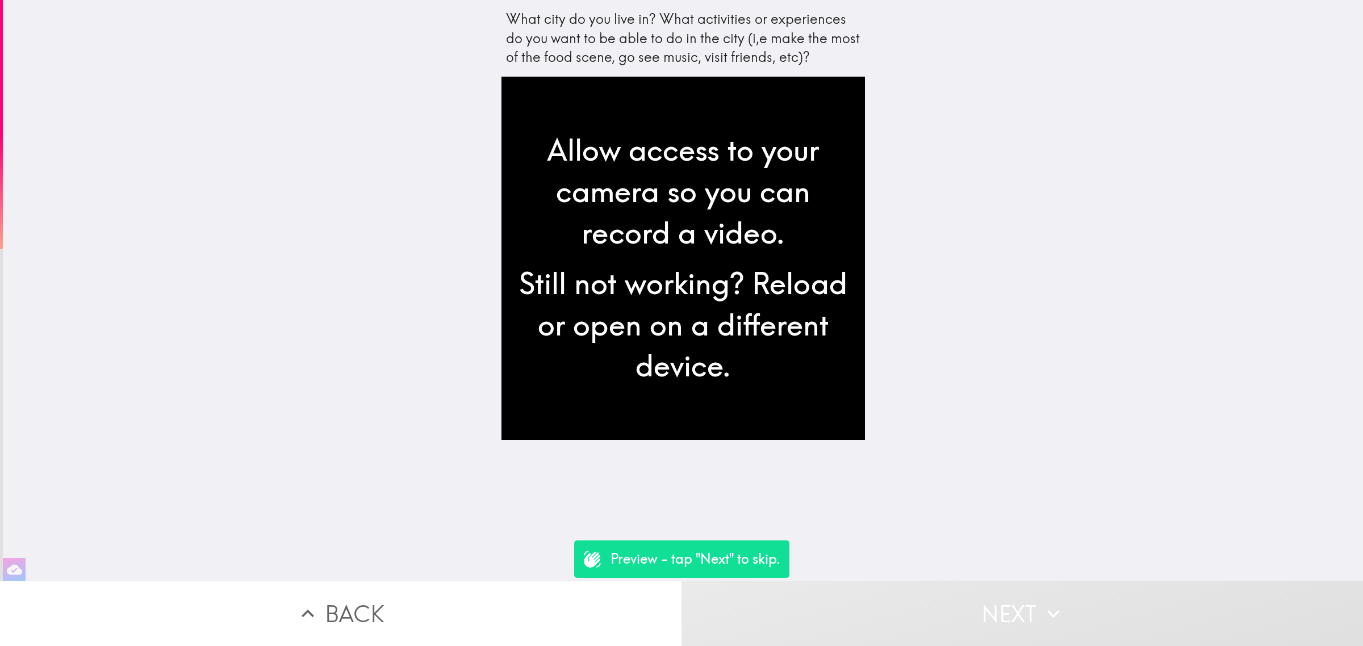
click at [908, 609] on button "Next" at bounding box center [1021, 613] width 681 height 65
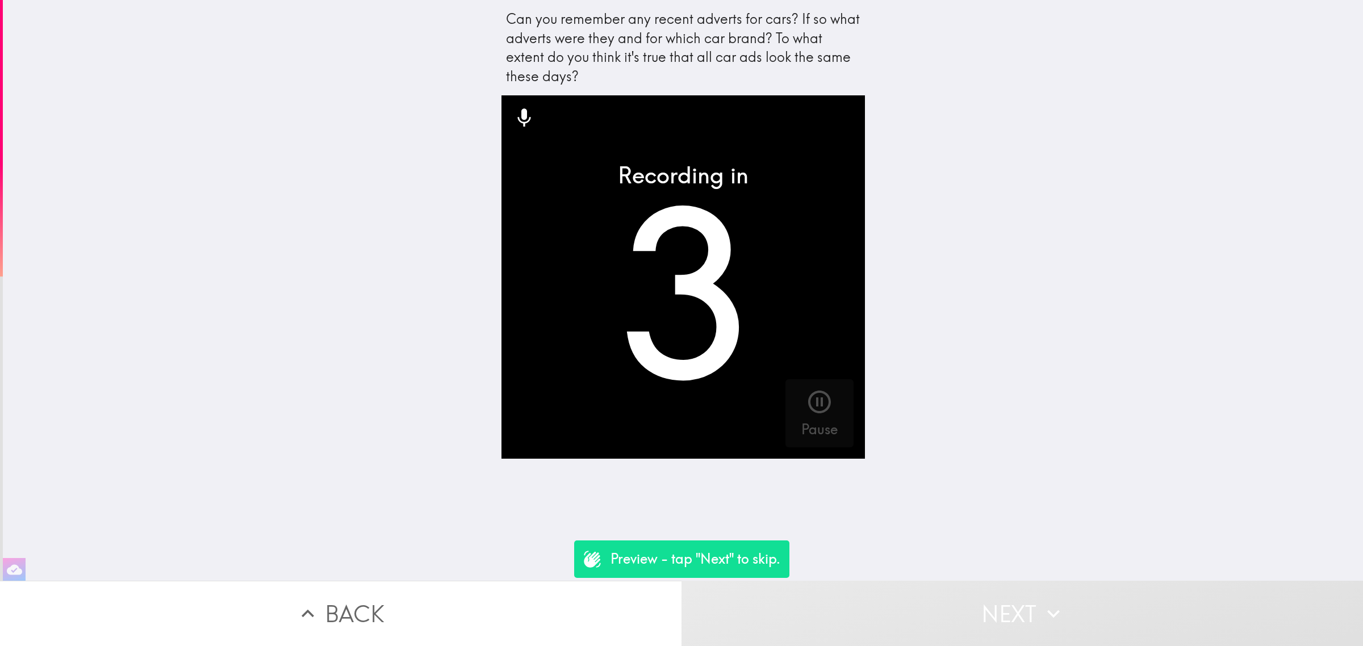
click at [908, 609] on button "Next" at bounding box center [1021, 613] width 681 height 65
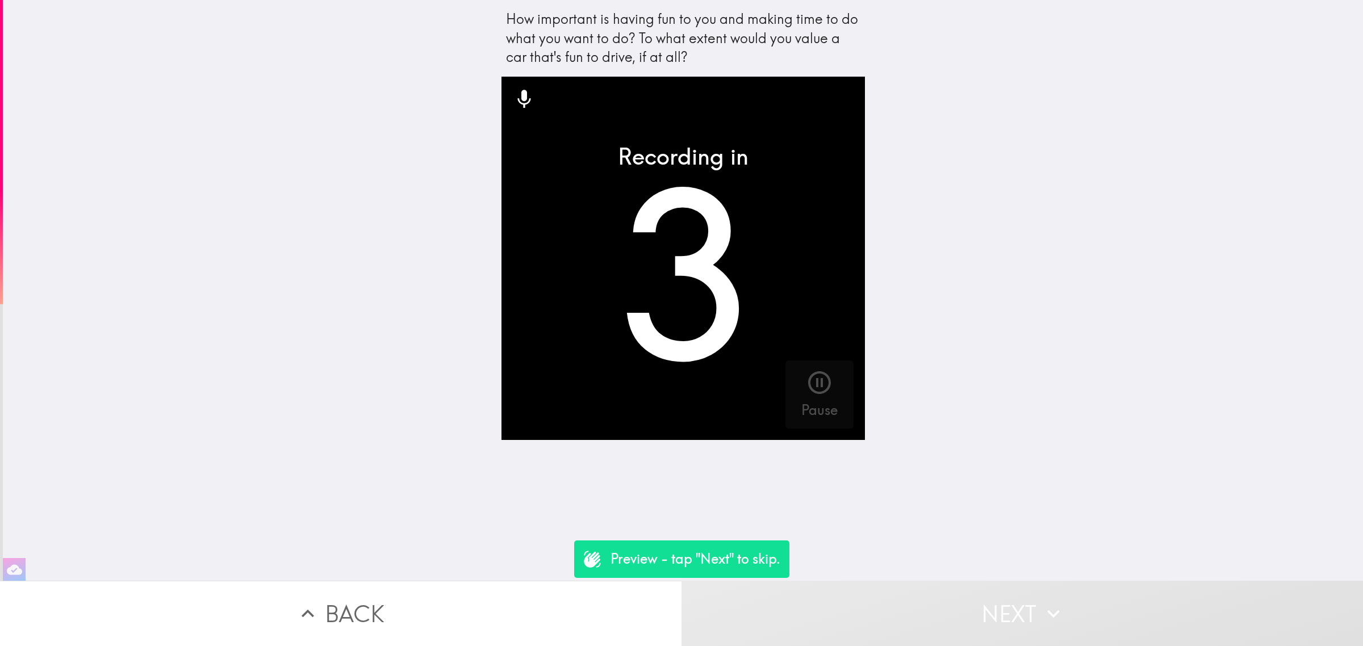
click at [908, 609] on button "Next" at bounding box center [1021, 613] width 681 height 65
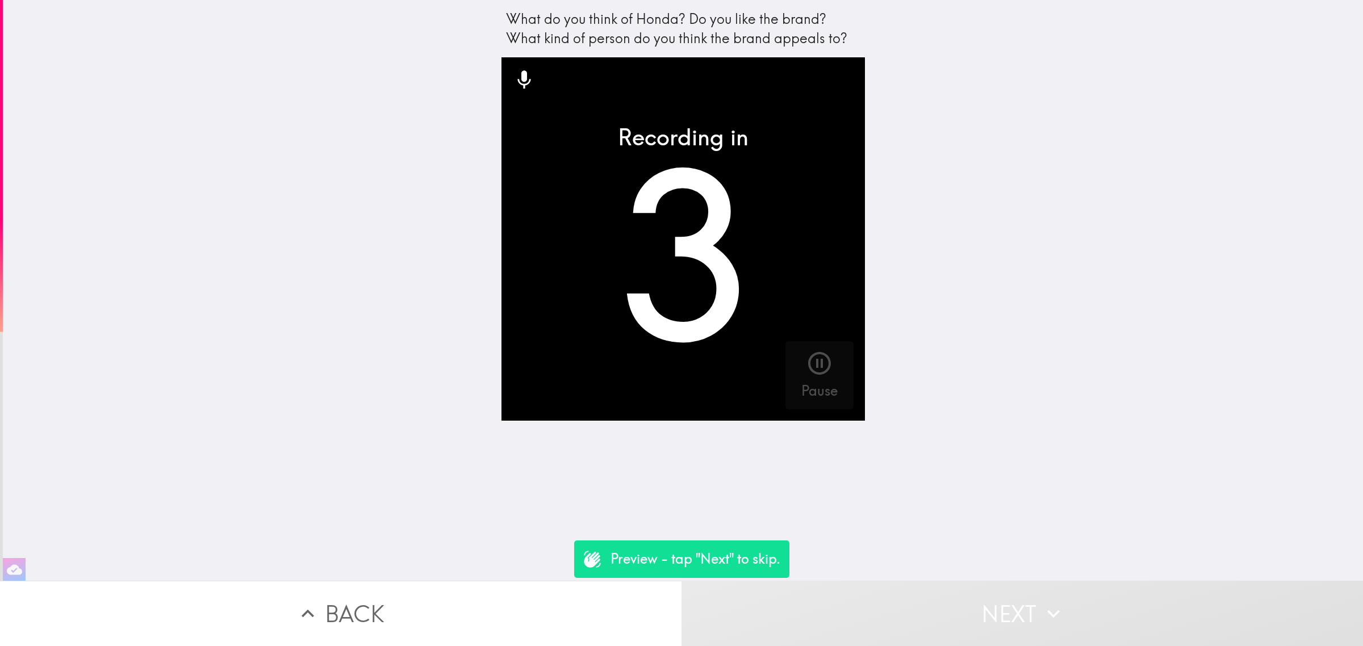
click at [908, 609] on button "Next" at bounding box center [1021, 613] width 681 height 65
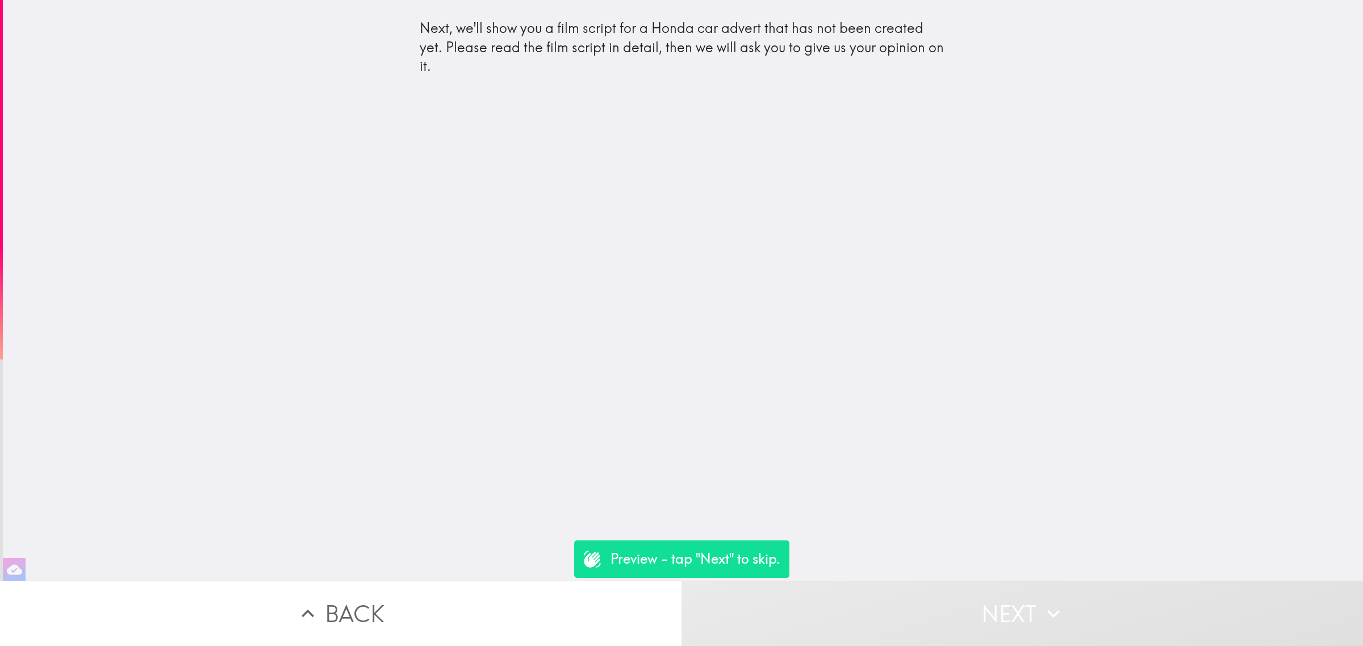
click at [908, 610] on button "Next" at bounding box center [1021, 613] width 681 height 65
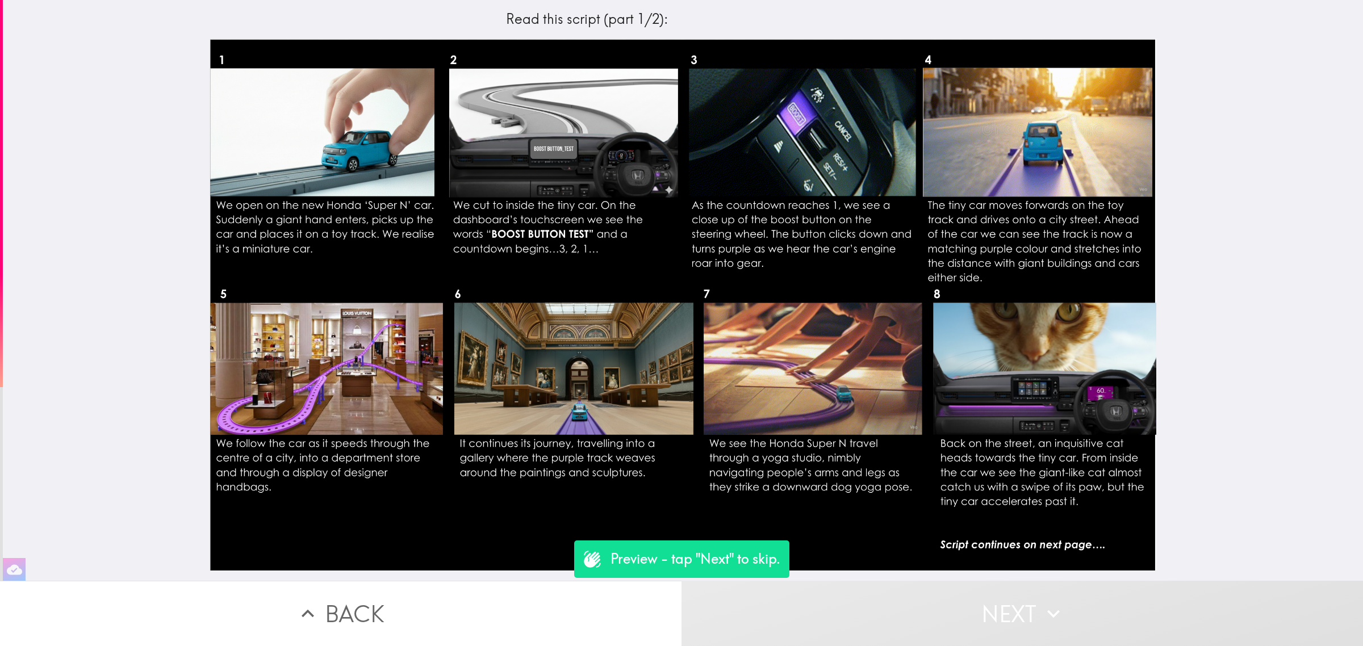
click at [908, 610] on button "Next" at bounding box center [1021, 613] width 681 height 65
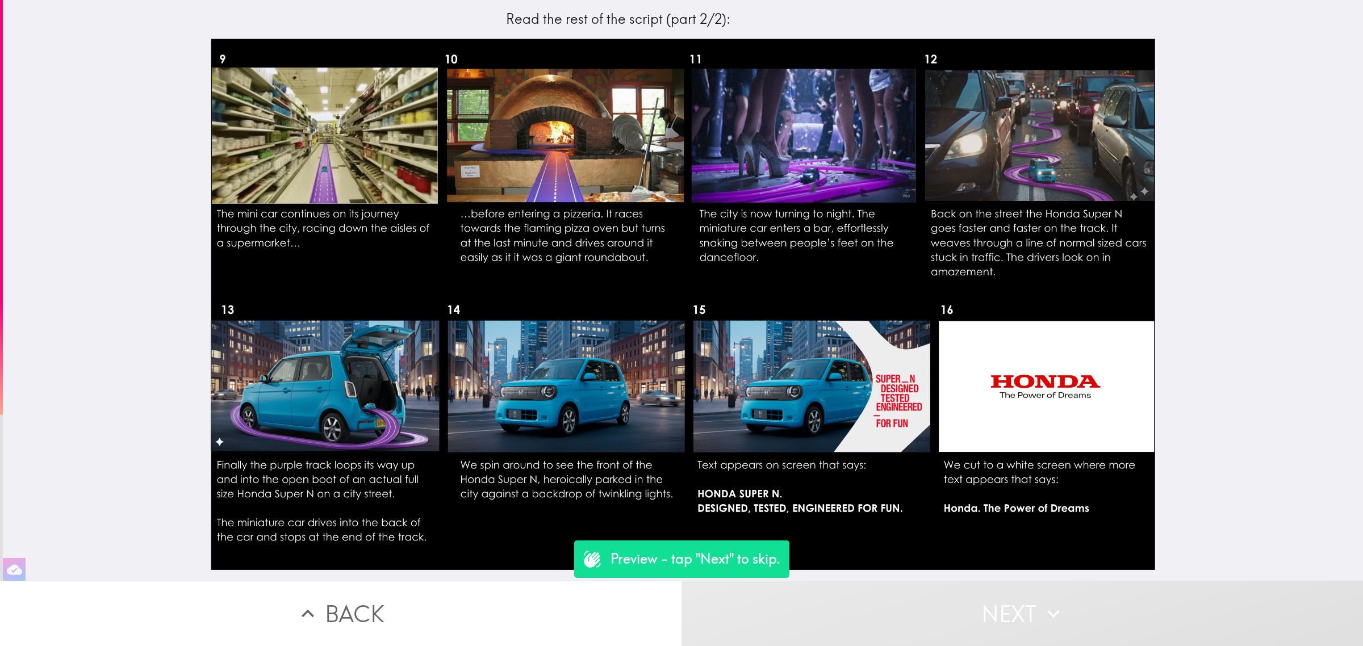
click at [908, 610] on button "Next" at bounding box center [1021, 613] width 681 height 65
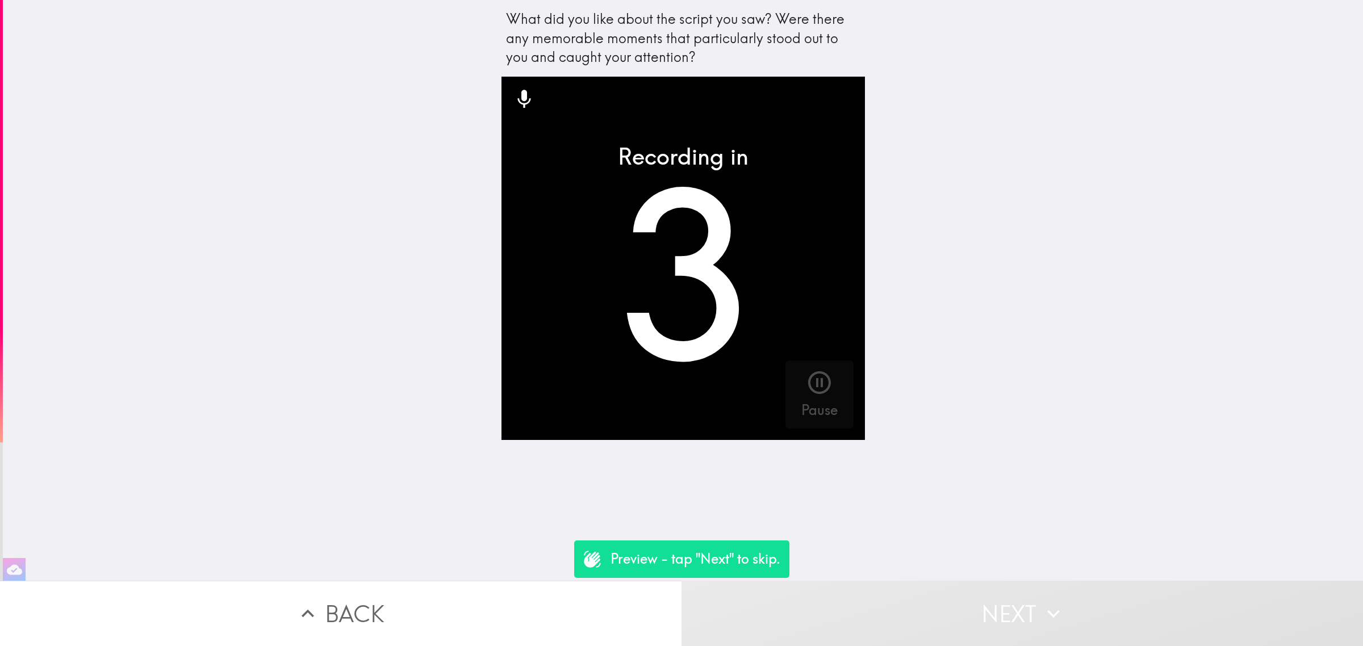
click at [908, 610] on button "Next" at bounding box center [1021, 613] width 681 height 65
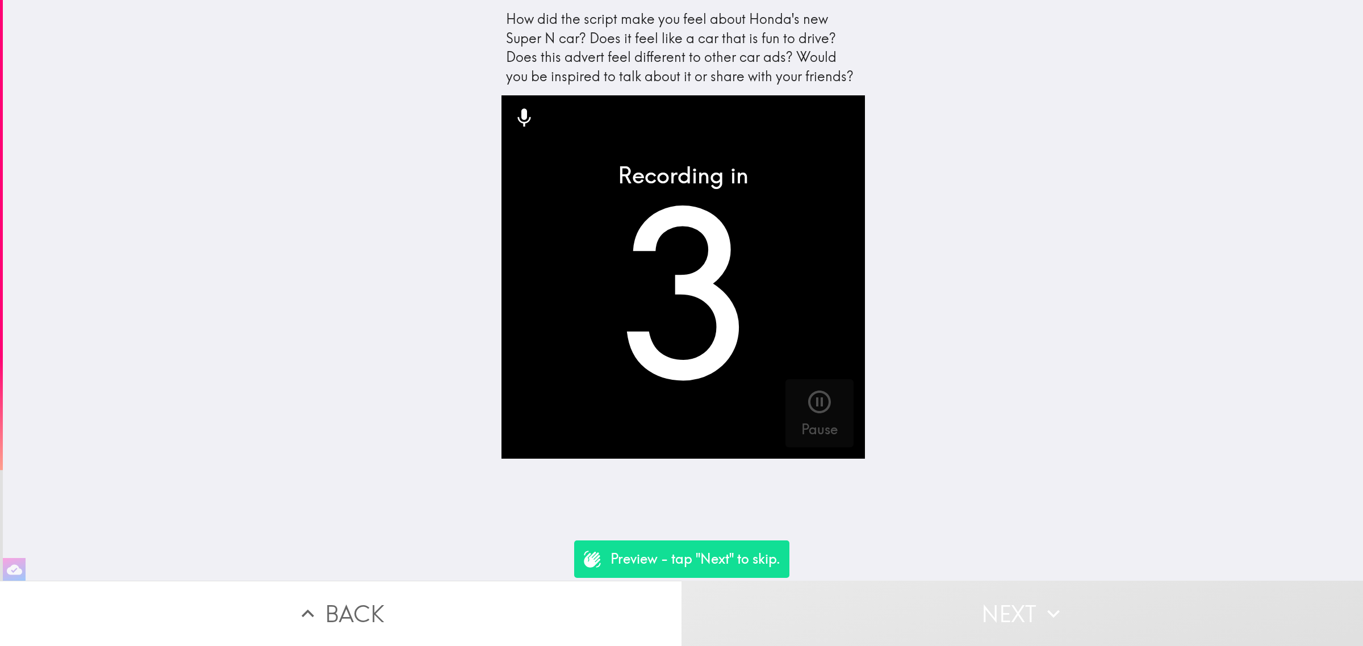
click at [908, 610] on button "Next" at bounding box center [1021, 613] width 681 height 65
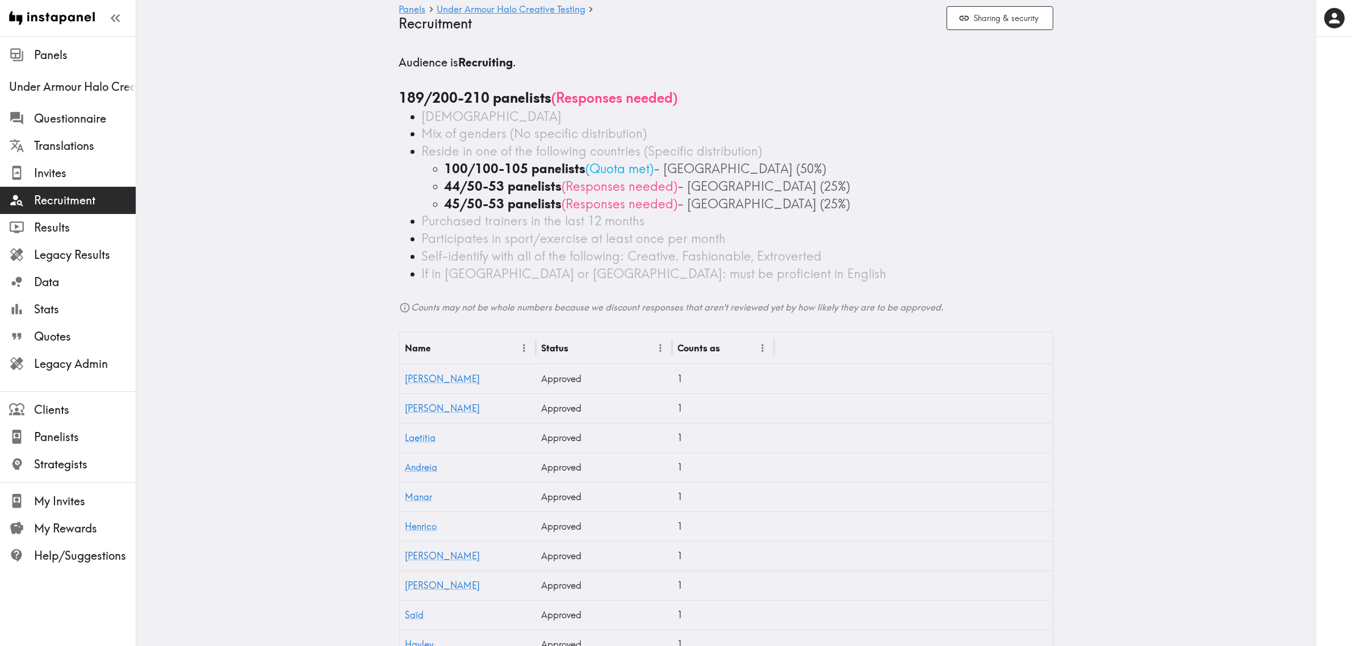
click at [93, 127] on span "Questionnaire" at bounding box center [85, 118] width 102 height 20
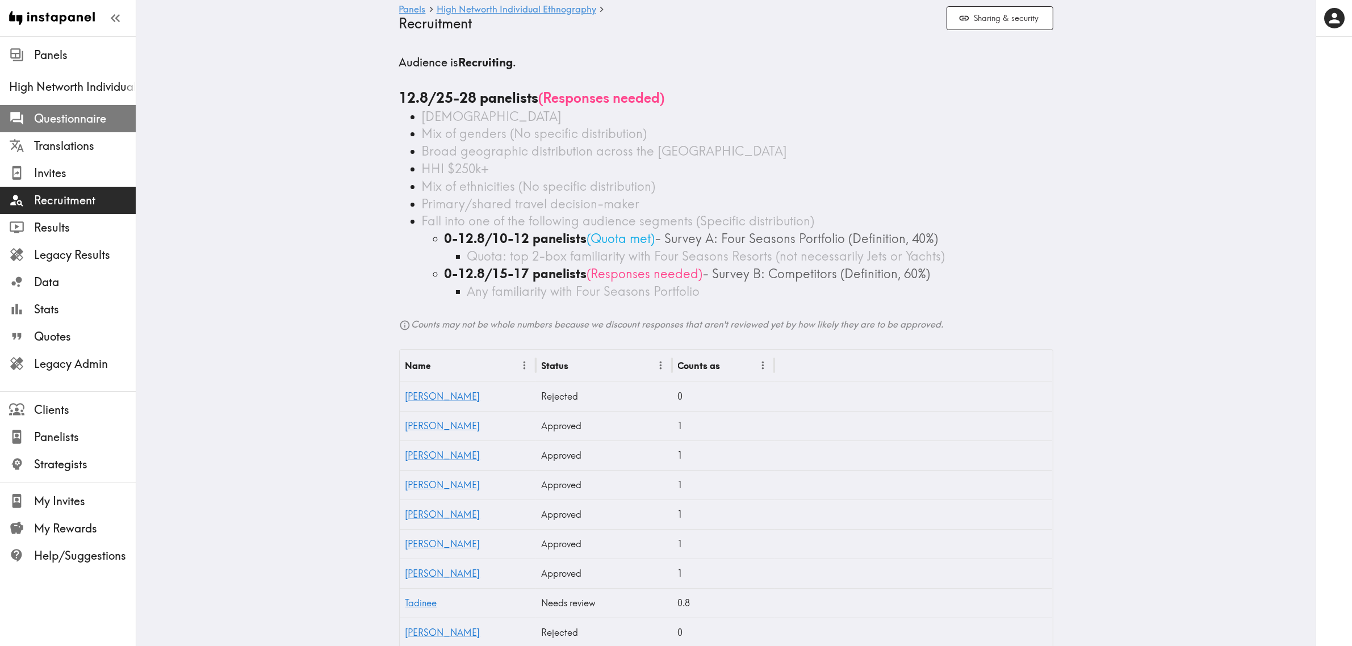
click at [15, 115] on icon at bounding box center [16, 118] width 13 height 13
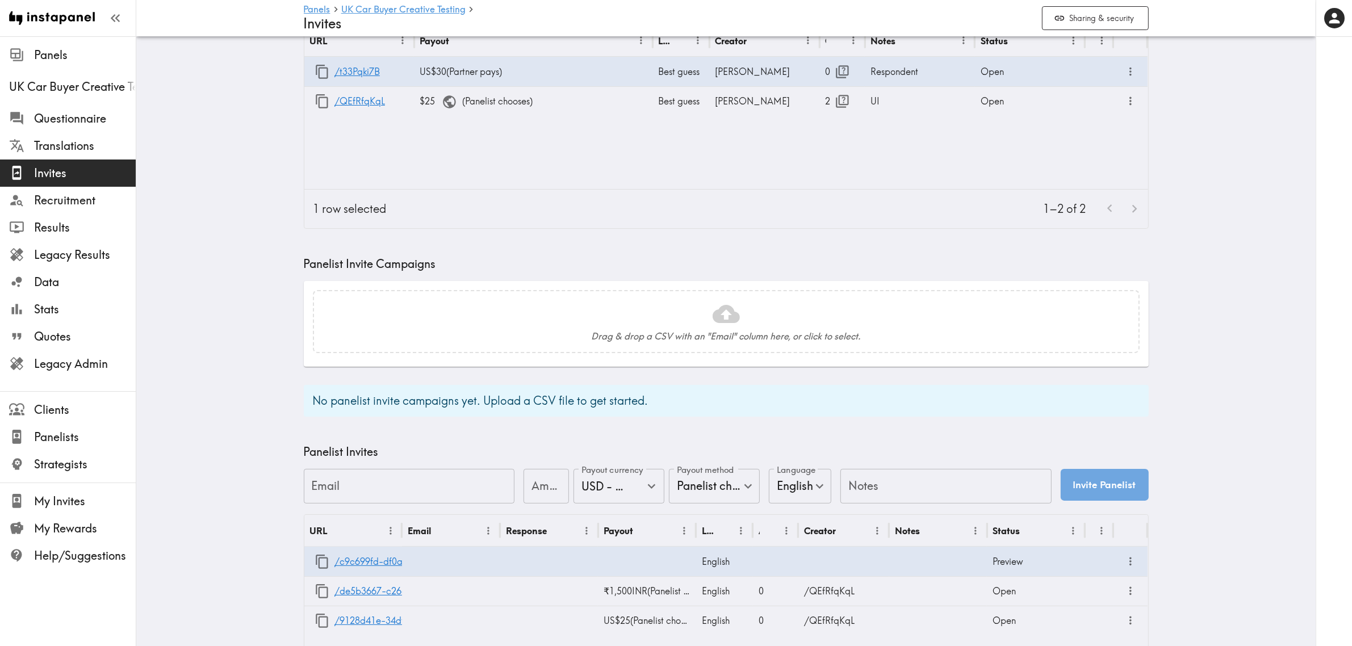
scroll to position [142, 0]
click at [389, 565] on link "/c9c699fd-df0a-48f7-892b-57ef26b3a234" at bounding box center [424, 560] width 181 height 29
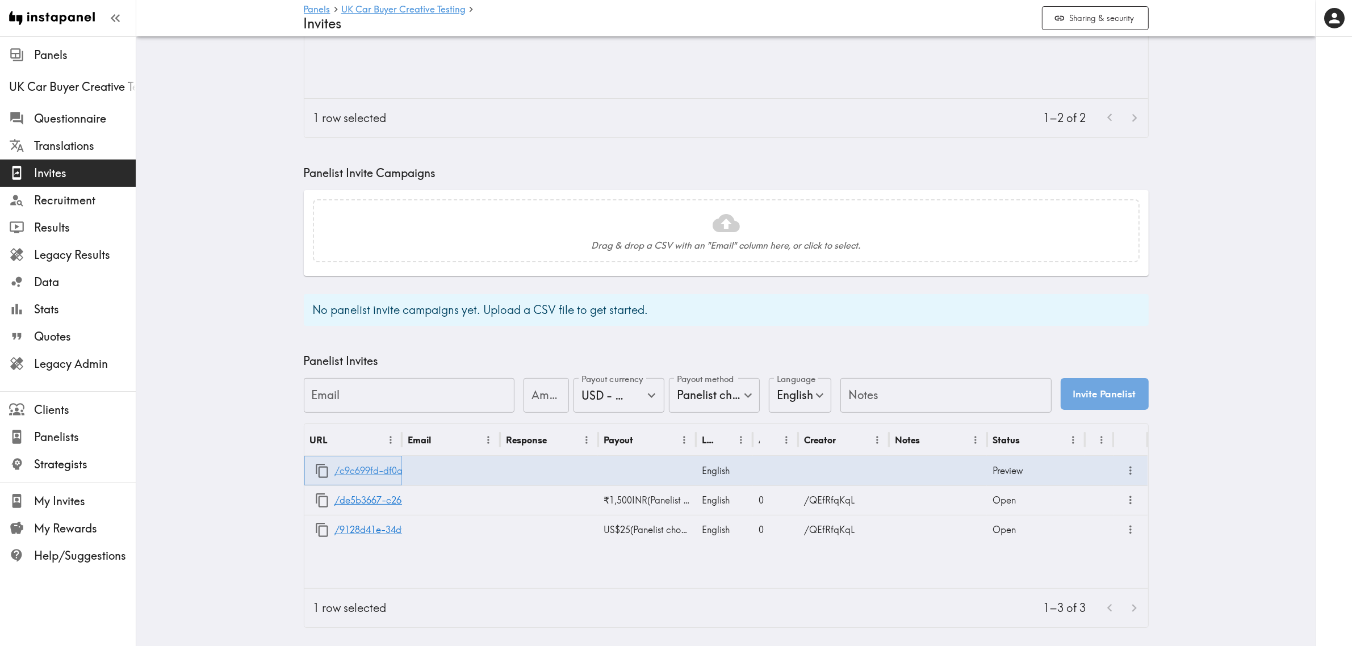
scroll to position [241, 0]
click at [317, 463] on icon "button" at bounding box center [322, 470] width 15 height 15
click at [316, 463] on icon "button" at bounding box center [322, 470] width 15 height 15
click at [223, 374] on main "Panels UK Car Buyer Creative Testing Invites Sharing & security Shareable Invit…" at bounding box center [725, 225] width 1179 height 841
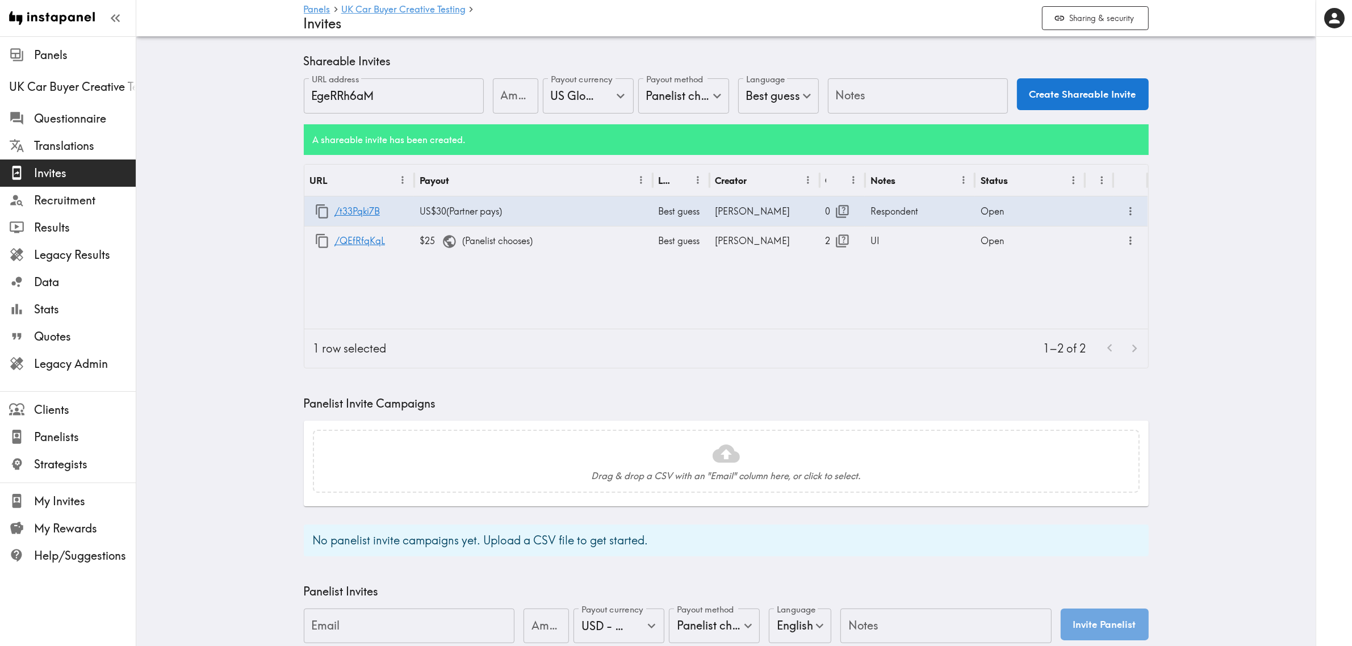
scroll to position [0, 0]
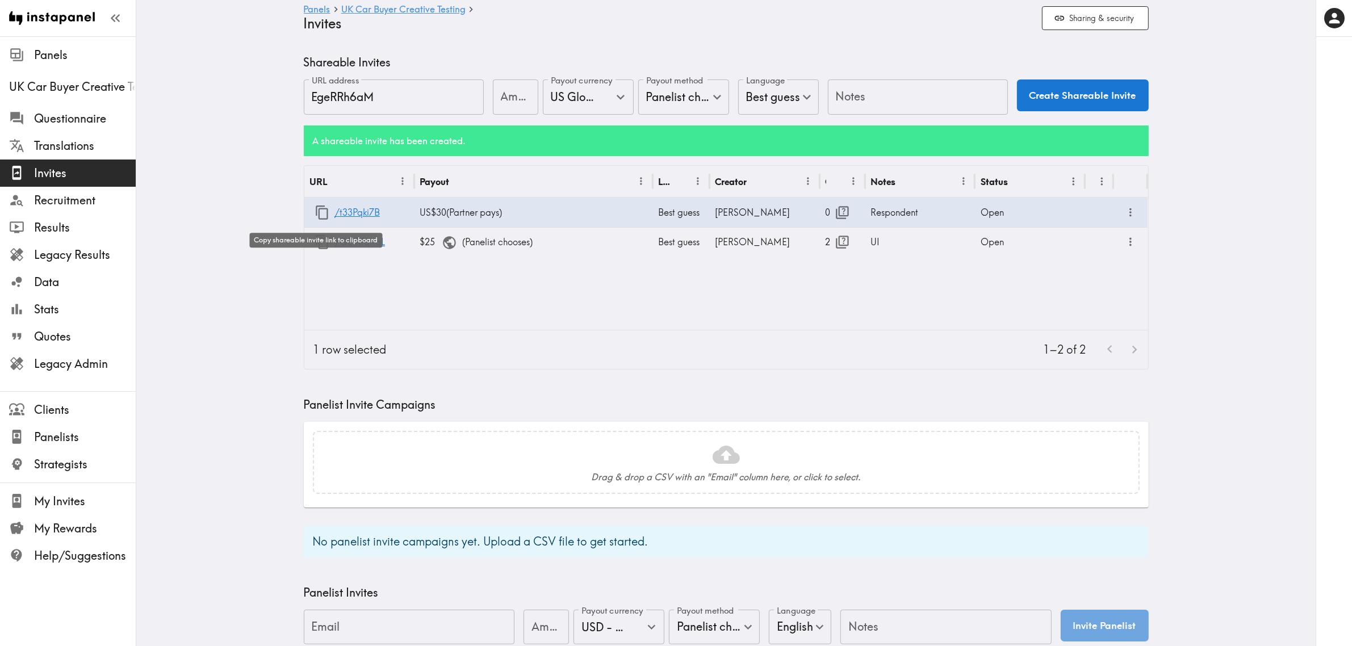
drag, startPoint x: 316, startPoint y: 213, endPoint x: 232, endPoint y: 199, distance: 85.8
click at [227, 199] on main "Panels UK Car Buyer Creative Testing Invites Sharing & security Shareable Invit…" at bounding box center [725, 456] width 1179 height 841
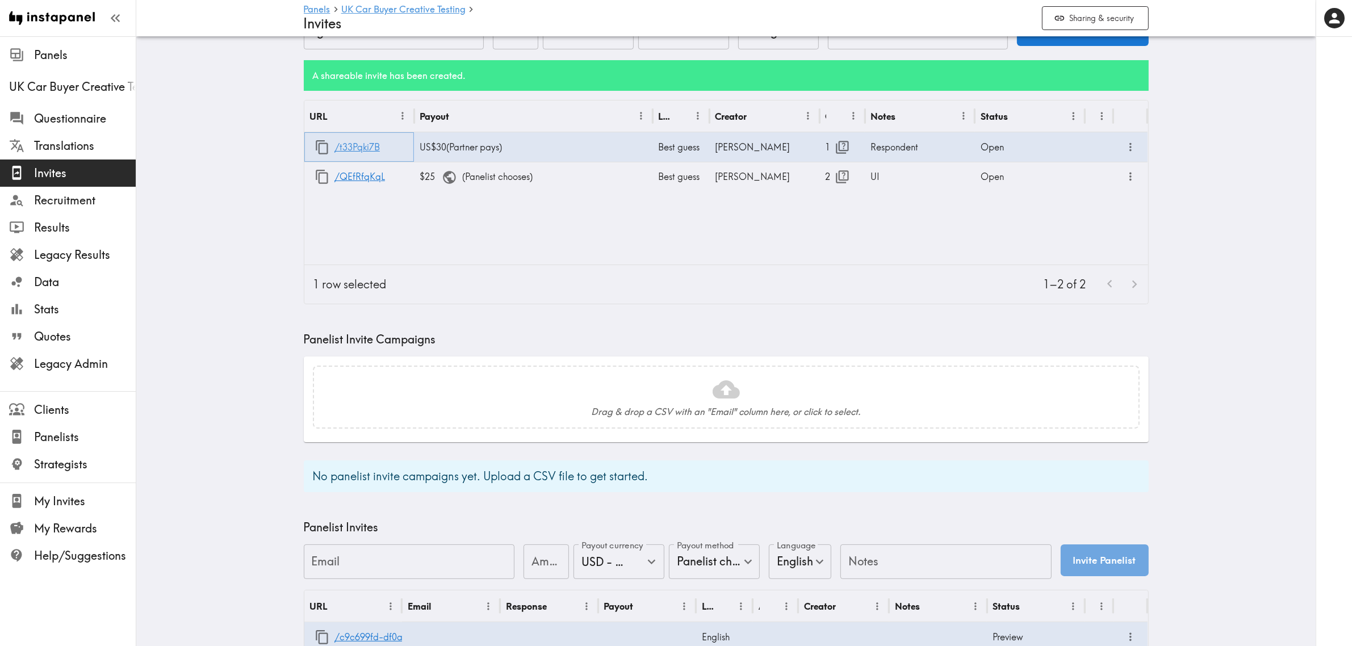
scroll to position [142, 0]
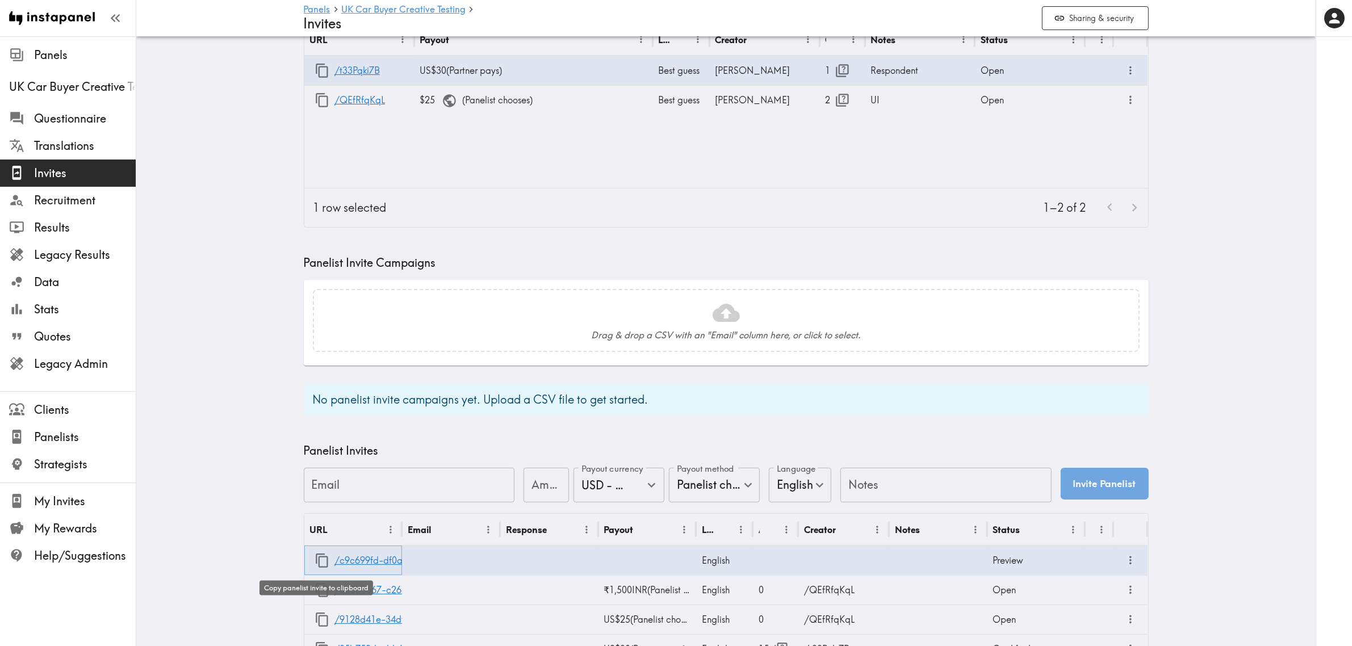
click at [317, 556] on icon "button" at bounding box center [322, 561] width 12 height 14
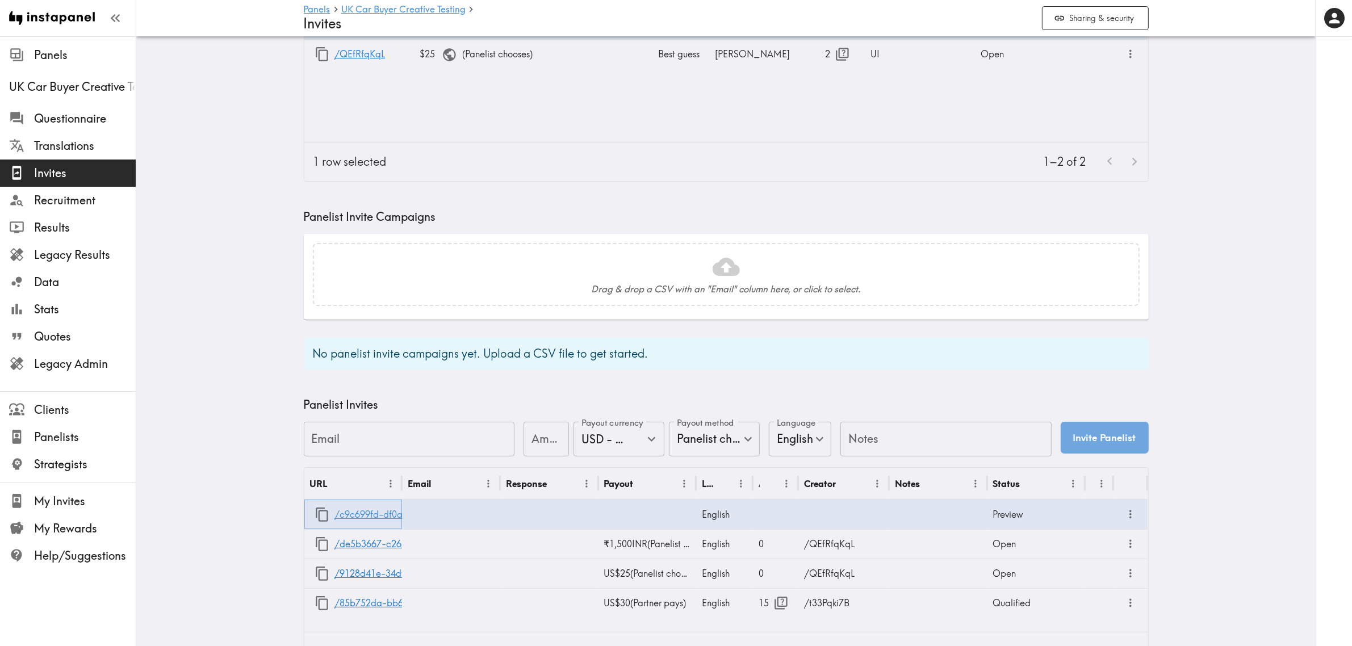
scroll to position [213, 0]
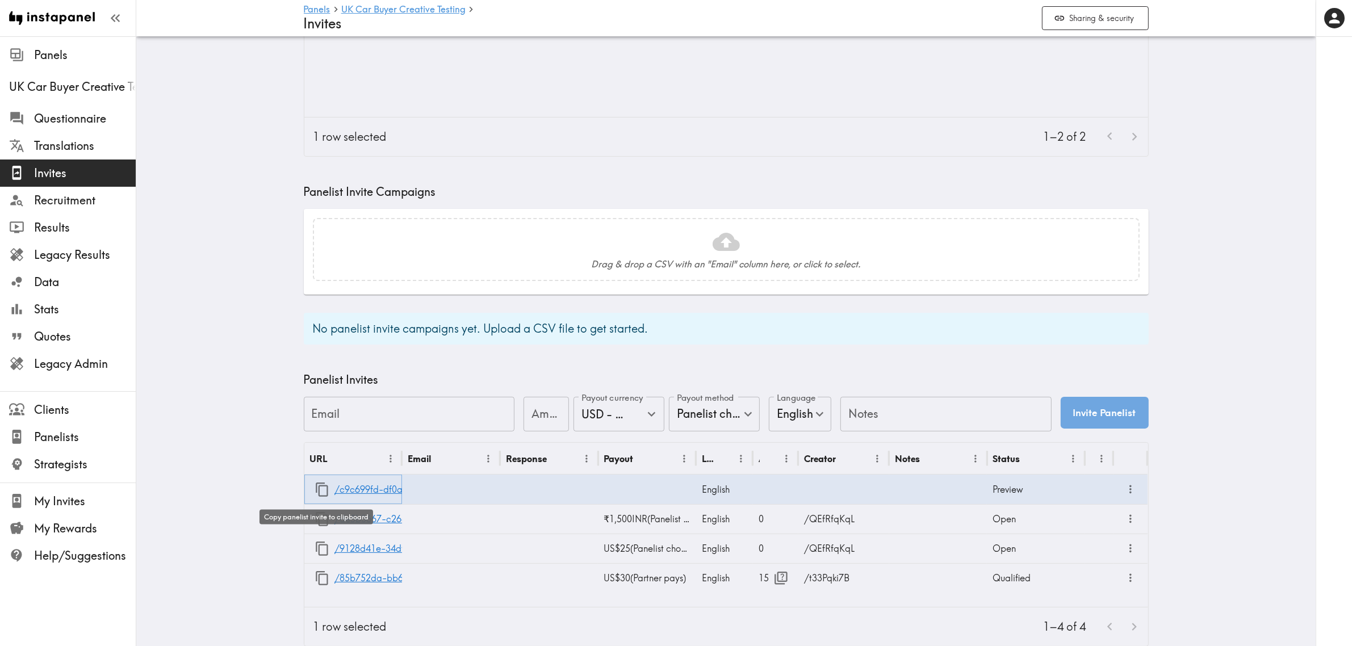
drag, startPoint x: 315, startPoint y: 492, endPoint x: 317, endPoint y: 481, distance: 10.4
click at [315, 492] on icon "button" at bounding box center [322, 489] width 15 height 15
click at [370, 492] on link "/c9c699fd-df0a-48f7-892b-57ef26b3a234" at bounding box center [424, 489] width 181 height 29
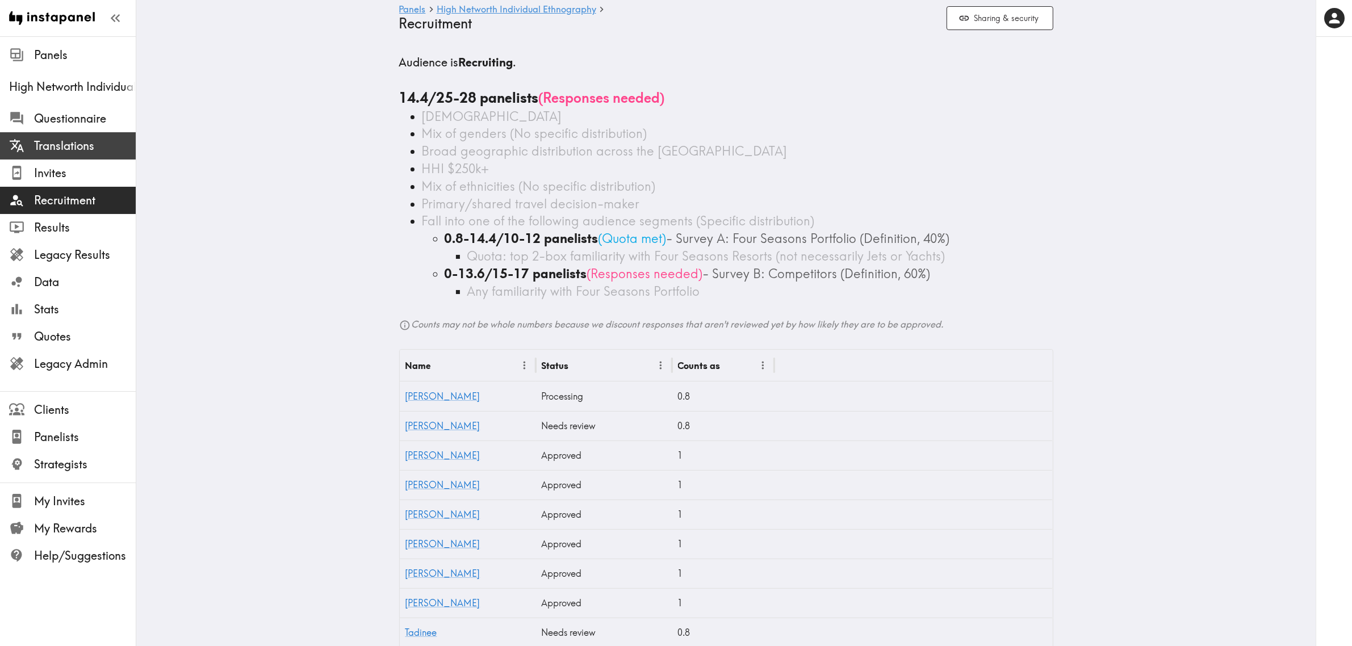
click at [88, 134] on div "Translations" at bounding box center [68, 146] width 136 height 30
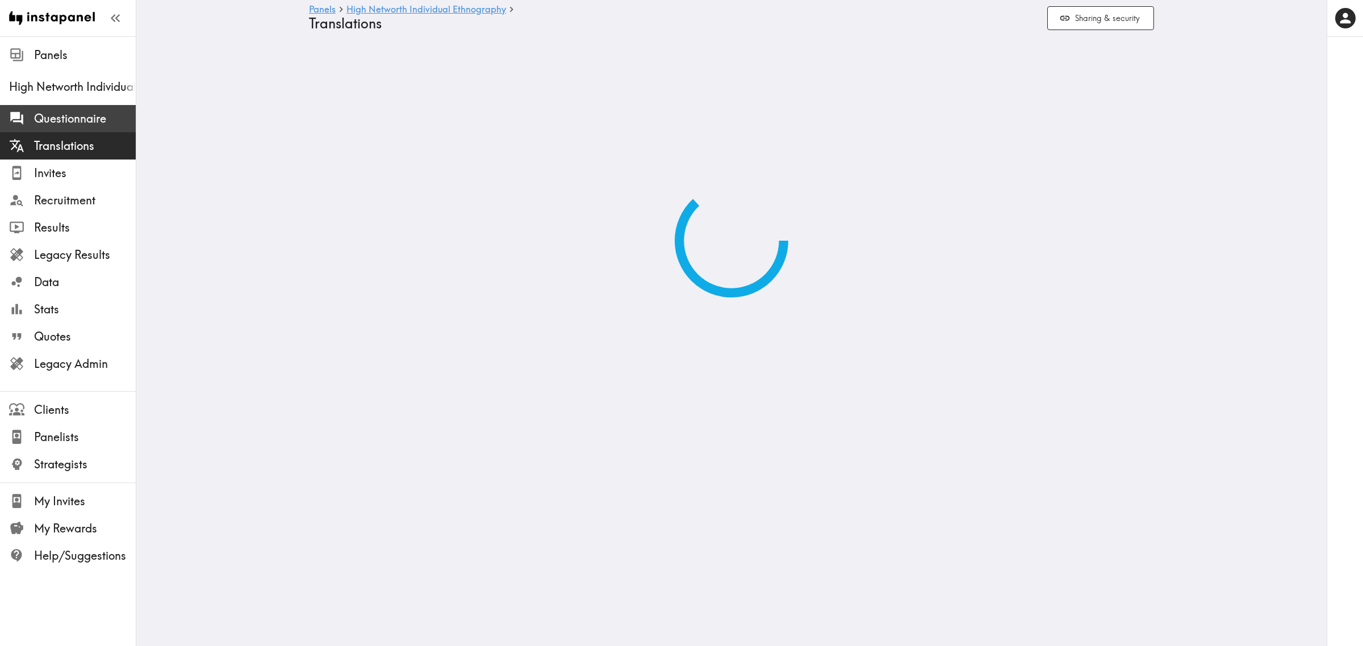
click at [86, 120] on span "Questionnaire" at bounding box center [85, 119] width 102 height 16
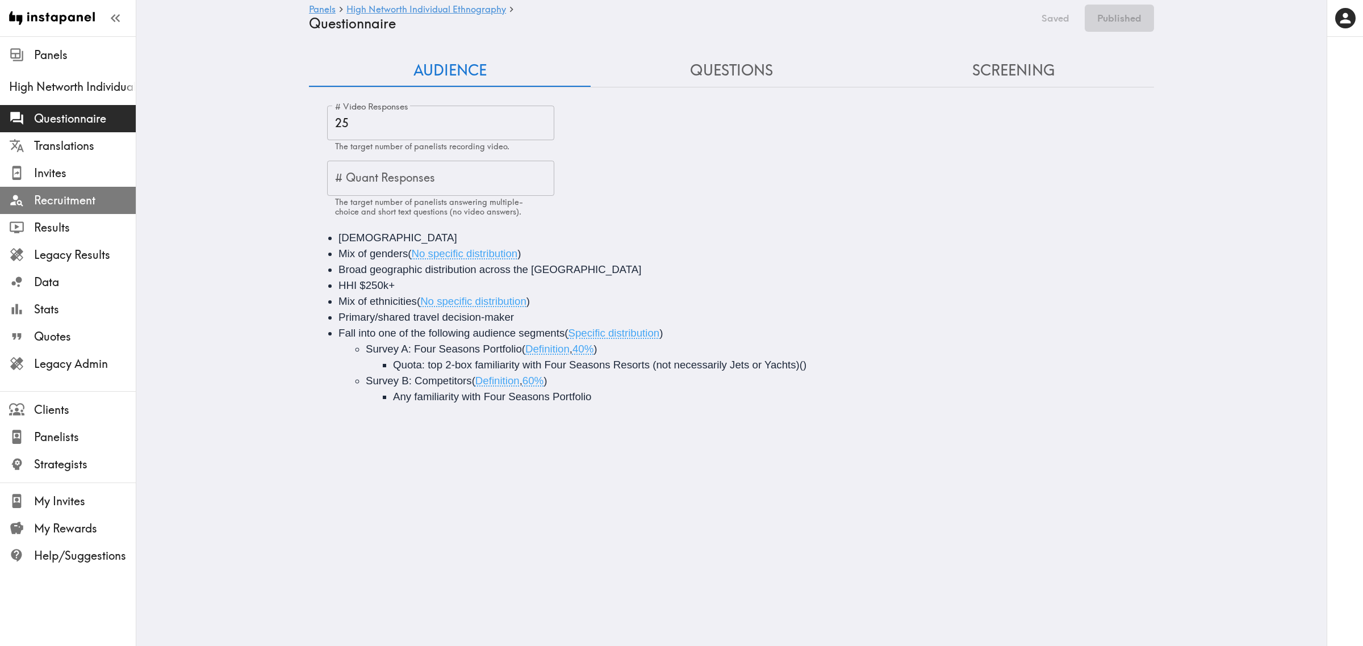
click at [60, 199] on span "Recruitment" at bounding box center [85, 200] width 102 height 16
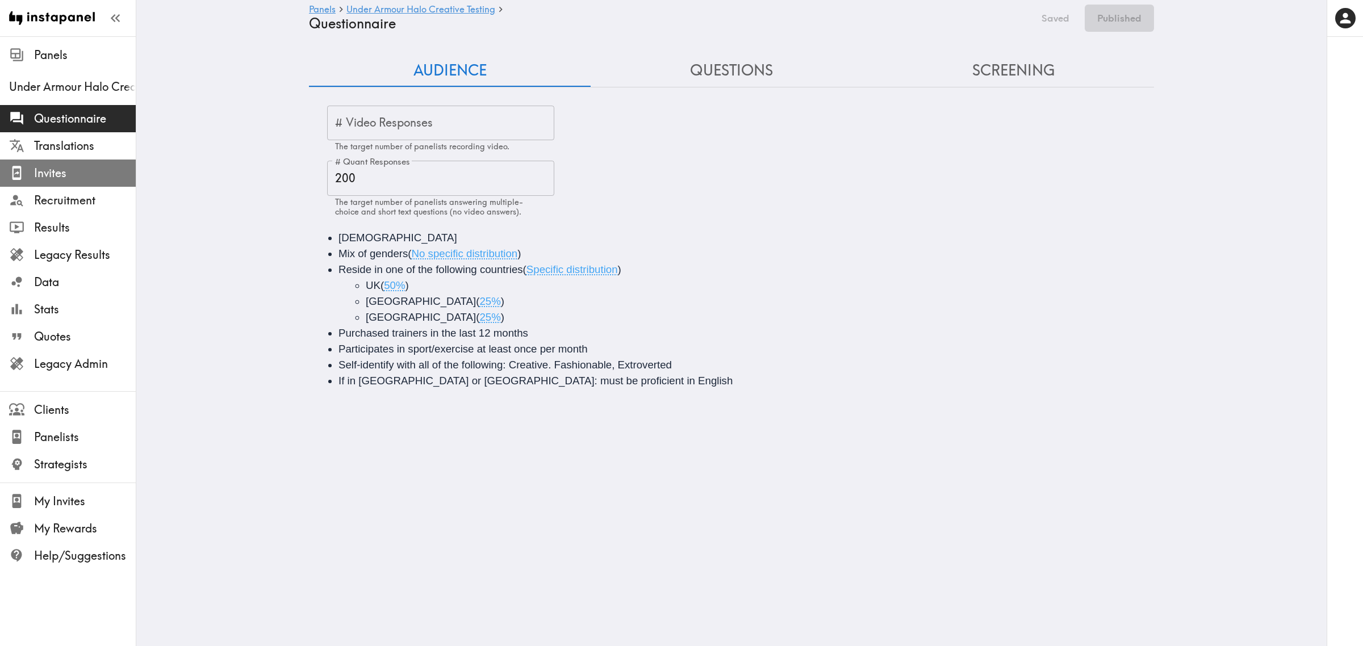
click at [57, 167] on span "Invites" at bounding box center [85, 173] width 102 height 16
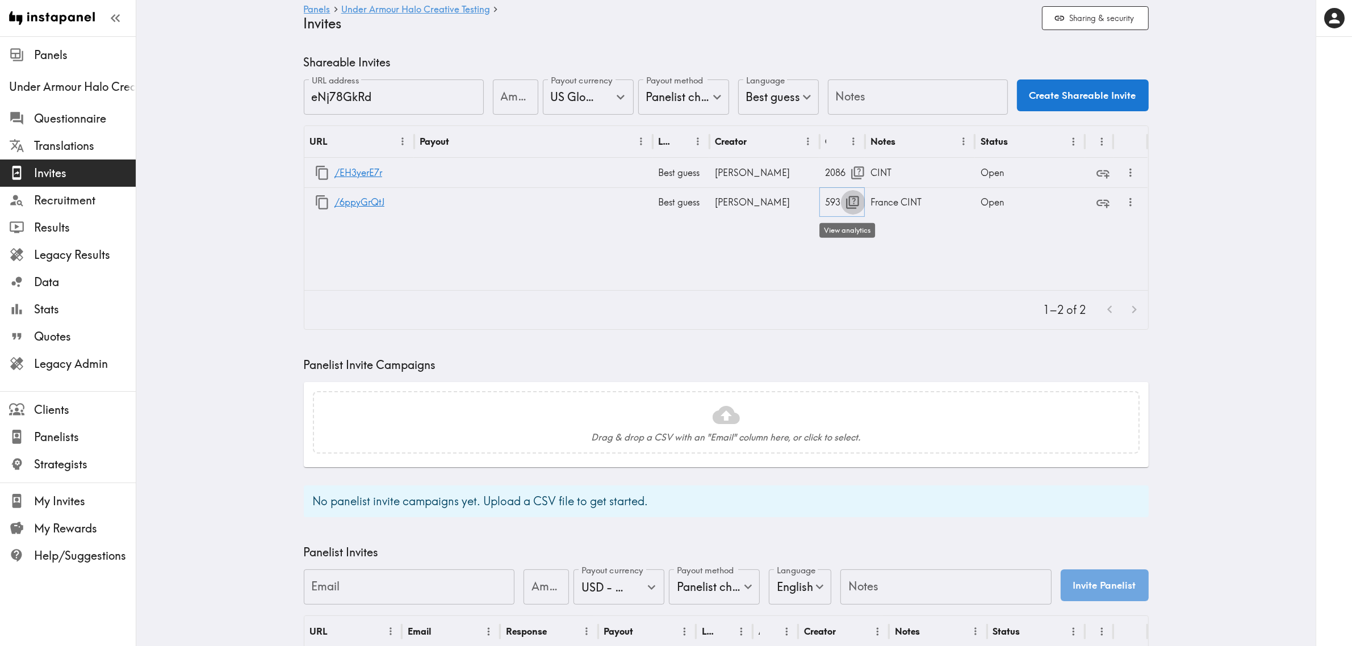
click at [854, 202] on icon "button" at bounding box center [852, 202] width 15 height 15
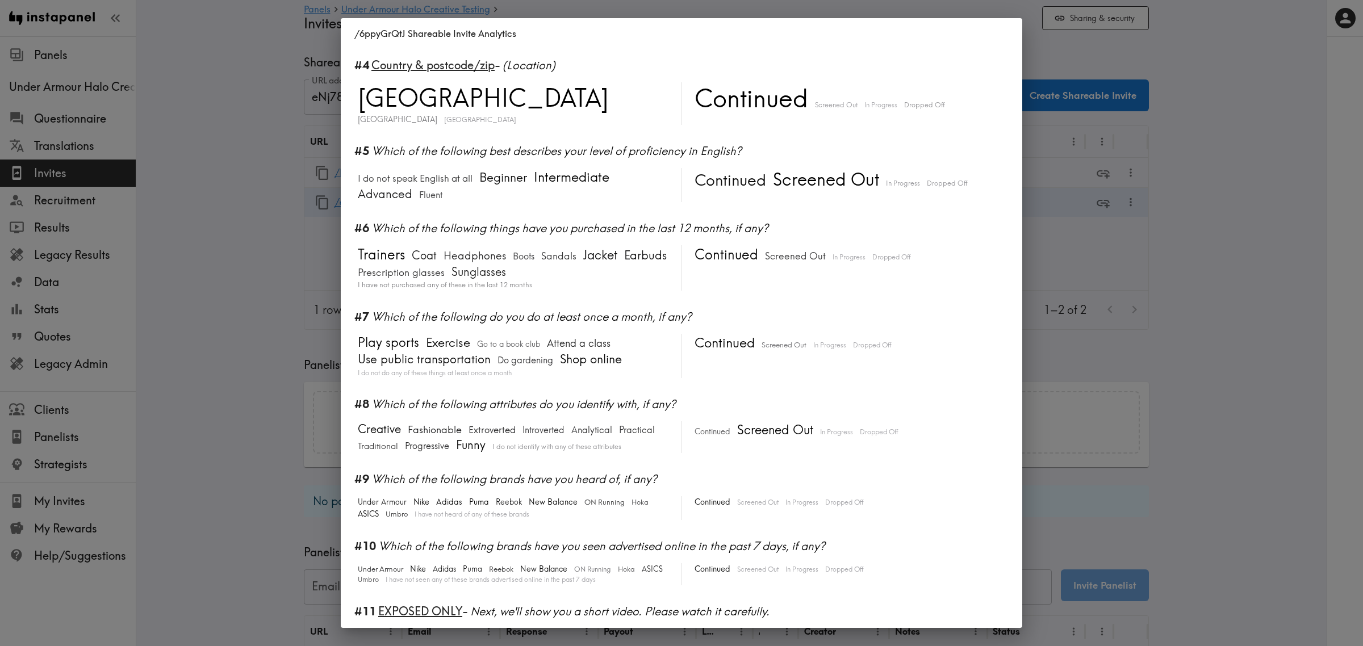
scroll to position [213, 0]
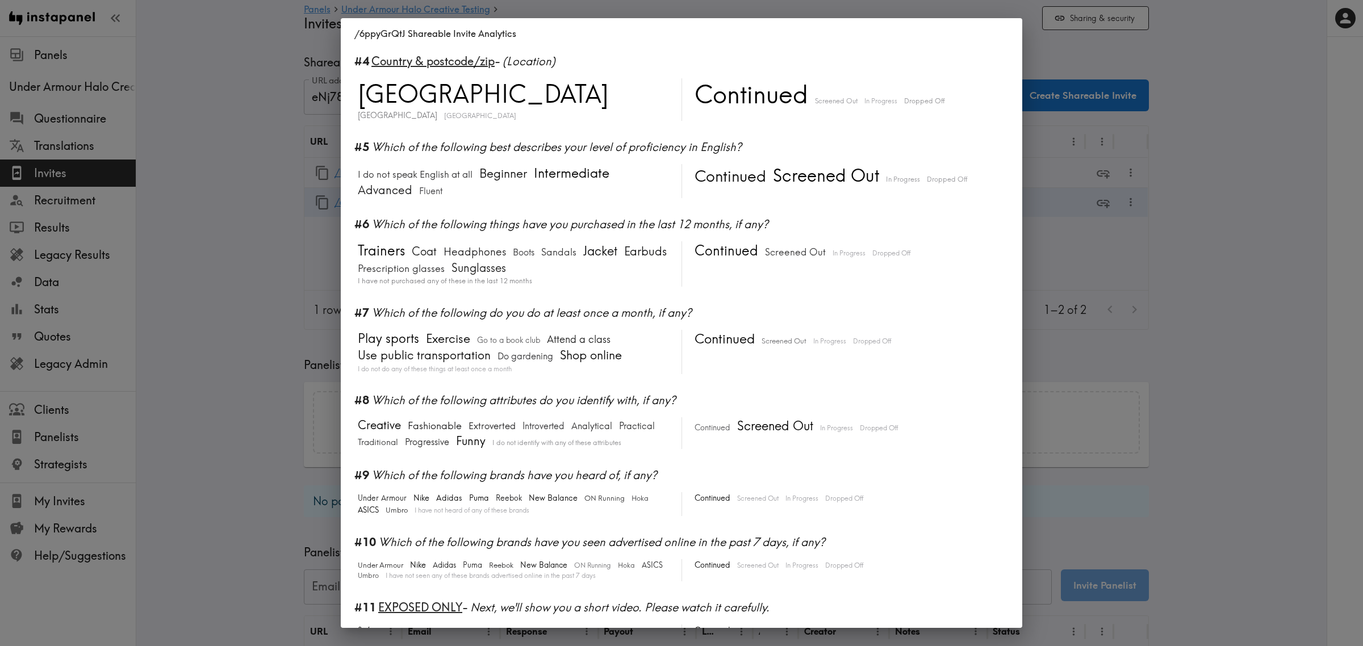
click at [1133, 342] on div "/6ppyGrQtJ Shareable Invite Analytics #1 There is a new instapanel! 0-6s 6-10s …" at bounding box center [681, 323] width 1363 height 646
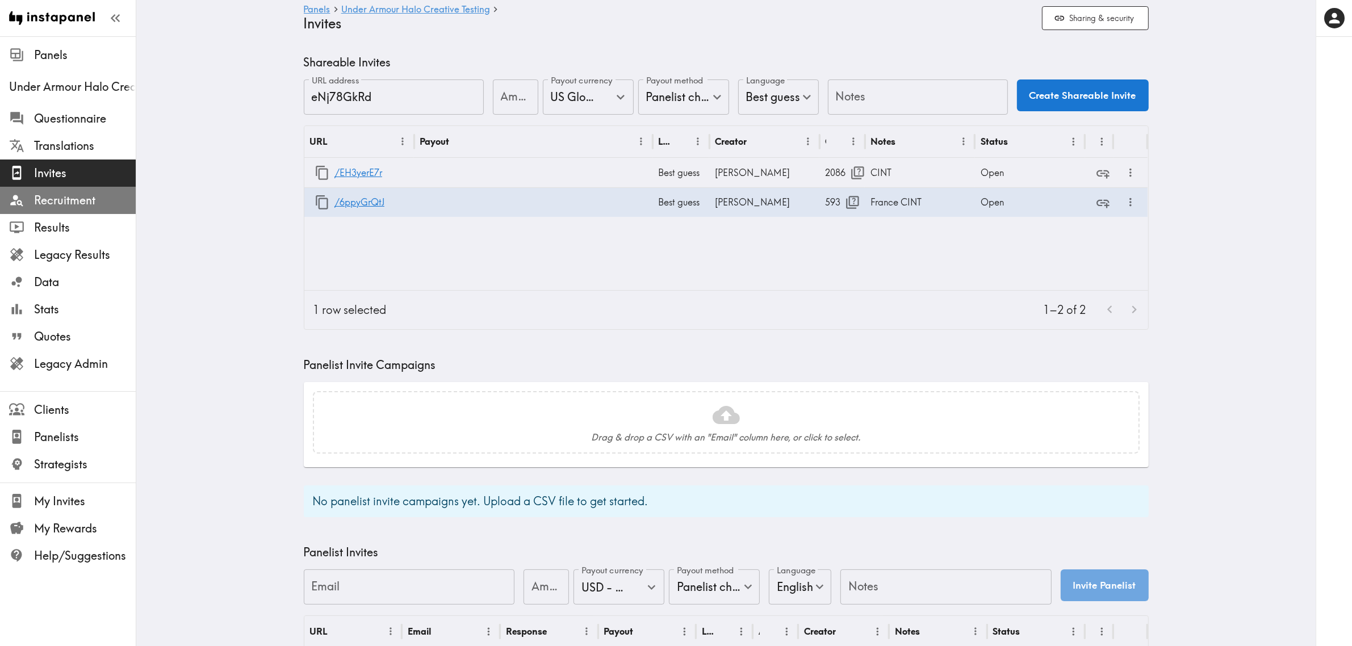
click at [60, 206] on span "Recruitment" at bounding box center [85, 200] width 102 height 16
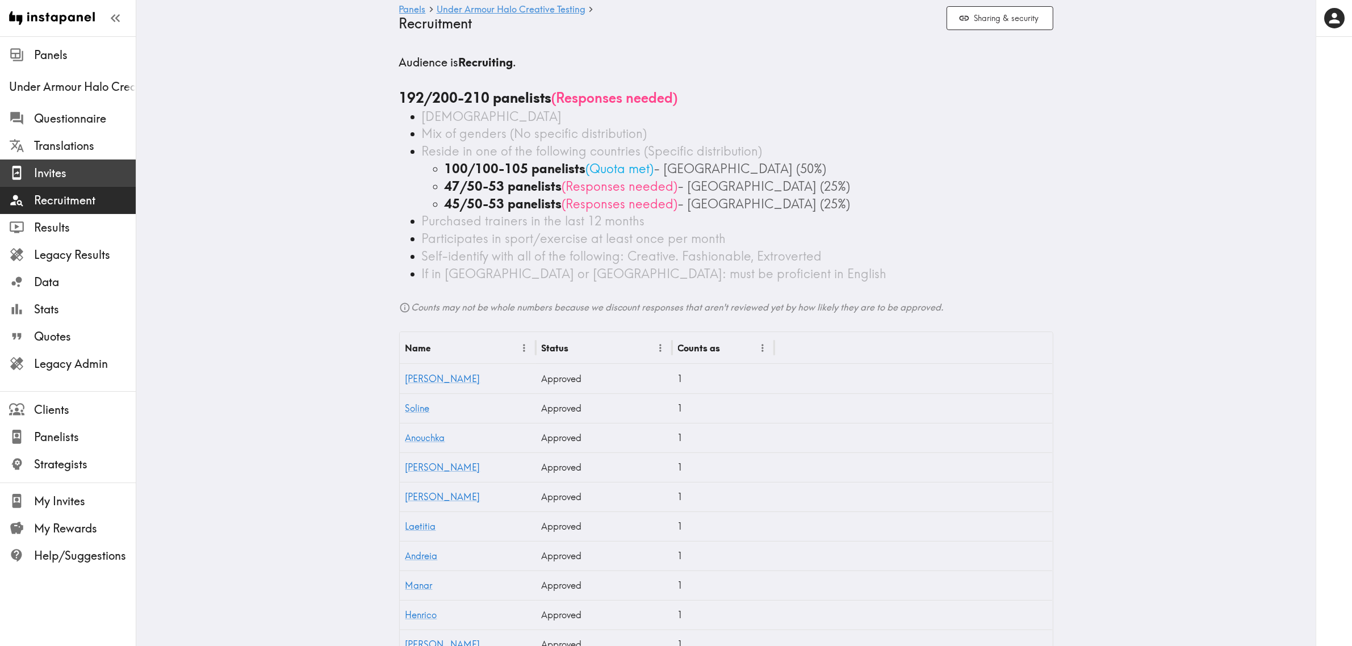
click at [54, 169] on span "Invites" at bounding box center [85, 173] width 102 height 16
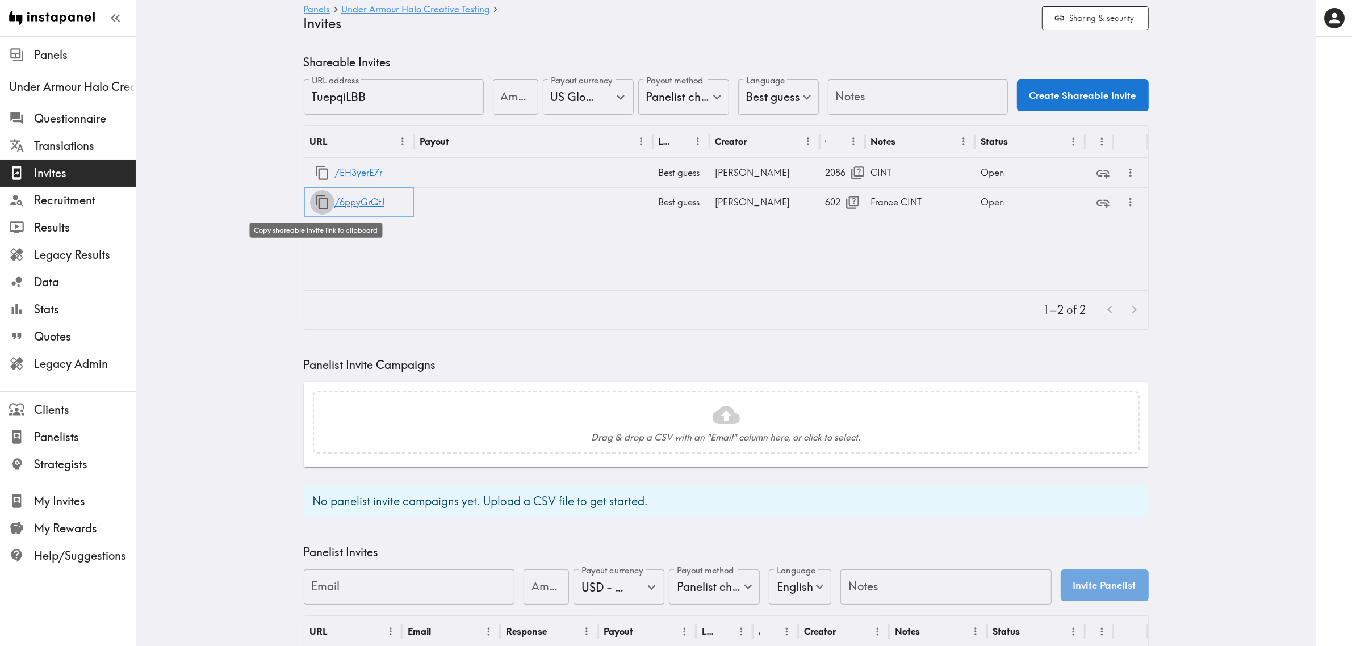
click at [310, 206] on button "button" at bounding box center [322, 202] width 24 height 24
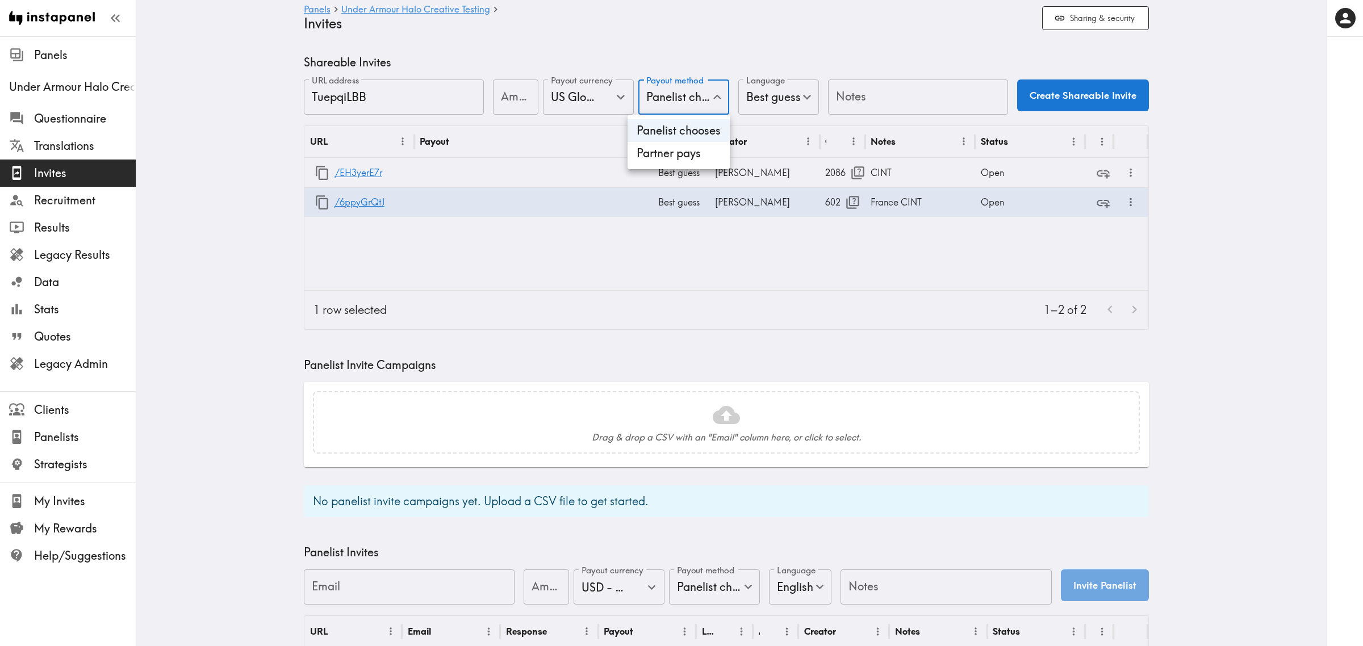
click at [685, 148] on li "Partner pays" at bounding box center [678, 153] width 102 height 23
type input "Partner pays"
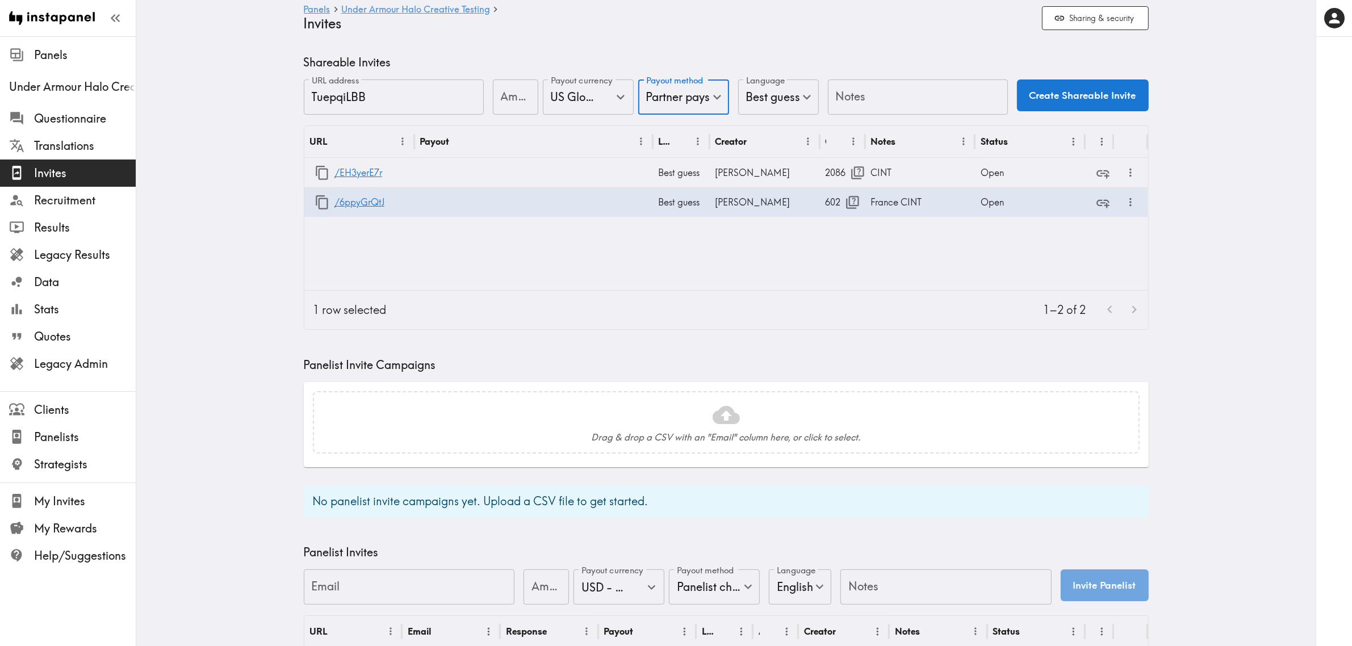
click at [893, 97] on input "Notes" at bounding box center [918, 96] width 180 height 35
type input "Spain exercise target"
click at [1139, 98] on button "Create Shareable Invite" at bounding box center [1083, 95] width 132 height 32
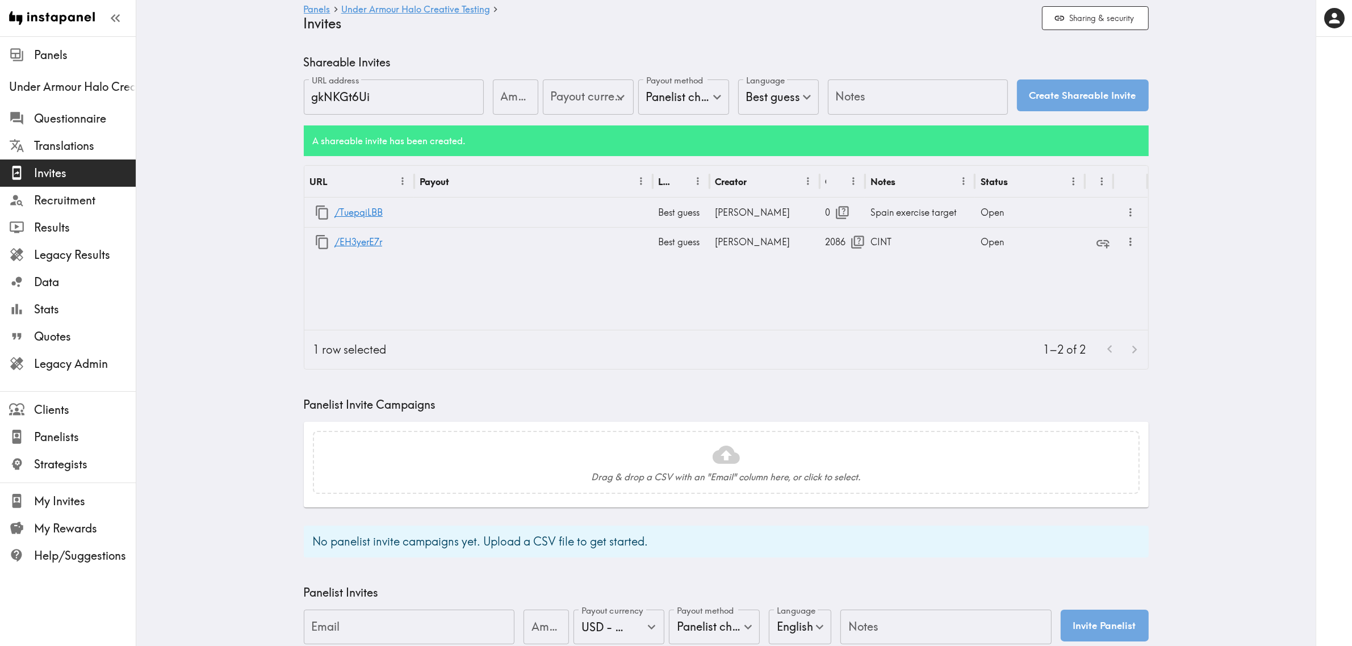
type input "US Global Equivalent - converted and cost-of-living adjusted"
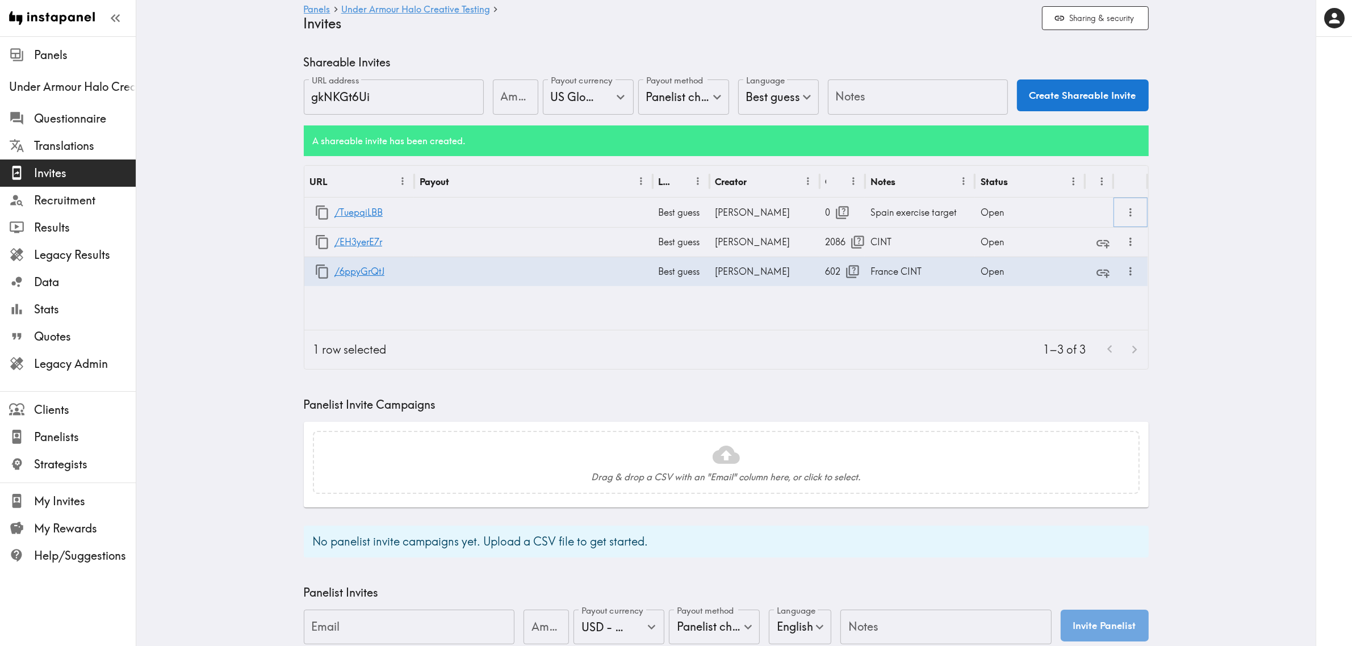
click at [1126, 211] on icon "more" at bounding box center [1130, 212] width 13 height 13
click at [1102, 242] on li "Partner Redirect Links" at bounding box center [1071, 238] width 128 height 23
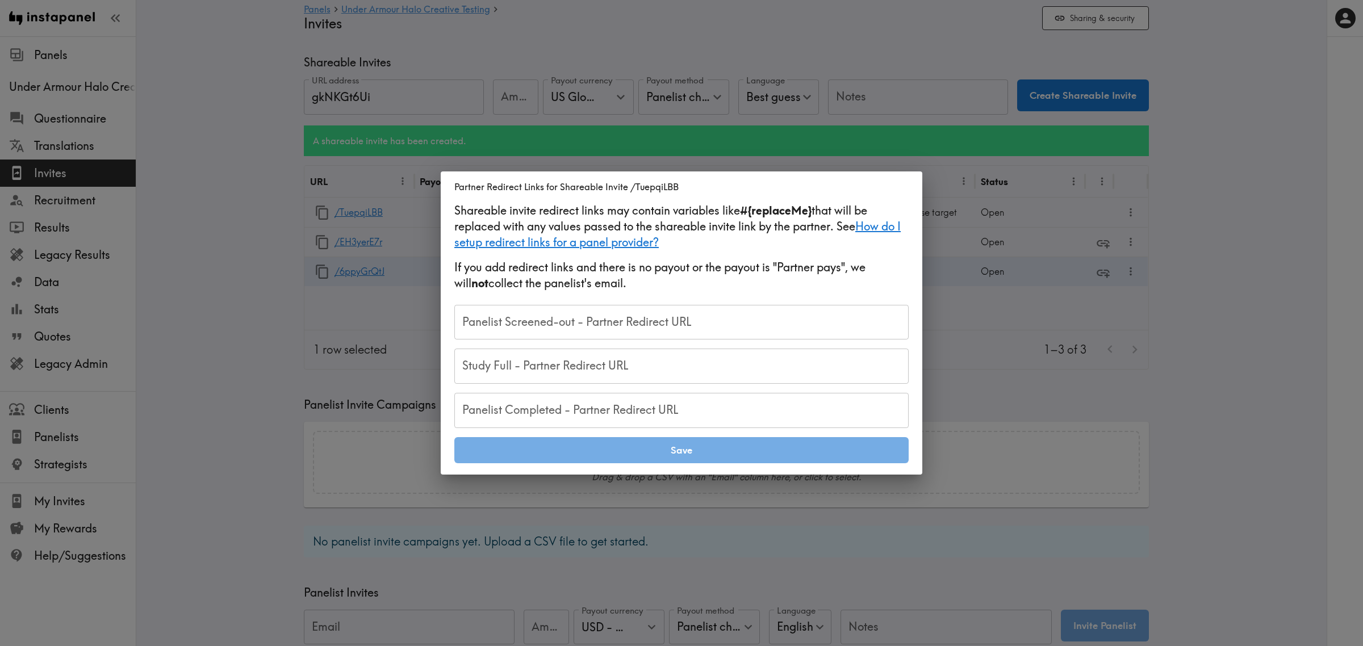
click at [546, 319] on div "Panelist Screened-out - Partner Redirect URL Panelist Screened-out - Partner Re…" at bounding box center [681, 322] width 454 height 35
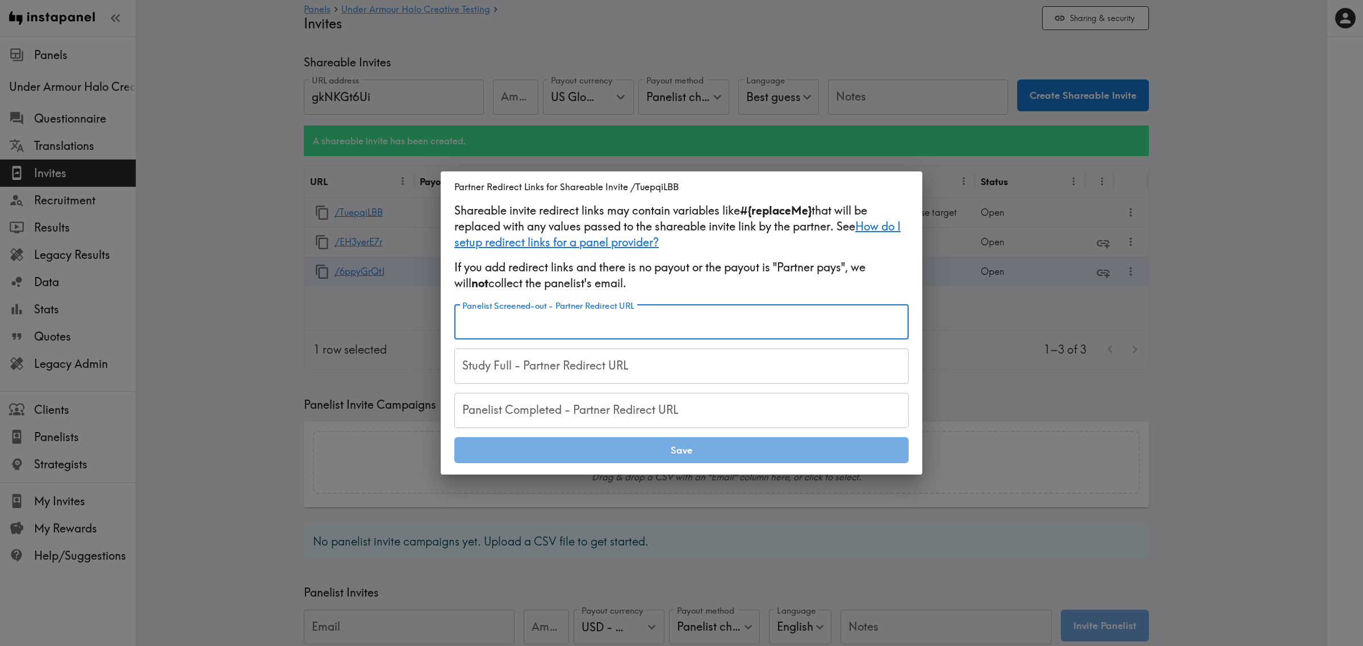
paste input "https://samplicio.us/s/ClientCallBack.aspx?RIS=20&RID=#{RID}"
type input "https://samplicio.us/s/ClientCallBack.aspx?RIS=20&RID=#{RID}"
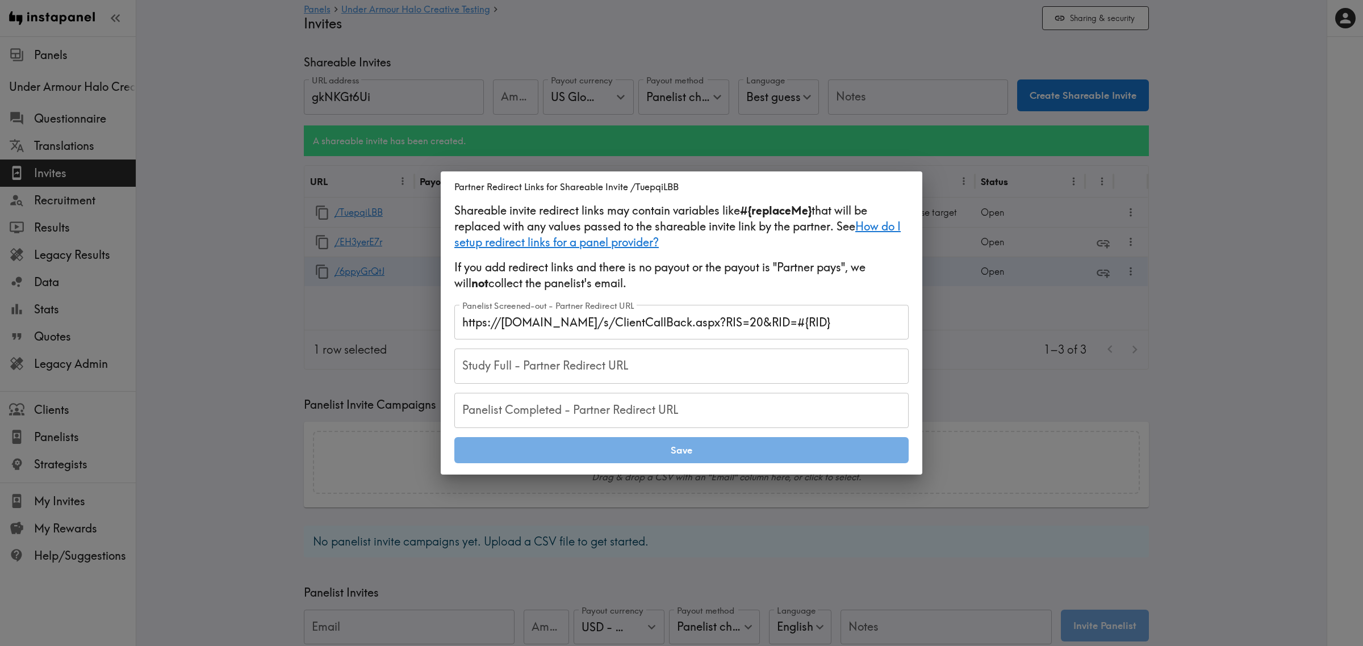
click at [580, 368] on input "Study Full - Partner Redirect URL" at bounding box center [681, 366] width 454 height 35
paste input "https://samplicio.us/s/ClientCallBack.aspx?RIS=40&RID=#{RID}"
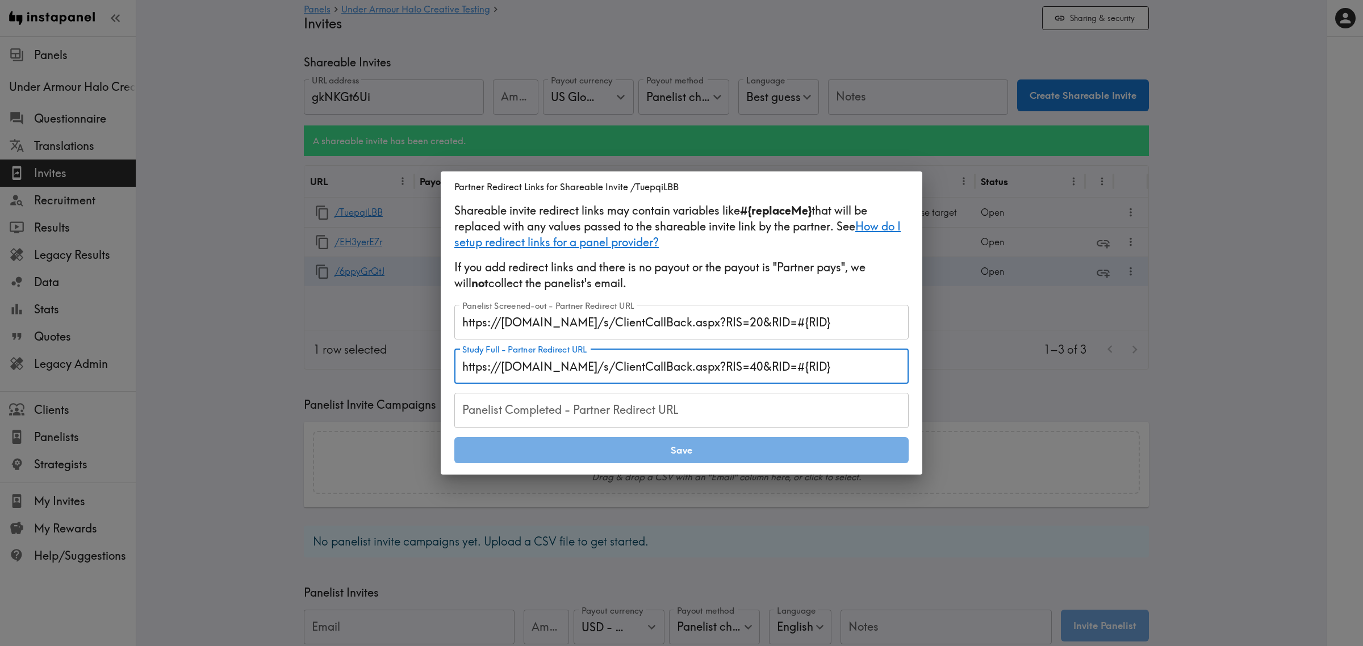
type input "https://samplicio.us/s/ClientCallBack.aspx?RIS=40&RID=#{RID}"
click at [603, 412] on input "Panelist Completed - Partner Redirect URL" at bounding box center [681, 410] width 454 height 35
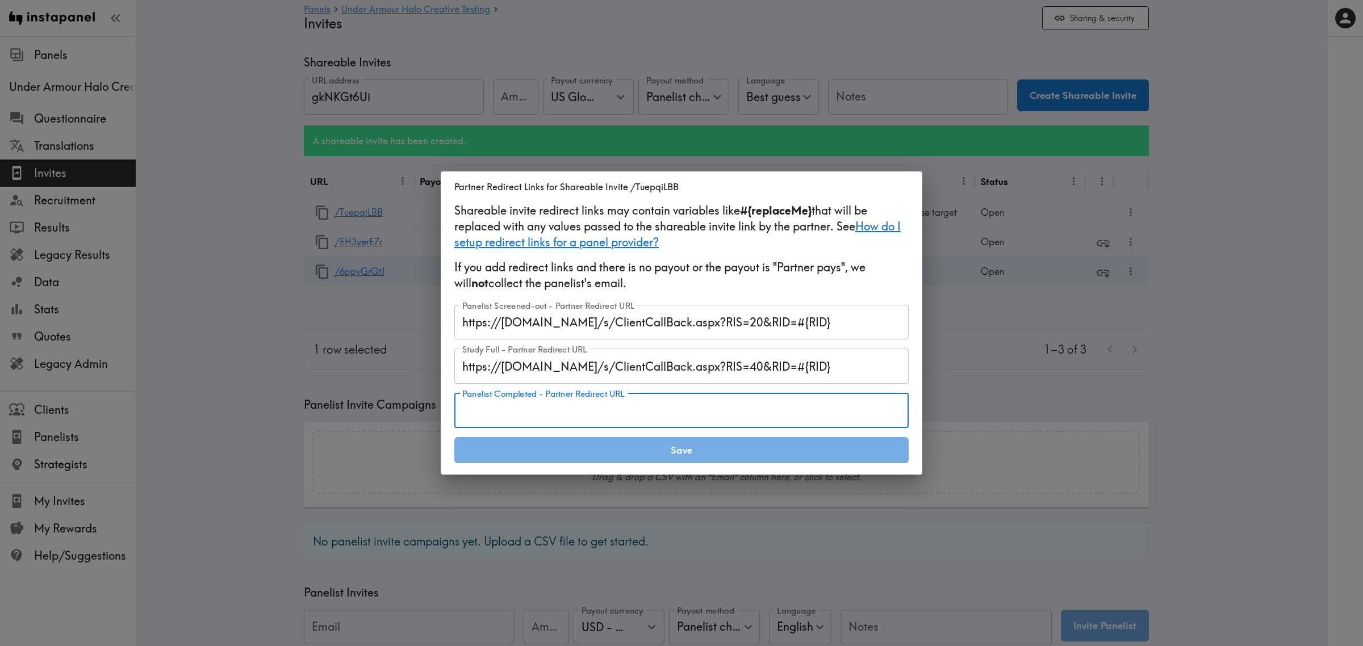
paste input "https://notch.insights.supply/cb?token=52028cc1-3910-45f2-811b-6c0a33c23460&RID…"
type input "https://notch.insights.supply/cb?token=52028cc1-3910-45f2-811b-6c0a33c23460&RID…"
click at [625, 452] on button "Save" at bounding box center [681, 450] width 454 height 26
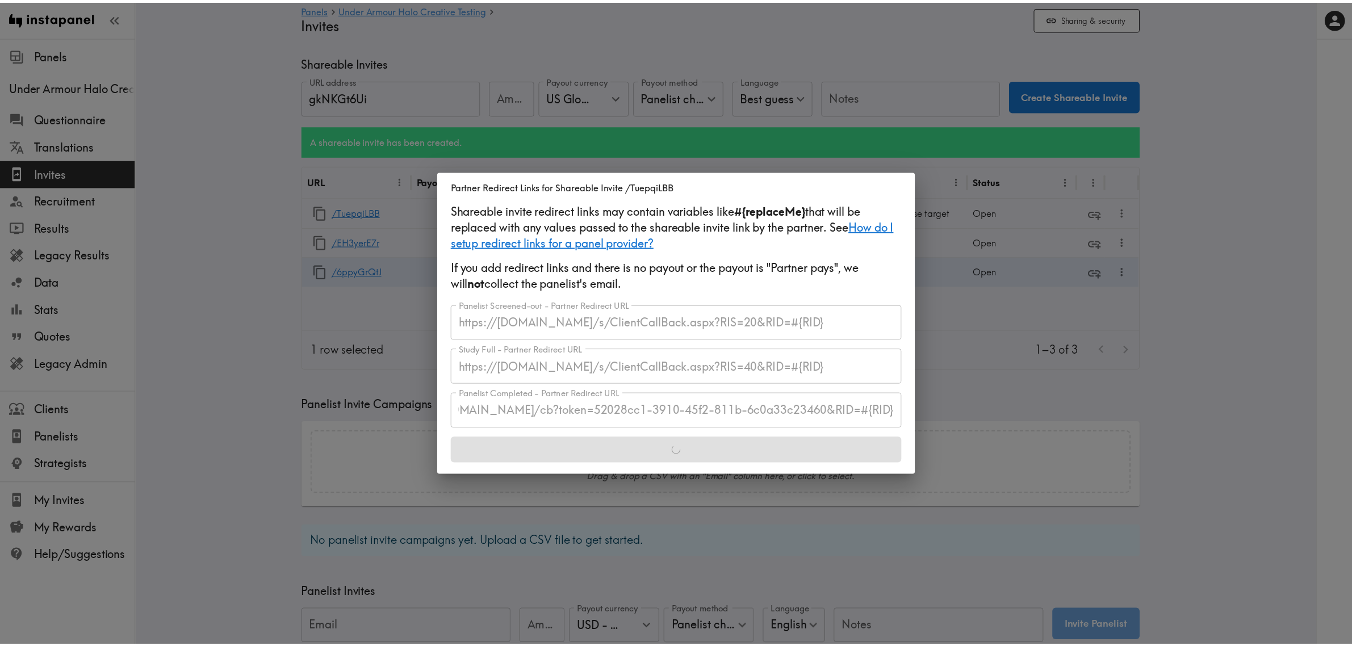
scroll to position [0, 0]
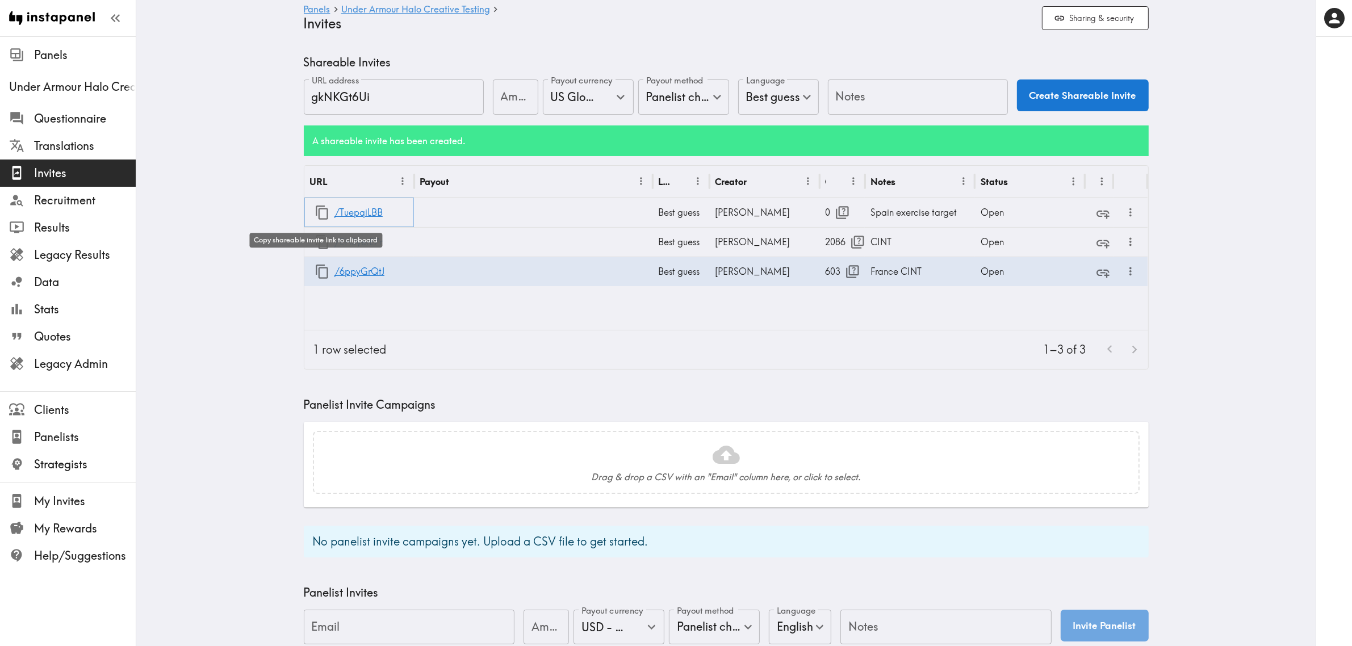
click at [315, 213] on icon "button" at bounding box center [322, 212] width 15 height 15
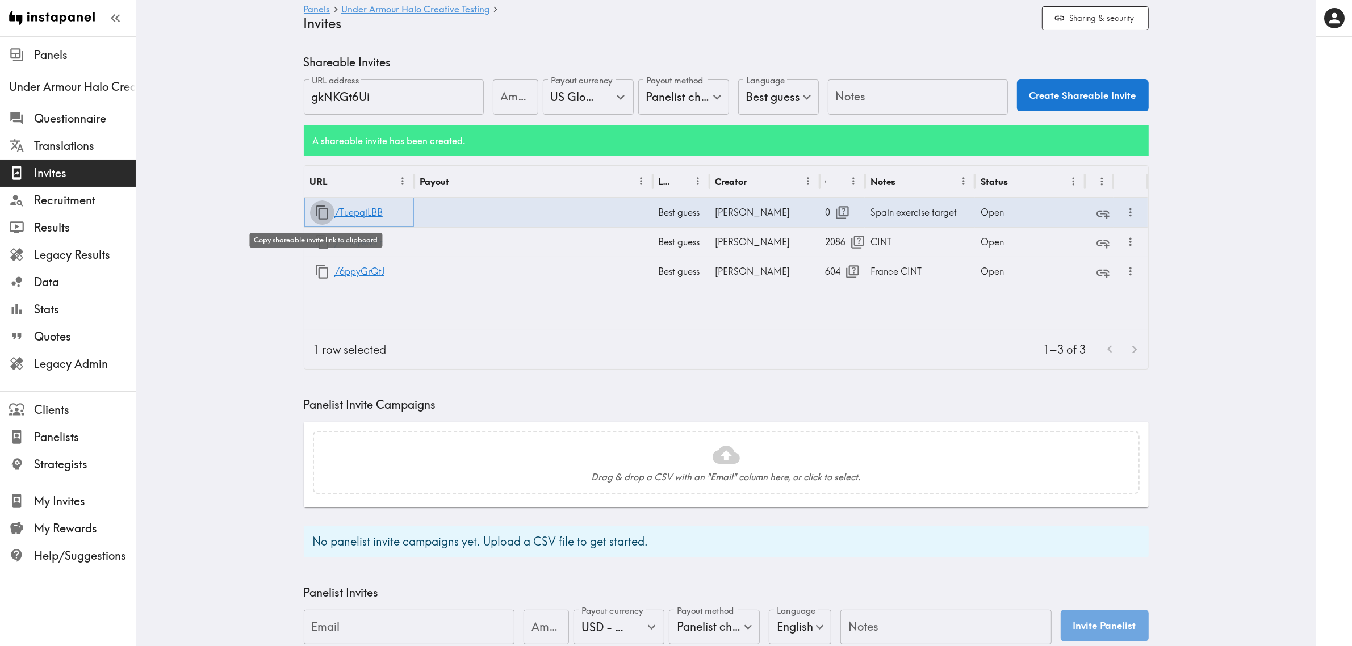
click at [315, 212] on icon "button" at bounding box center [322, 212] width 15 height 15
drag, startPoint x: 91, startPoint y: 194, endPoint x: 97, endPoint y: 211, distance: 18.5
click at [91, 194] on span "Recruitment" at bounding box center [85, 200] width 102 height 16
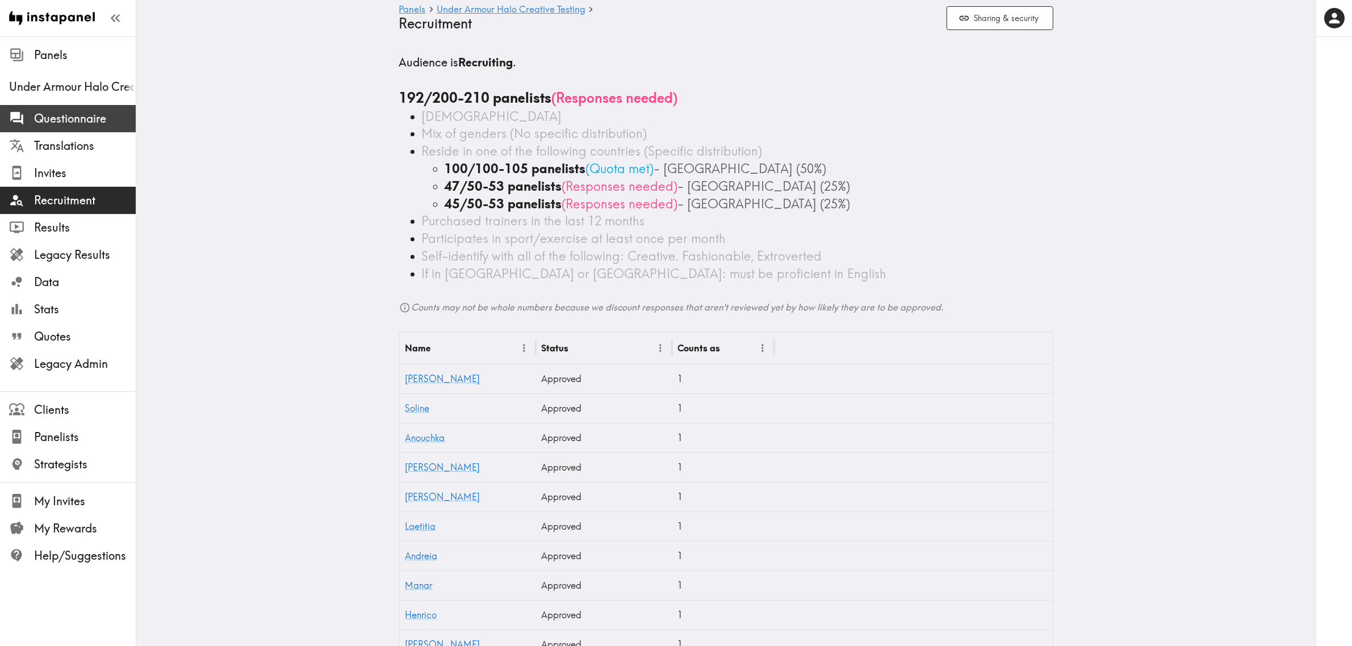
click at [100, 112] on span "Questionnaire" at bounding box center [85, 119] width 102 height 16
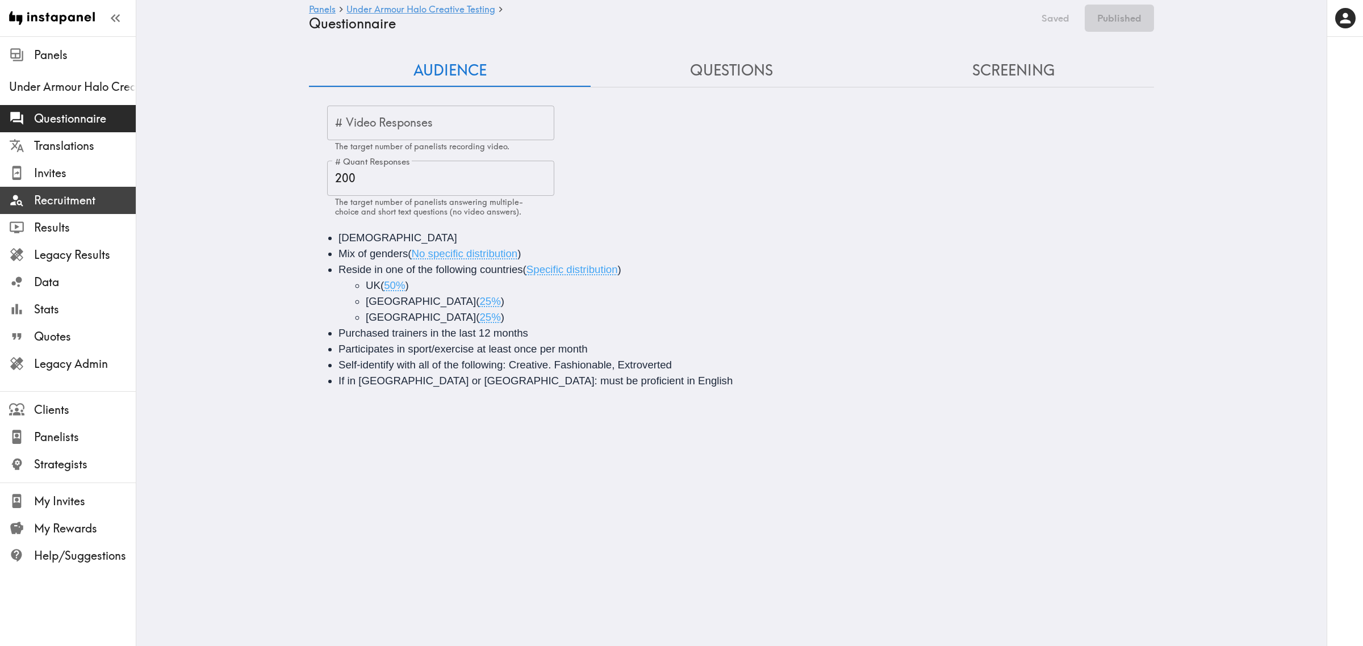
click at [89, 205] on span "Recruitment" at bounding box center [85, 200] width 102 height 16
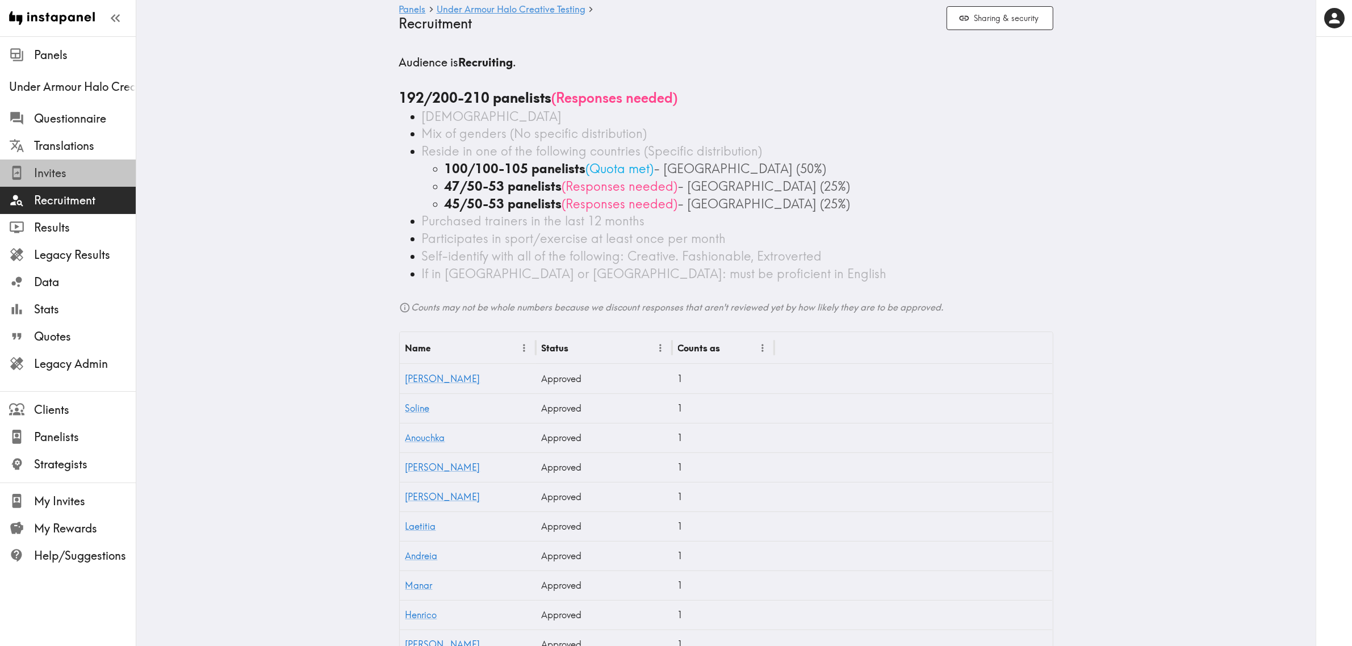
drag, startPoint x: 64, startPoint y: 173, endPoint x: 378, endPoint y: 0, distance: 358.5
click at [64, 173] on span "Invites" at bounding box center [85, 173] width 102 height 16
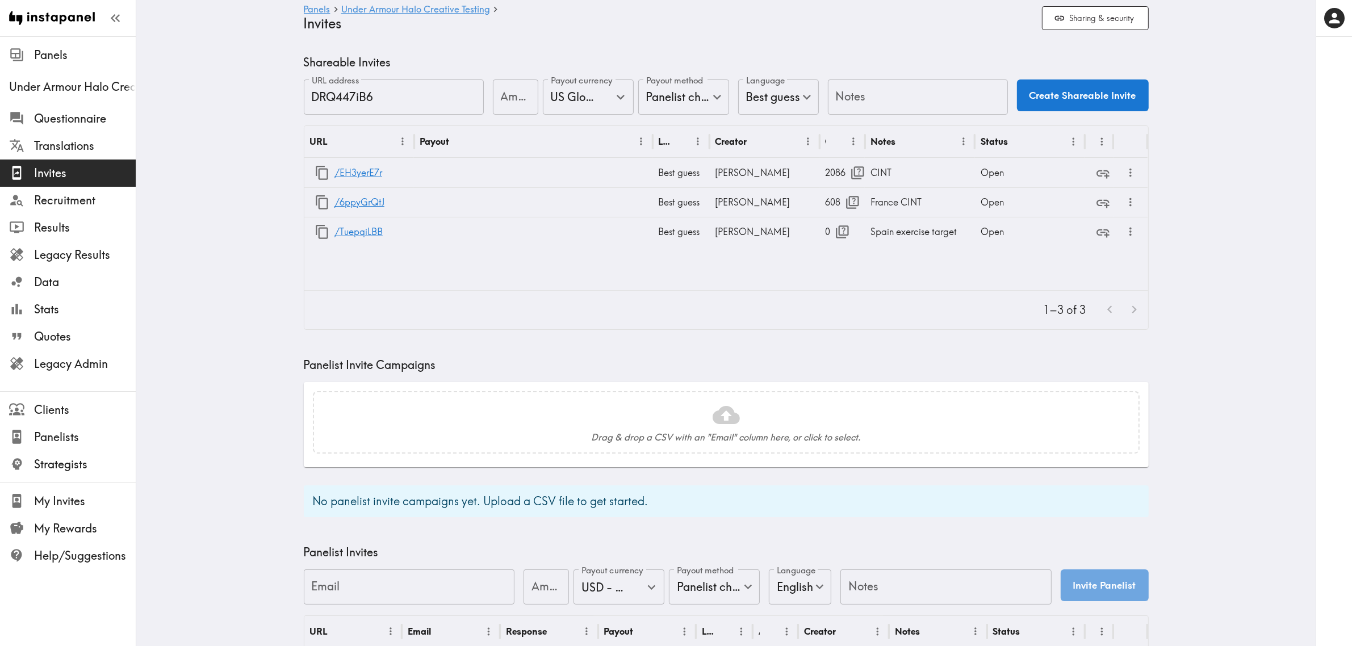
type input "US Global Equivalent - converted and cost-of-living adjusted"
type input "USD - US Dollar (United States of America, American Samoa, Bonaire, Sint Eustat…"
click at [315, 230] on icon "button" at bounding box center [322, 231] width 15 height 15
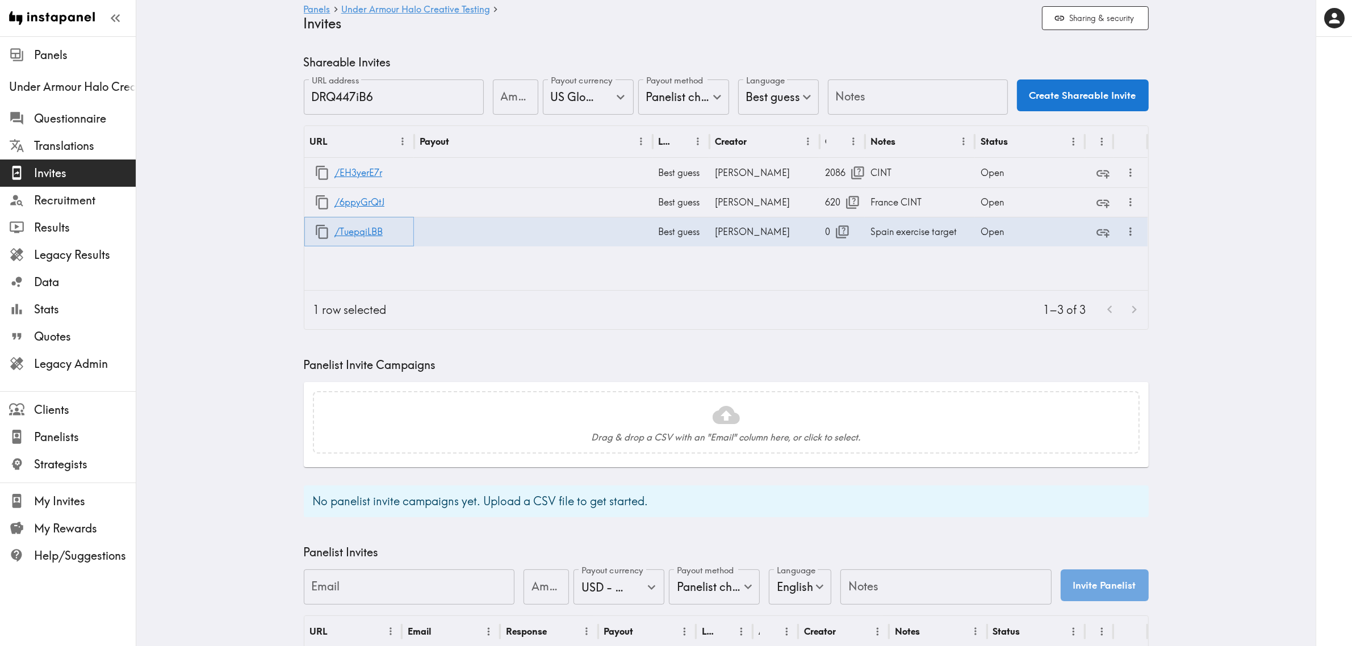
scroll to position [213, 0]
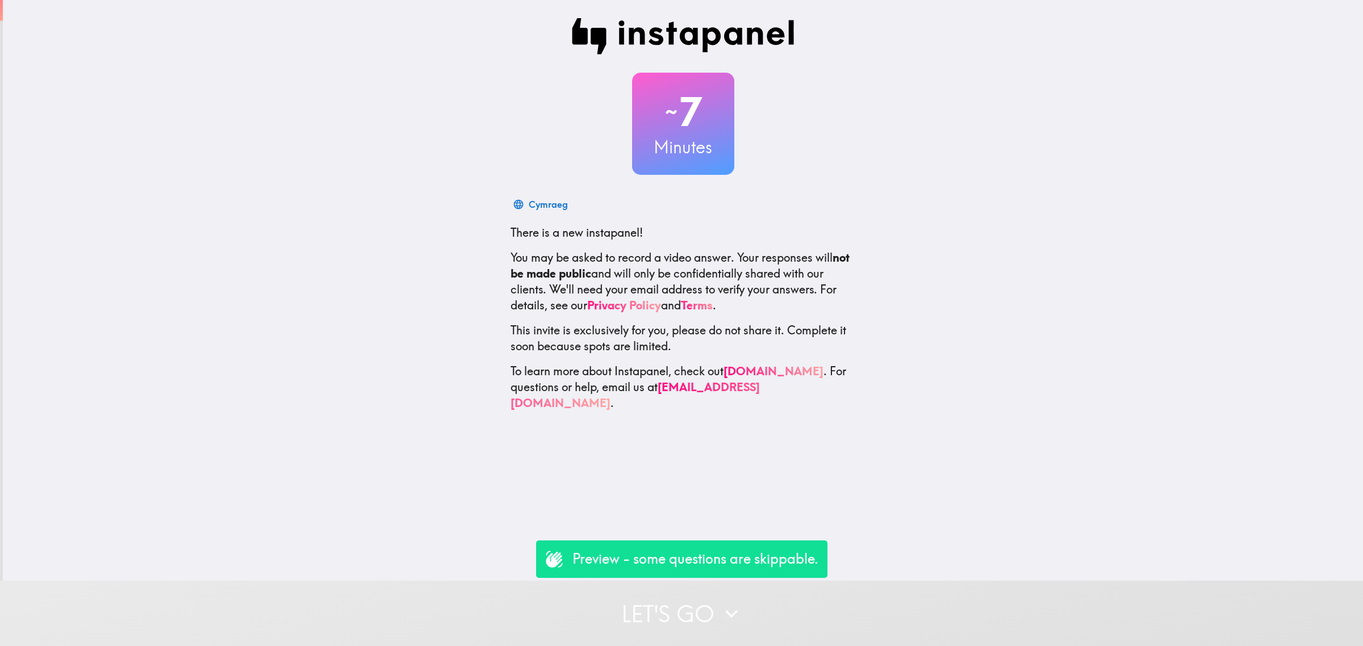
click at [730, 601] on icon "button" at bounding box center [731, 613] width 25 height 25
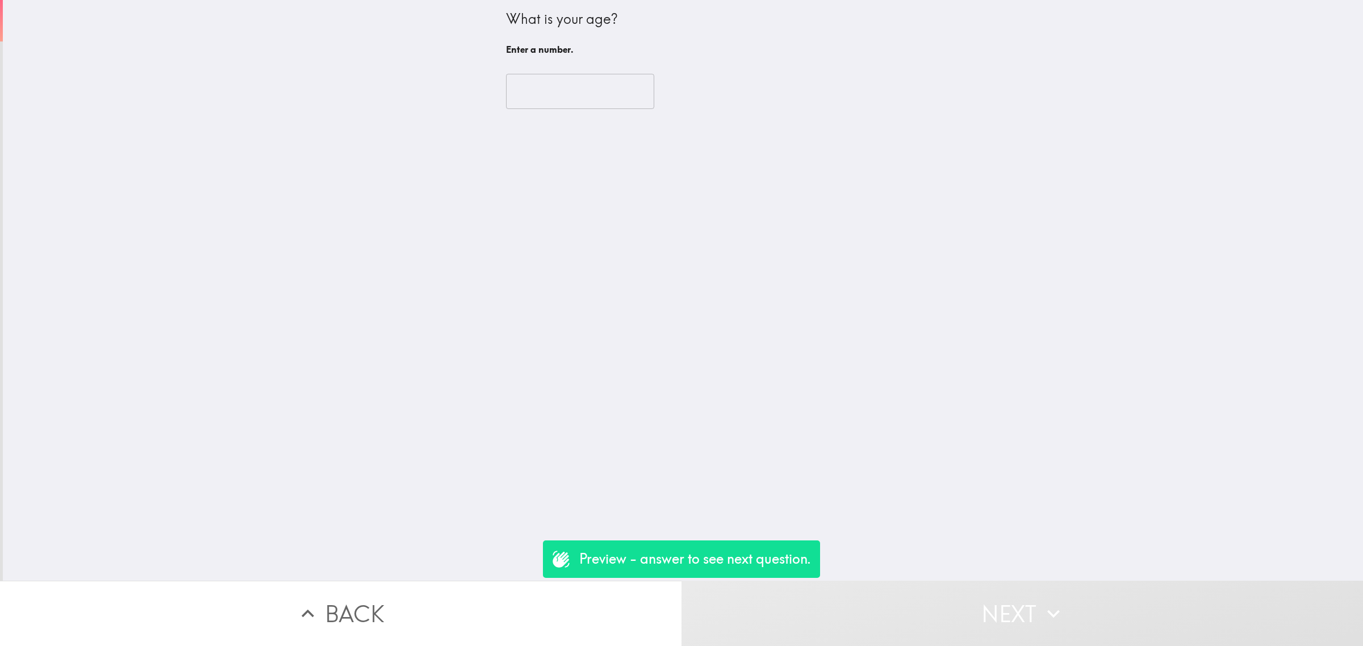
click at [562, 99] on input "number" at bounding box center [580, 91] width 148 height 35
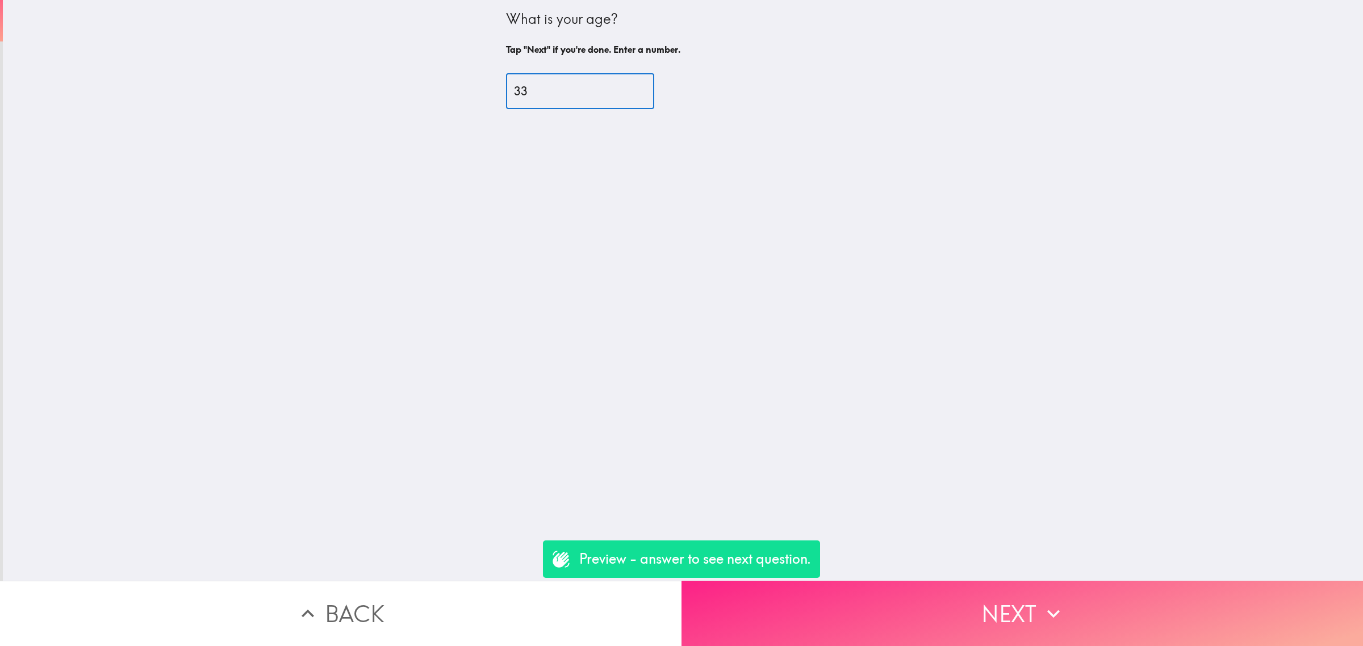
type input "33"
click at [954, 602] on button "Next" at bounding box center [1021, 613] width 681 height 65
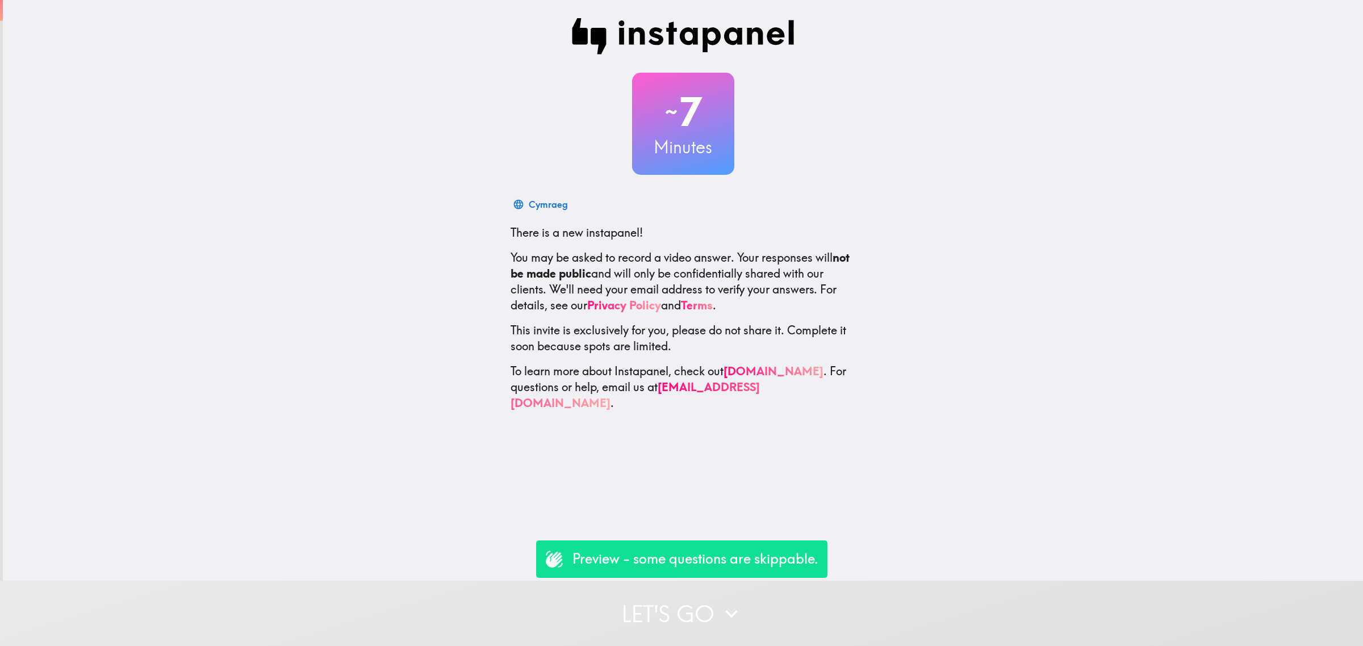
click at [723, 581] on button "Let's go" at bounding box center [681, 613] width 1363 height 65
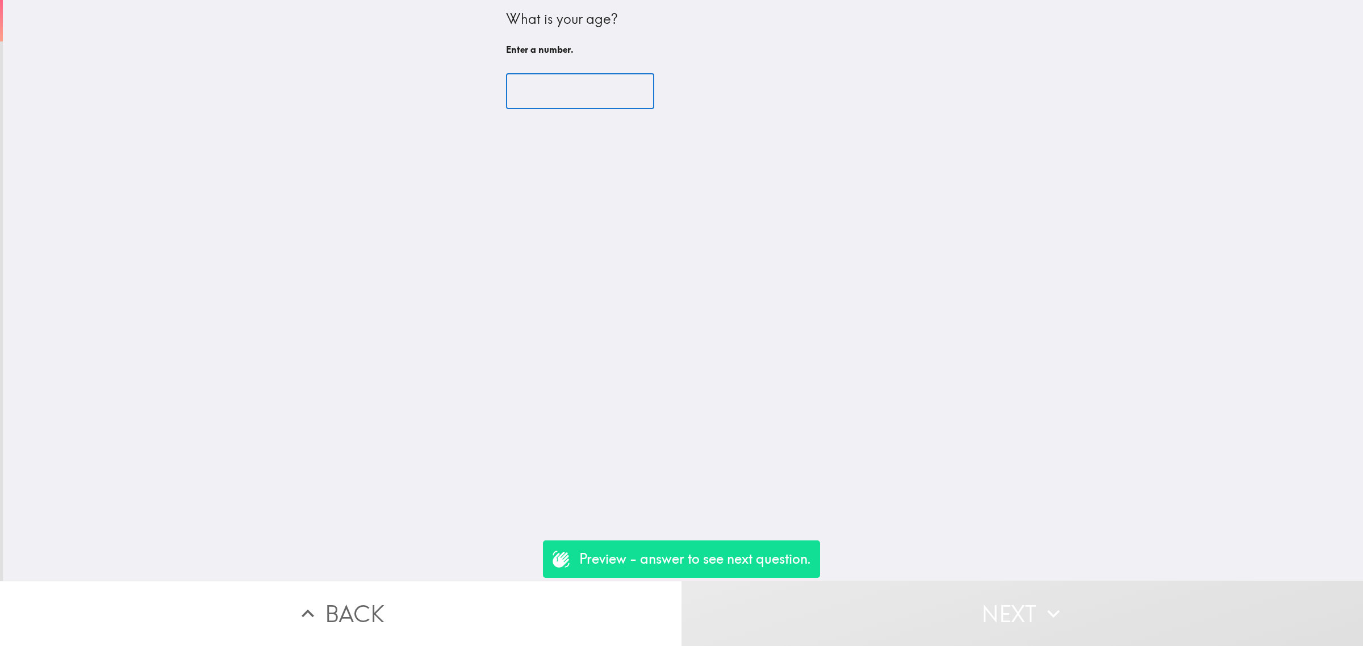
click at [564, 89] on input "number" at bounding box center [580, 91] width 148 height 35
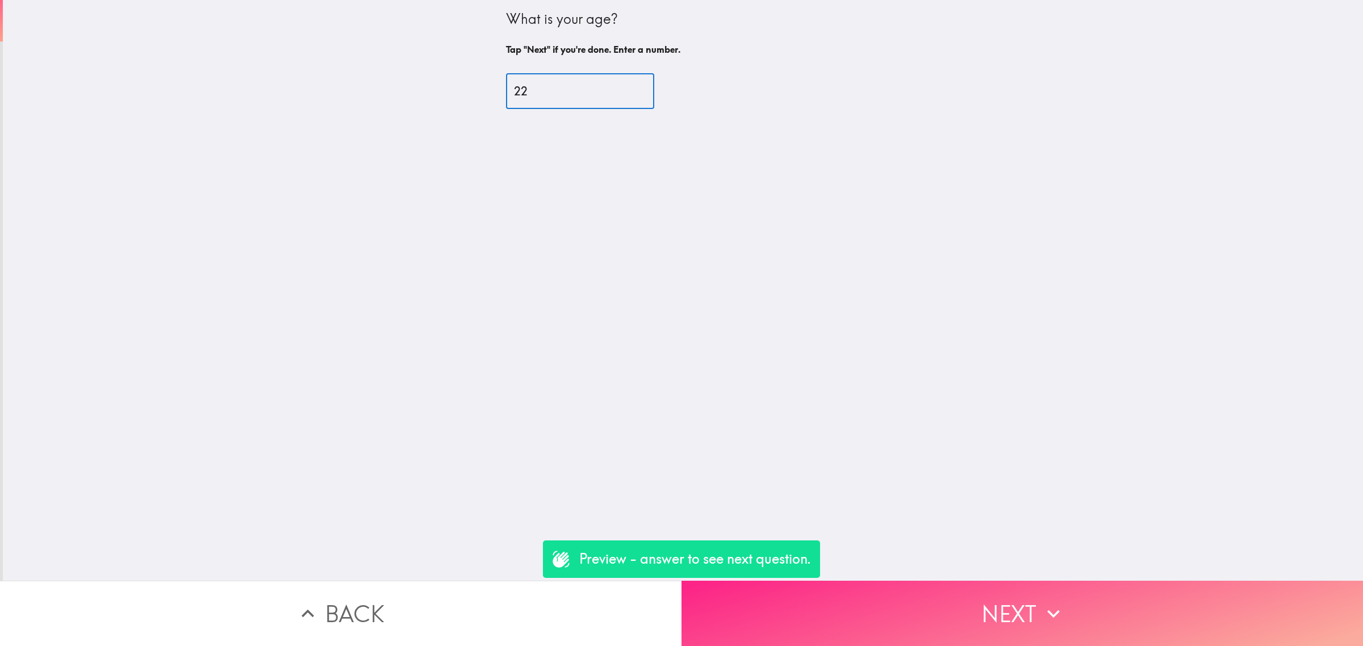
type input "22"
click at [887, 592] on button "Next" at bounding box center [1021, 613] width 681 height 65
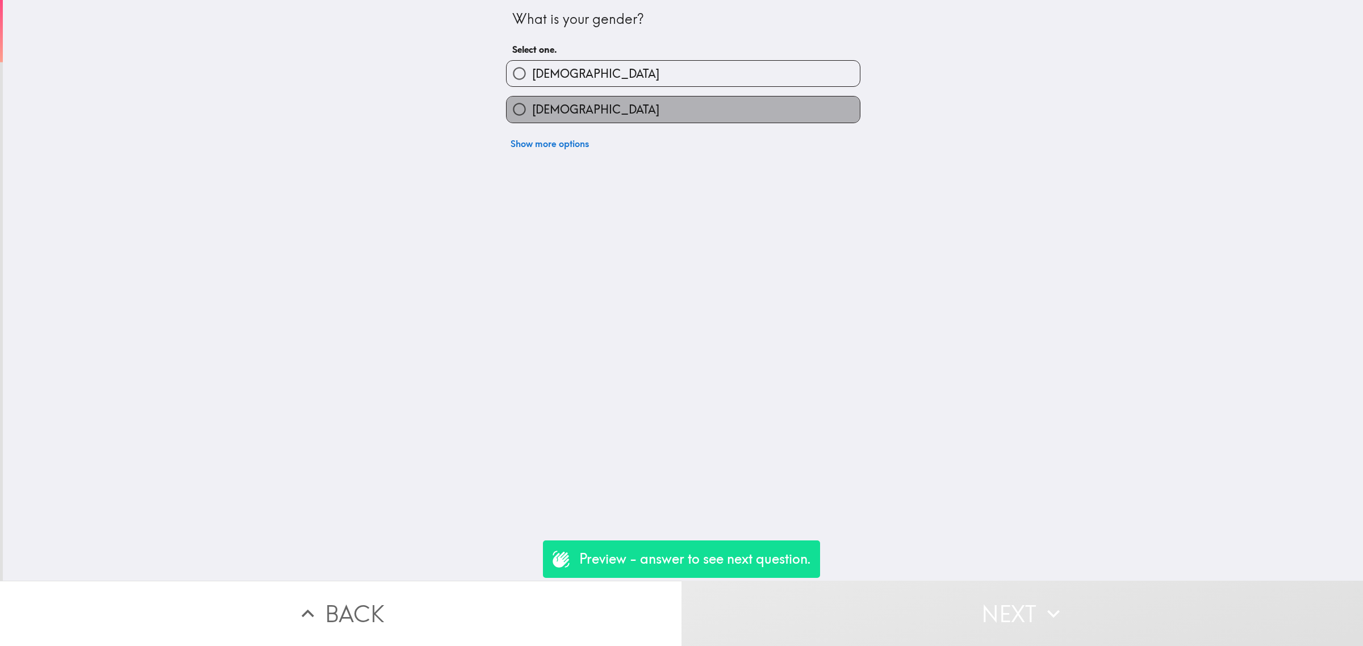
click at [548, 107] on span "[DEMOGRAPHIC_DATA]" at bounding box center [595, 110] width 127 height 16
click at [532, 107] on input "[DEMOGRAPHIC_DATA]" at bounding box center [519, 110] width 26 height 26
radio input "true"
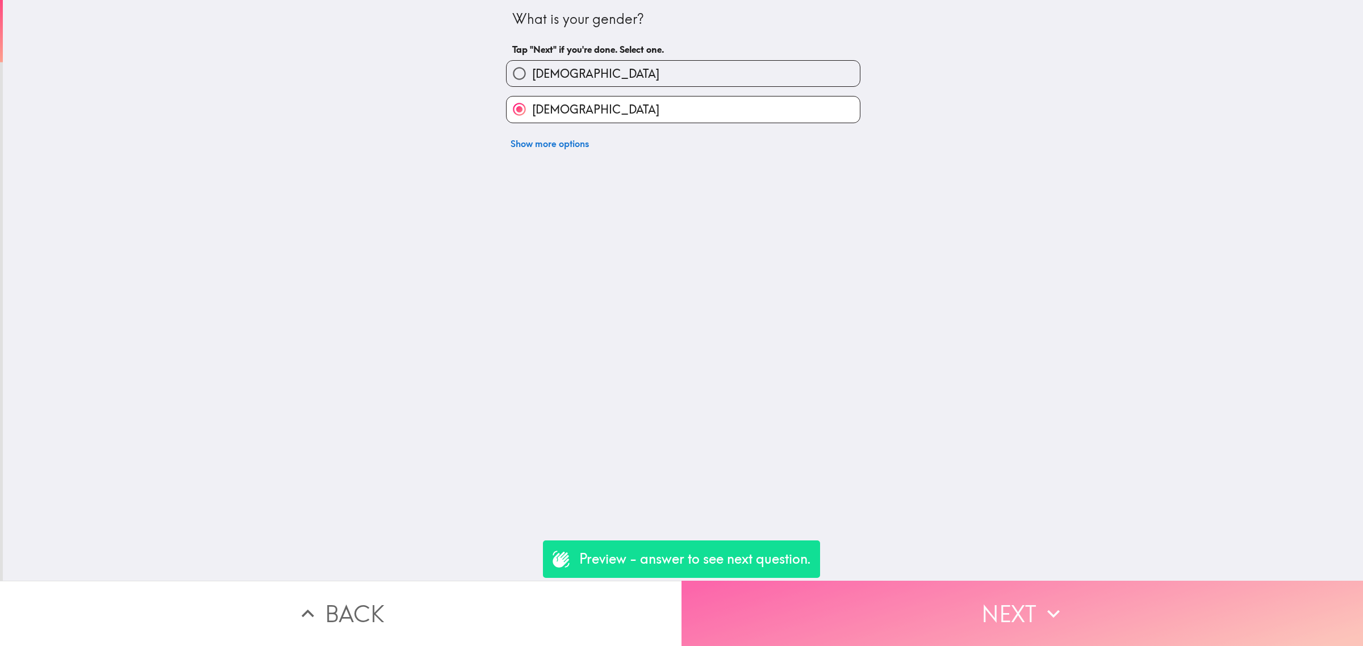
click at [919, 595] on button "Next" at bounding box center [1021, 613] width 681 height 65
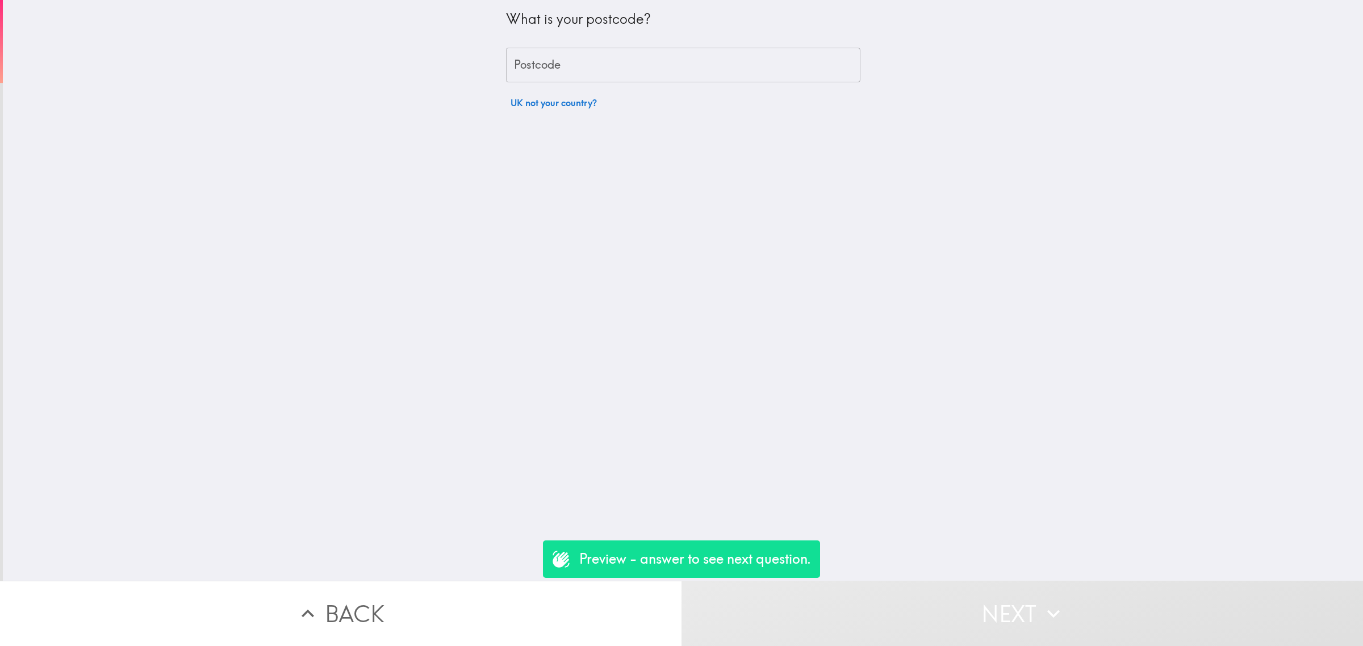
click at [585, 79] on input "Postcode" at bounding box center [683, 65] width 354 height 35
type input "rm156pr"
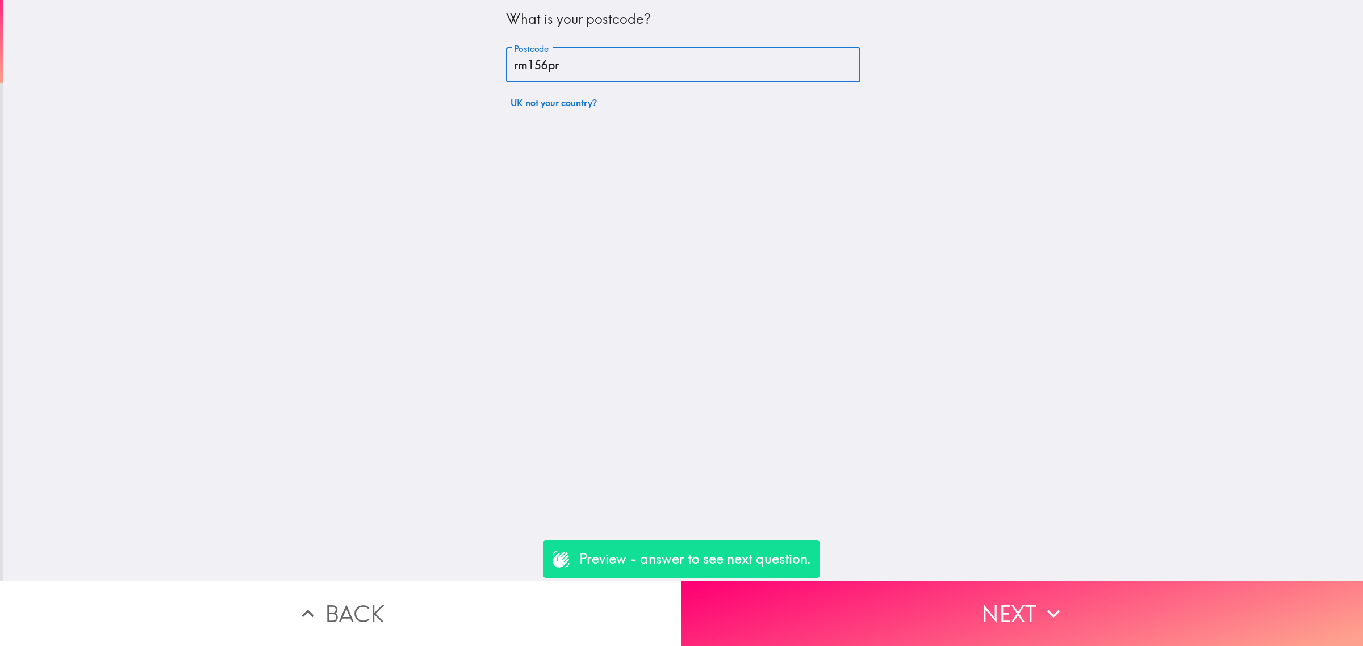
click at [952, 590] on button "Next" at bounding box center [1021, 613] width 681 height 65
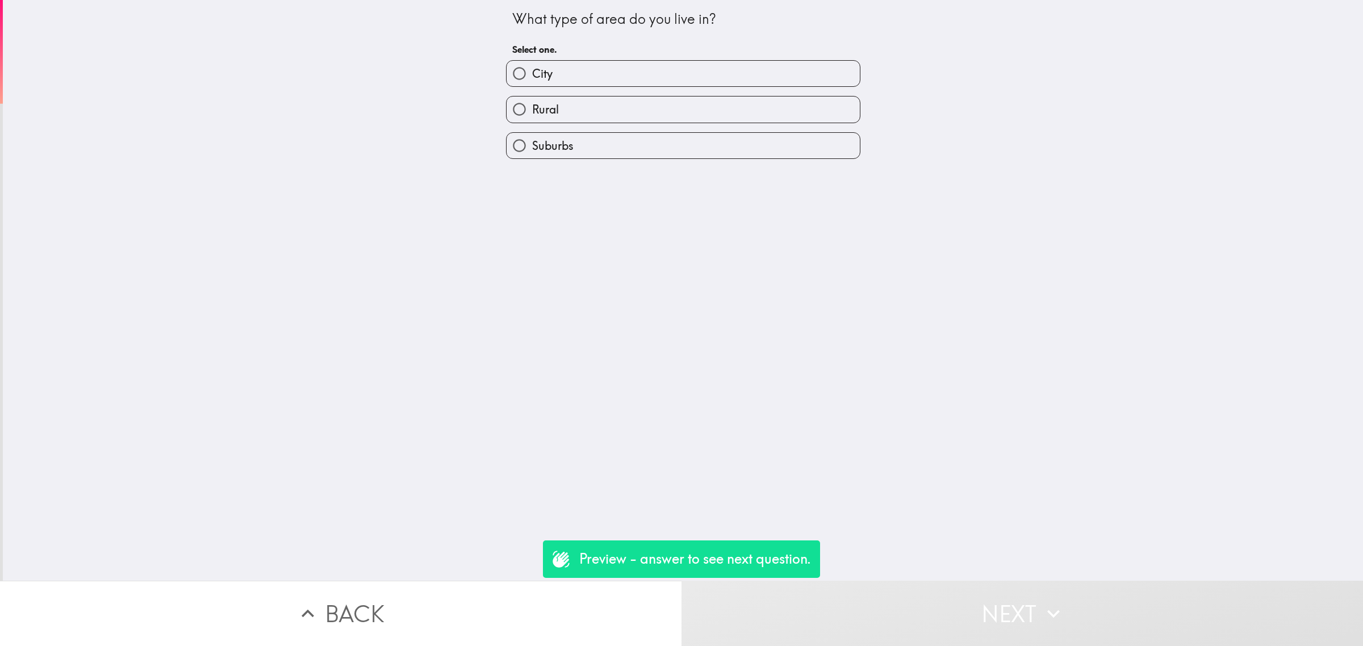
click at [552, 74] on label "City" at bounding box center [682, 74] width 353 height 26
click at [532, 74] on input "City" at bounding box center [519, 74] width 26 height 26
radio input "true"
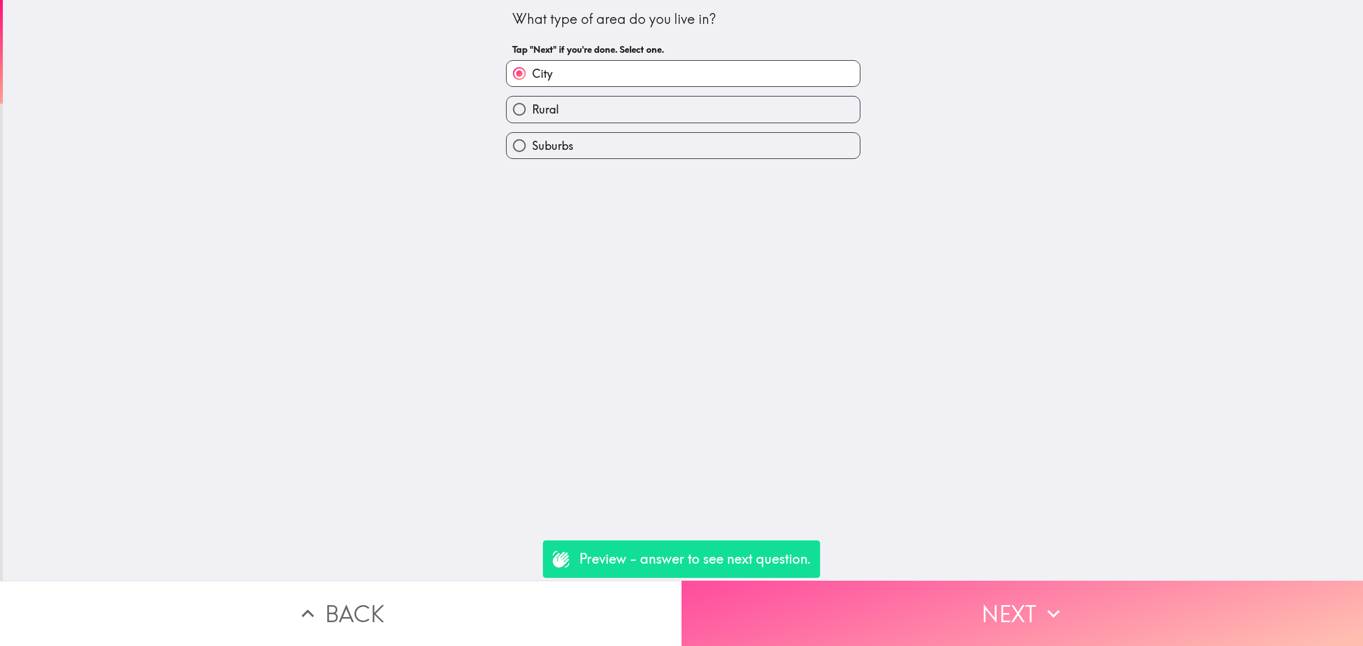
drag, startPoint x: 967, startPoint y: 615, endPoint x: 938, endPoint y: 589, distance: 39.0
click at [966, 615] on button "Next" at bounding box center [1021, 613] width 681 height 65
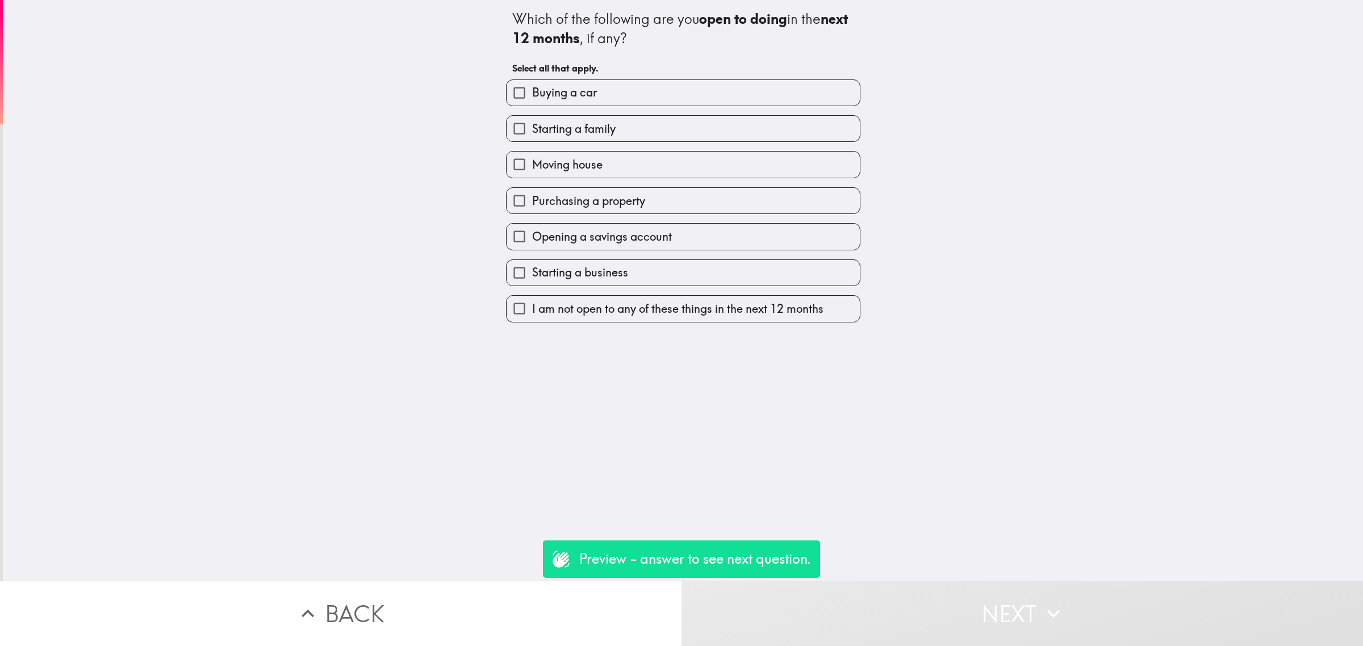
click at [575, 97] on span "Buying a car" at bounding box center [564, 93] width 65 height 16
click at [532, 97] on input "Buying a car" at bounding box center [519, 93] width 26 height 26
checkbox input "true"
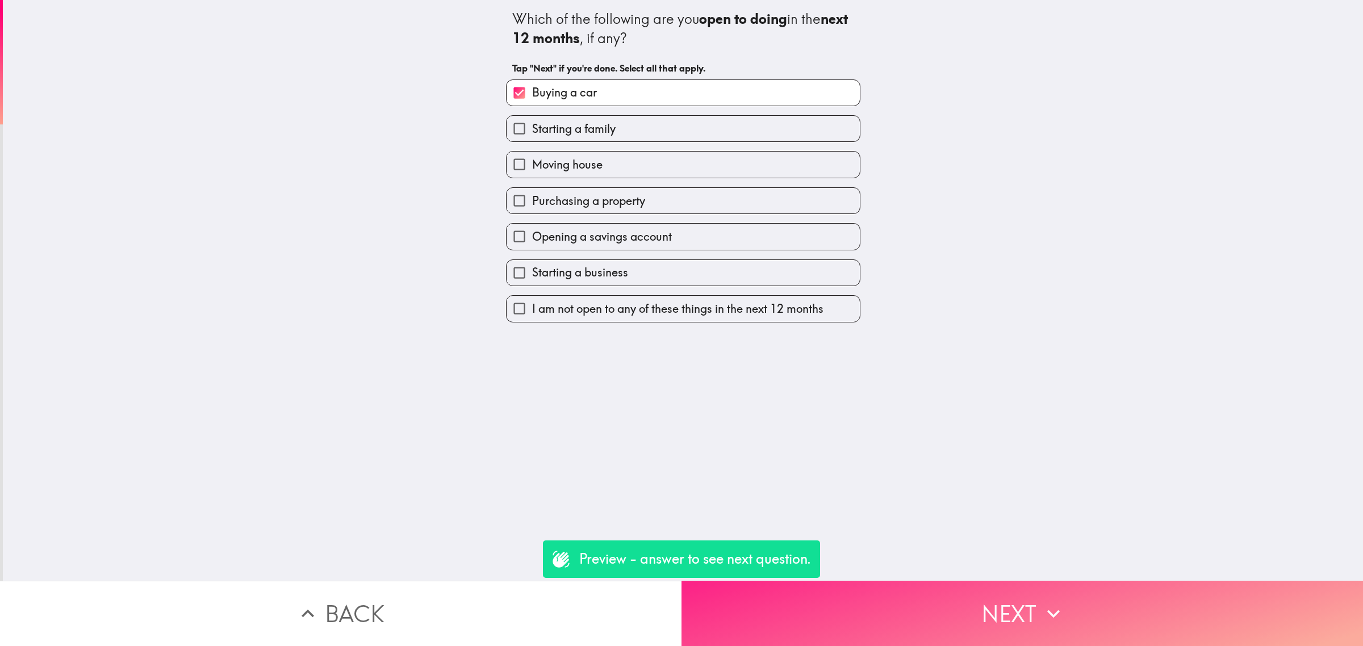
click at [938, 581] on button "Next" at bounding box center [1021, 613] width 681 height 65
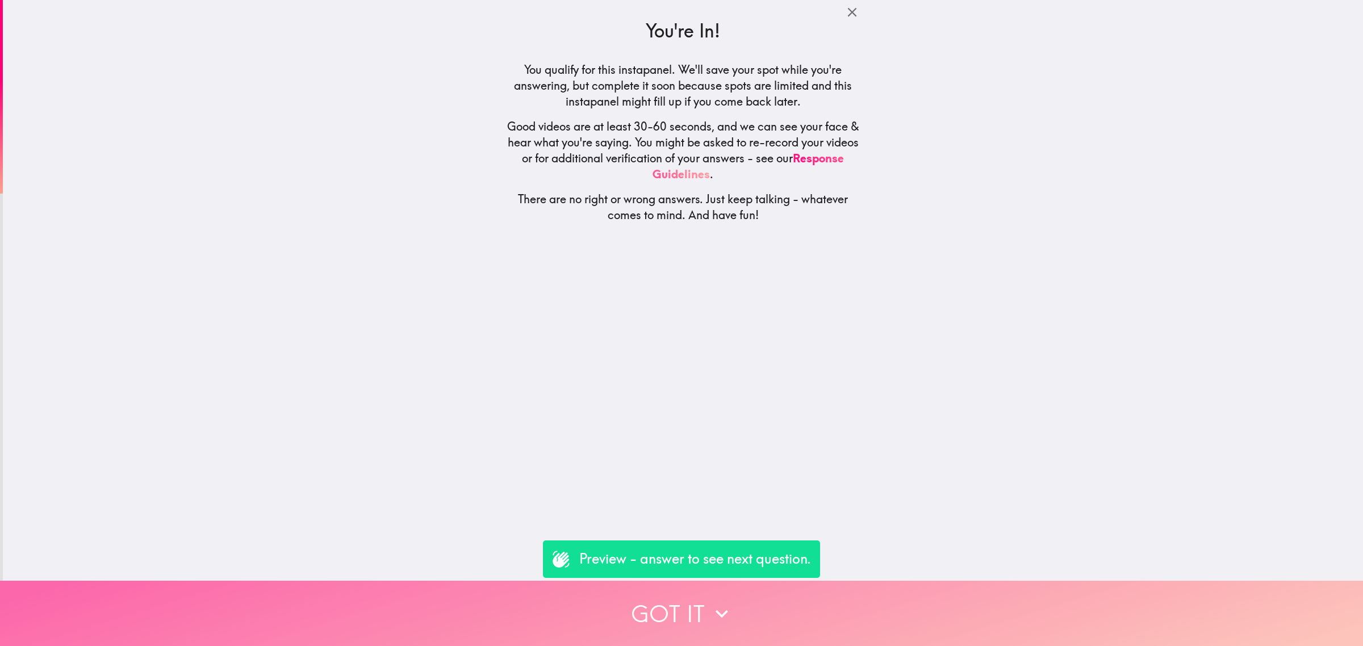
click at [781, 602] on button "Got it" at bounding box center [681, 613] width 1363 height 65
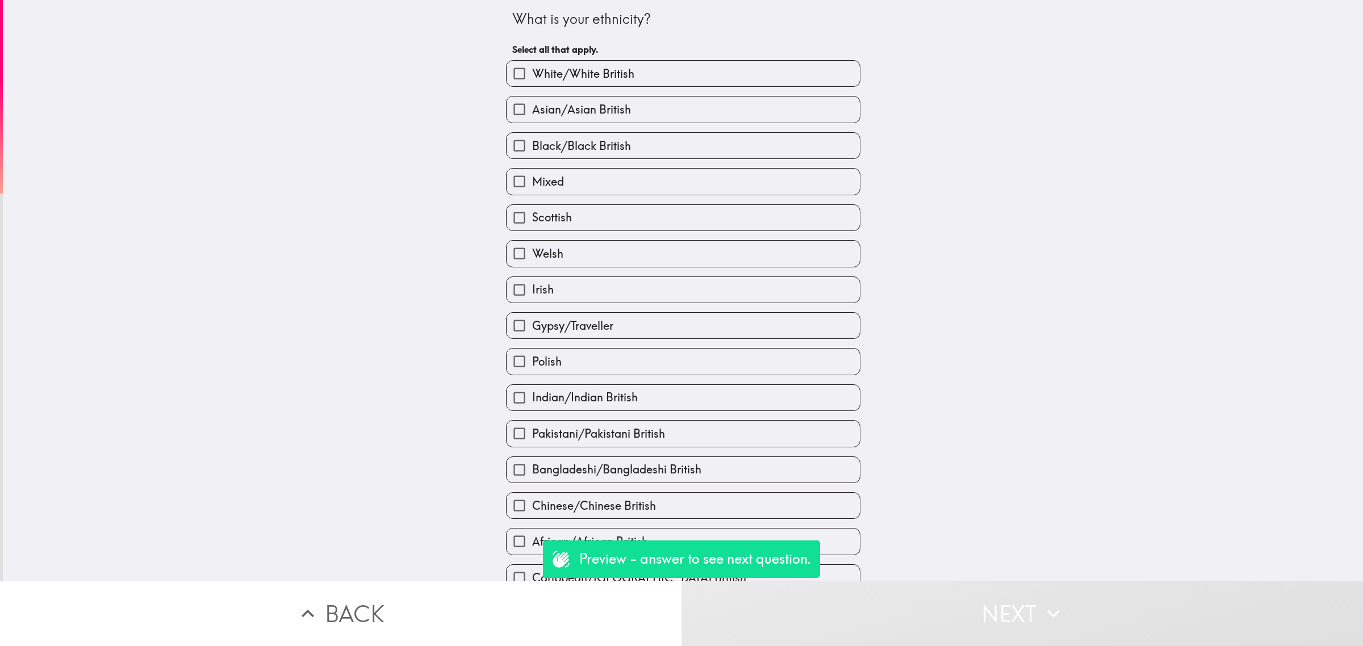
click at [691, 378] on div "Indian/Indian British" at bounding box center [678, 393] width 363 height 36
click at [801, 510] on label "Chinese/Chinese British" at bounding box center [682, 506] width 353 height 26
click at [532, 510] on input "Chinese/Chinese British" at bounding box center [519, 506] width 26 height 26
checkbox input "true"
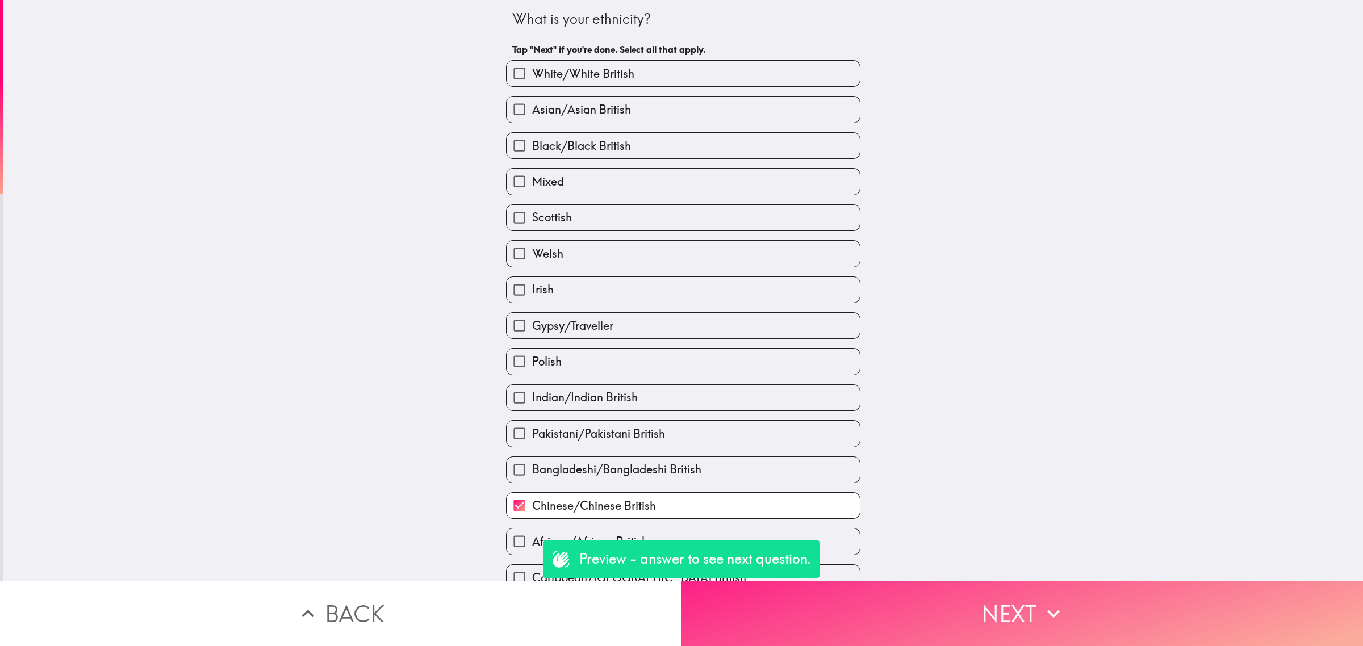
click at [921, 612] on button "Next" at bounding box center [1021, 613] width 681 height 65
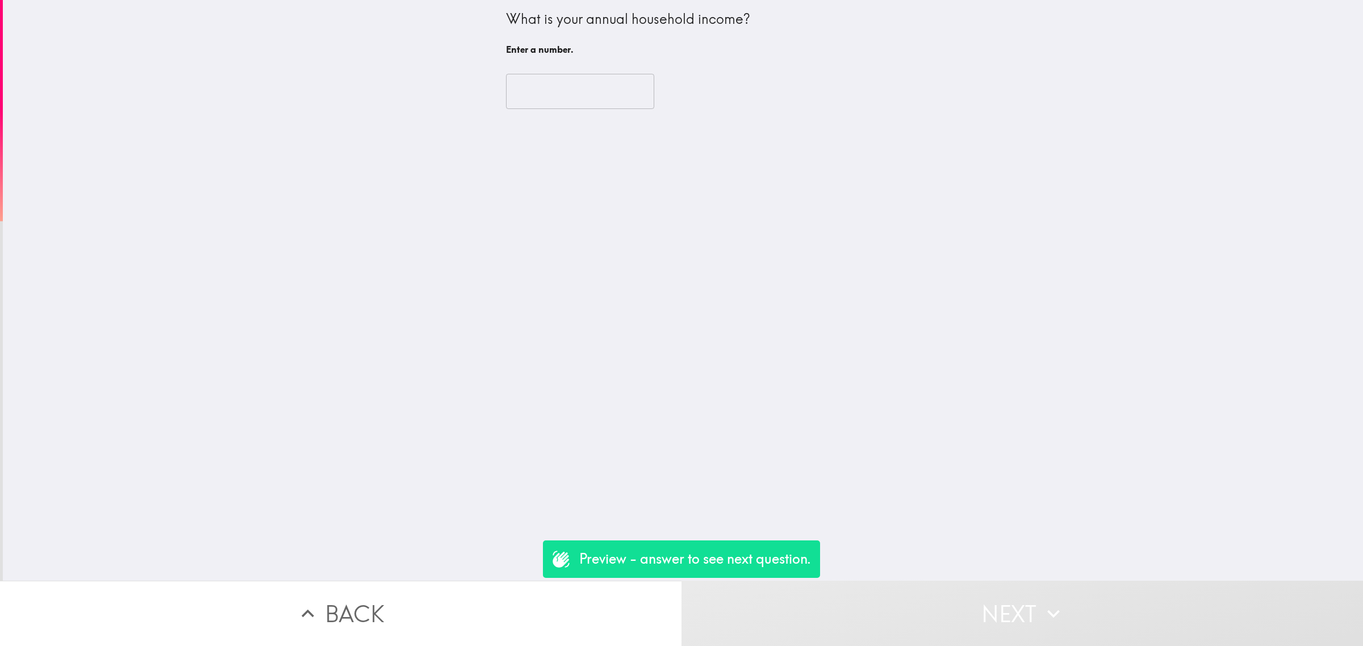
click at [563, 89] on input "number" at bounding box center [580, 91] width 148 height 35
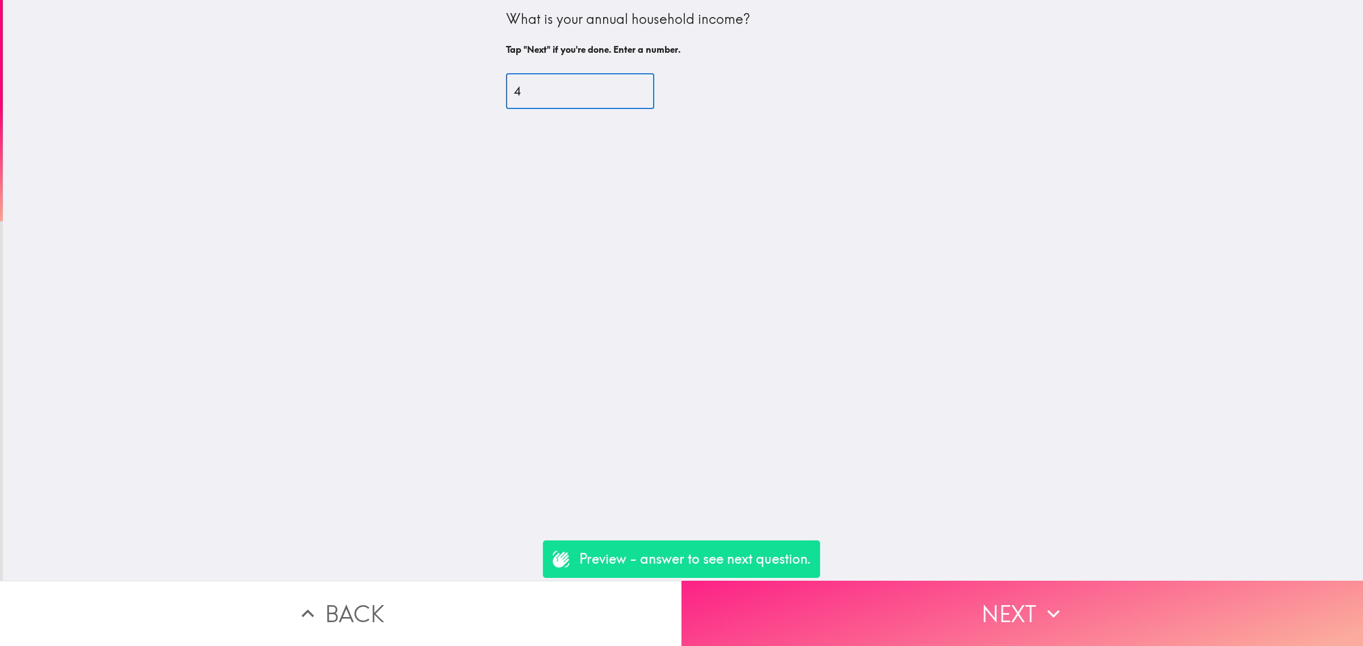
type input "4"
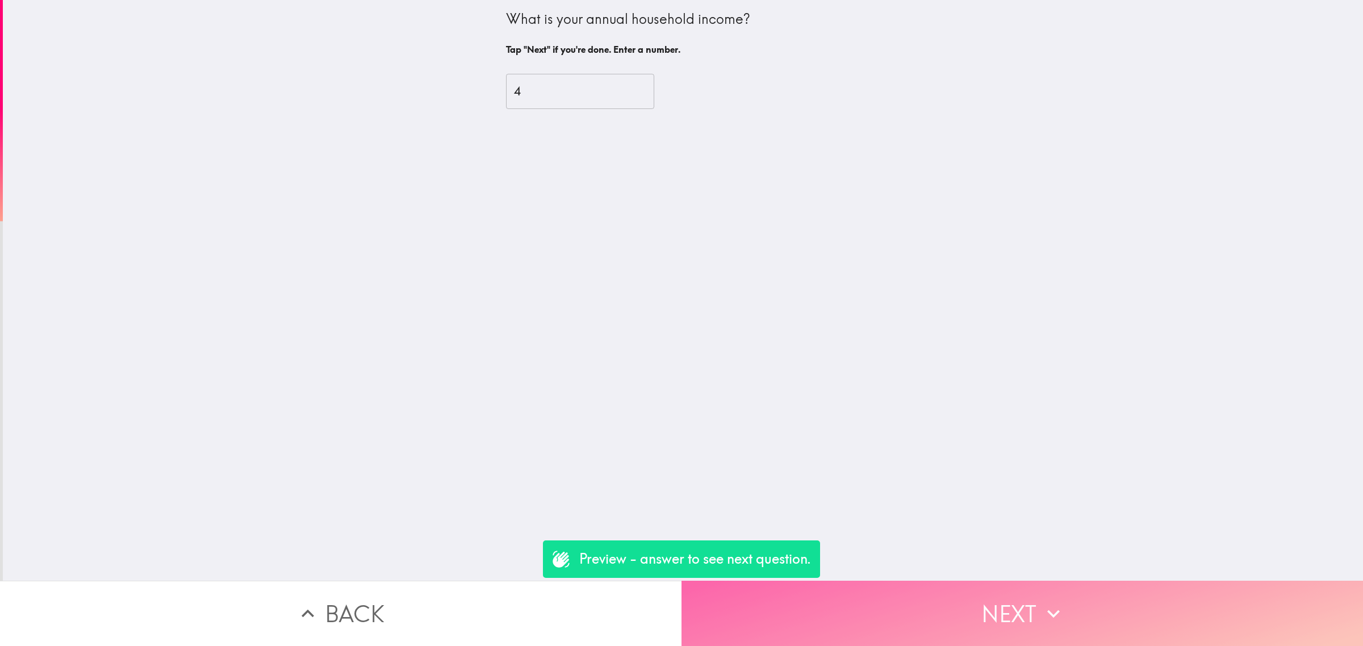
click at [958, 582] on button "Next" at bounding box center [1021, 613] width 681 height 65
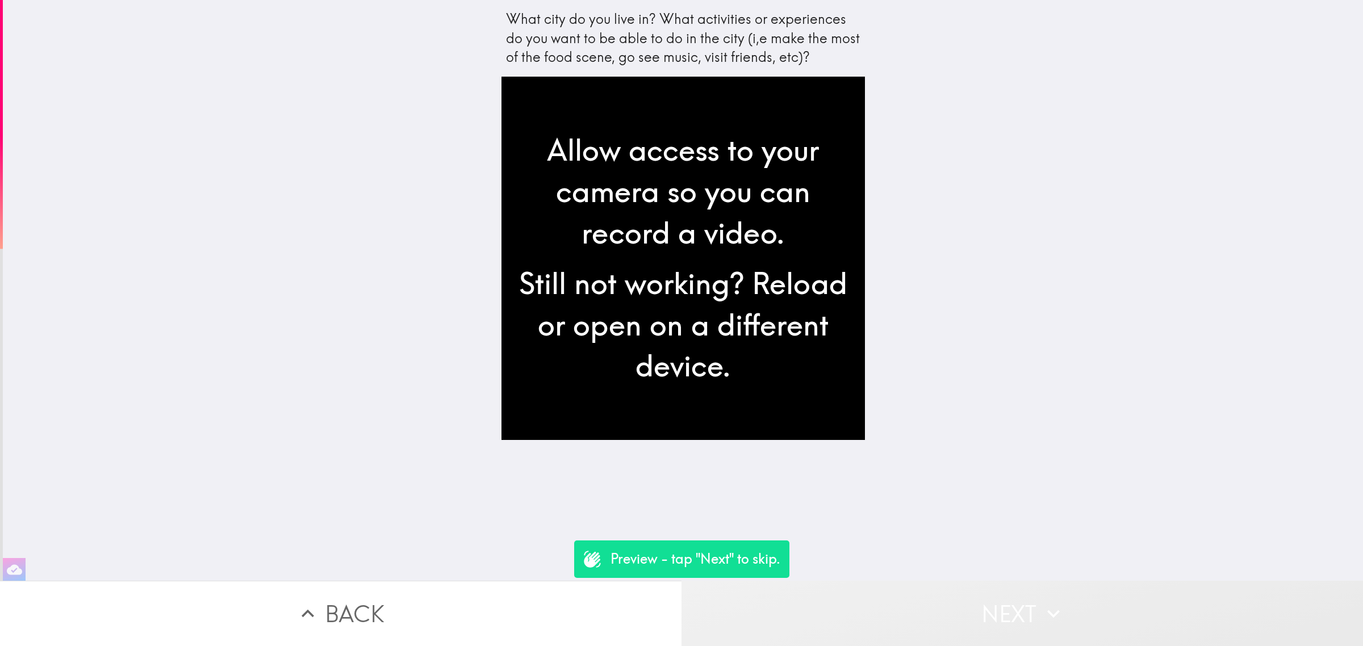
click at [949, 603] on button "Next" at bounding box center [1021, 613] width 681 height 65
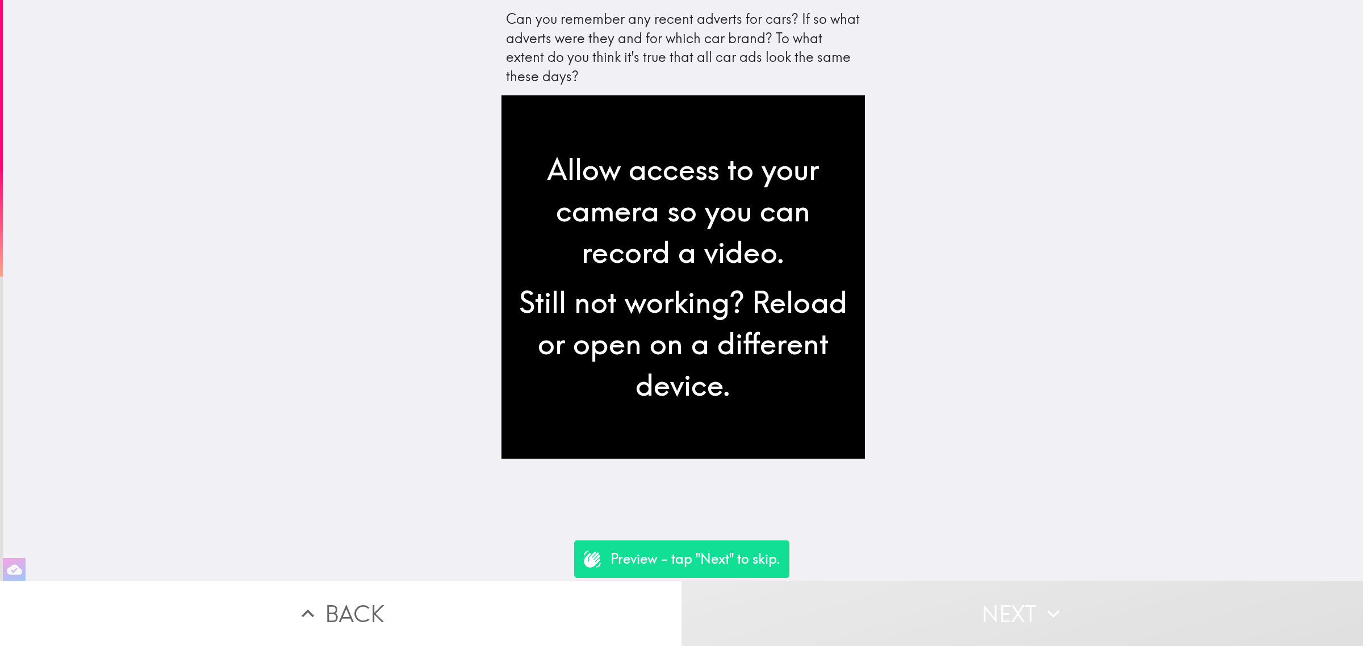
click at [949, 603] on button "Next" at bounding box center [1021, 613] width 681 height 65
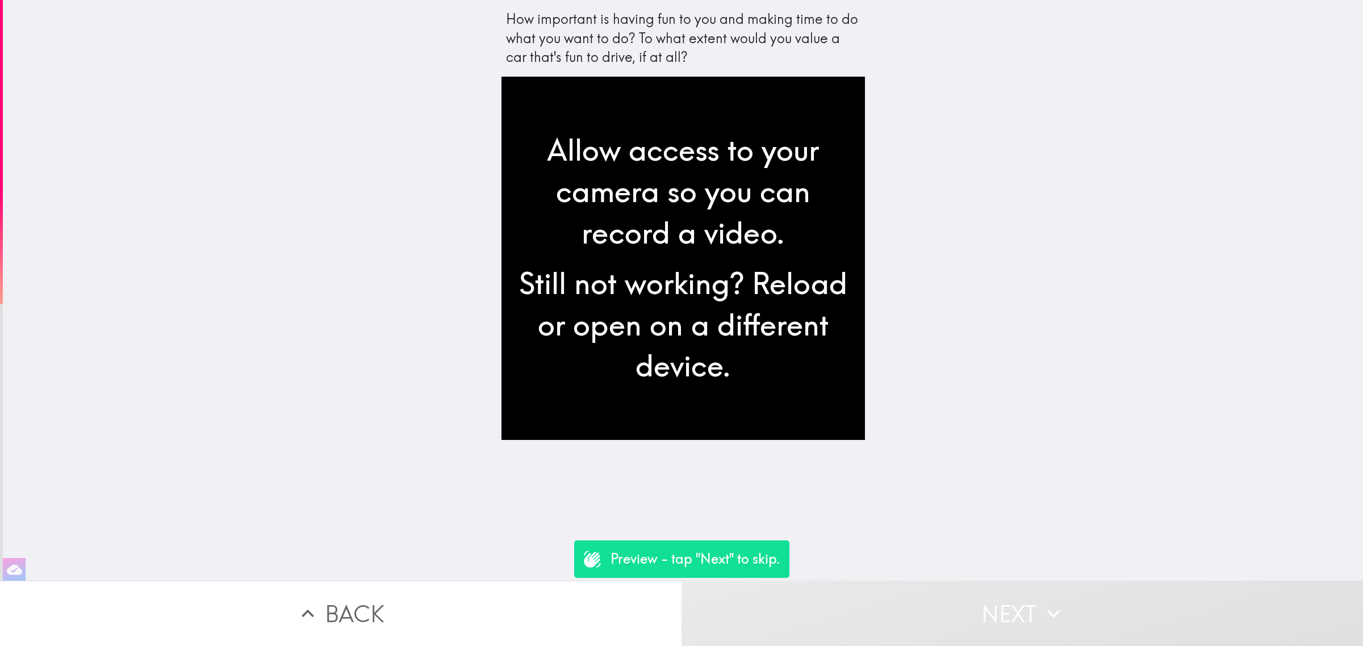
click at [949, 603] on button "Next" at bounding box center [1021, 613] width 681 height 65
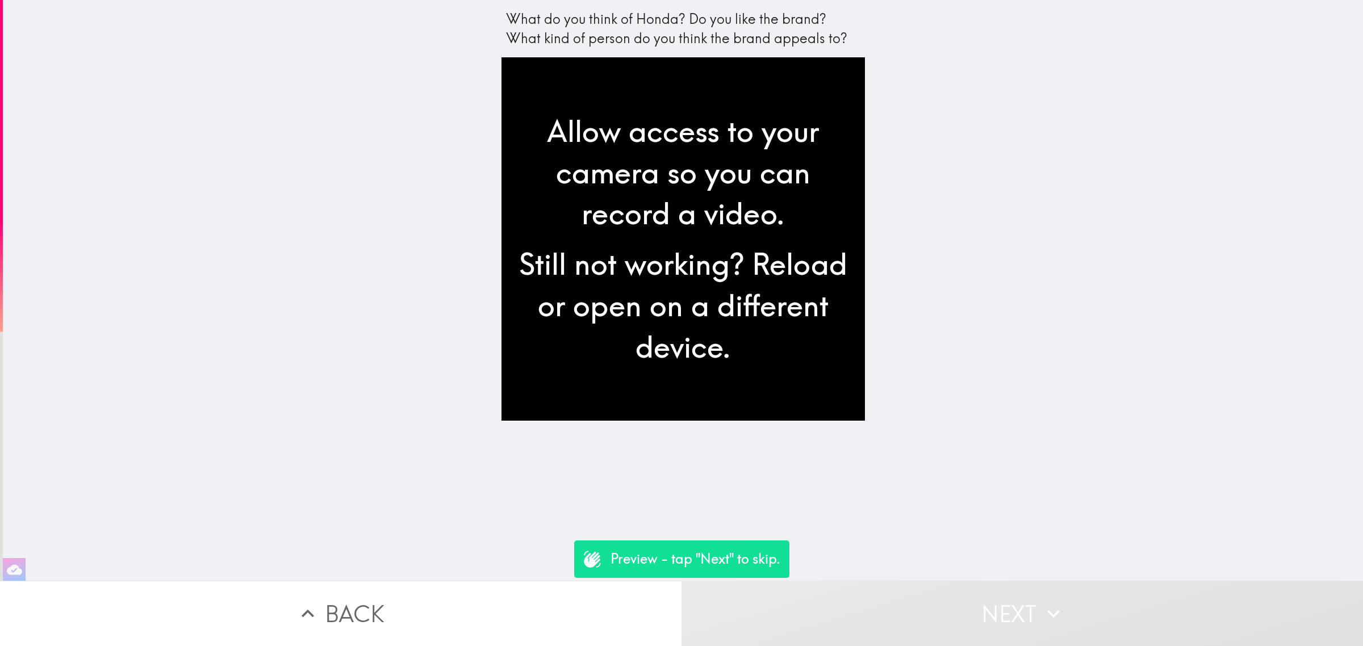
click at [949, 603] on button "Next" at bounding box center [1021, 613] width 681 height 65
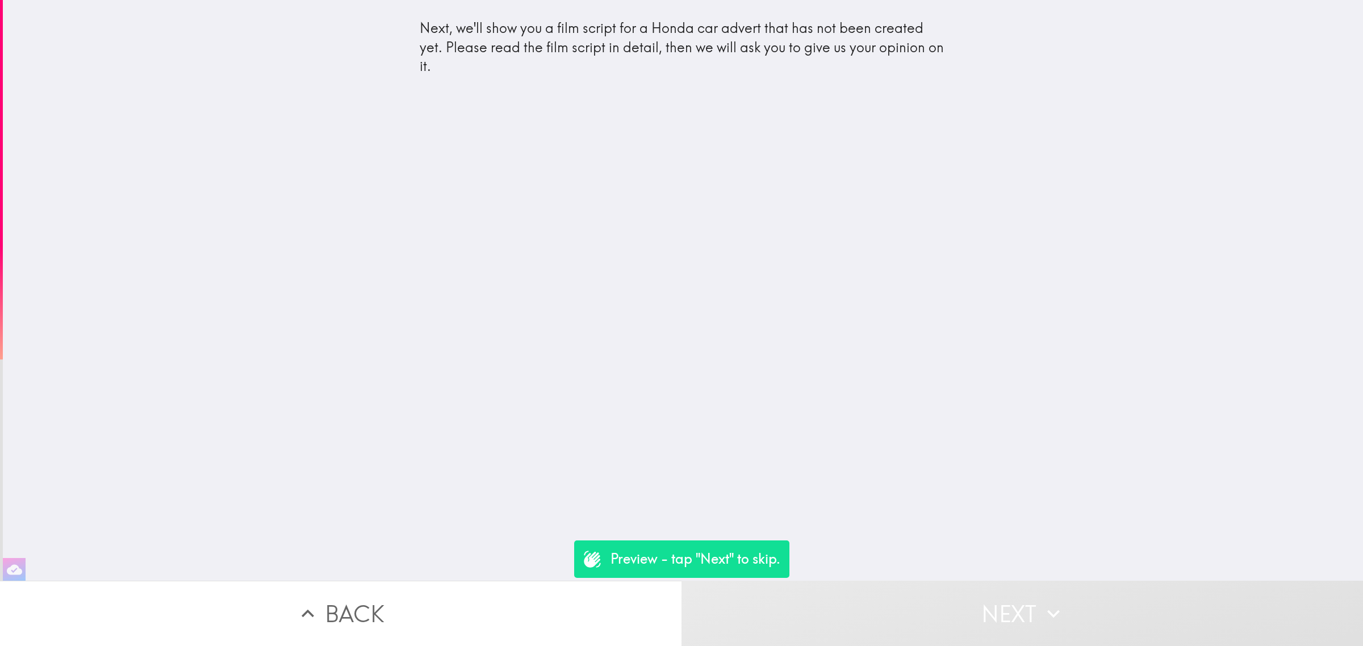
click at [949, 603] on button "Next" at bounding box center [1021, 613] width 681 height 65
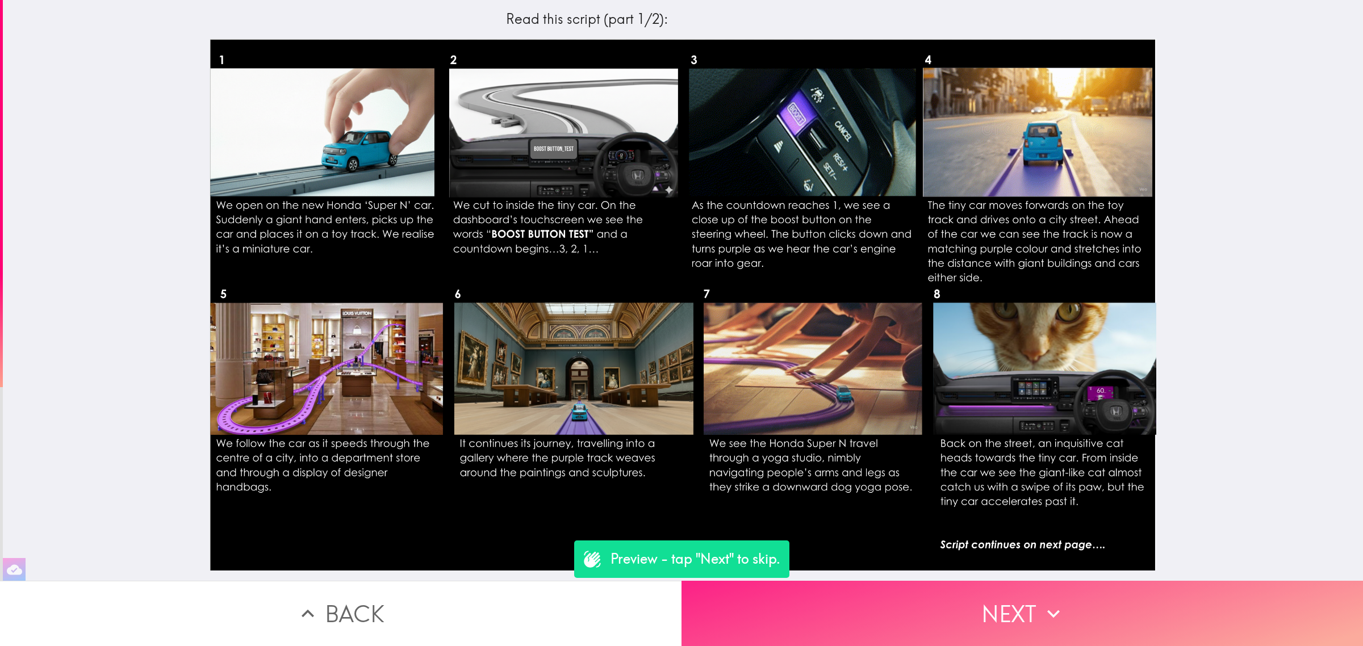
click at [1056, 601] on icon "button" at bounding box center [1053, 613] width 25 height 25
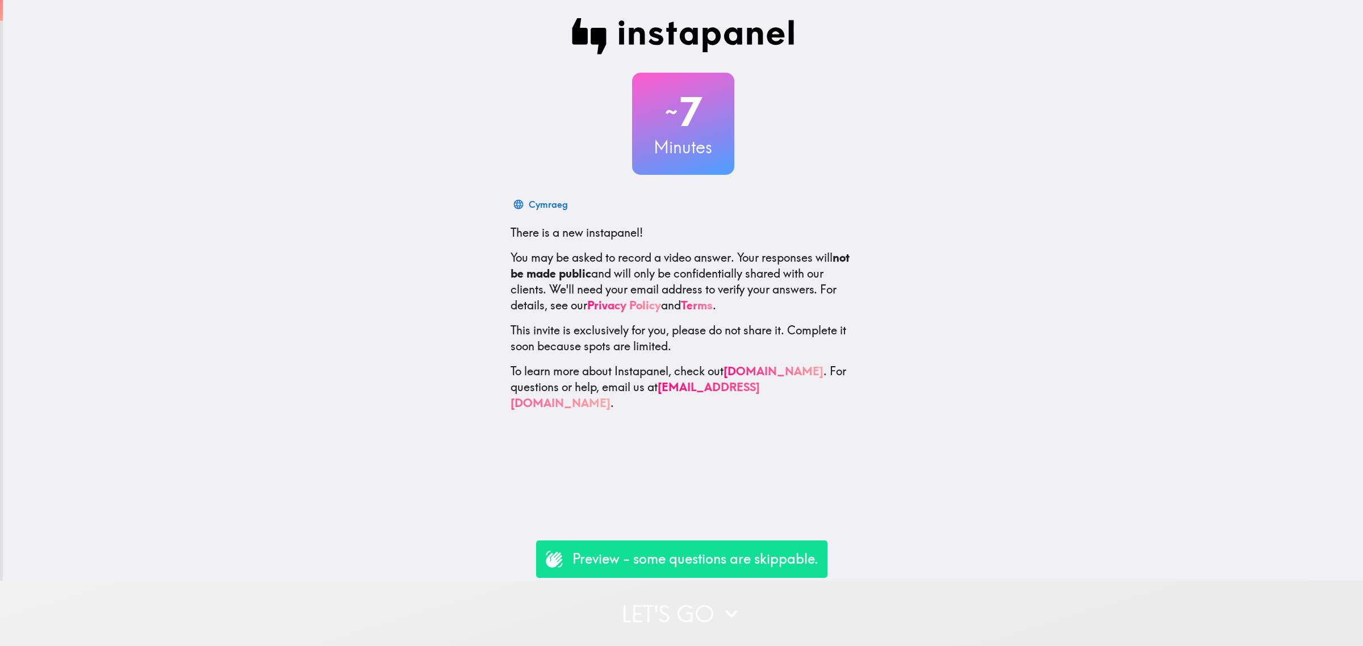
click at [699, 606] on button "Let's go" at bounding box center [681, 613] width 1363 height 65
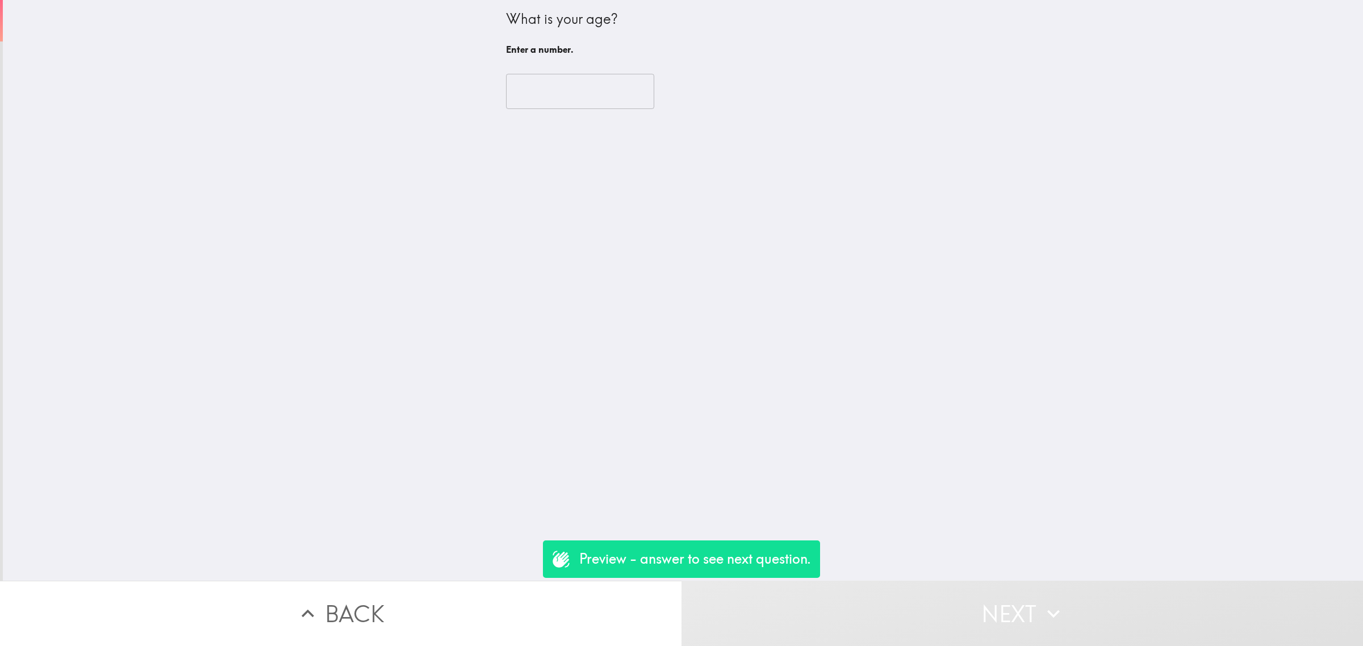
click at [546, 108] on input "number" at bounding box center [580, 91] width 148 height 35
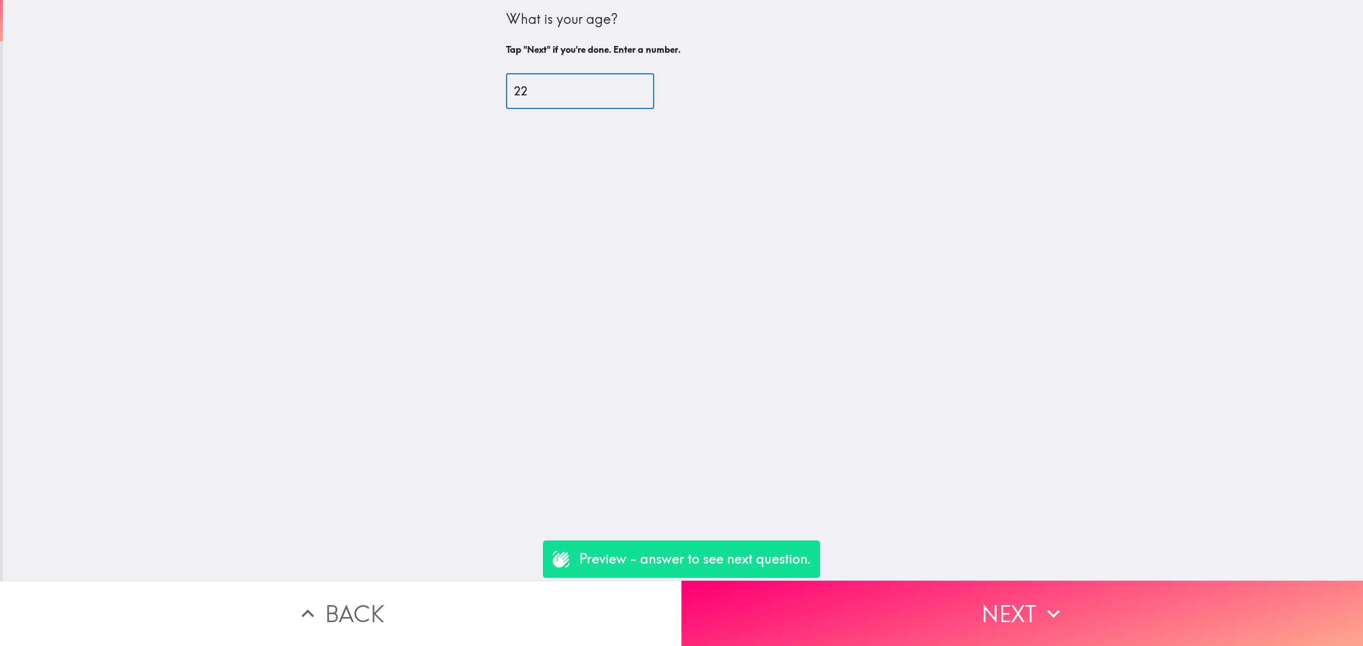
type input "22"
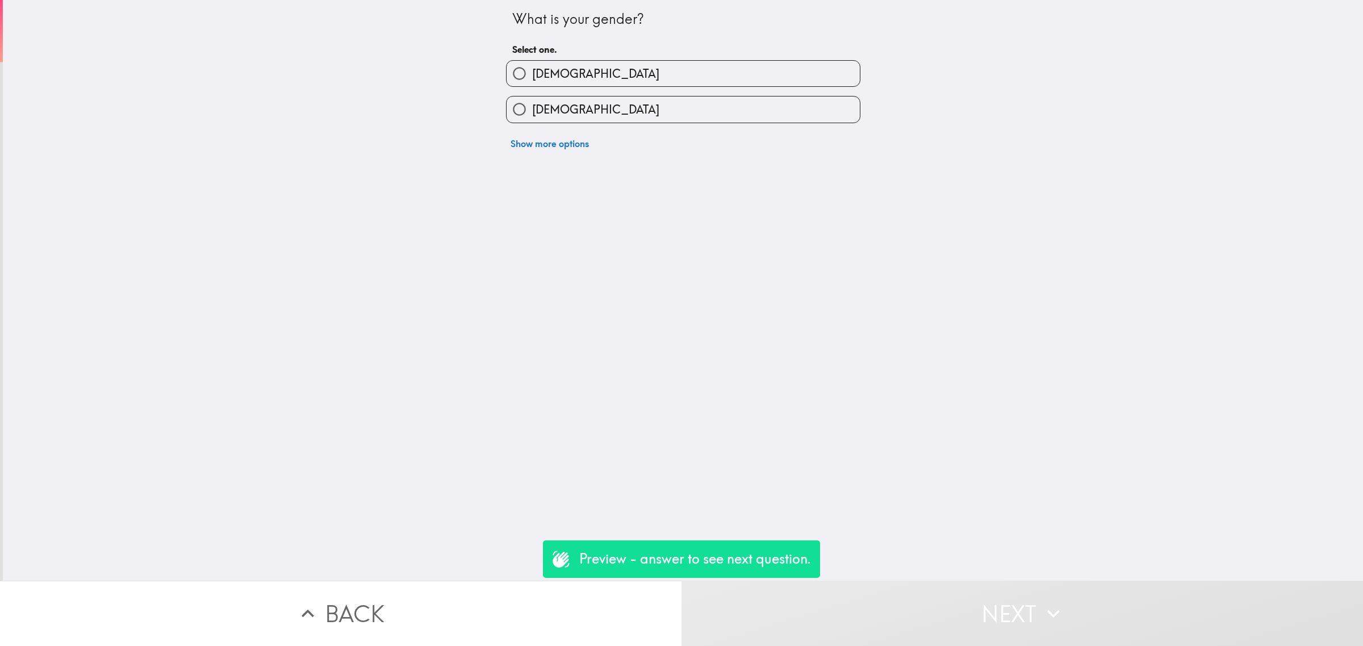
click at [573, 81] on label "[DEMOGRAPHIC_DATA]" at bounding box center [682, 74] width 353 height 26
click at [532, 81] on input "[DEMOGRAPHIC_DATA]" at bounding box center [519, 74] width 26 height 26
radio input "true"
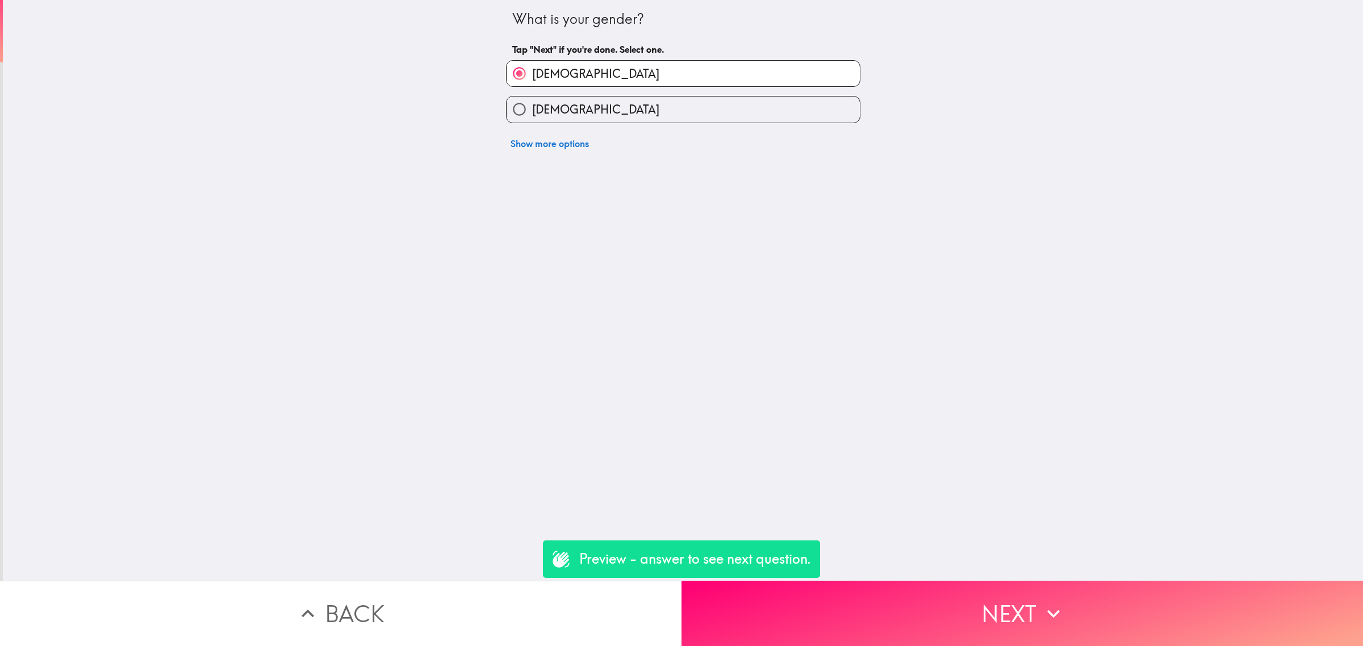
click at [589, 104] on label "[DEMOGRAPHIC_DATA]" at bounding box center [682, 110] width 353 height 26
click at [532, 104] on input "[DEMOGRAPHIC_DATA]" at bounding box center [519, 110] width 26 height 26
radio input "true"
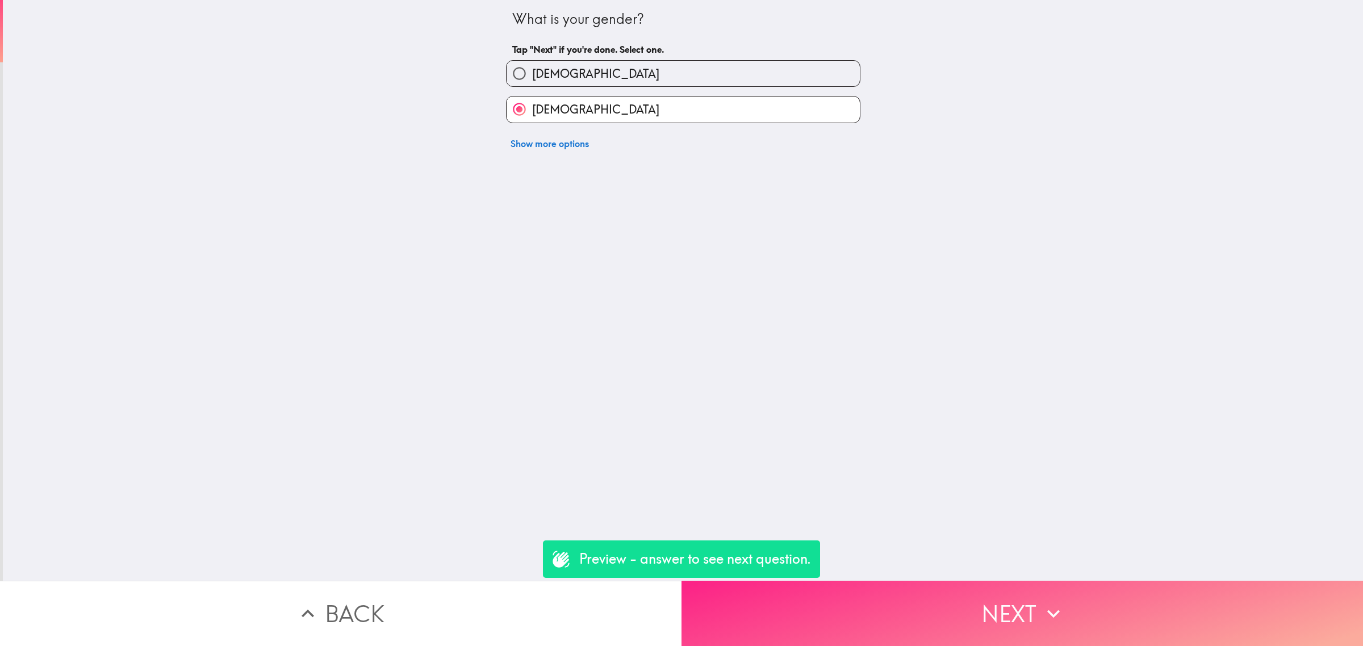
click at [907, 616] on button "Next" at bounding box center [1021, 613] width 681 height 65
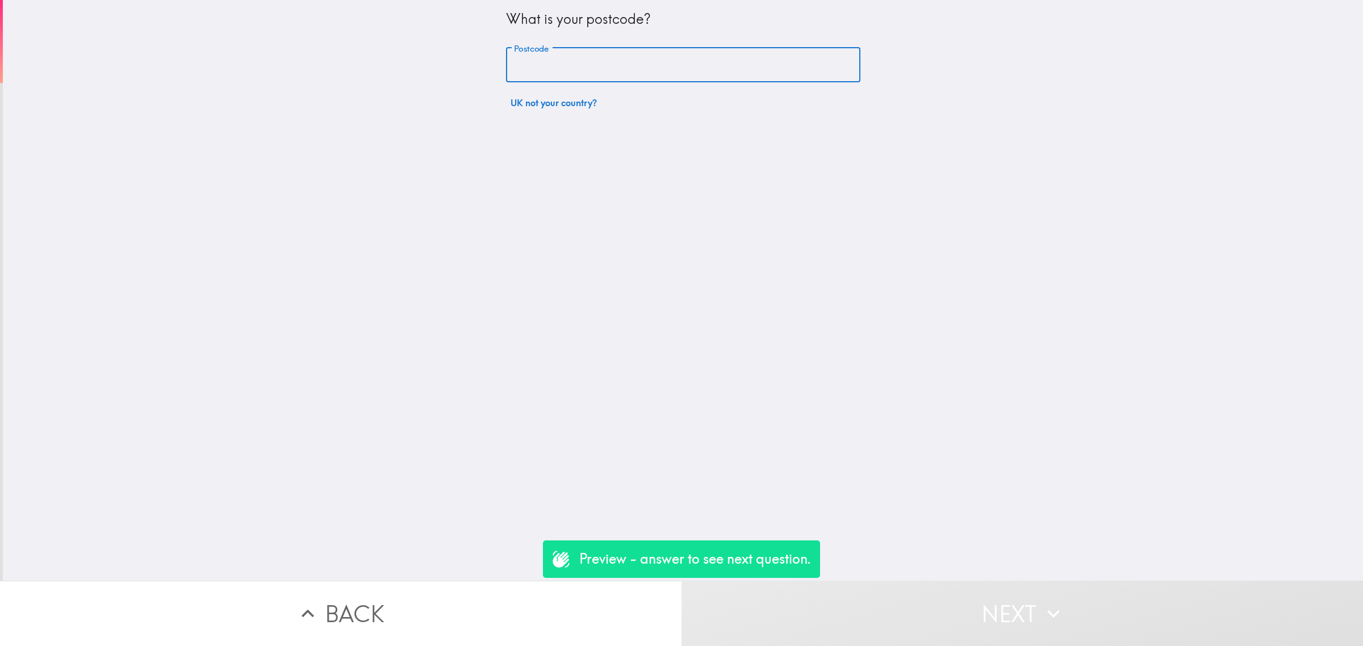
click at [557, 57] on input "Postcode" at bounding box center [683, 65] width 354 height 35
type input "rm156pr"
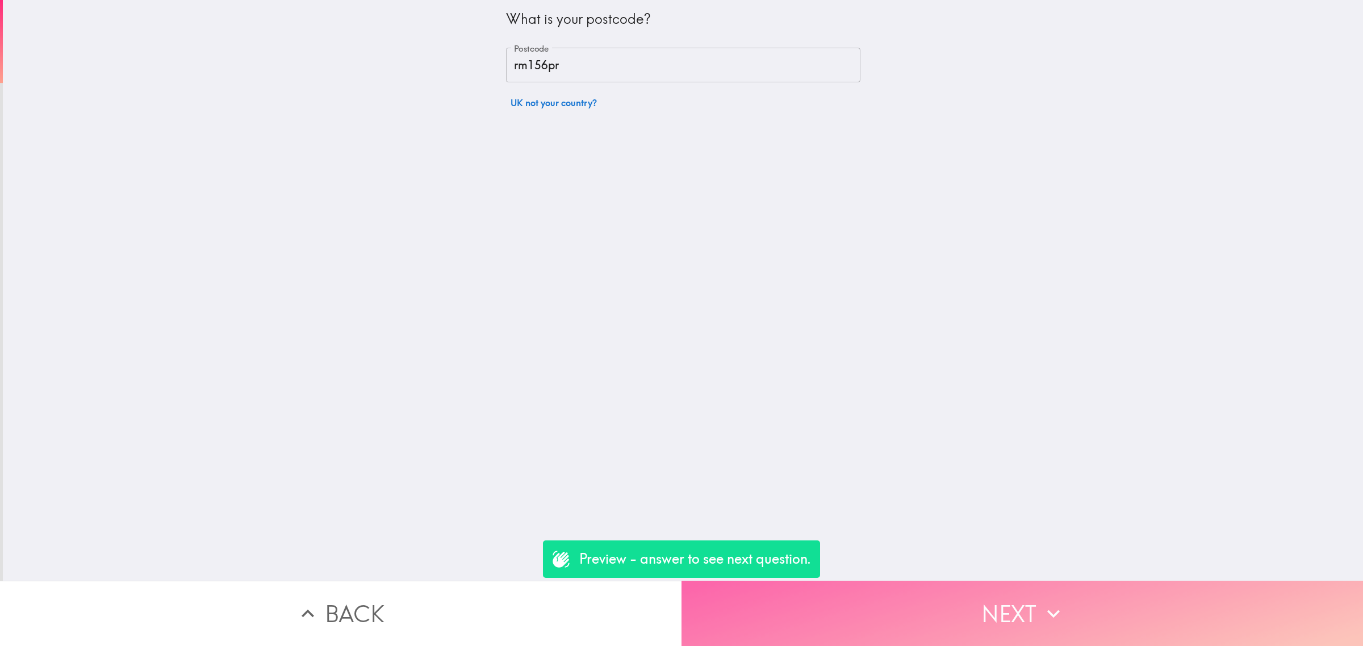
click at [986, 581] on button "Next" at bounding box center [1021, 613] width 681 height 65
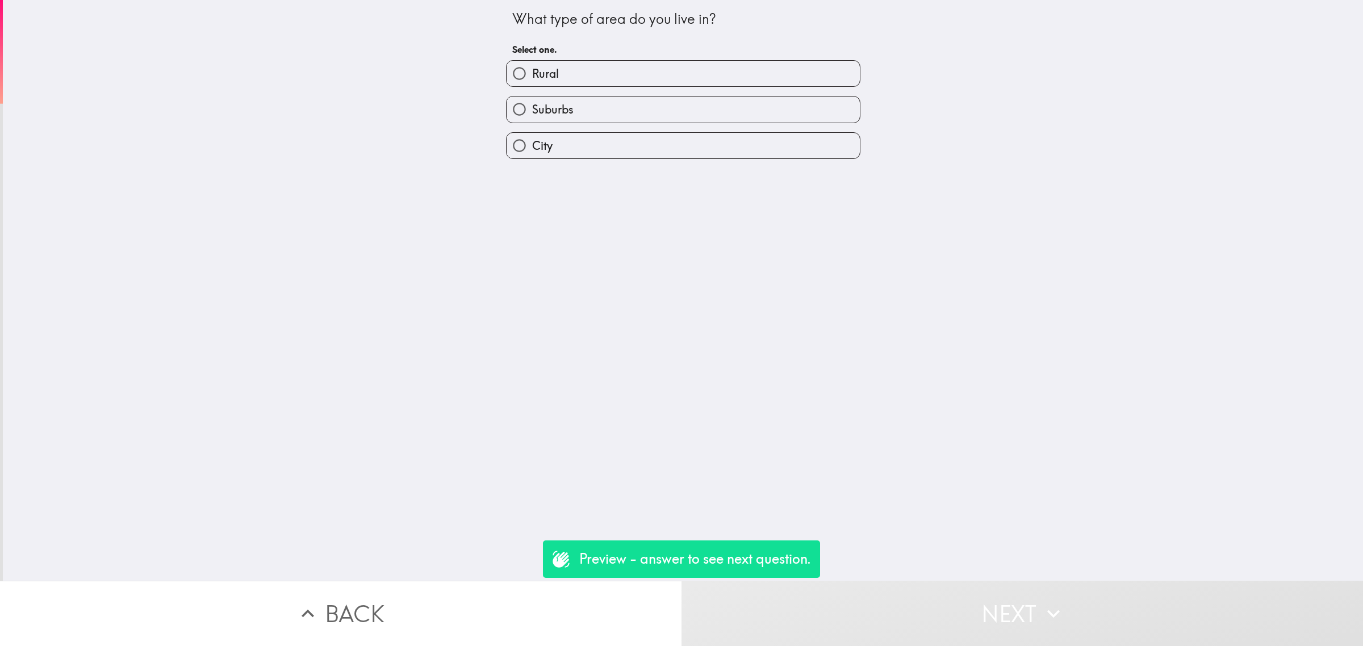
click at [582, 142] on label "City" at bounding box center [682, 146] width 353 height 26
click at [532, 142] on input "City" at bounding box center [519, 146] width 26 height 26
radio input "true"
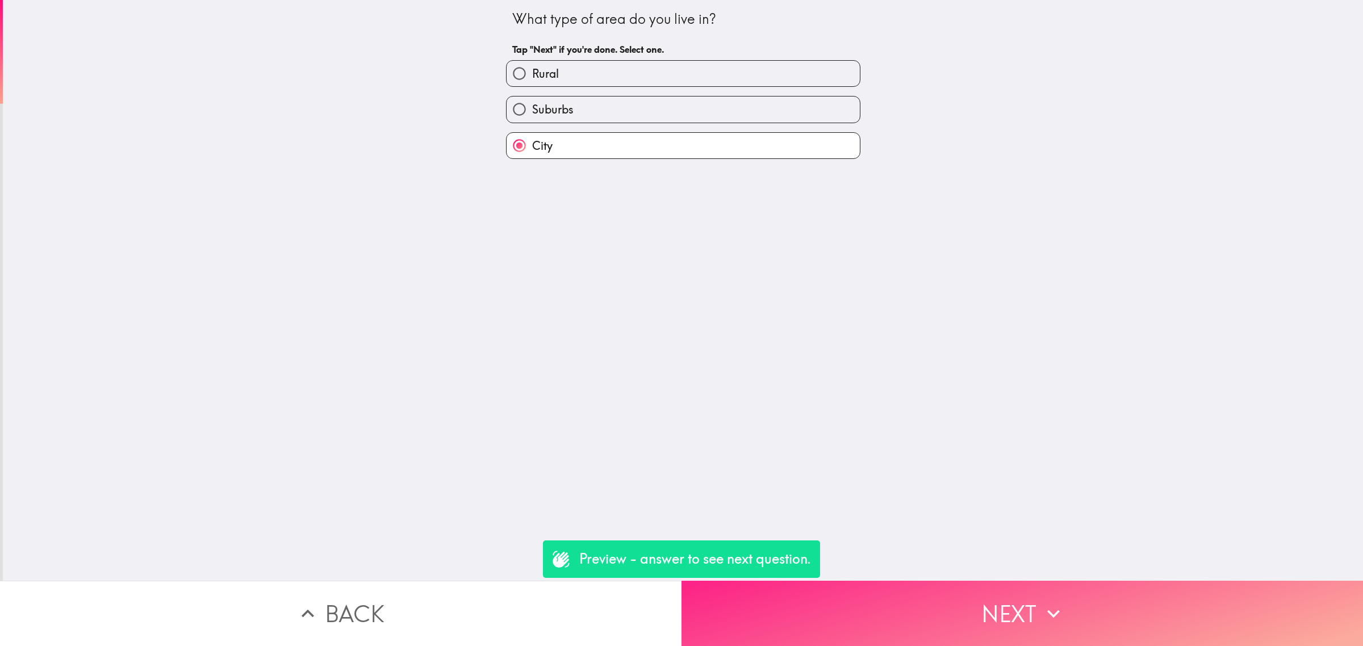
click at [940, 566] on div "What type of area do you live in? Tap "Next" if you're done. Select one. Rural …" at bounding box center [683, 290] width 1360 height 581
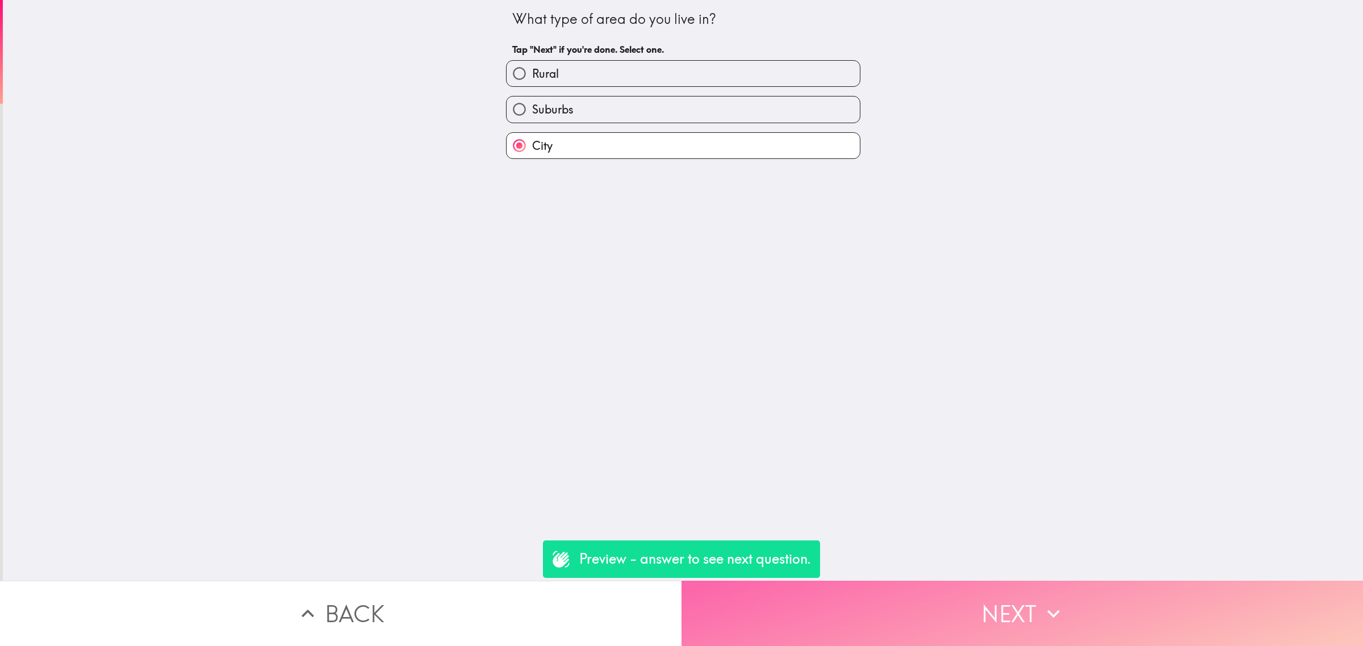
click at [965, 605] on button "Next" at bounding box center [1021, 613] width 681 height 65
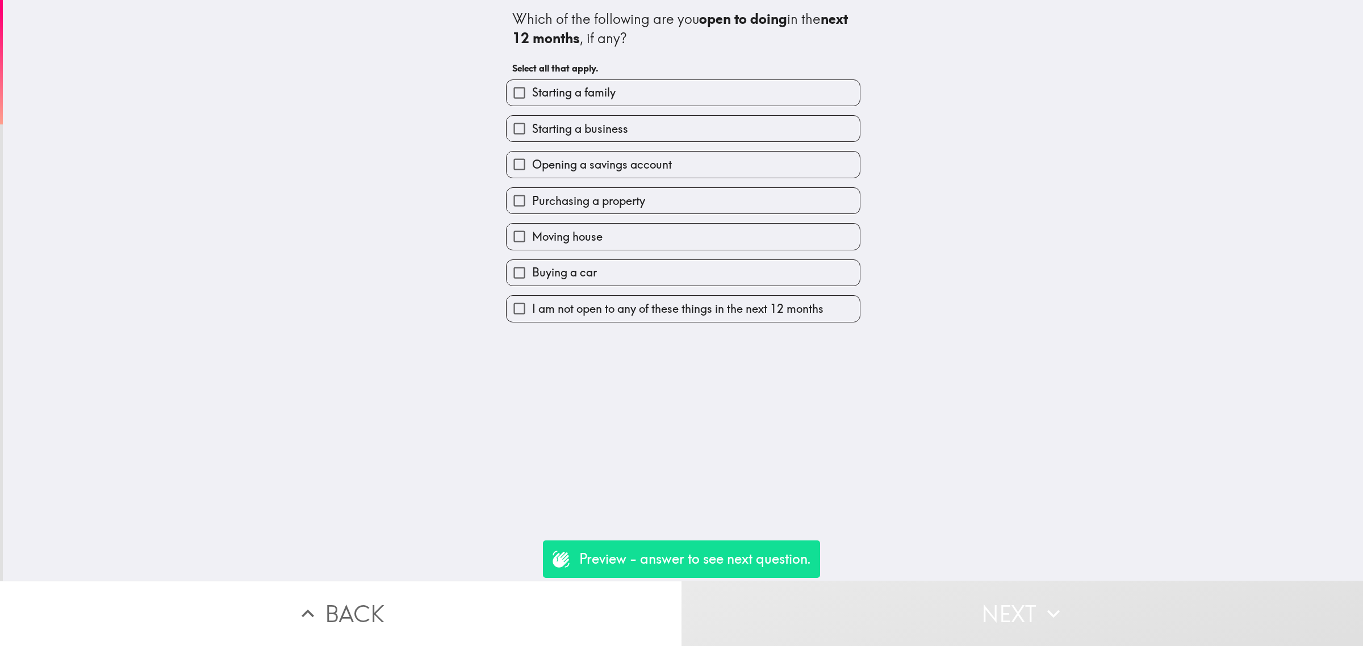
click at [609, 278] on label "Buying a car" at bounding box center [682, 273] width 353 height 26
click at [532, 278] on input "Buying a car" at bounding box center [519, 273] width 26 height 26
checkbox input "true"
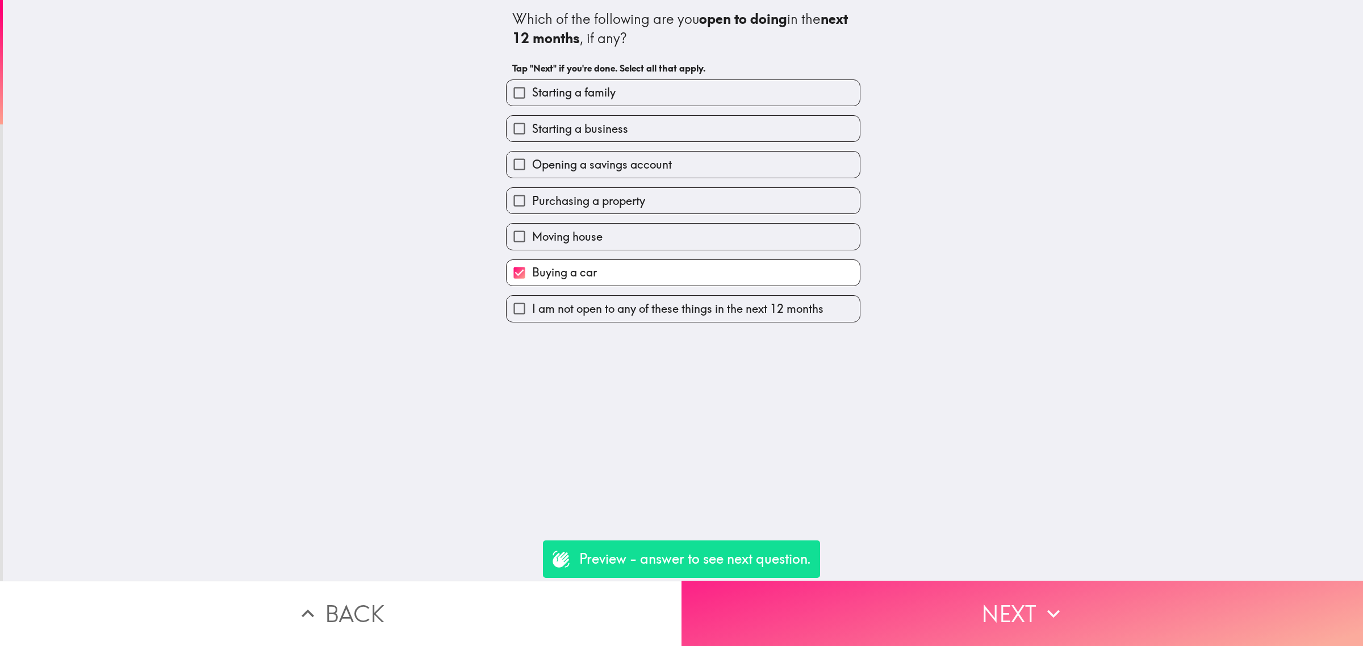
drag, startPoint x: 929, startPoint y: 565, endPoint x: 949, endPoint y: 589, distance: 31.0
click at [946, 586] on div "Which of the following are you open to doing in the next 12 months , if any? Ta…" at bounding box center [681, 323] width 1363 height 646
click at [949, 589] on button "Next" at bounding box center [1021, 613] width 681 height 65
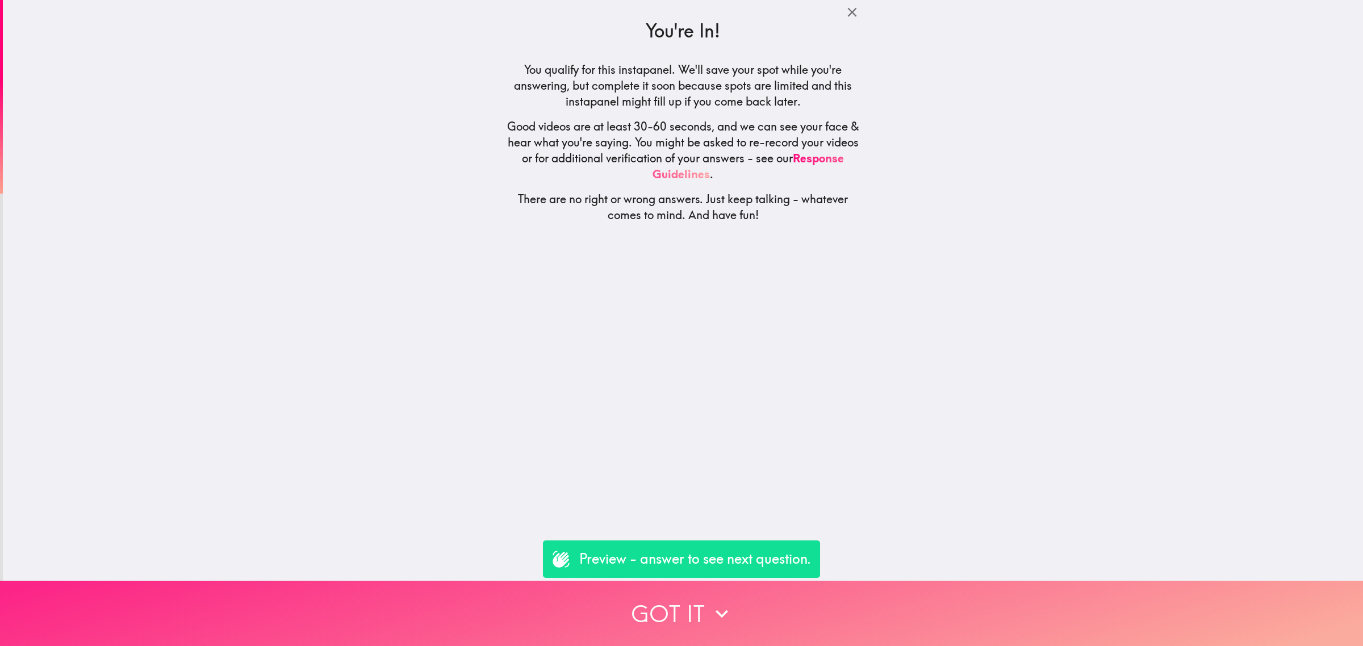
click at [841, 590] on button "Got it" at bounding box center [681, 613] width 1363 height 65
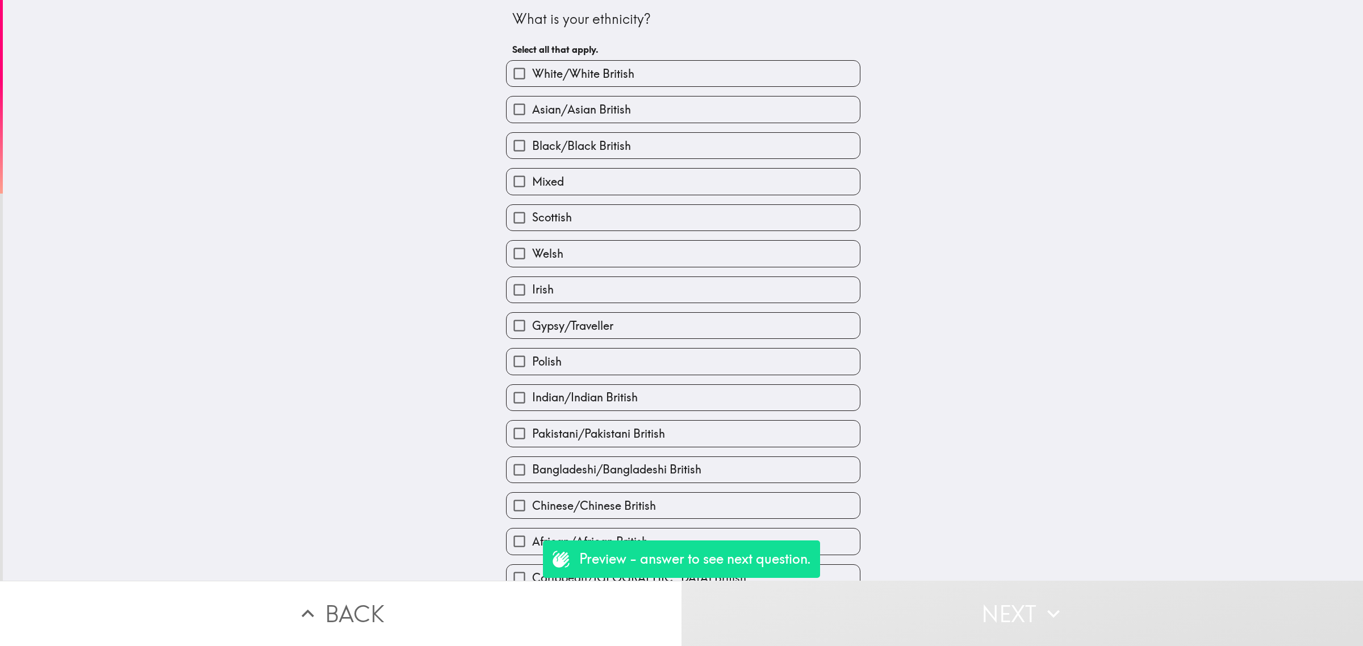
click at [631, 203] on div "Scottish" at bounding box center [678, 213] width 363 height 36
click at [684, 305] on div "Gypsy/Traveller" at bounding box center [678, 321] width 363 height 36
click at [747, 392] on label "Indian/Indian British" at bounding box center [682, 398] width 353 height 26
click at [532, 392] on input "Indian/Indian British" at bounding box center [519, 398] width 26 height 26
checkbox input "true"
